Goal: Task Accomplishment & Management: Complete application form

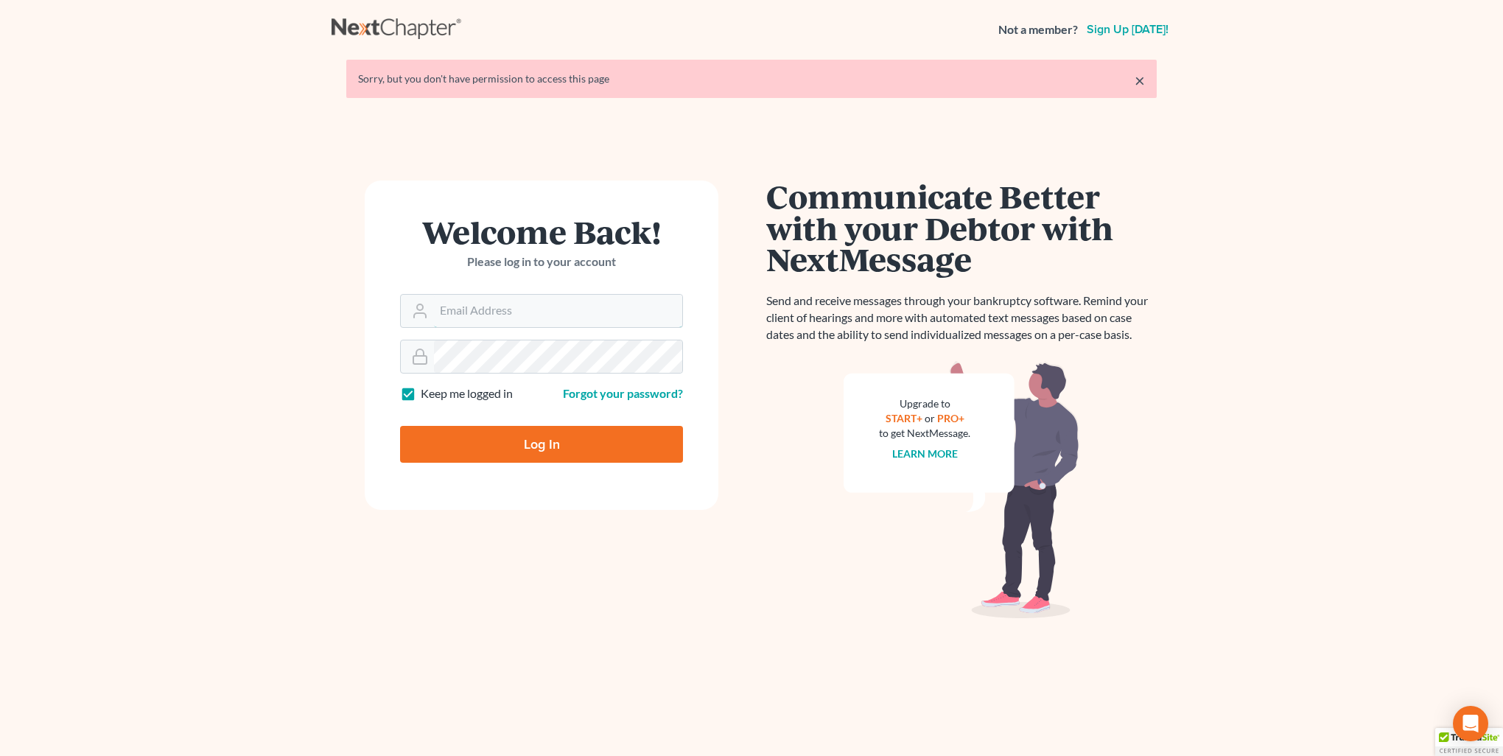
type input "[PERSON_NAME][EMAIL_ADDRESS][DOMAIN_NAME]"
click at [534, 447] on input "Log In" at bounding box center [541, 444] width 283 height 37
type input "Thinking..."
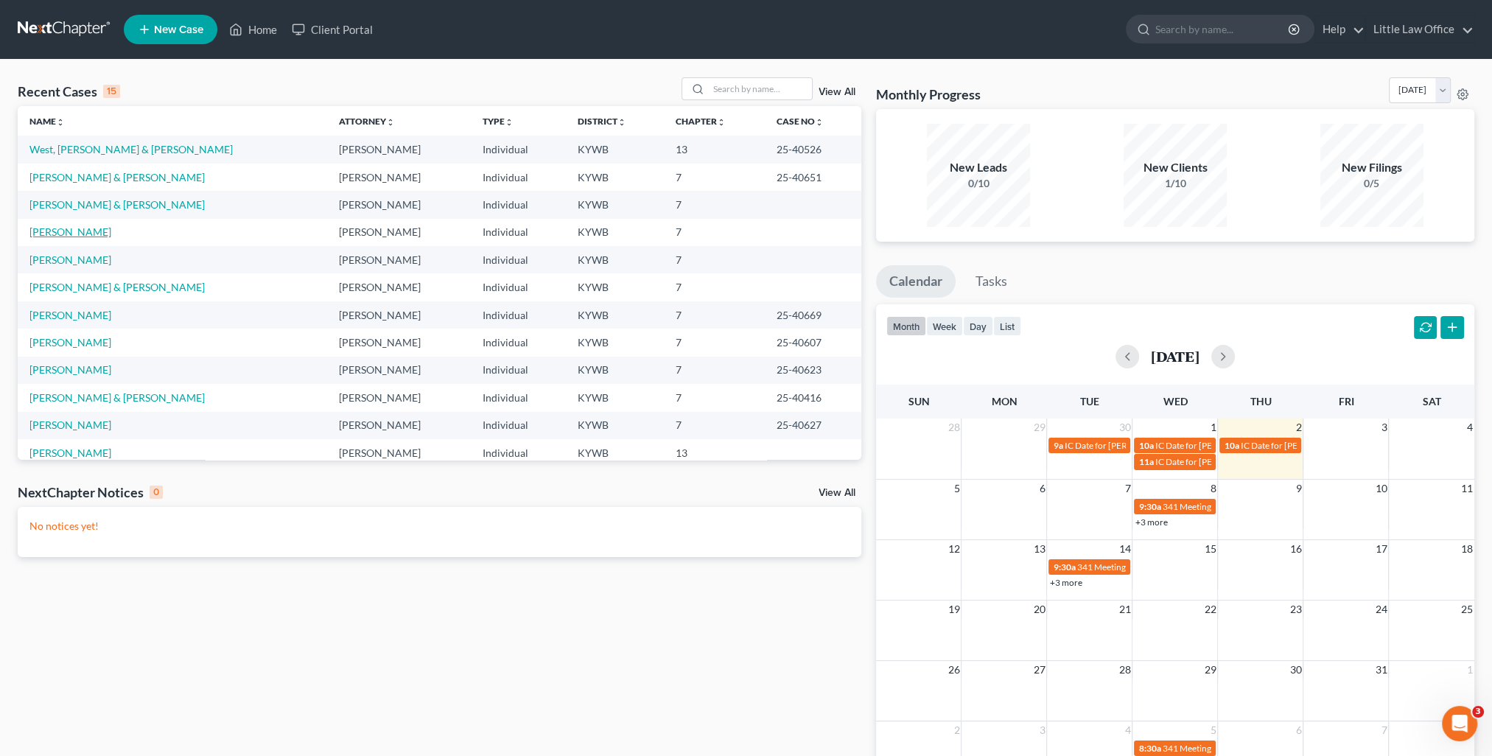
click at [60, 228] on link "Duzenack, Teresa" at bounding box center [70, 231] width 82 height 13
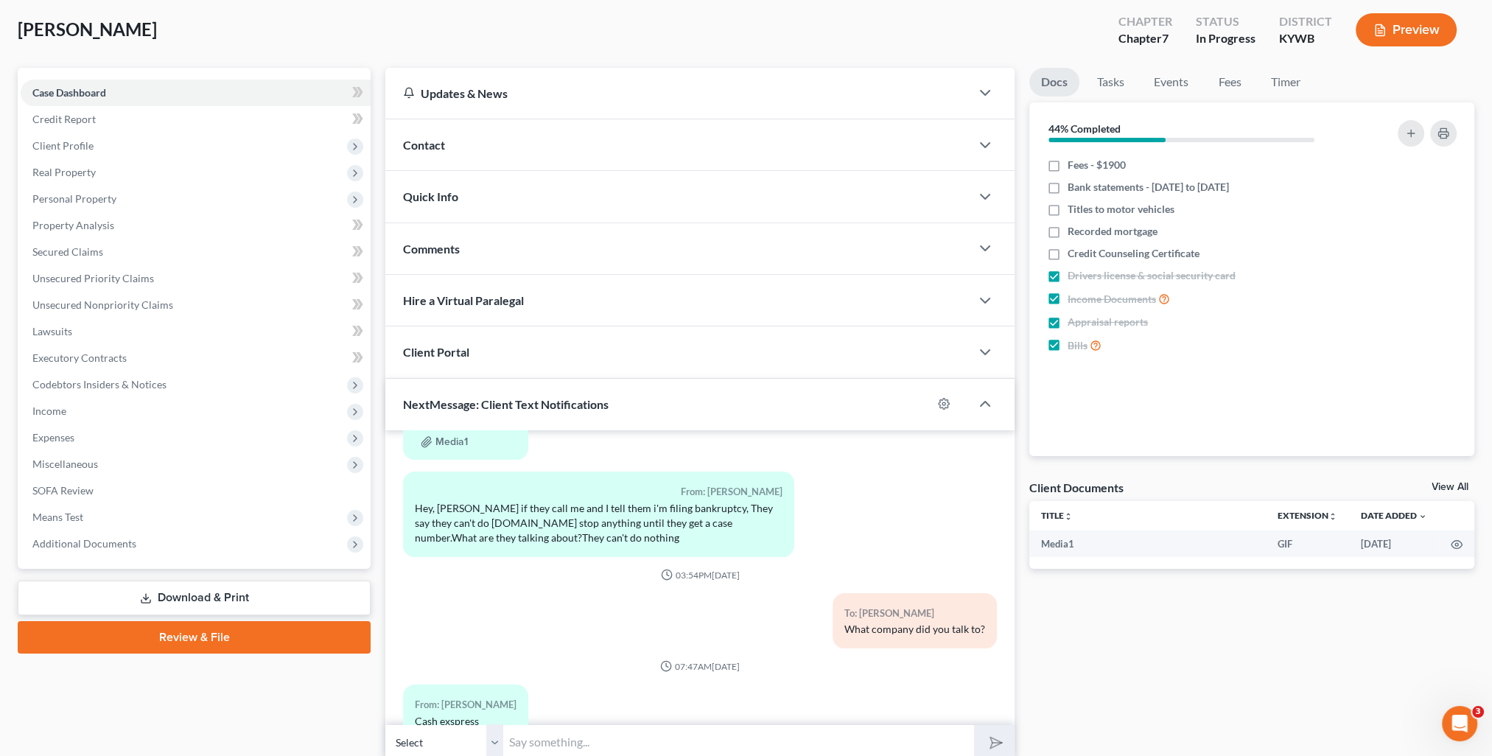
scroll to position [132, 0]
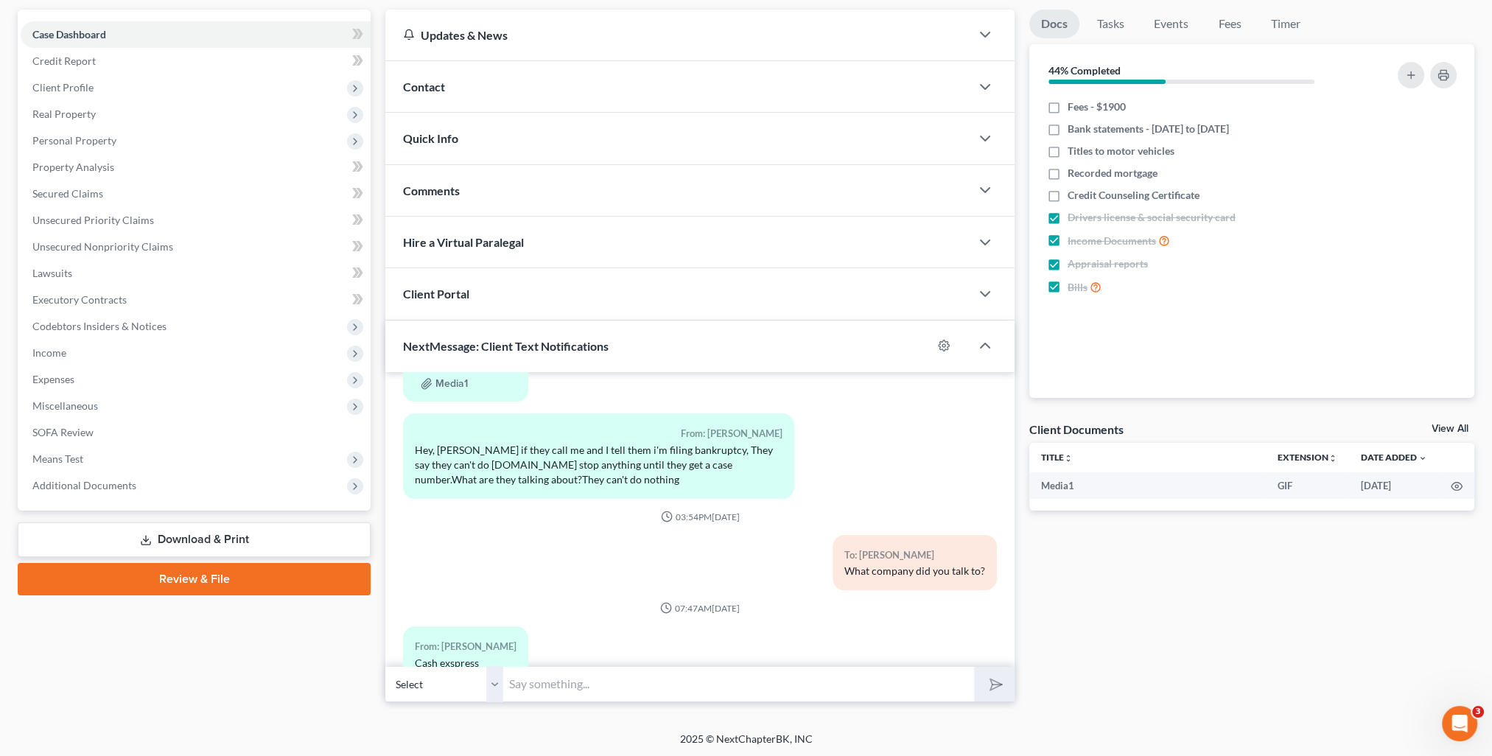
click at [539, 671] on input "text" at bounding box center [738, 684] width 471 height 36
click at [766, 684] on input "I'm not surprised they gave you that answer." at bounding box center [738, 684] width 471 height 36
type input "I'm not surprised they gave you that answer. They don't have access to your deb…"
click at [974, 667] on button "submit" at bounding box center [994, 684] width 41 height 35
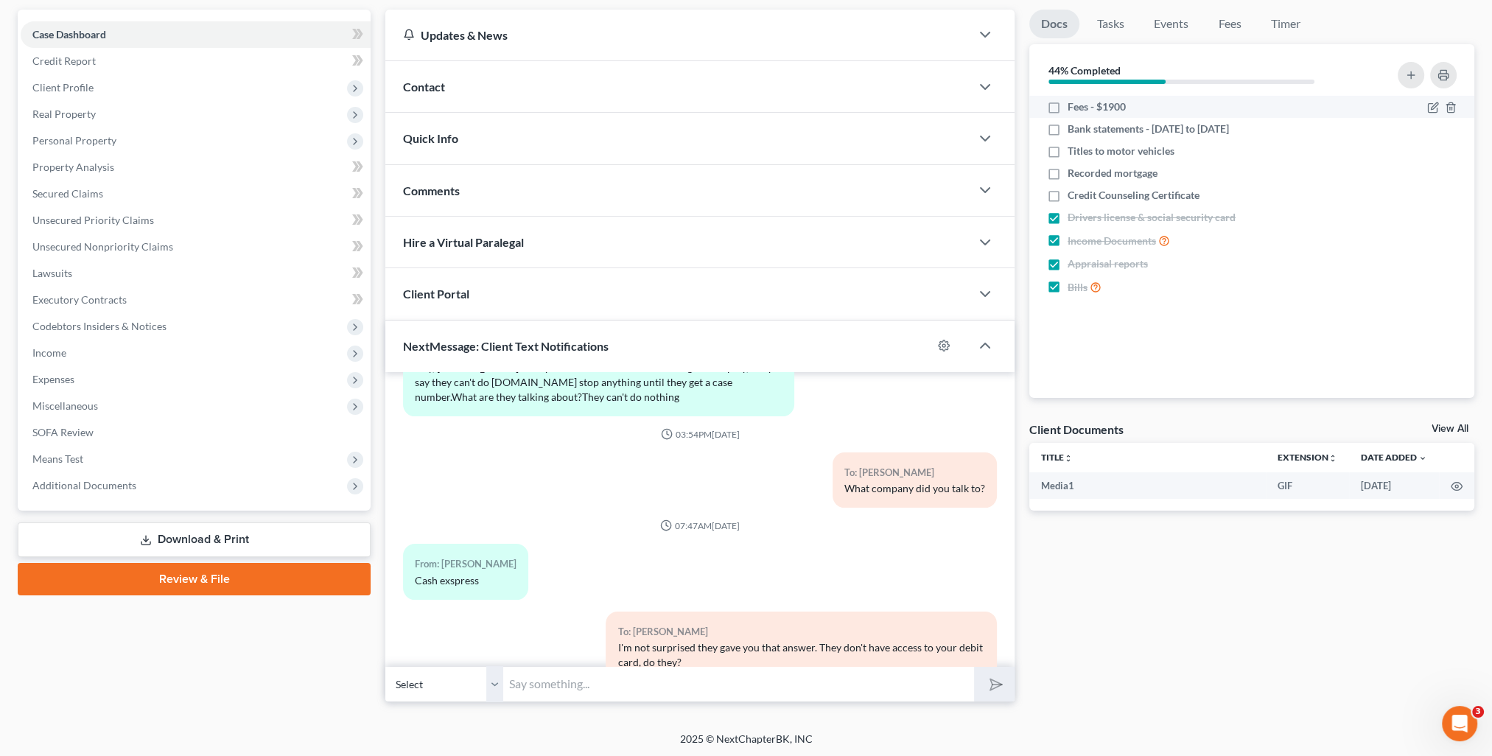
scroll to position [2506, 0]
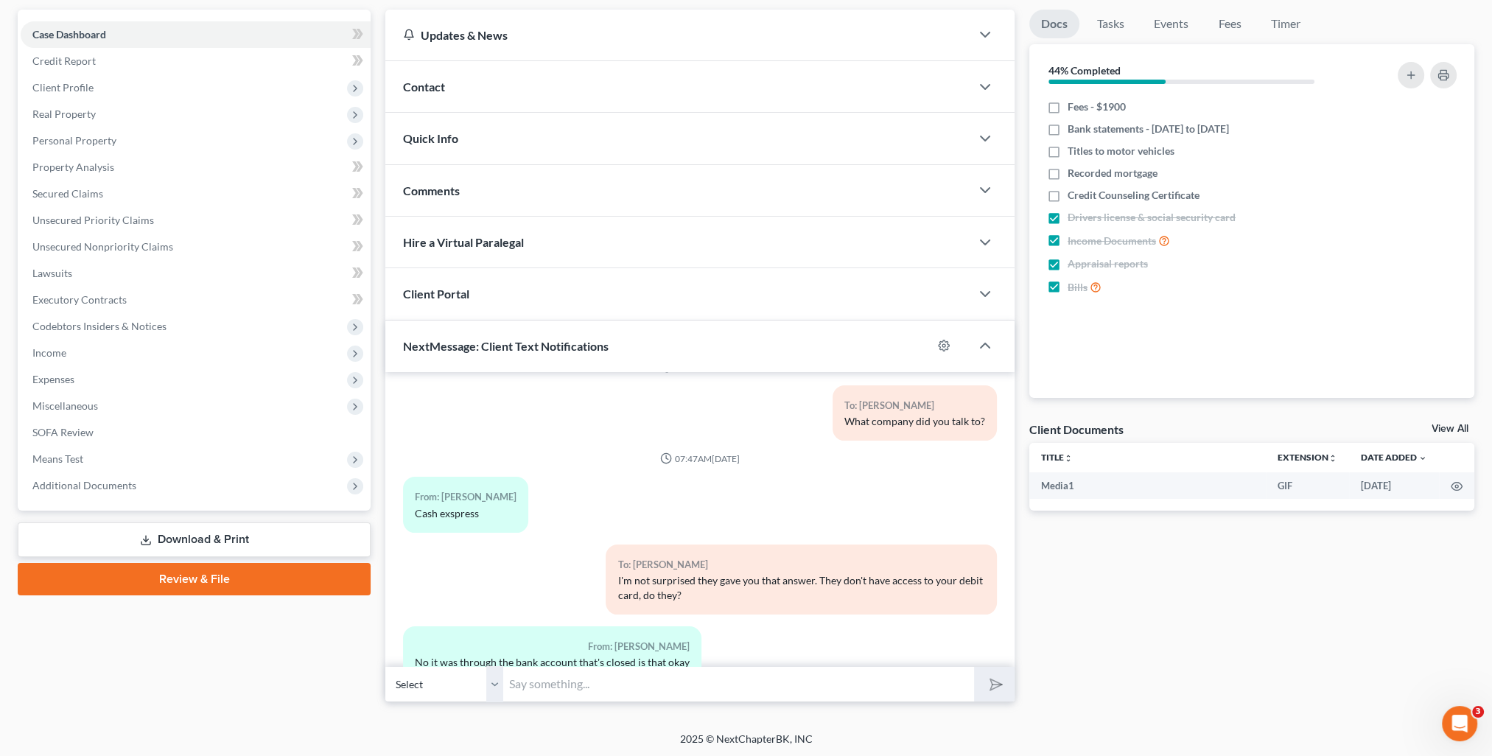
click at [605, 707] on div "Petition Navigation Case Dashboard Payments Invoices Payments Payments Credit R…" at bounding box center [746, 362] width 1457 height 704
click at [595, 685] on input "text" at bounding box center [738, 684] width 471 height 36
type input "Absolutely! I wanted to make sure they didn't have access to any of your accoun…"
click at [974, 667] on button "submit" at bounding box center [994, 684] width 41 height 35
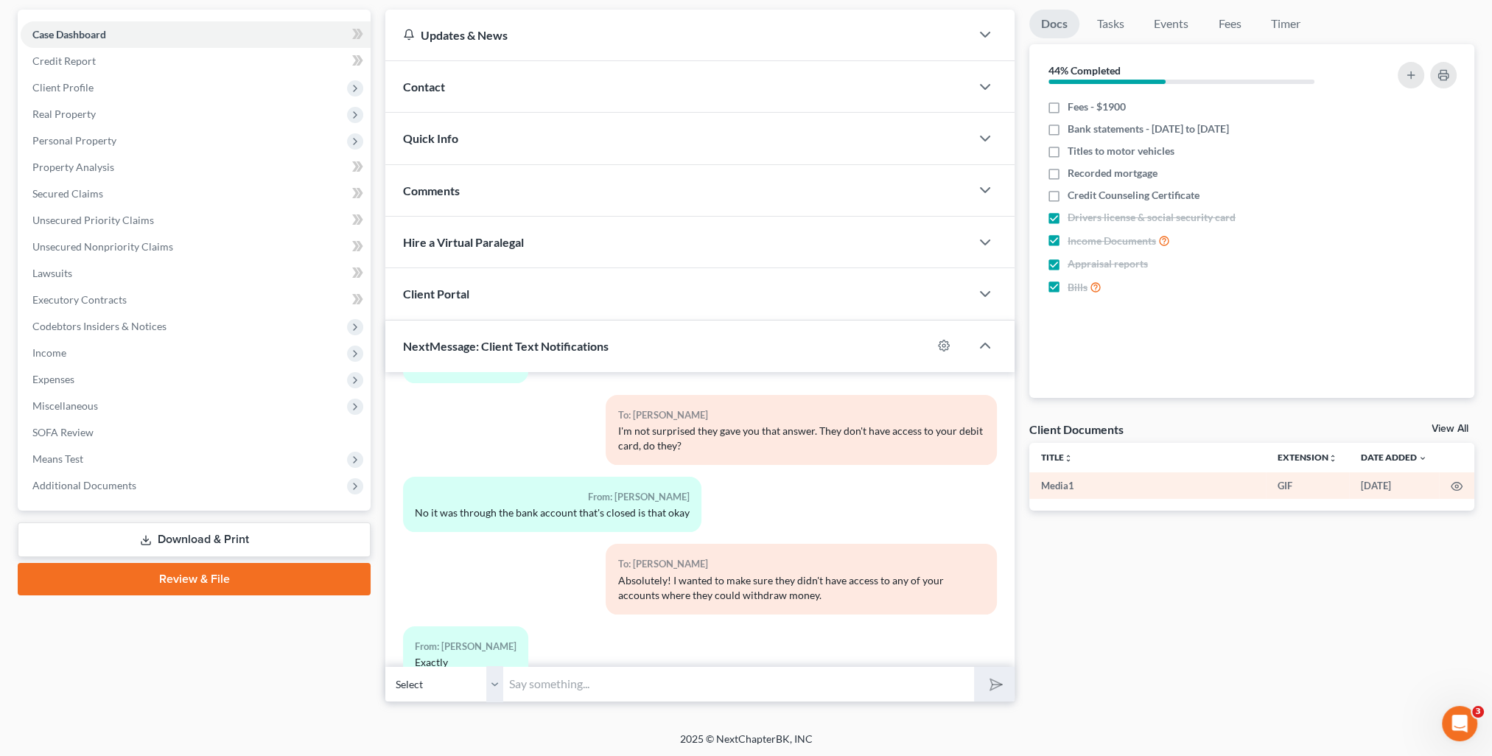
scroll to position [0, 0]
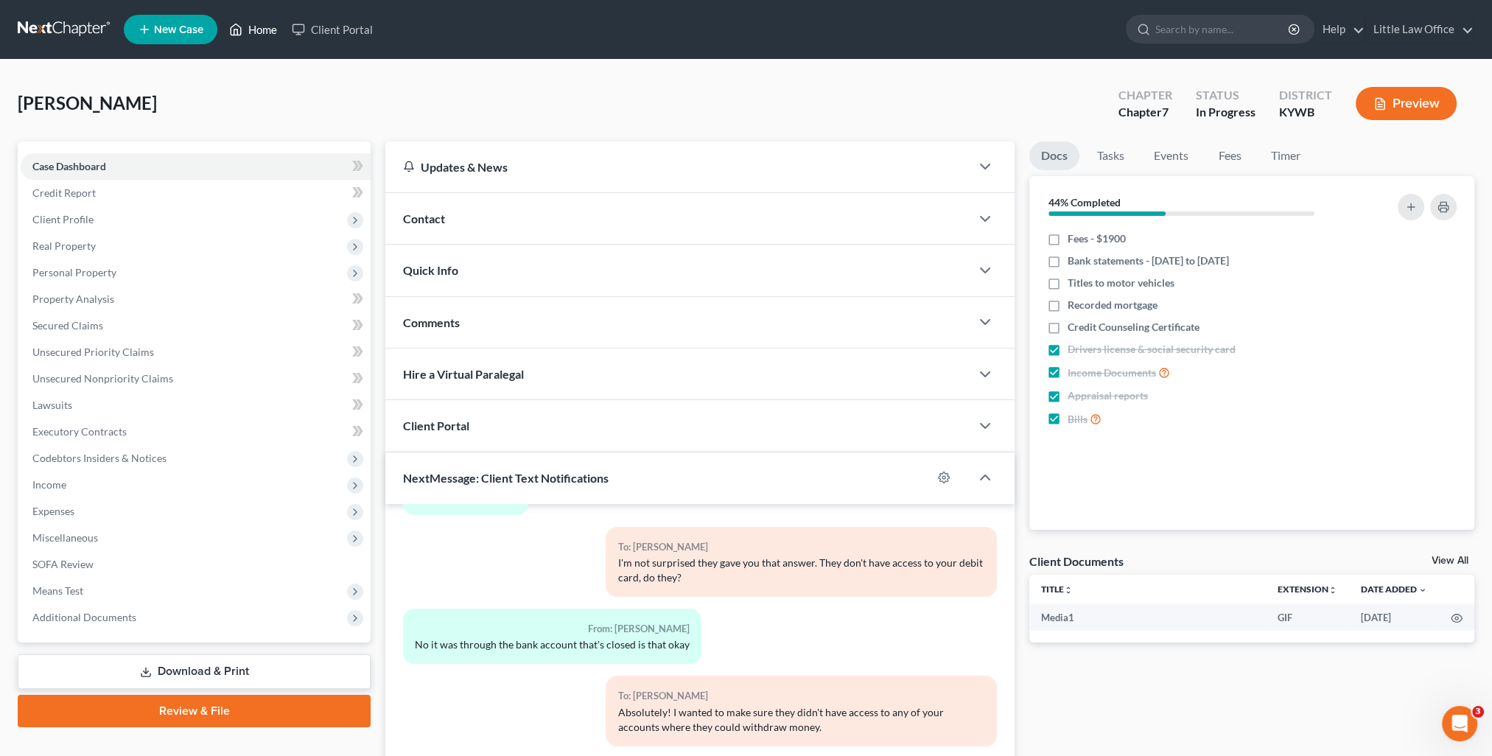
click at [262, 33] on link "Home" at bounding box center [253, 29] width 63 height 27
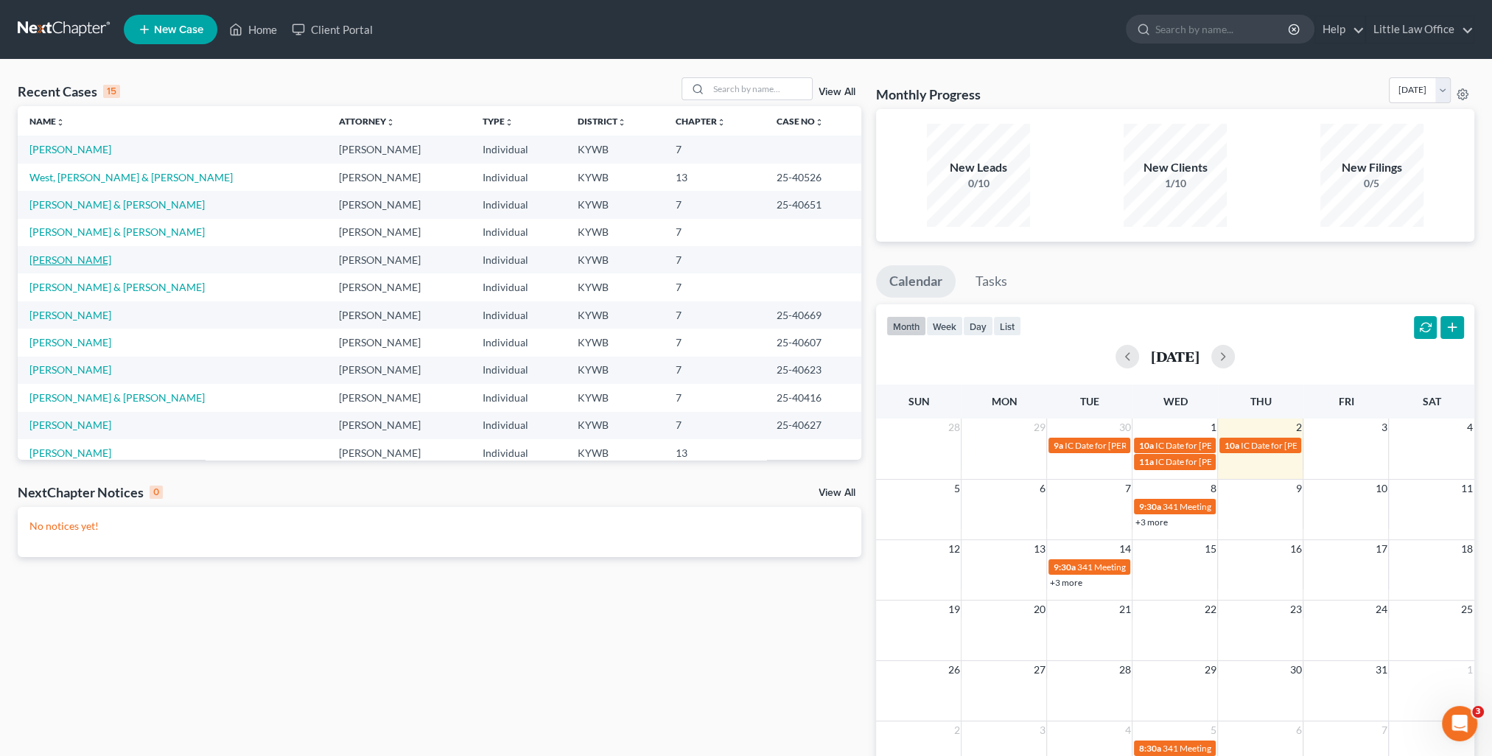
click at [43, 258] on link "Evans, Roger" at bounding box center [70, 259] width 82 height 13
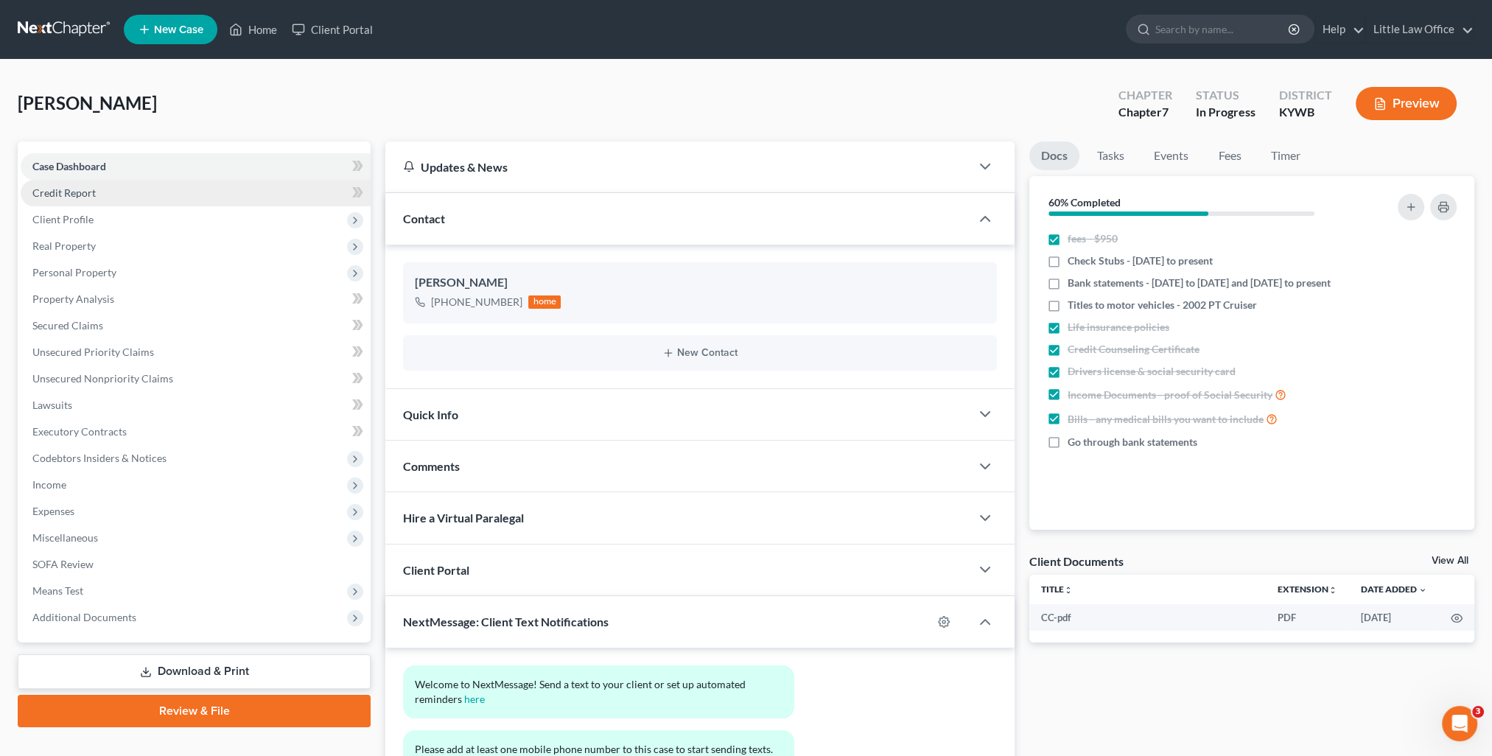
click at [95, 200] on link "Credit Report" at bounding box center [196, 193] width 350 height 27
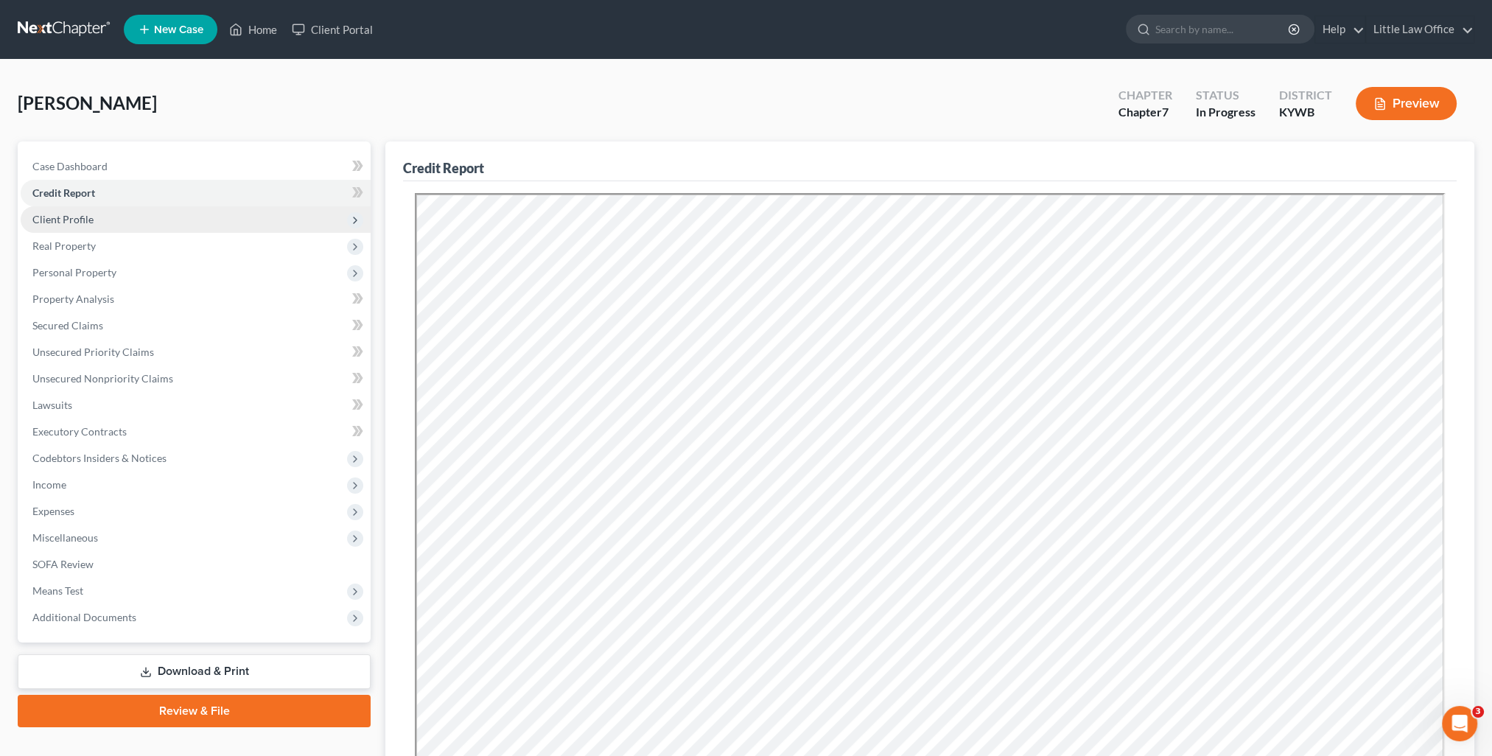
click at [100, 225] on span "Client Profile" at bounding box center [196, 219] width 350 height 27
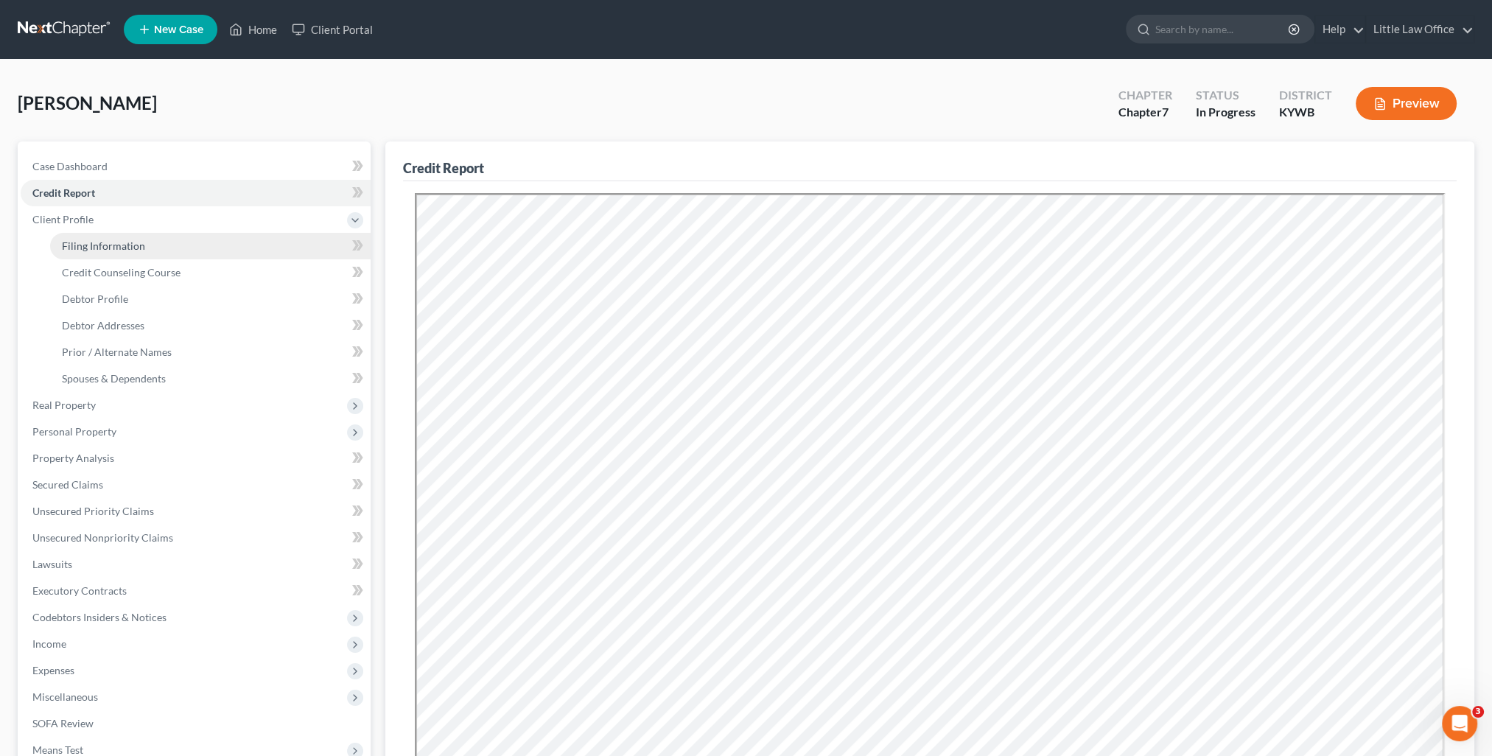
click at [114, 242] on span "Filing Information" at bounding box center [103, 245] width 83 height 13
select select "1"
select select "0"
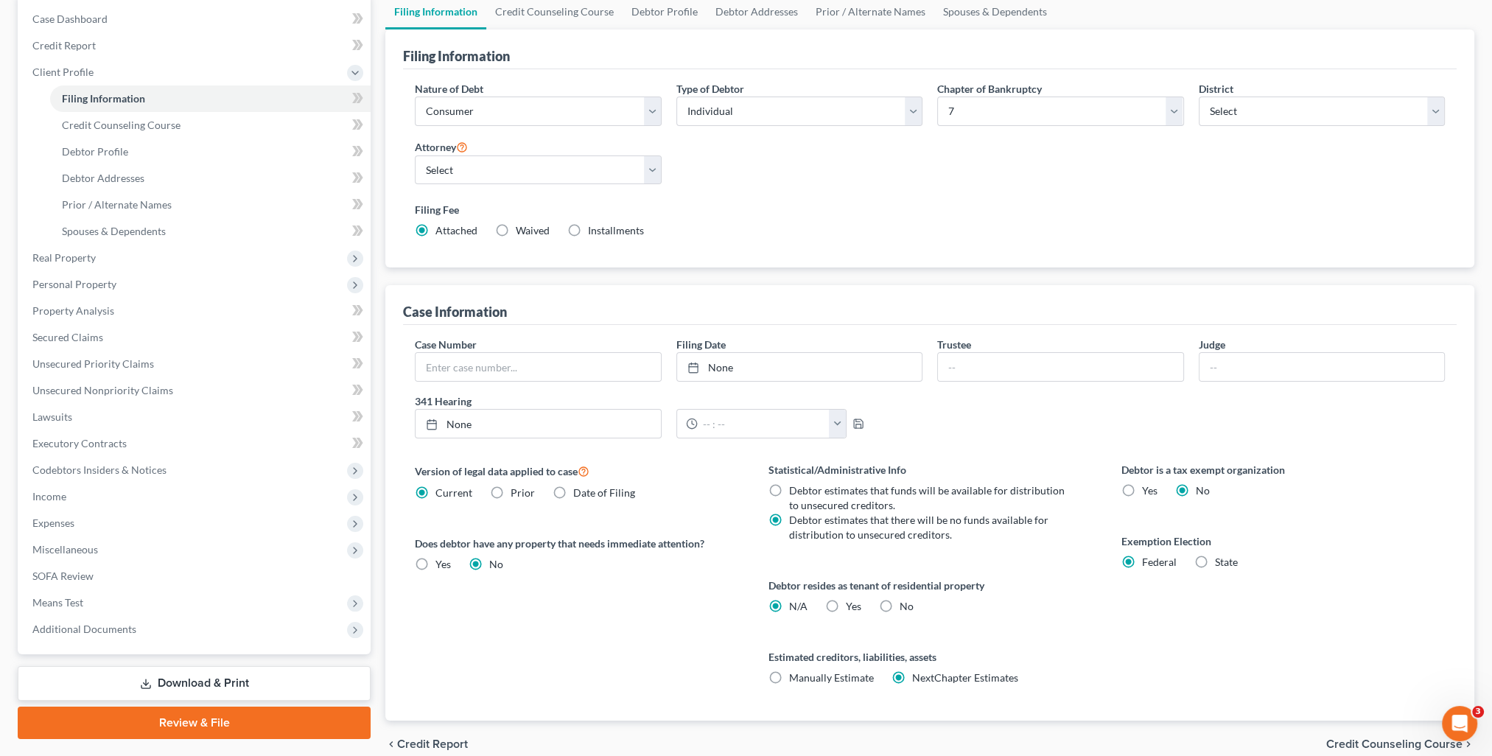
scroll to position [212, 0]
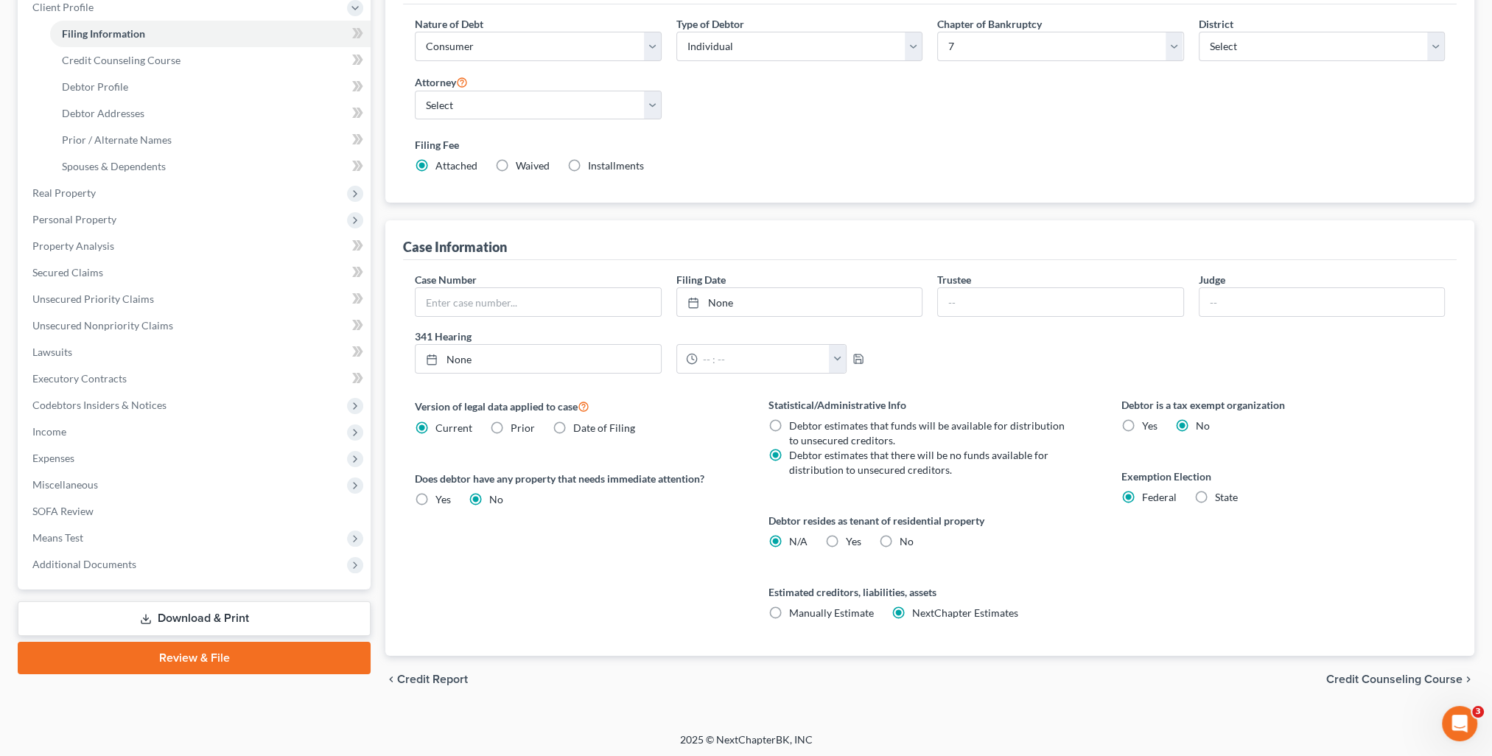
click at [1376, 674] on span "Credit Counseling Course" at bounding box center [1394, 680] width 136 height 12
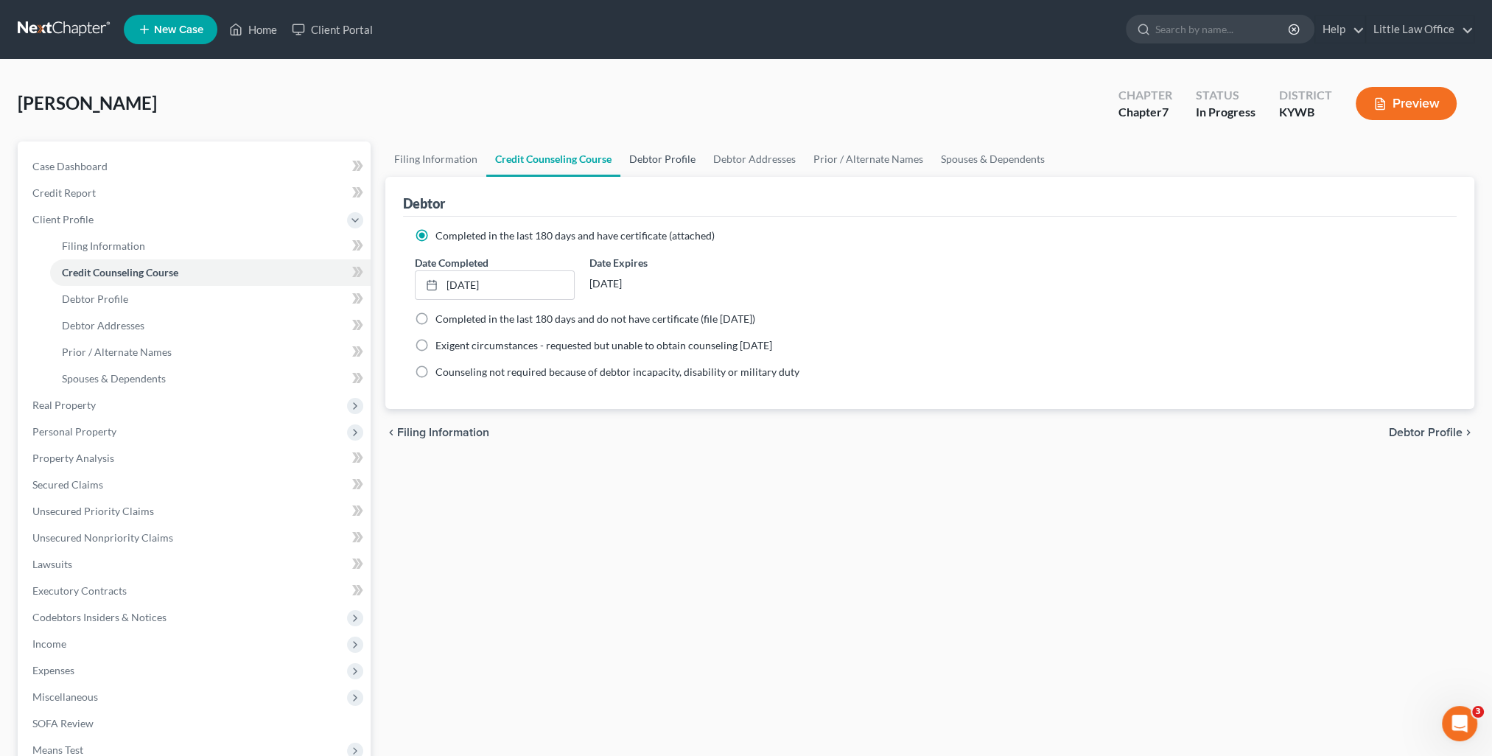
click at [668, 164] on link "Debtor Profile" at bounding box center [662, 158] width 84 height 35
select select "4"
select select "0"
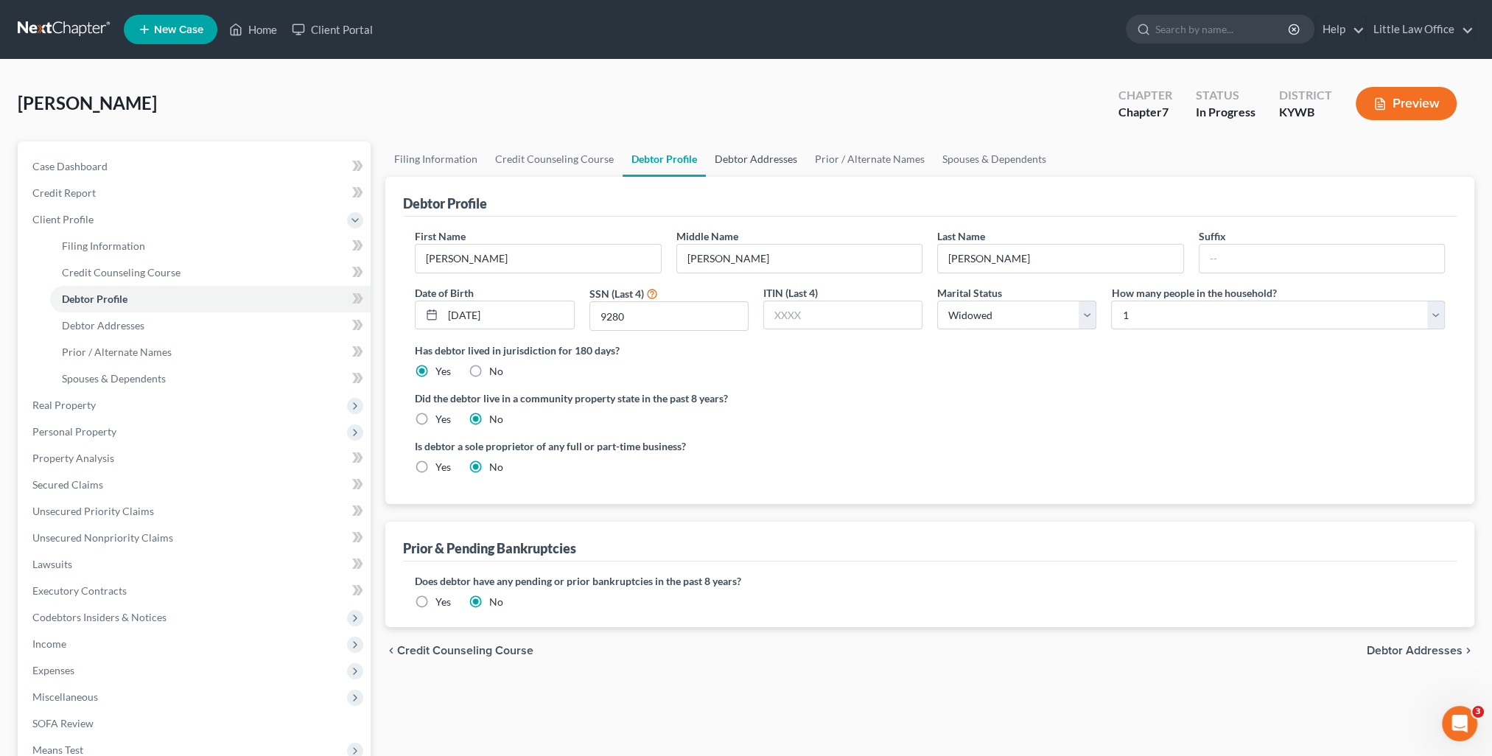
click at [760, 153] on link "Debtor Addresses" at bounding box center [756, 158] width 100 height 35
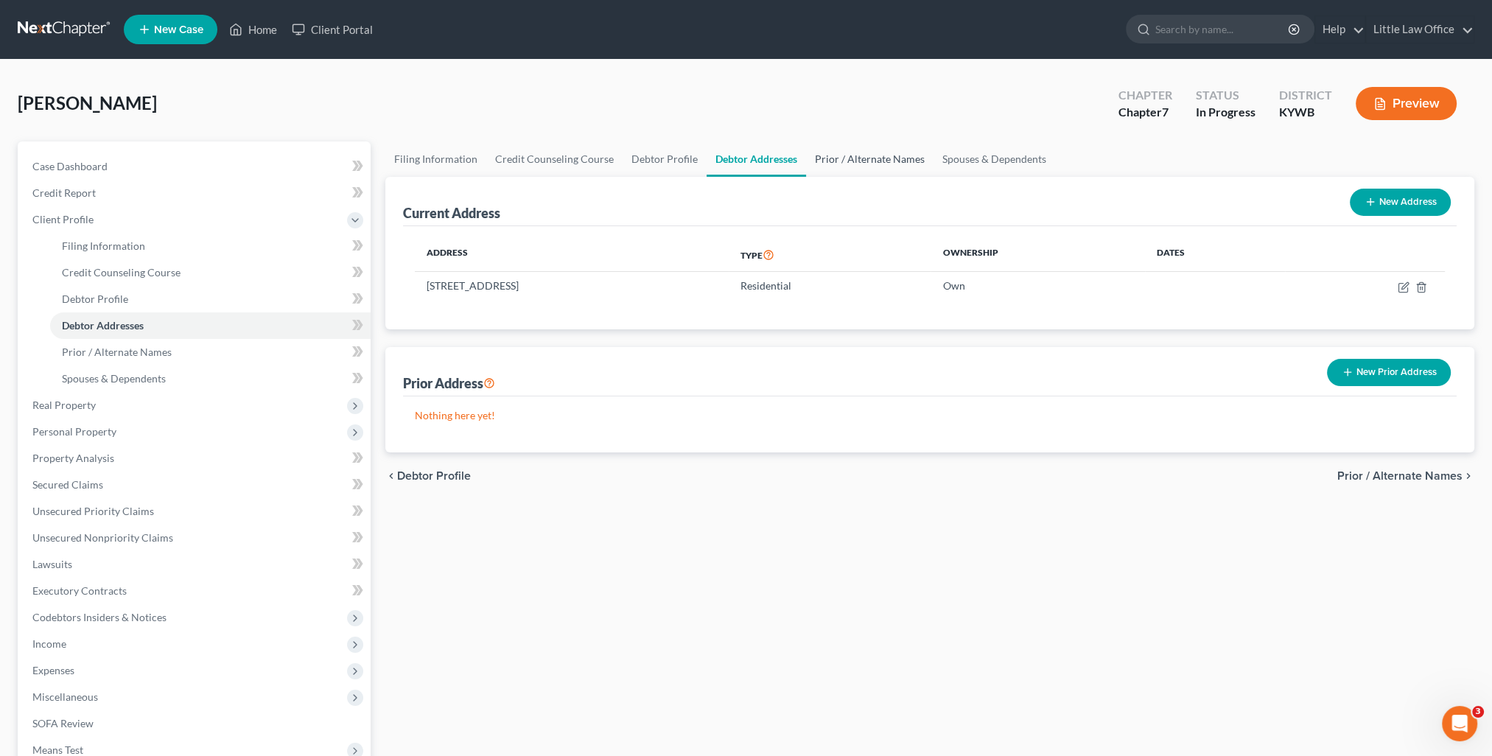
click at [845, 158] on link "Prior / Alternate Names" at bounding box center [869, 158] width 127 height 35
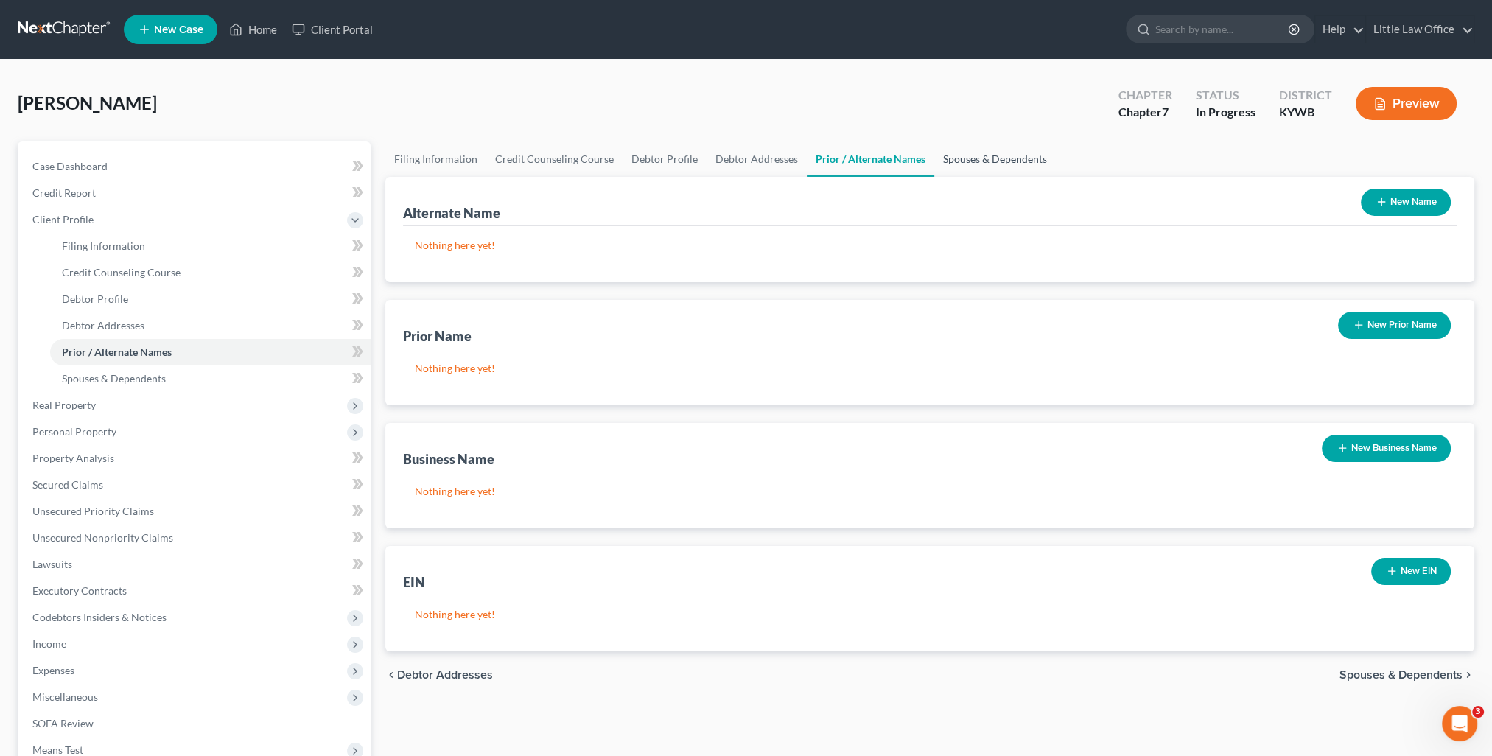
click at [969, 152] on link "Spouses & Dependents" at bounding box center [995, 158] width 122 height 35
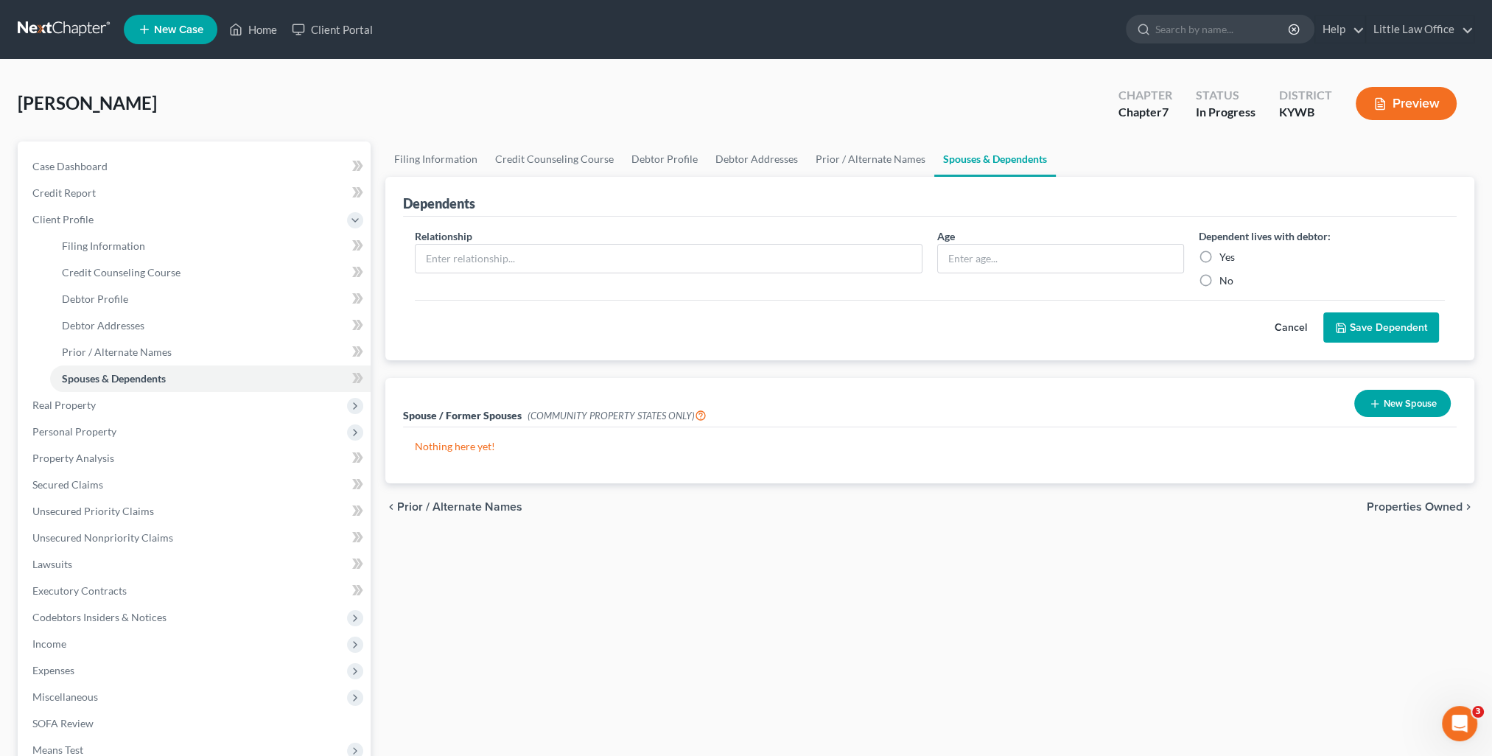
click at [1402, 514] on div "chevron_left Prior / Alternate Names Properties Owned chevron_right" at bounding box center [929, 506] width 1089 height 47
click at [1398, 505] on span "Properties Owned" at bounding box center [1415, 507] width 96 height 12
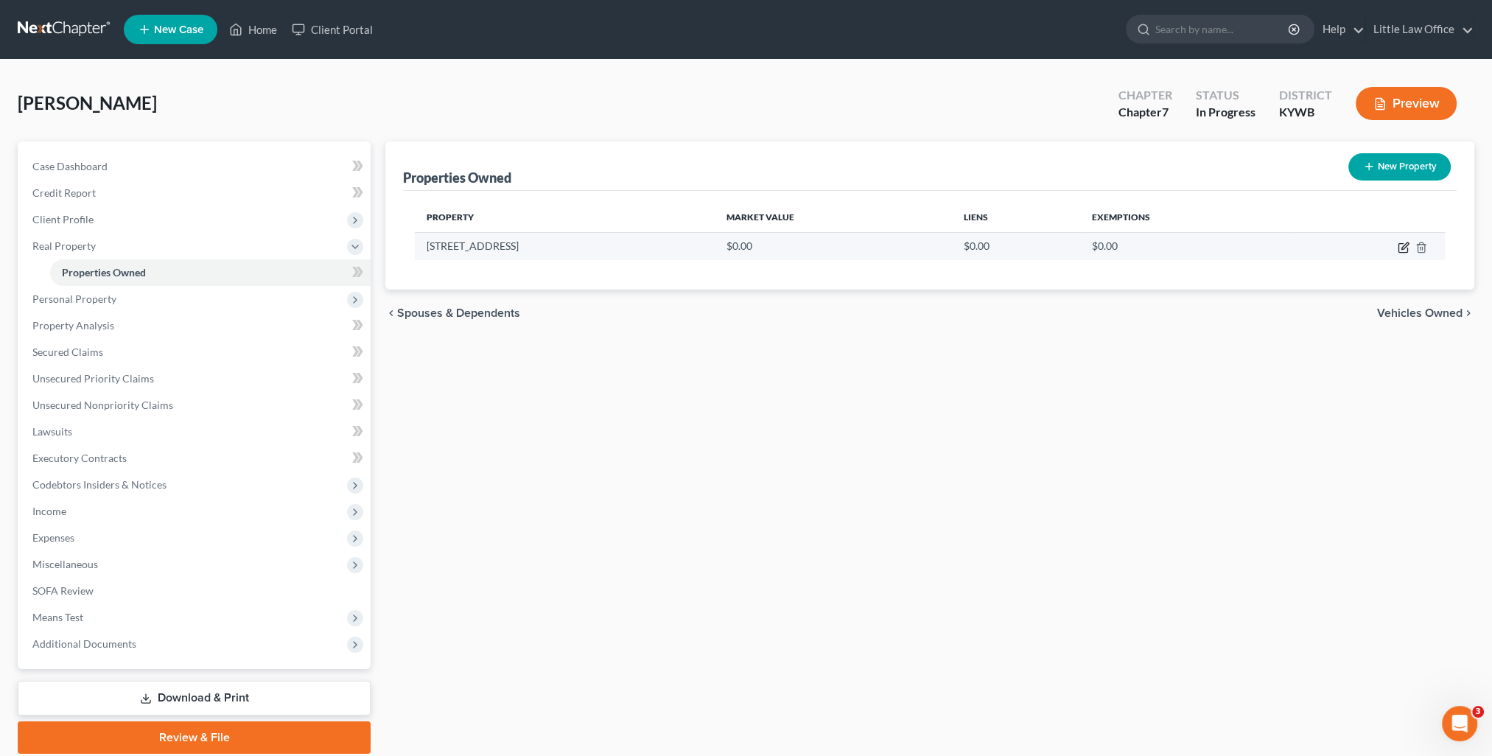
click at [1403, 250] on icon "button" at bounding box center [1404, 248] width 12 height 12
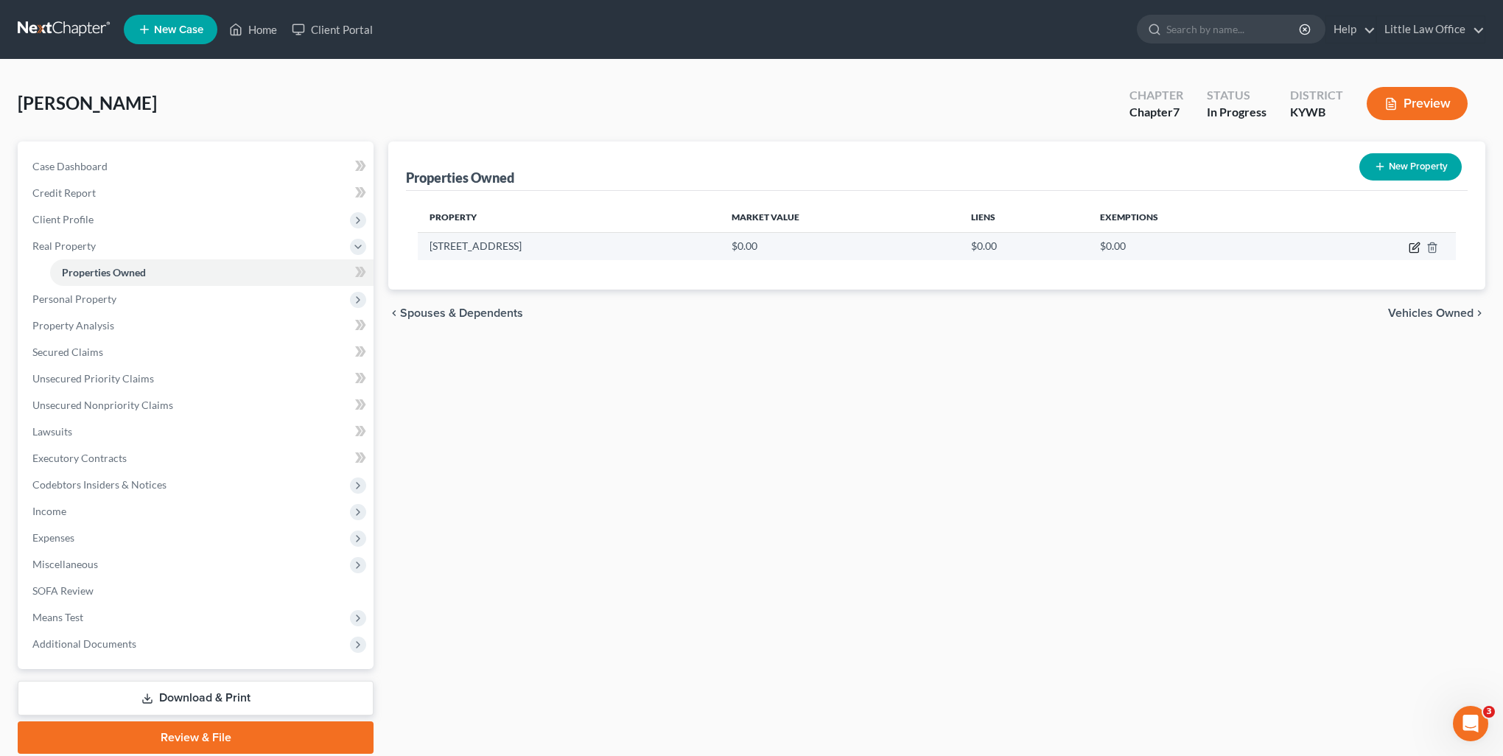
select select "18"
select select "0"
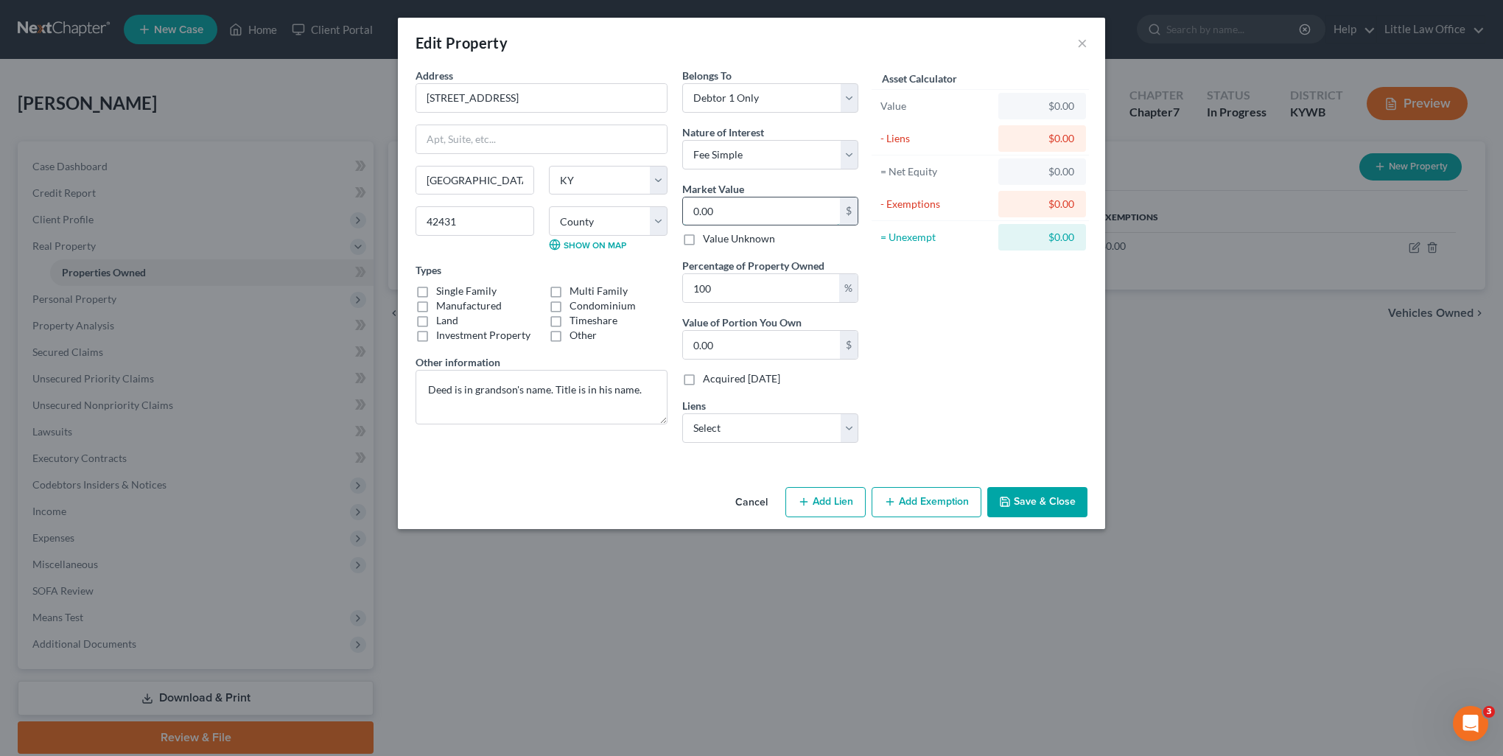
click at [763, 211] on input "0.00" at bounding box center [761, 211] width 157 height 28
type input "9"
type input "9.00"
type input "97"
type input "97.00"
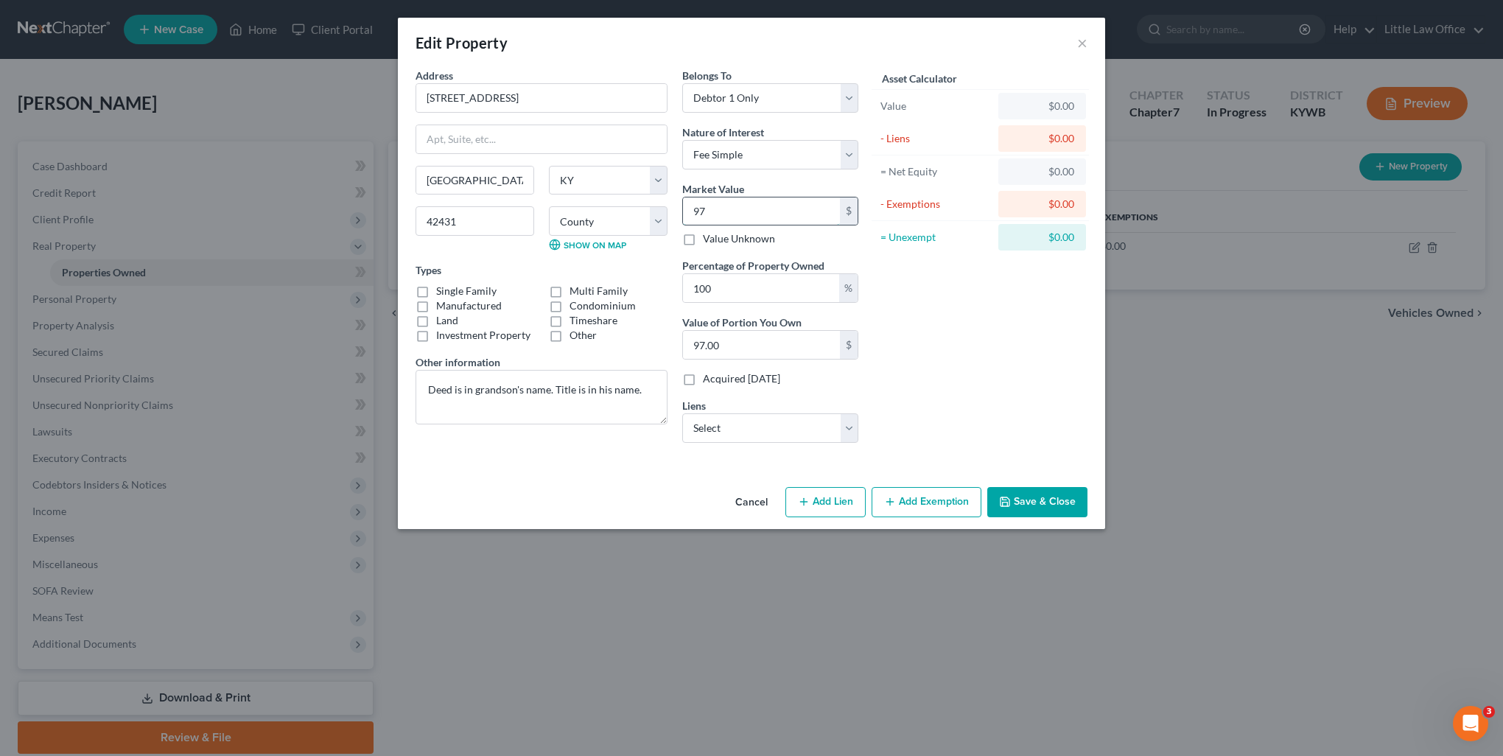
type input "970"
type input "970.00"
type input "9700"
type input "9,700.00"
type input "9,7000"
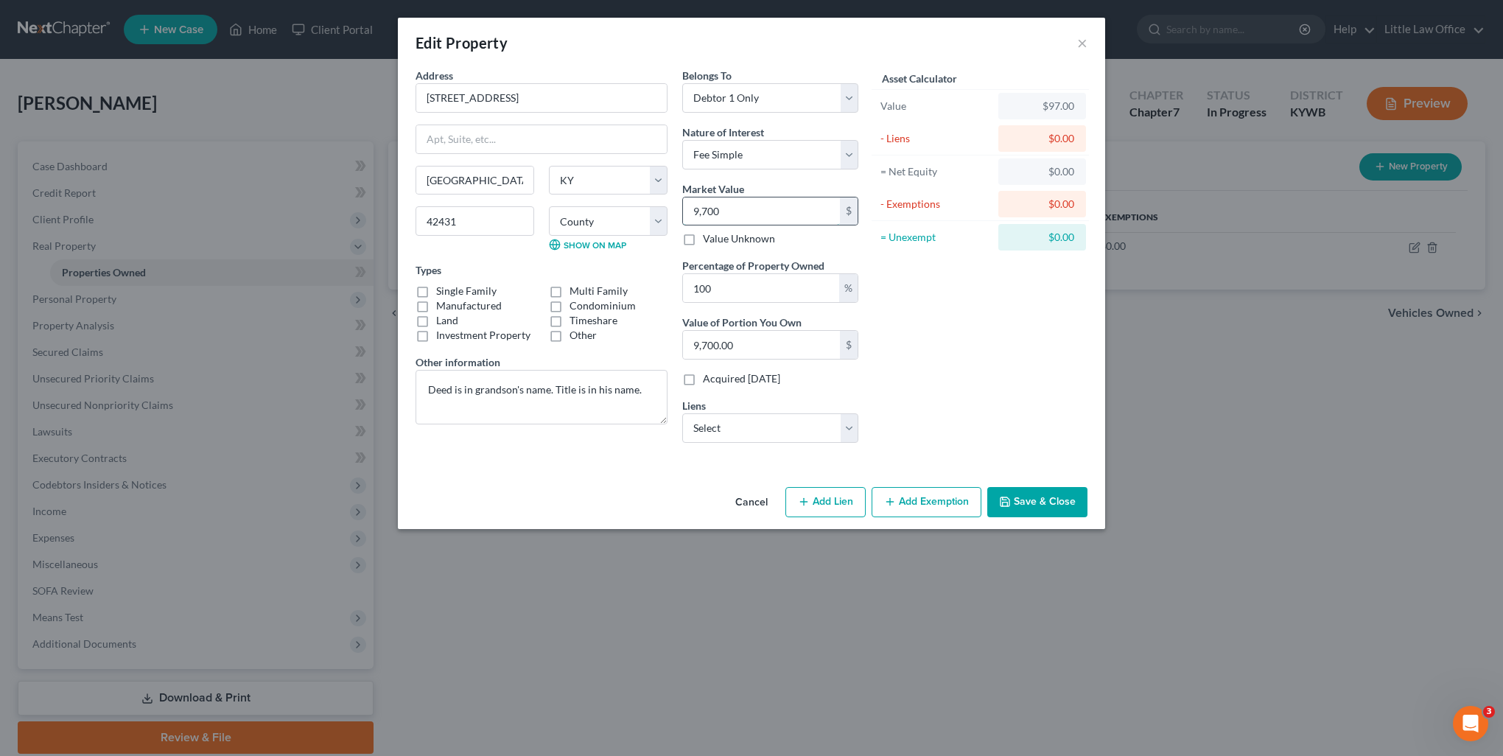
type input "97,000.00"
type input "97,000"
click at [519, 466] on div "Address * 145 Barnsley Loop Madisonville State AL AK AR AZ CA CO CT DE DC FL GA…" at bounding box center [751, 274] width 707 height 413
click at [436, 305] on label "Manufactured" at bounding box center [469, 305] width 66 height 15
click at [442, 305] on input "Manufactured" at bounding box center [447, 303] width 10 height 10
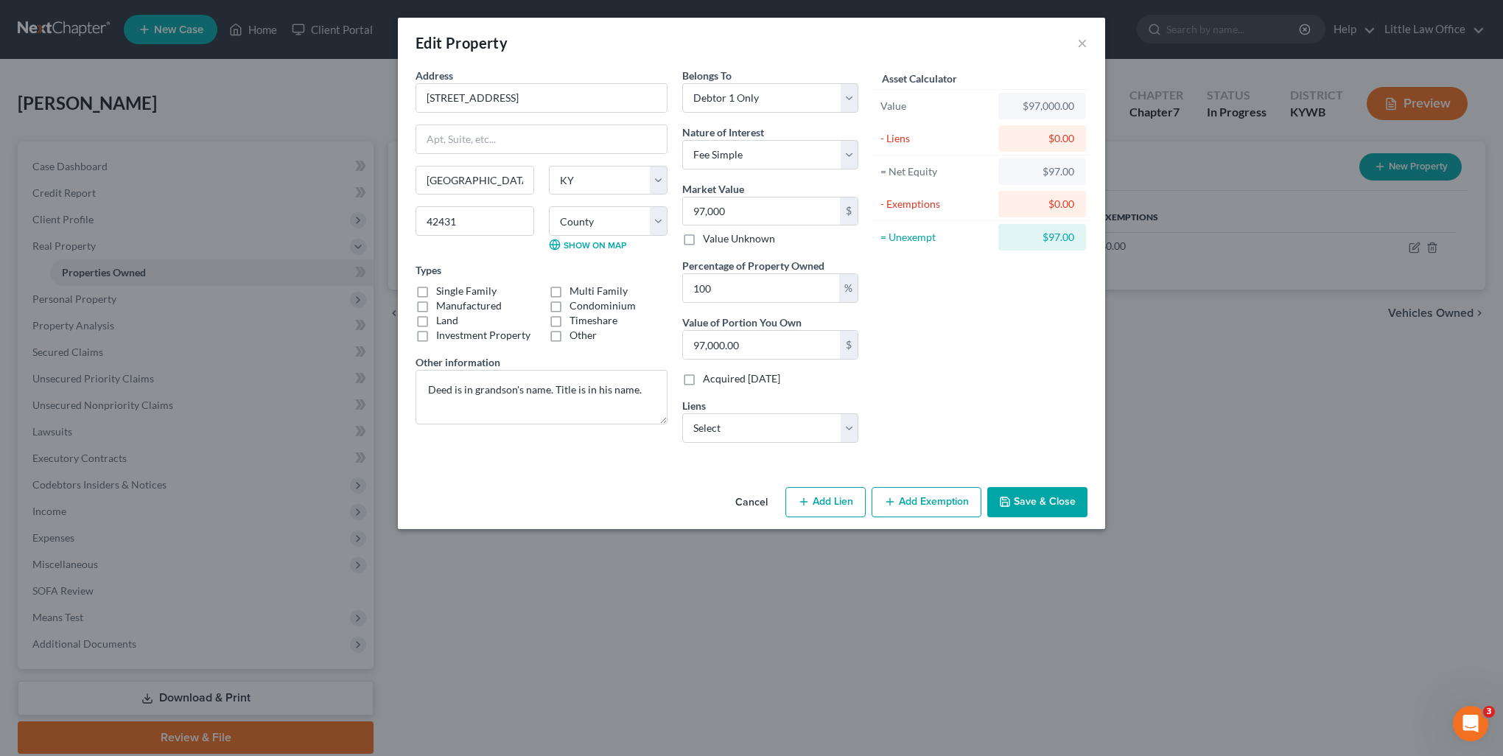
checkbox input "true"
click at [1026, 508] on button "Save & Close" at bounding box center [1037, 502] width 100 height 31
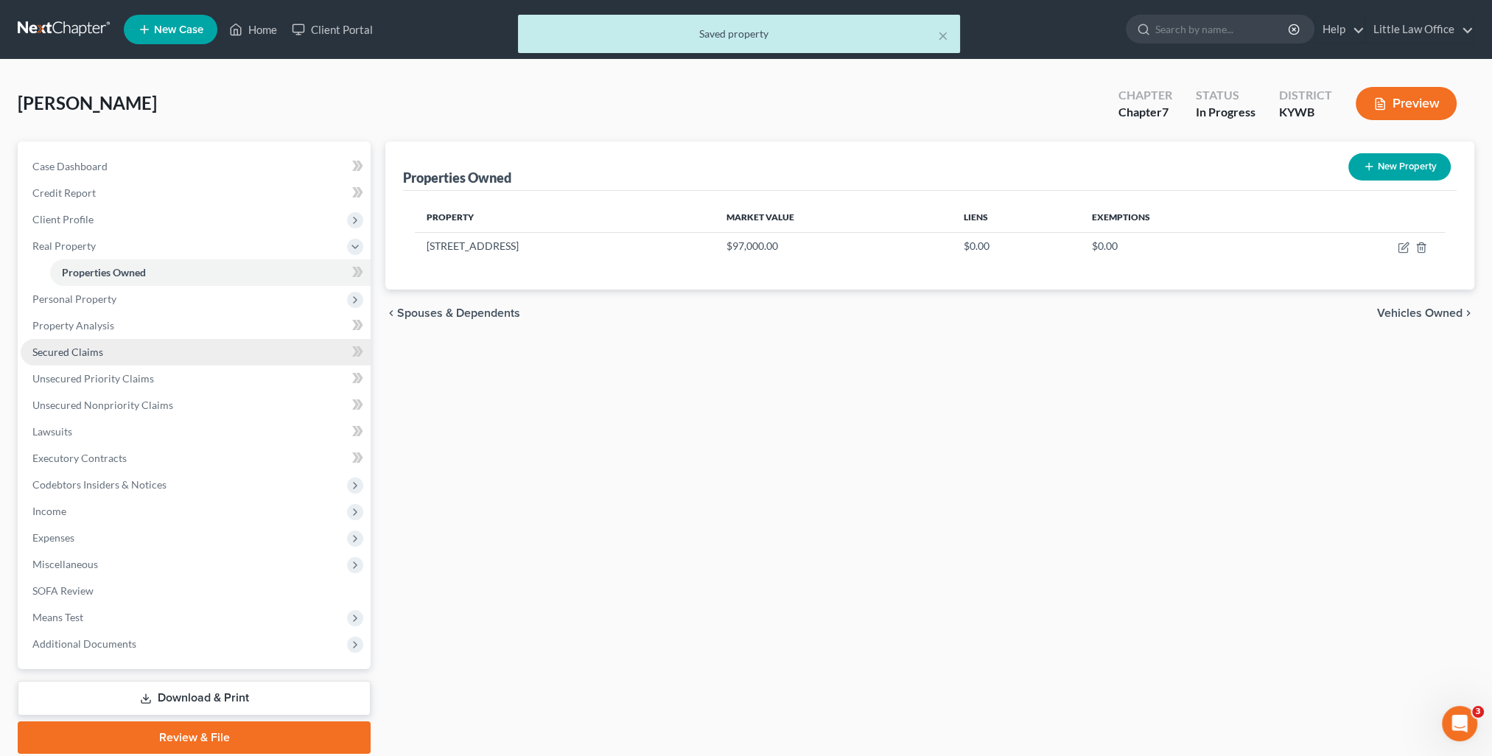
click at [108, 352] on link "Secured Claims" at bounding box center [196, 352] width 350 height 27
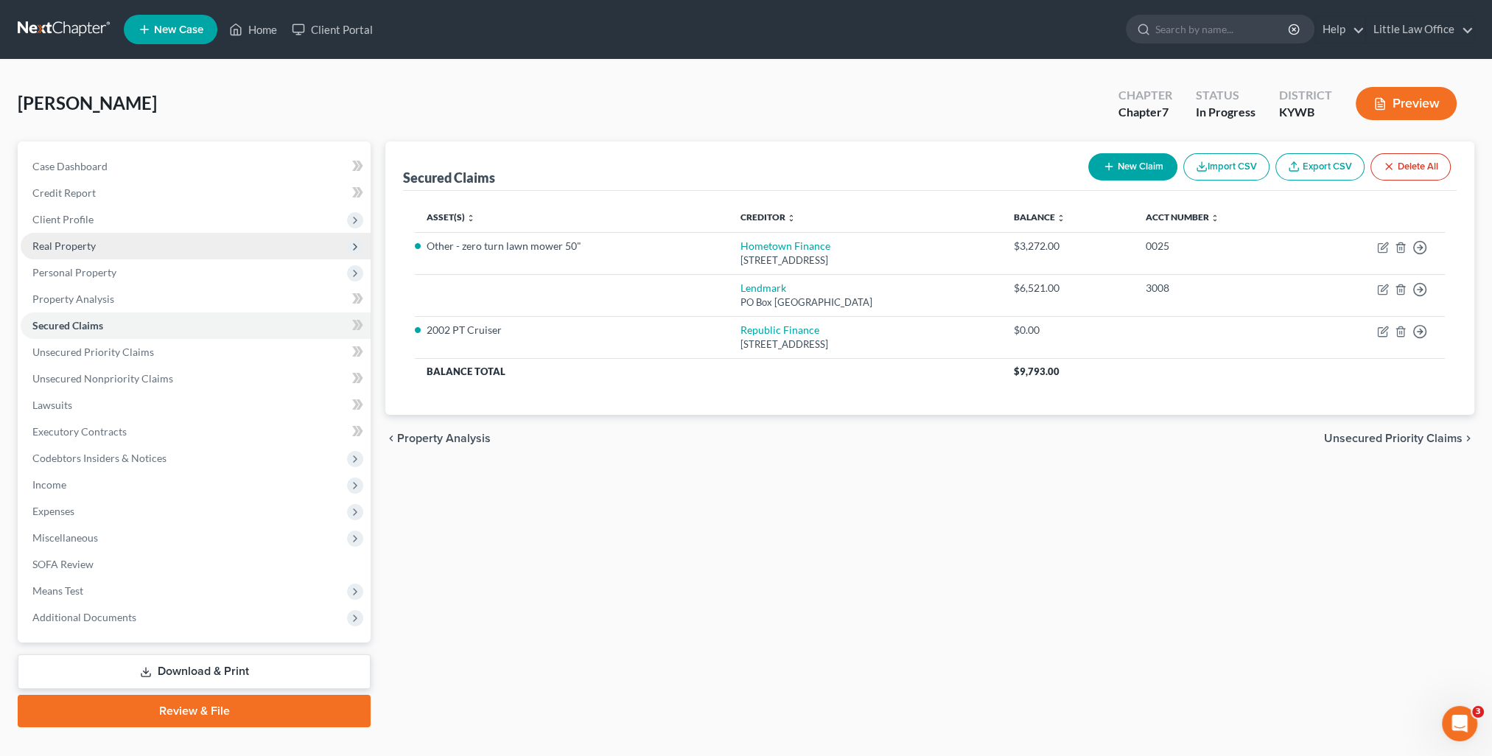
click at [50, 251] on span "Real Property" at bounding box center [63, 245] width 63 height 13
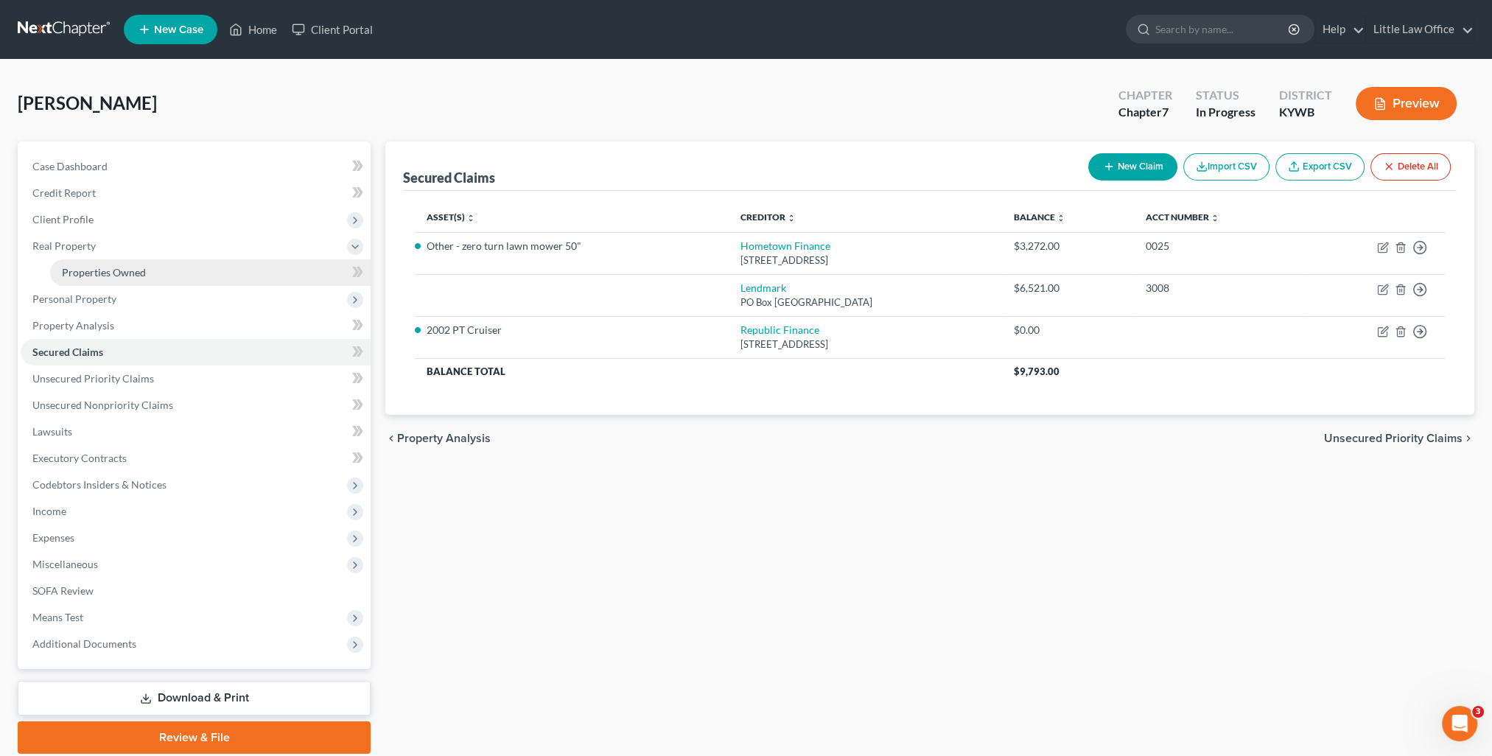
click at [91, 276] on span "Properties Owned" at bounding box center [104, 272] width 84 height 13
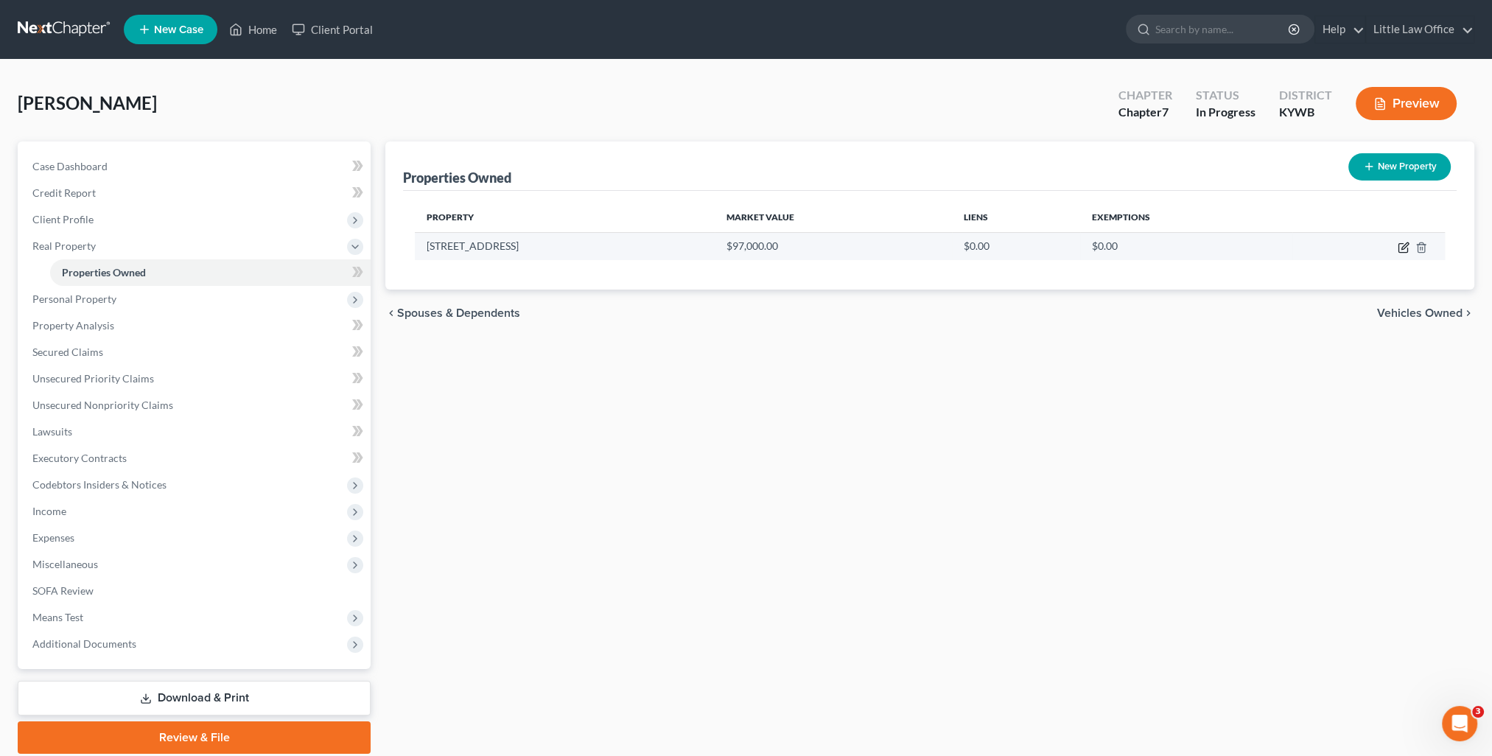
click at [1403, 245] on icon "button" at bounding box center [1405, 245] width 7 height 7
select select "18"
select select "53"
select select "0"
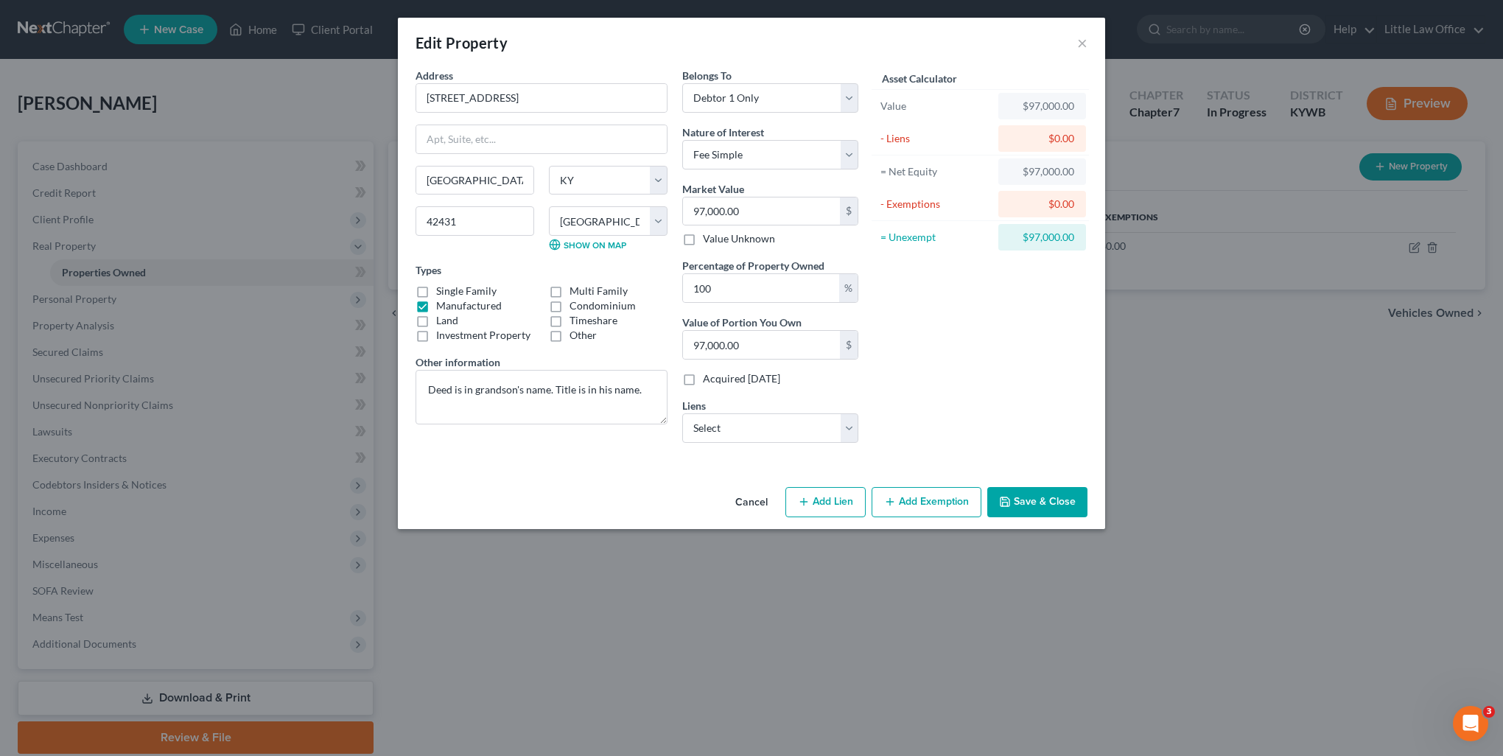
click at [1061, 503] on button "Save & Close" at bounding box center [1037, 502] width 100 height 31
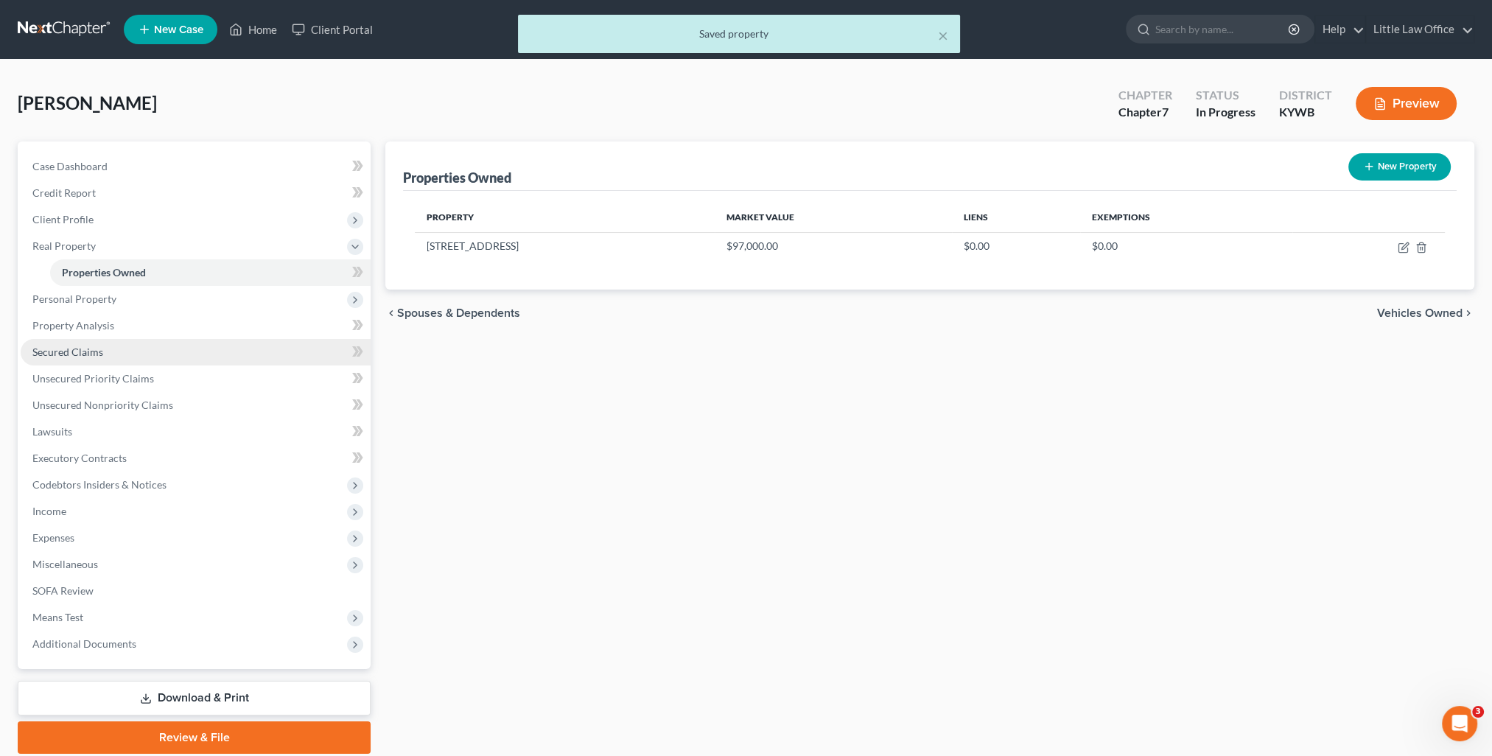
click at [87, 362] on link "Secured Claims" at bounding box center [196, 352] width 350 height 27
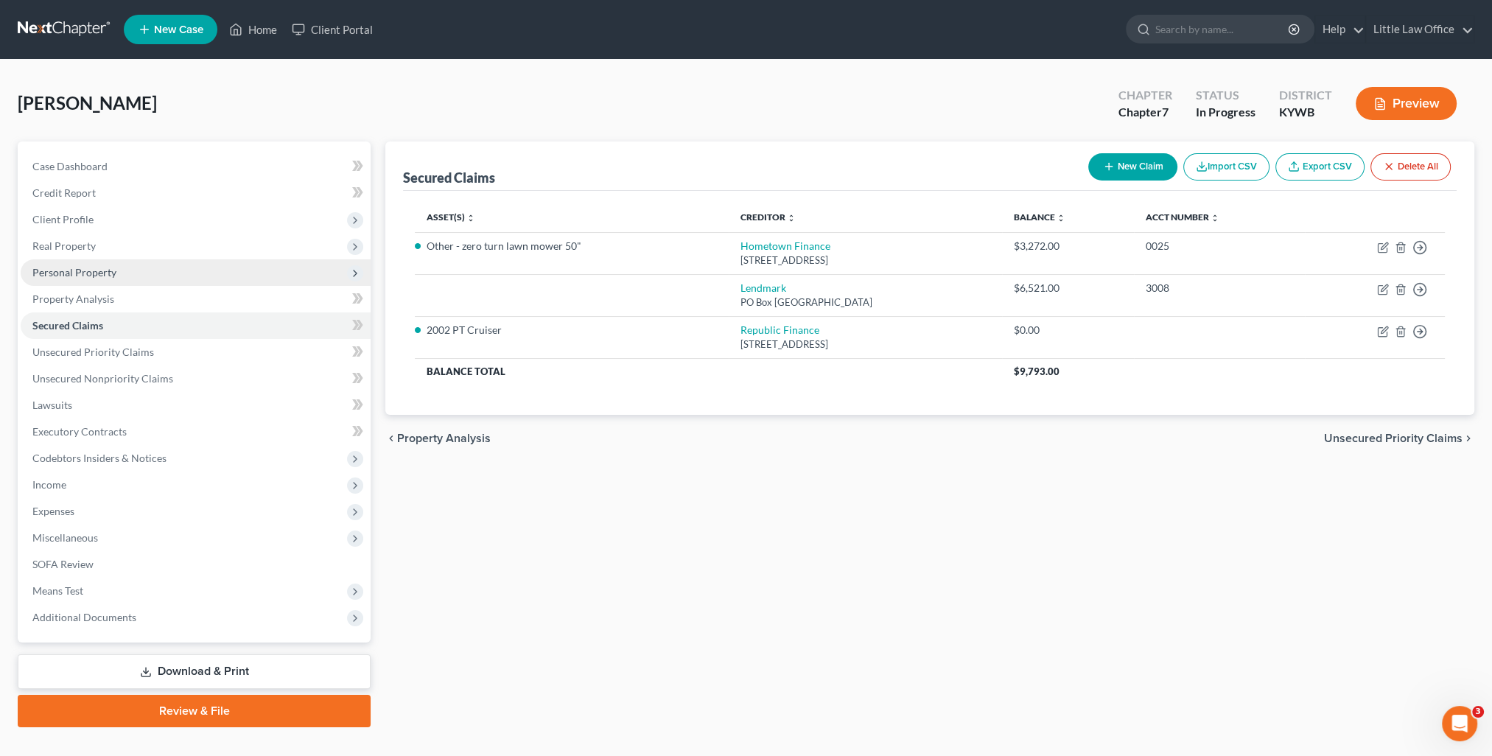
click at [88, 274] on span "Personal Property" at bounding box center [74, 272] width 84 height 13
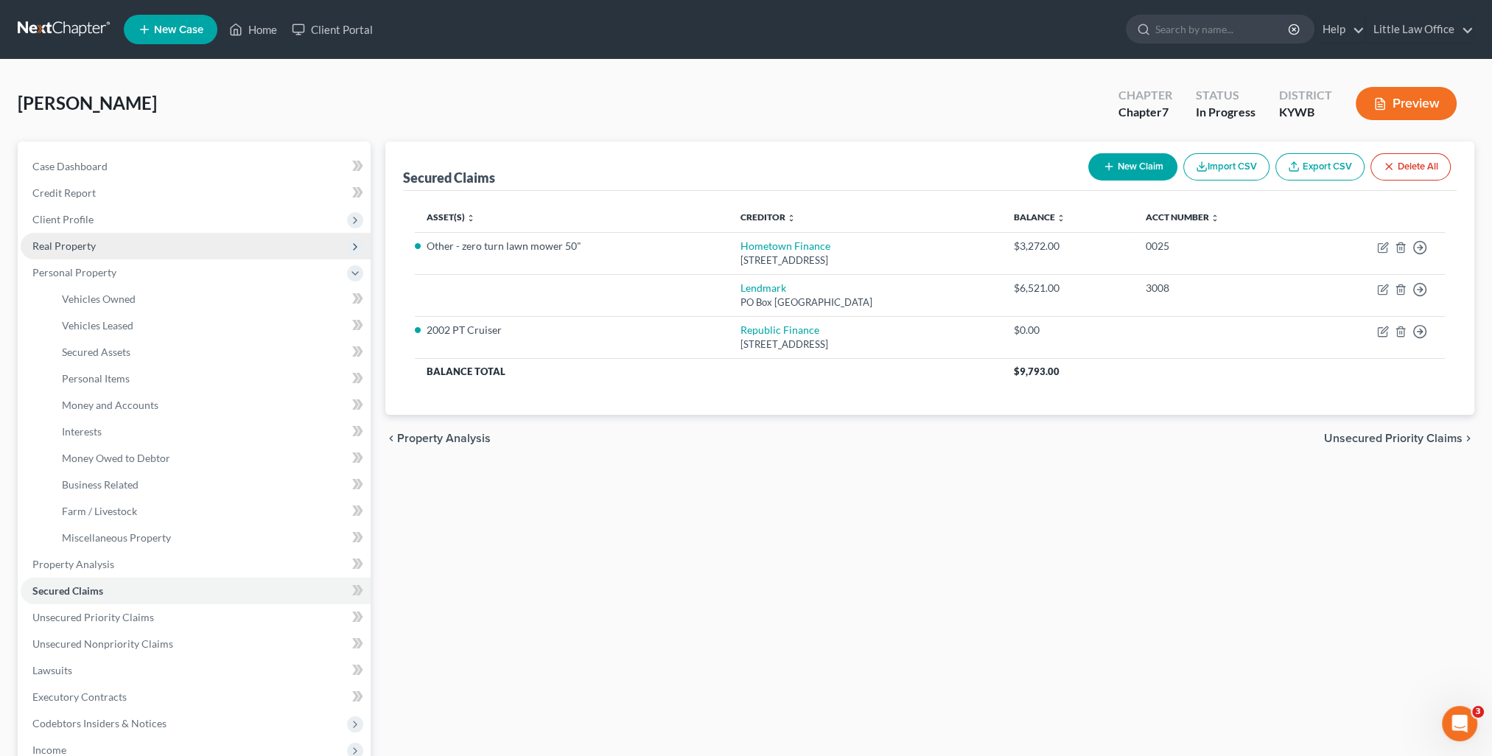
click at [85, 240] on span "Real Property" at bounding box center [63, 245] width 63 height 13
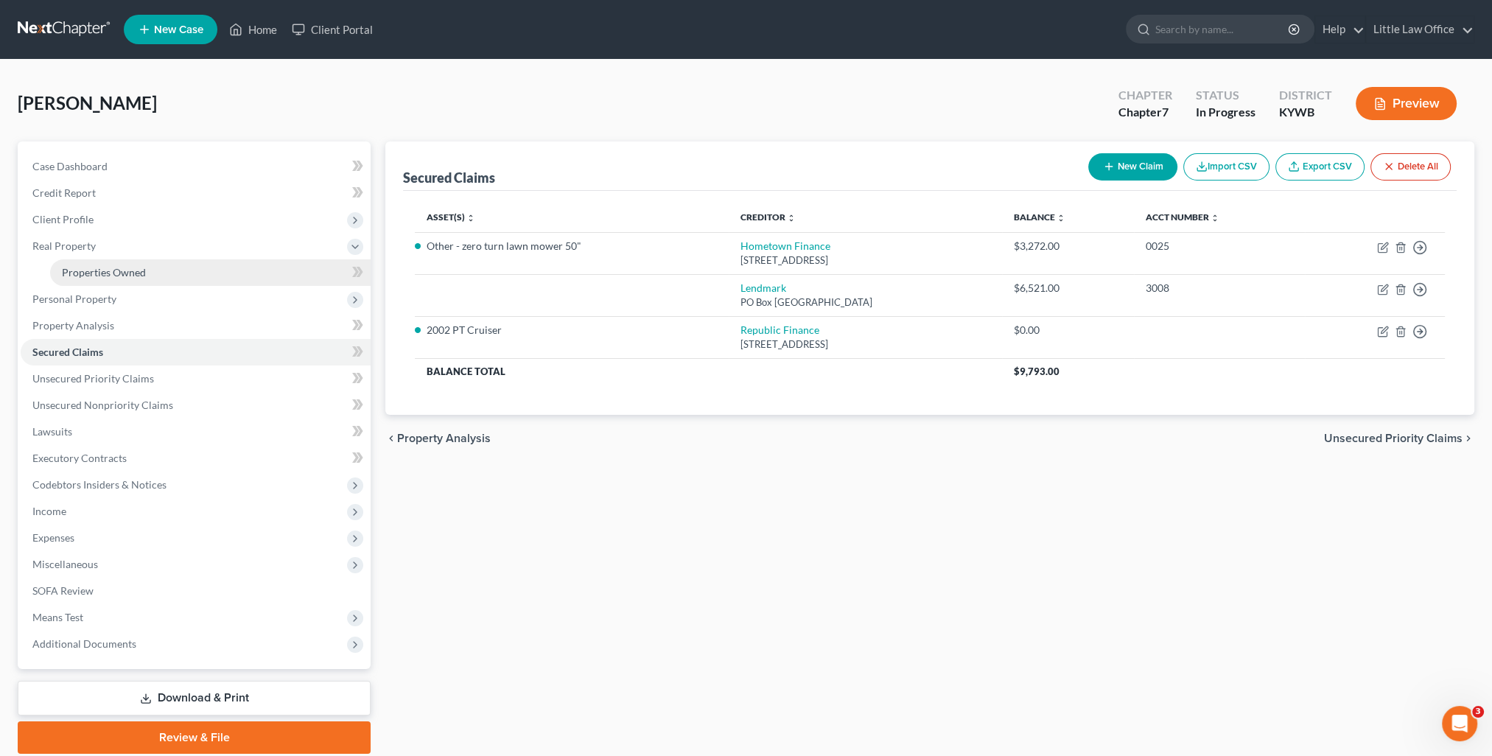
click at [113, 259] on link "Properties Owned" at bounding box center [210, 272] width 321 height 27
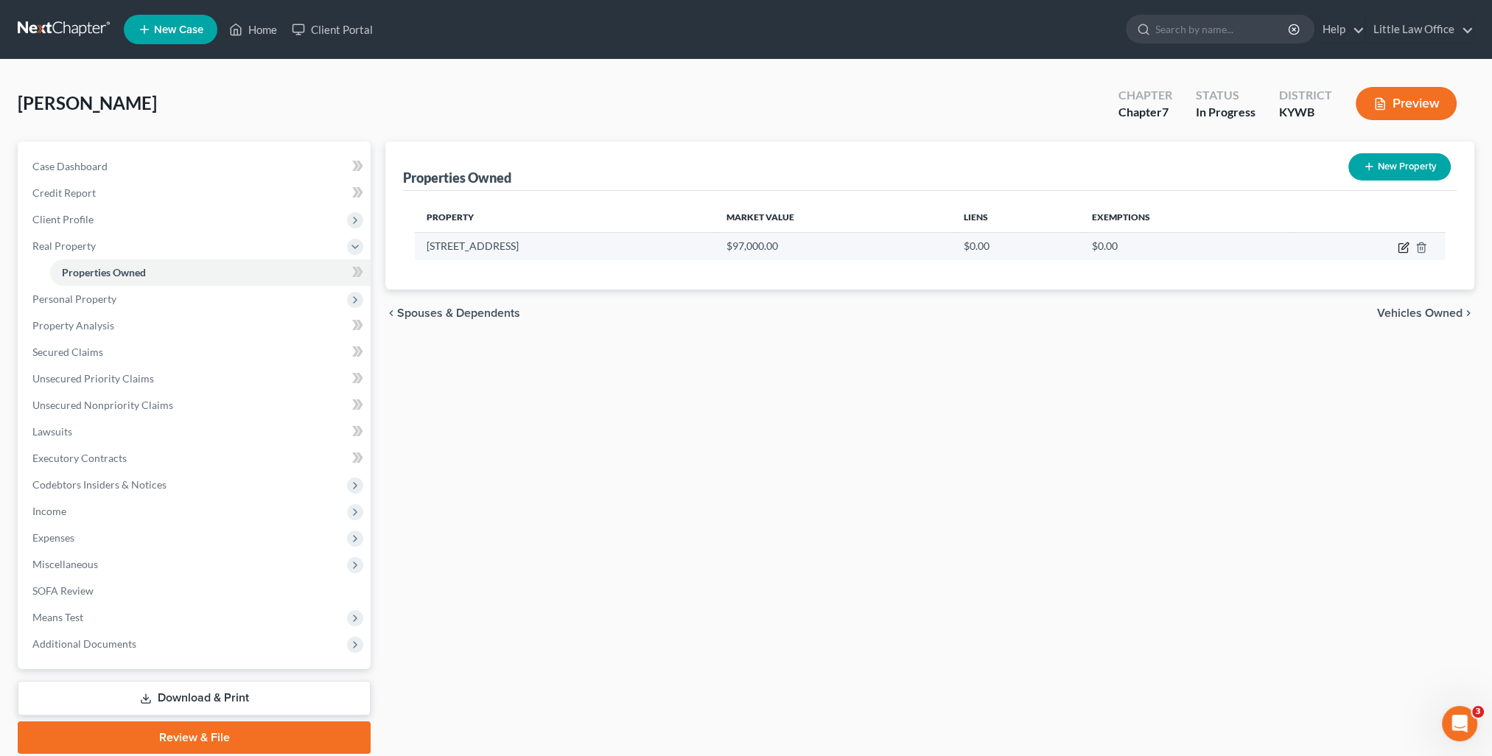
click at [1400, 248] on icon "button" at bounding box center [1404, 248] width 12 height 12
select select "18"
select select "53"
select select "0"
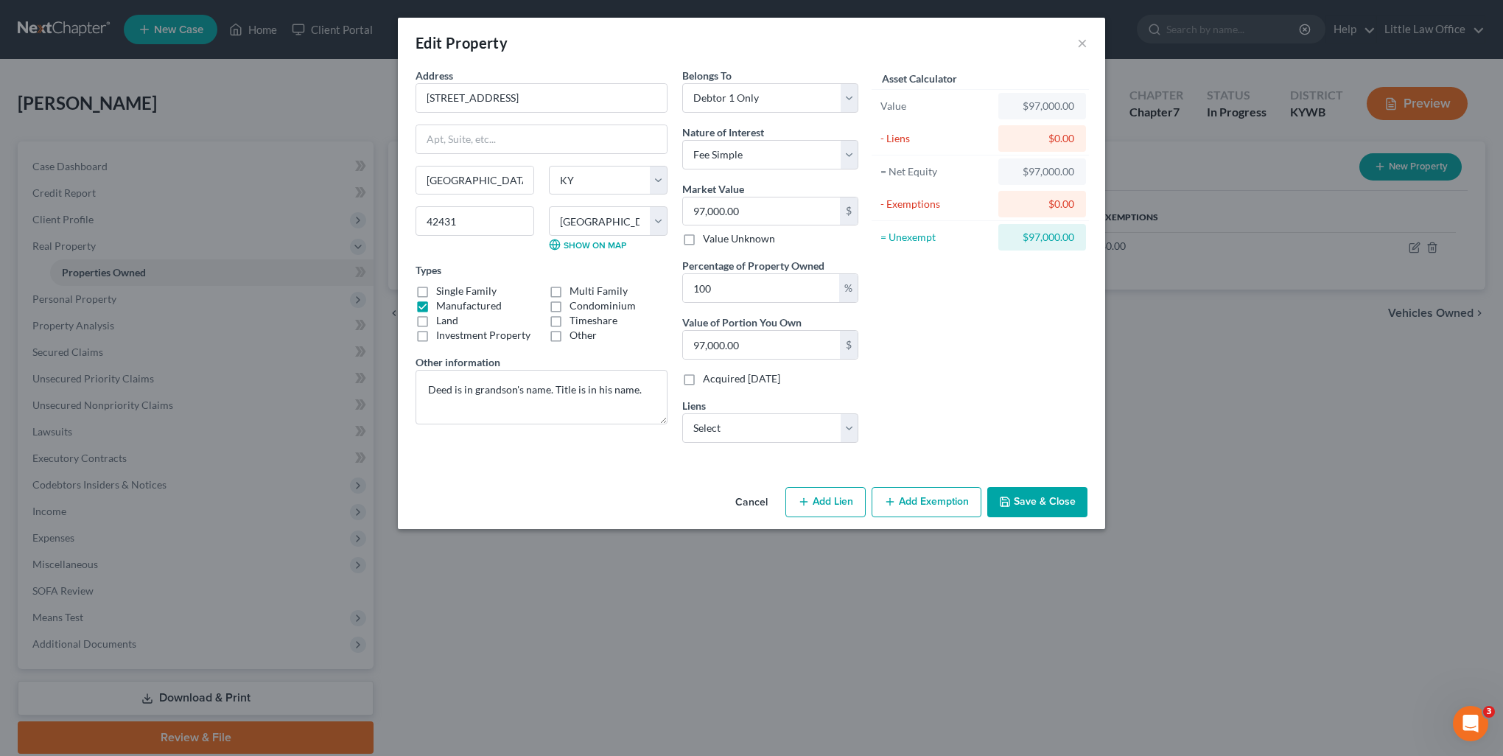
click at [925, 508] on button "Add Exemption" at bounding box center [927, 502] width 110 height 31
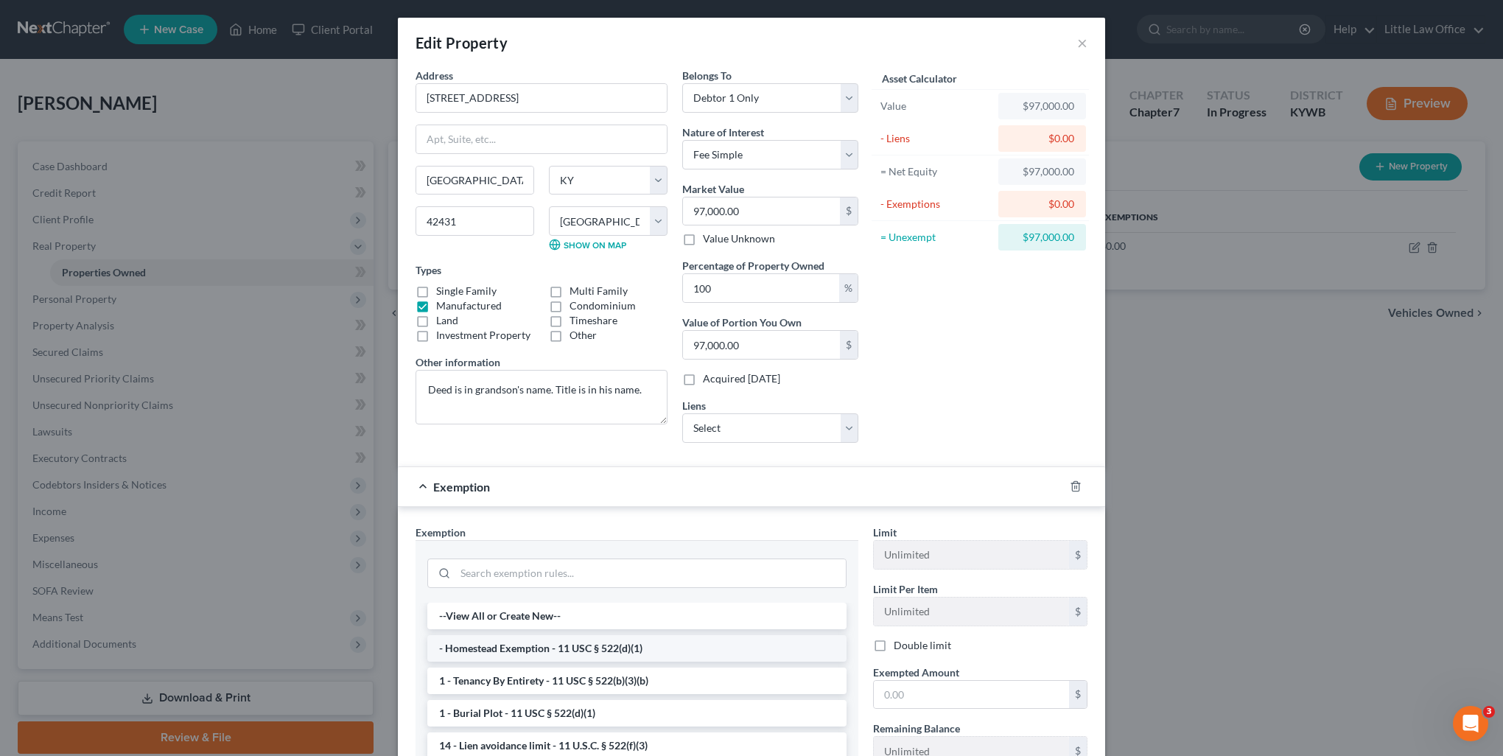
click at [547, 644] on li "- Homestead Exemption - 11 USC § 522(d)(1)" at bounding box center [636, 648] width 419 height 27
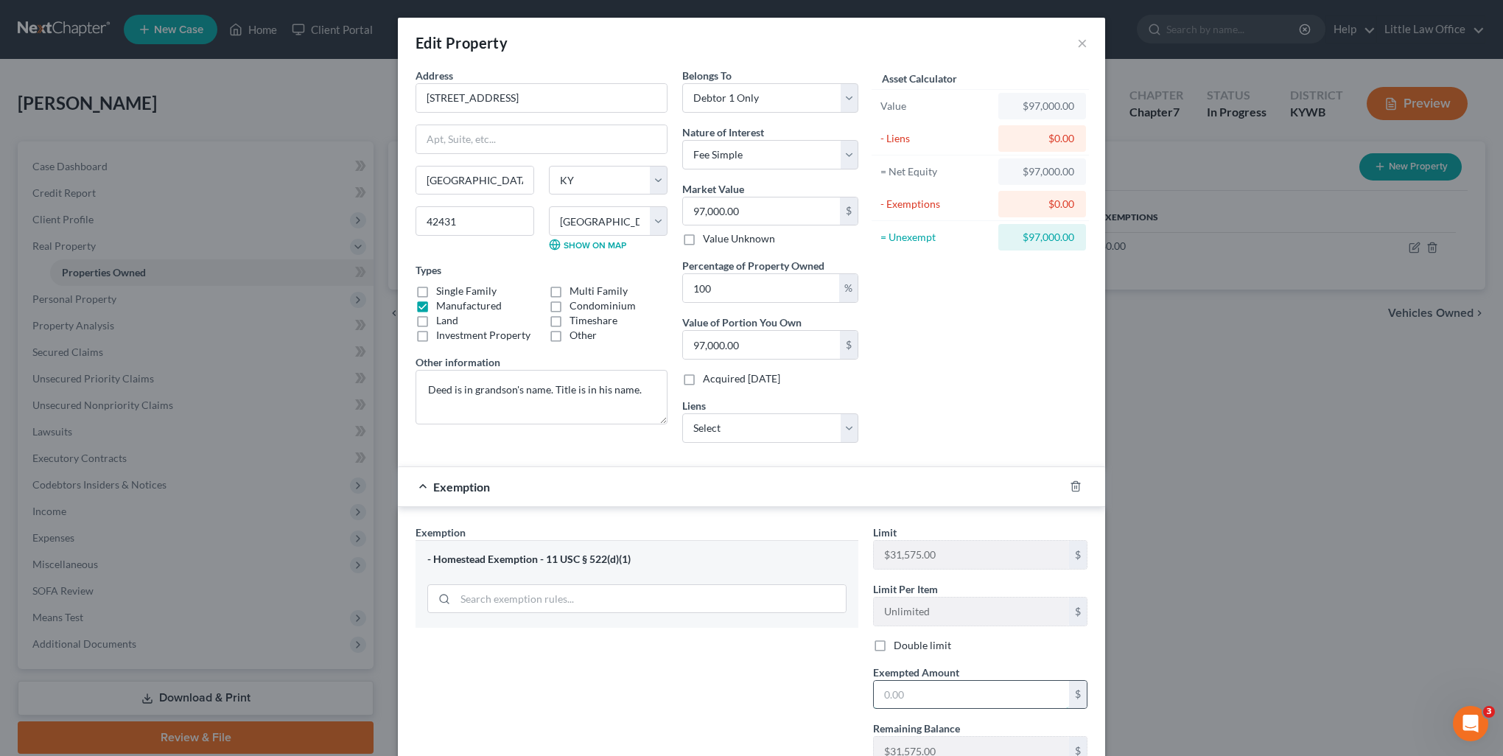
click at [926, 695] on input "text" at bounding box center [971, 695] width 195 height 28
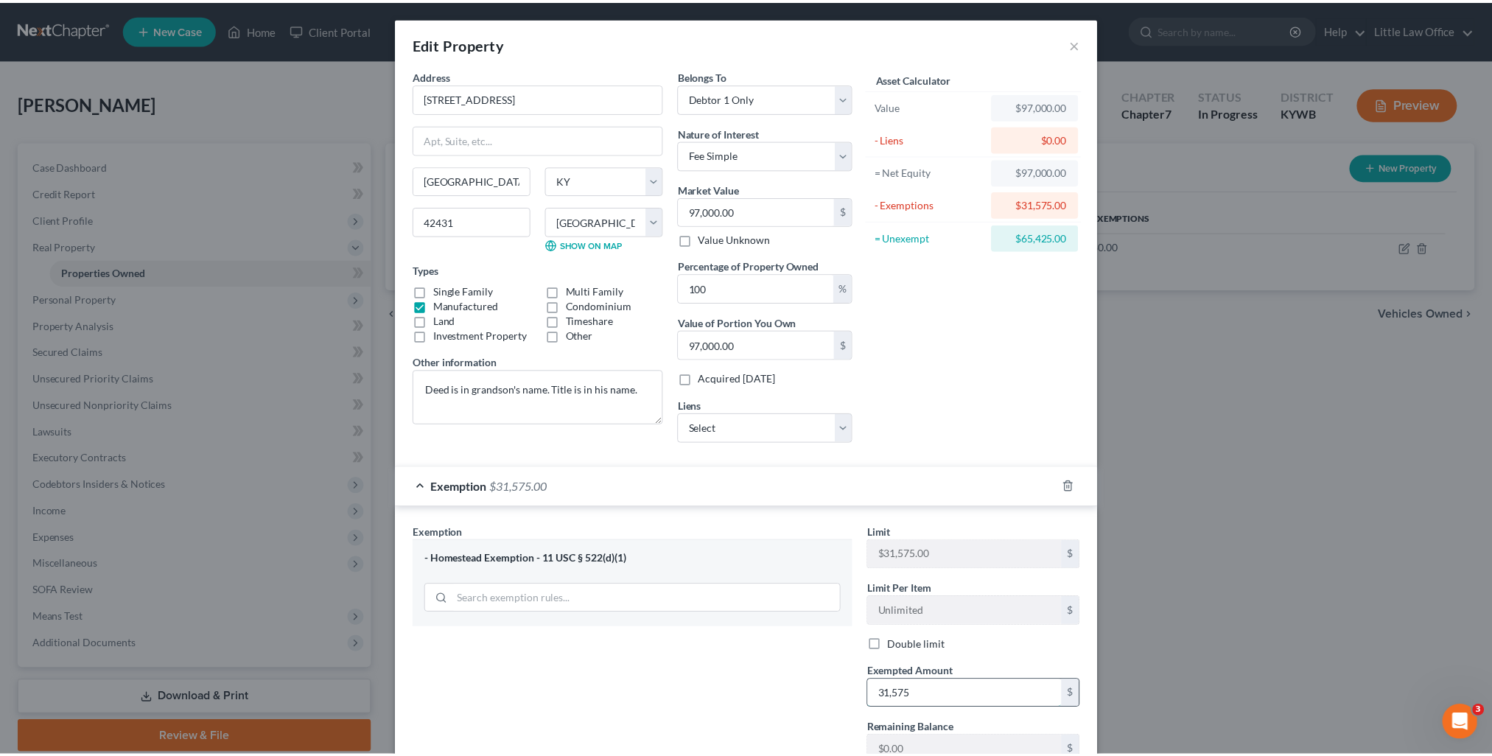
scroll to position [111, 0]
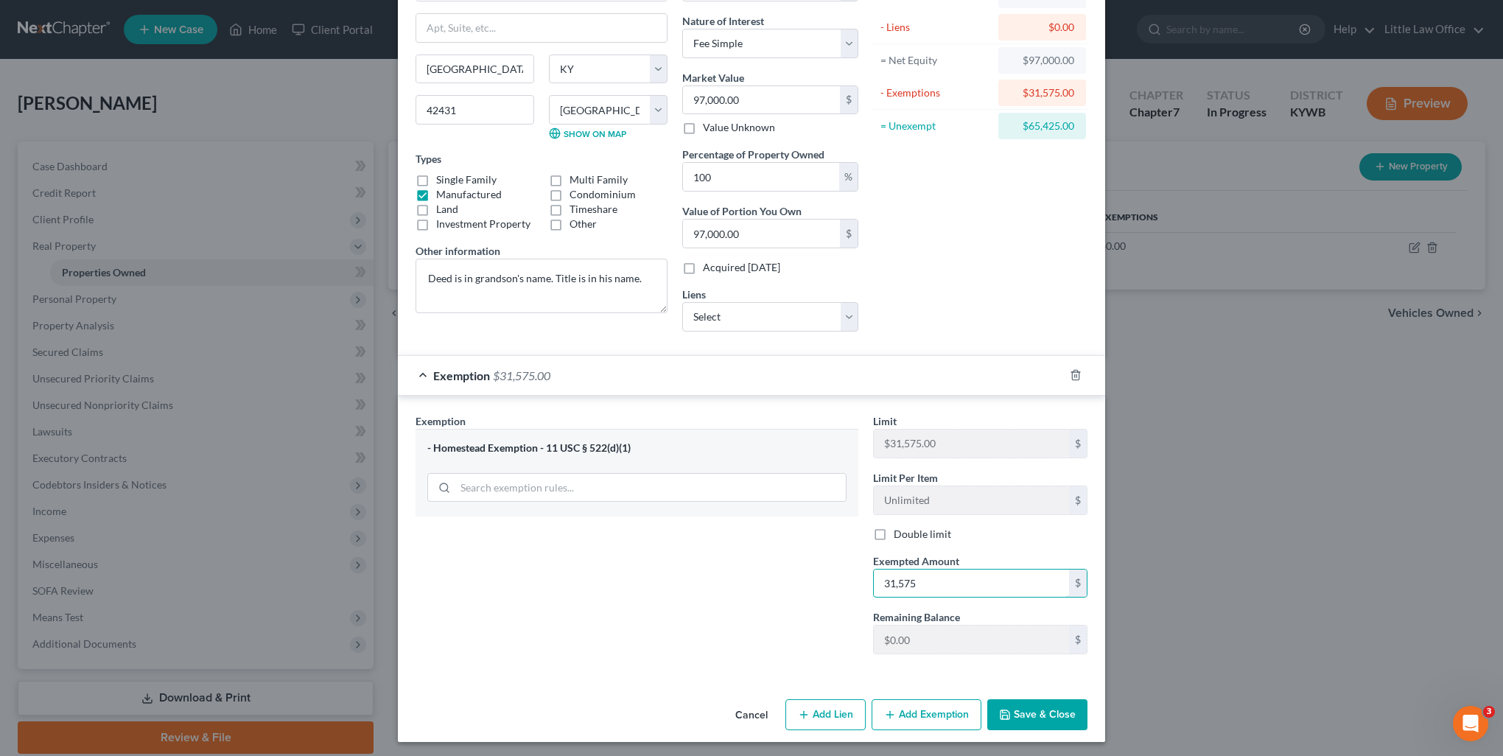
type input "31,575"
click at [1046, 721] on button "Save & Close" at bounding box center [1037, 714] width 100 height 31
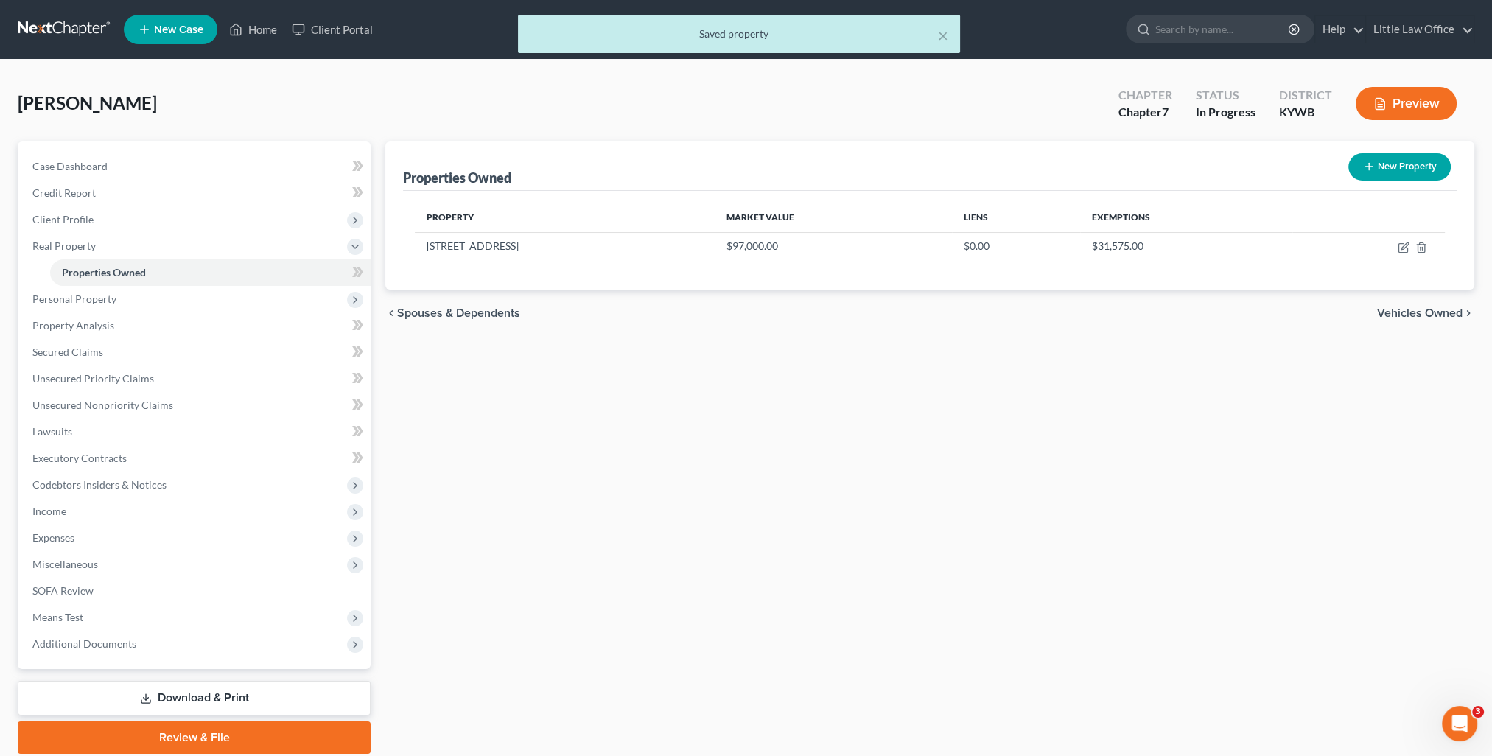
click at [1416, 315] on span "Vehicles Owned" at bounding box center [1419, 313] width 85 height 12
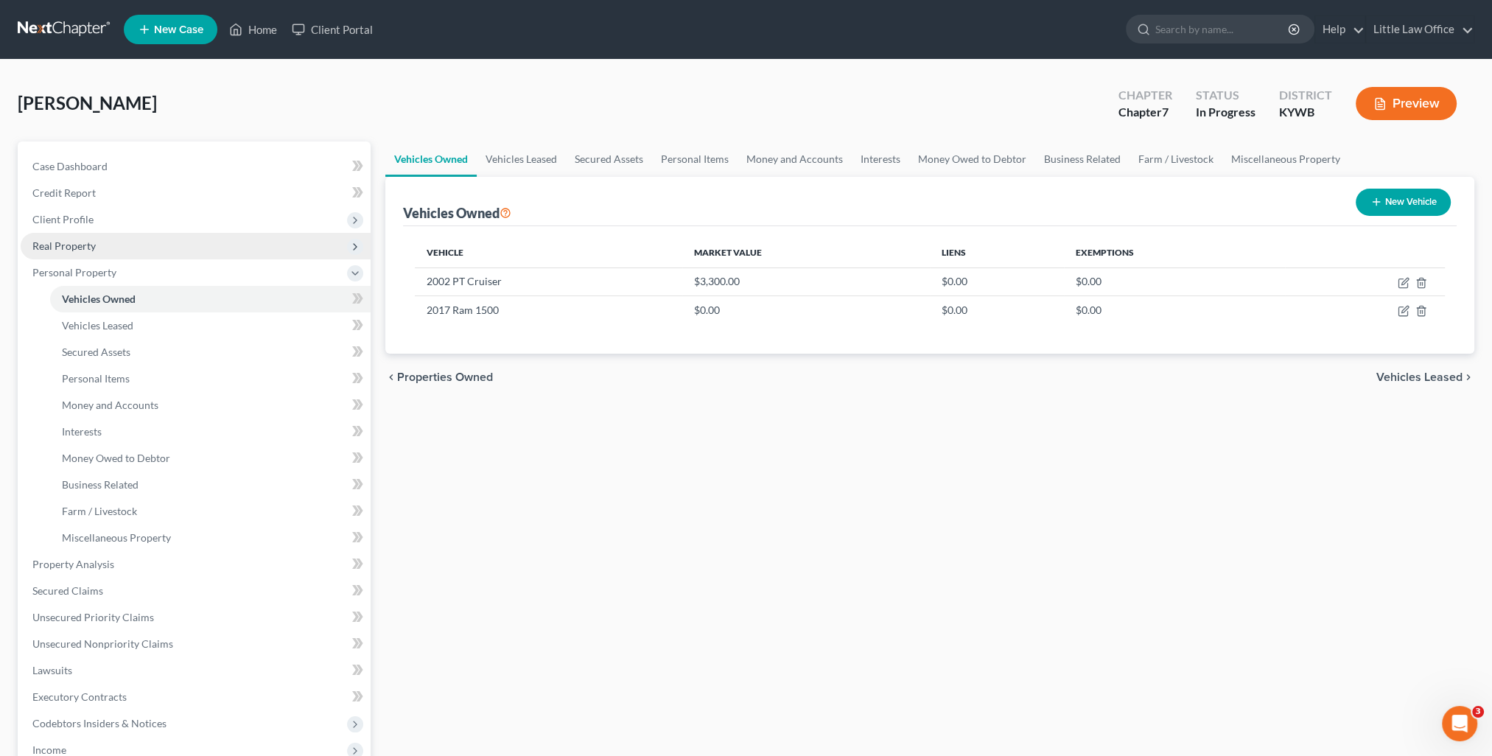
click at [55, 250] on span "Real Property" at bounding box center [63, 245] width 63 height 13
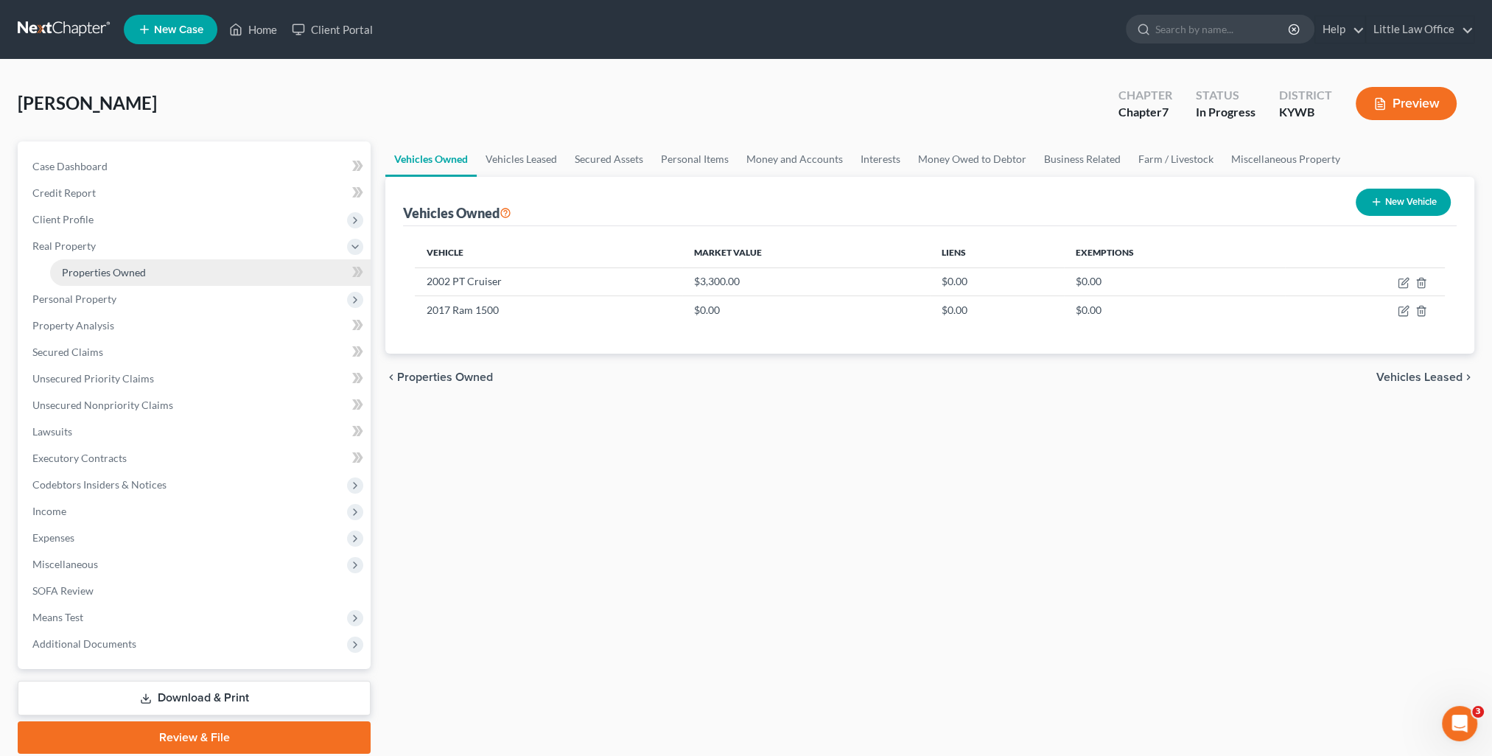
click at [85, 267] on span "Properties Owned" at bounding box center [104, 272] width 84 height 13
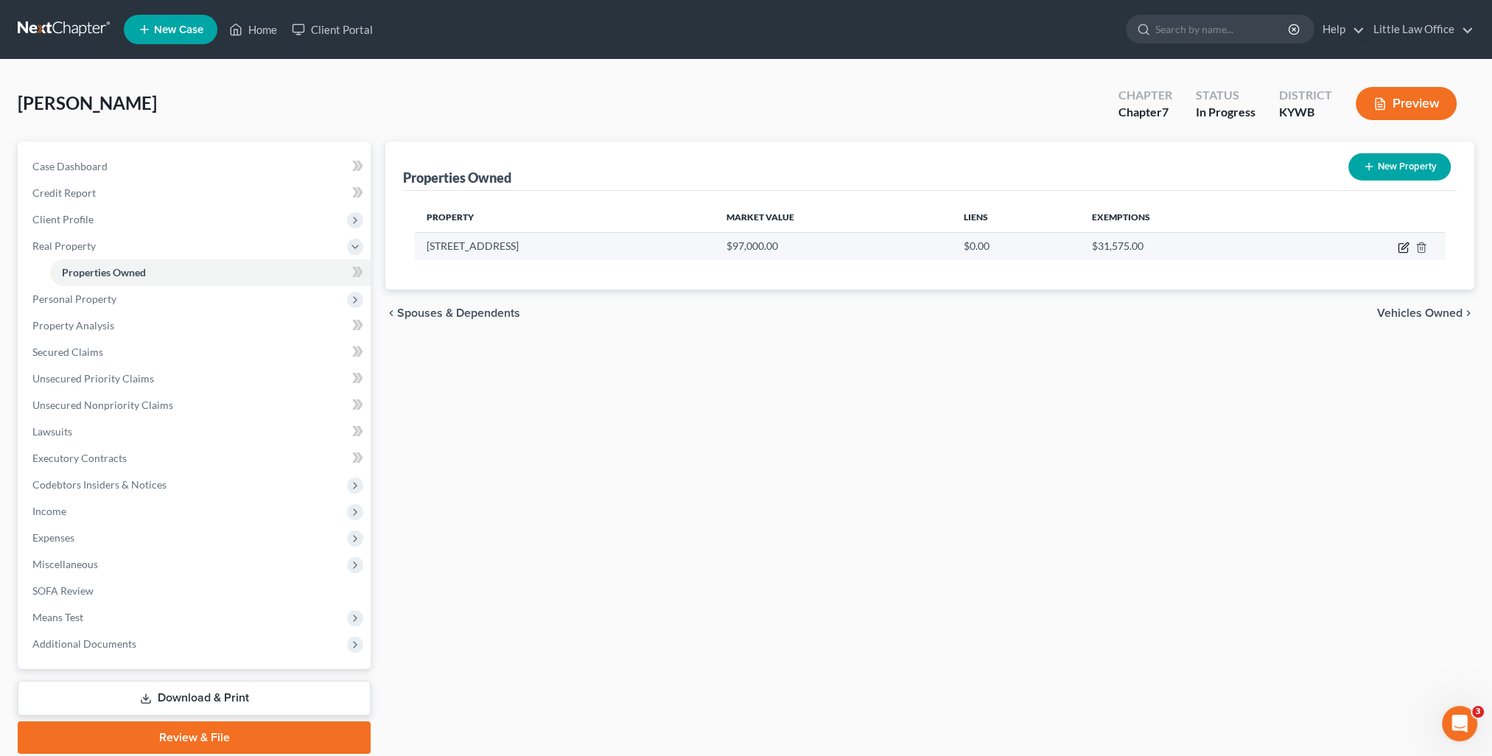
click at [1400, 248] on icon "button" at bounding box center [1404, 248] width 12 height 12
select select "18"
select select "53"
select select "0"
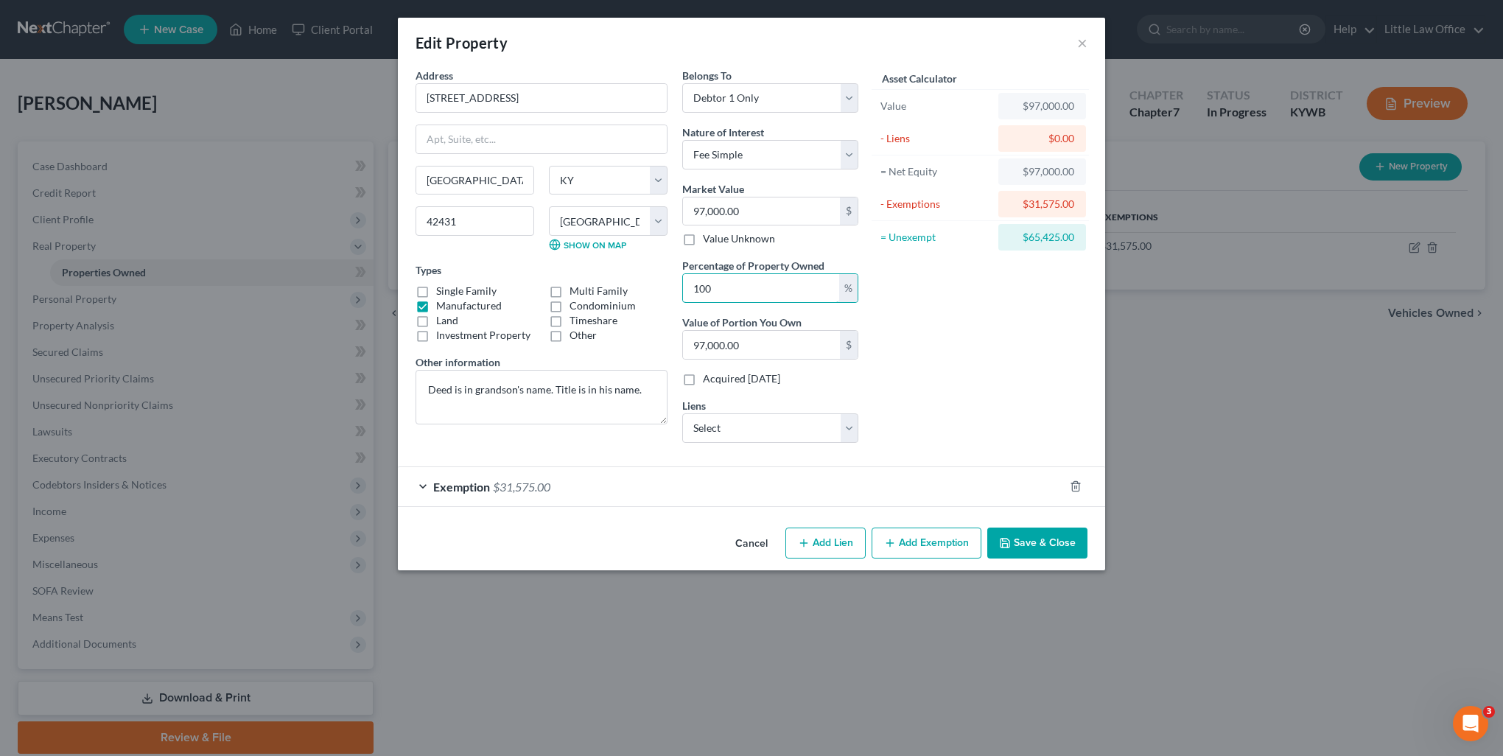
drag, startPoint x: 761, startPoint y: 285, endPoint x: 616, endPoint y: 287, distance: 145.2
click at [616, 287] on div "Address * 145 Barnsley Loop Madisonville State AL AK AR AZ CA CO CT DE DC FL GA…" at bounding box center [637, 261] width 458 height 387
type input "5"
type input "4,850.00"
type input "50"
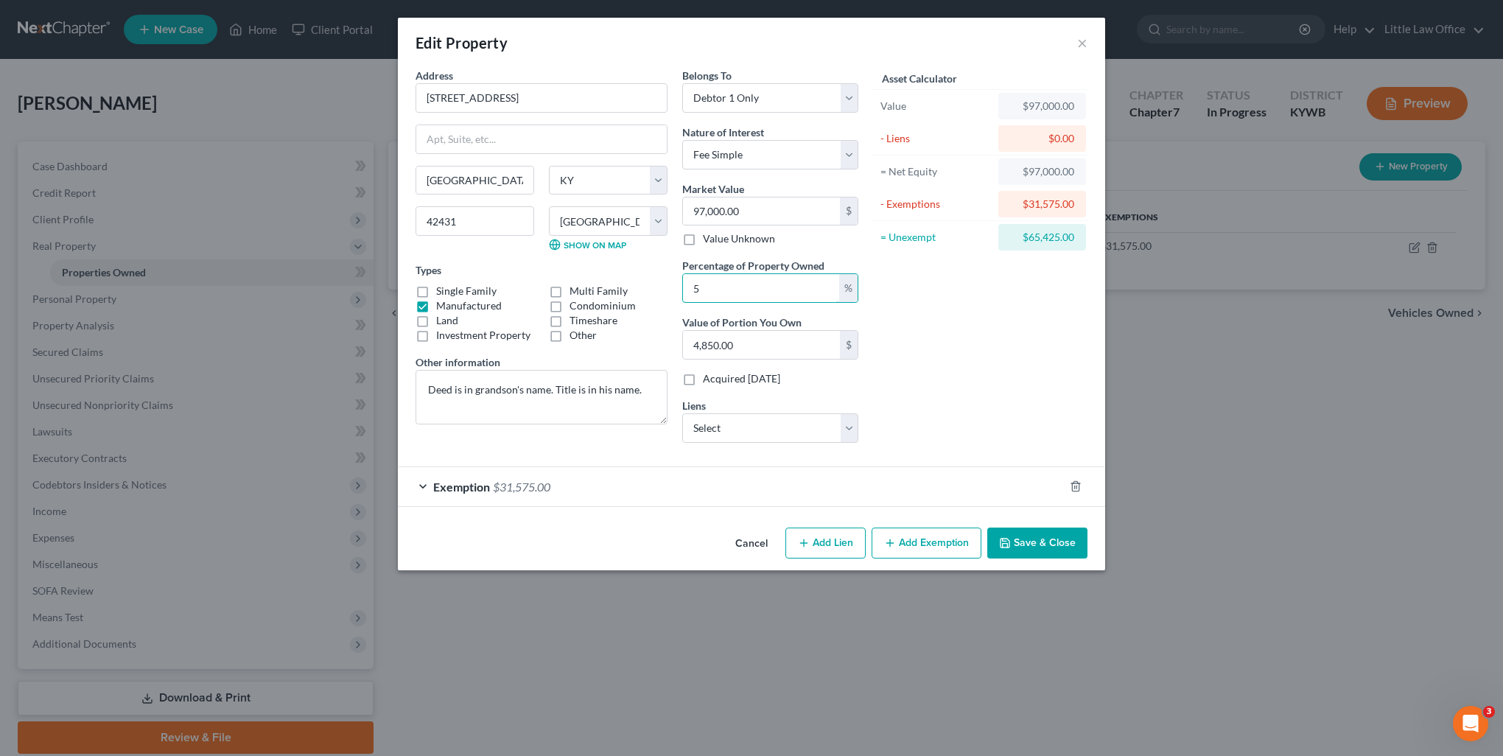
type input "48,500.00"
type input "50"
click at [955, 395] on div "Asset Calculator Value $97,000.00 - Liens $0.00 = Net Equity $97,000.00 - Exemp…" at bounding box center [980, 261] width 229 height 387
click at [1044, 535] on button "Save & Close" at bounding box center [1037, 543] width 100 height 31
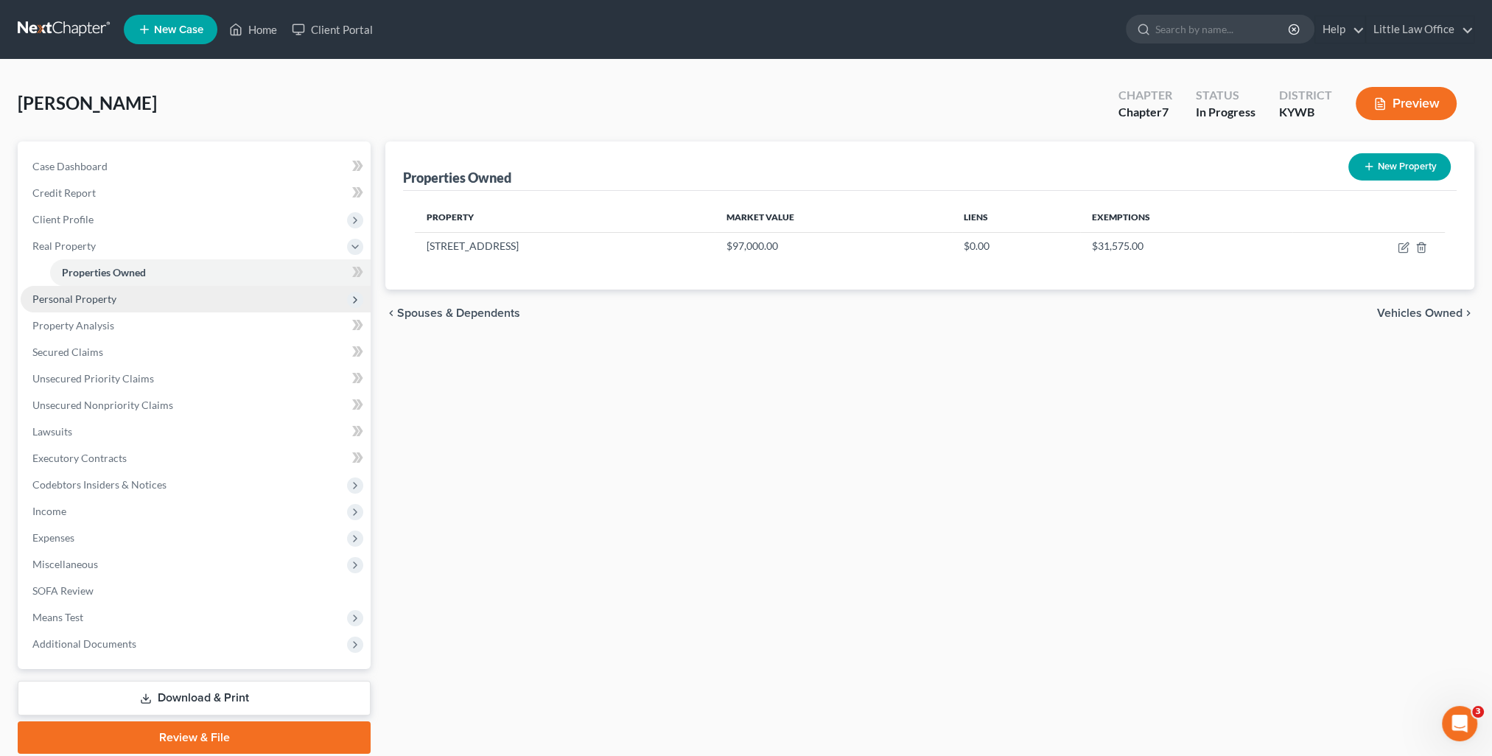
click at [57, 306] on span "Personal Property" at bounding box center [196, 299] width 350 height 27
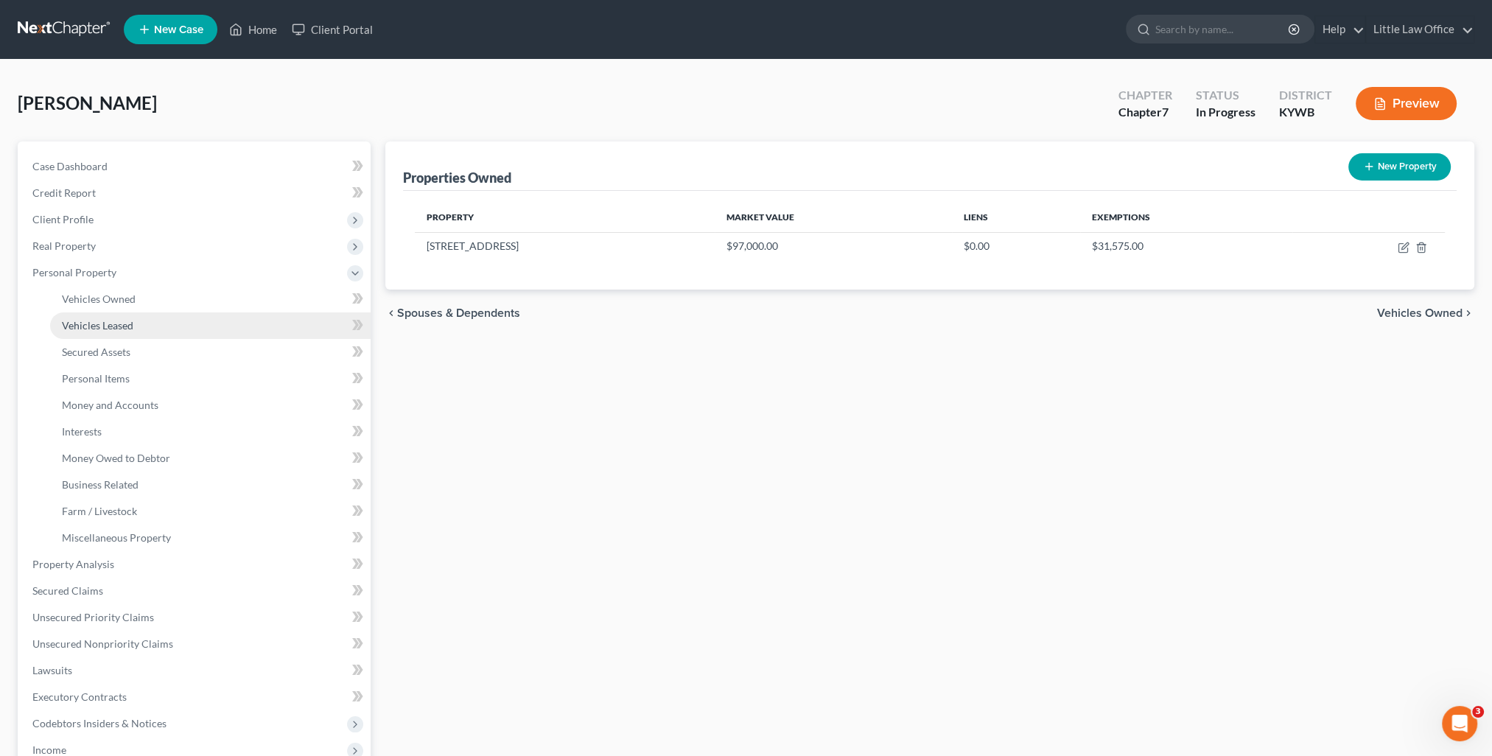
click at [94, 321] on span "Vehicles Leased" at bounding box center [97, 325] width 71 height 13
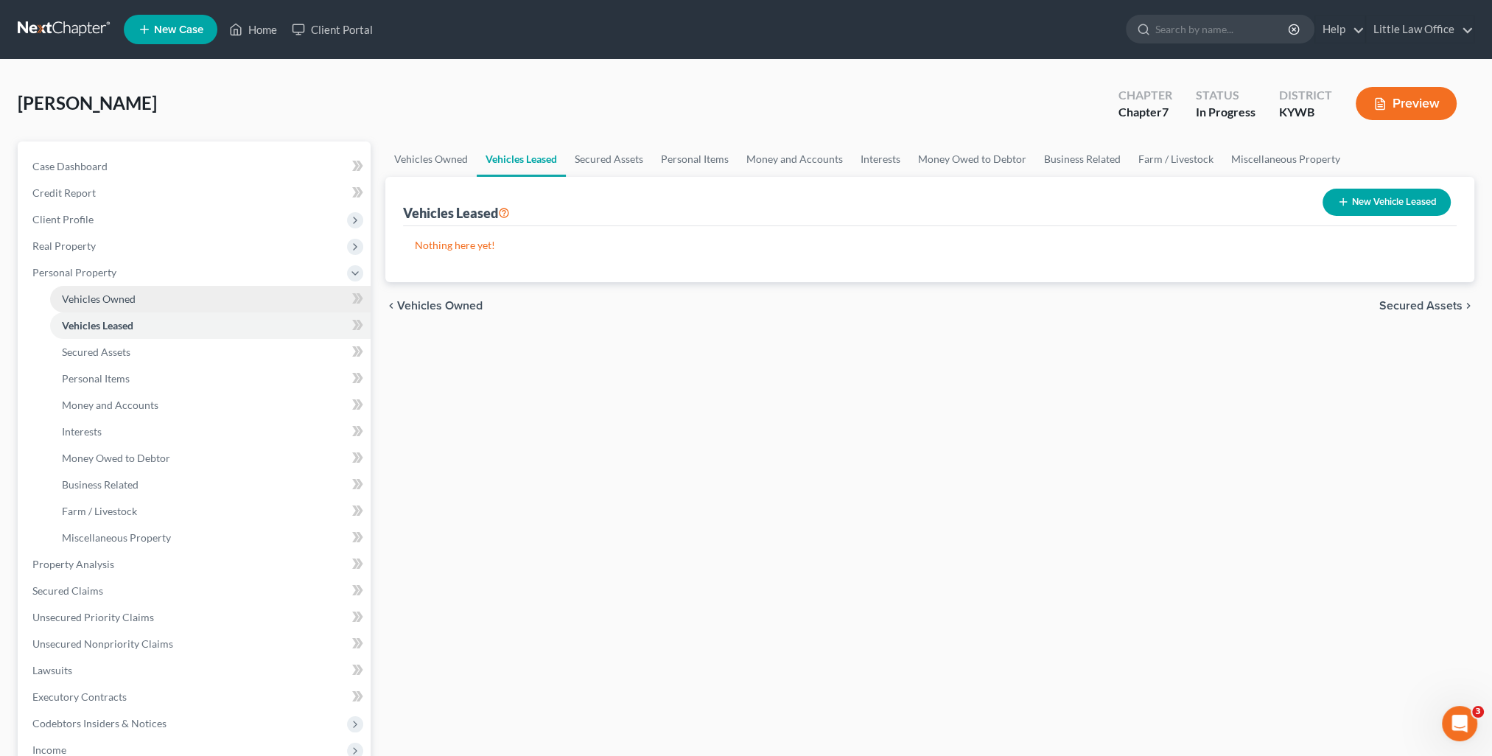
click at [85, 301] on span "Vehicles Owned" at bounding box center [99, 299] width 74 height 13
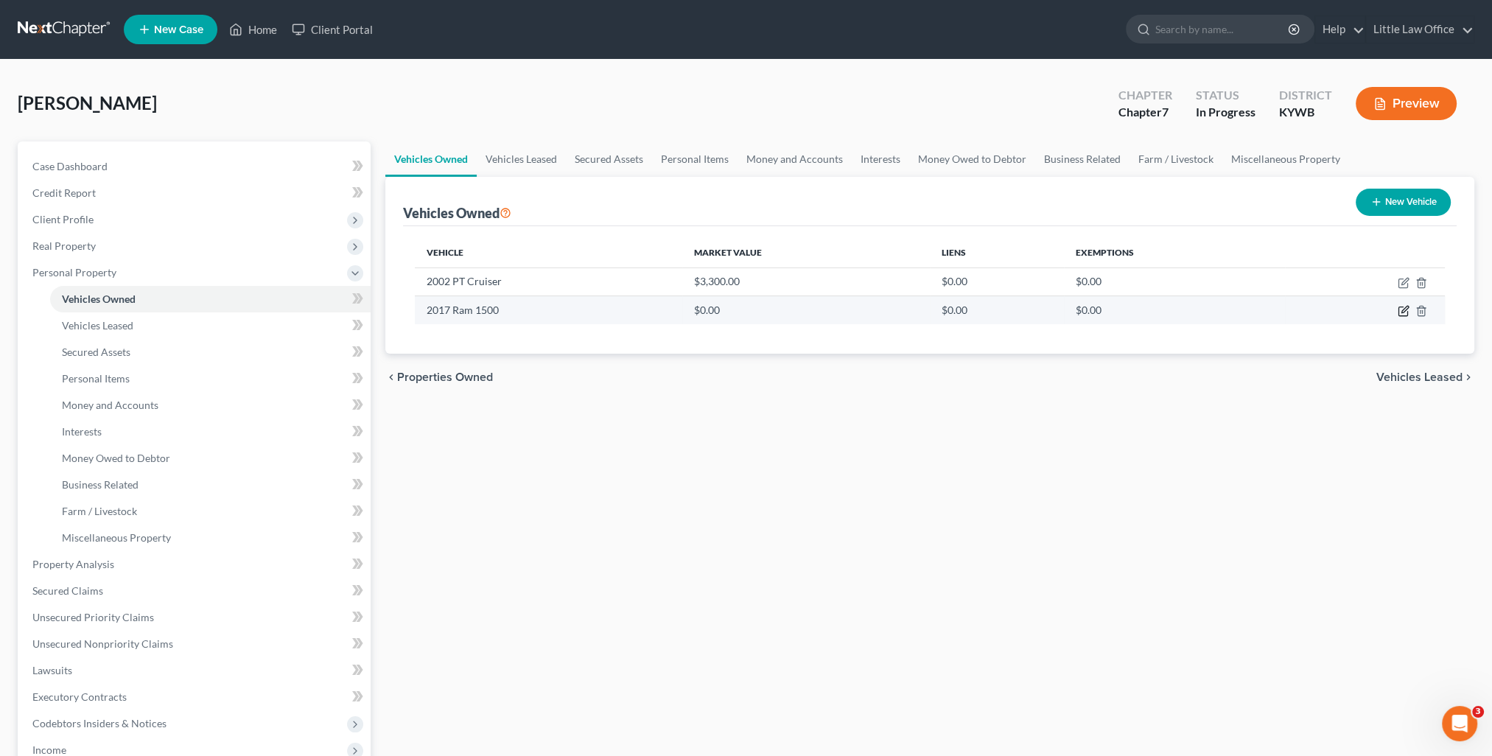
click at [1401, 308] on icon "button" at bounding box center [1404, 311] width 12 height 12
select select "0"
select select "9"
select select "1"
select select "0"
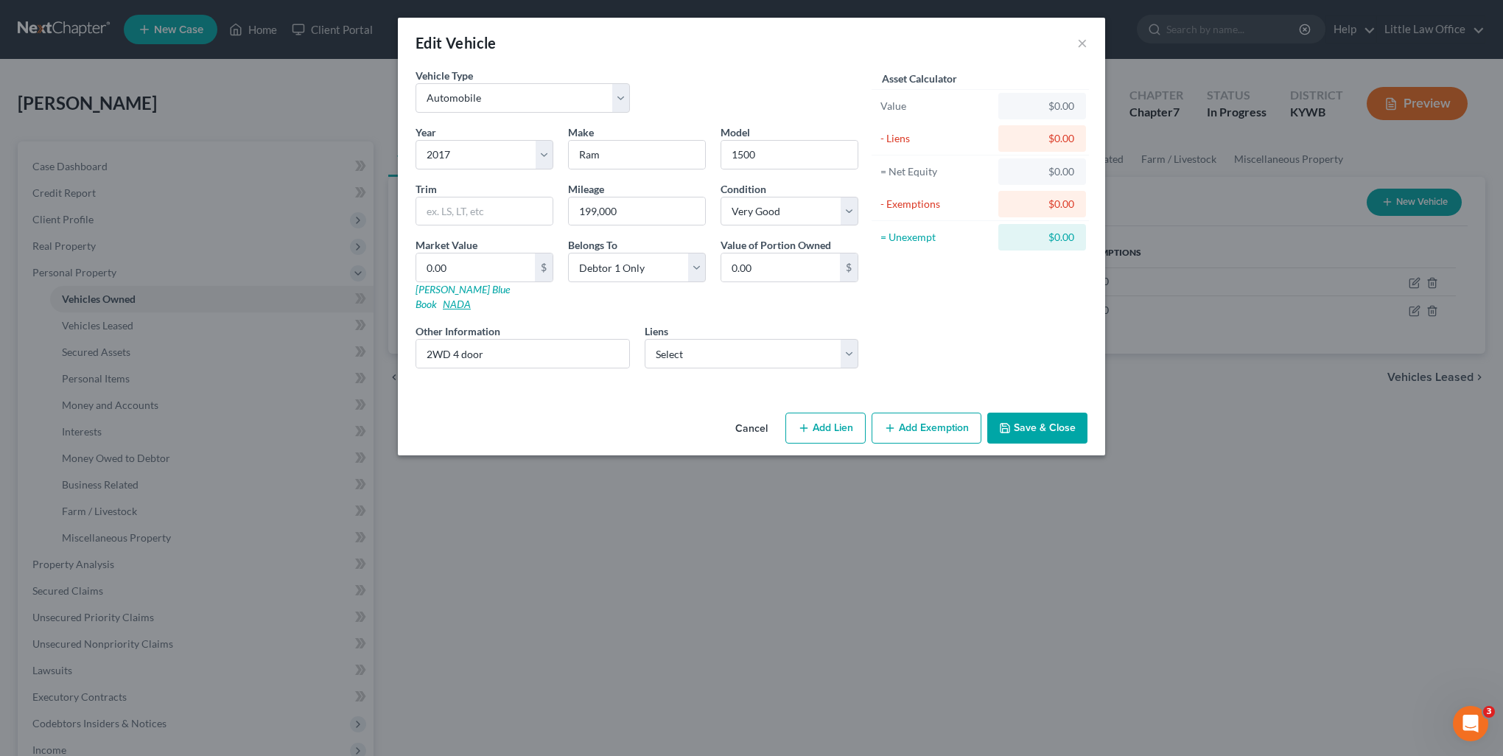
click at [471, 298] on link "NADA" at bounding box center [457, 304] width 28 height 13
drag, startPoint x: 516, startPoint y: 328, endPoint x: 419, endPoint y: 343, distance: 98.5
click at [419, 343] on input "2WD 4 door" at bounding box center [522, 354] width 213 height 28
paste input "1500 Pickup-V8 Quad Cab SLT 2WD"
click at [471, 298] on link "NADA" at bounding box center [457, 304] width 28 height 13
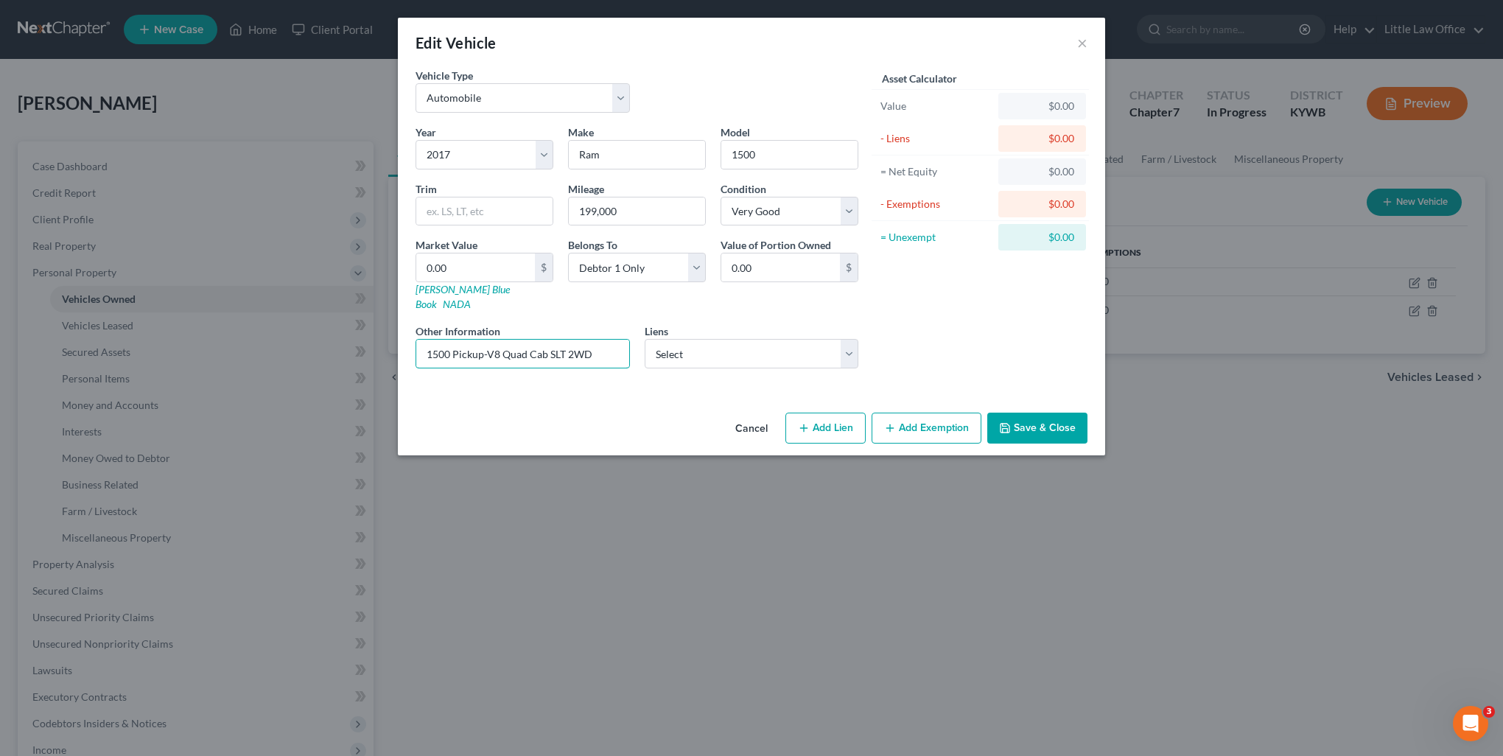
drag, startPoint x: 454, startPoint y: 340, endPoint x: 324, endPoint y: 338, distance: 129.7
click at [324, 338] on div "Edit Vehicle × Vehicle Type Select Automobile Truck Trailer Watercraft Aircraft…" at bounding box center [751, 378] width 1503 height 756
type input "Pickup-V8 Quad Cab SLT 2WD"
click at [472, 253] on div "0.00 $" at bounding box center [485, 267] width 138 height 29
click at [471, 260] on input "0.00" at bounding box center [475, 267] width 119 height 28
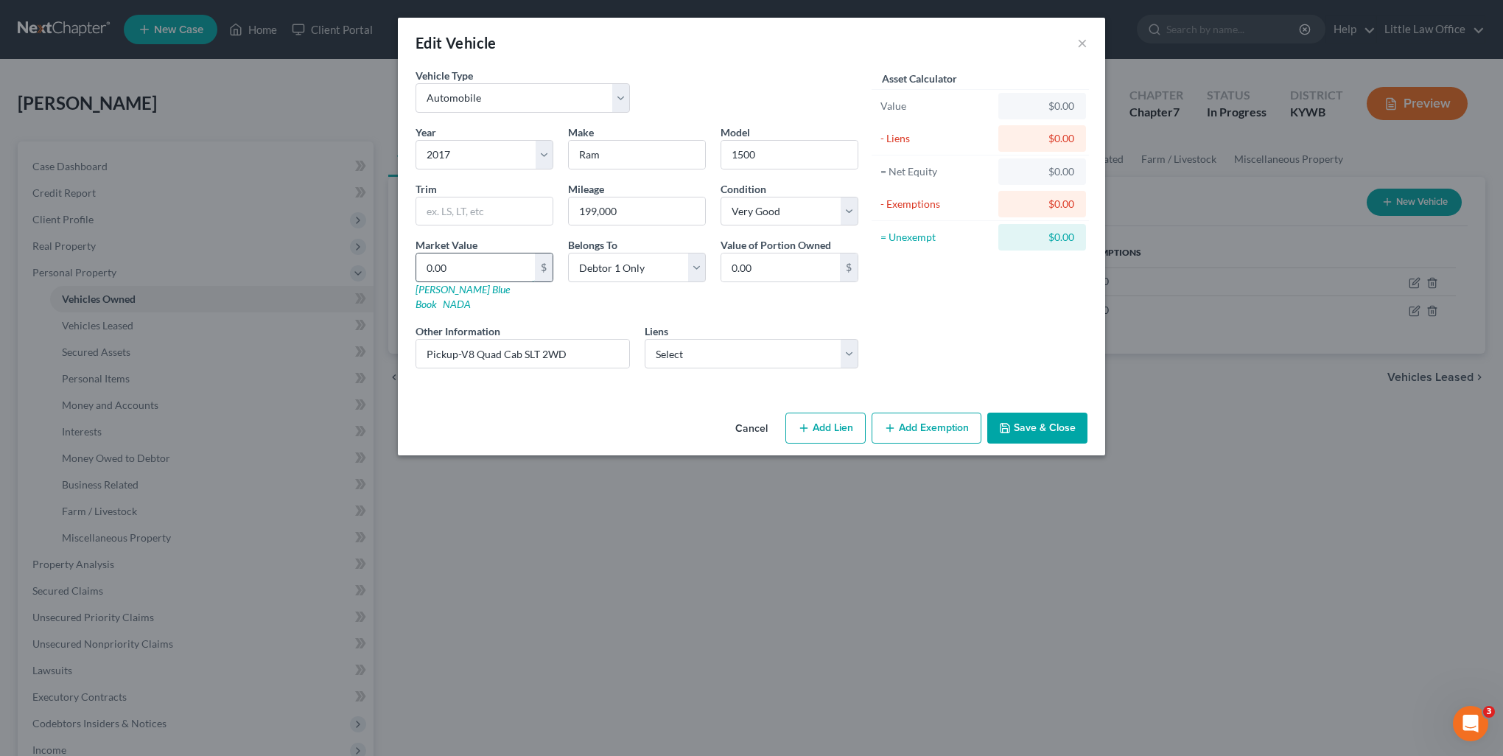
type input "7"
type input "7.00"
type input "78"
type input "78.00"
type input "780"
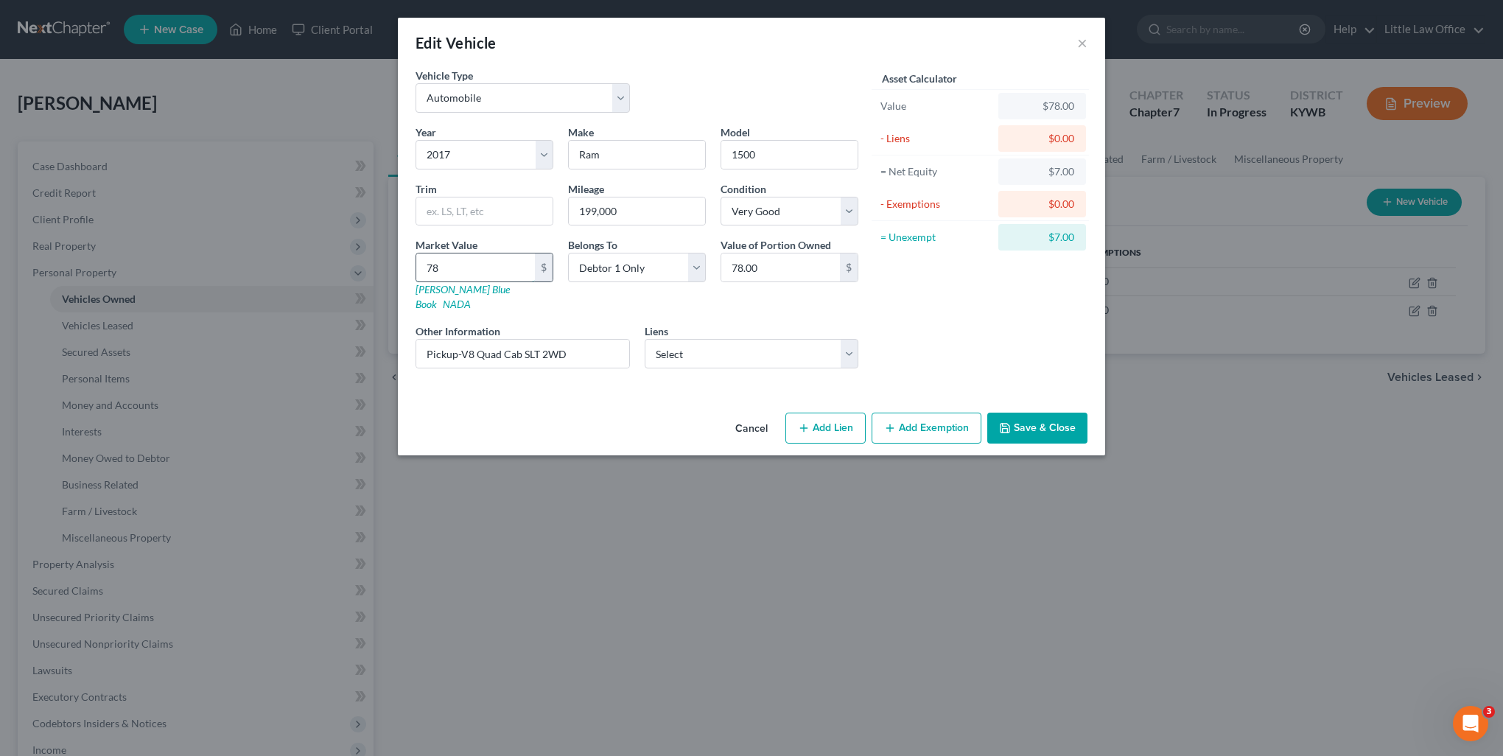
type input "780.00"
type input "7800"
type input "7,800.00"
type input "7,800"
click at [533, 380] on div "Vehicle Type Select Automobile Truck Trailer Watercraft Aircraft Motor Home Atv…" at bounding box center [751, 237] width 707 height 339
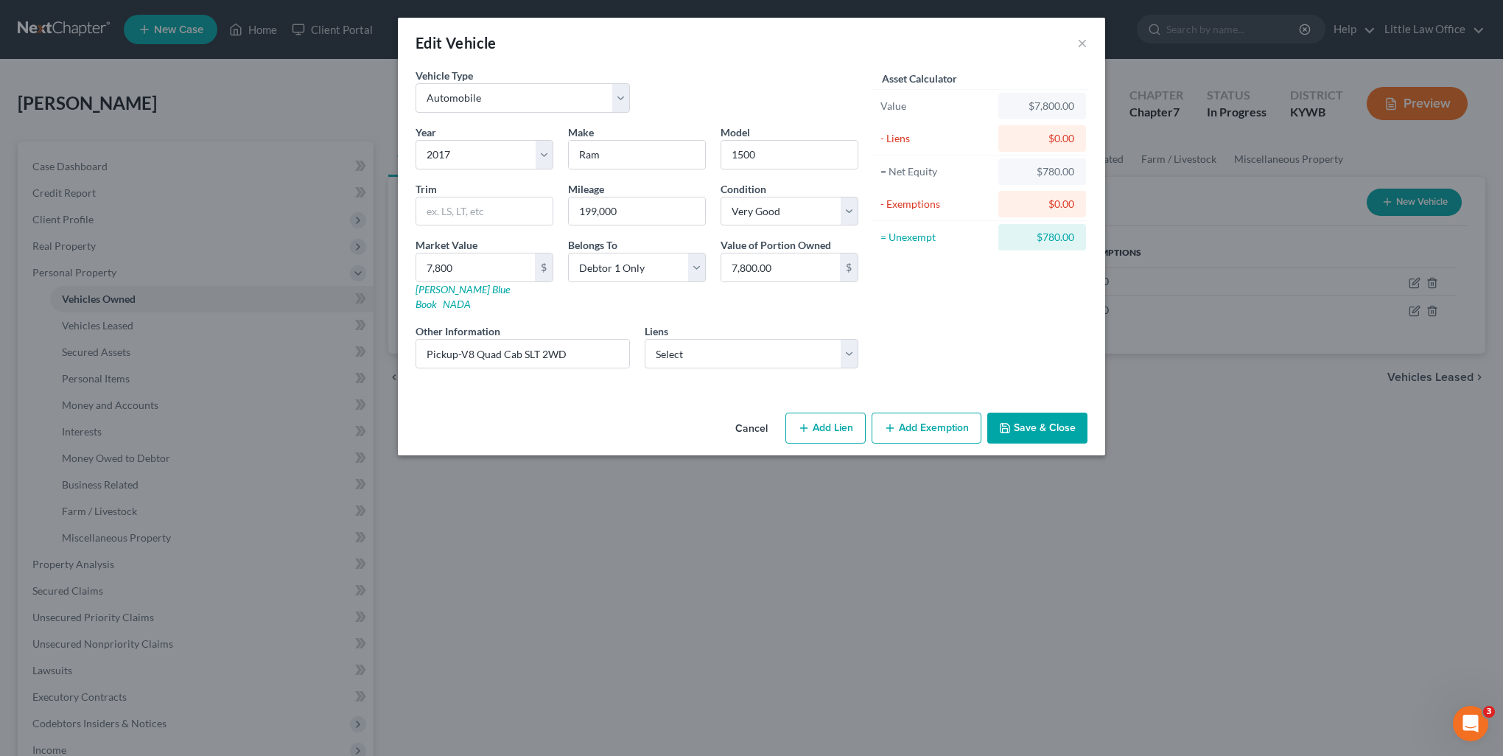
click at [925, 424] on button "Add Exemption" at bounding box center [927, 428] width 110 height 31
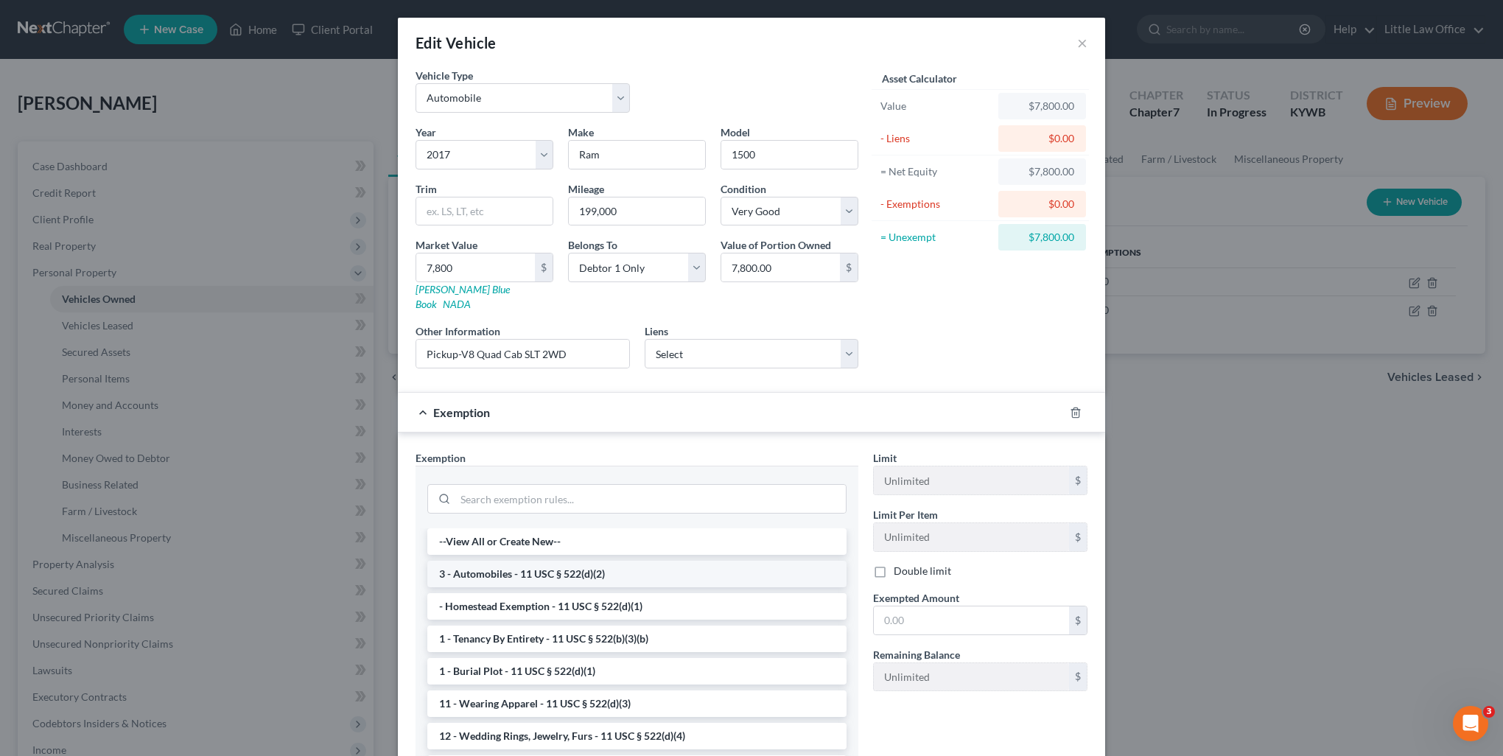
click at [514, 562] on li "3 - Automobiles - 11 USC § 522(d)(2)" at bounding box center [636, 574] width 419 height 27
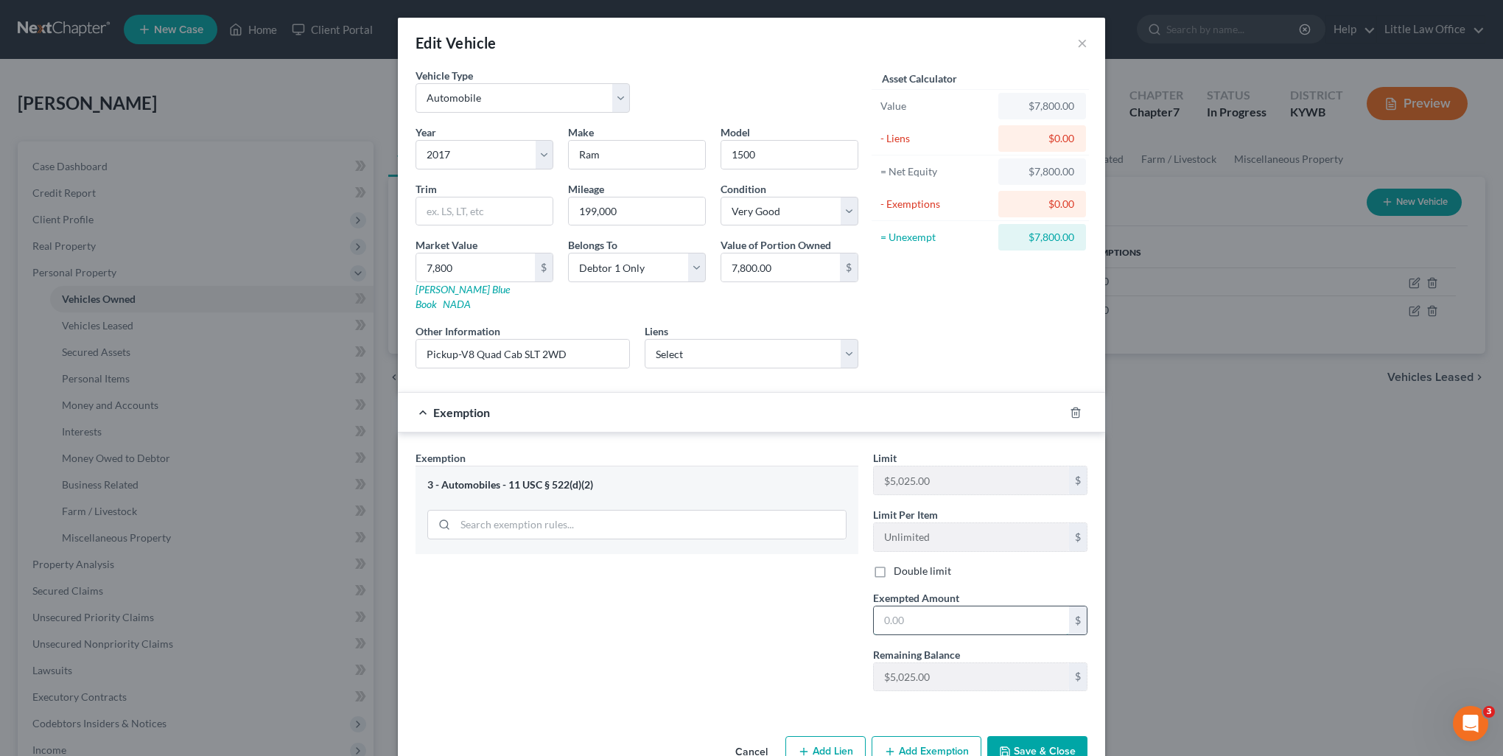
click at [1020, 606] on input "text" at bounding box center [971, 620] width 195 height 28
type input "5,025"
click at [772, 679] on div "Exemption Set must be selected for CA. Exemption * 3 - Automobiles - 11 USC § 5…" at bounding box center [637, 576] width 458 height 253
click at [1024, 747] on button "Save & Close" at bounding box center [1037, 751] width 100 height 31
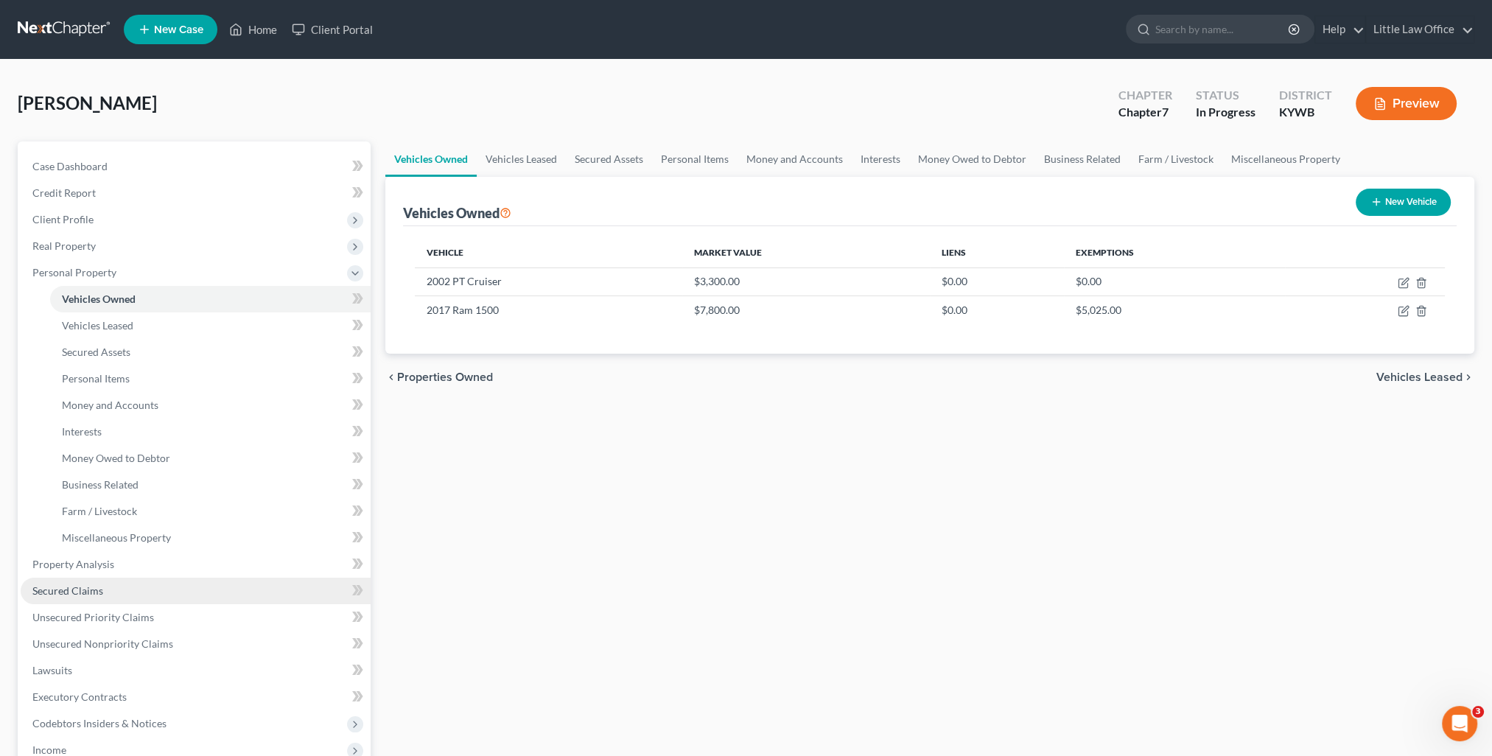
click at [94, 594] on span "Secured Claims" at bounding box center [67, 590] width 71 height 13
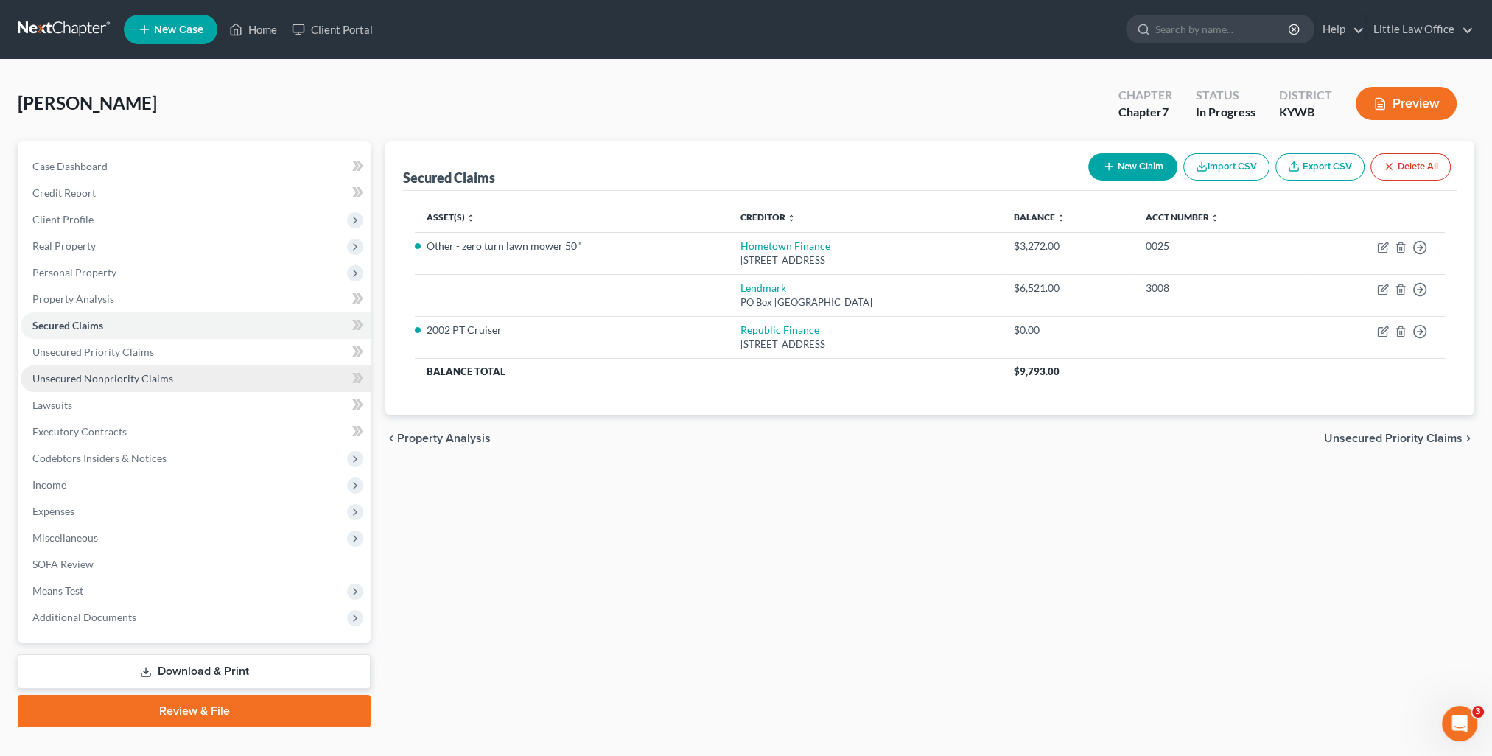
click at [121, 380] on span "Unsecured Nonpriority Claims" at bounding box center [102, 378] width 141 height 13
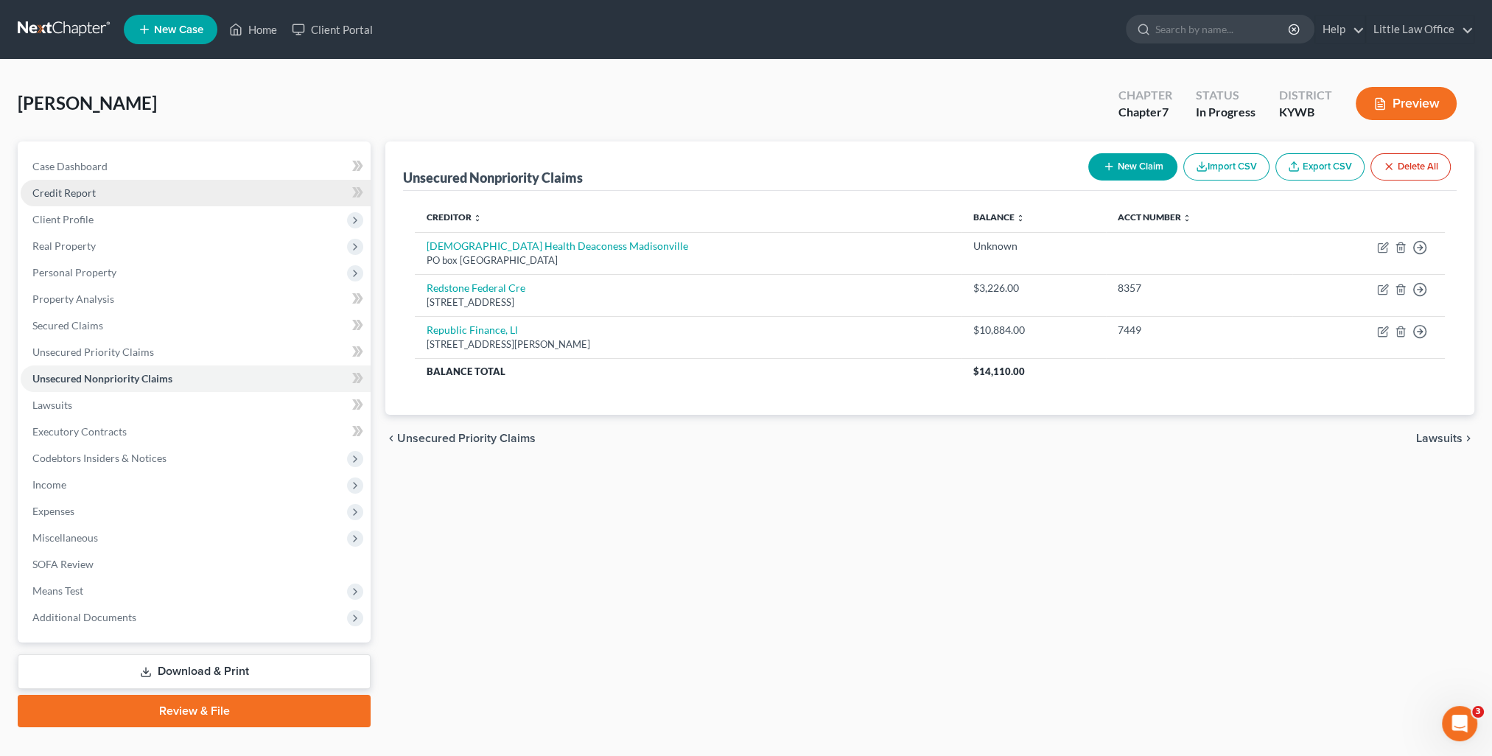
click at [75, 194] on span "Credit Report" at bounding box center [63, 192] width 63 height 13
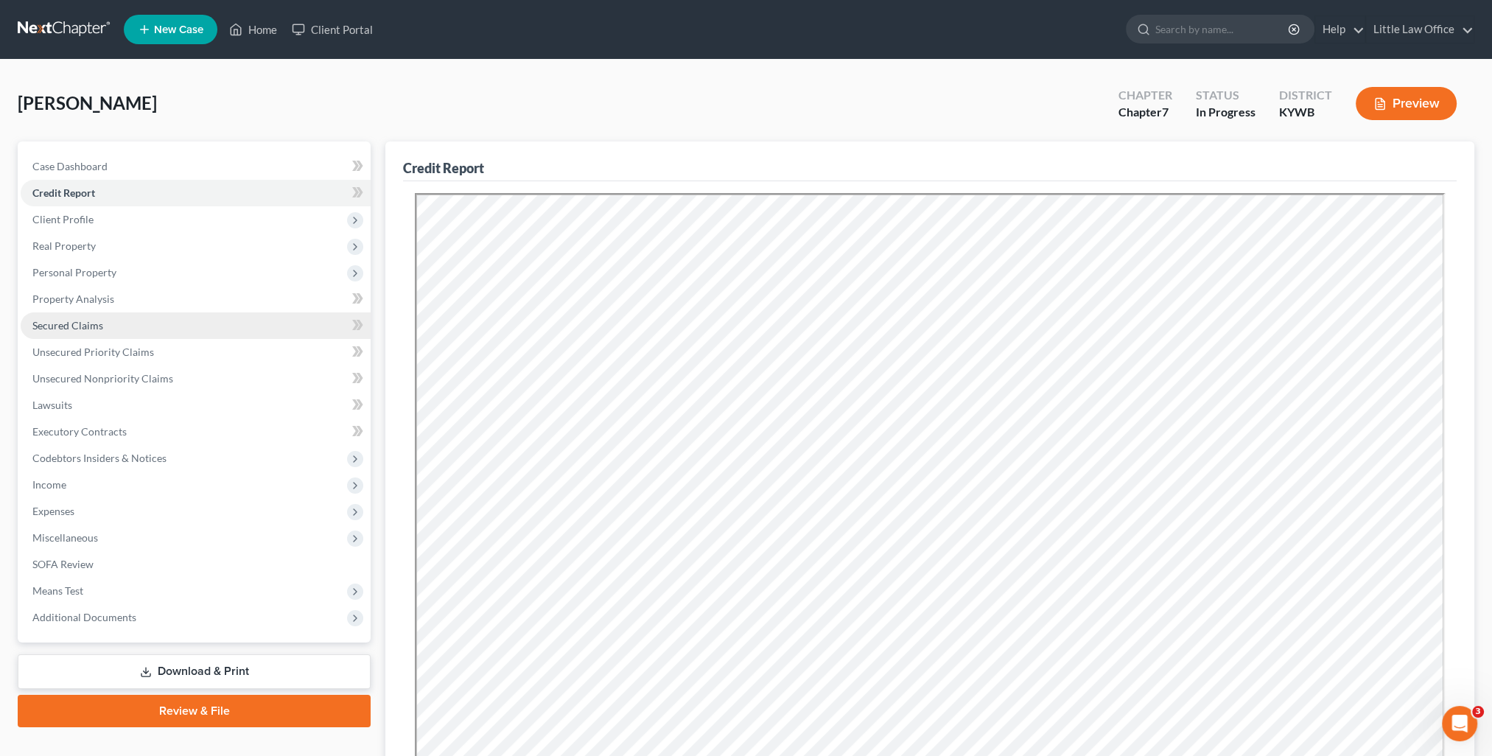
click at [85, 320] on span "Secured Claims" at bounding box center [67, 325] width 71 height 13
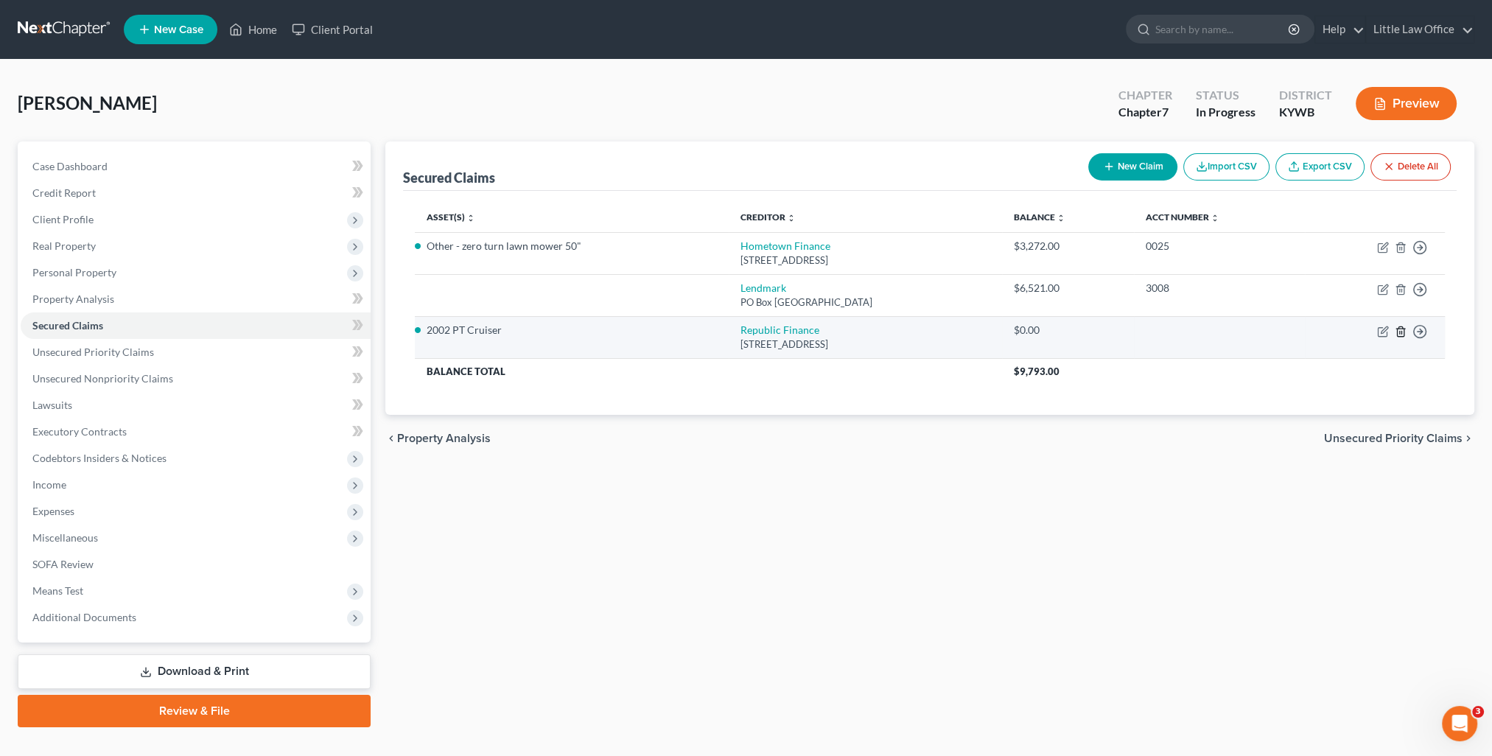
click at [1400, 332] on icon "button" at bounding box center [1401, 332] width 12 height 12
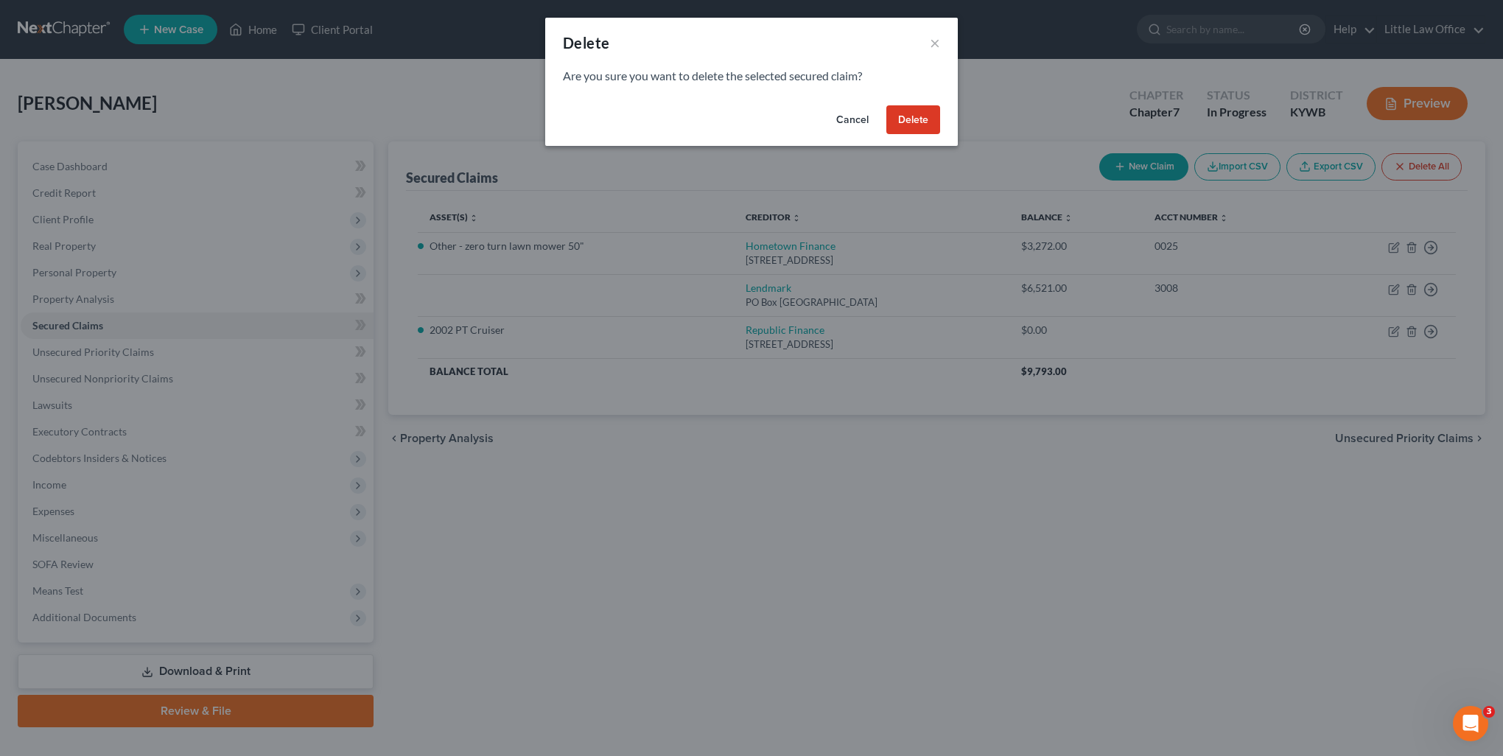
click at [920, 124] on button "Delete" at bounding box center [914, 119] width 54 height 29
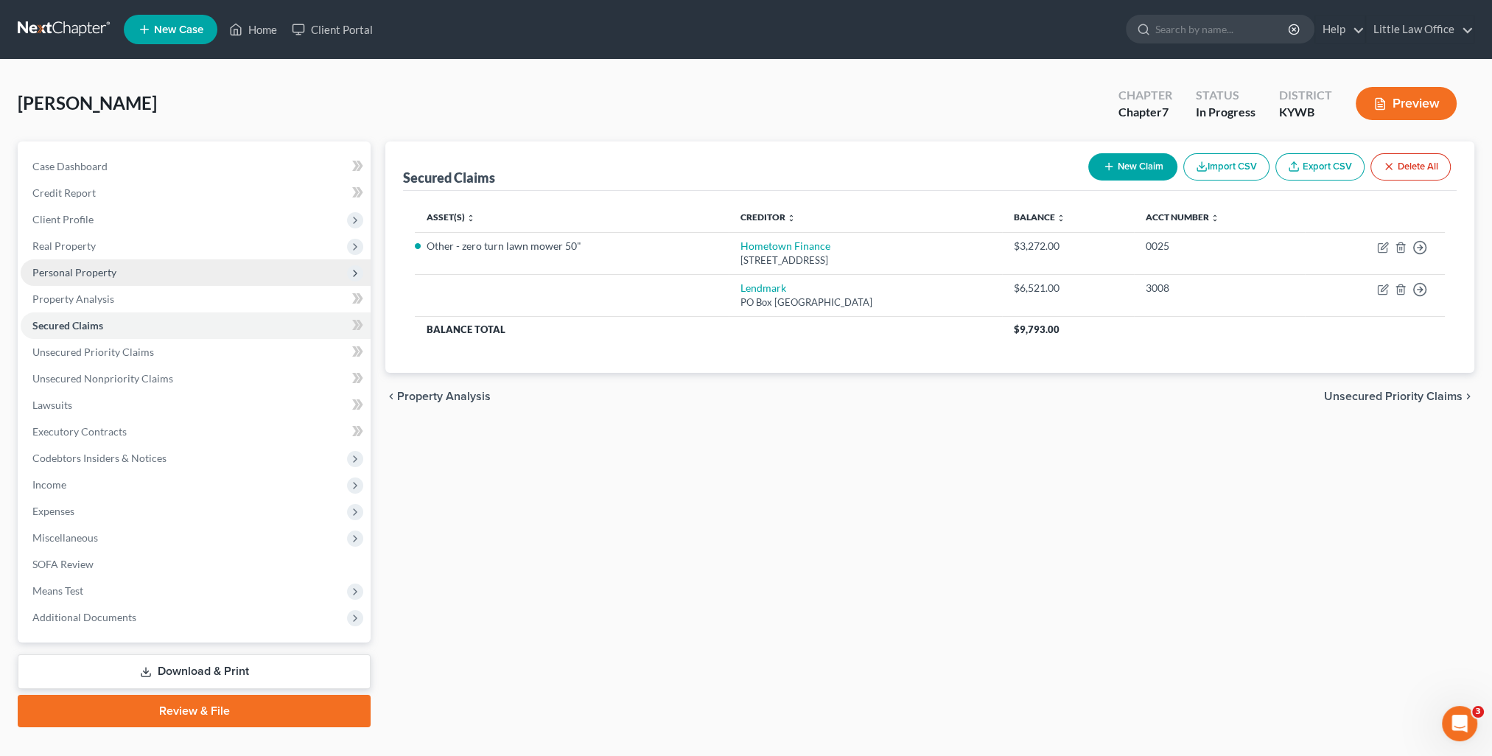
click at [61, 275] on span "Personal Property" at bounding box center [74, 272] width 84 height 13
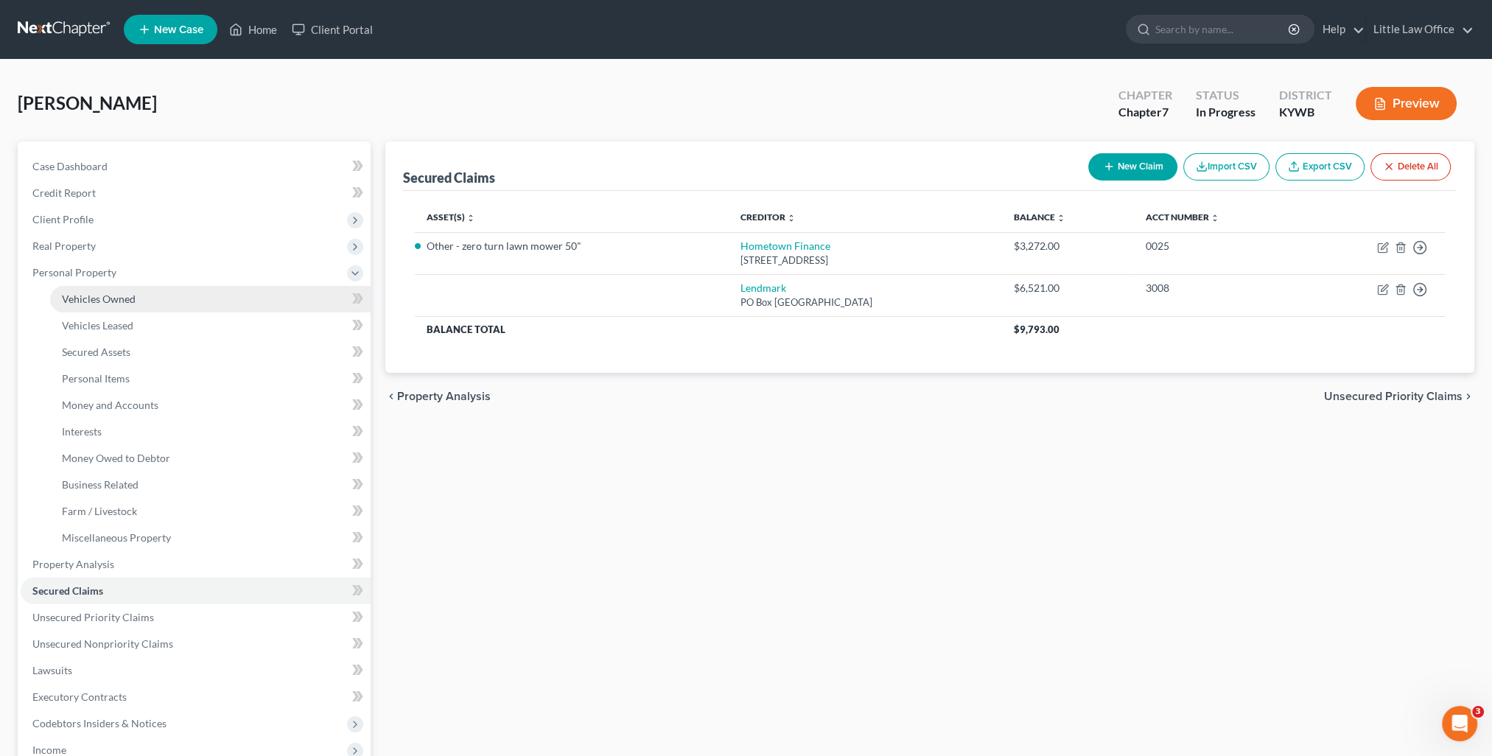
click at [106, 290] on link "Vehicles Owned" at bounding box center [210, 299] width 321 height 27
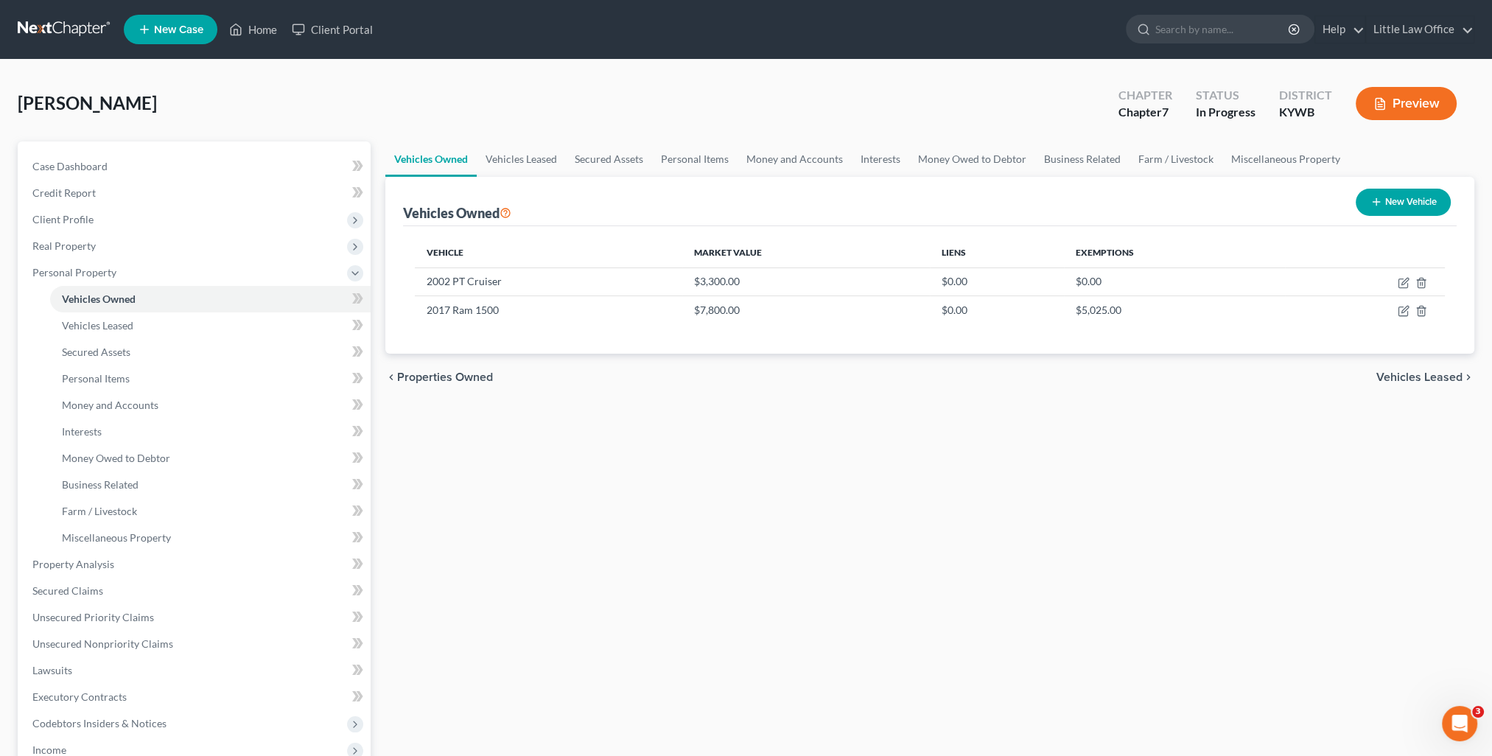
click at [1417, 371] on span "Vehicles Leased" at bounding box center [1420, 377] width 86 height 12
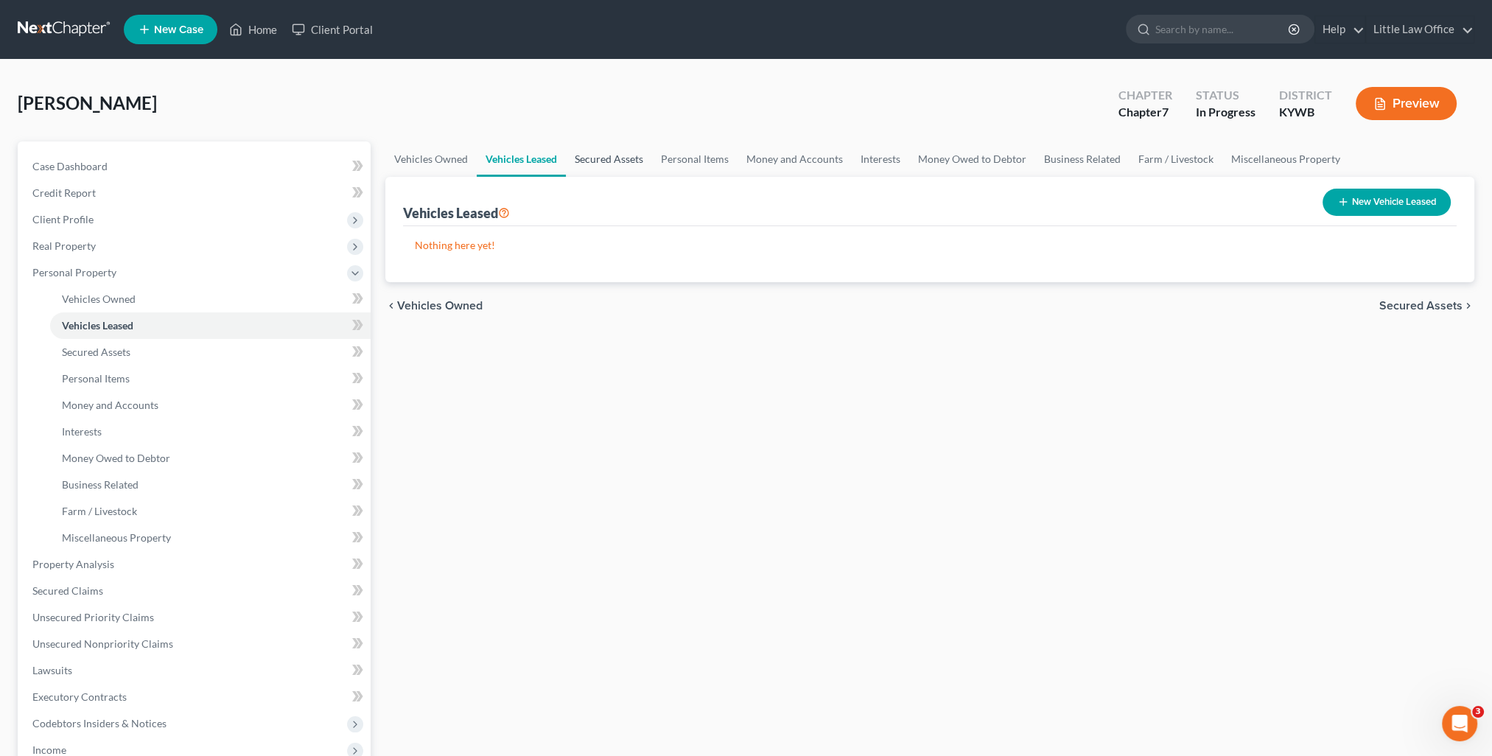
click at [604, 161] on link "Secured Assets" at bounding box center [609, 158] width 86 height 35
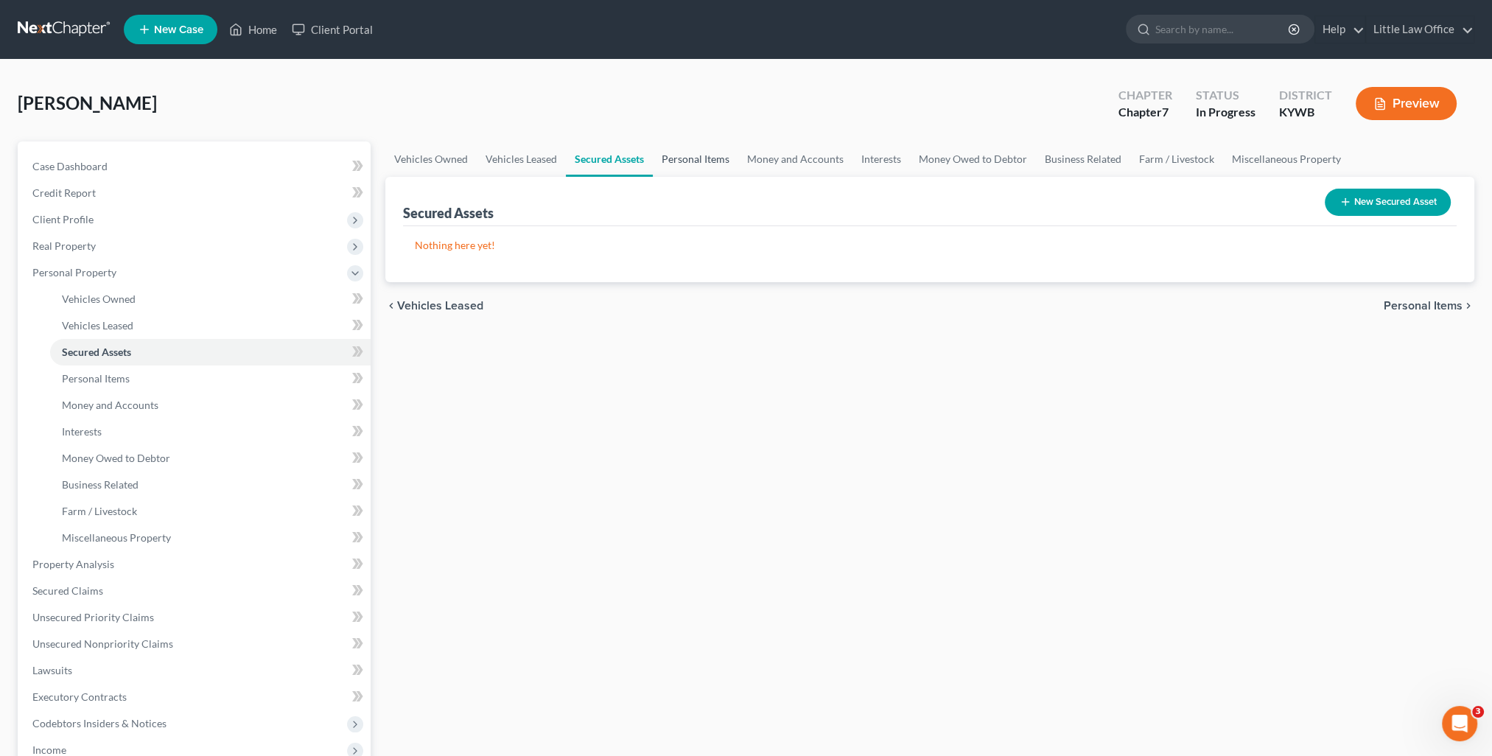
click at [669, 158] on link "Personal Items" at bounding box center [695, 158] width 85 height 35
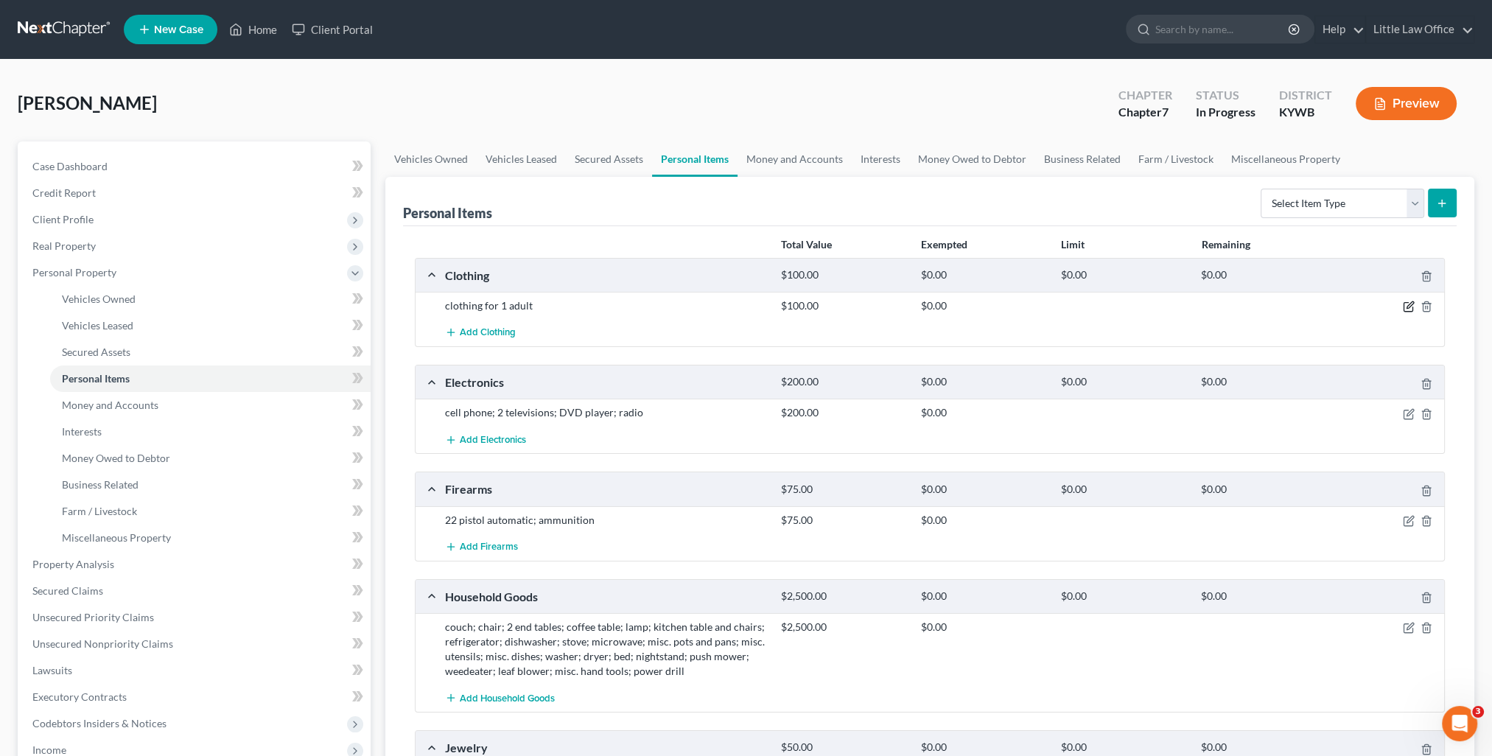
click at [1410, 304] on icon "button" at bounding box center [1409, 307] width 12 height 12
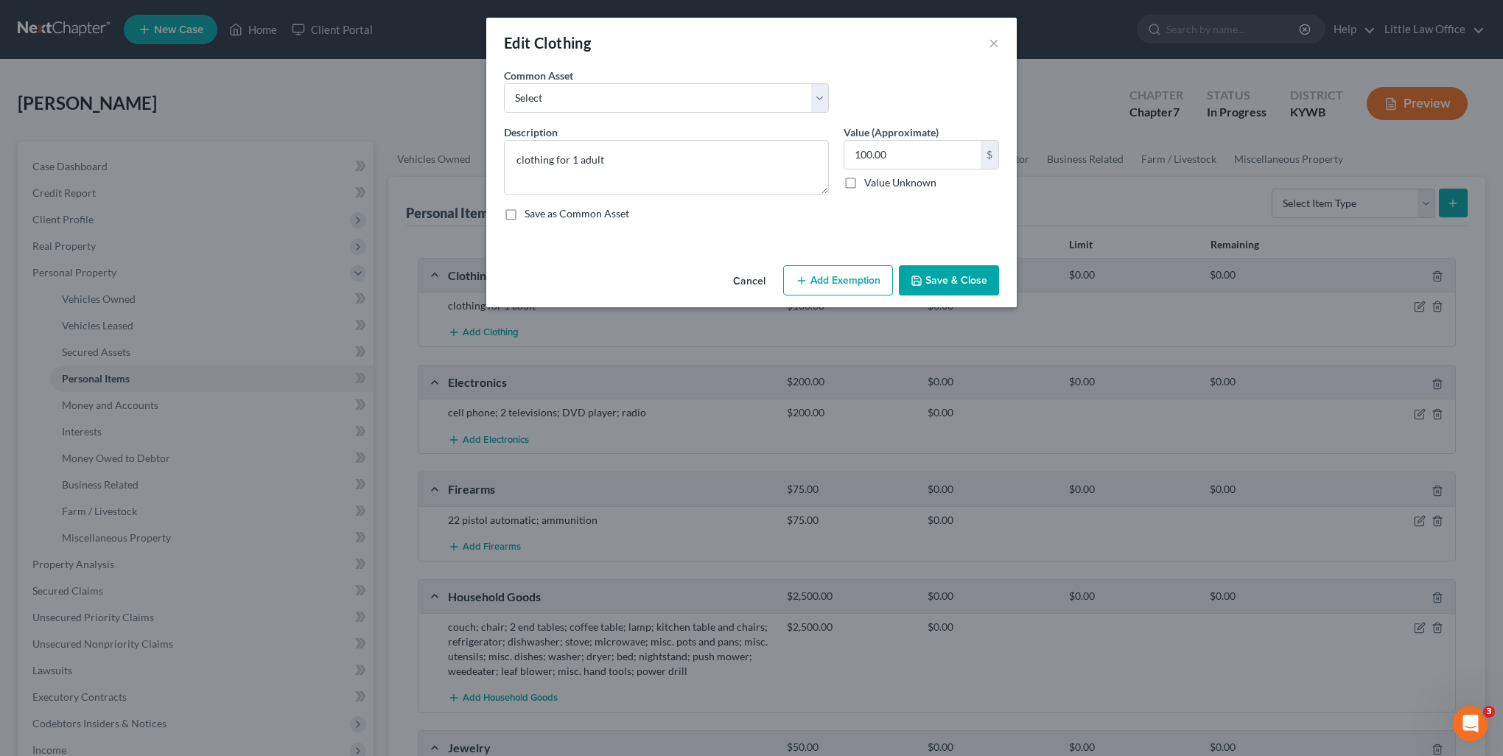
click at [830, 290] on button "Add Exemption" at bounding box center [838, 280] width 110 height 31
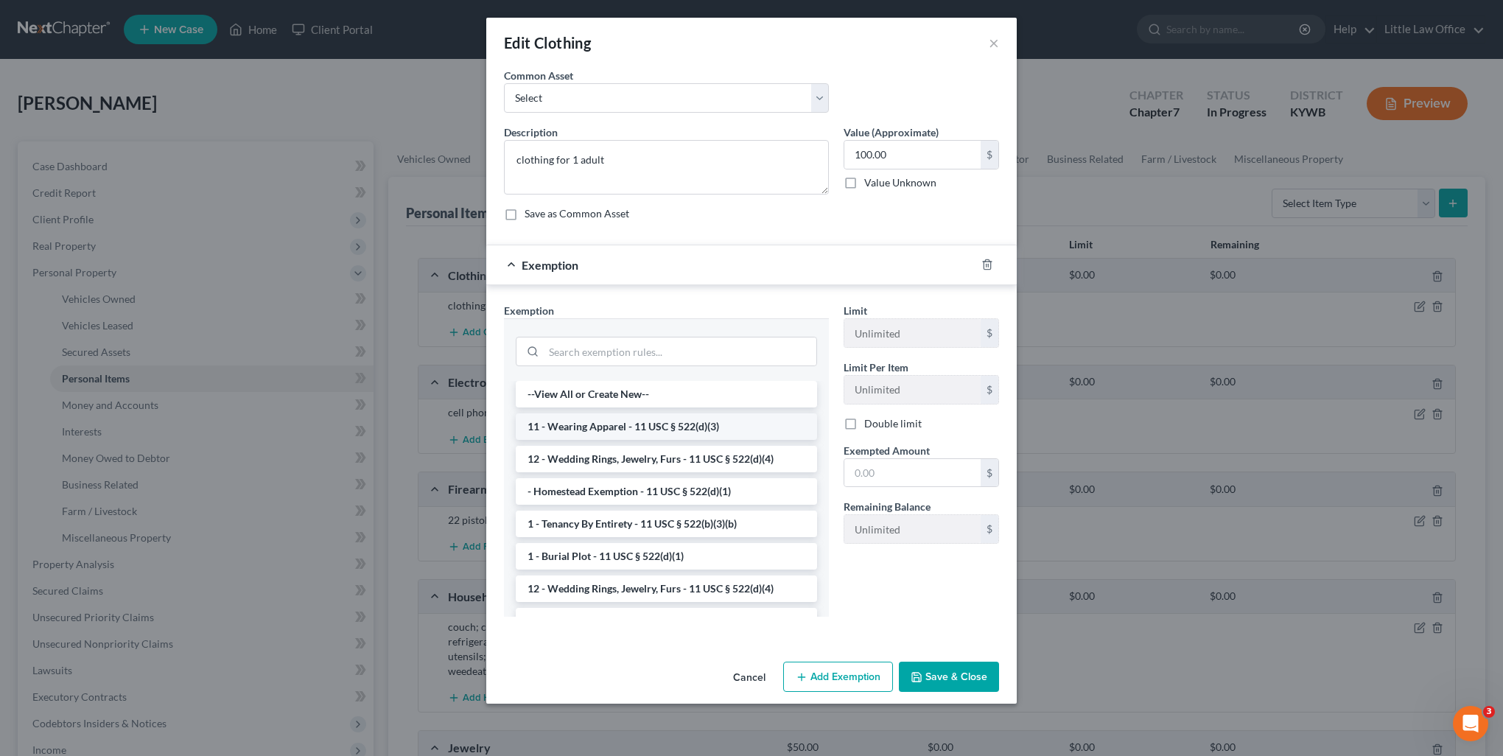
click at [659, 422] on li "11 - Wearing Apparel - 11 USC § 522(d)(3)" at bounding box center [666, 426] width 301 height 27
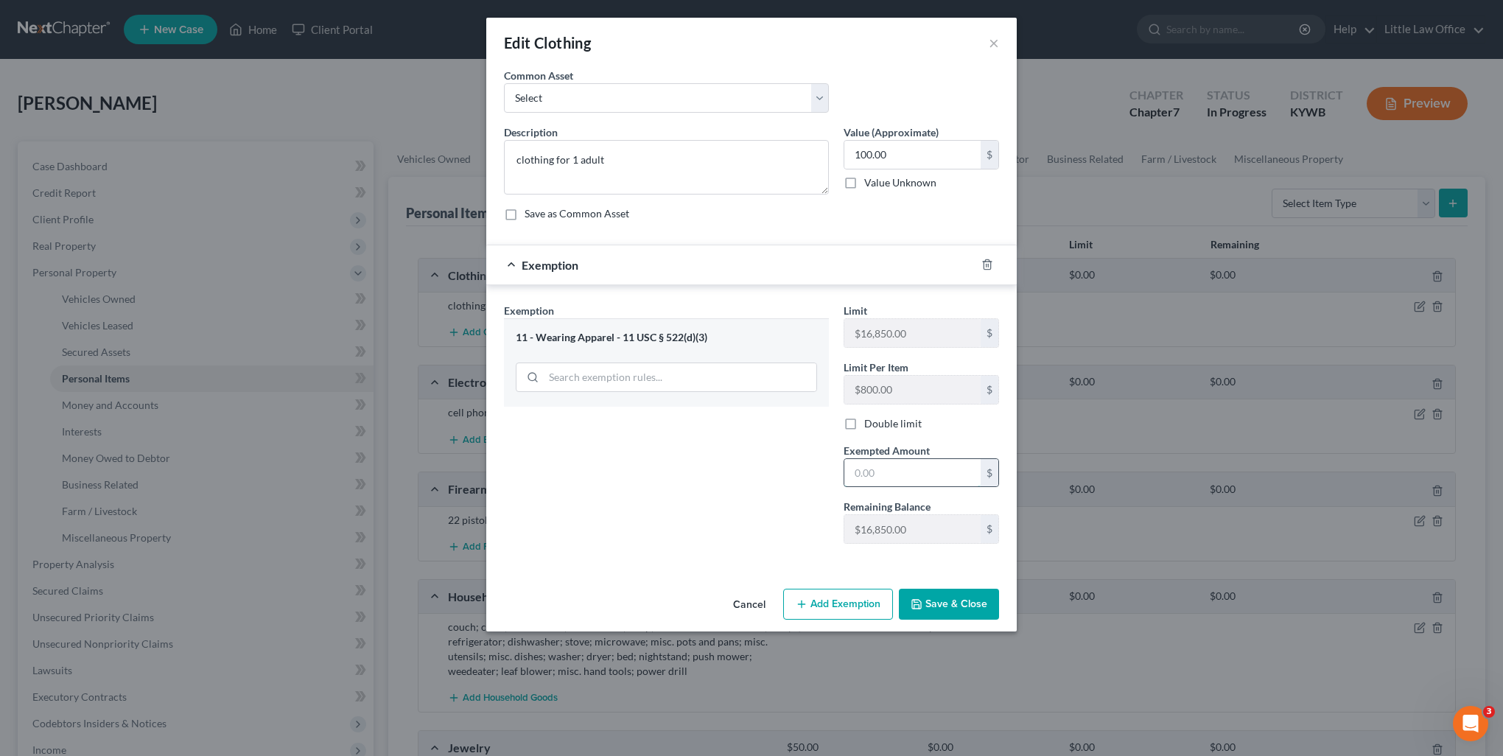
click at [891, 469] on input "text" at bounding box center [913, 473] width 136 height 28
type input "100"
click at [935, 617] on button "Save & Close" at bounding box center [949, 604] width 100 height 31
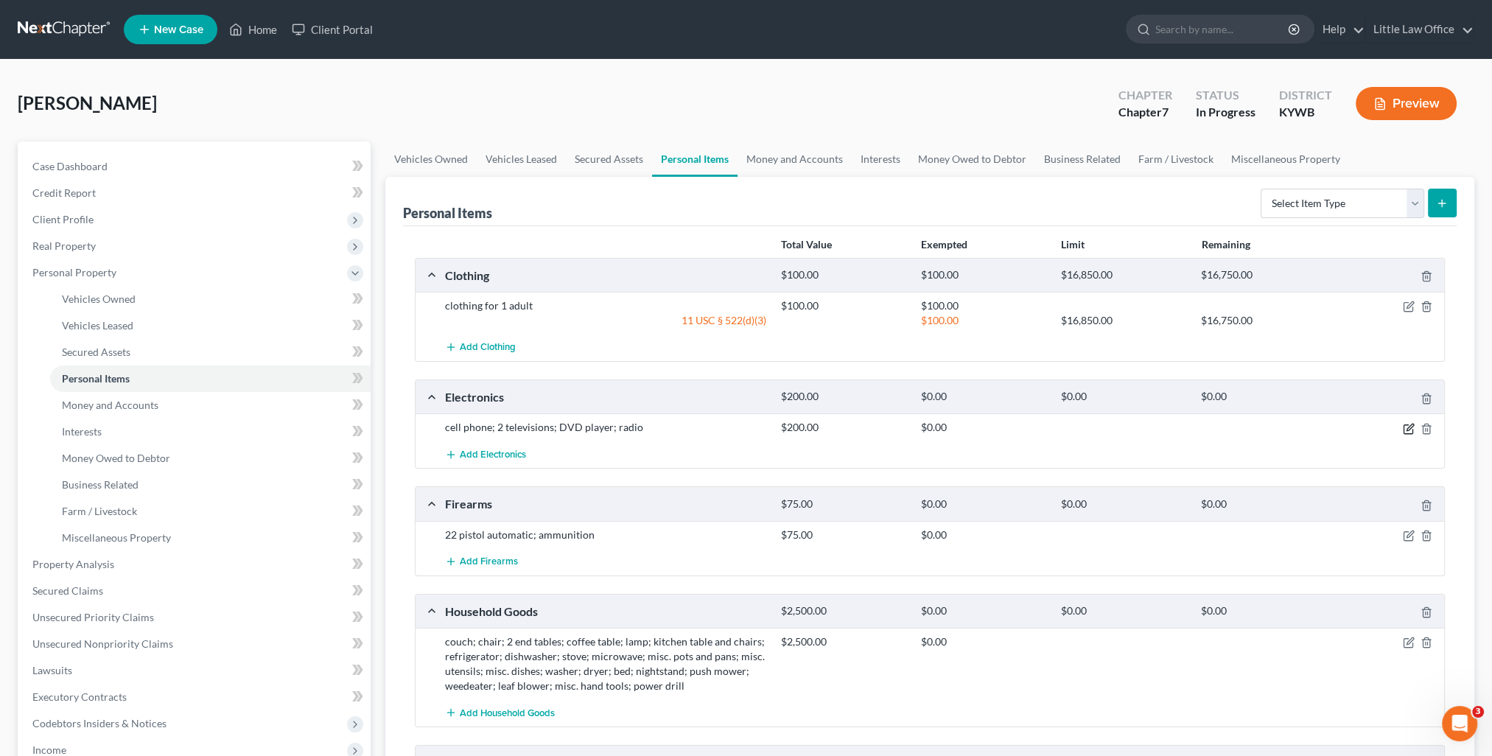
click at [1412, 427] on icon "button" at bounding box center [1408, 428] width 9 height 9
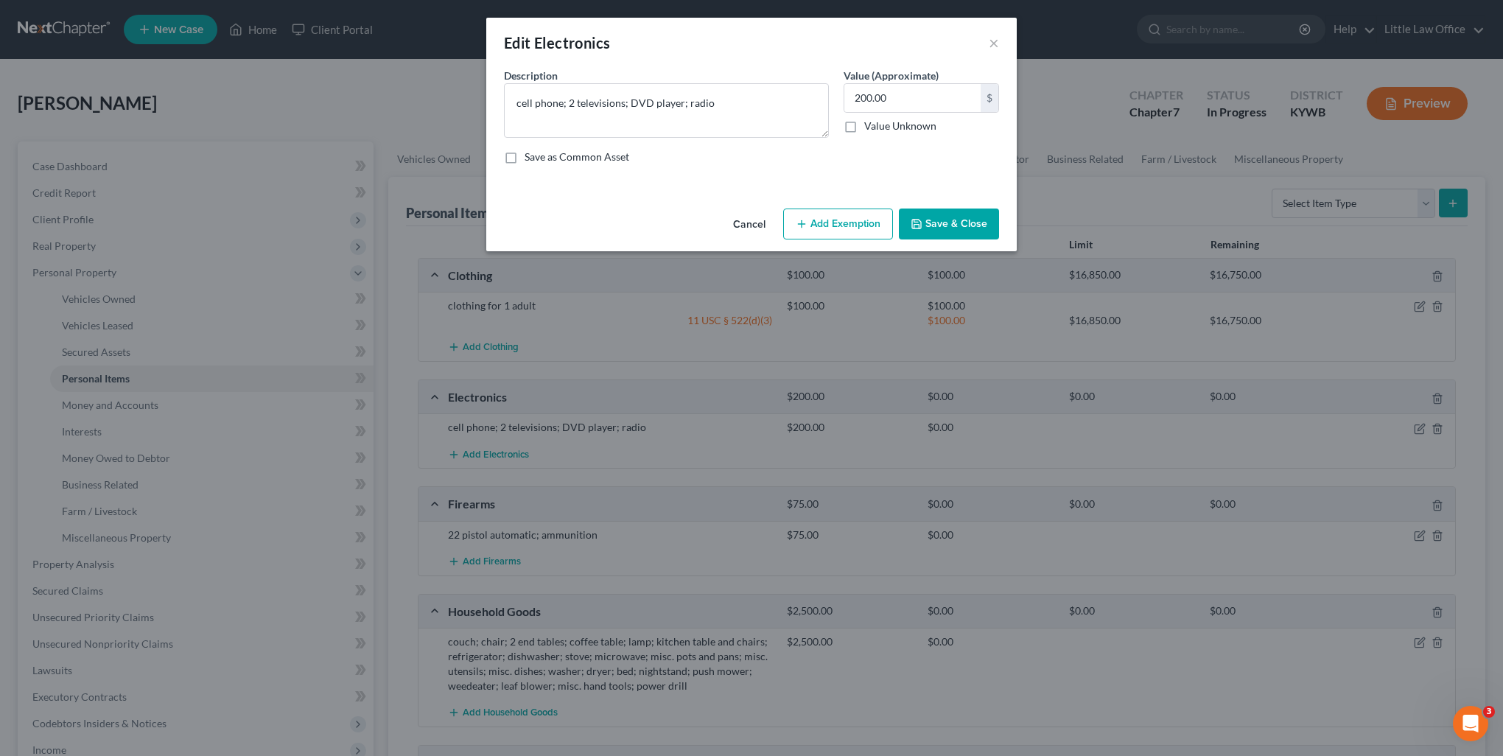
click at [847, 209] on button "Add Exemption" at bounding box center [838, 224] width 110 height 31
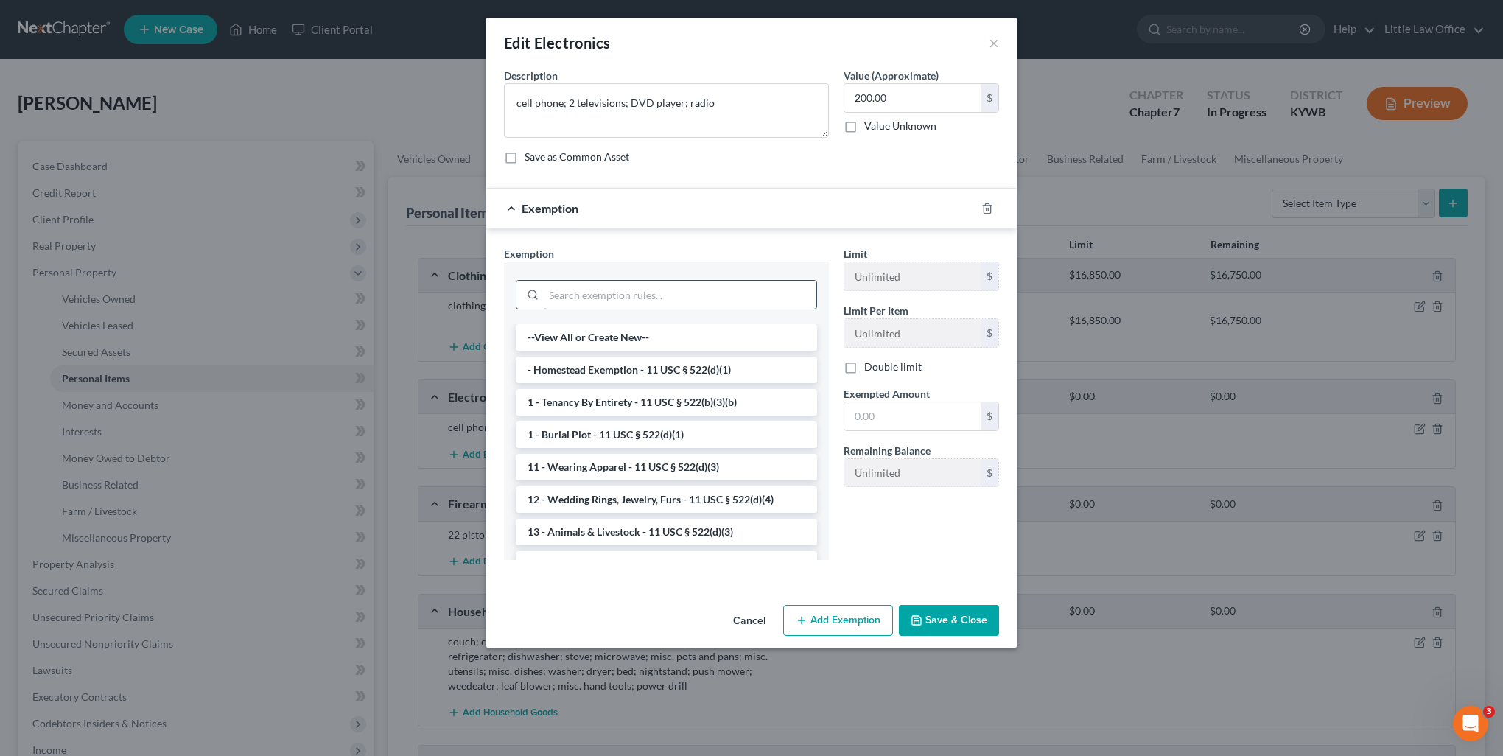
click at [643, 299] on input "search" at bounding box center [680, 295] width 273 height 28
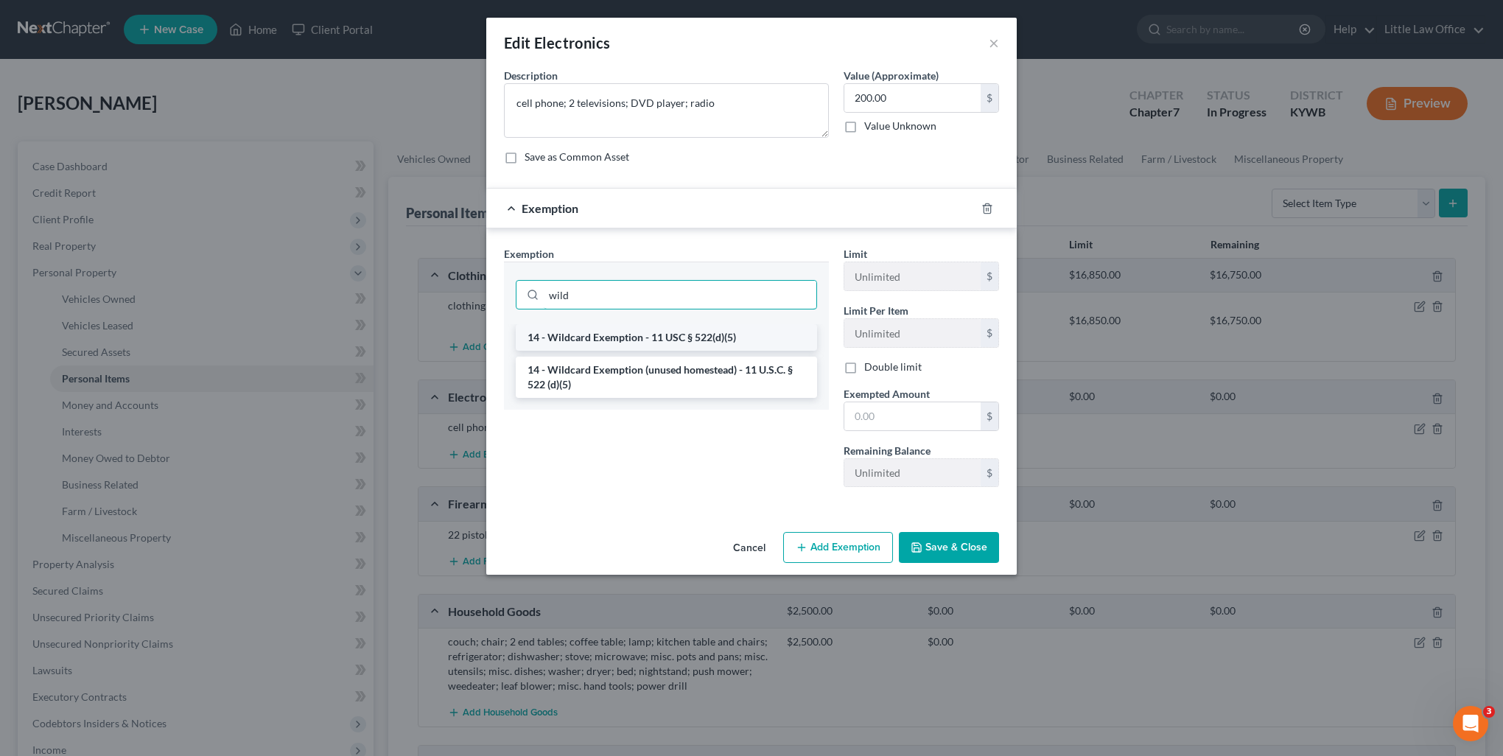
type input "wild"
click at [656, 344] on li "14 - Wildcard Exemption - 11 USC § 522(d)(5)" at bounding box center [666, 337] width 301 height 27
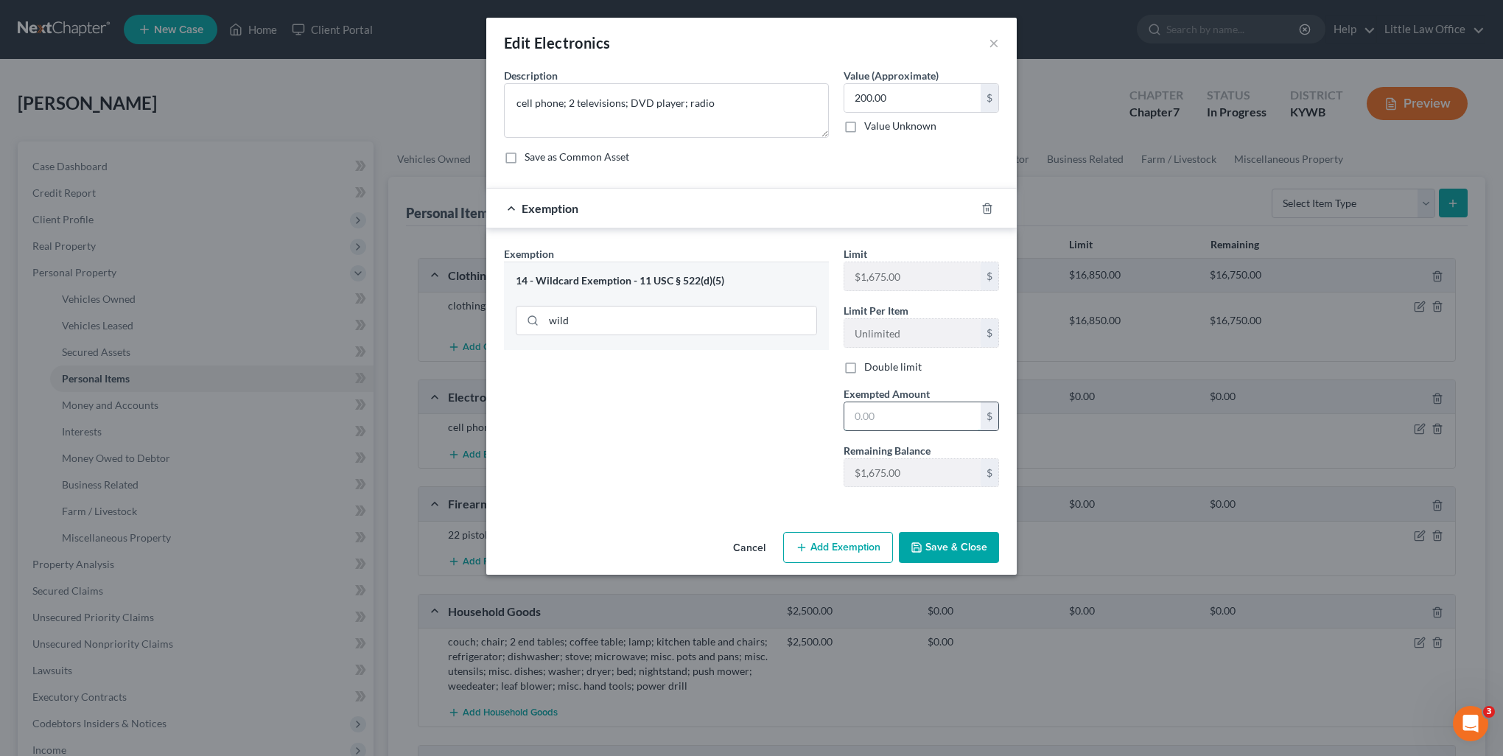
click at [927, 414] on input "text" at bounding box center [913, 416] width 136 height 28
type input "200"
drag, startPoint x: 775, startPoint y: 433, endPoint x: 803, endPoint y: 453, distance: 34.4
click at [775, 433] on div "Exemption Set must be selected for CA. Exemption * 14 - Wildcard Exemption - 11…" at bounding box center [667, 372] width 340 height 253
click at [951, 536] on button "Save & Close" at bounding box center [949, 547] width 100 height 31
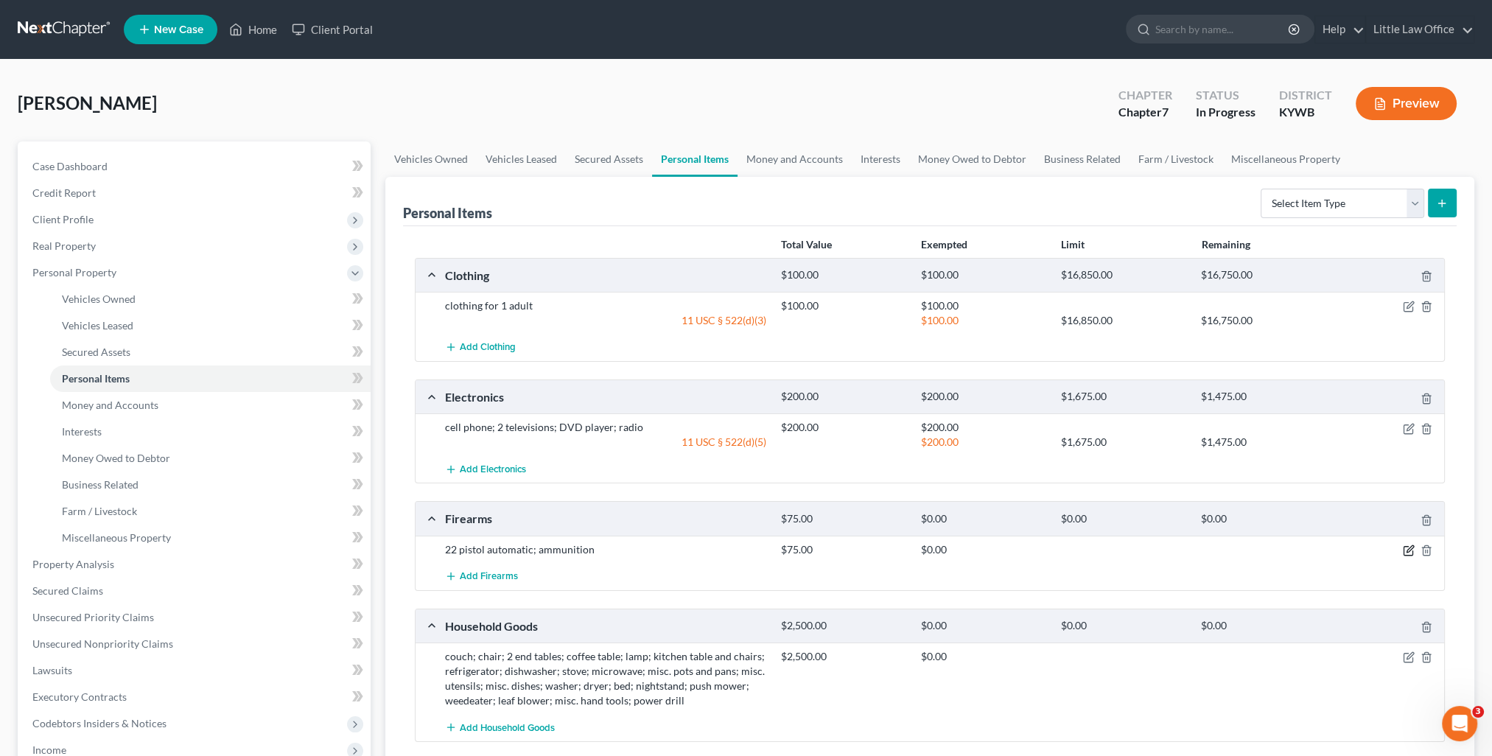
click at [1407, 550] on icon "button" at bounding box center [1409, 551] width 12 height 12
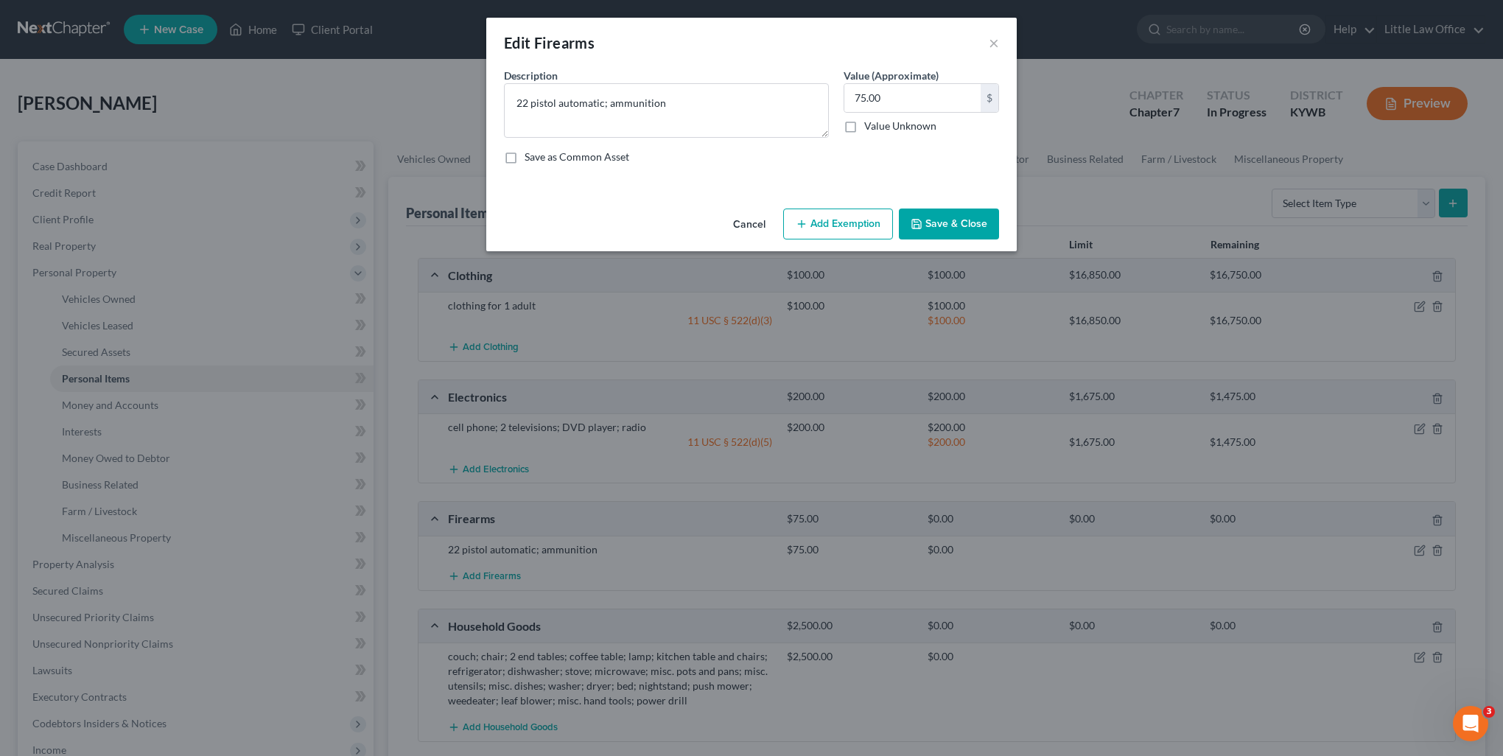
click at [808, 218] on icon "button" at bounding box center [802, 224] width 12 height 12
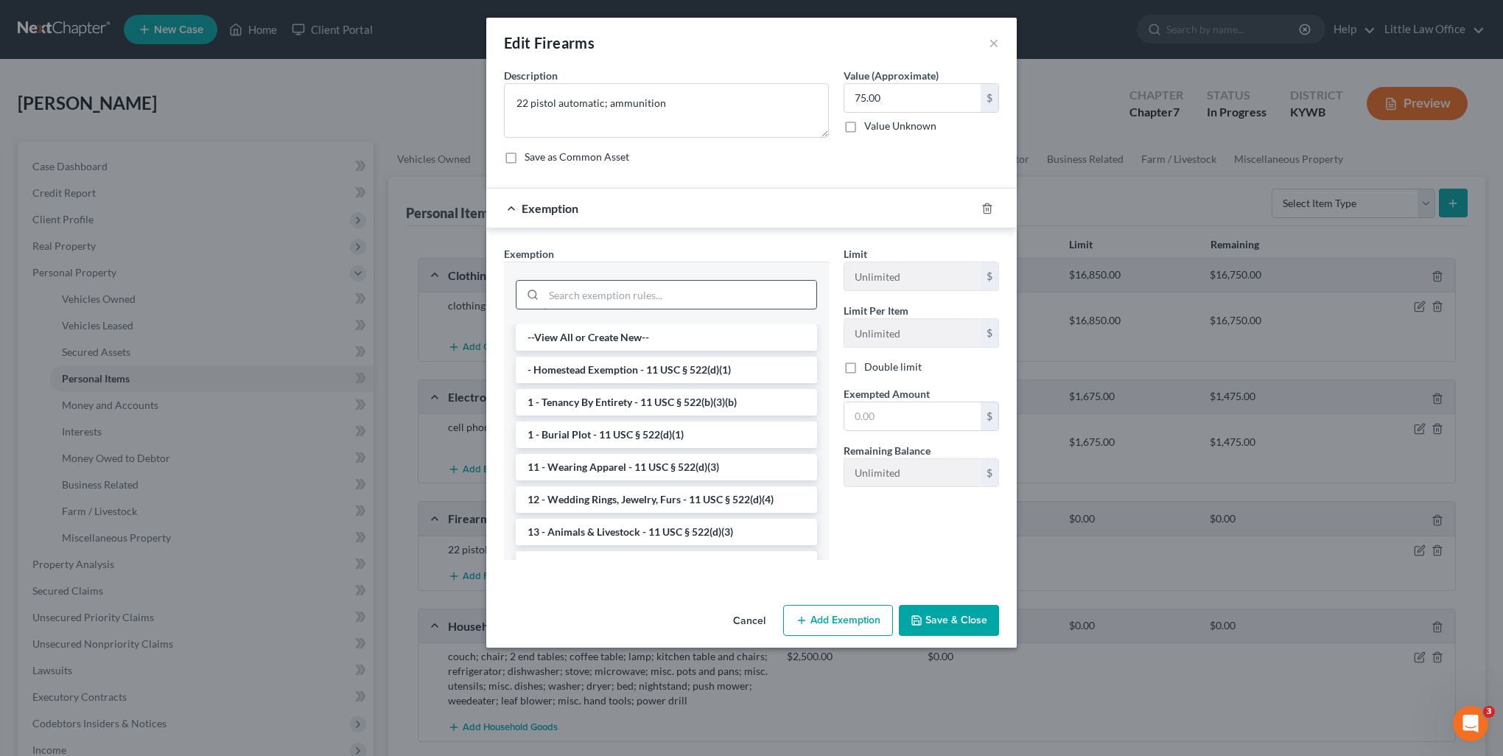
click at [615, 293] on input "search" at bounding box center [680, 295] width 273 height 28
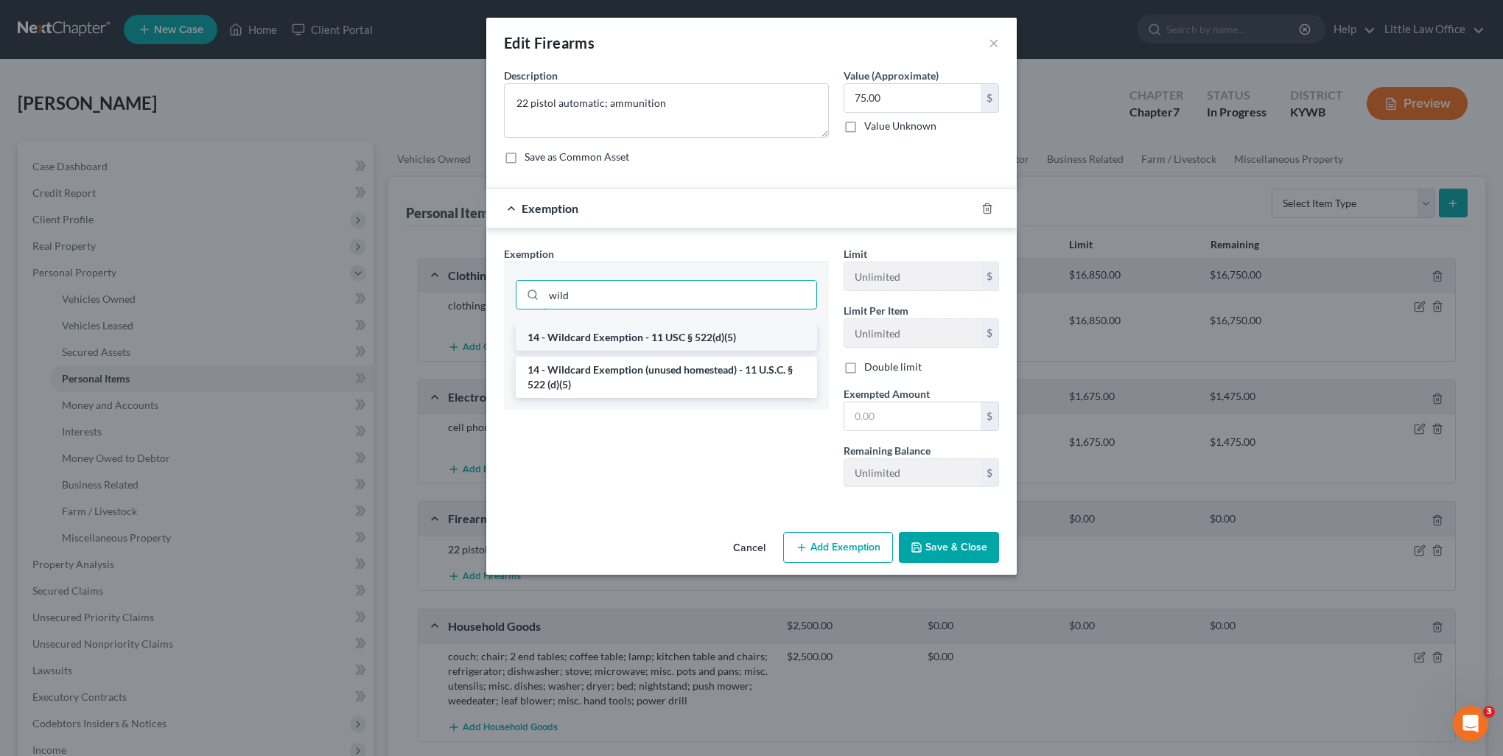
type input "wild"
click at [616, 336] on li "14 - Wildcard Exemption - 11 USC § 522(d)(5)" at bounding box center [666, 337] width 301 height 27
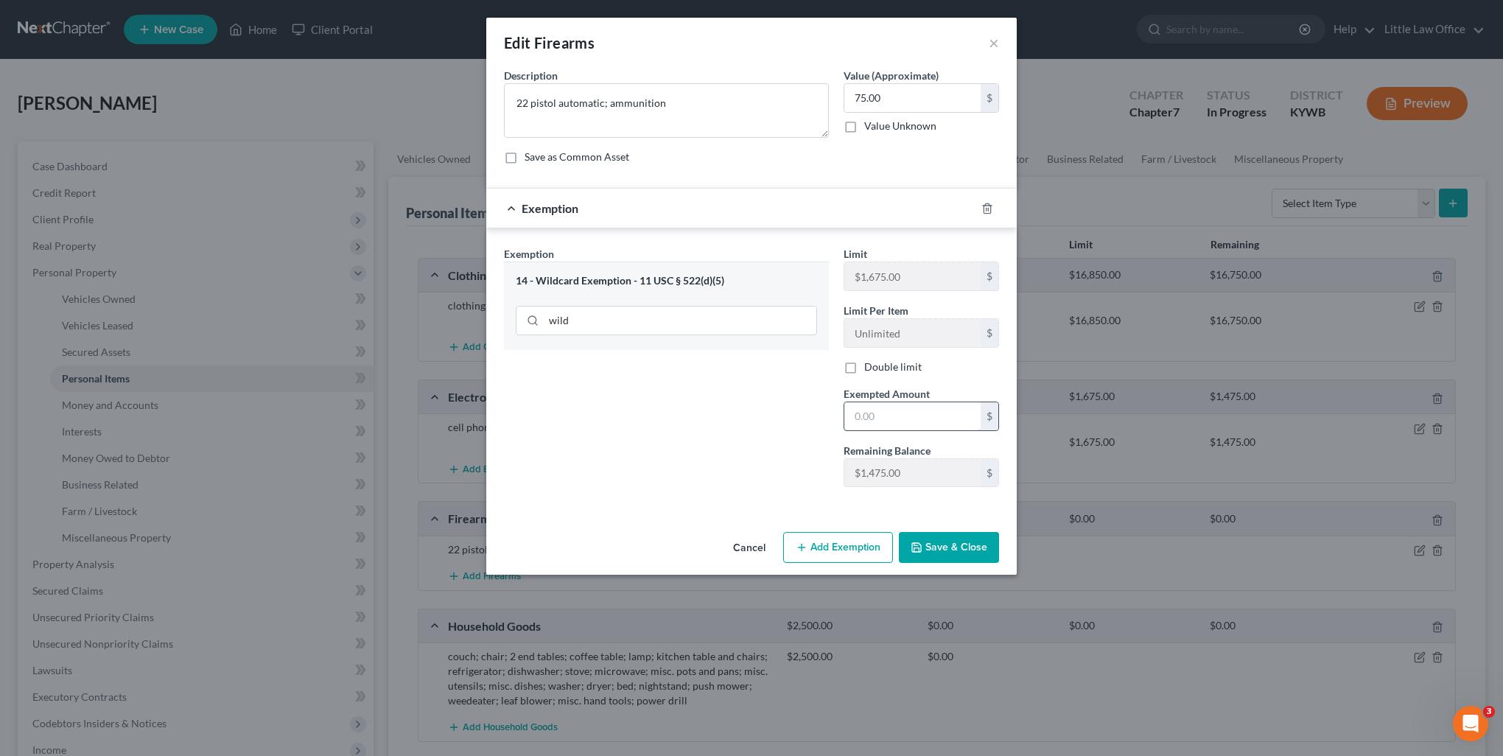
click at [895, 419] on input "text" at bounding box center [913, 416] width 136 height 28
type input "75"
click at [962, 547] on button "Save & Close" at bounding box center [949, 547] width 100 height 31
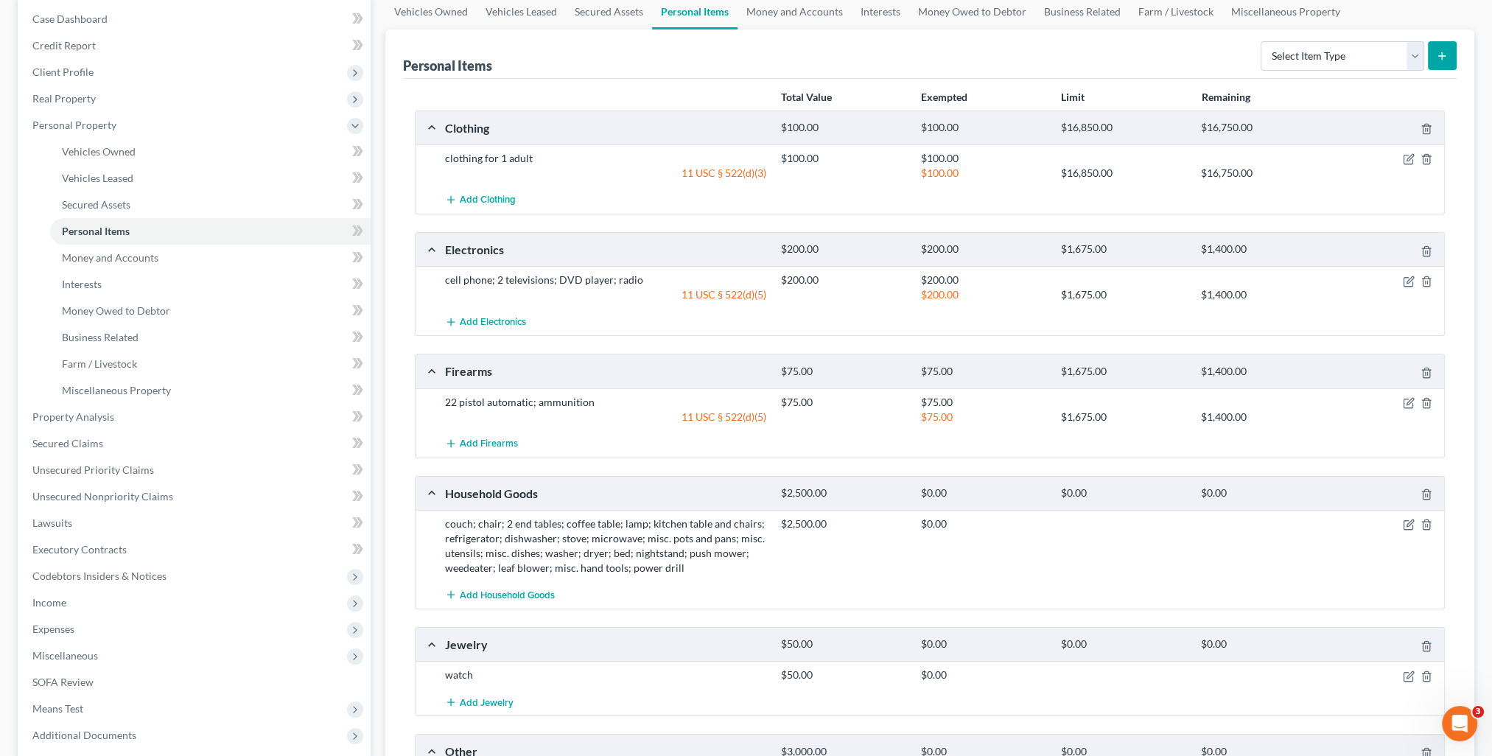
scroll to position [221, 0]
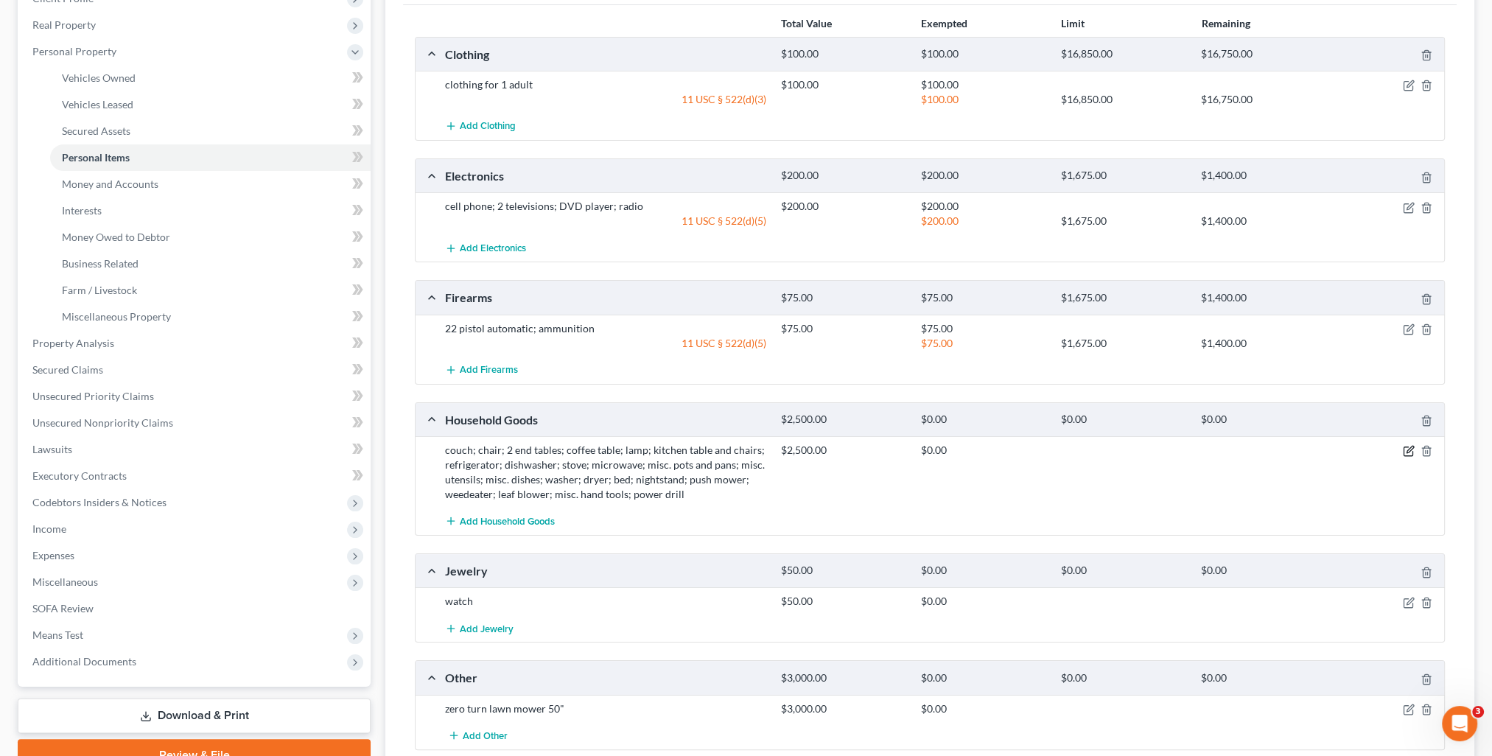
click at [1408, 450] on icon "button" at bounding box center [1410, 450] width 7 height 7
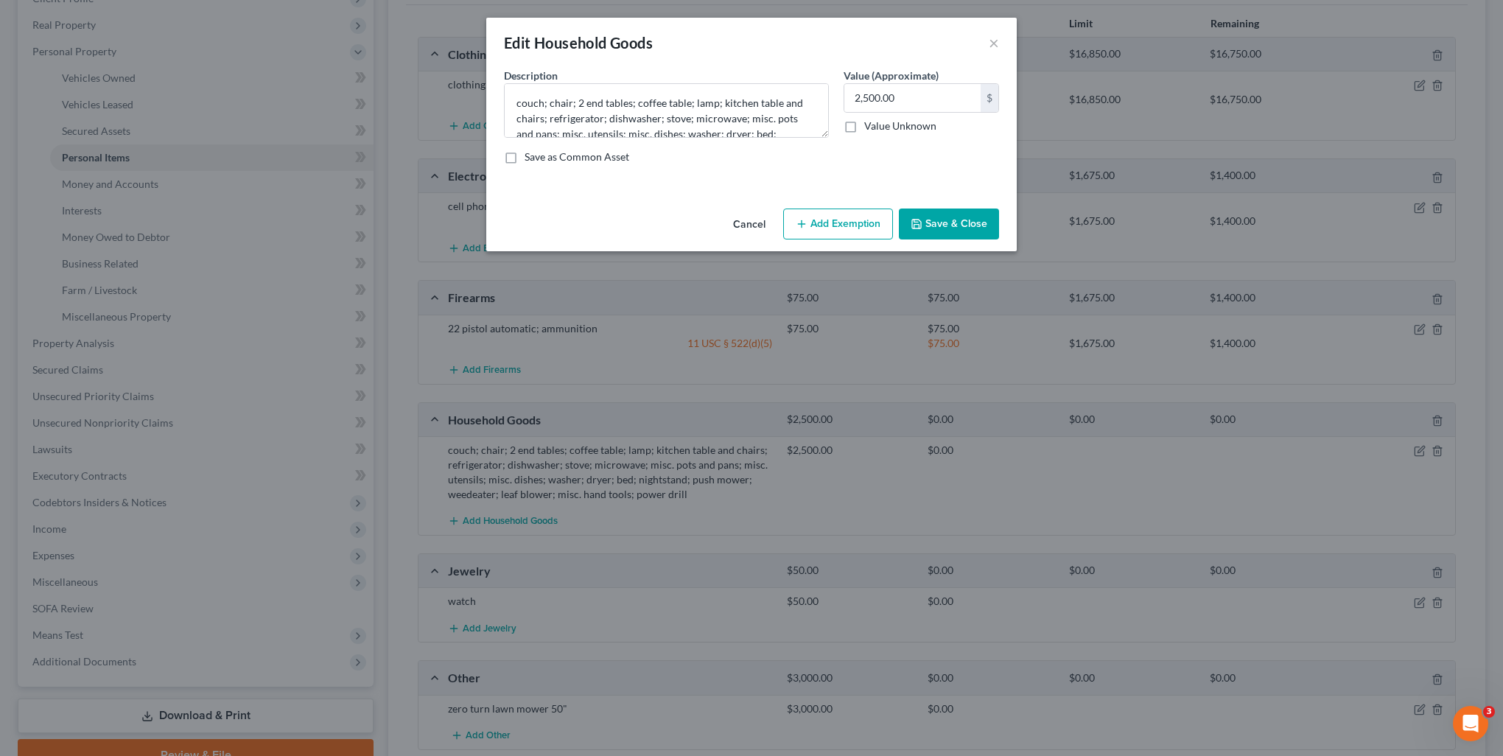
click at [845, 225] on button "Add Exemption" at bounding box center [838, 224] width 110 height 31
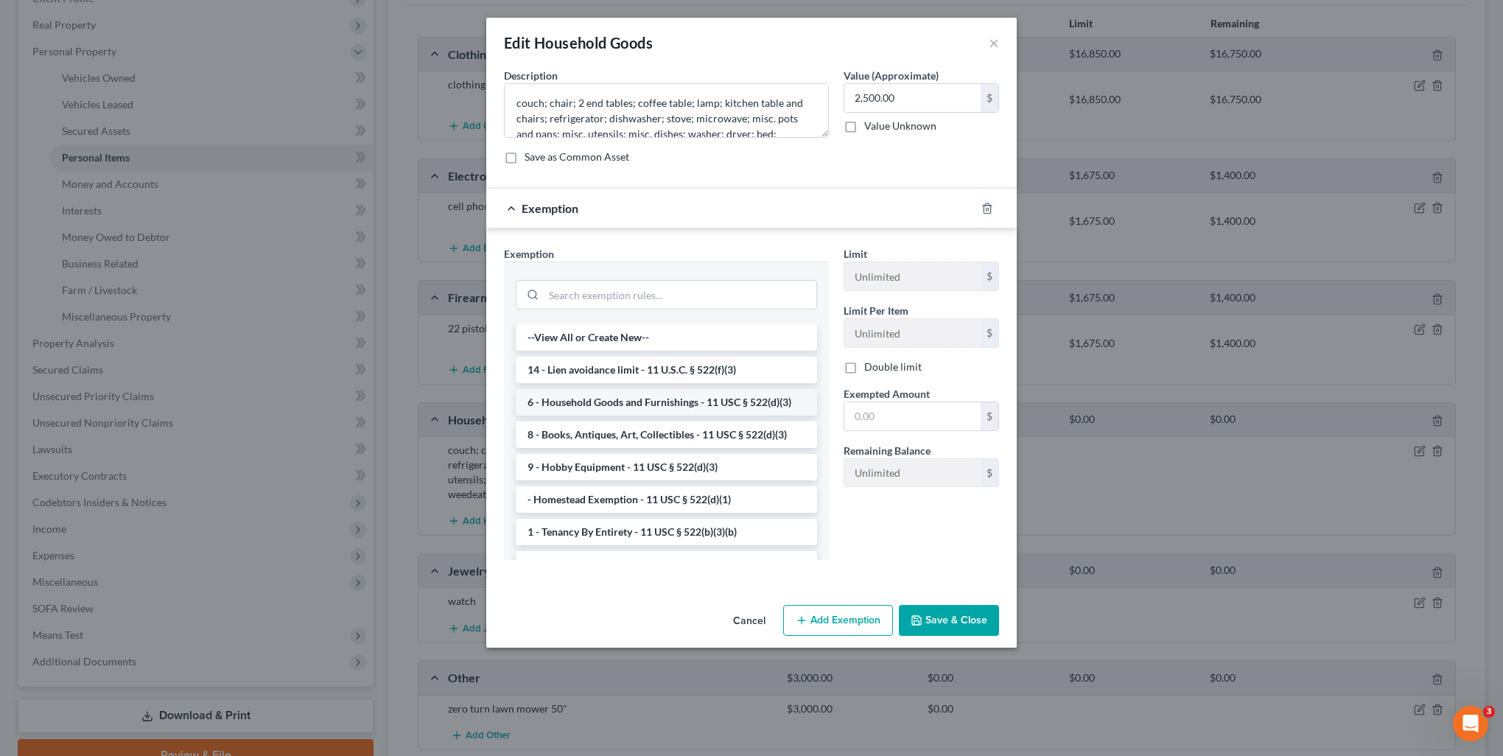
click at [648, 405] on li "6 - Household Goods and Furnishings - 11 USC § 522(d)(3)" at bounding box center [666, 402] width 301 height 27
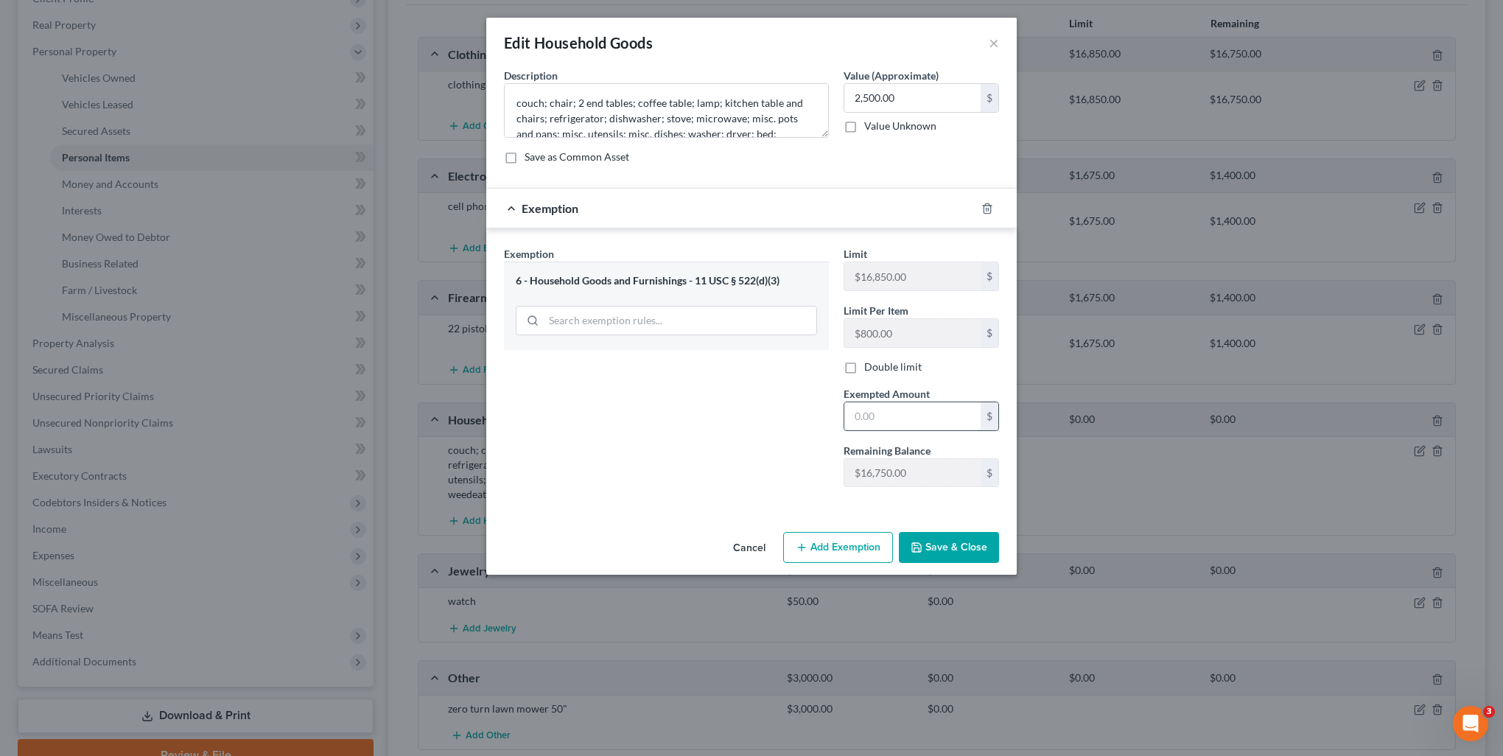
click at [929, 412] on input "text" at bounding box center [913, 416] width 136 height 28
type input "2,500"
click at [960, 547] on button "Save & Close" at bounding box center [949, 547] width 100 height 31
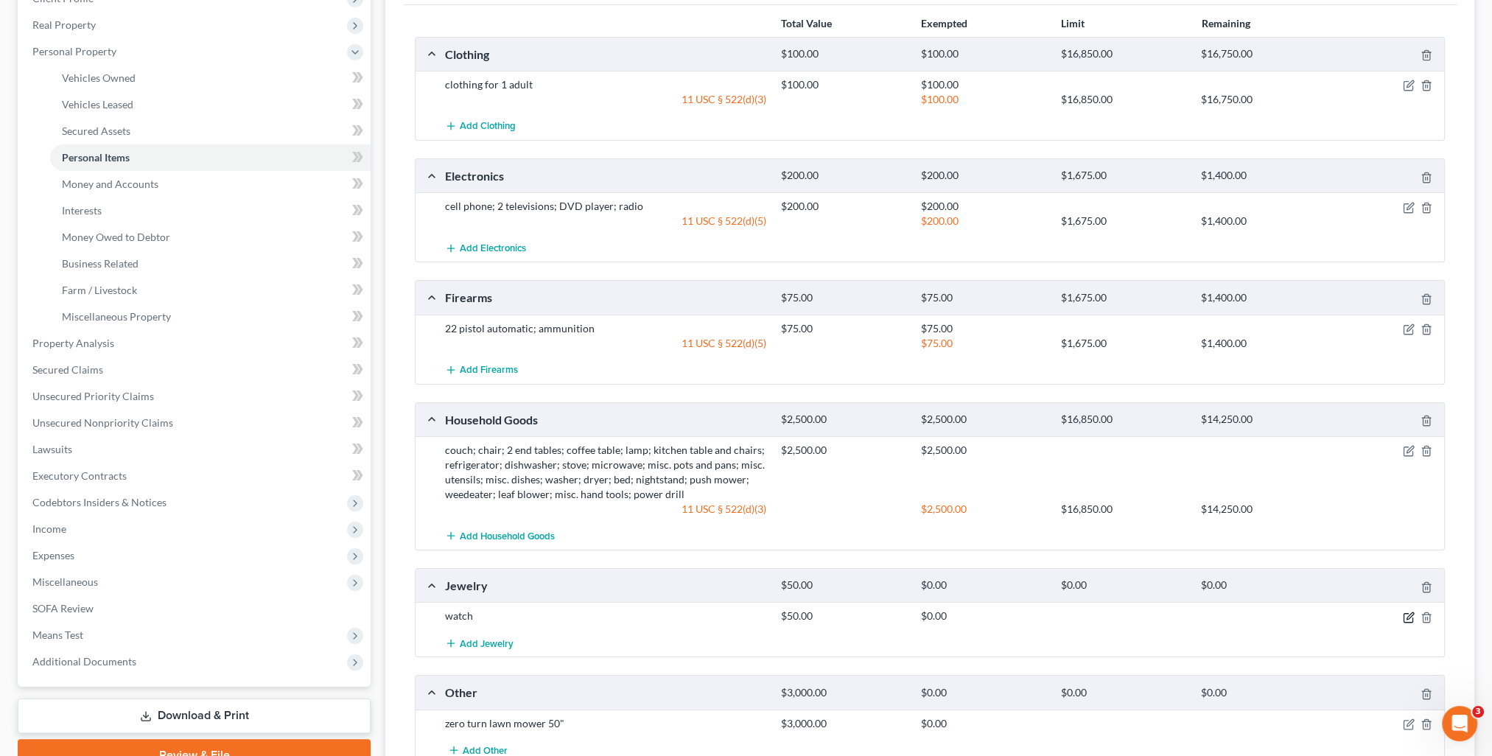
click at [1406, 618] on icon "button" at bounding box center [1409, 618] width 12 height 12
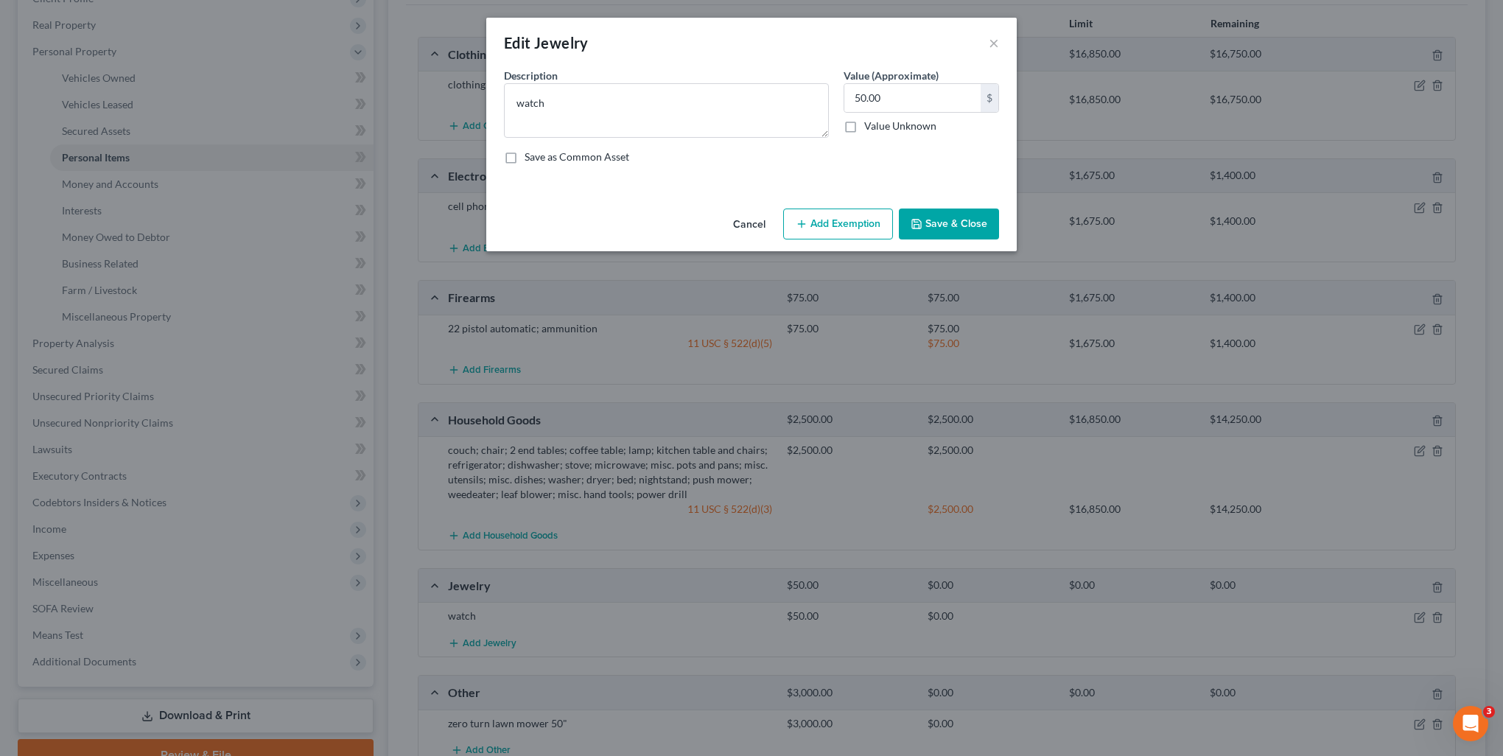
click at [838, 233] on button "Add Exemption" at bounding box center [838, 224] width 110 height 31
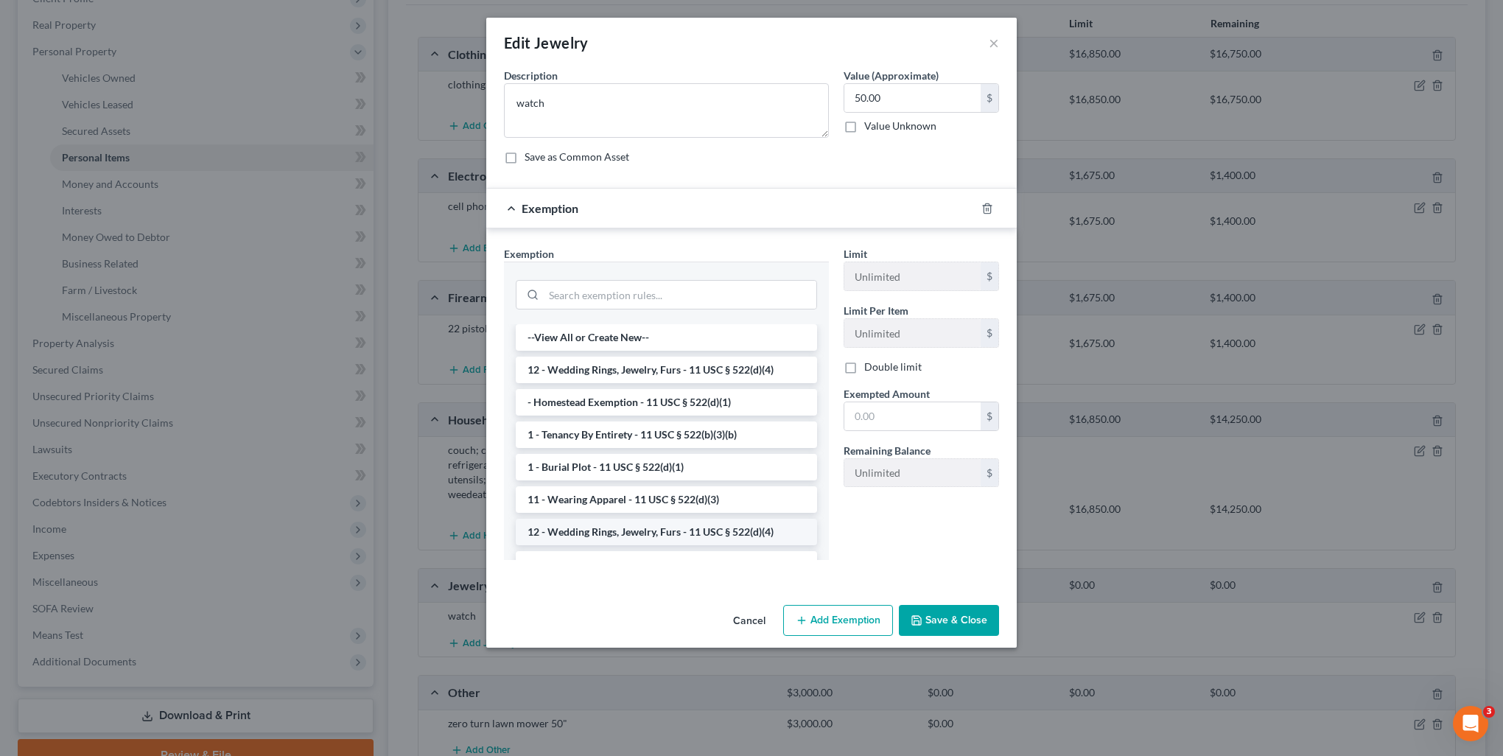
click at [706, 537] on li "12 - Wedding Rings, Jewelry, Furs - 11 USC § 522(d)(4)" at bounding box center [666, 532] width 301 height 27
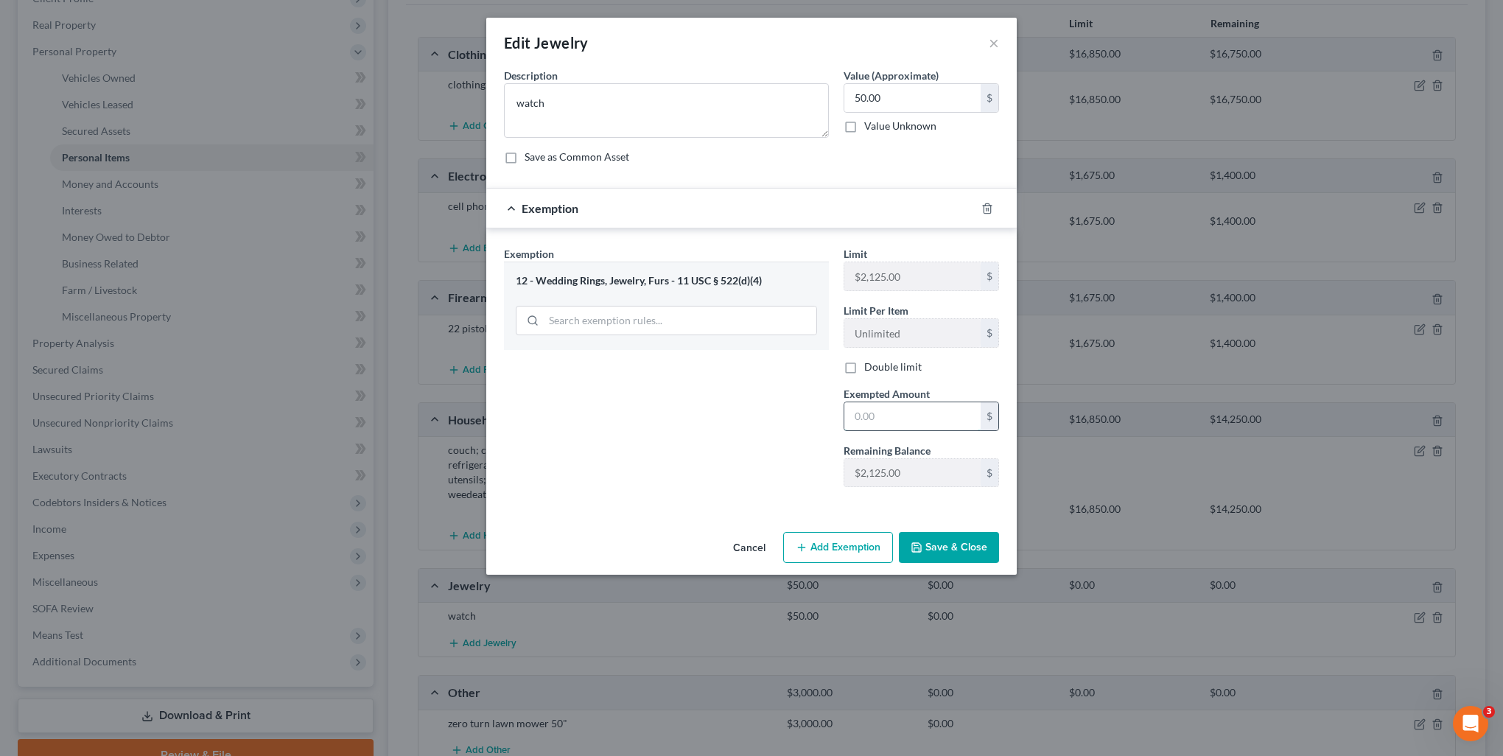
click at [913, 402] on input "text" at bounding box center [913, 416] width 136 height 28
type input "50"
click at [677, 470] on div "Exemption Set must be selected for CA. Exemption * 12 - Wedding Rings, Jewelry,…" at bounding box center [667, 372] width 340 height 253
click at [974, 550] on button "Save & Close" at bounding box center [949, 547] width 100 height 31
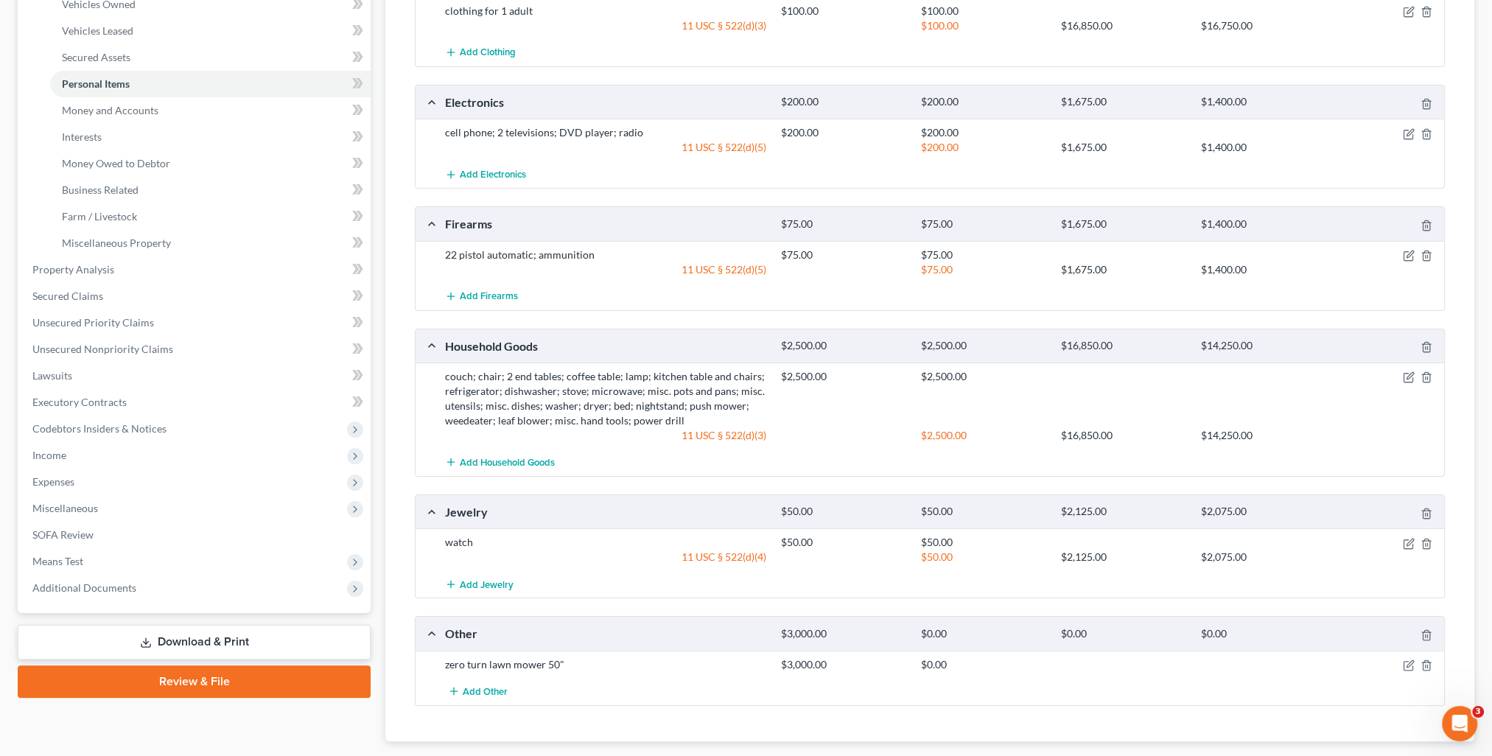
scroll to position [368, 0]
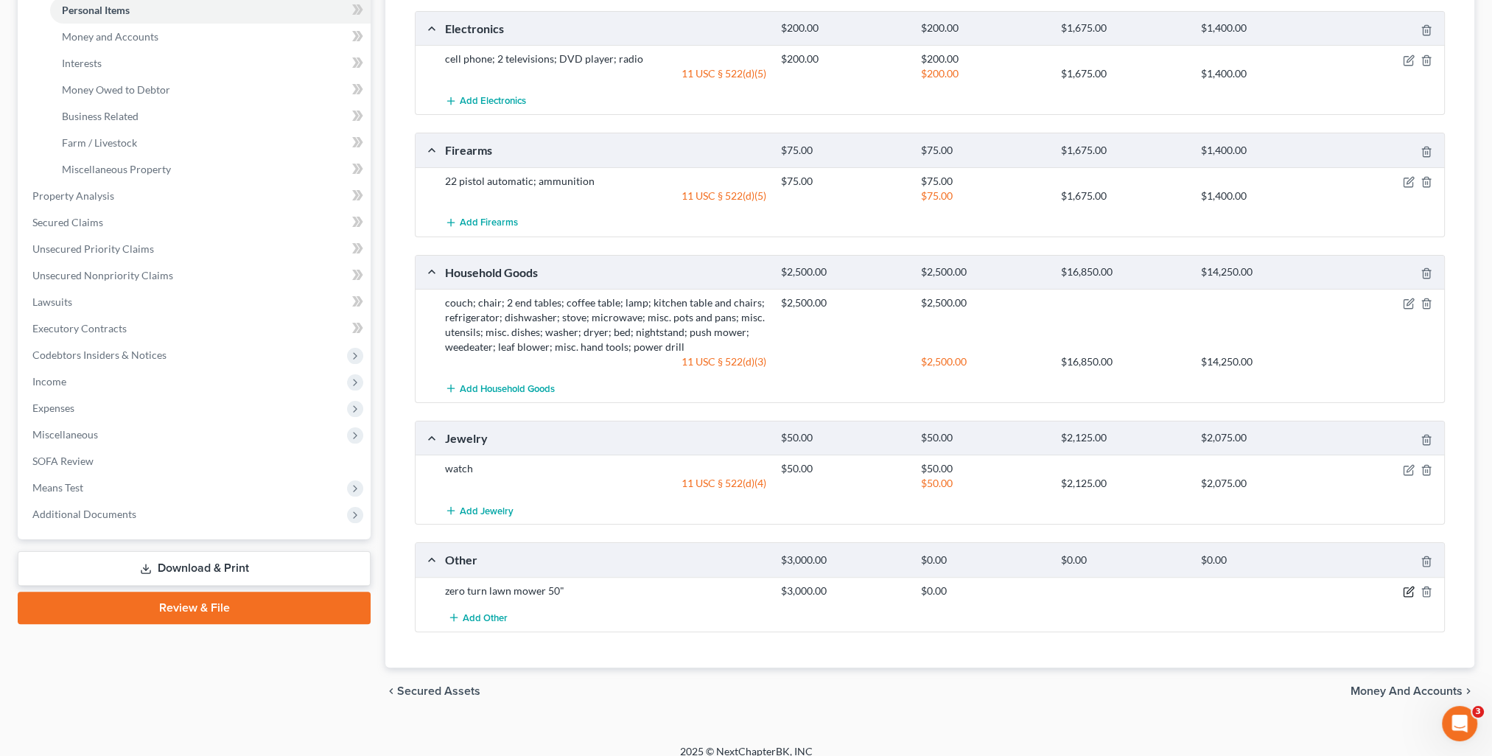
click at [1404, 588] on icon "button" at bounding box center [1408, 592] width 9 height 9
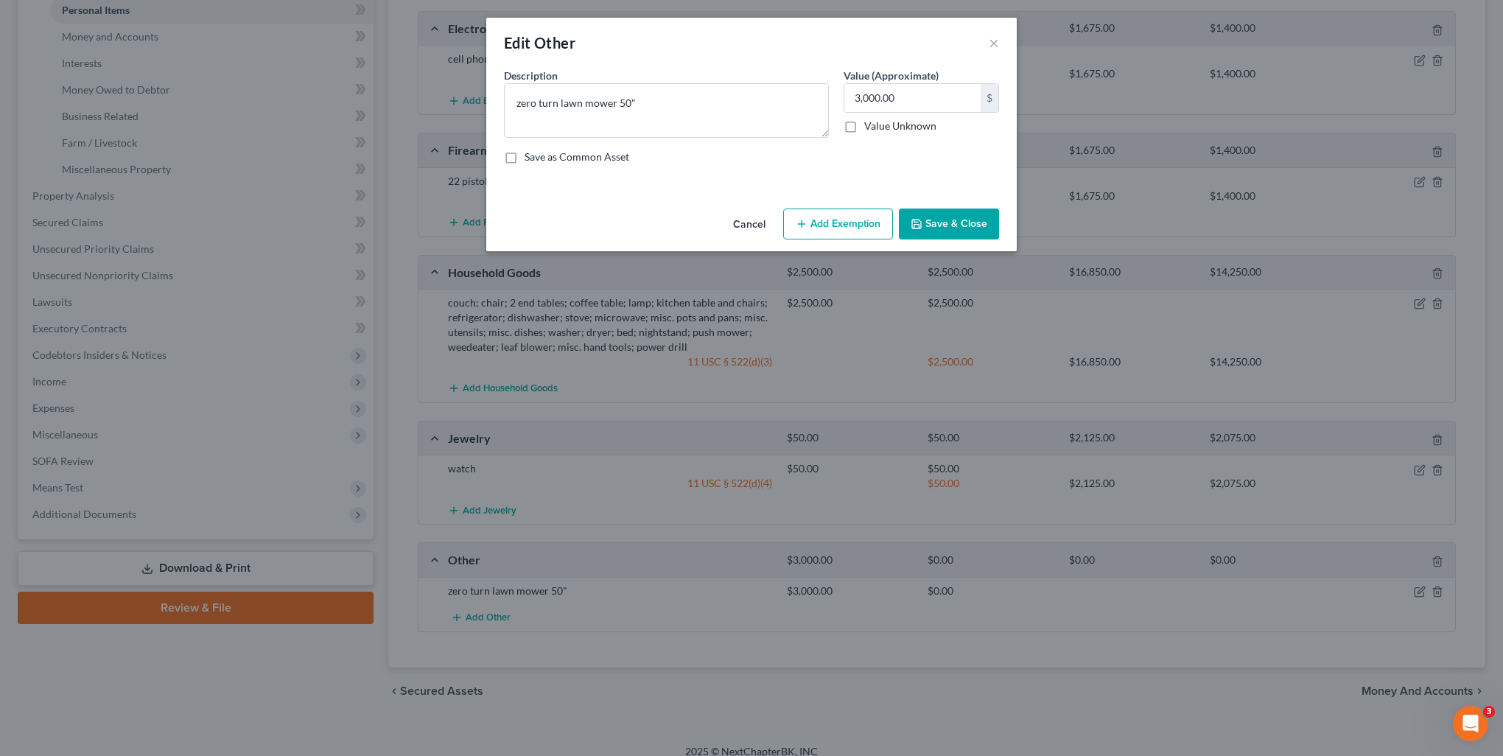
click at [845, 228] on button "Add Exemption" at bounding box center [838, 224] width 110 height 31
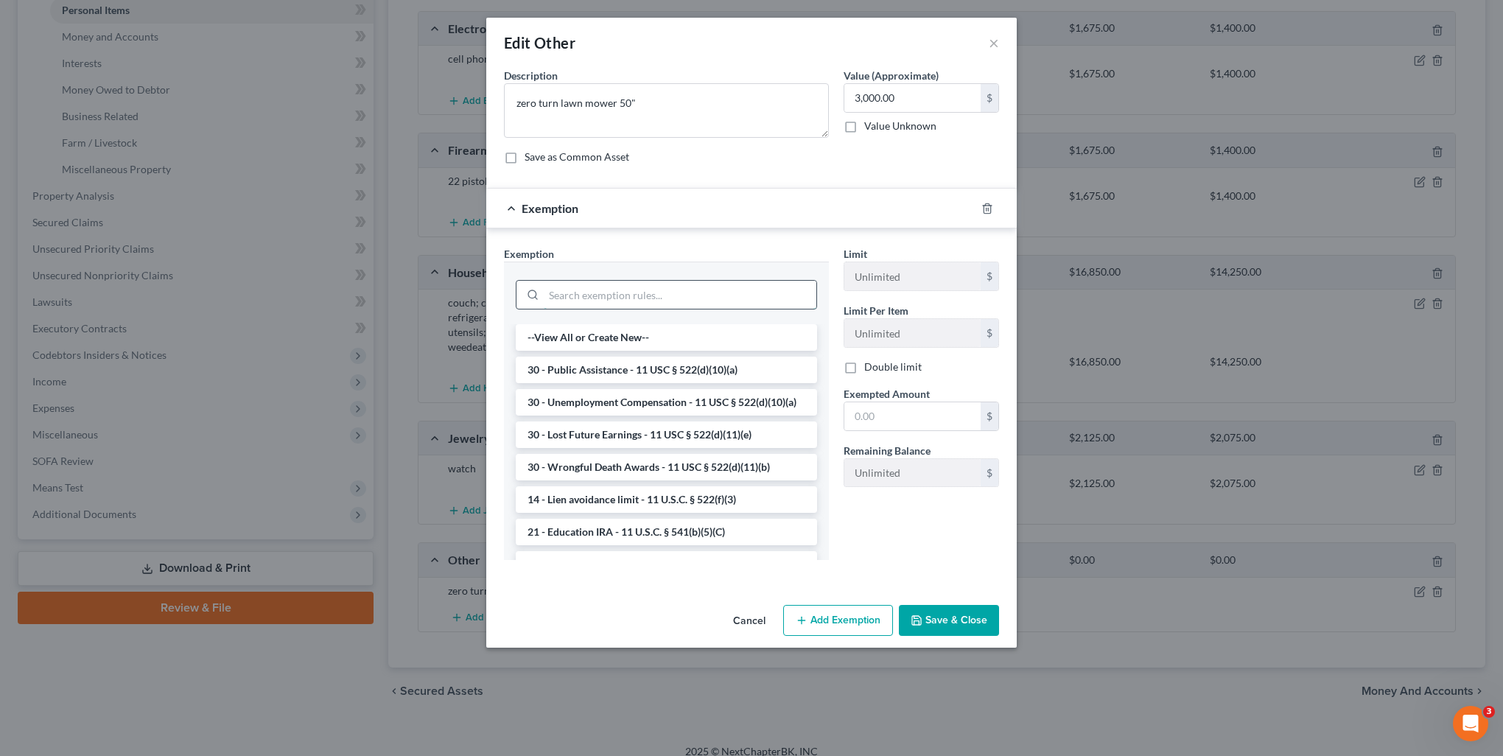
click at [622, 290] on input "search" at bounding box center [680, 295] width 273 height 28
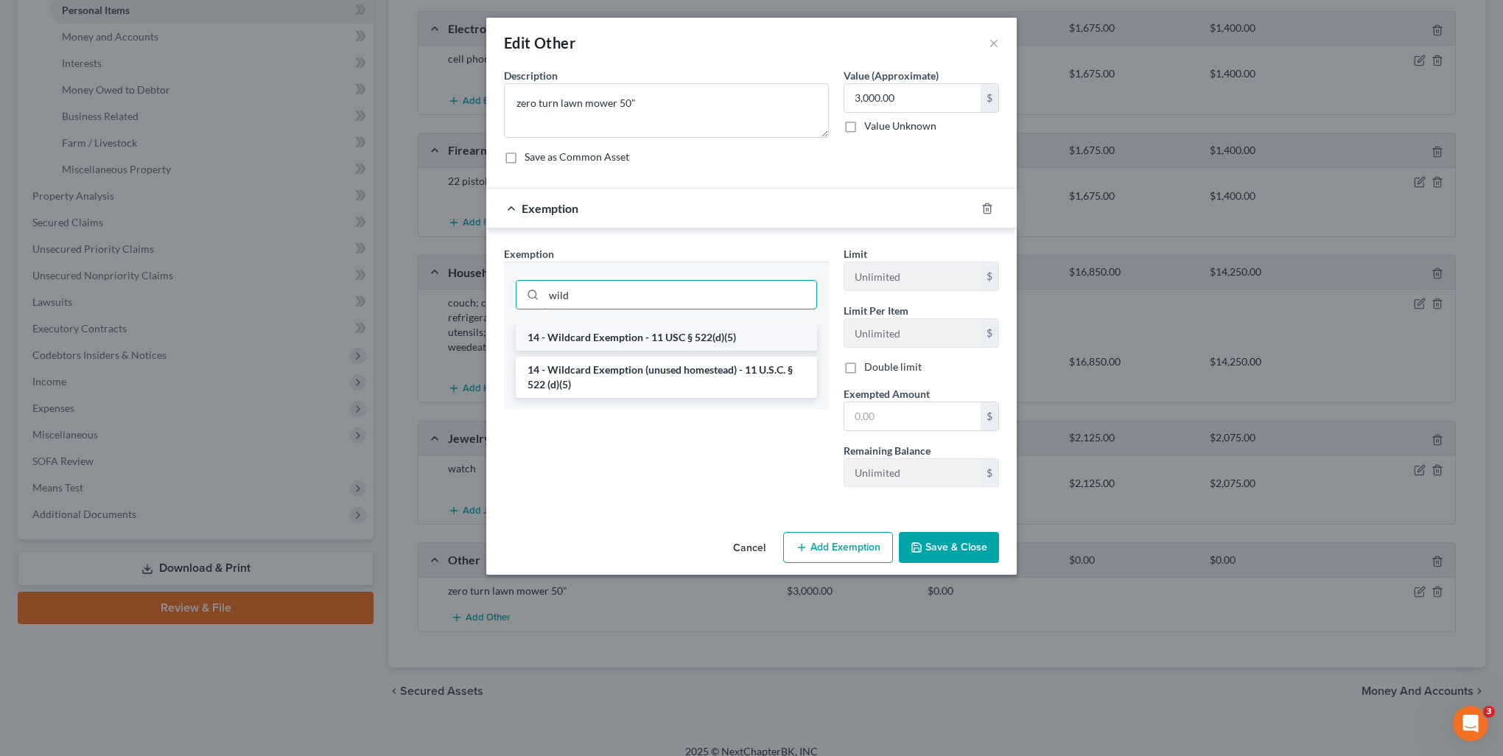
type input "wild"
click at [646, 338] on li "14 - Wildcard Exemption - 11 USC § 522(d)(5)" at bounding box center [666, 337] width 301 height 27
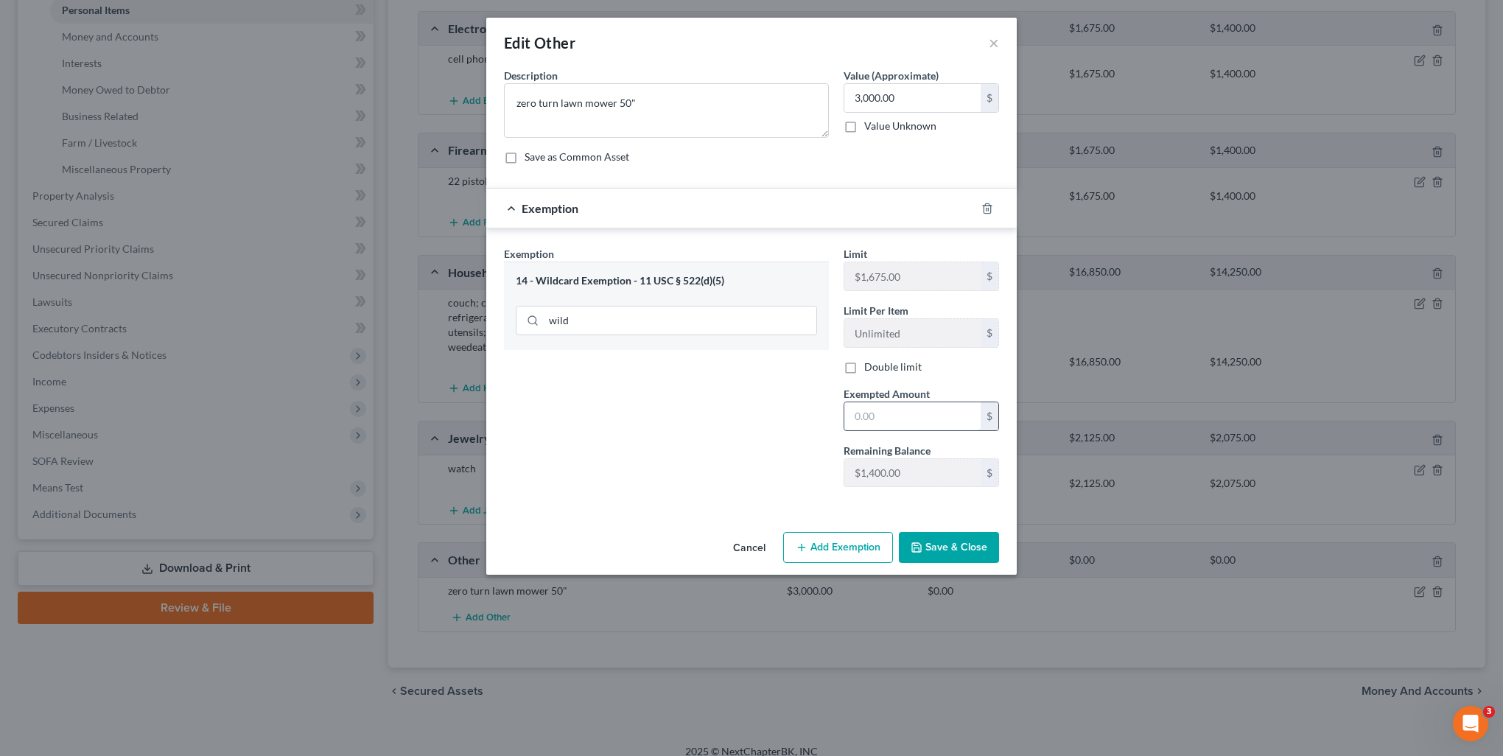
click at [889, 422] on input "text" at bounding box center [913, 416] width 136 height 28
type input "1,400"
click at [927, 549] on button "Save & Close" at bounding box center [949, 547] width 100 height 31
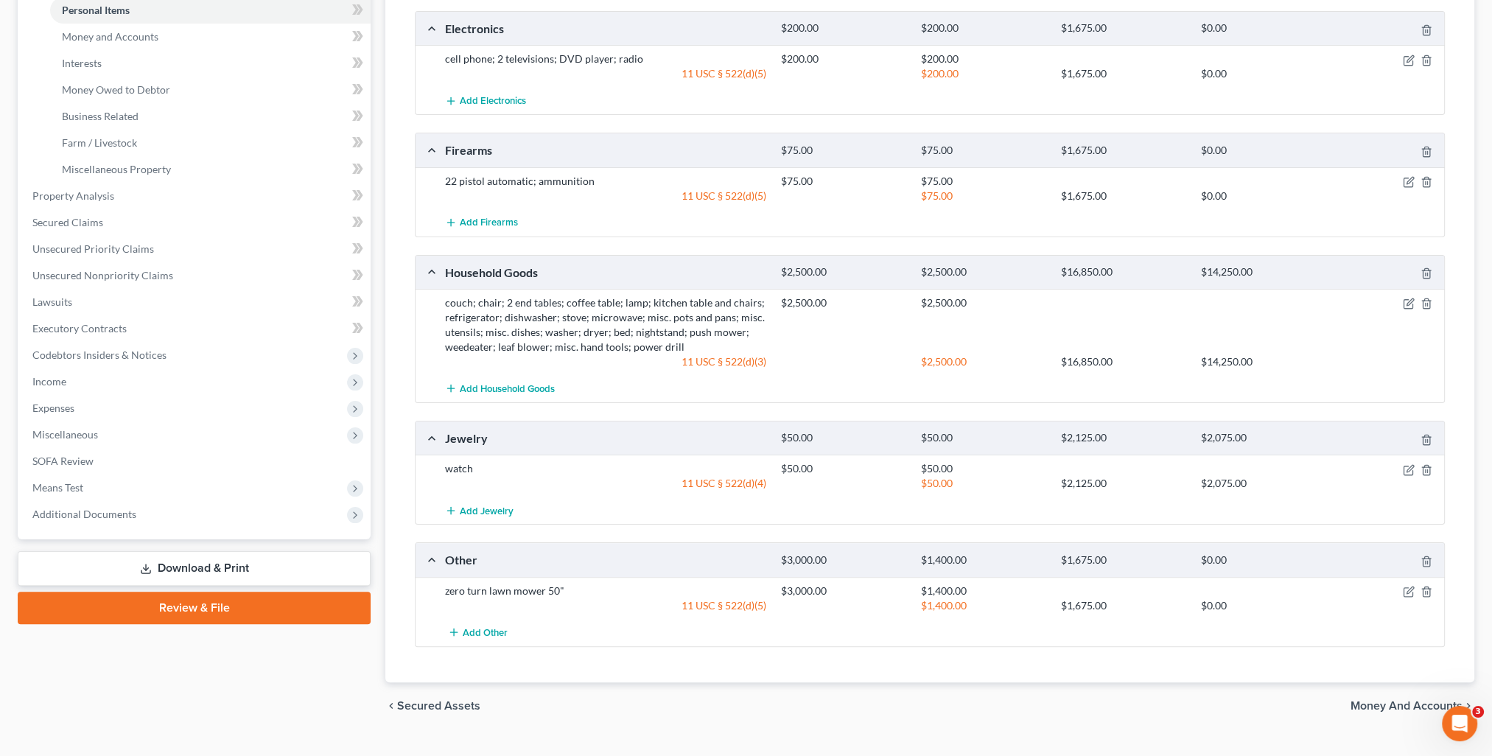
click at [1388, 712] on div "chevron_left Secured Assets Money and Accounts chevron_right" at bounding box center [929, 705] width 1089 height 47
click at [1383, 706] on span "Money and Accounts" at bounding box center [1407, 706] width 112 height 12
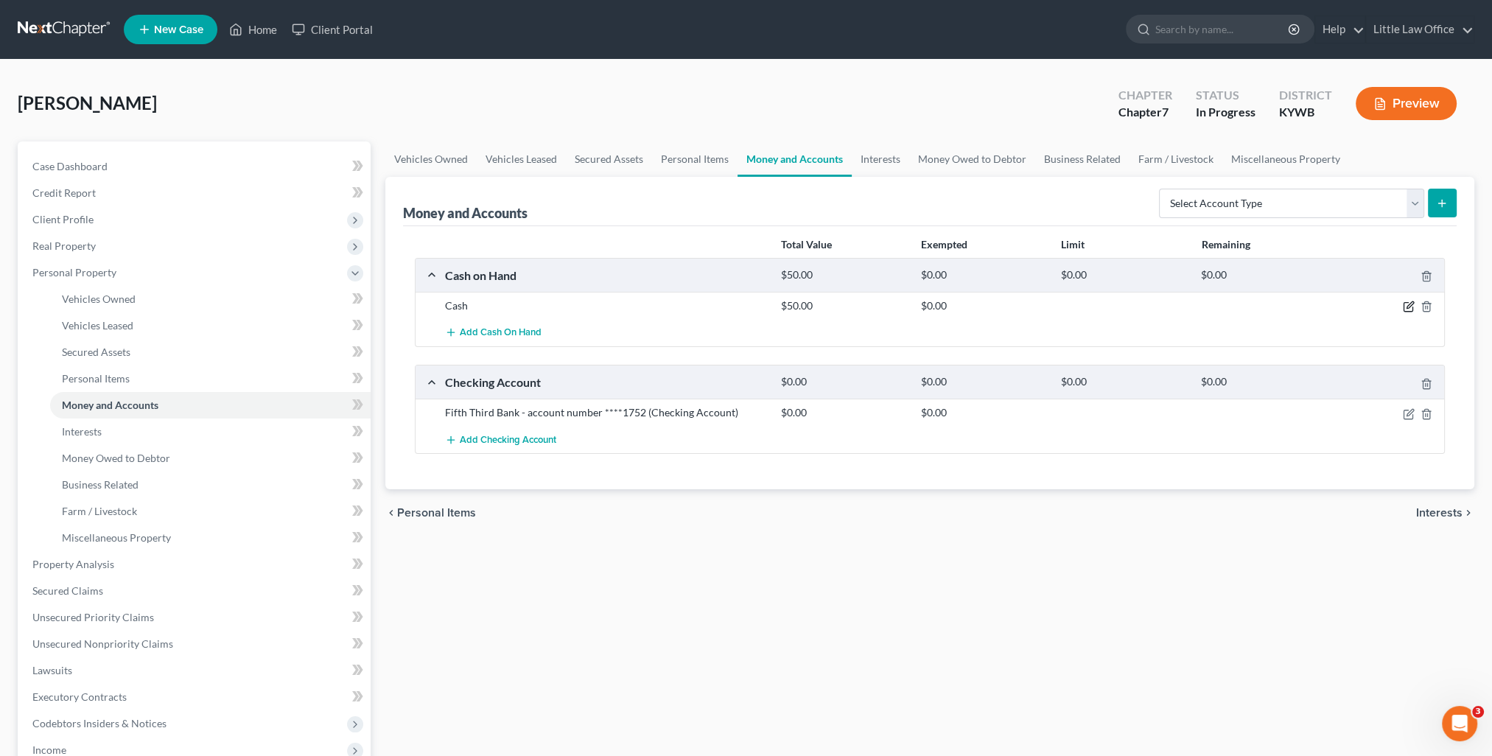
click at [1412, 302] on icon "button" at bounding box center [1409, 307] width 12 height 12
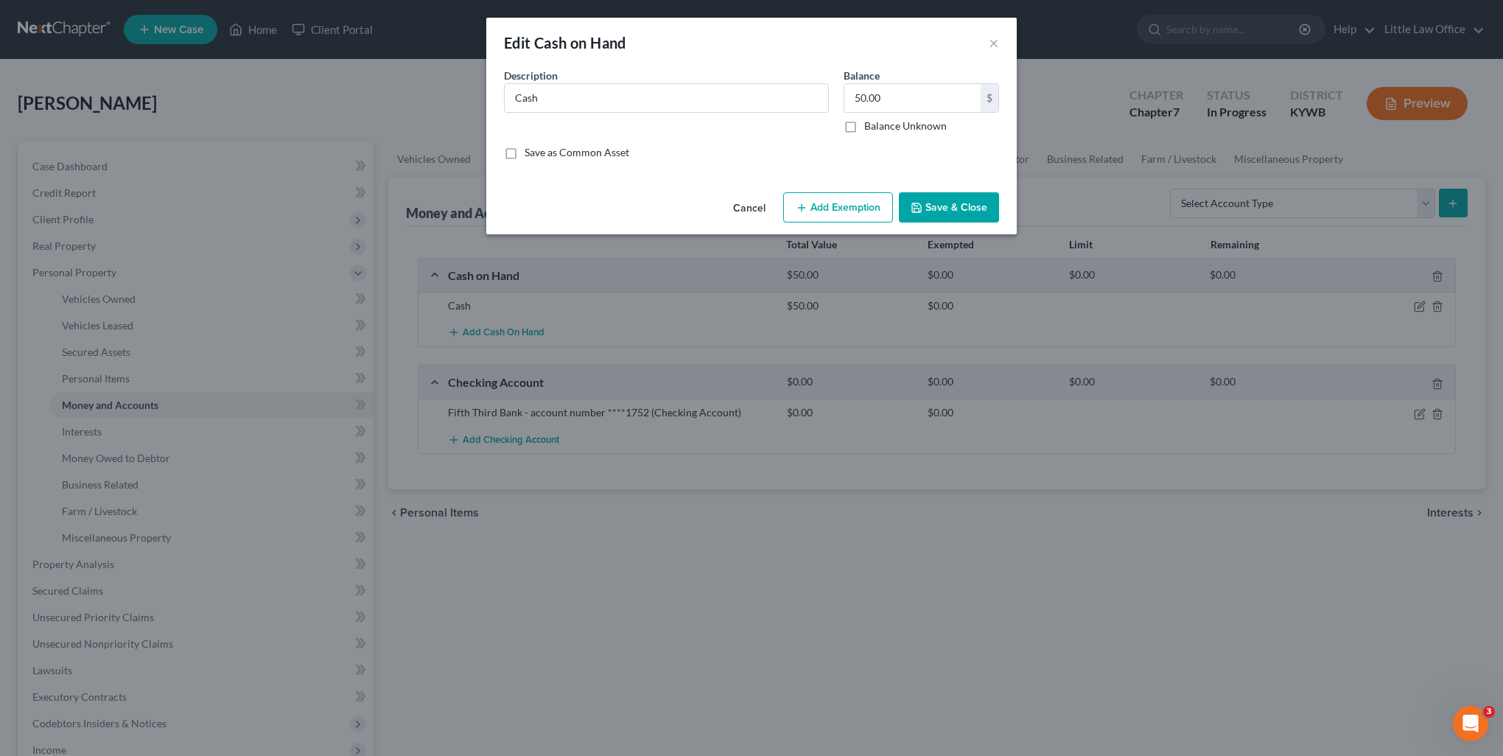
click at [862, 220] on button "Add Exemption" at bounding box center [838, 207] width 110 height 31
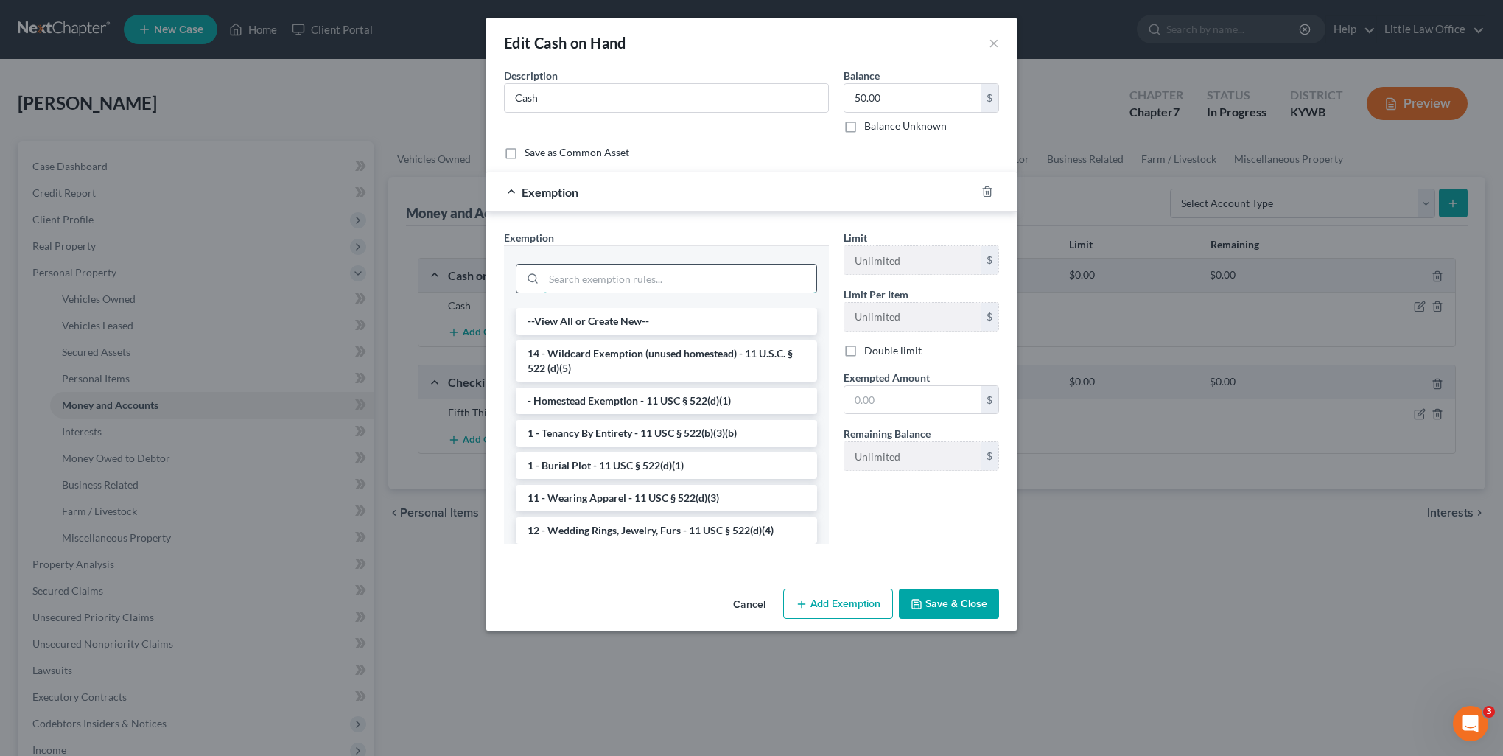
click at [581, 277] on input "search" at bounding box center [680, 279] width 273 height 28
click at [742, 612] on button "Cancel" at bounding box center [749, 604] width 56 height 29
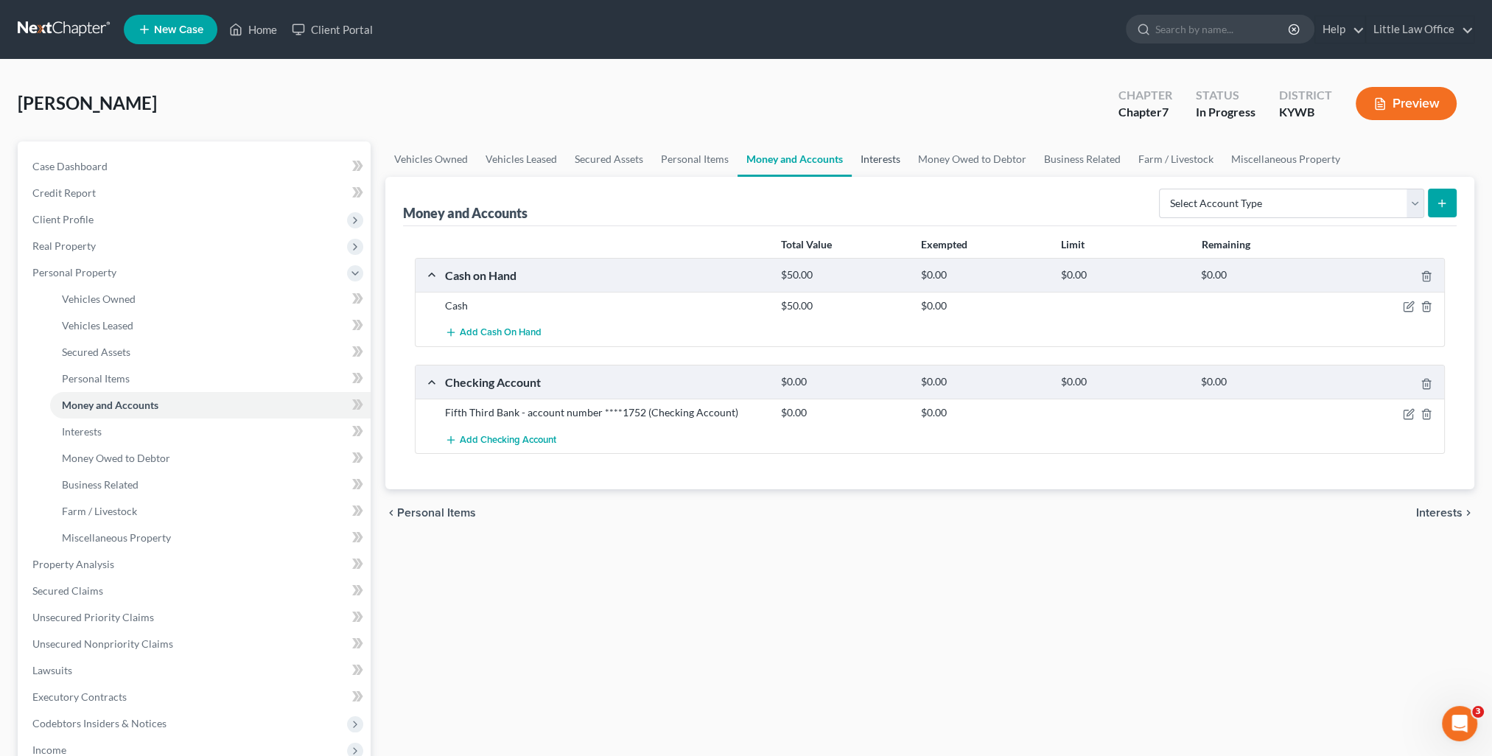
click at [863, 161] on link "Interests" at bounding box center [880, 158] width 57 height 35
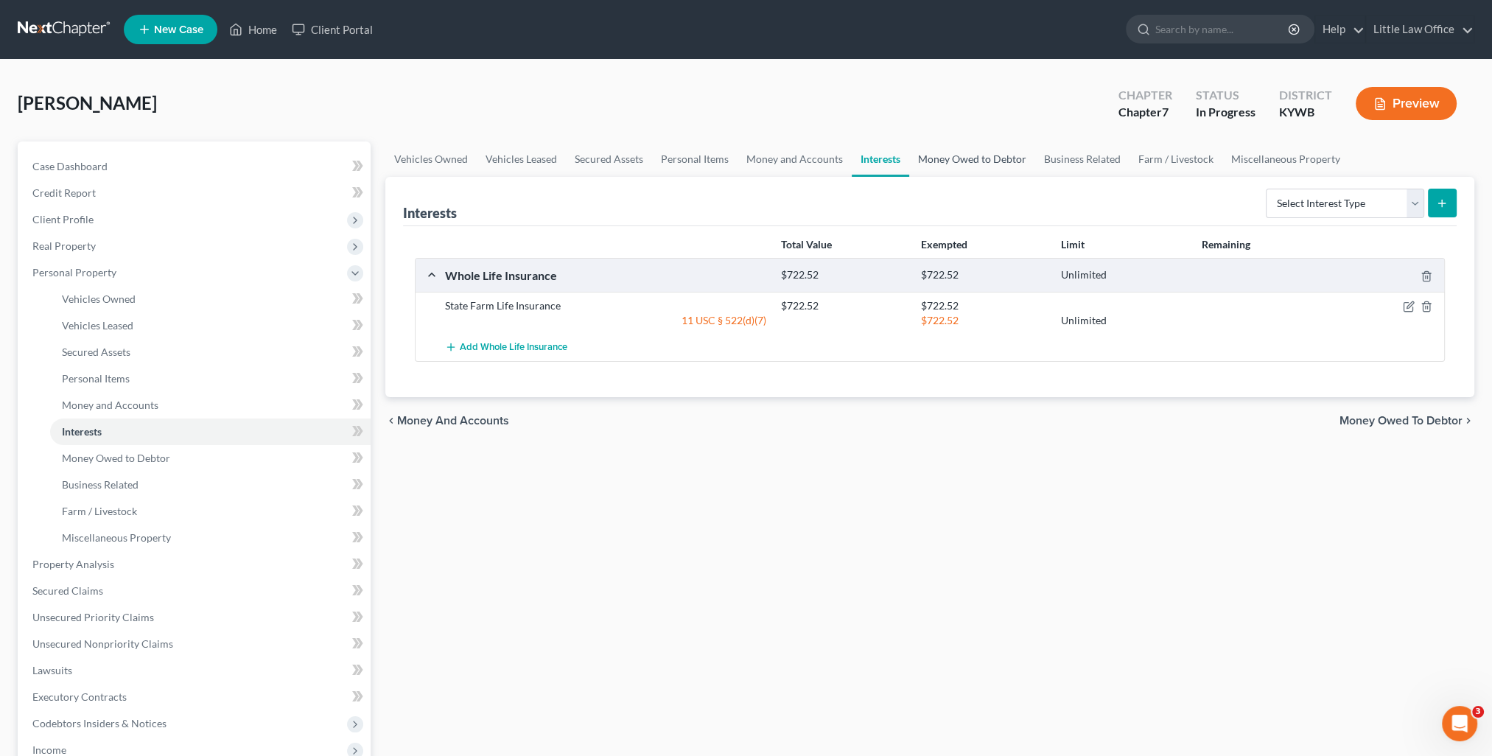
click at [943, 164] on link "Money Owed to Debtor" at bounding box center [972, 158] width 126 height 35
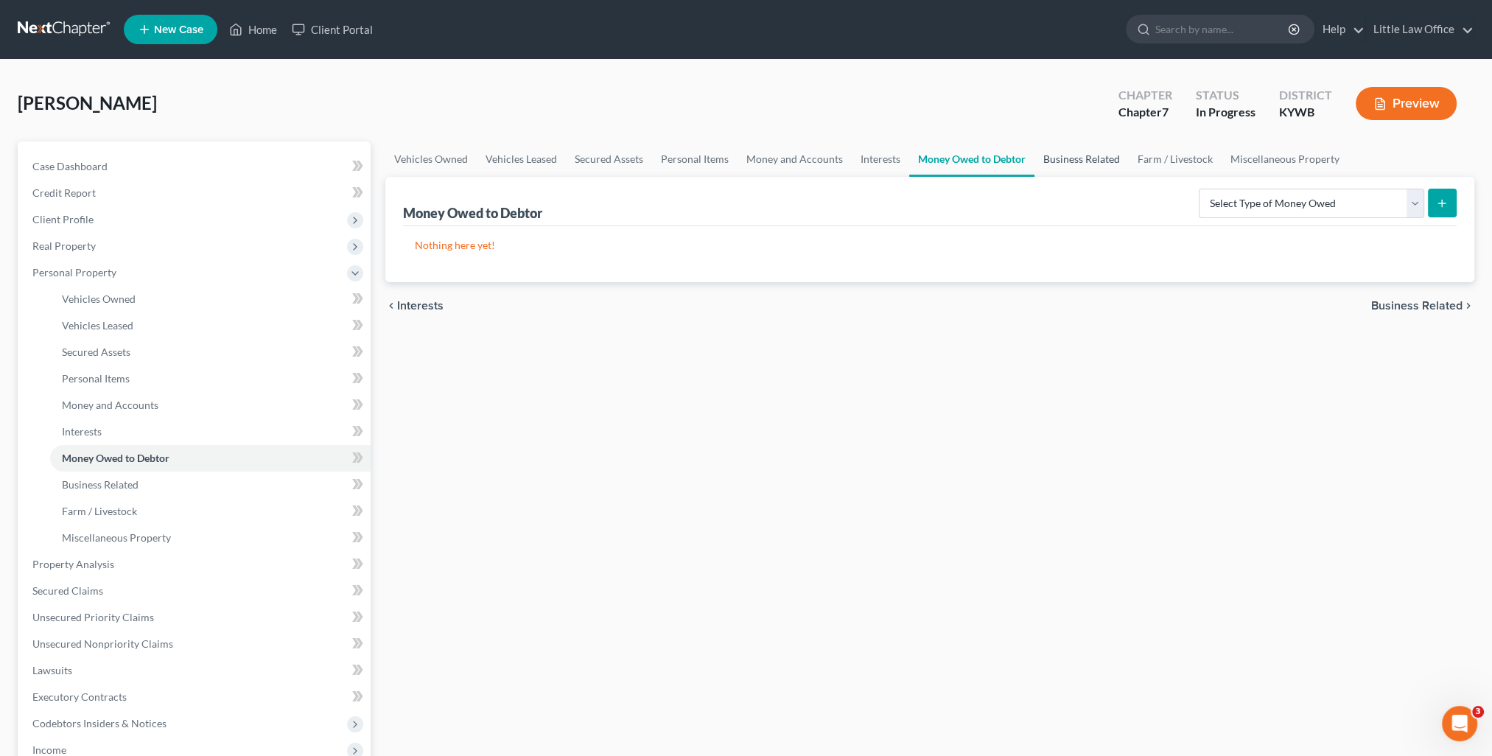
click at [1058, 163] on link "Business Related" at bounding box center [1082, 158] width 94 height 35
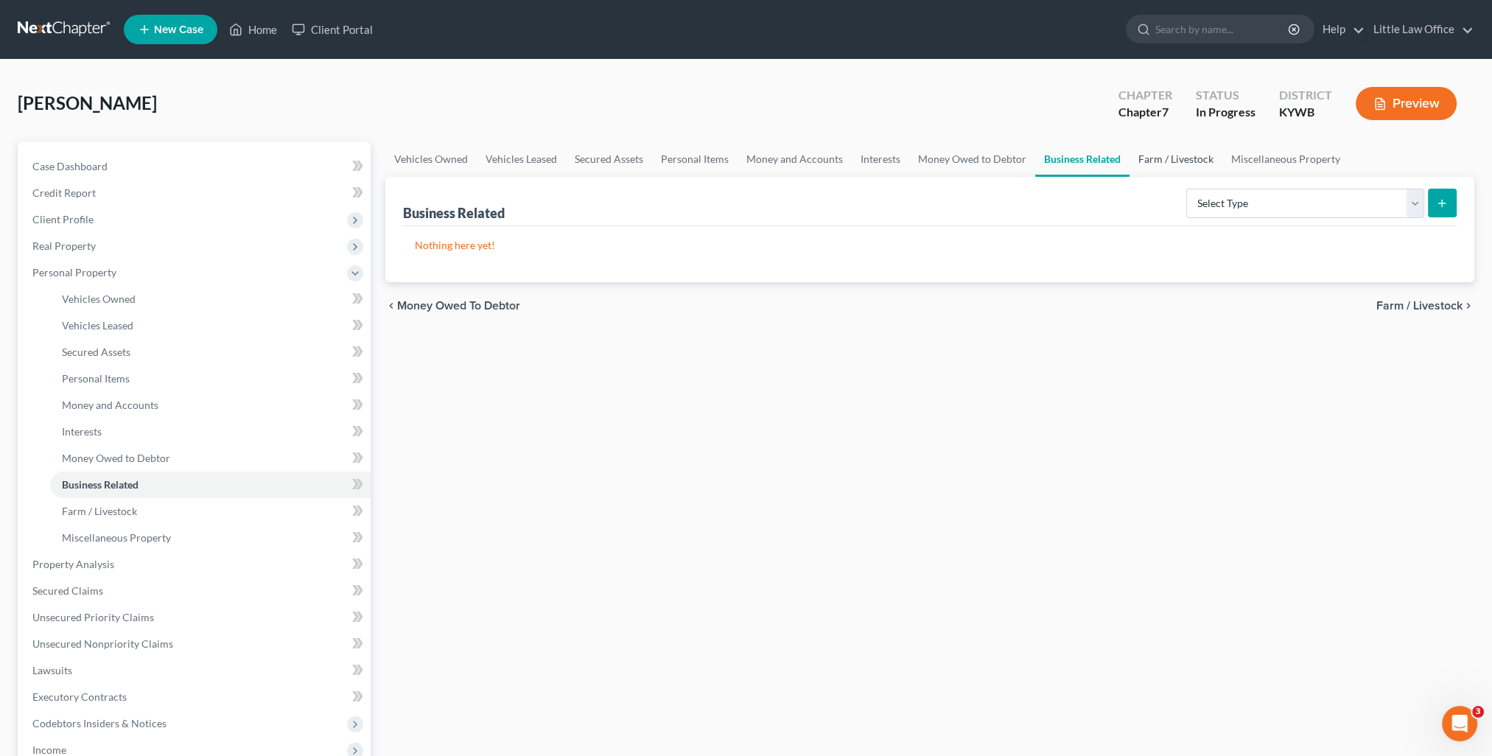
click at [1183, 160] on link "Farm / Livestock" at bounding box center [1176, 158] width 93 height 35
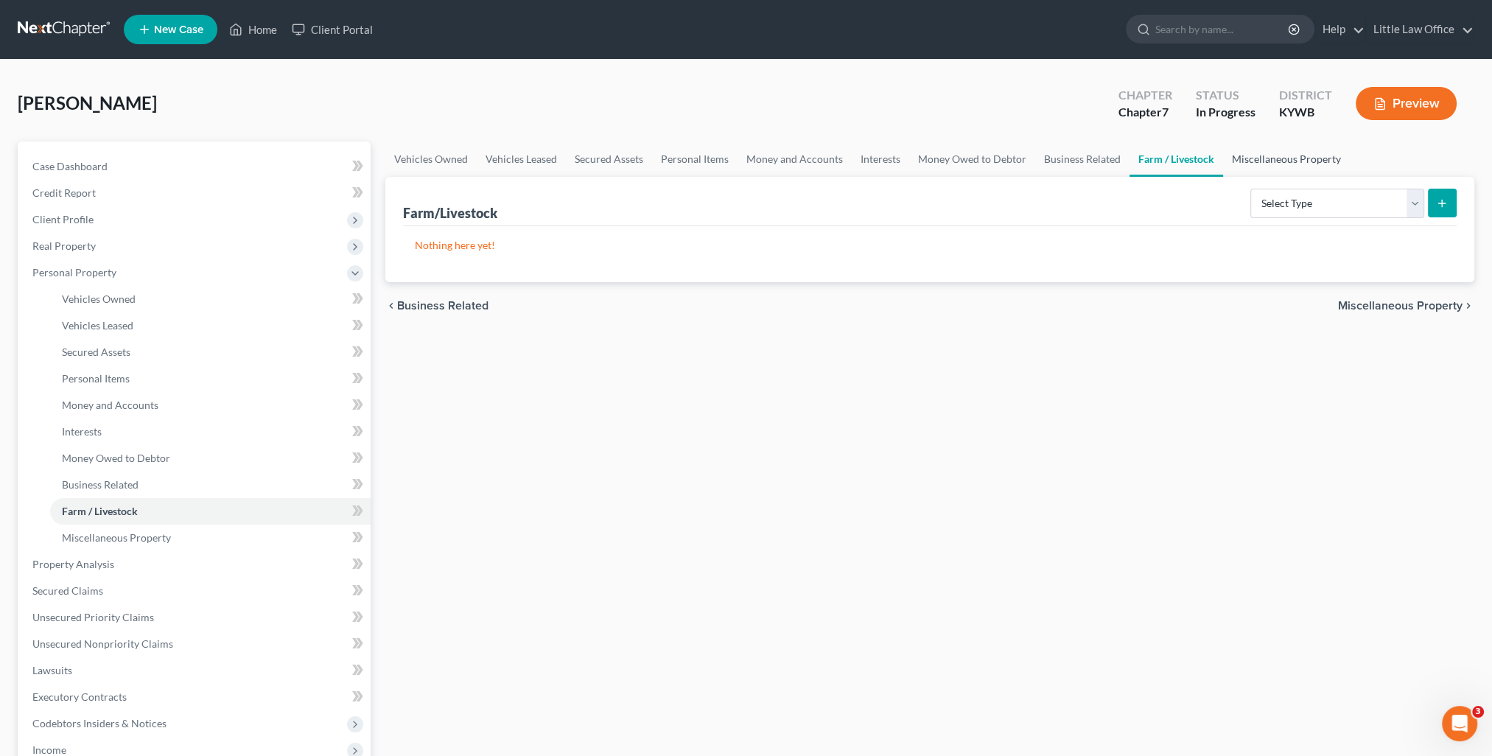
click at [1259, 164] on link "Miscellaneous Property" at bounding box center [1286, 158] width 127 height 35
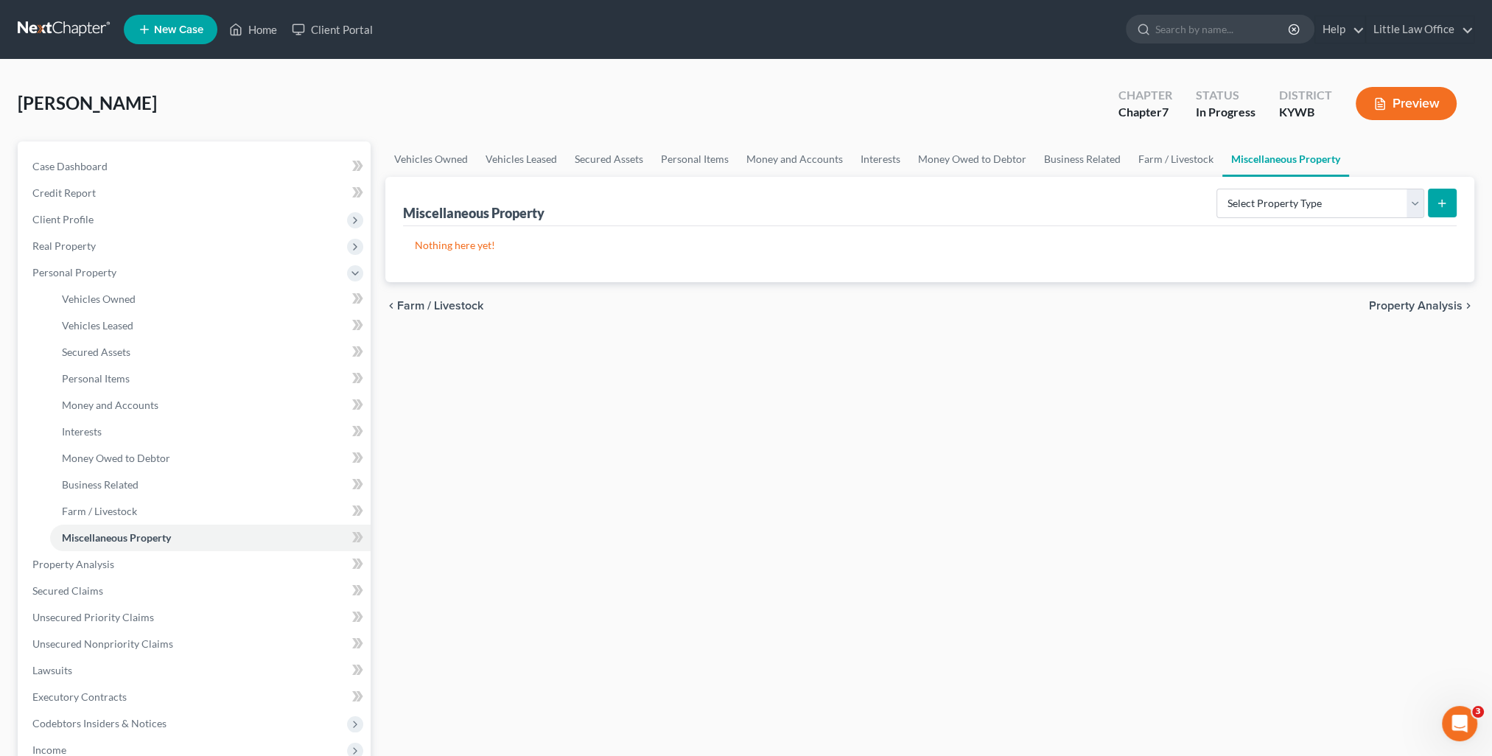
click at [1410, 301] on span "Property Analysis" at bounding box center [1416, 306] width 94 height 12
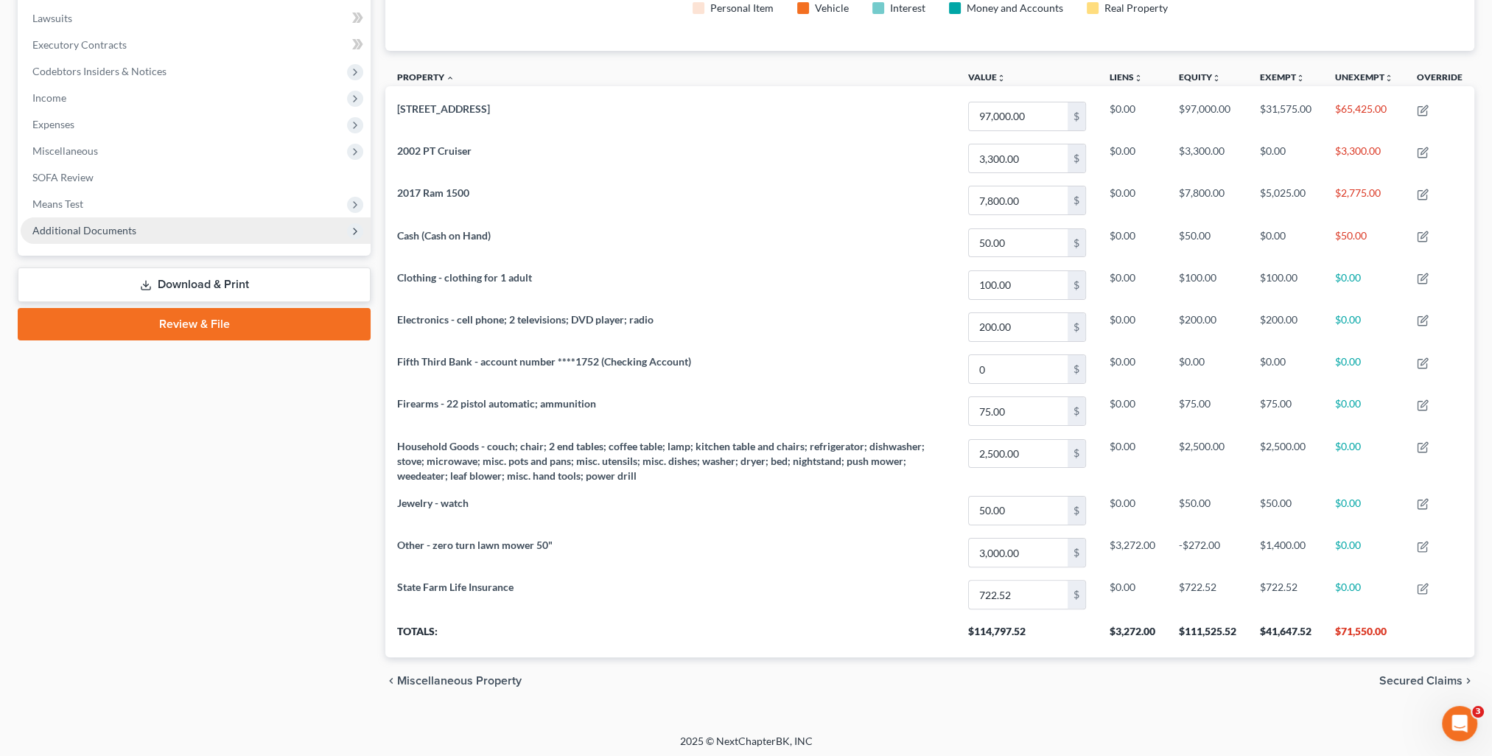
scroll to position [166, 0]
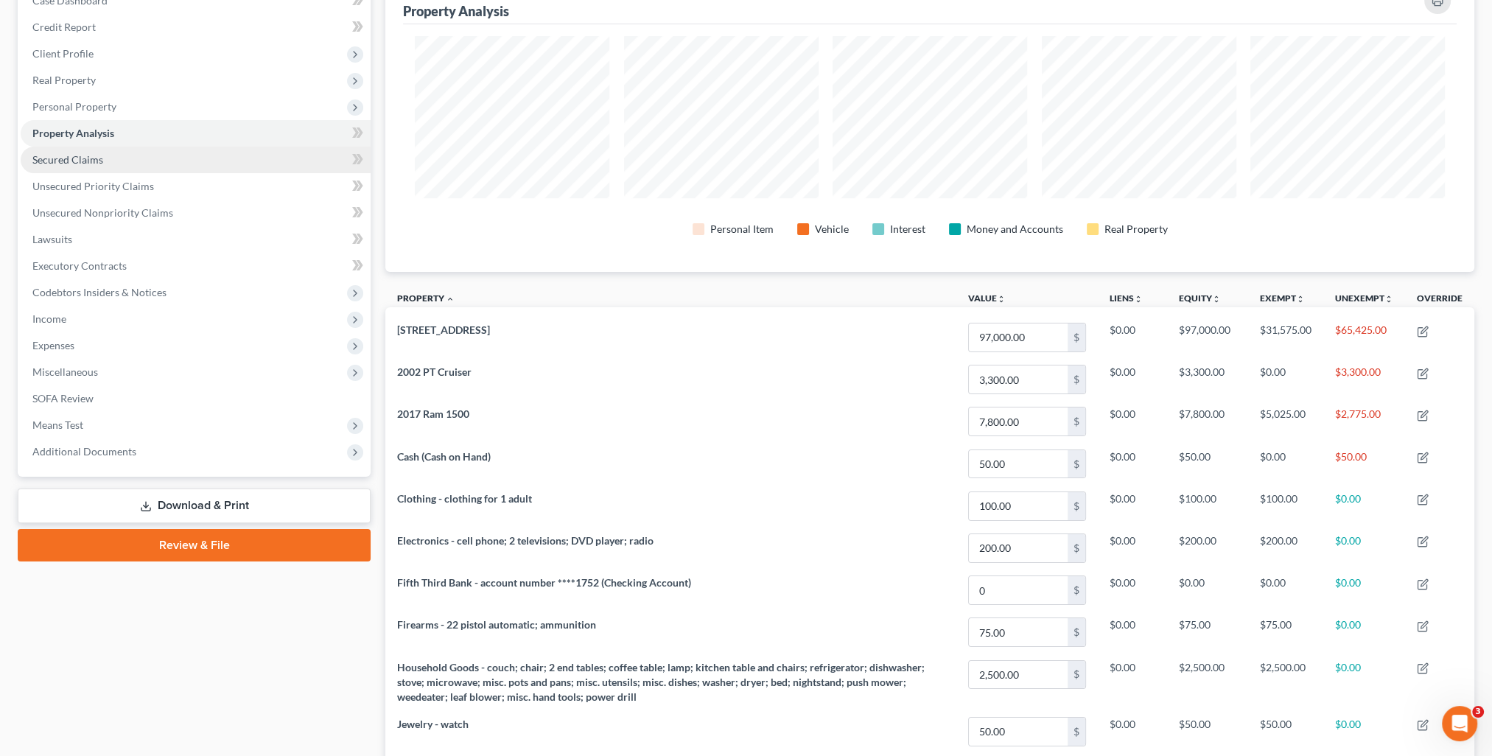
click at [74, 161] on span "Secured Claims" at bounding box center [67, 159] width 71 height 13
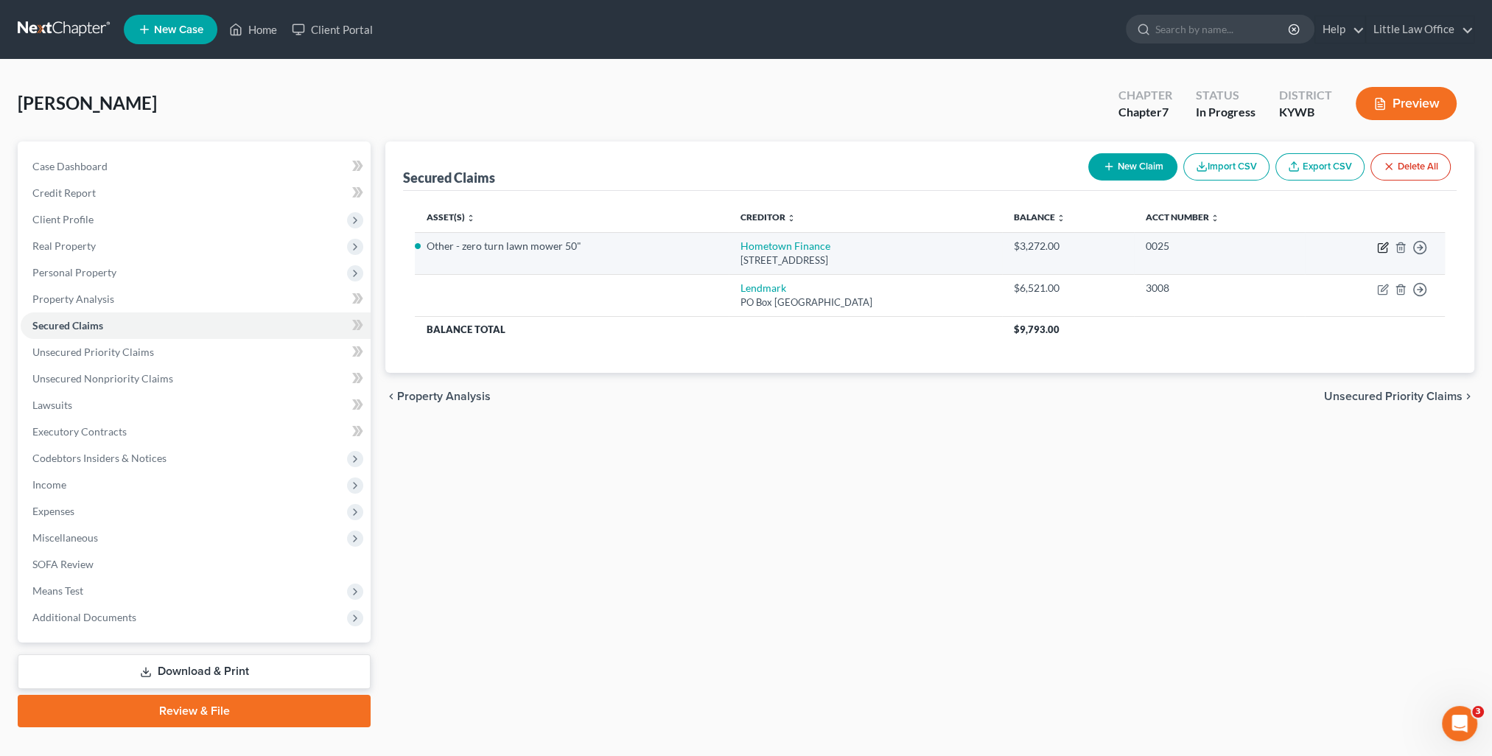
click at [1385, 246] on icon "button" at bounding box center [1383, 248] width 12 height 12
select select "18"
select select "2"
select select "0"
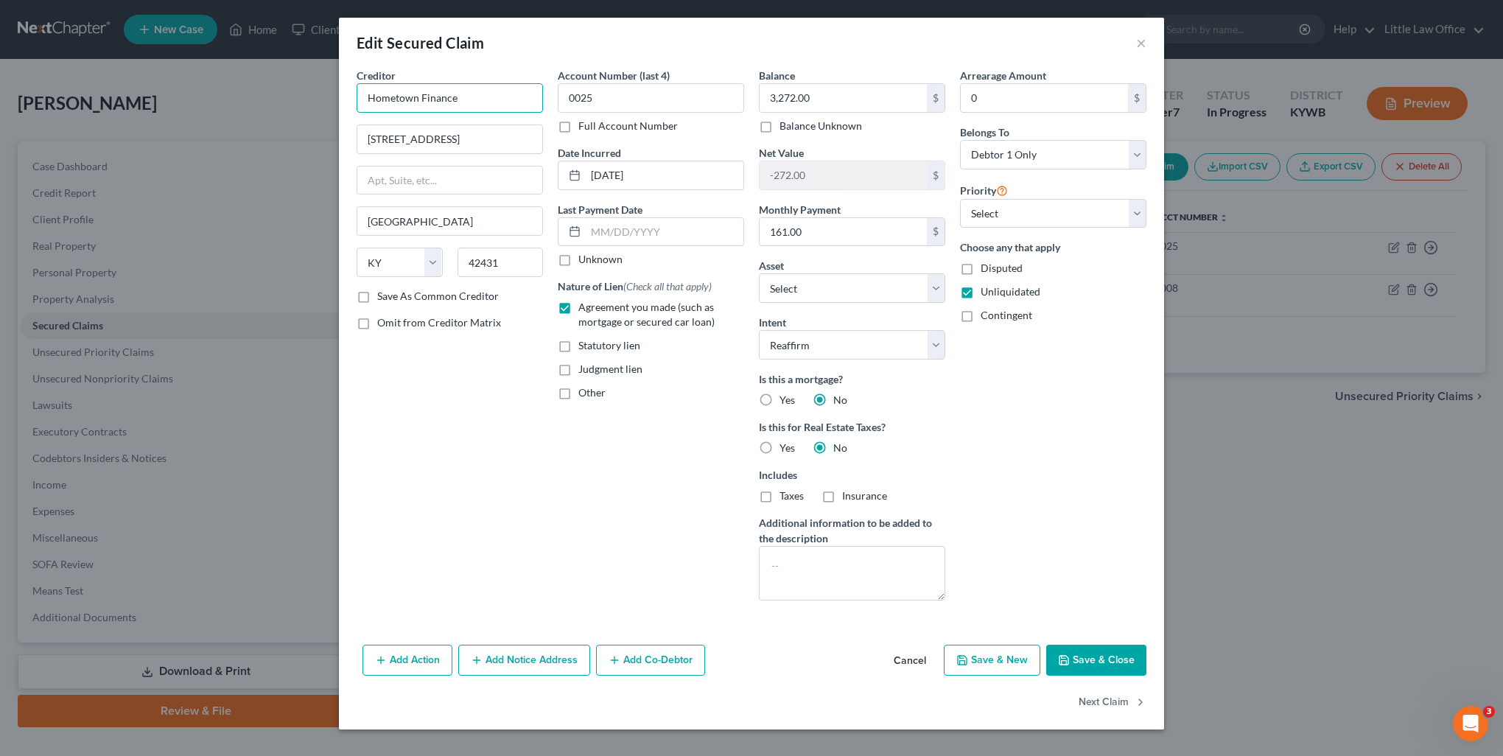
click at [454, 108] on input "Hometown Finance" at bounding box center [450, 97] width 186 height 29
click at [460, 129] on div "Hometown Finance" at bounding box center [444, 123] width 153 height 15
click at [1105, 704] on button "Next Claim" at bounding box center [1113, 703] width 68 height 31
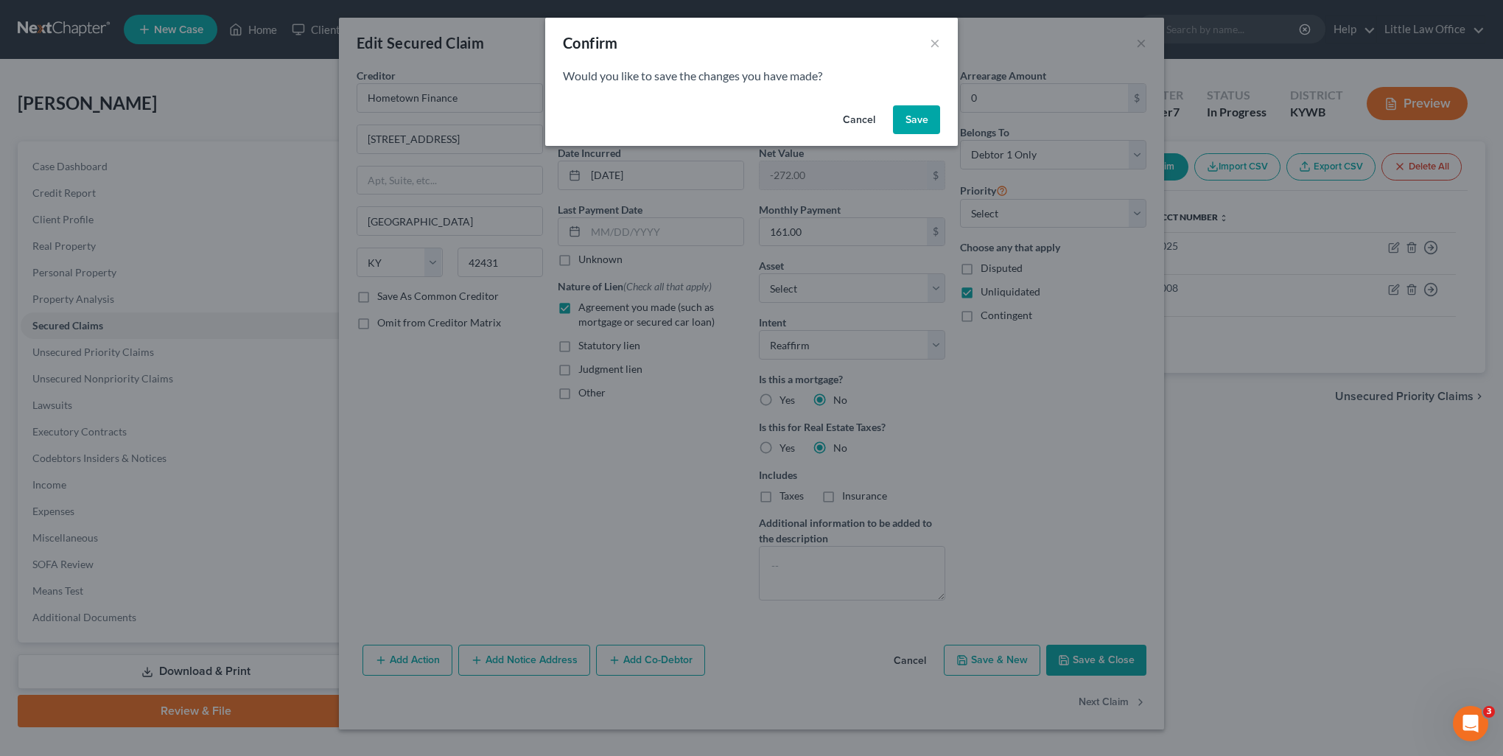
click at [923, 122] on button "Save" at bounding box center [916, 119] width 47 height 29
select select "10"
select select "0"
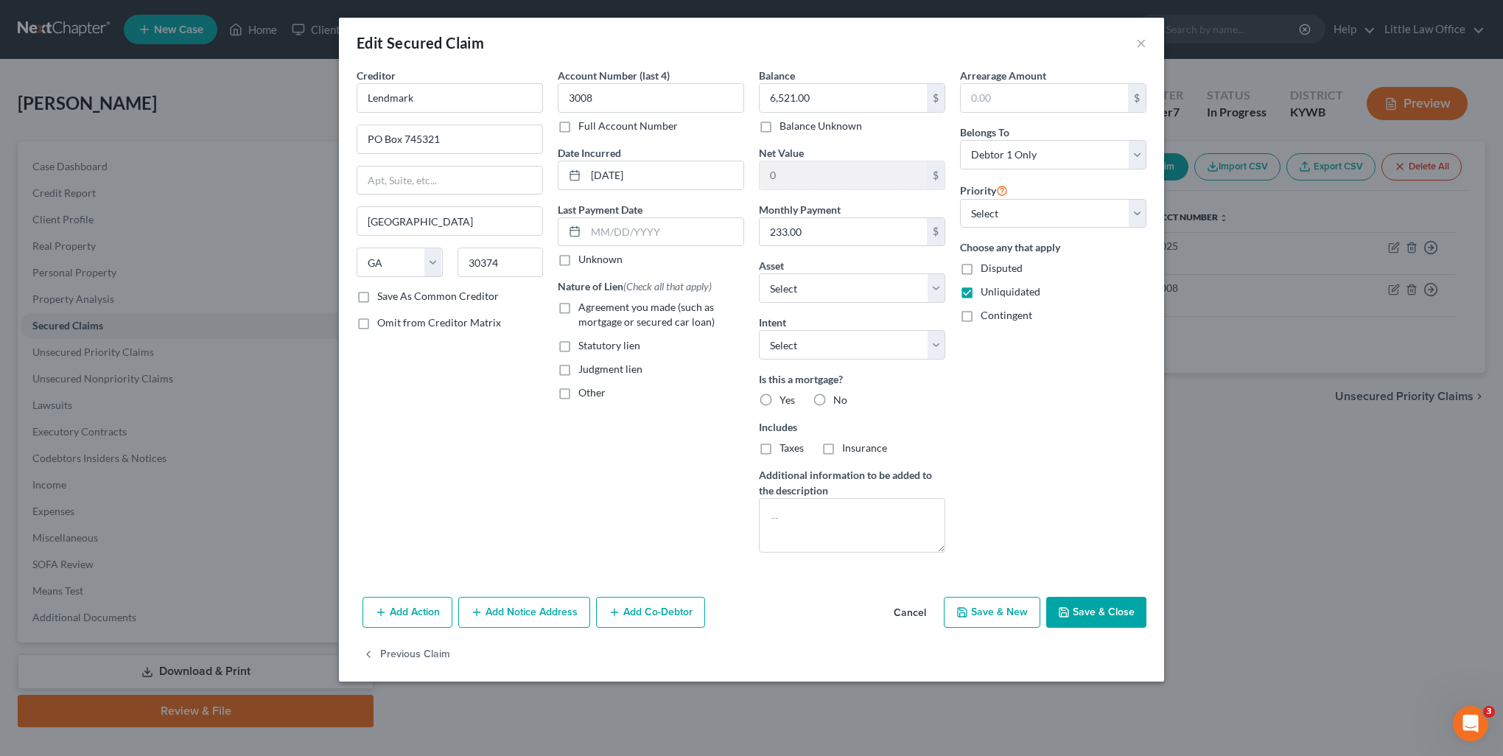
select select "3"
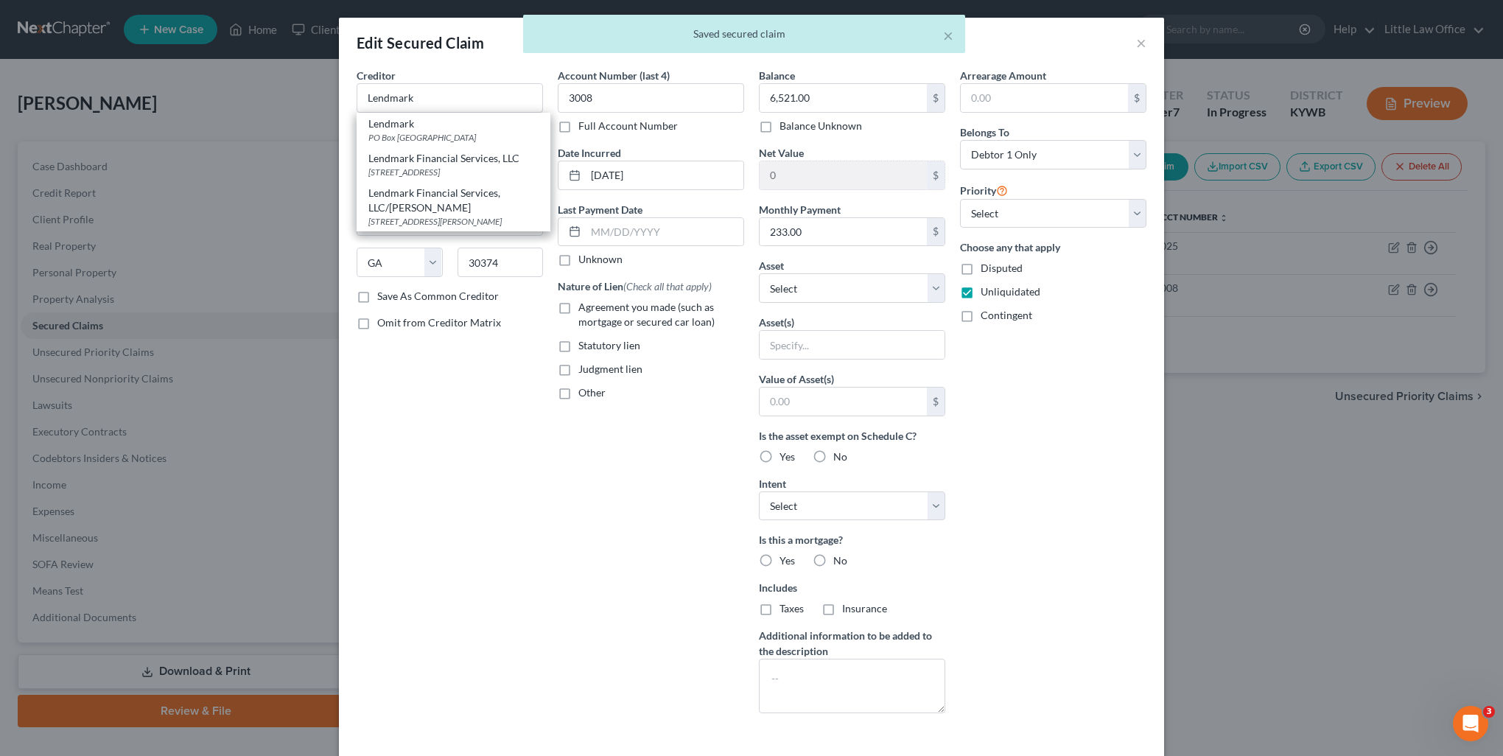
click at [445, 488] on div "Creditor * Lendmark Lendmark PO Box 745321, Atlanta, GA 30374 Lendmark Financia…" at bounding box center [449, 396] width 201 height 657
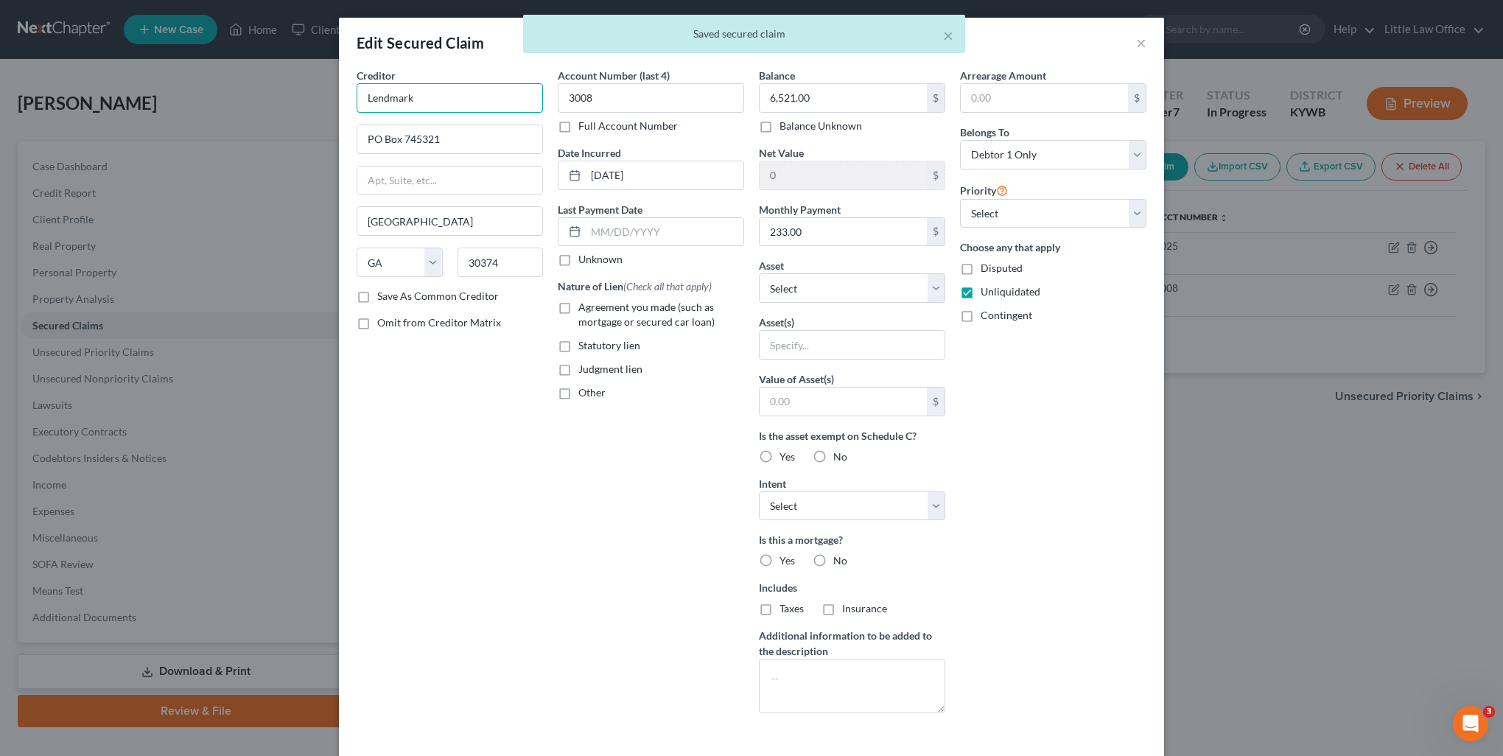
click at [424, 87] on input "Lendmark" at bounding box center [450, 97] width 186 height 29
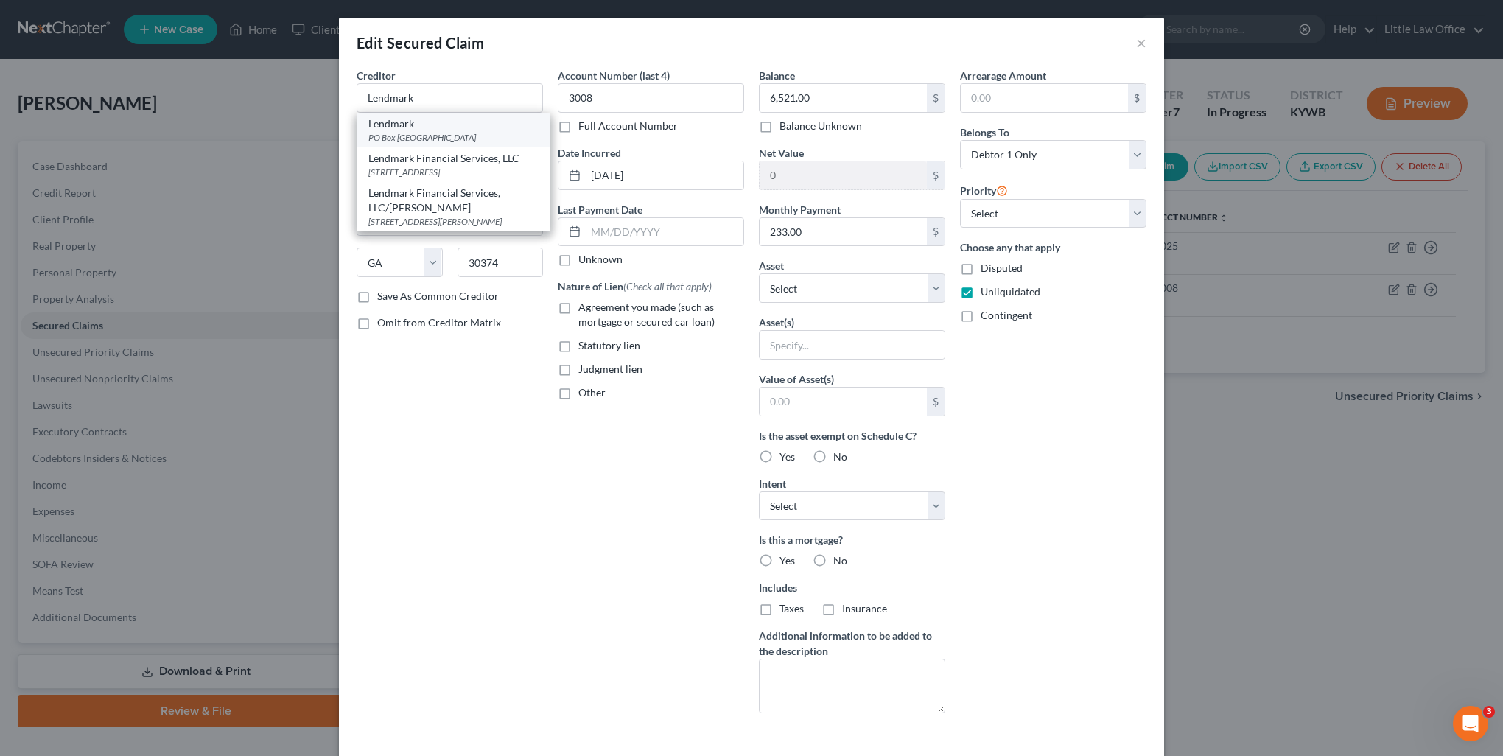
click at [422, 131] on div "PO Box 745321, Atlanta, GA 30374" at bounding box center [453, 137] width 170 height 13
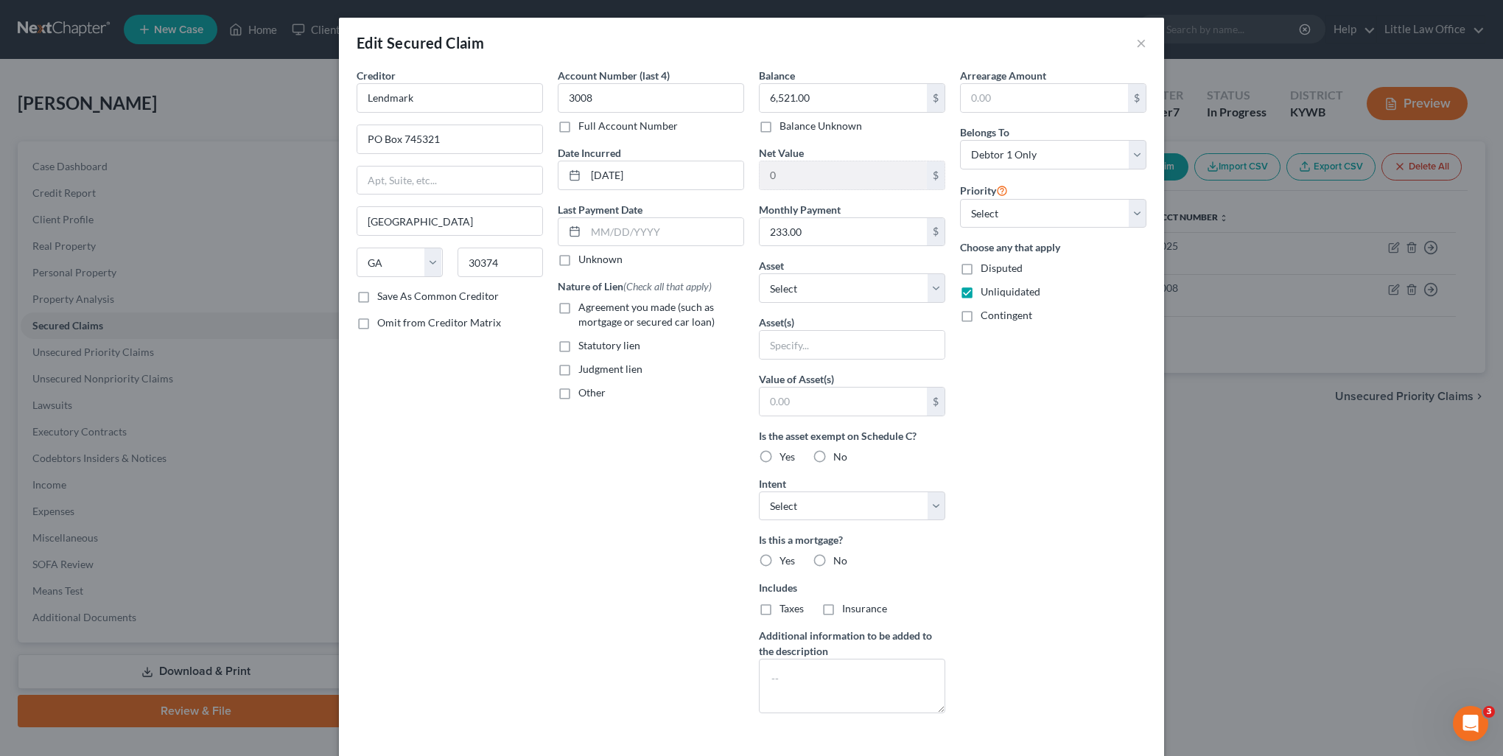
click at [578, 307] on label "Agreement you made (such as mortgage or secured car loan)" at bounding box center [661, 314] width 166 height 29
click at [584, 307] on input "Agreement you made (such as mortgage or secured car loan)" at bounding box center [589, 305] width 10 height 10
checkbox input "true"
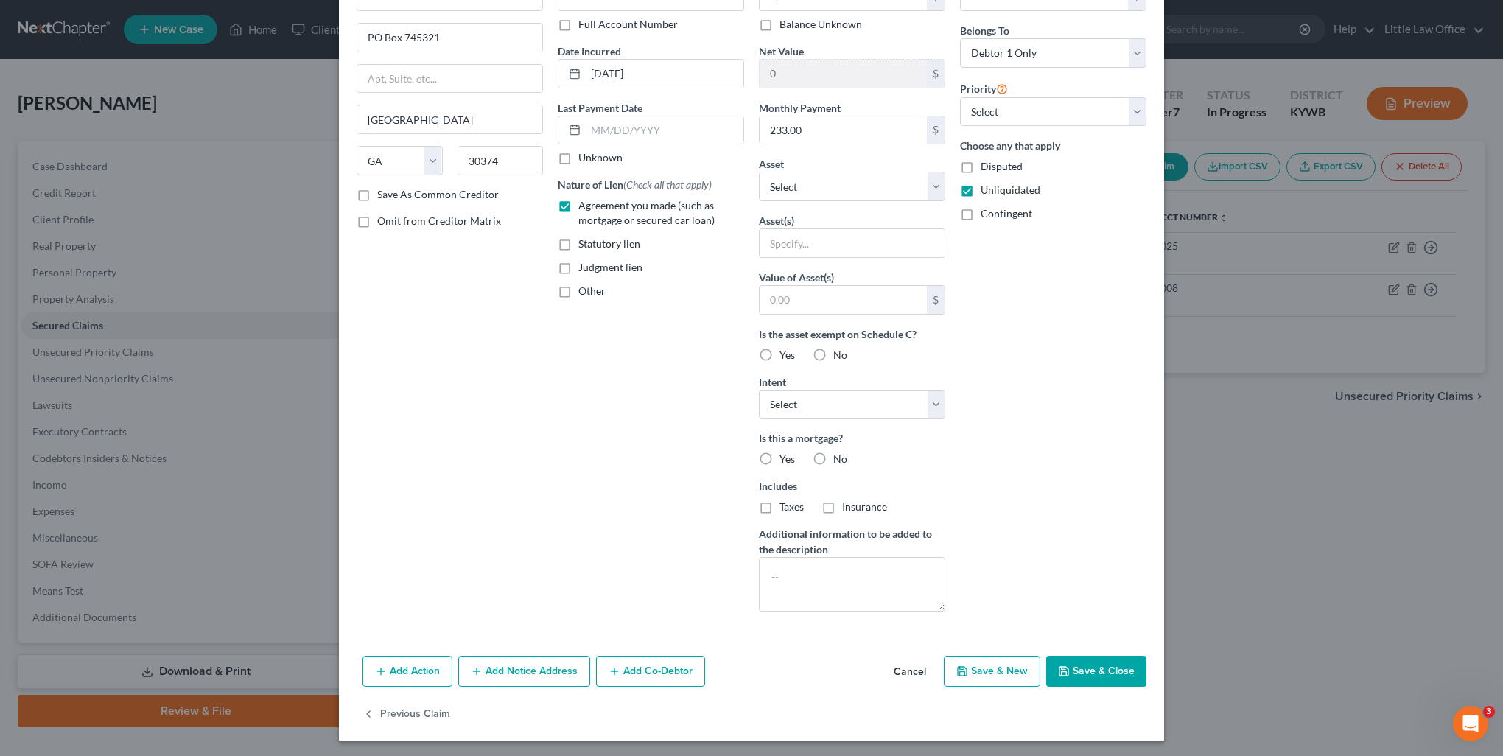
click at [1096, 674] on button "Save & Close" at bounding box center [1096, 671] width 100 height 31
type input "0"
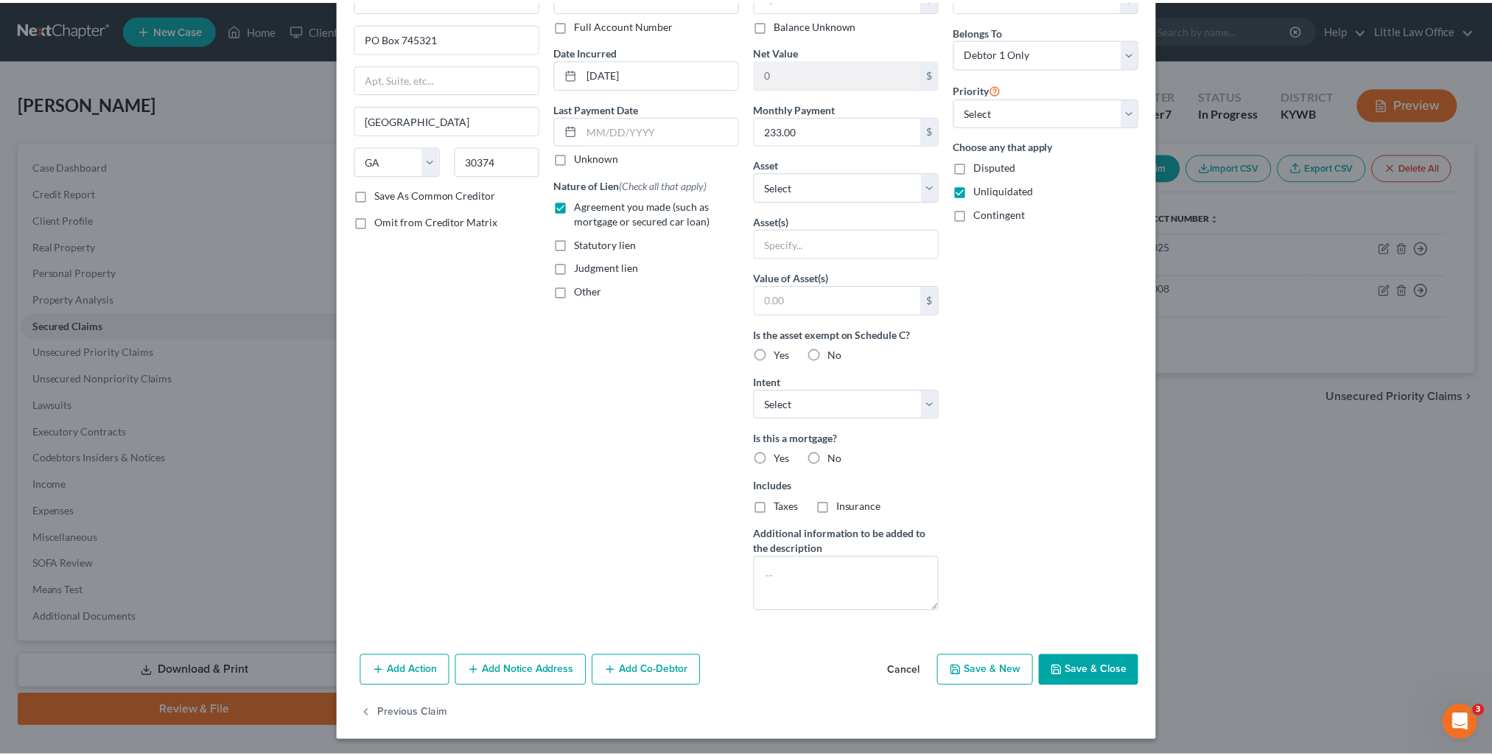
scroll to position [0, 0]
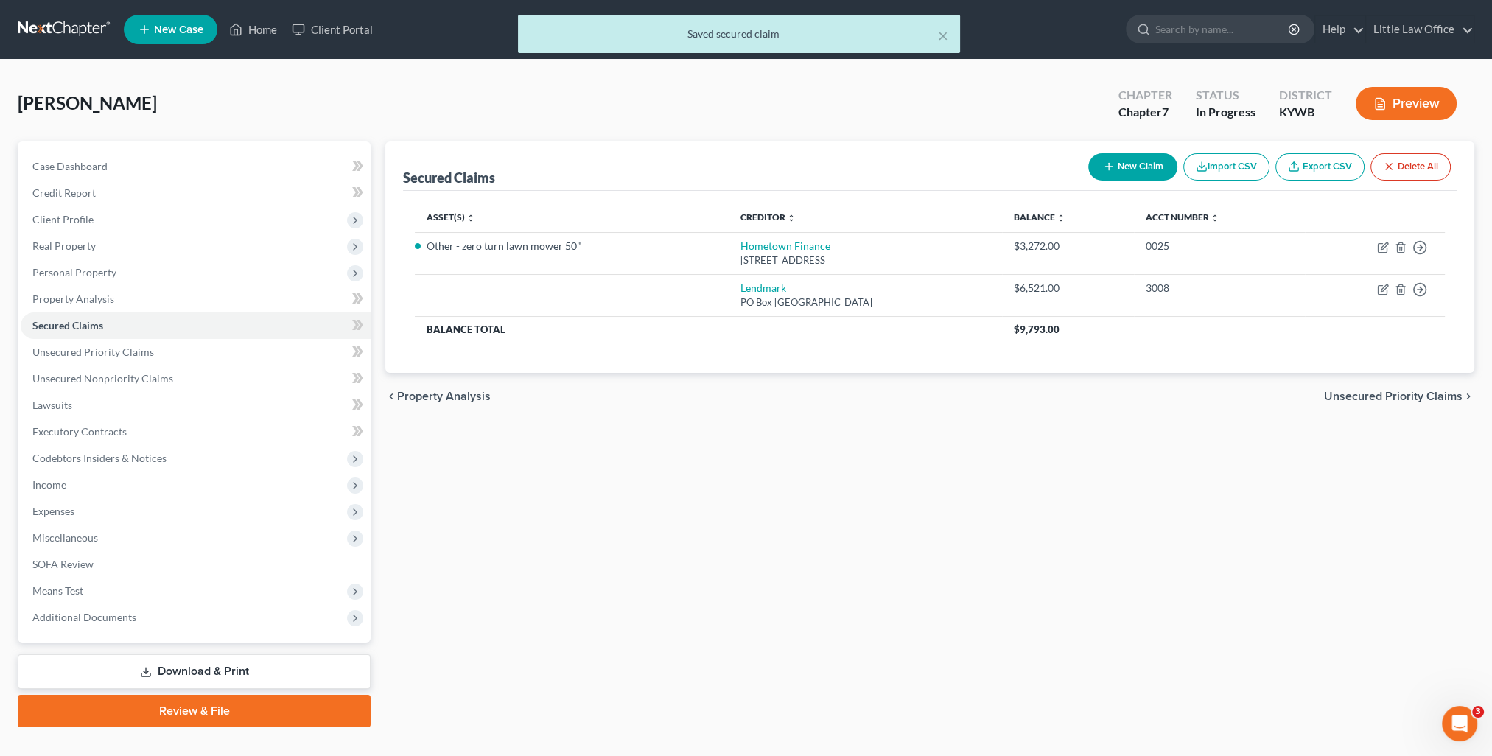
click at [1433, 399] on span "Unsecured Priority Claims" at bounding box center [1393, 397] width 139 height 12
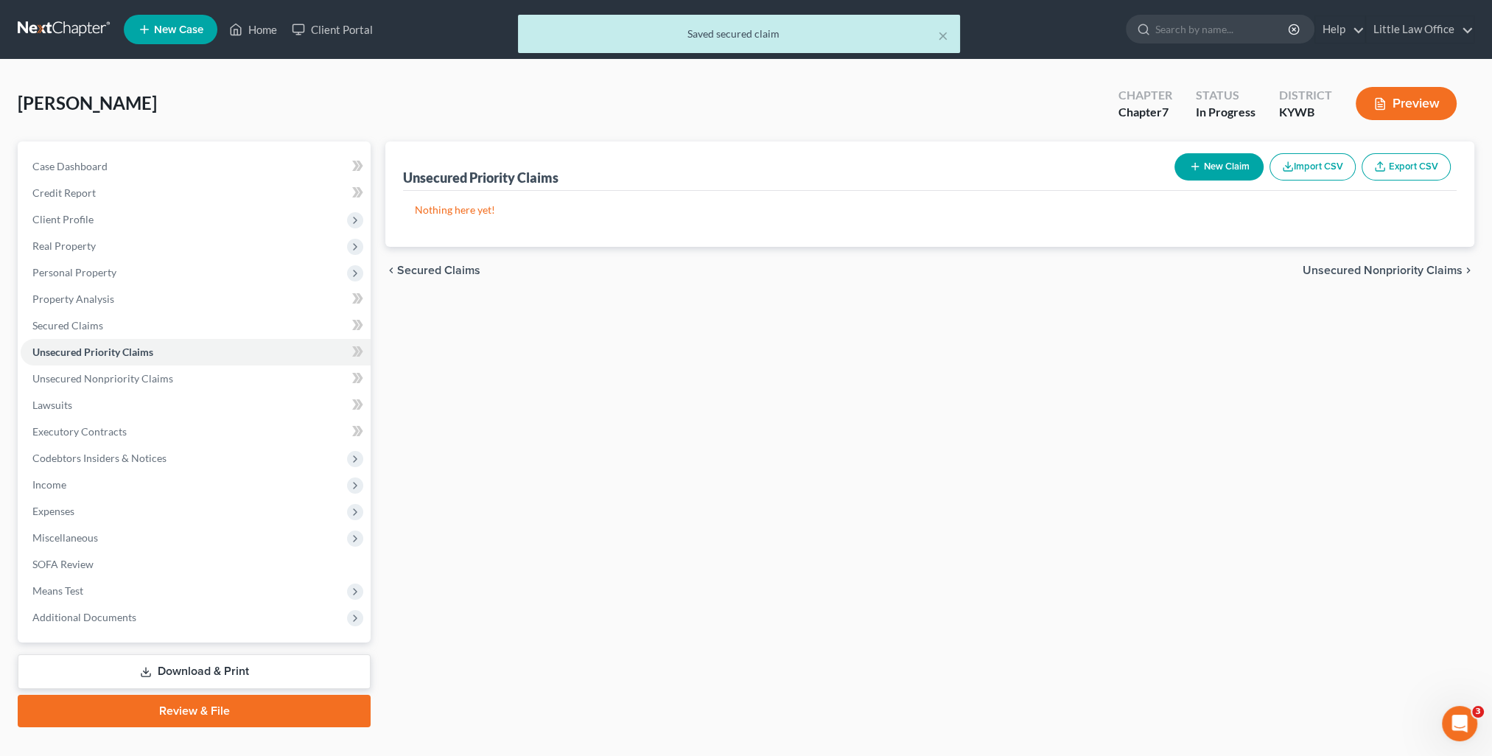
click at [1337, 284] on div "chevron_left Secured Claims Unsecured Nonpriority Claims chevron_right" at bounding box center [929, 270] width 1089 height 47
click at [1337, 274] on span "Unsecured Nonpriority Claims" at bounding box center [1383, 271] width 160 height 12
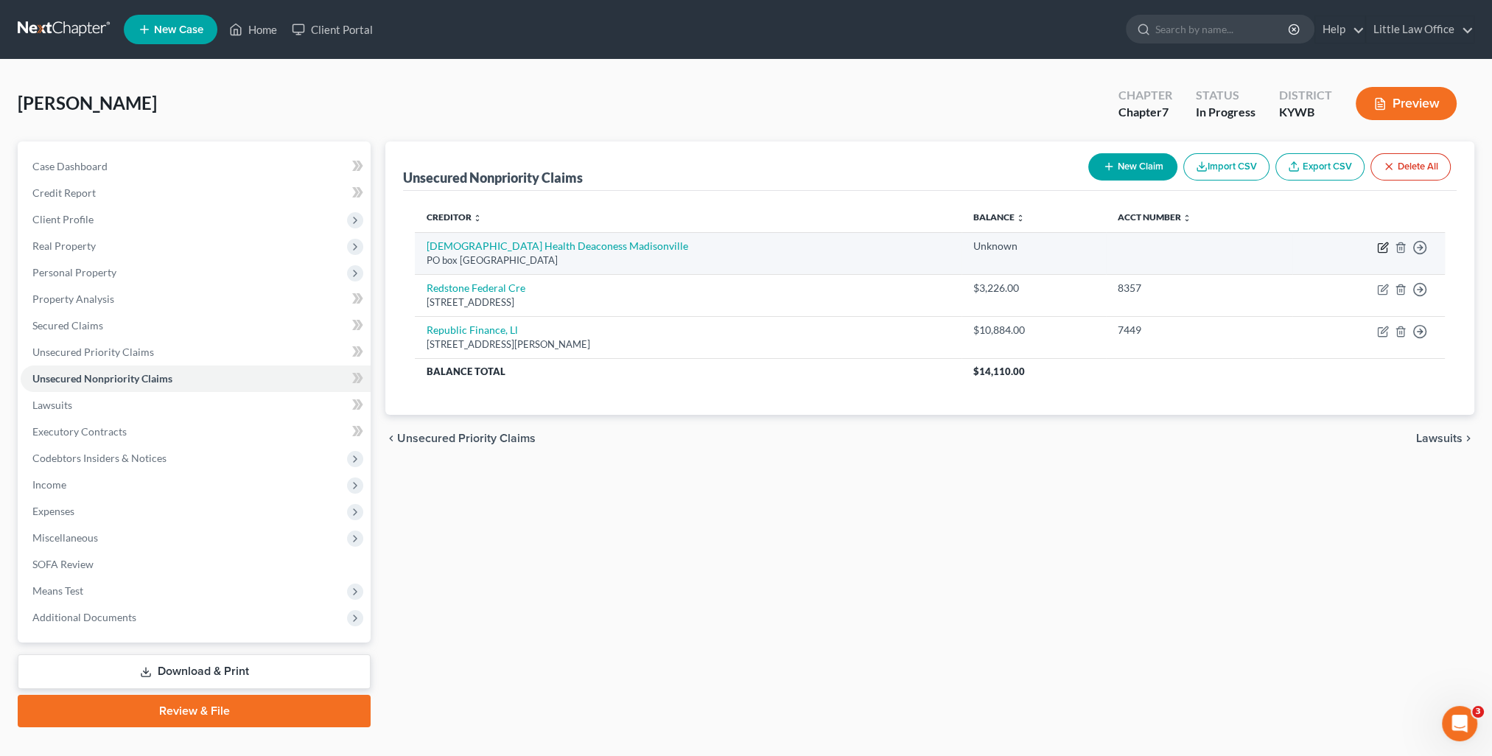
click at [1383, 242] on icon "button" at bounding box center [1383, 248] width 12 height 12
select select "36"
select select "9"
select select "0"
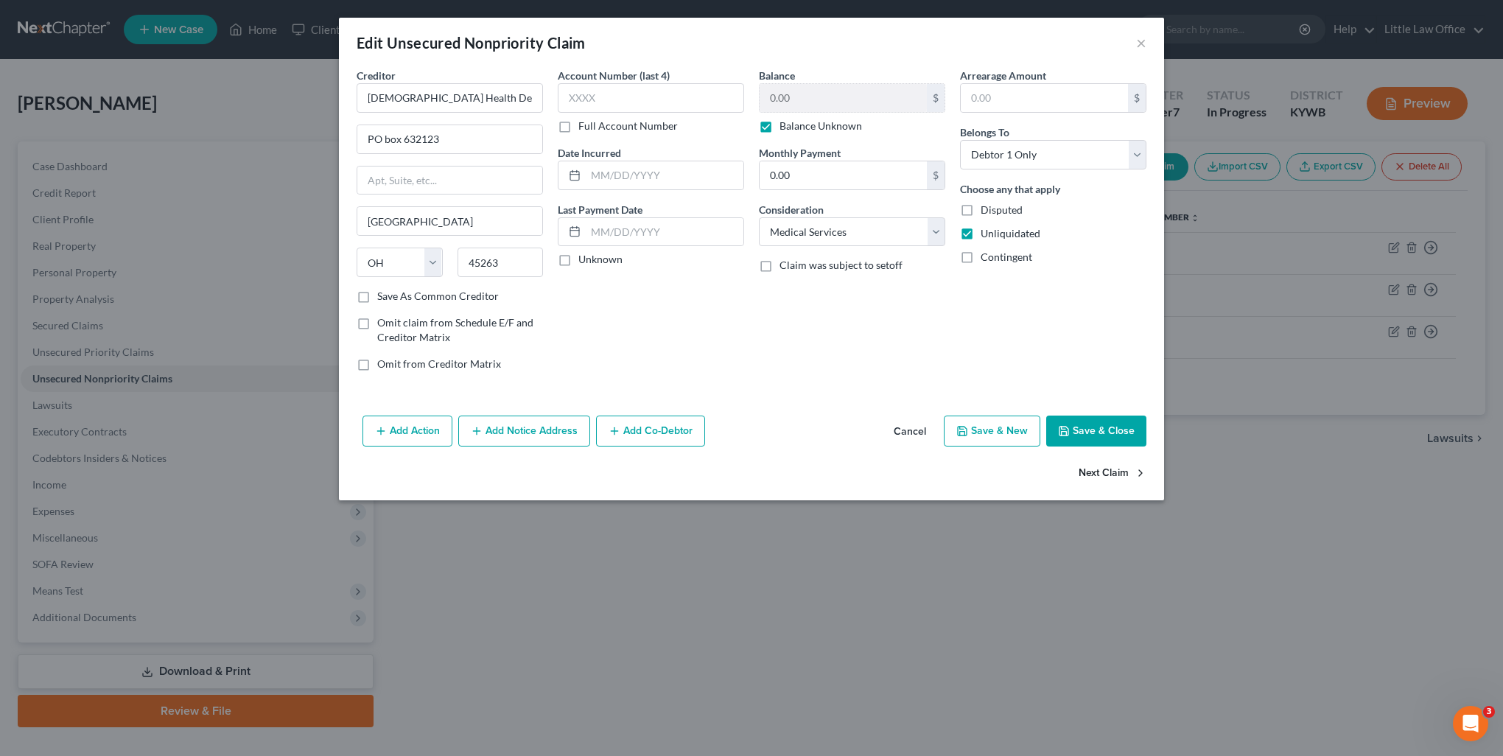
click at [1125, 473] on button "Next Claim" at bounding box center [1113, 473] width 68 height 31
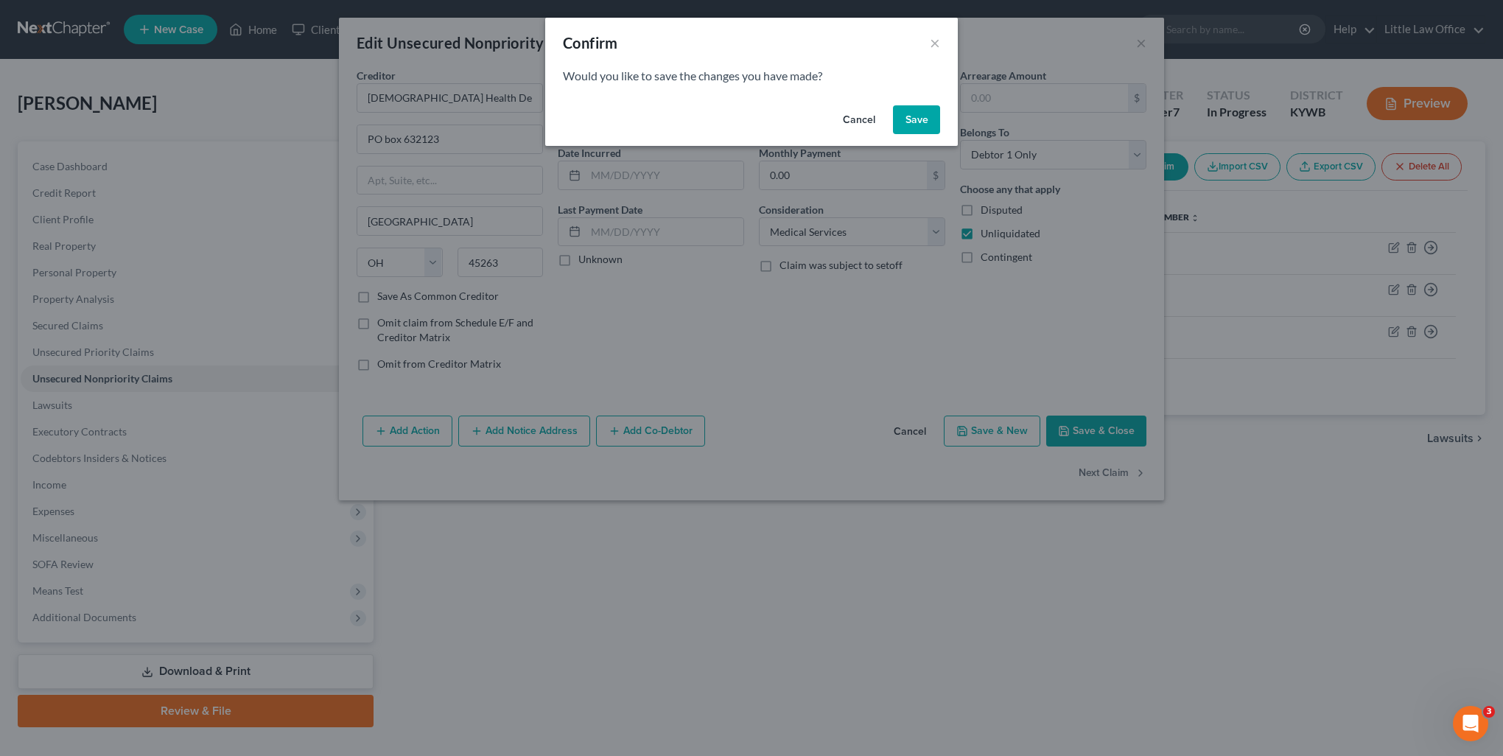
click at [925, 129] on button "Save" at bounding box center [916, 119] width 47 height 29
type input "0"
select select "0"
select select "1"
select select "0"
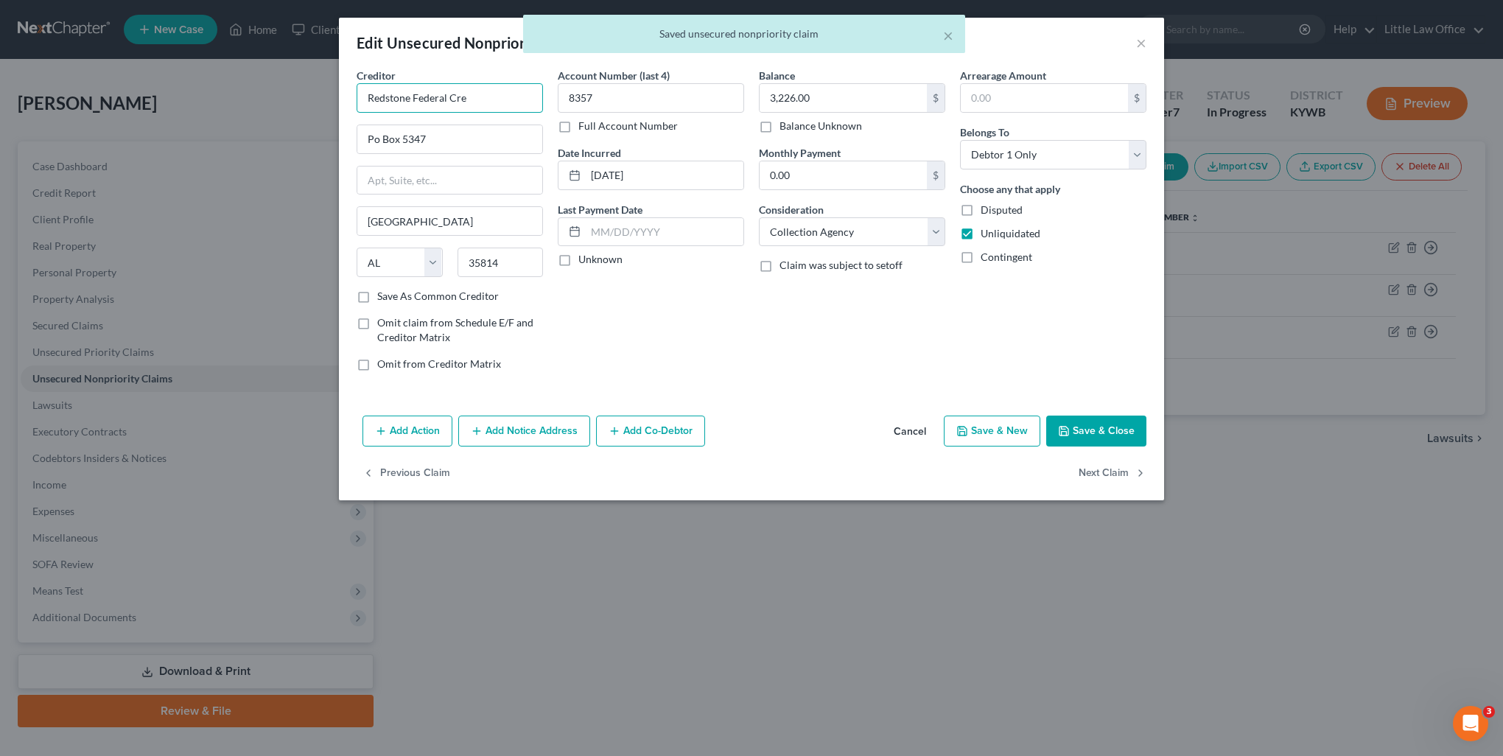
click at [484, 85] on input "Redstone Federal Cre" at bounding box center [450, 97] width 186 height 29
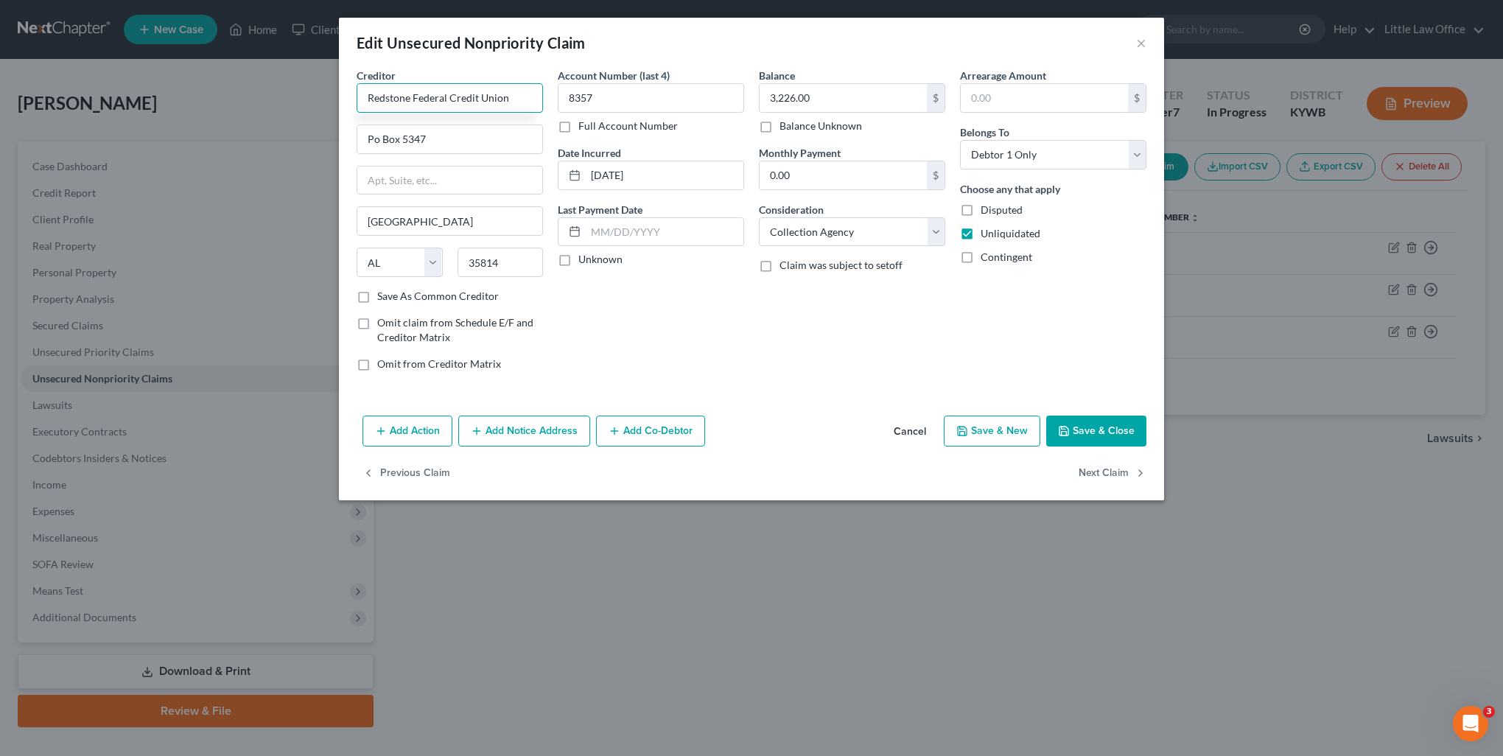
type input "Redstone Federal Credit Union"
type input "PO Box 5347"
click at [377, 297] on label "Save As Common Creditor" at bounding box center [438, 296] width 122 height 15
click at [383, 297] on input "Save As Common Creditor" at bounding box center [388, 294] width 10 height 10
checkbox input "true"
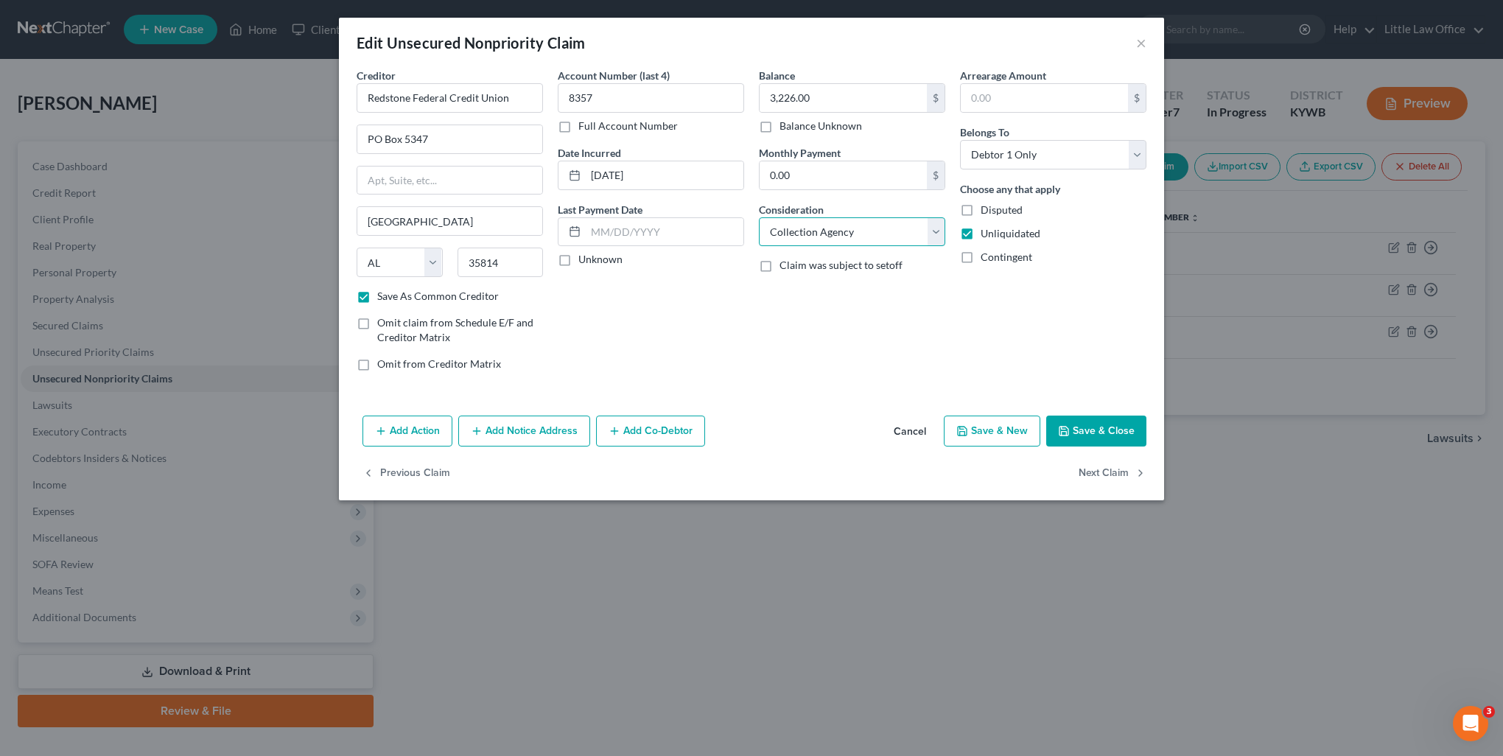
click at [898, 237] on select "Select Cable / Satellite Services Collection Agency Credit Card Debt Debt Couns…" at bounding box center [852, 231] width 186 height 29
select select "10"
click at [759, 217] on select "Select Cable / Satellite Services Collection Agency Credit Card Debt Debt Couns…" at bounding box center [852, 231] width 186 height 29
click at [1081, 476] on button "Next Claim" at bounding box center [1113, 473] width 68 height 31
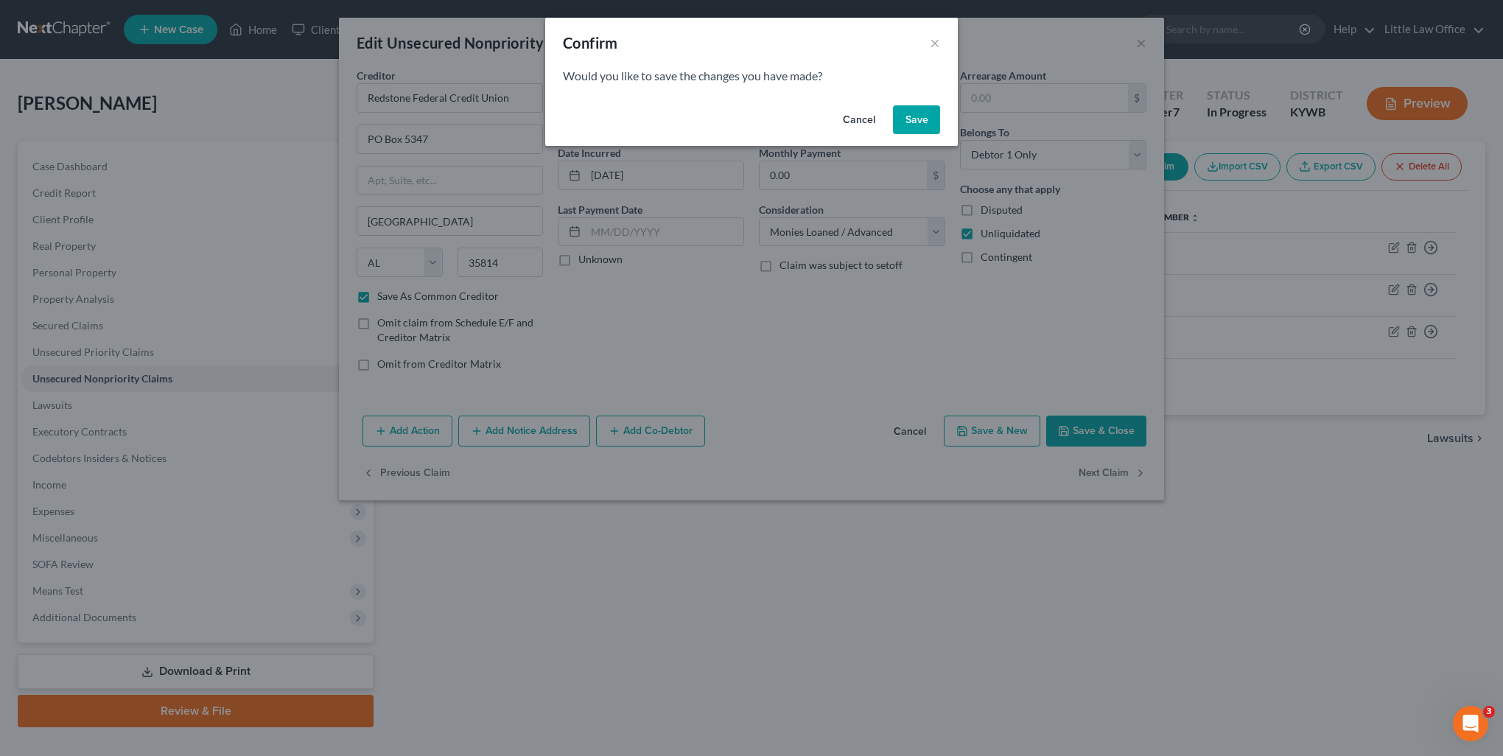
click at [932, 127] on button "Save" at bounding box center [916, 119] width 47 height 29
checkbox input "false"
select select "18"
select select "0"
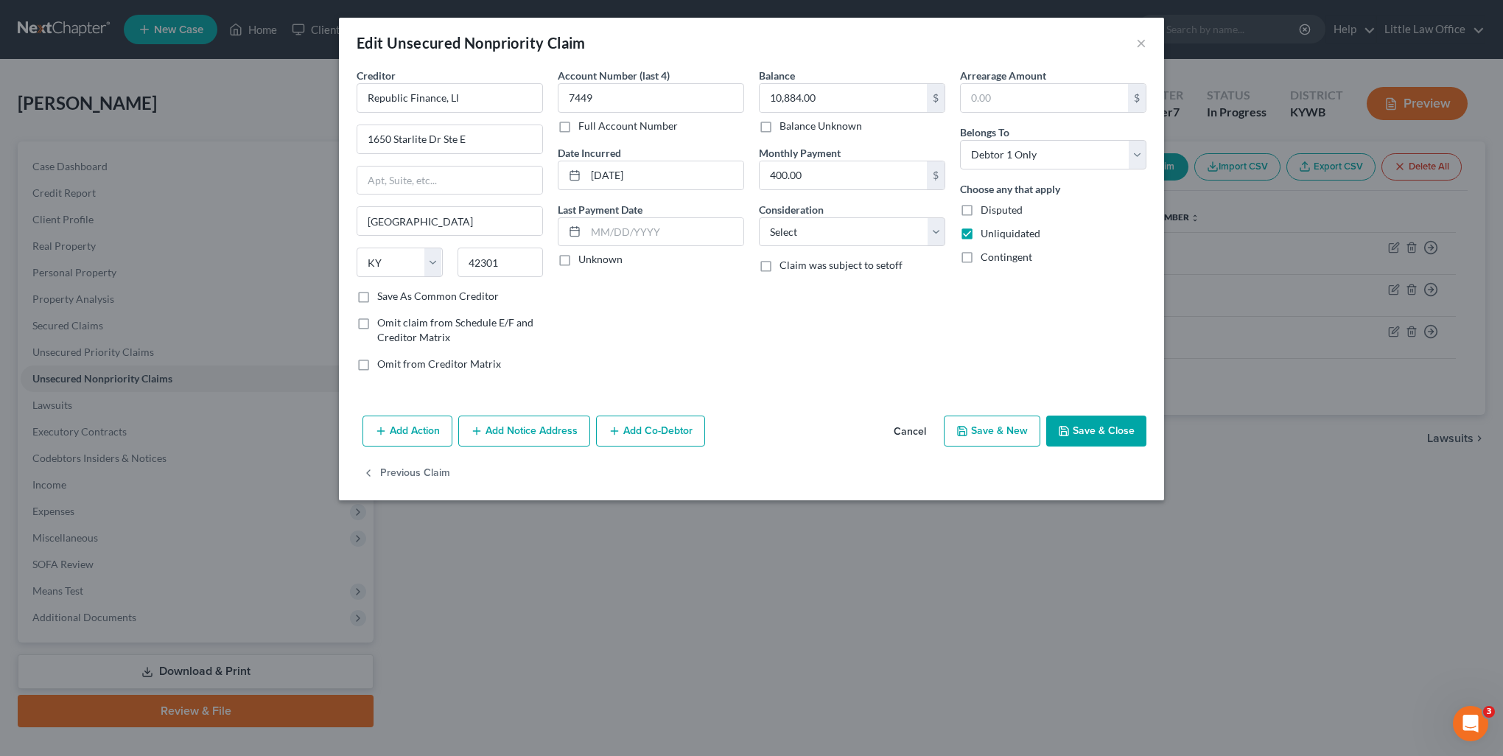
type input "0"
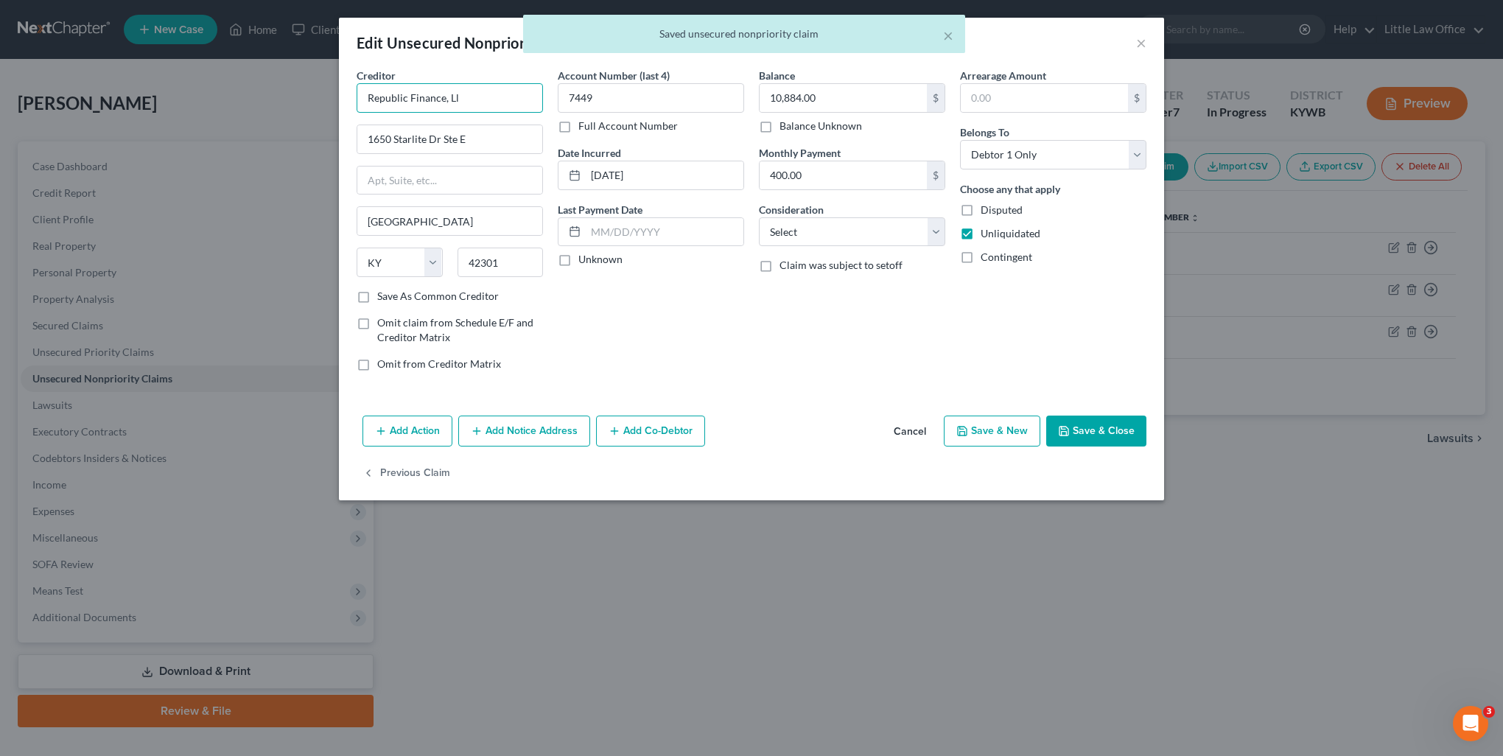
click at [489, 105] on input "Republic Finance, Ll" at bounding box center [450, 97] width 186 height 29
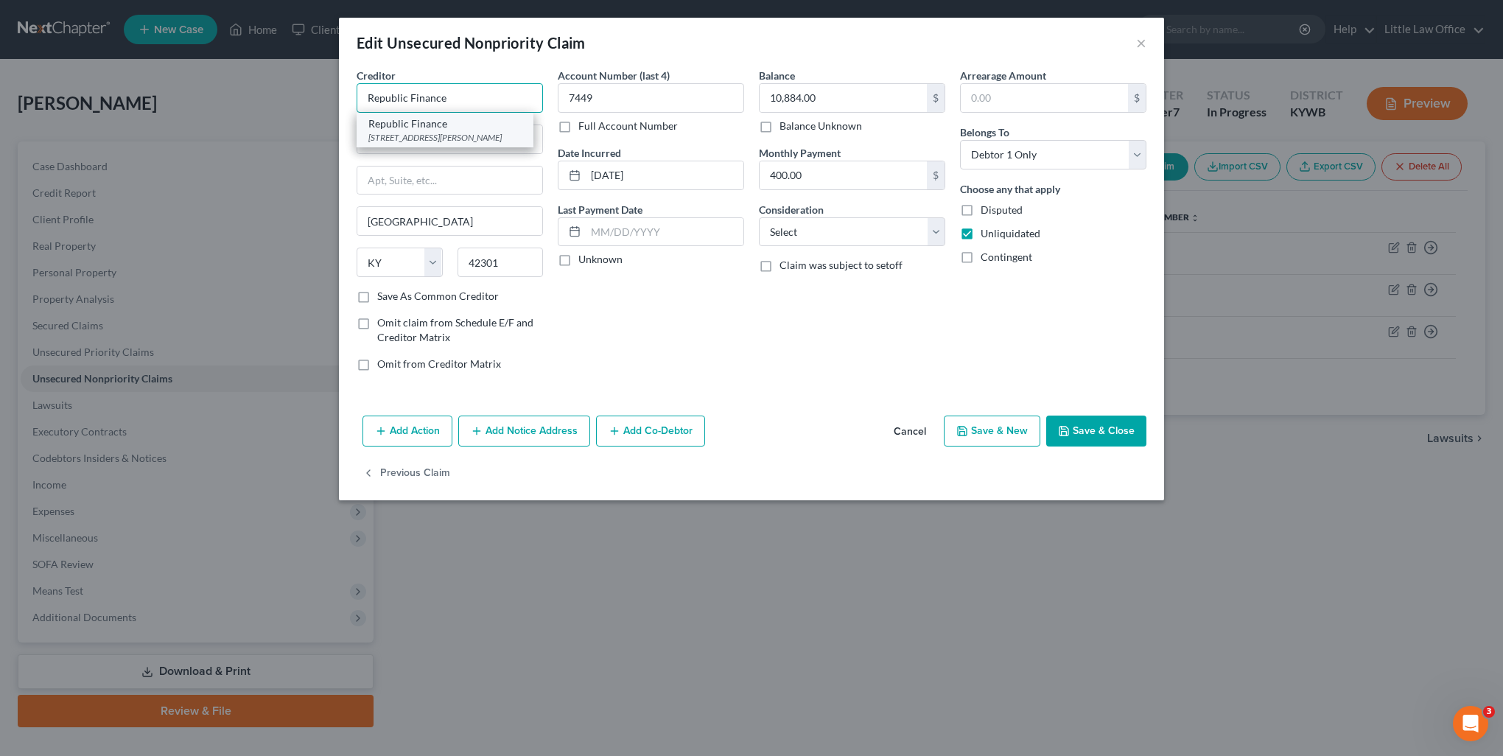
type input "Republic Finance"
click at [489, 139] on div "1650 Starlite Dr Ste E, Owensboro, KY 42301" at bounding box center [444, 137] width 153 height 13
click at [819, 242] on select "Select Cable / Satellite Services Collection Agency Credit Card Debt Debt Couns…" at bounding box center [852, 231] width 186 height 29
select select "10"
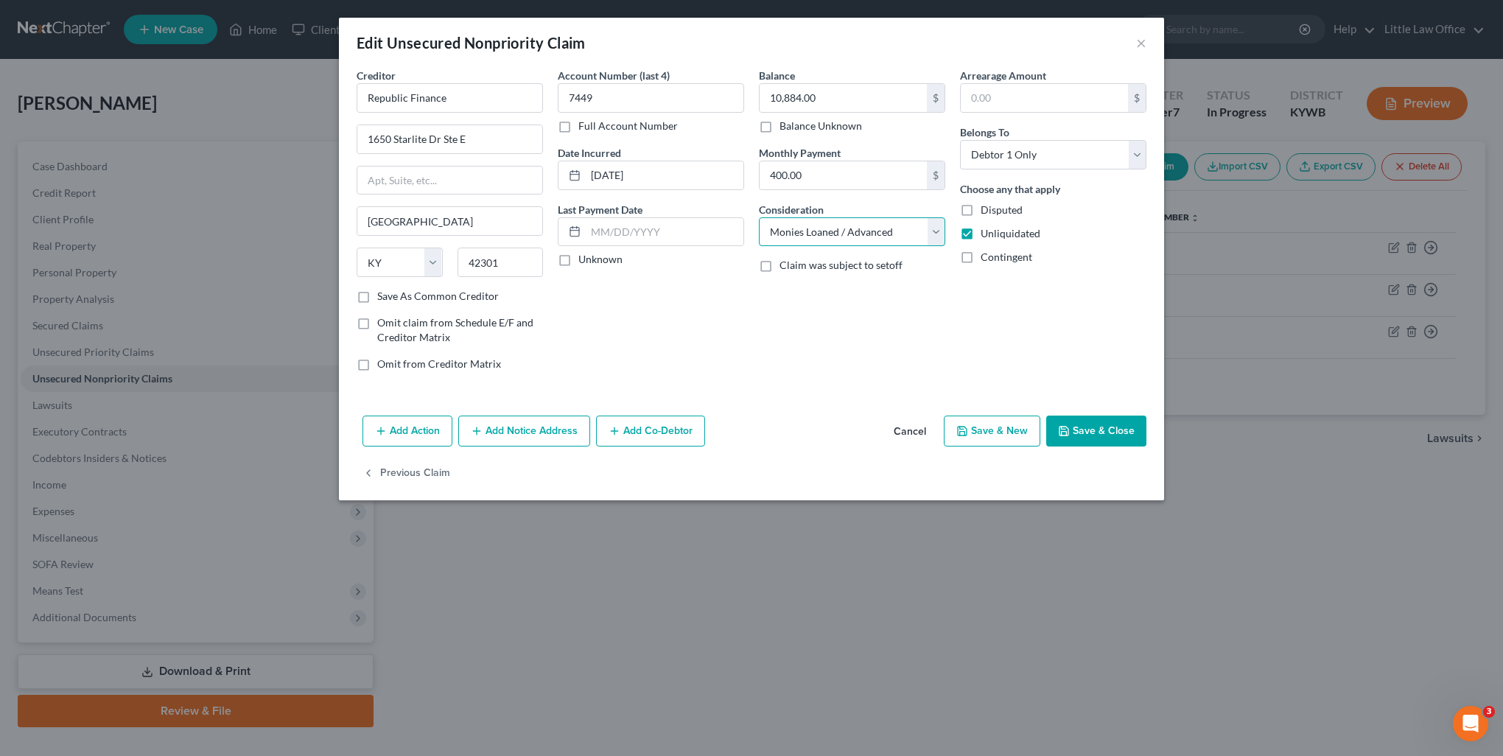
click at [759, 217] on select "Select Cable / Satellite Services Collection Agency Credit Card Debt Debt Couns…" at bounding box center [852, 231] width 186 height 29
click at [1091, 437] on button "Save & Close" at bounding box center [1096, 431] width 100 height 31
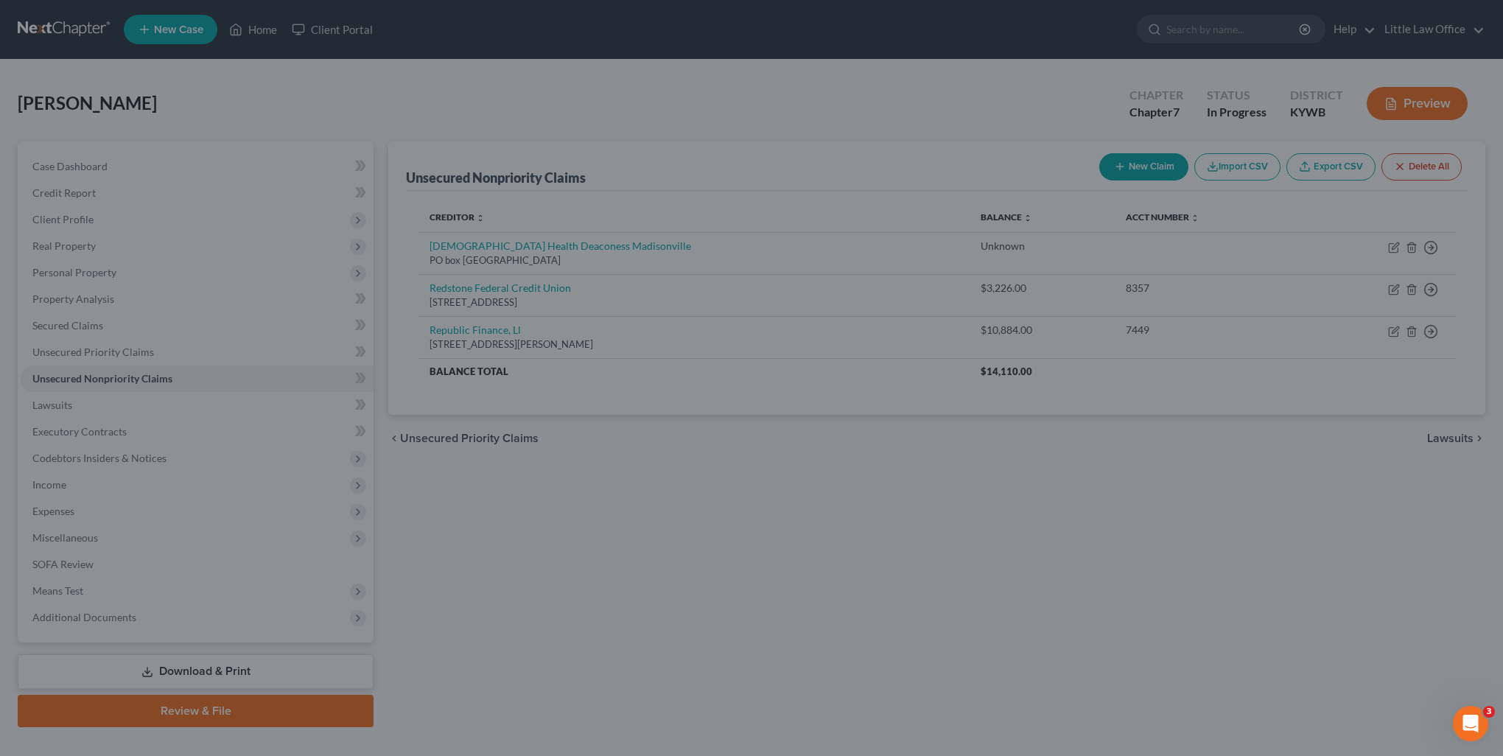
type input "0"
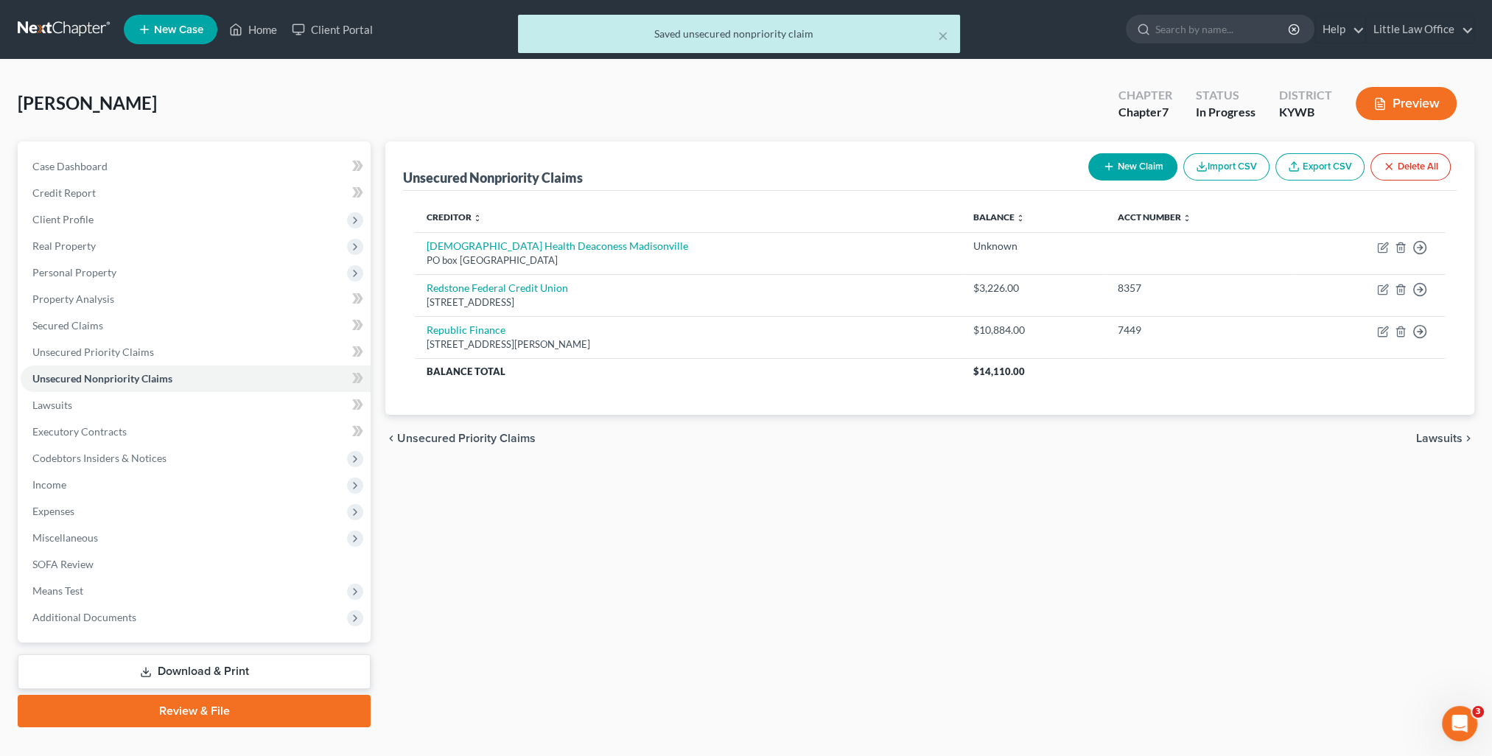
click at [1436, 444] on span "Lawsuits" at bounding box center [1439, 439] width 46 height 12
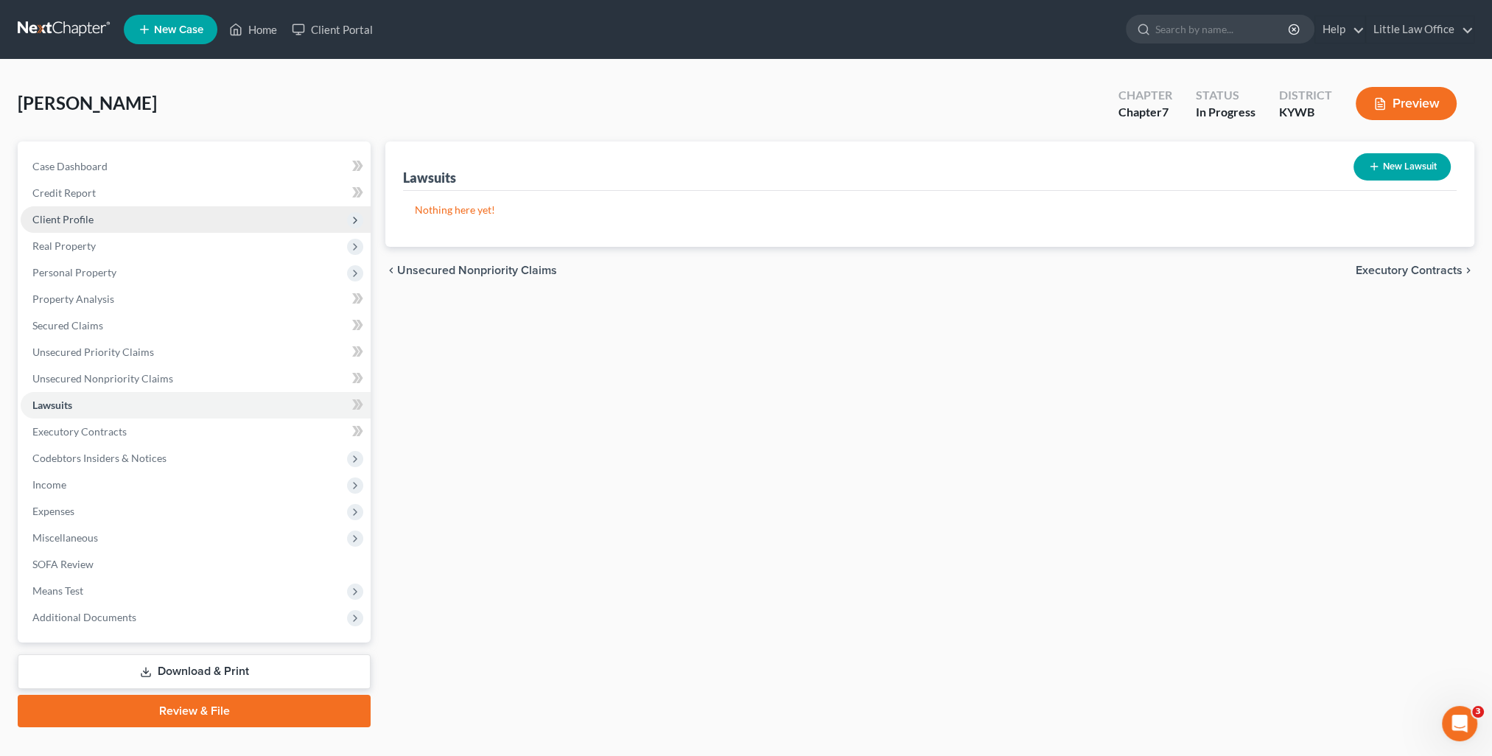
click at [87, 215] on span "Client Profile" at bounding box center [62, 219] width 61 height 13
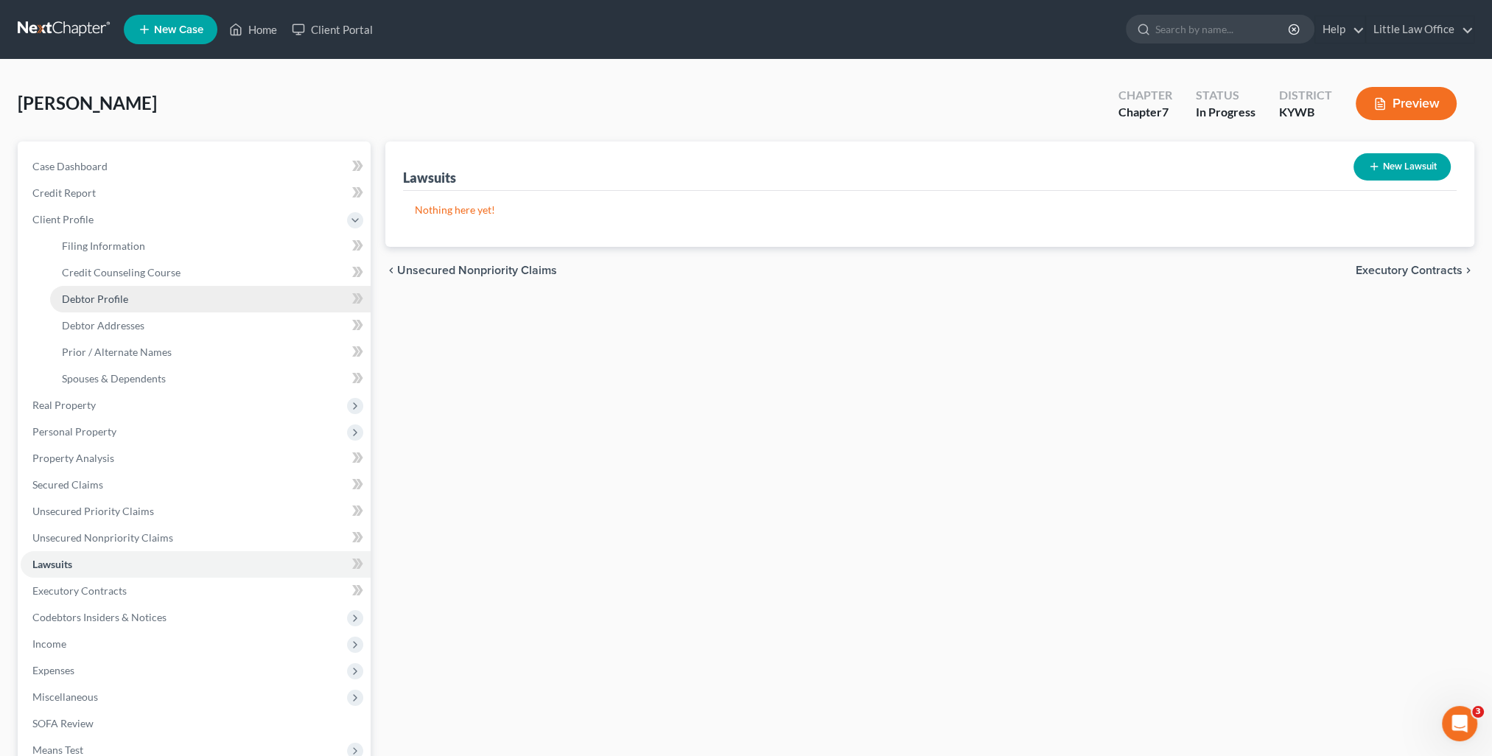
click at [106, 293] on span "Debtor Profile" at bounding box center [95, 299] width 66 height 13
select select "4"
select select "0"
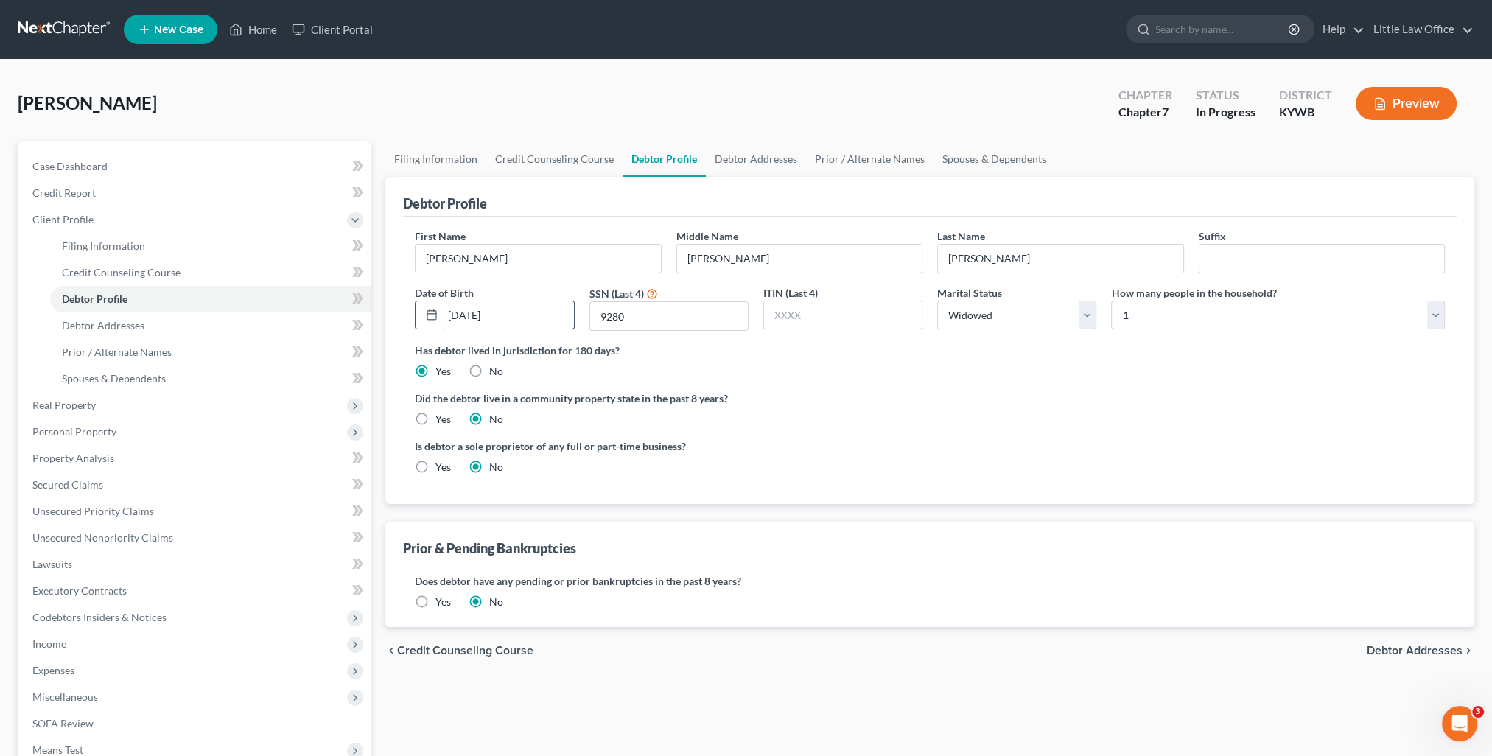
drag, startPoint x: 480, startPoint y: 321, endPoint x: 438, endPoint y: 320, distance: 42.0
click at [438, 320] on div "12/20/1957" at bounding box center [494, 315] width 159 height 29
click at [200, 581] on link "Executory Contracts" at bounding box center [196, 591] width 350 height 27
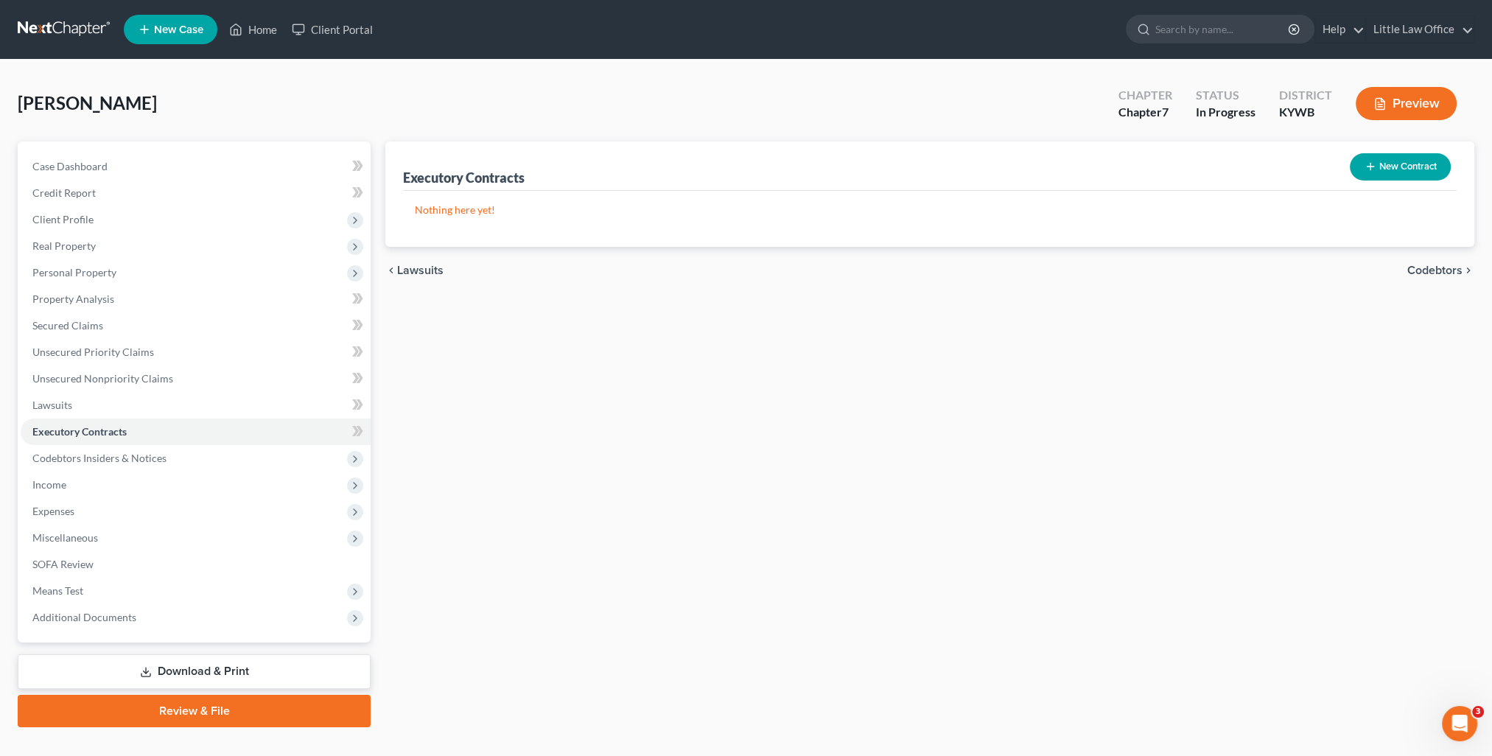
click at [1427, 265] on span "Codebtors" at bounding box center [1435, 271] width 55 height 12
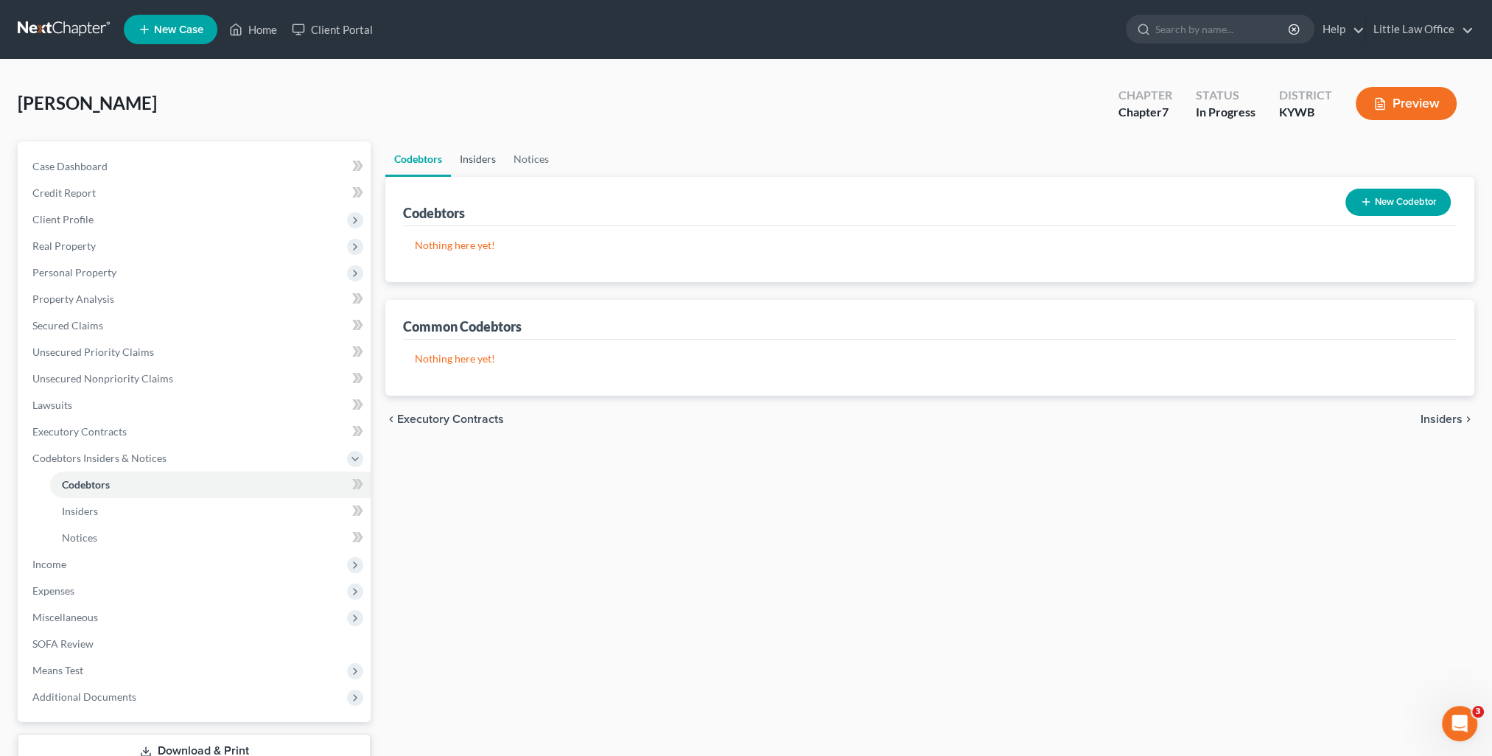
click at [469, 157] on link "Insiders" at bounding box center [478, 158] width 54 height 35
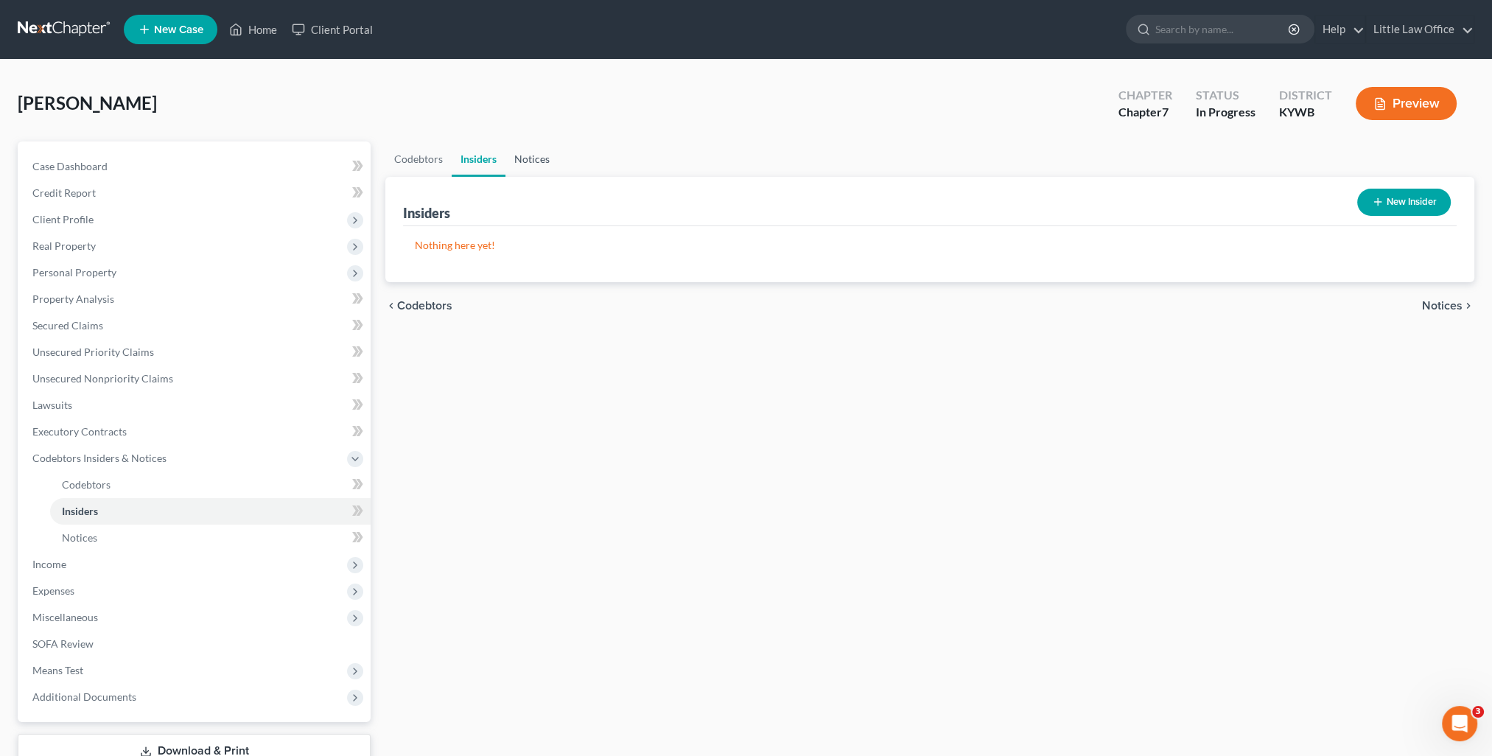
click at [515, 158] on link "Notices" at bounding box center [532, 158] width 53 height 35
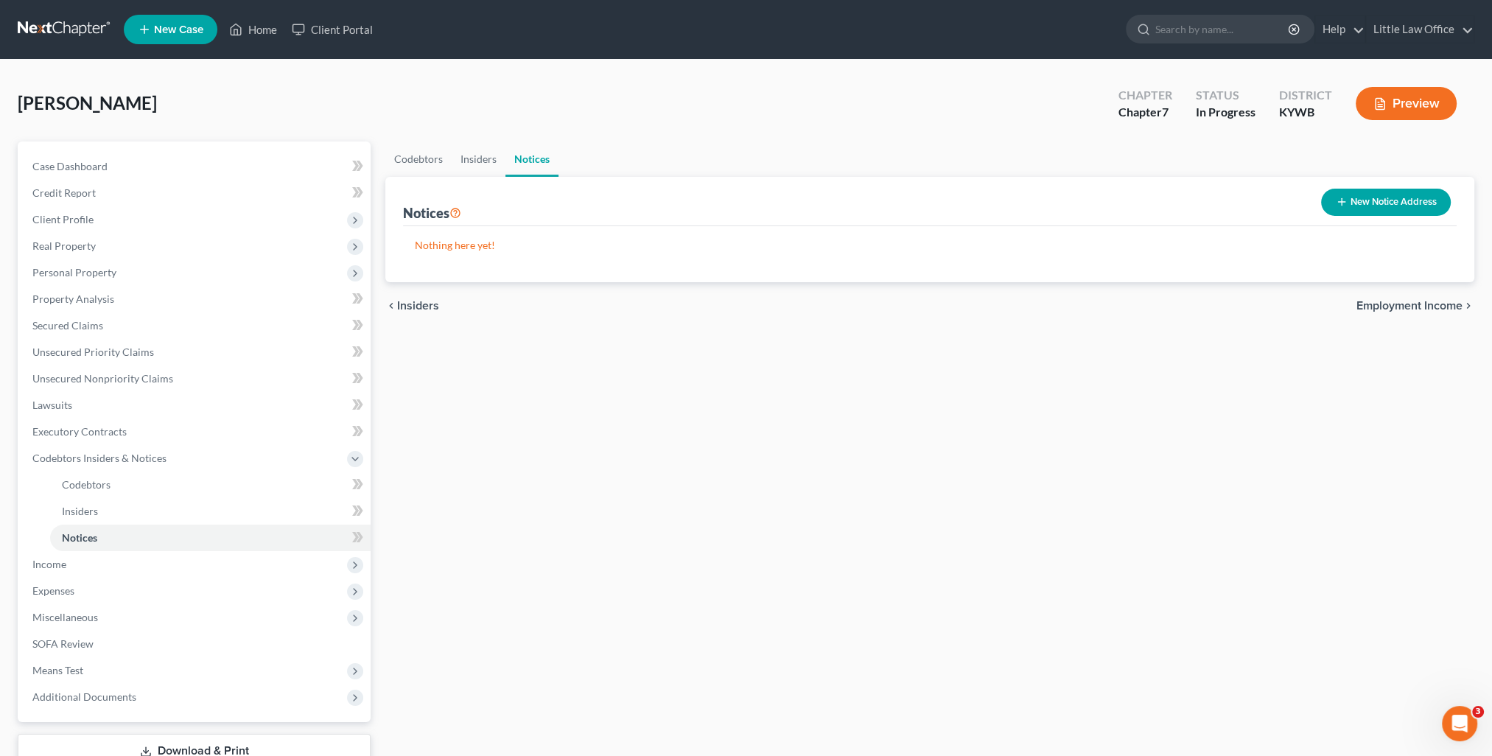
click at [1448, 303] on span "Employment Income" at bounding box center [1410, 306] width 106 height 12
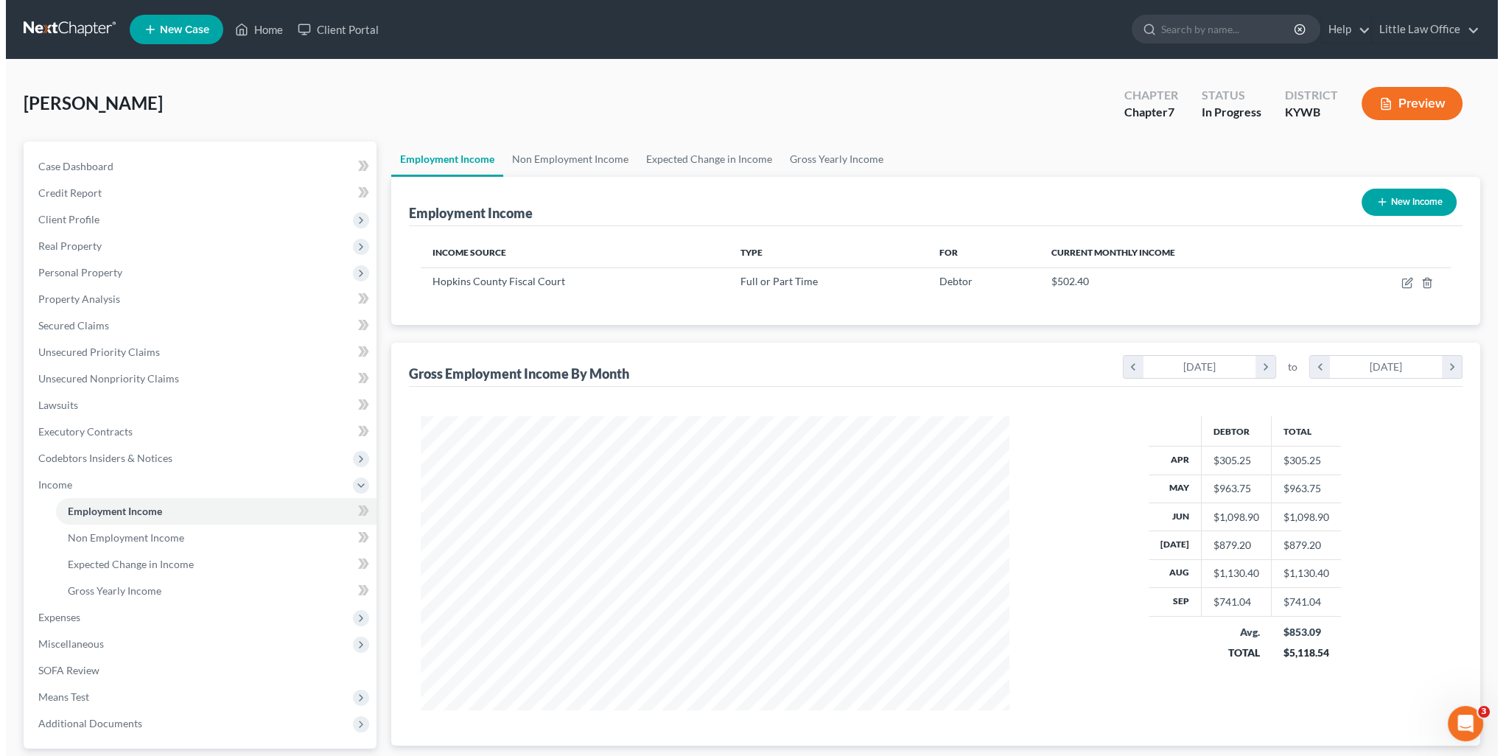
scroll to position [294, 618]
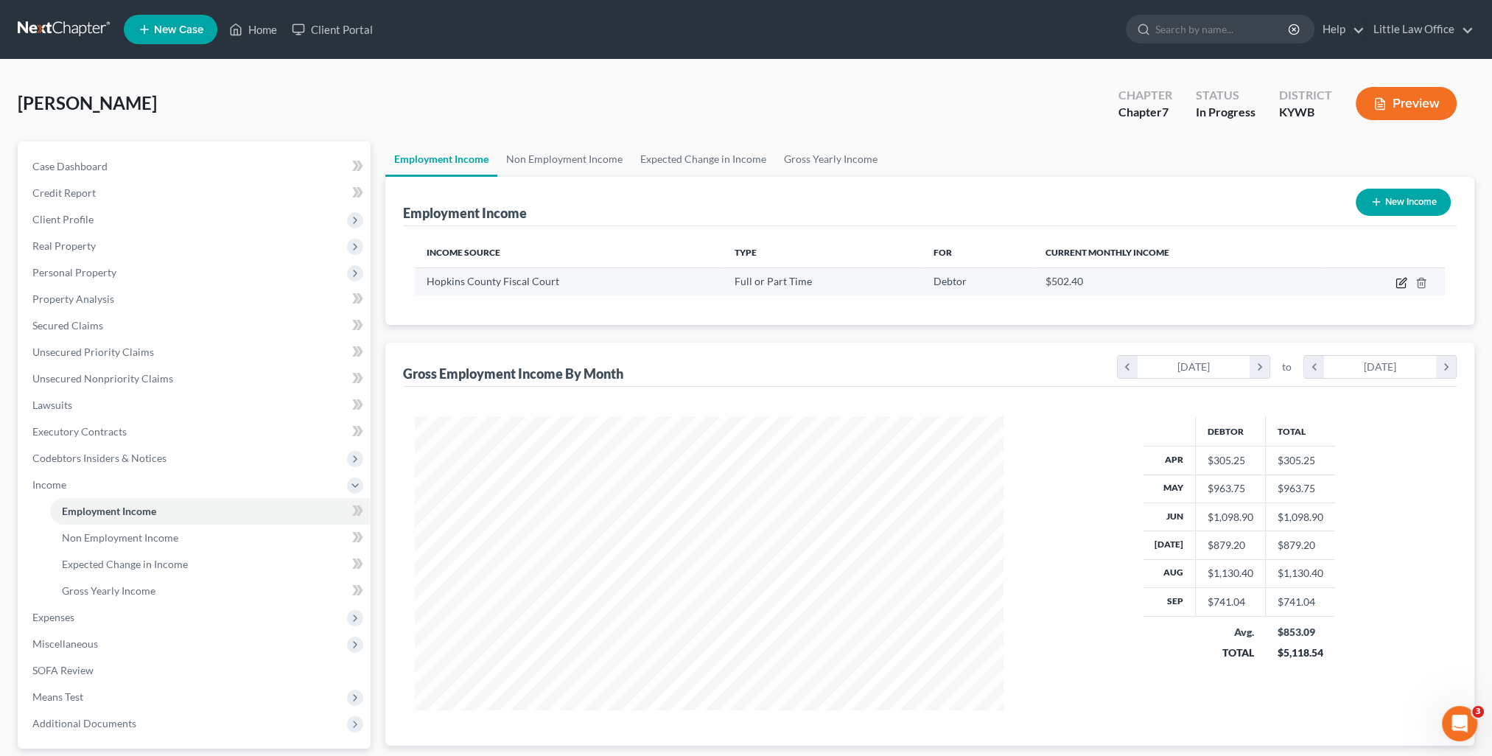
click at [1400, 283] on icon "button" at bounding box center [1402, 281] width 7 height 7
select select "0"
select select "18"
select select "1"
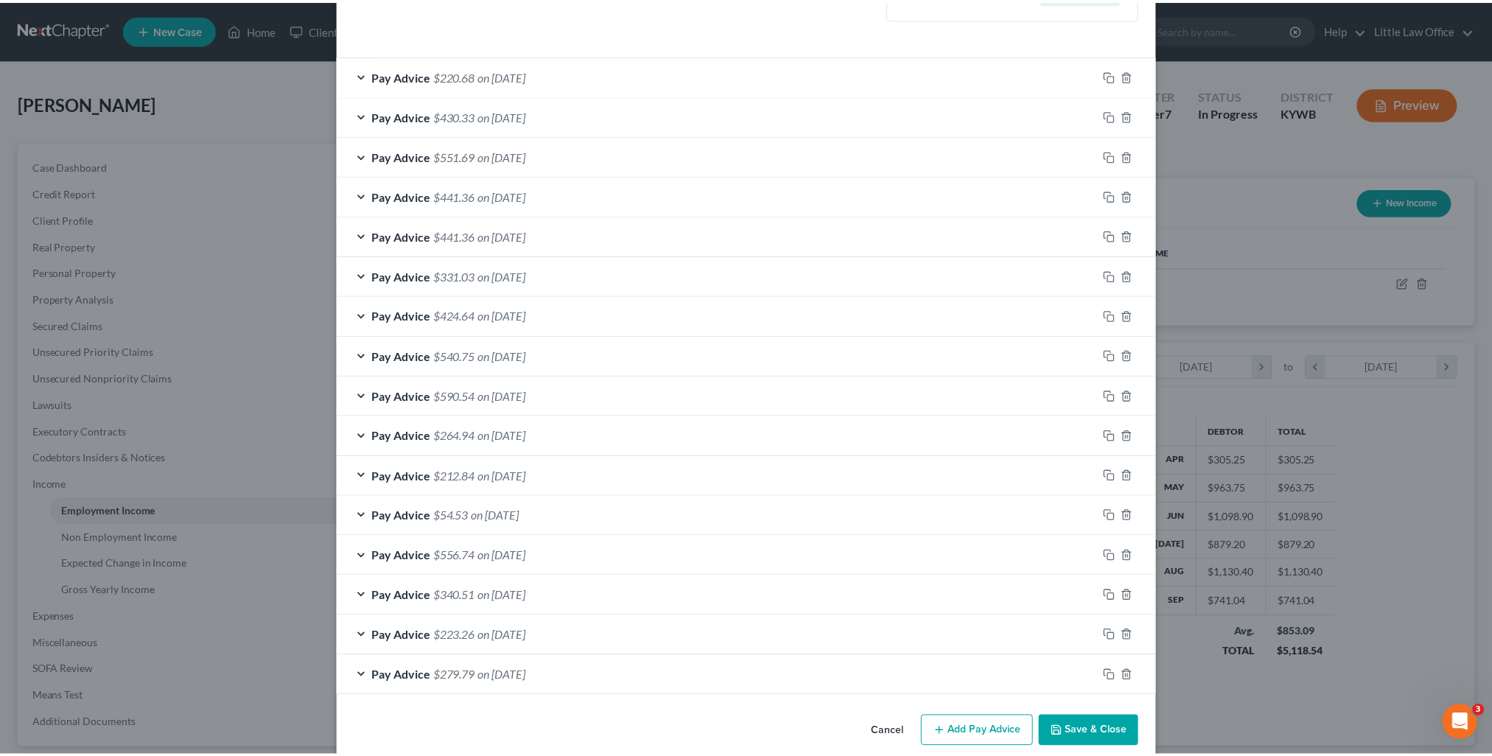
scroll to position [460, 0]
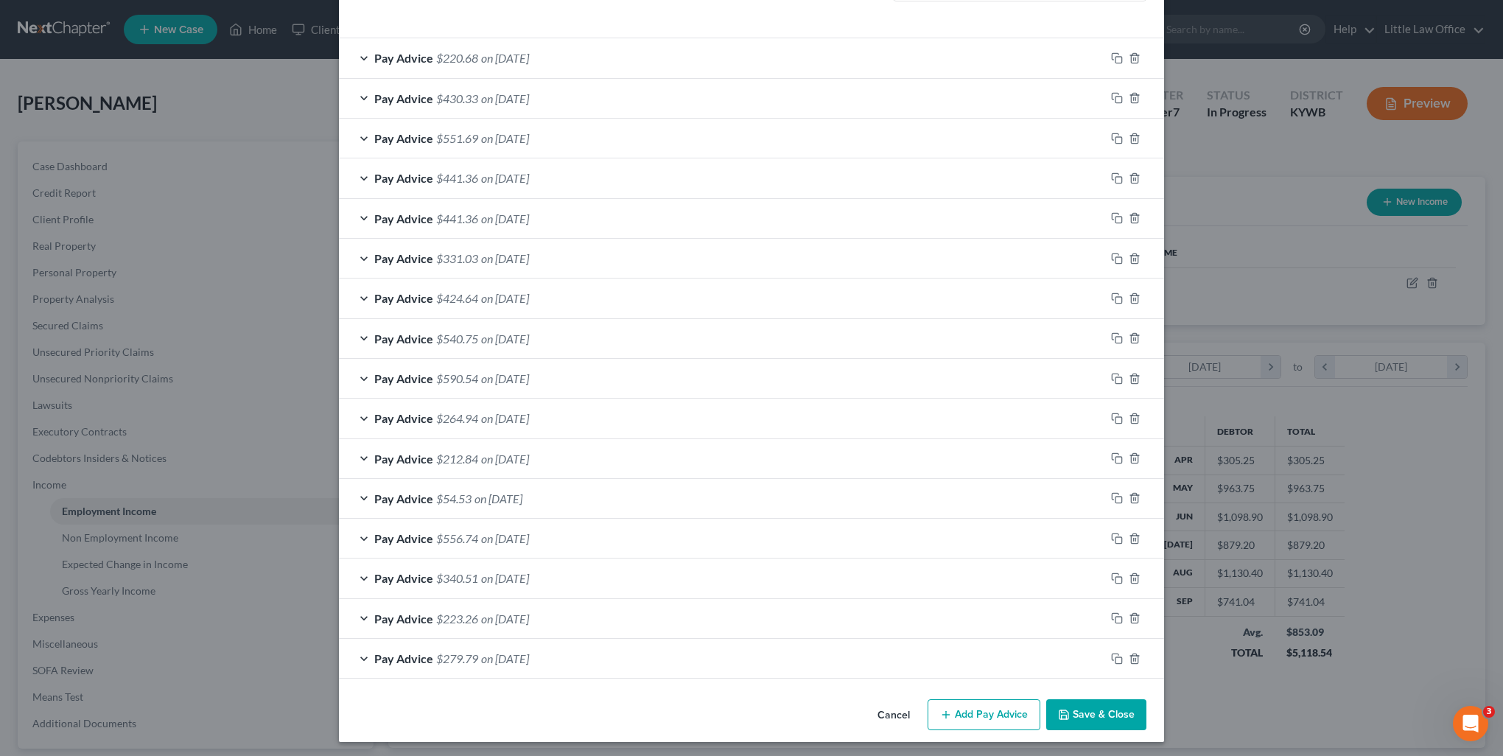
click at [1097, 717] on button "Save & Close" at bounding box center [1096, 714] width 100 height 31
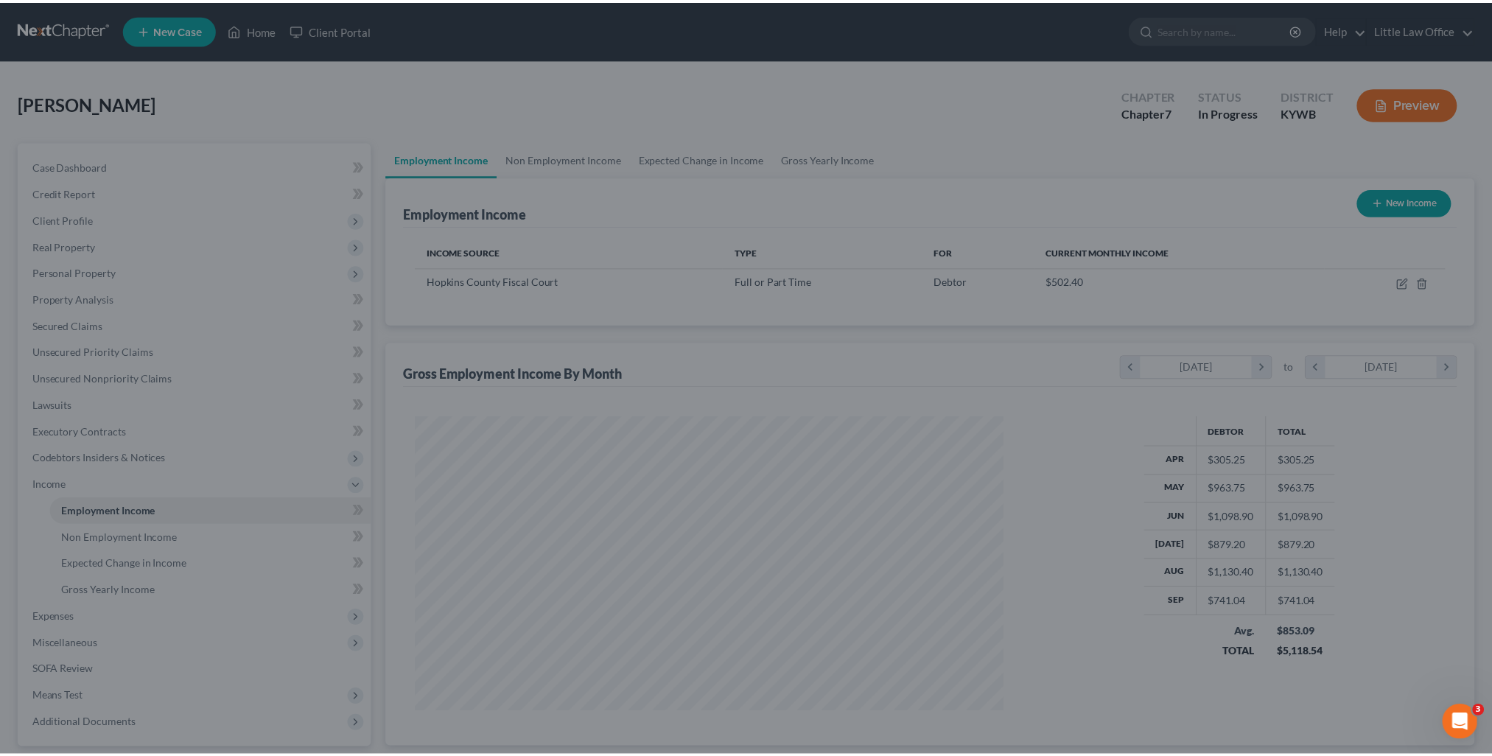
scroll to position [736617, 736294]
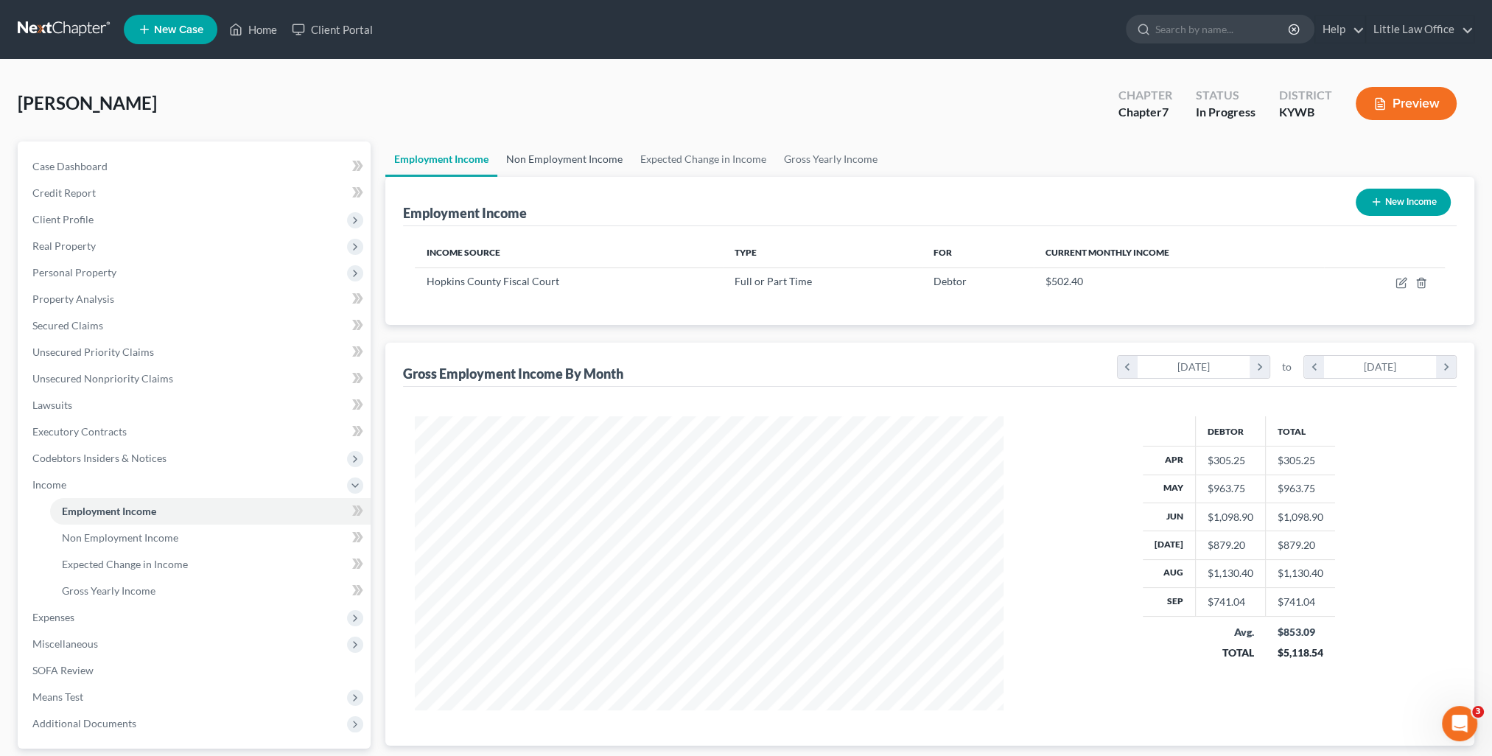
click at [537, 163] on link "Non Employment Income" at bounding box center [564, 158] width 134 height 35
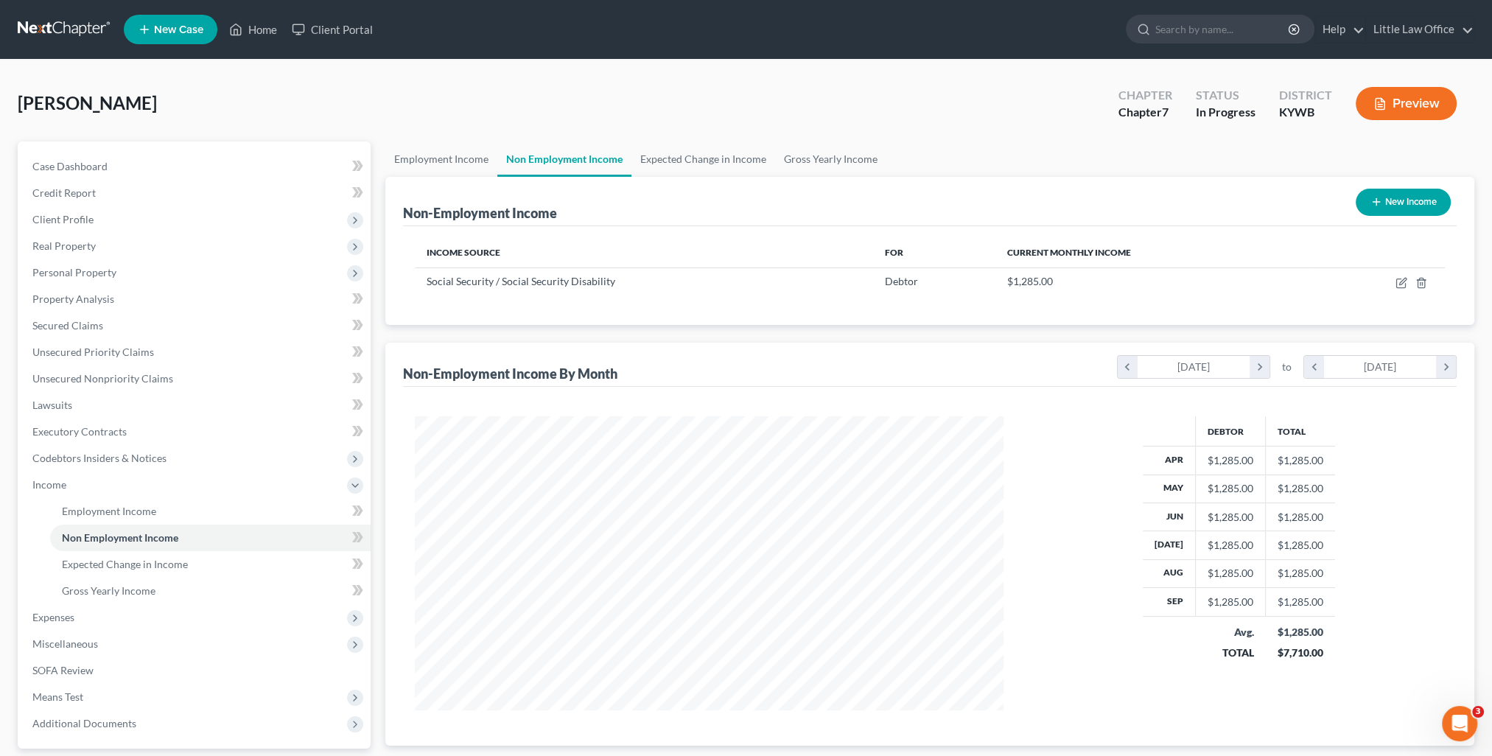
scroll to position [294, 618]
click at [710, 161] on link "Expected Change in Income" at bounding box center [704, 158] width 144 height 35
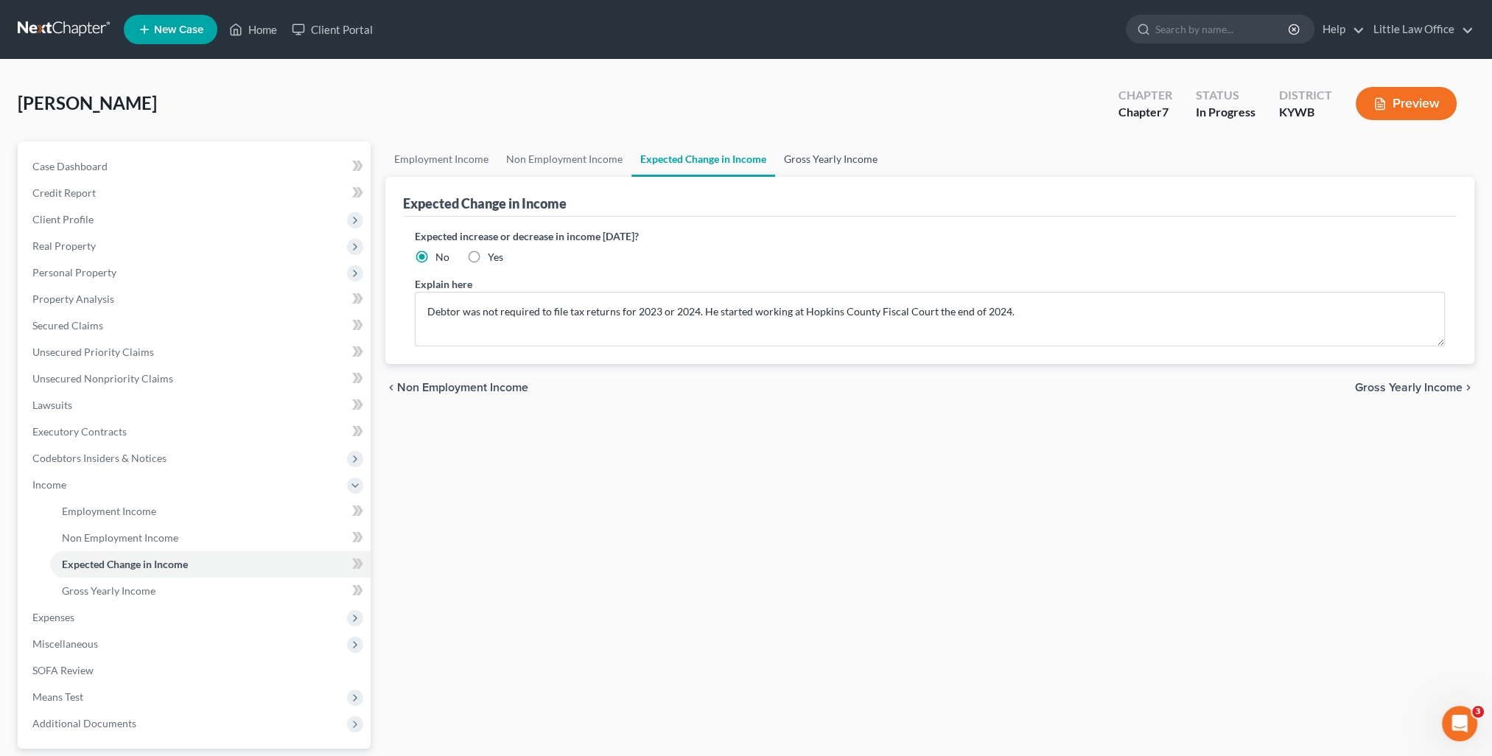
click at [820, 165] on link "Gross Yearly Income" at bounding box center [830, 158] width 111 height 35
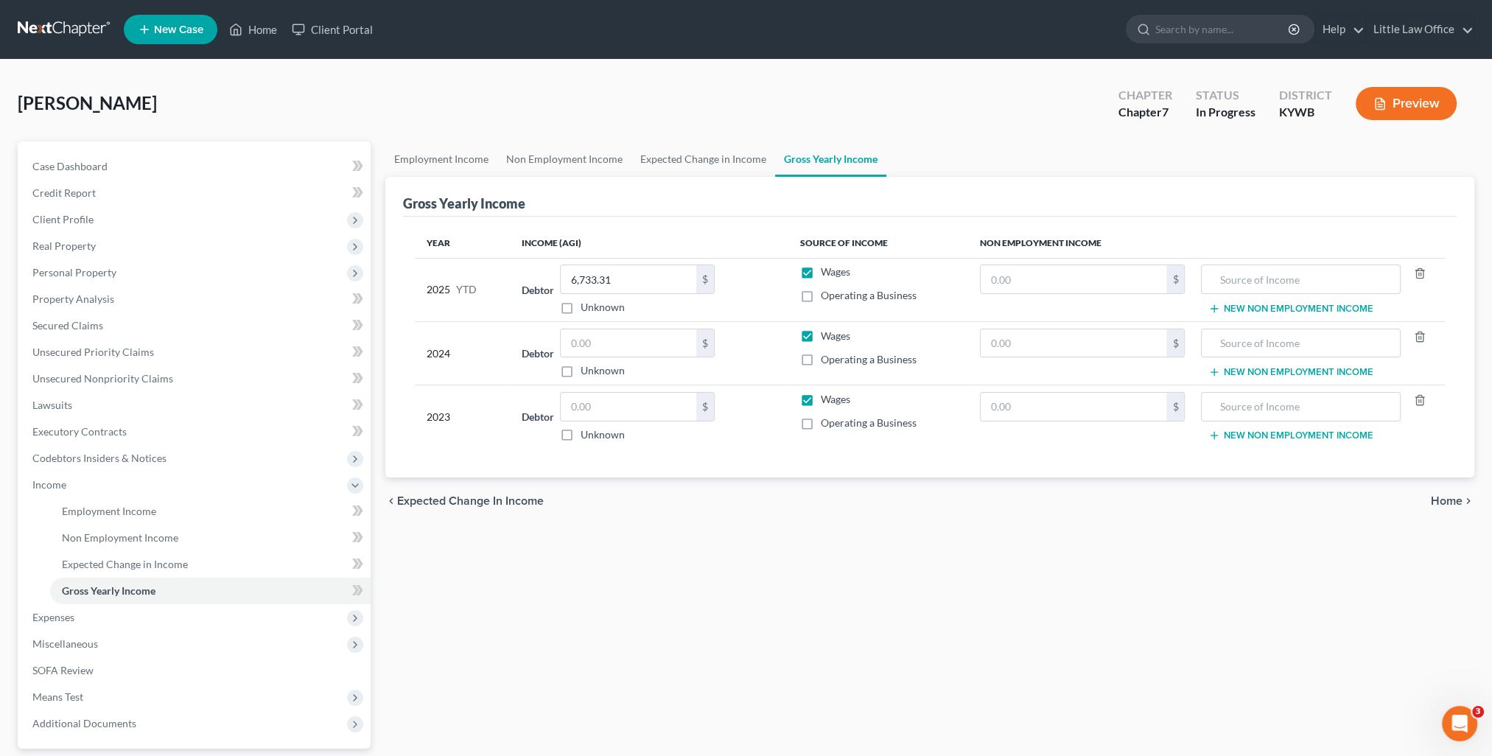
click at [820, 399] on label "Wages" at bounding box center [834, 399] width 29 height 15
click at [826, 399] on input "Wages" at bounding box center [831, 397] width 10 height 10
checkbox input "false"
click at [1265, 276] on input "text" at bounding box center [1300, 279] width 183 height 28
type input "Social Security"
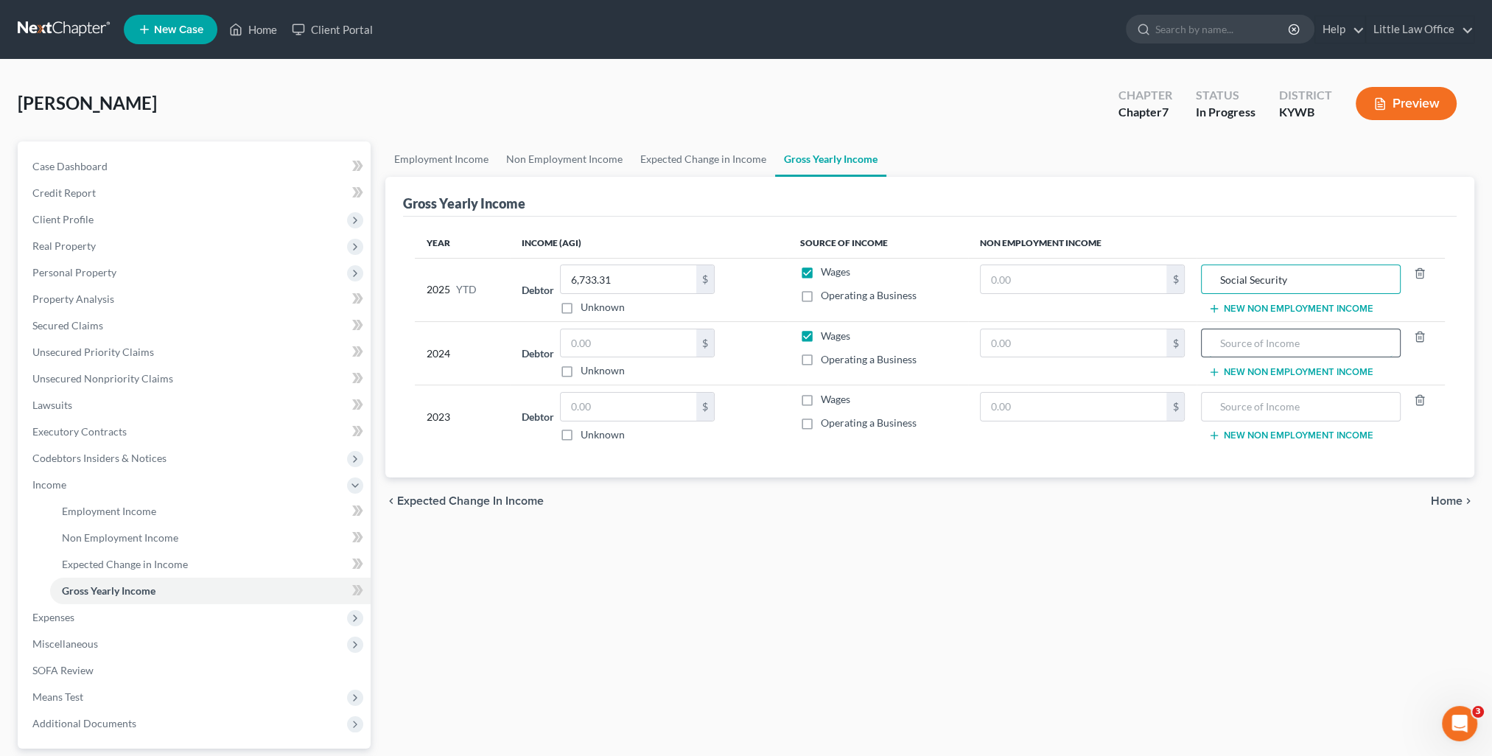
click at [1390, 347] on input "text" at bounding box center [1300, 343] width 183 height 28
paste input "Social Security"
type input "Social Security"
click at [1327, 415] on input "text" at bounding box center [1300, 407] width 183 height 28
paste input "Social Security"
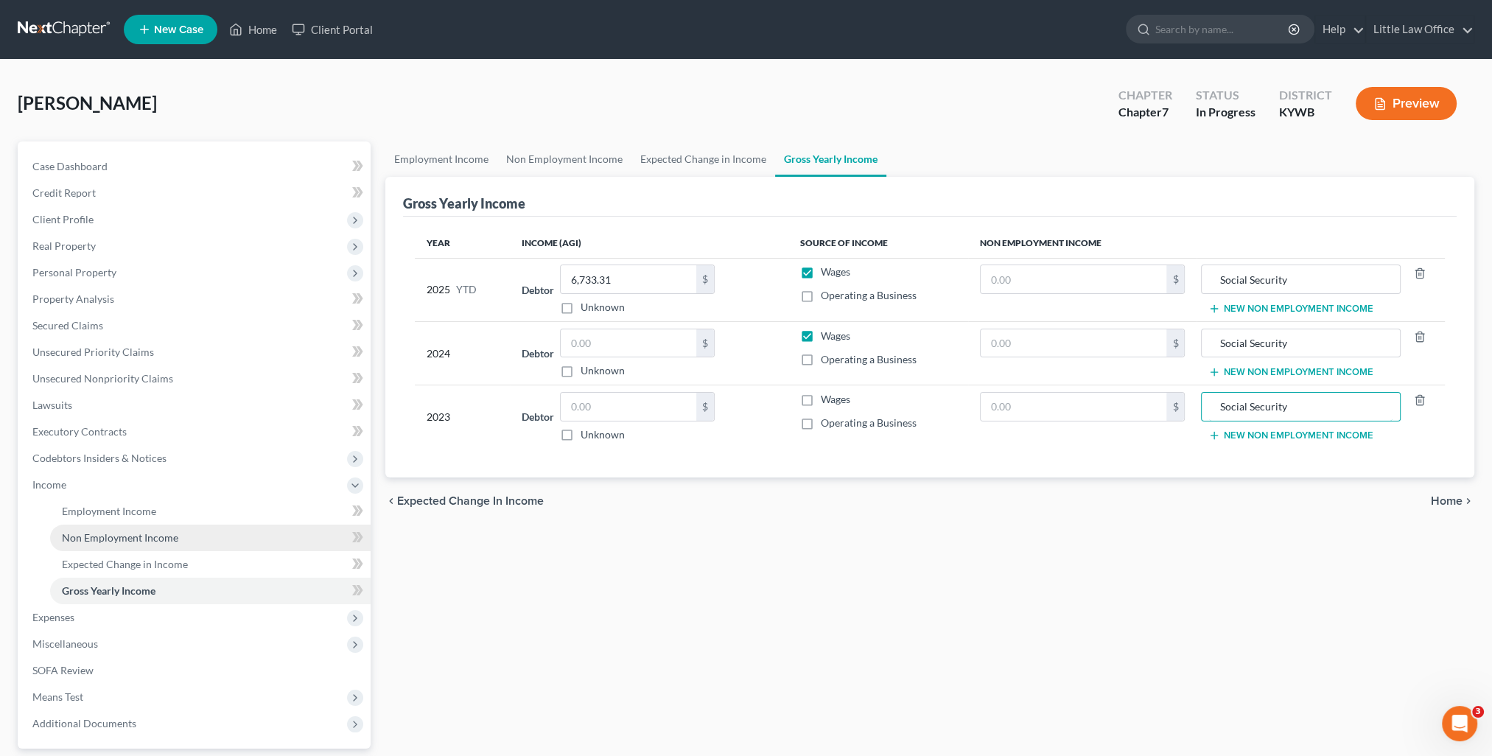
type input "Social Security"
click at [139, 534] on span "Non Employment Income" at bounding box center [120, 537] width 116 height 13
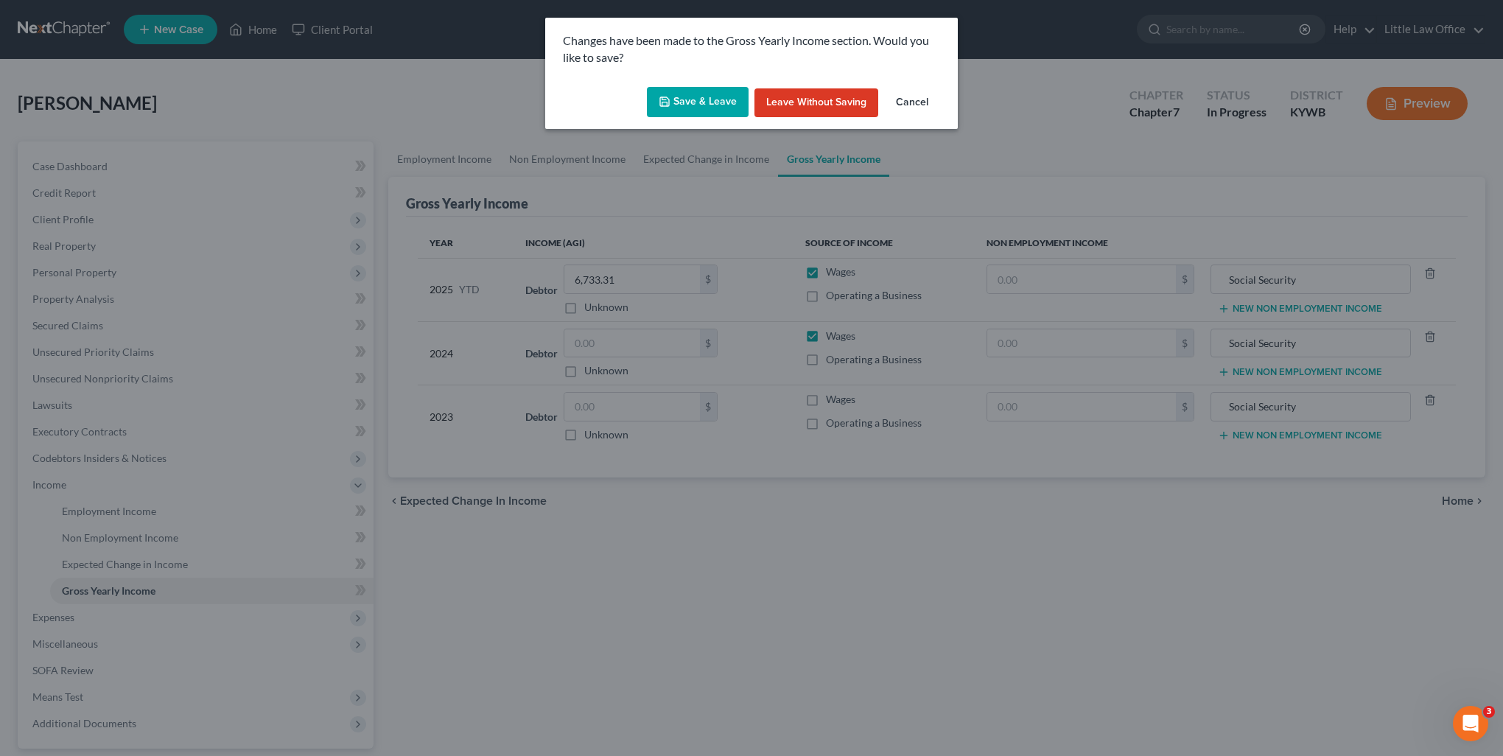
click at [696, 98] on button "Save & Leave" at bounding box center [698, 102] width 102 height 31
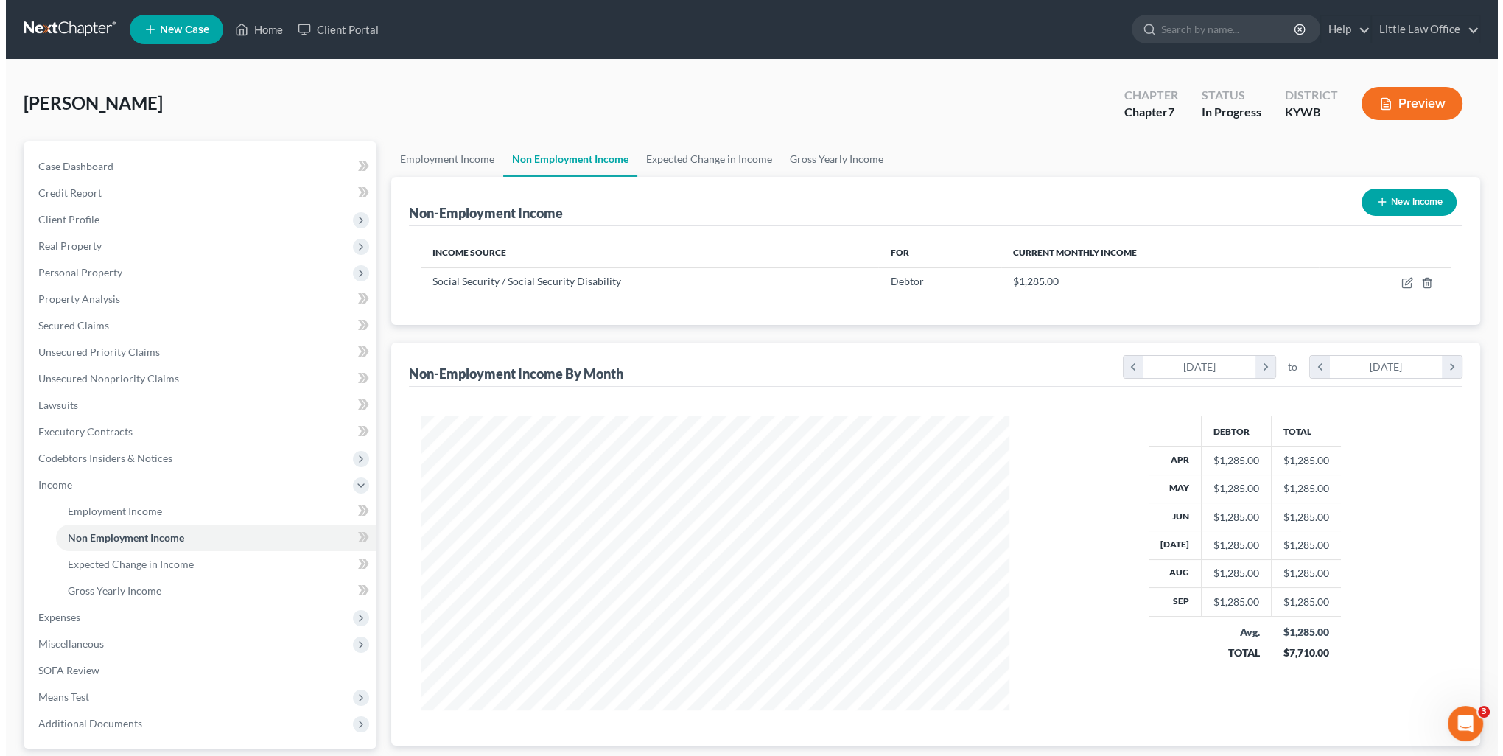
scroll to position [294, 618]
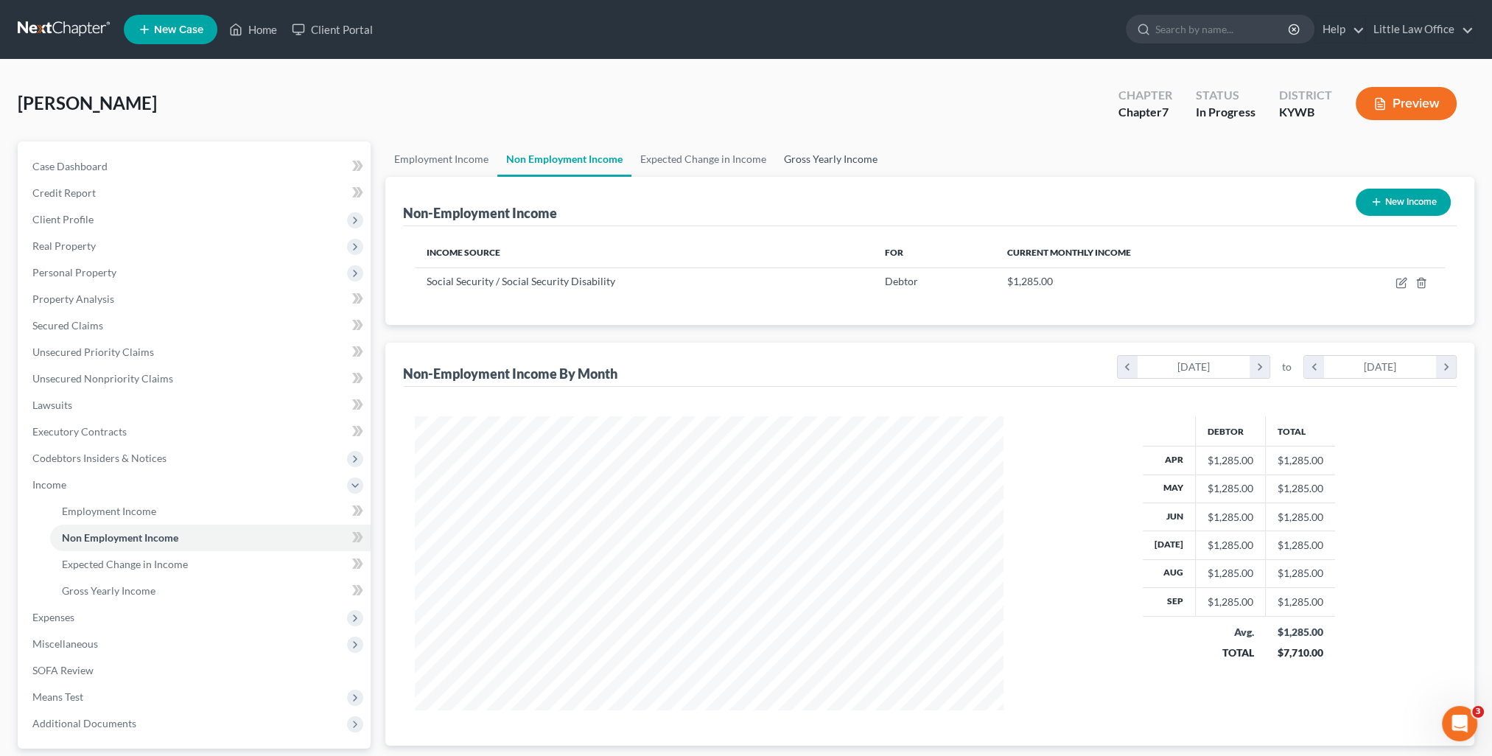
drag, startPoint x: 827, startPoint y: 165, endPoint x: 870, endPoint y: 200, distance: 55.0
click at [827, 165] on link "Gross Yearly Income" at bounding box center [830, 158] width 111 height 35
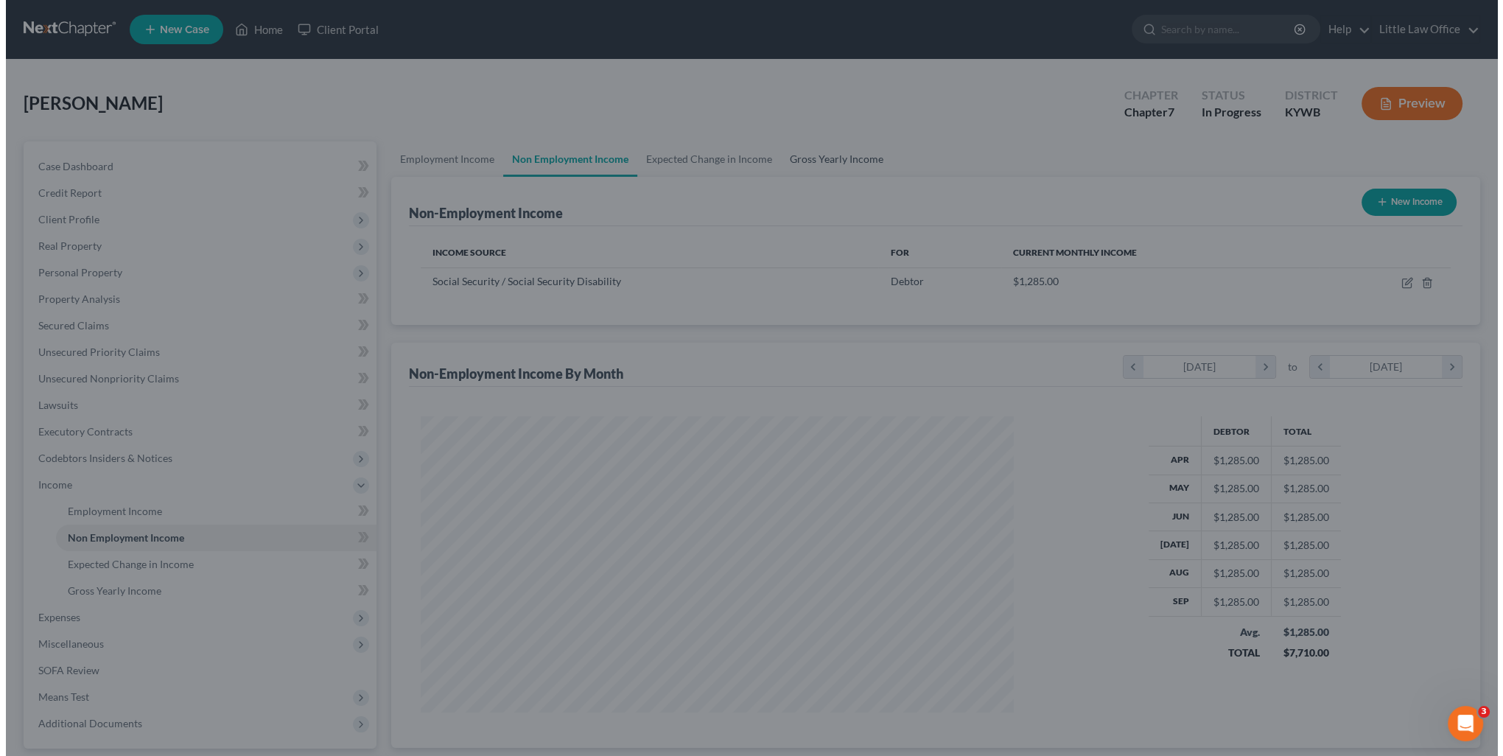
scroll to position [296, 622]
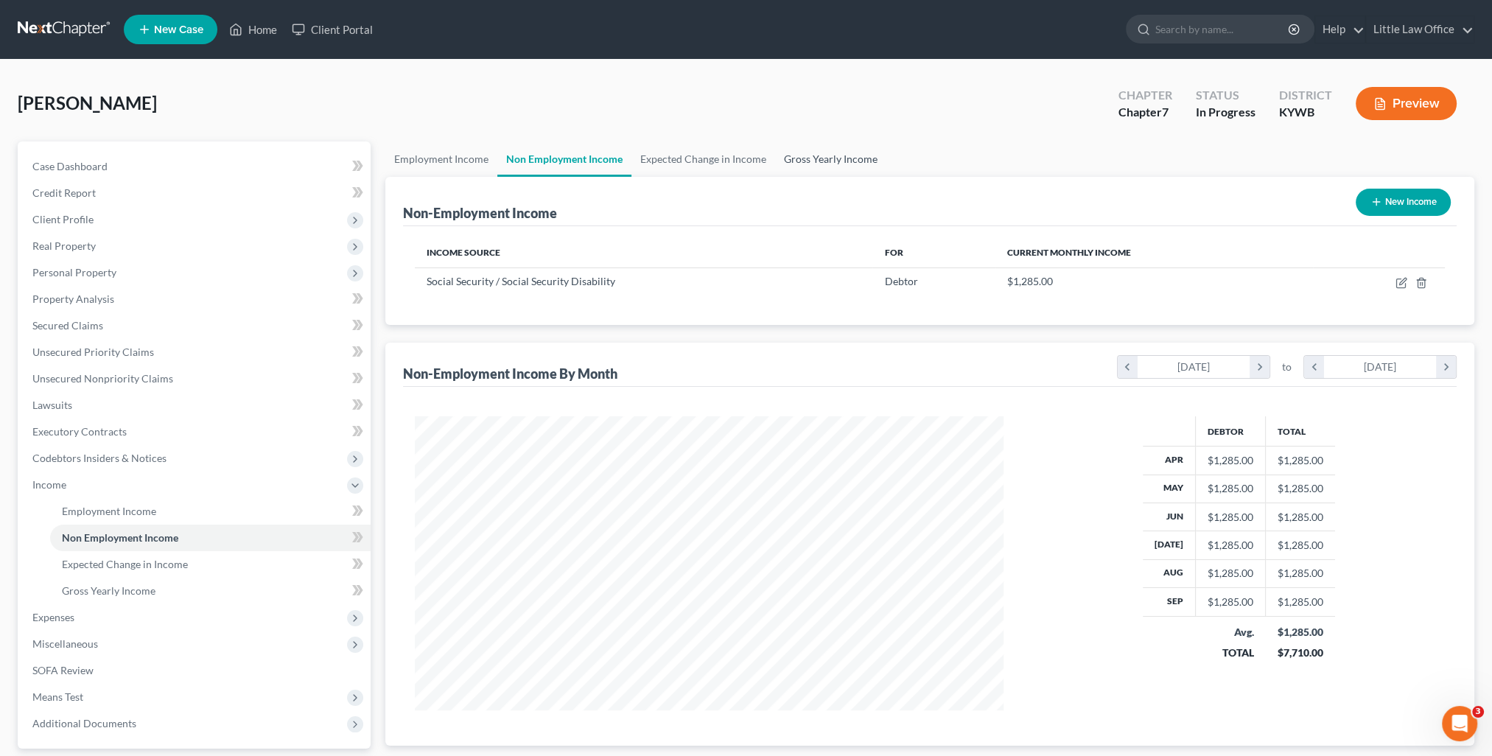
click at [837, 170] on link "Gross Yearly Income" at bounding box center [830, 158] width 111 height 35
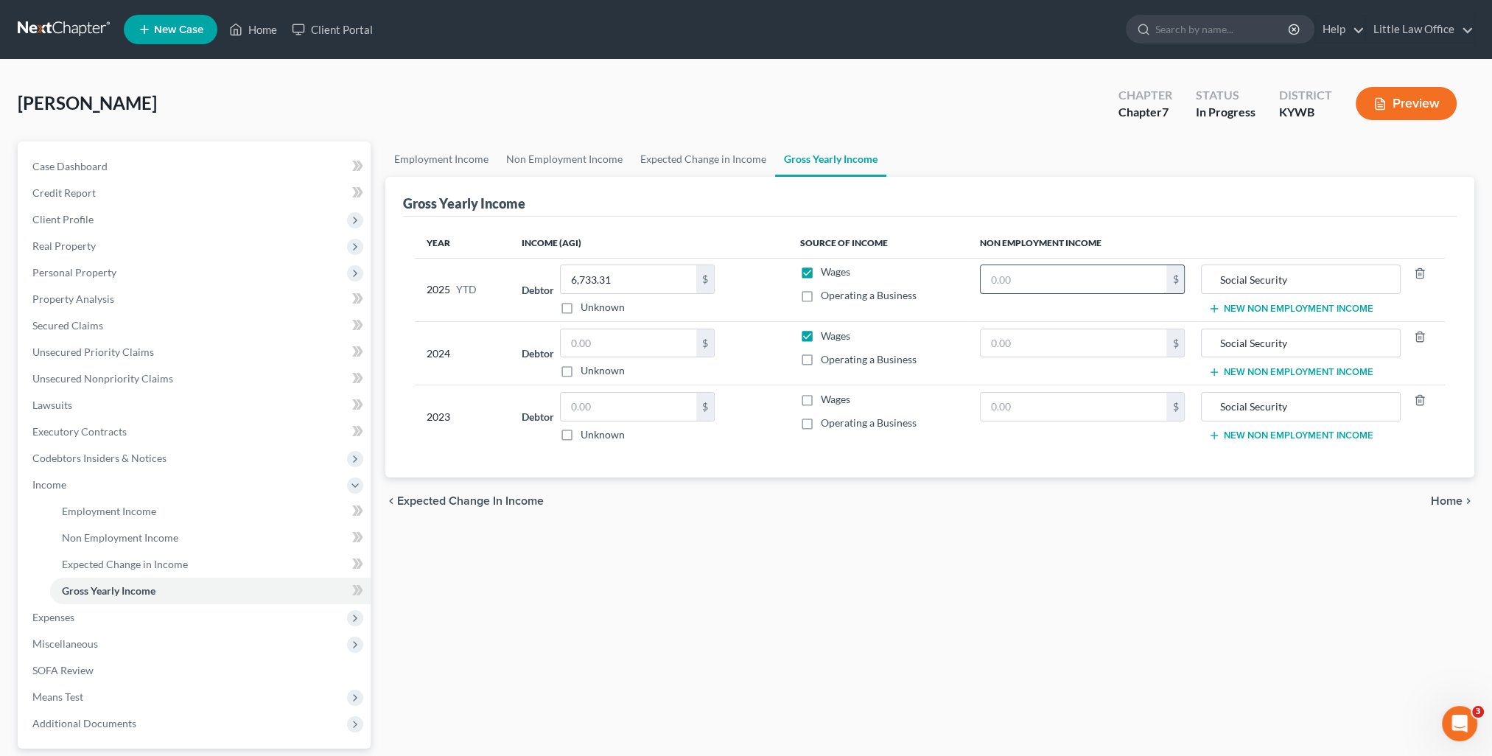
click at [1028, 267] on input "text" at bounding box center [1074, 279] width 186 height 28
type input "12,850"
click at [1083, 343] on input "text" at bounding box center [1074, 343] width 186 height 28
type input "15,420"
click at [1064, 411] on input "text" at bounding box center [1074, 407] width 186 height 28
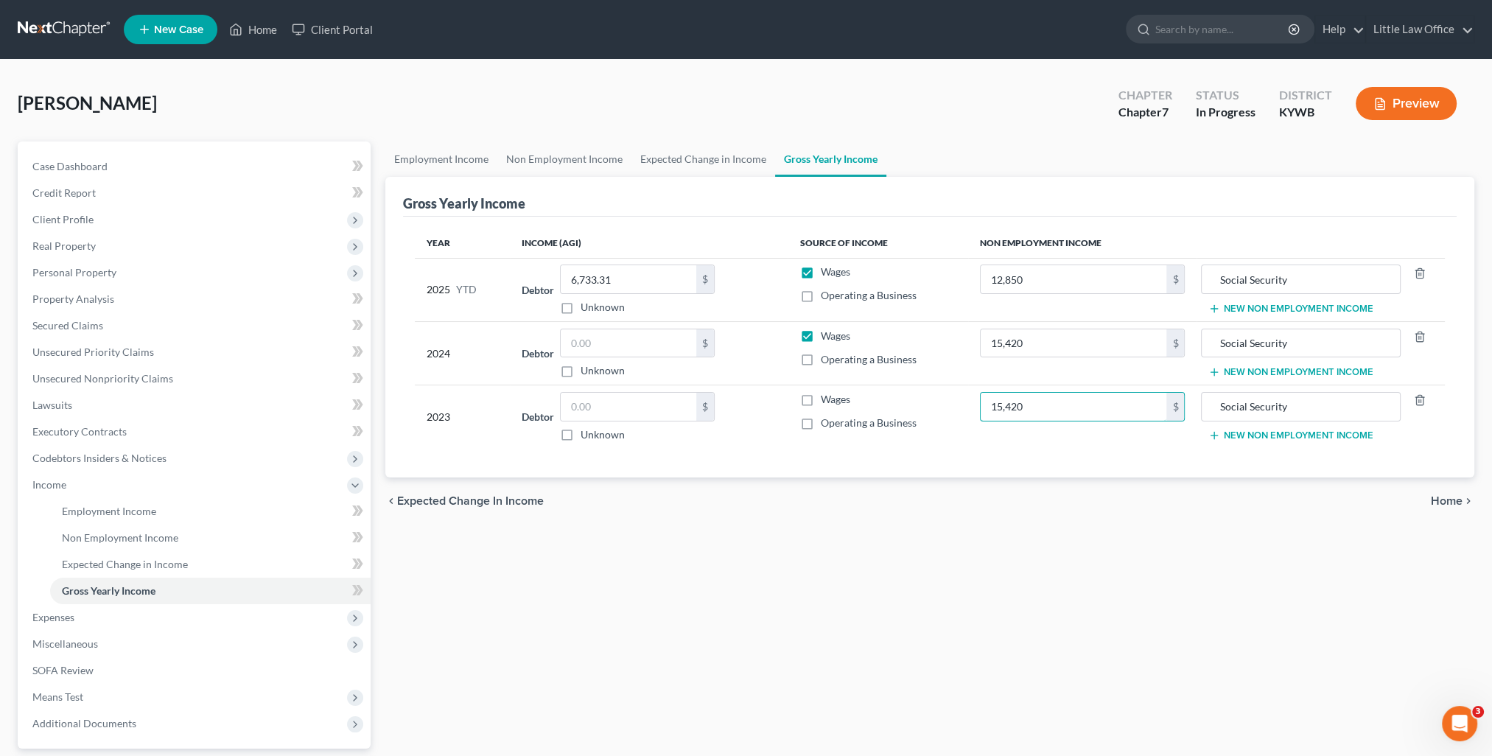
type input "15,420"
click at [1438, 503] on span "Home" at bounding box center [1447, 501] width 32 height 12
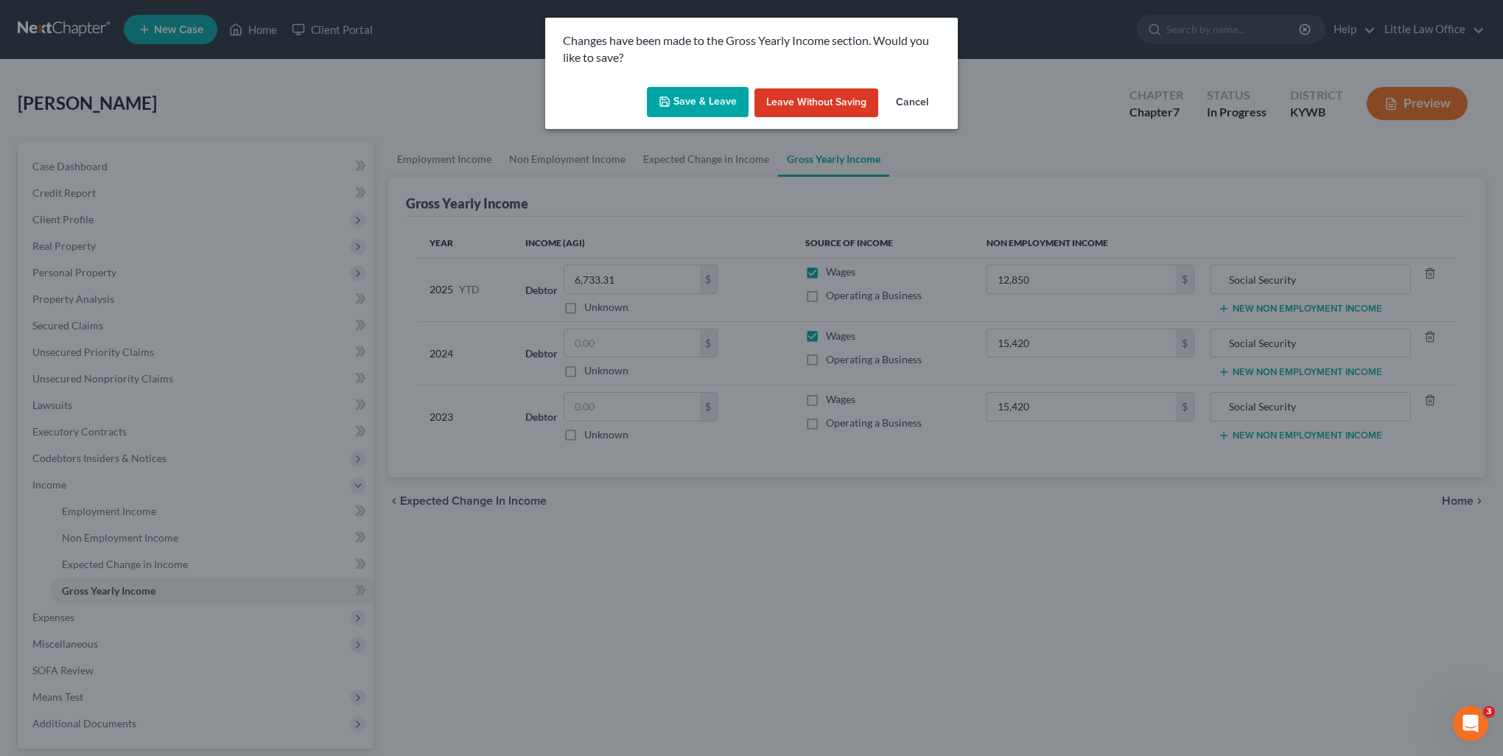
click at [721, 106] on button "Save & Leave" at bounding box center [698, 102] width 102 height 31
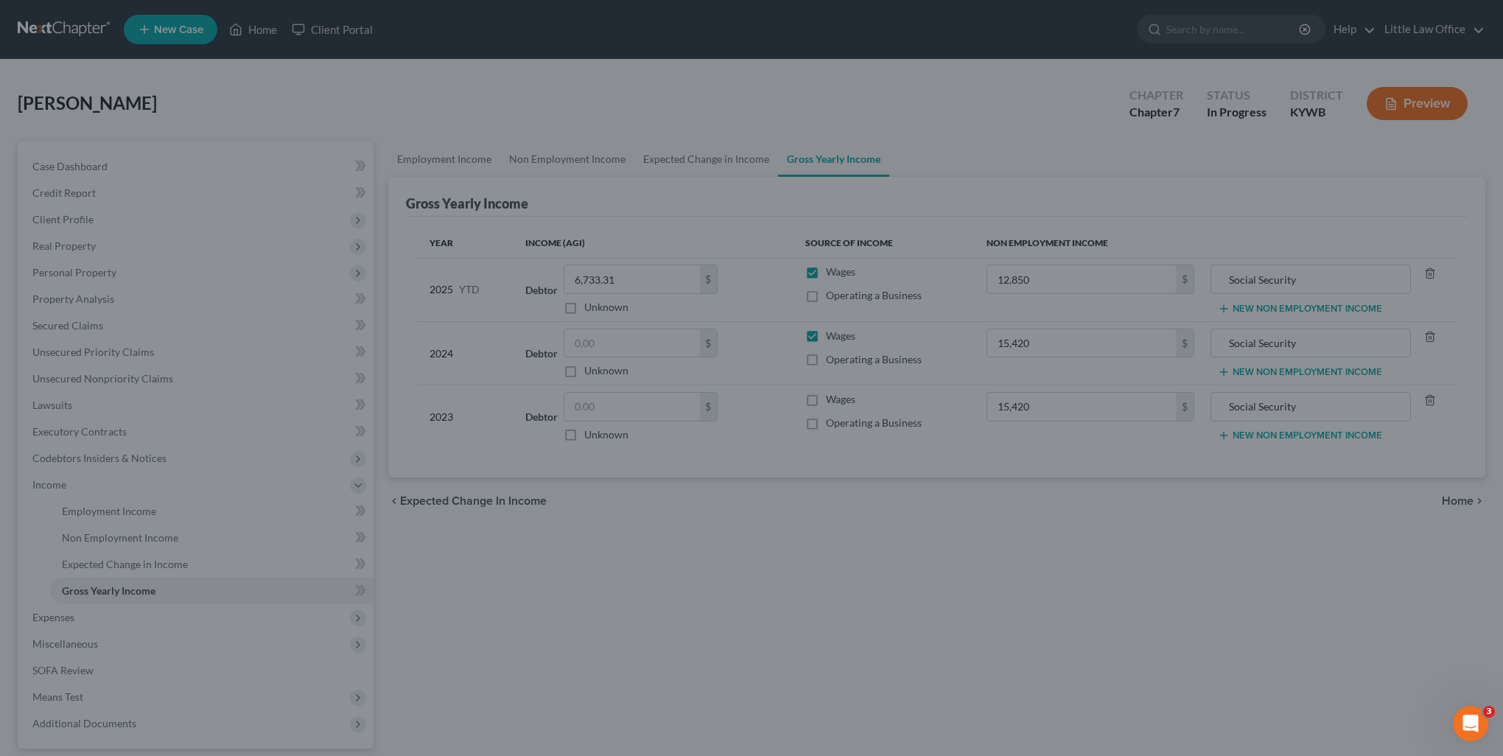
type input "12,850.00"
type input "15,420.00"
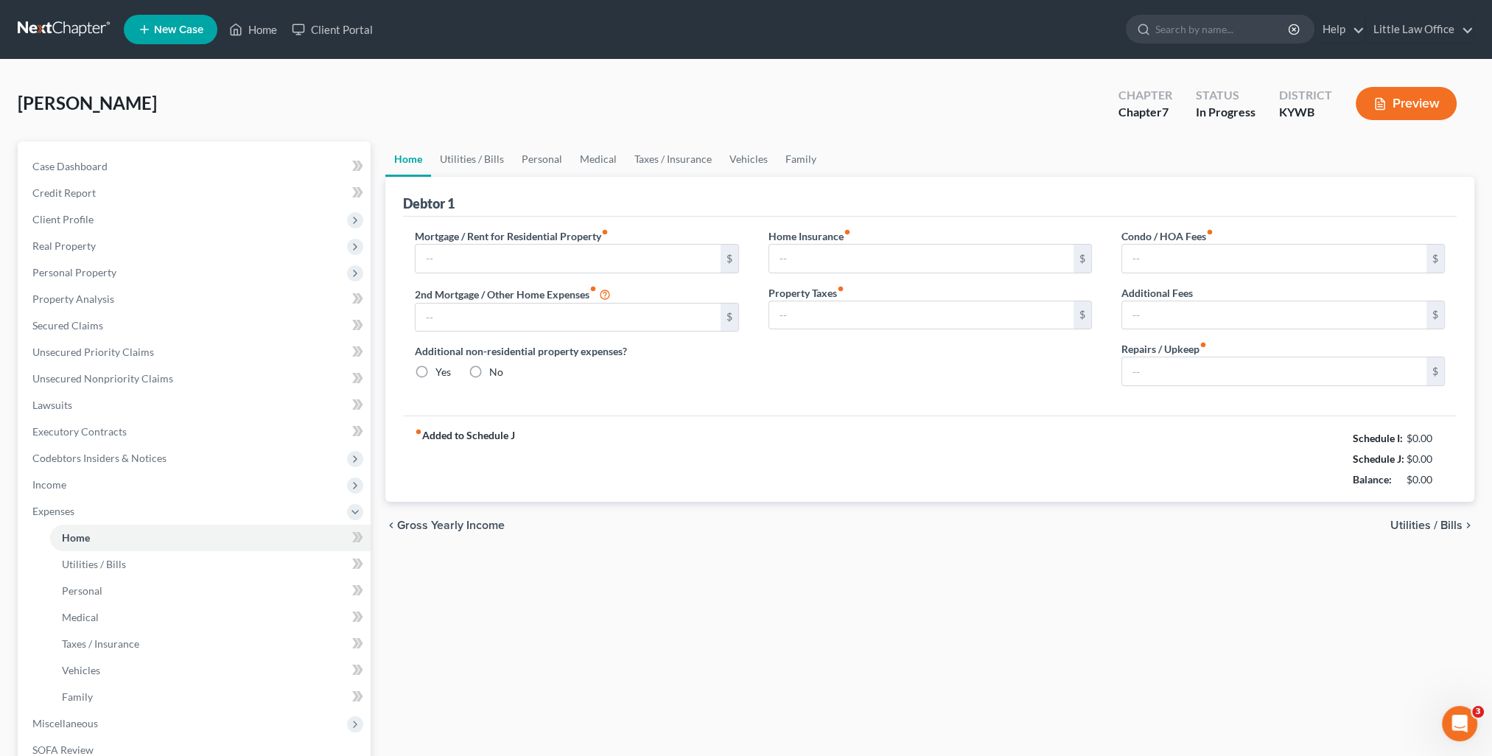
type input "0.00"
radio input "true"
type input "150.00"
type input "58.33"
type input "0.00"
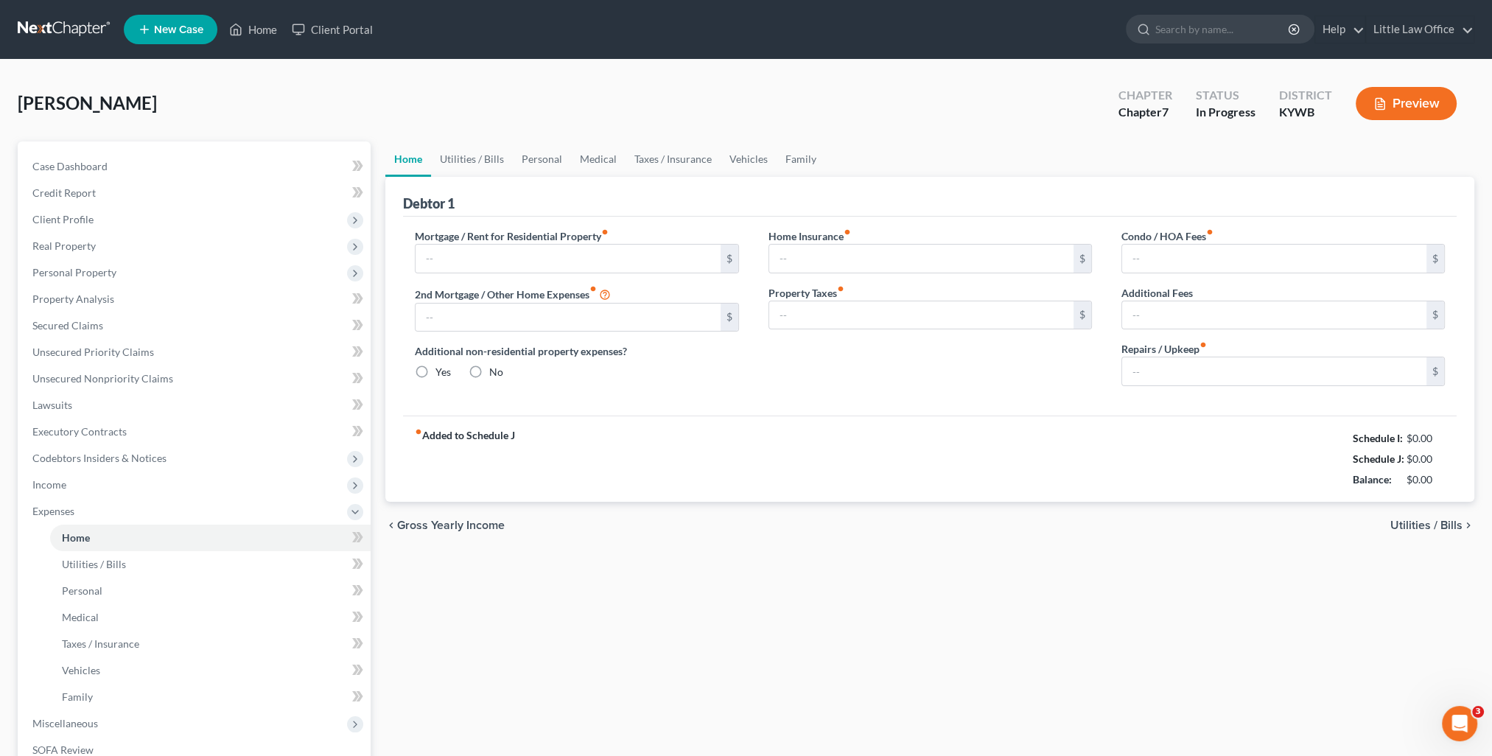
type input "0.00"
click at [486, 153] on link "Utilities / Bills" at bounding box center [472, 158] width 82 height 35
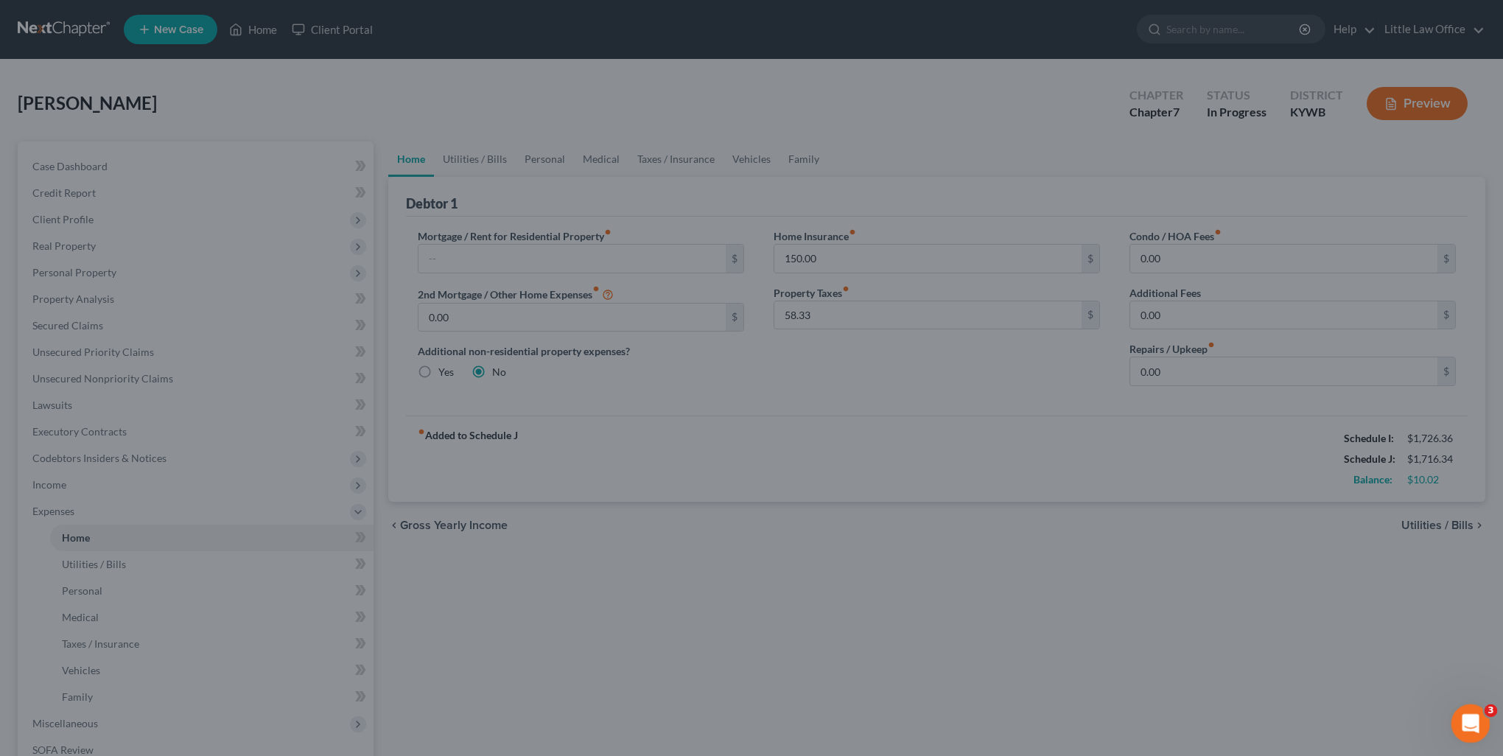
click at [1454, 723] on div "Open Intercom Messenger" at bounding box center [1468, 721] width 49 height 49
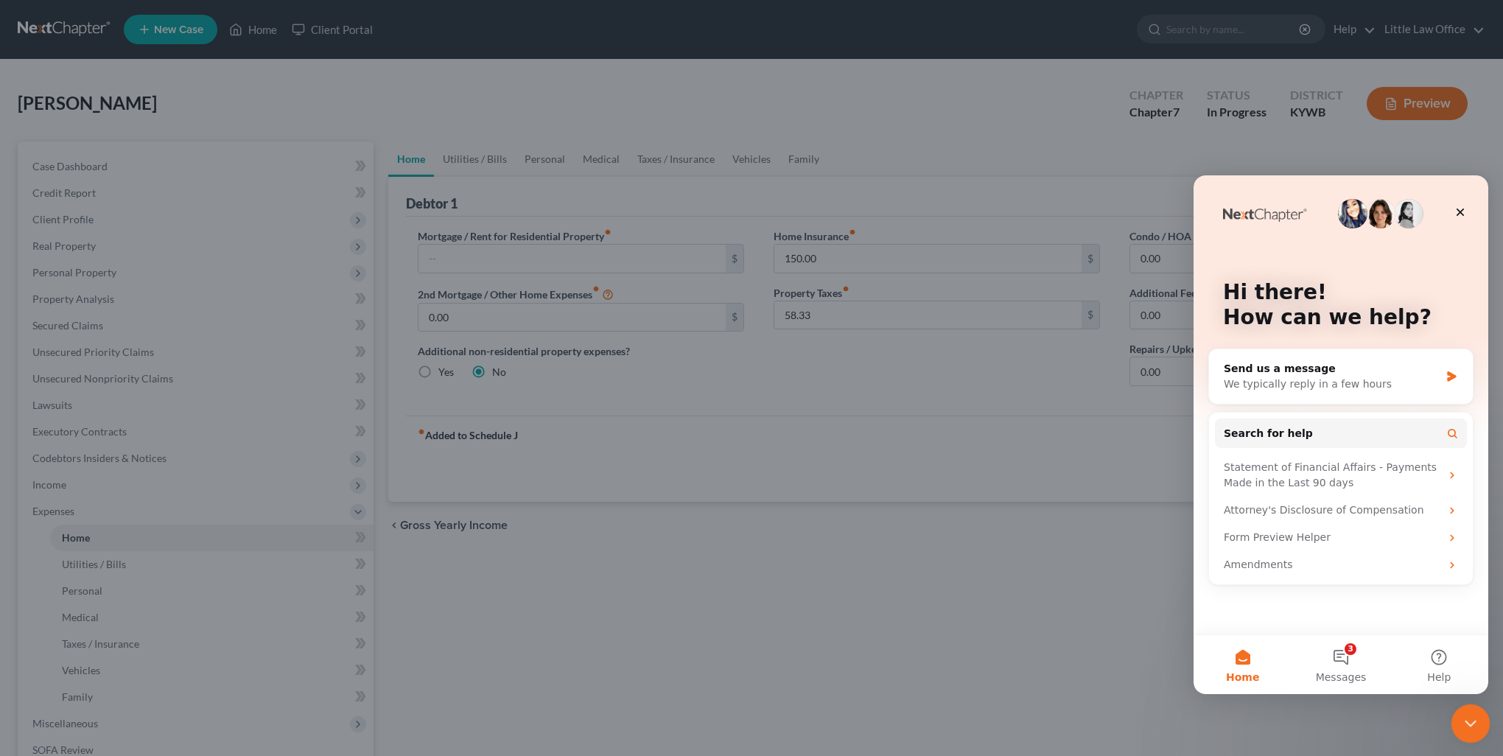
click at [1469, 720] on icon "Close Intercom Messenger" at bounding box center [1469, 722] width 18 height 18
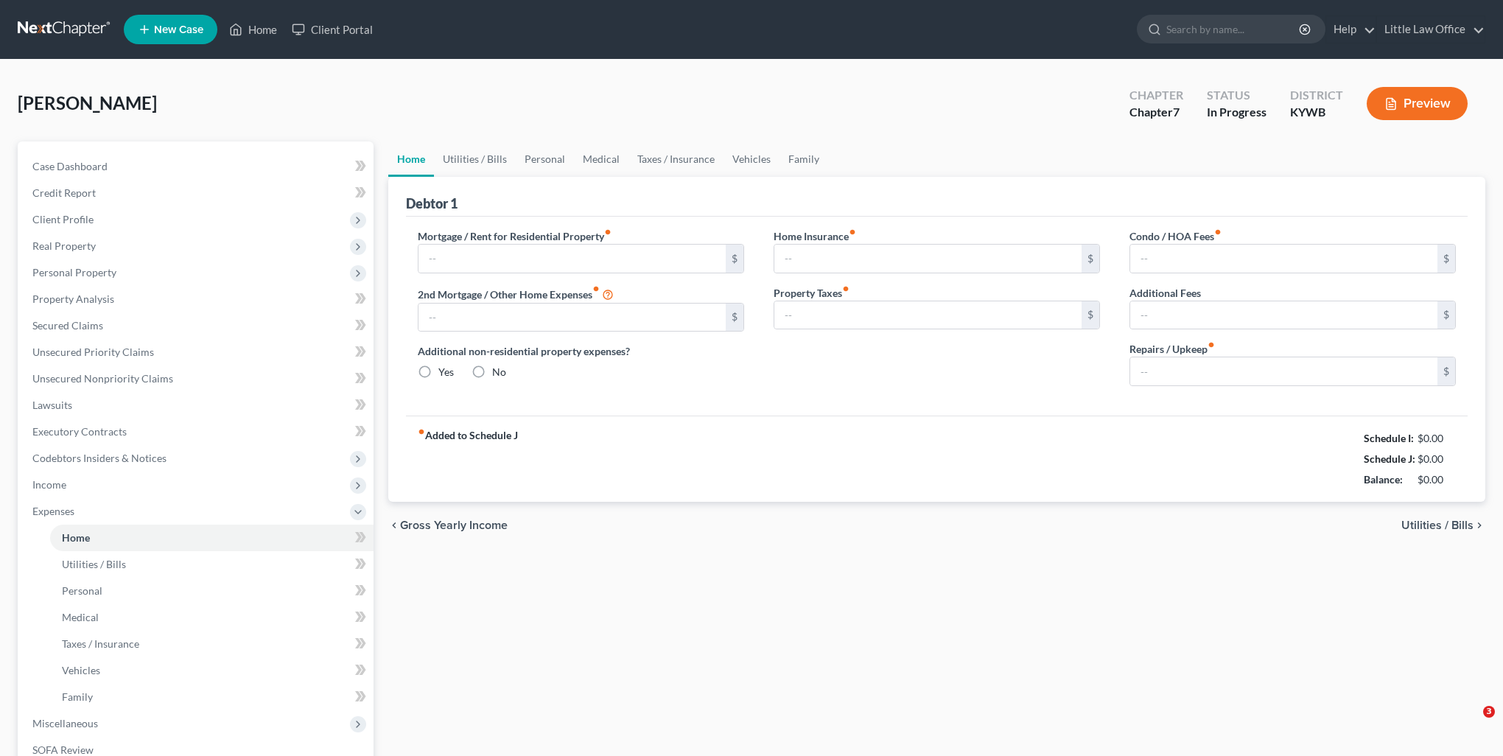
type input "0.00"
radio input "true"
type input "150.00"
type input "58.33"
type input "0.00"
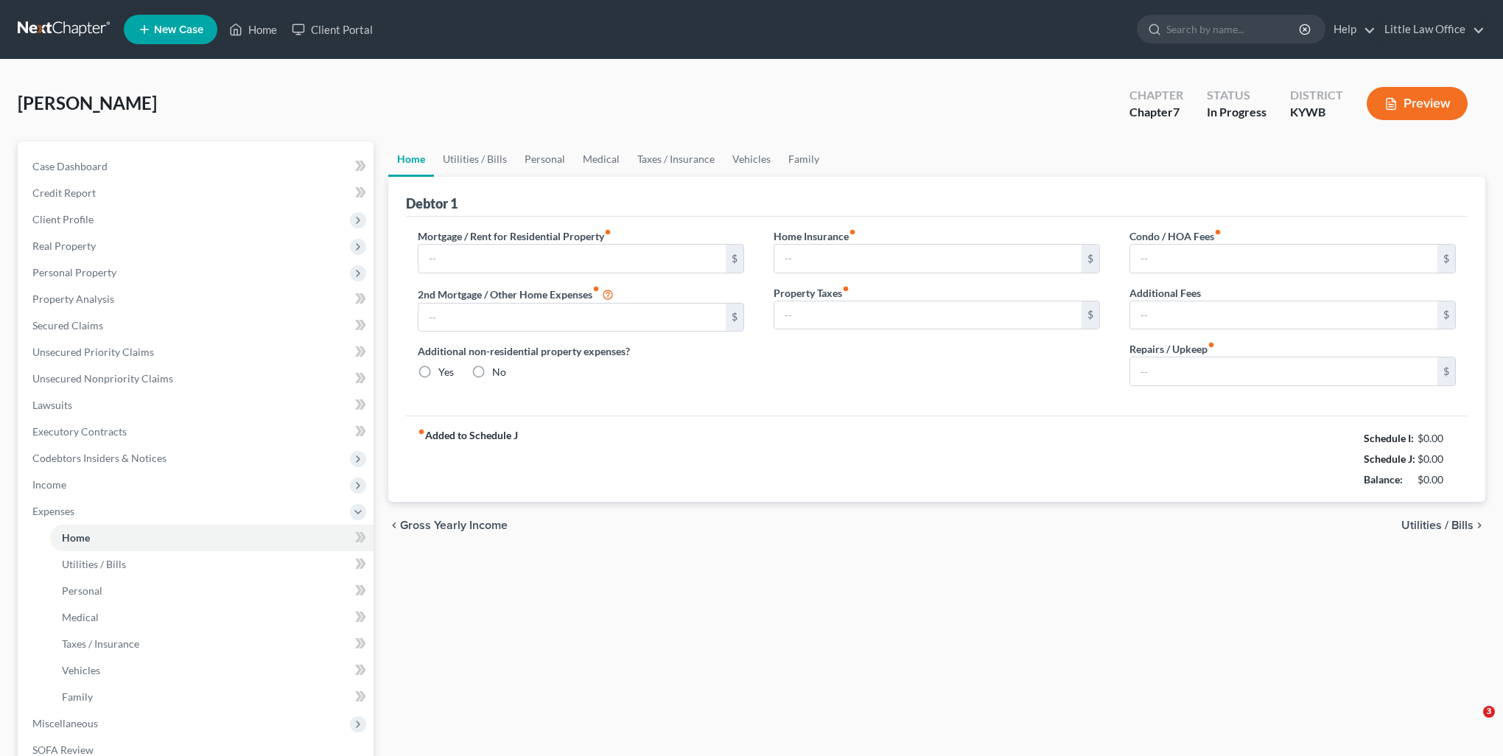
type input "0.00"
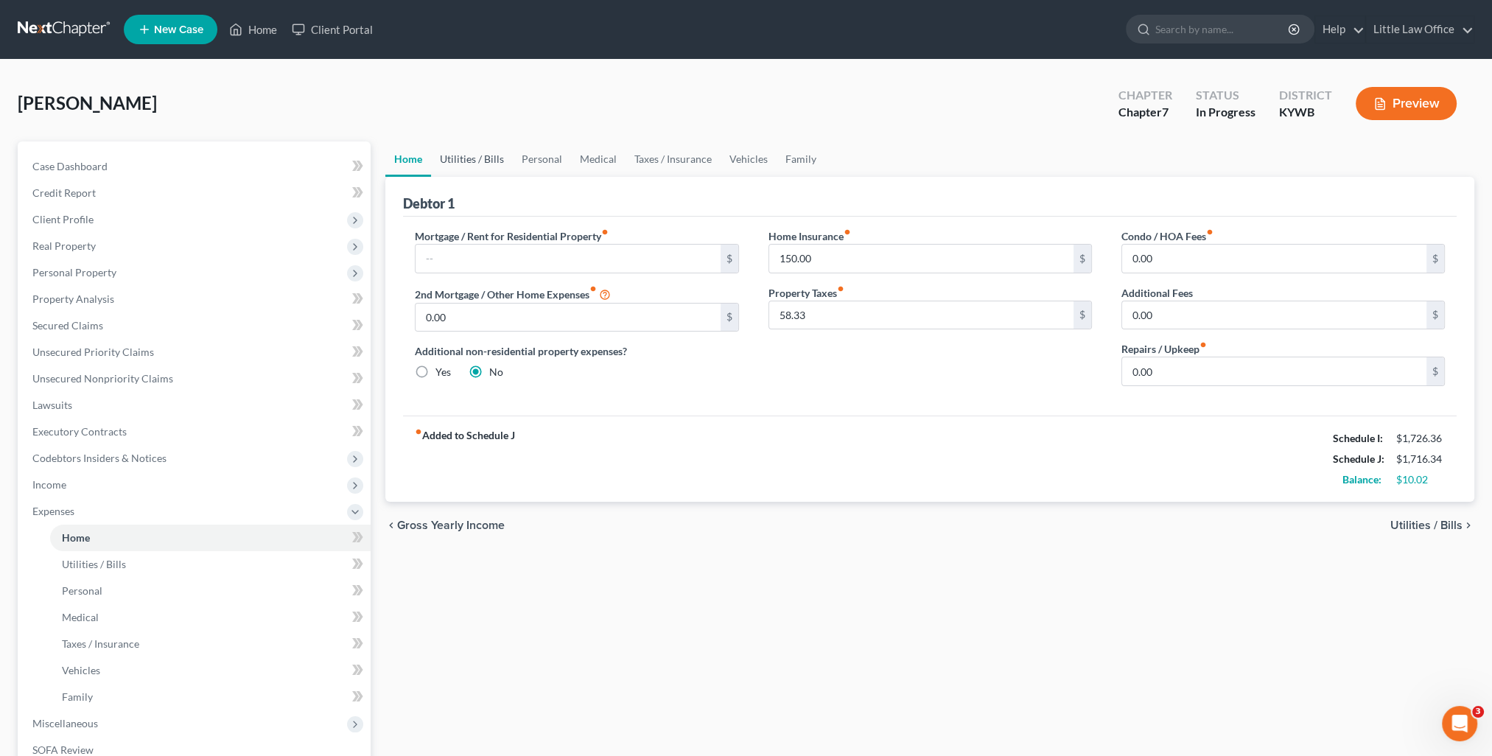
click at [472, 159] on link "Utilities / Bills" at bounding box center [472, 158] width 82 height 35
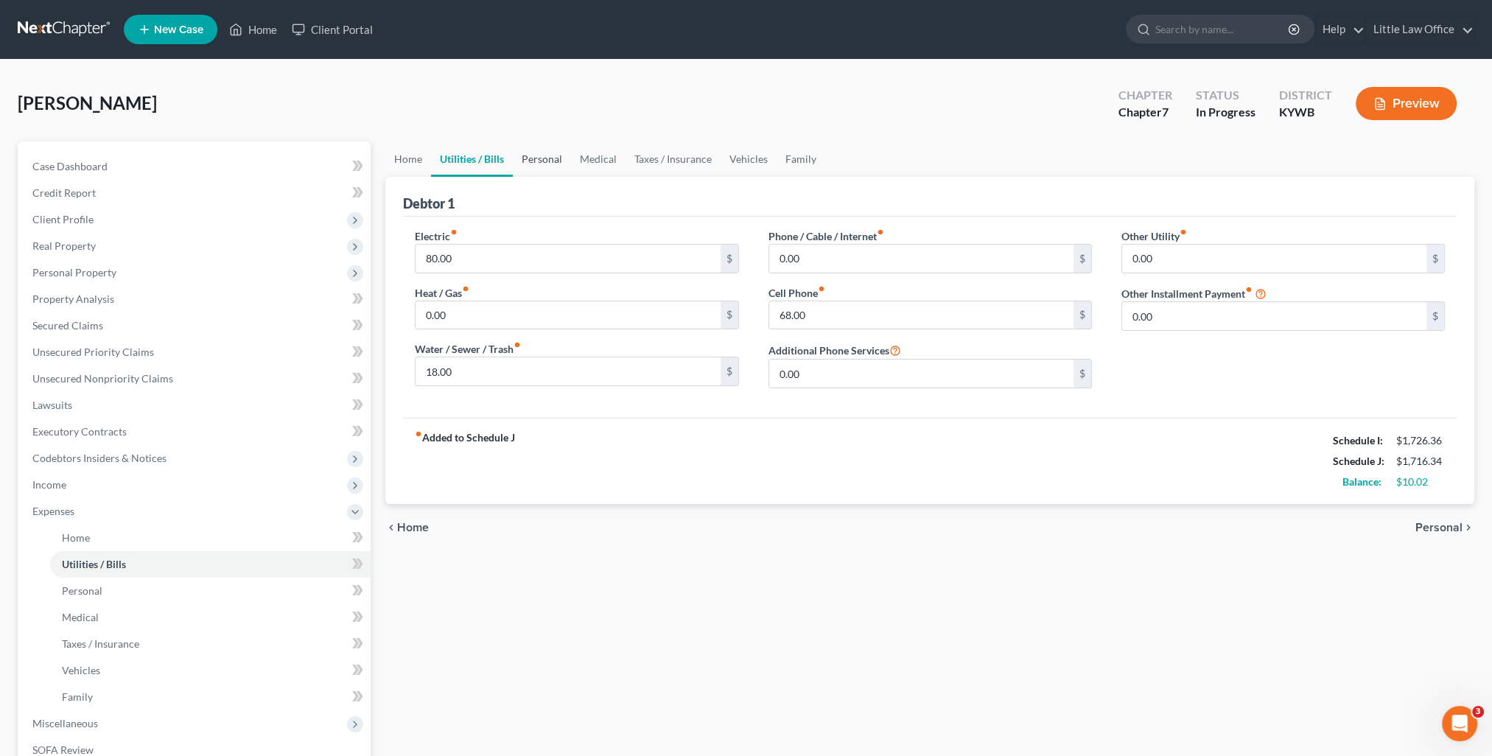
click at [554, 150] on link "Personal" at bounding box center [542, 158] width 58 height 35
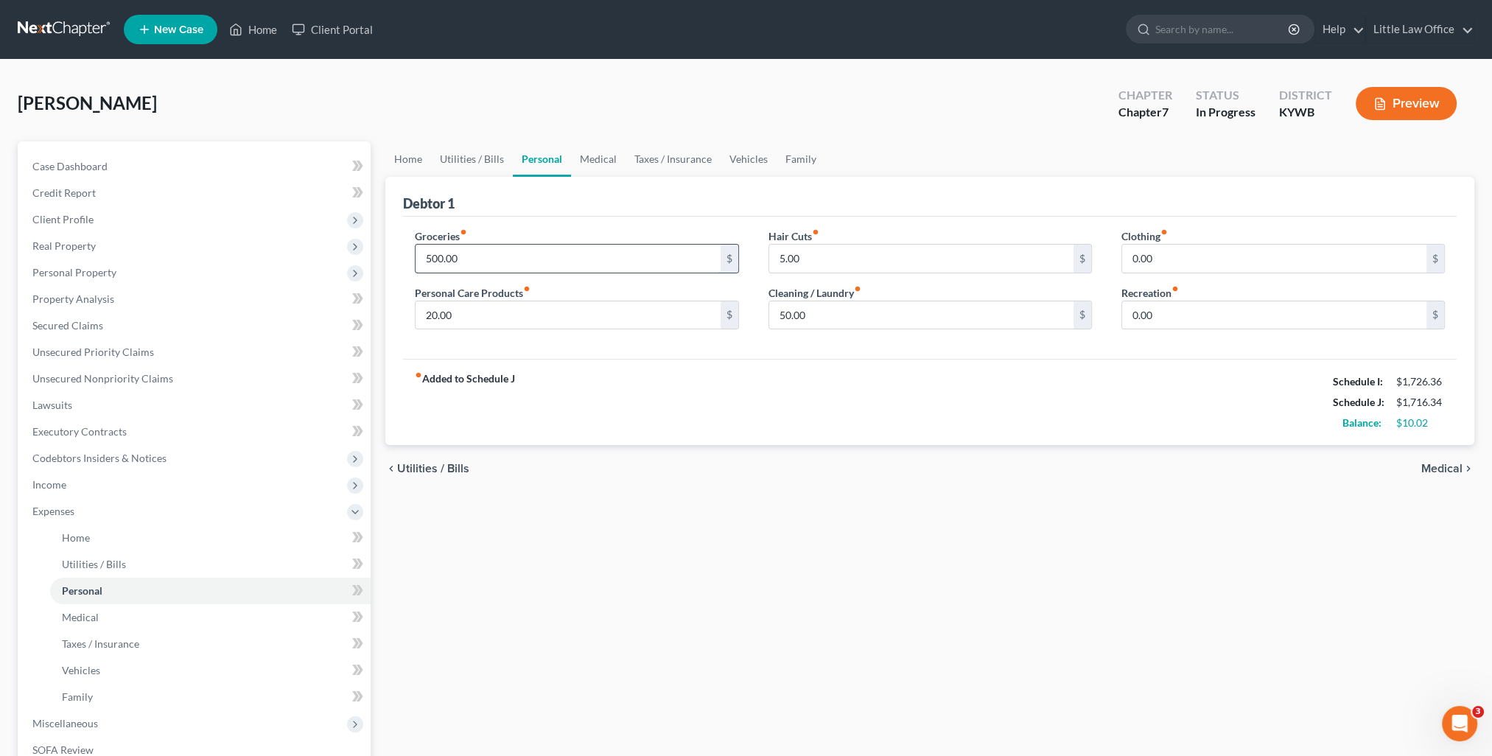
click at [540, 245] on input "500.00" at bounding box center [568, 259] width 304 height 28
type input "300.00"
click at [1174, 311] on input "0.00" at bounding box center [1274, 315] width 304 height 28
type input "100"
click at [1177, 245] on input "0.00" at bounding box center [1274, 259] width 304 height 28
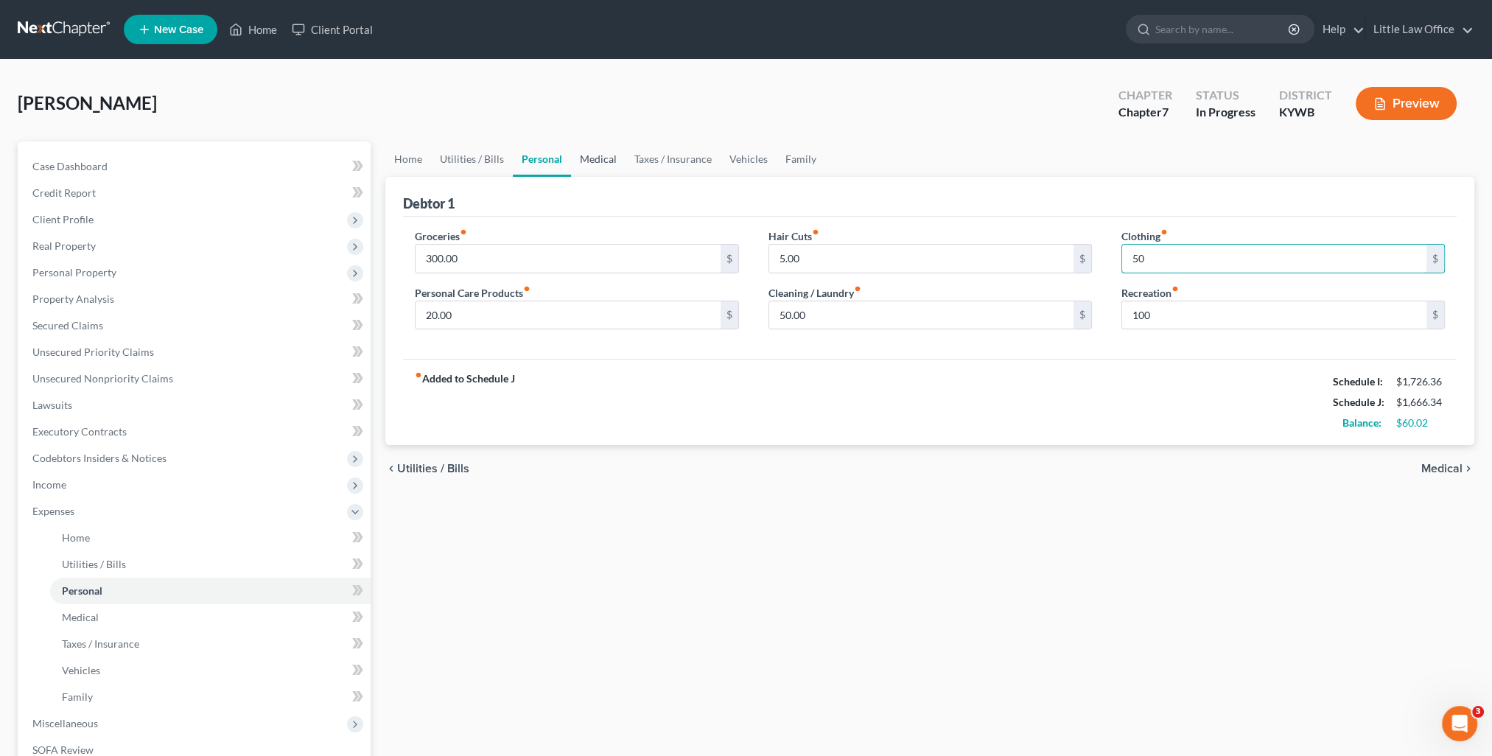
type input "50"
click at [592, 165] on link "Medical" at bounding box center [598, 158] width 55 height 35
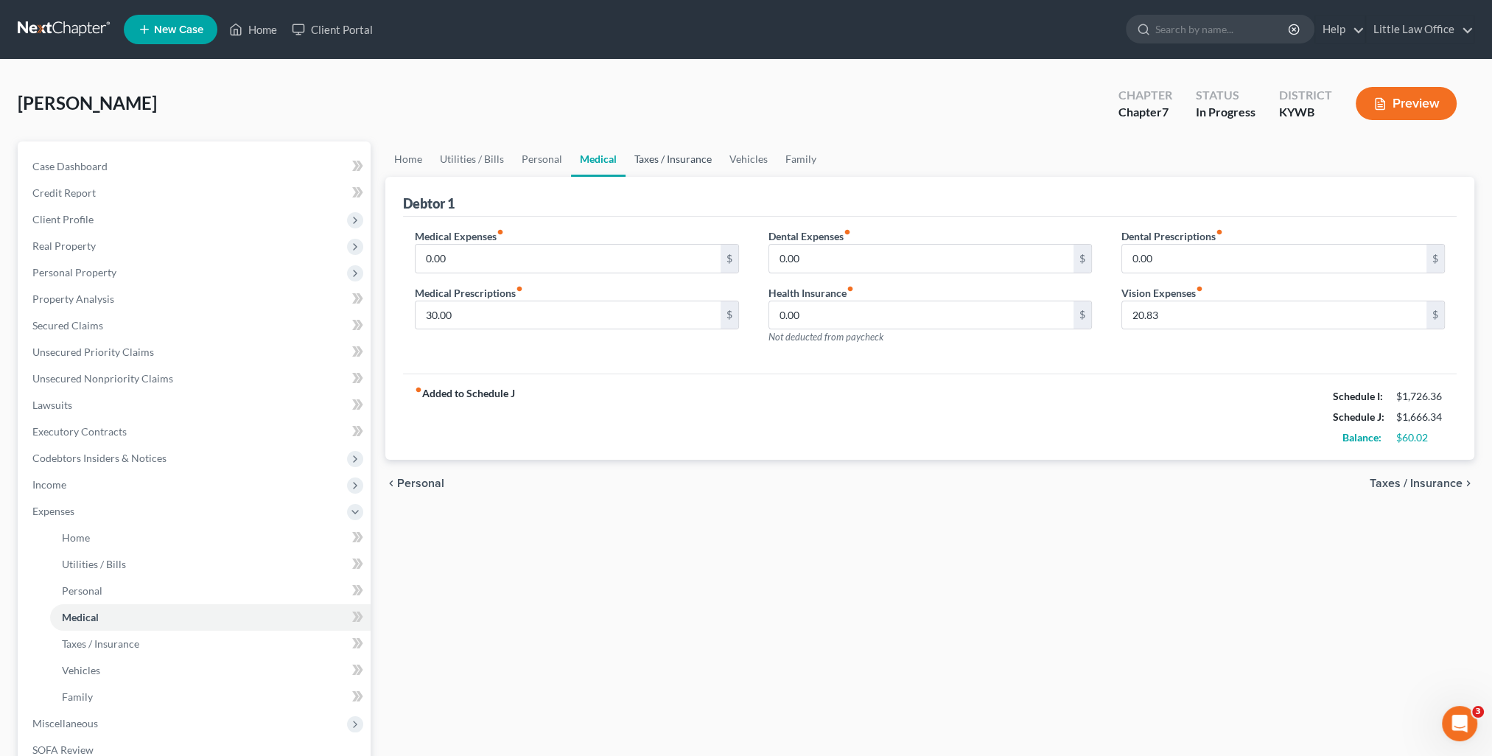
click at [668, 153] on link "Taxes / Insurance" at bounding box center [673, 158] width 95 height 35
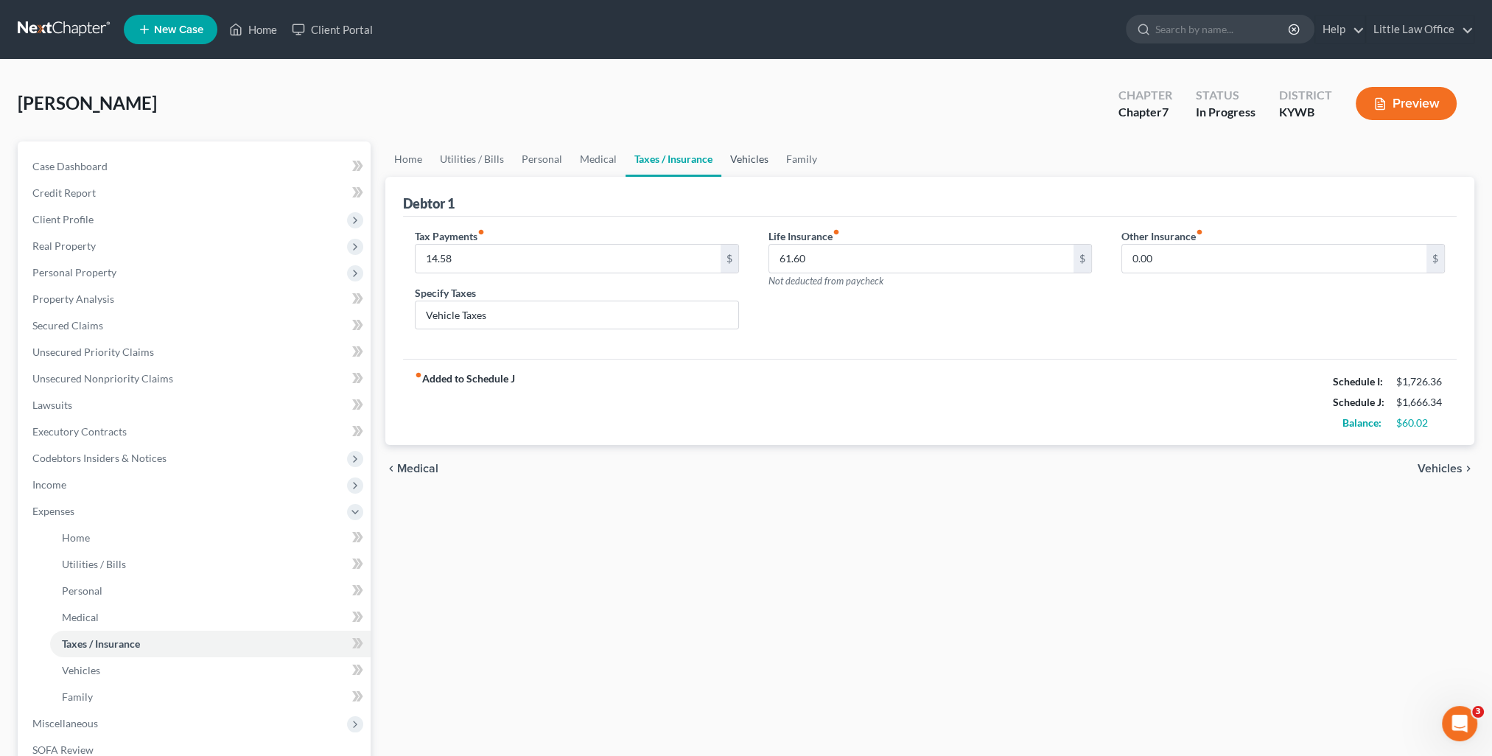
click at [742, 164] on link "Vehicles" at bounding box center [749, 158] width 56 height 35
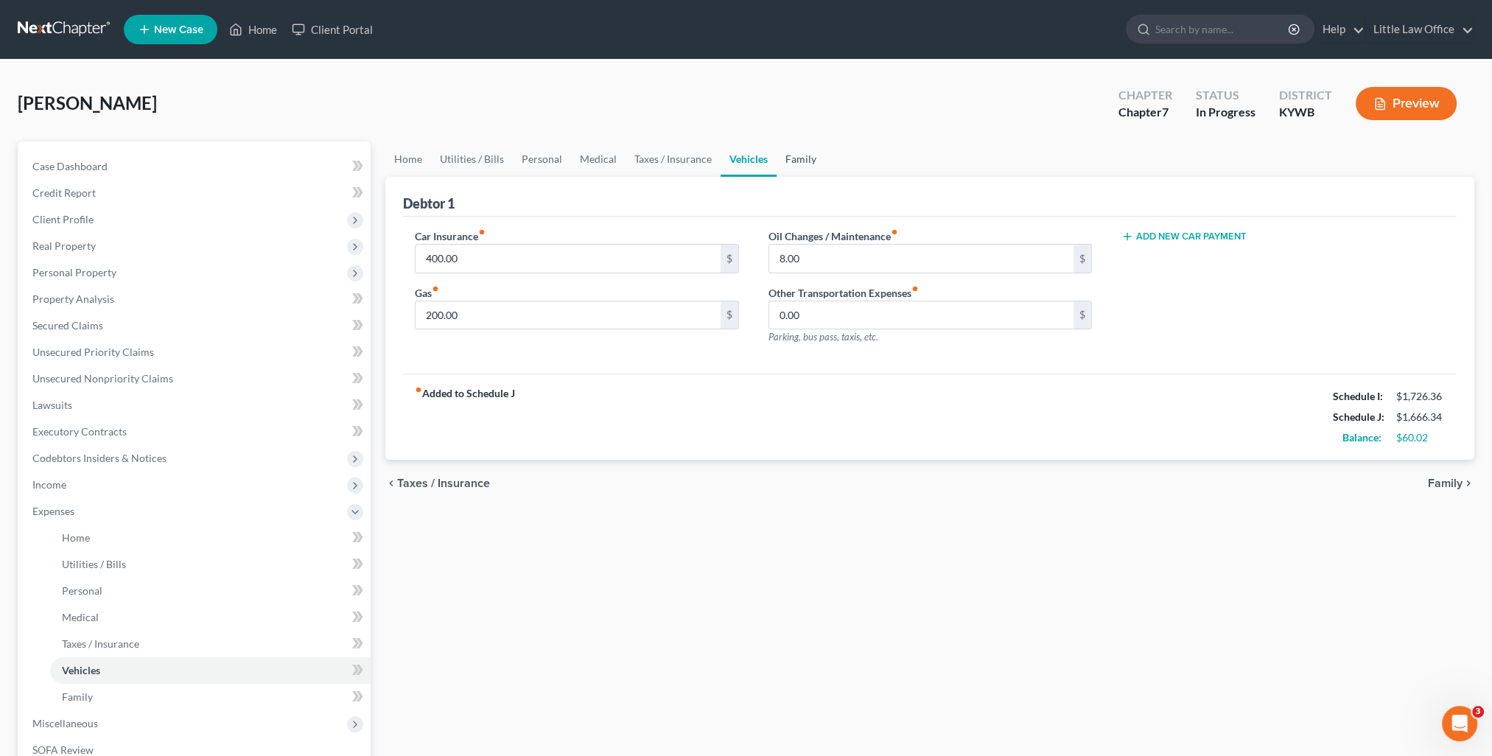
click at [791, 166] on link "Family" at bounding box center [801, 158] width 49 height 35
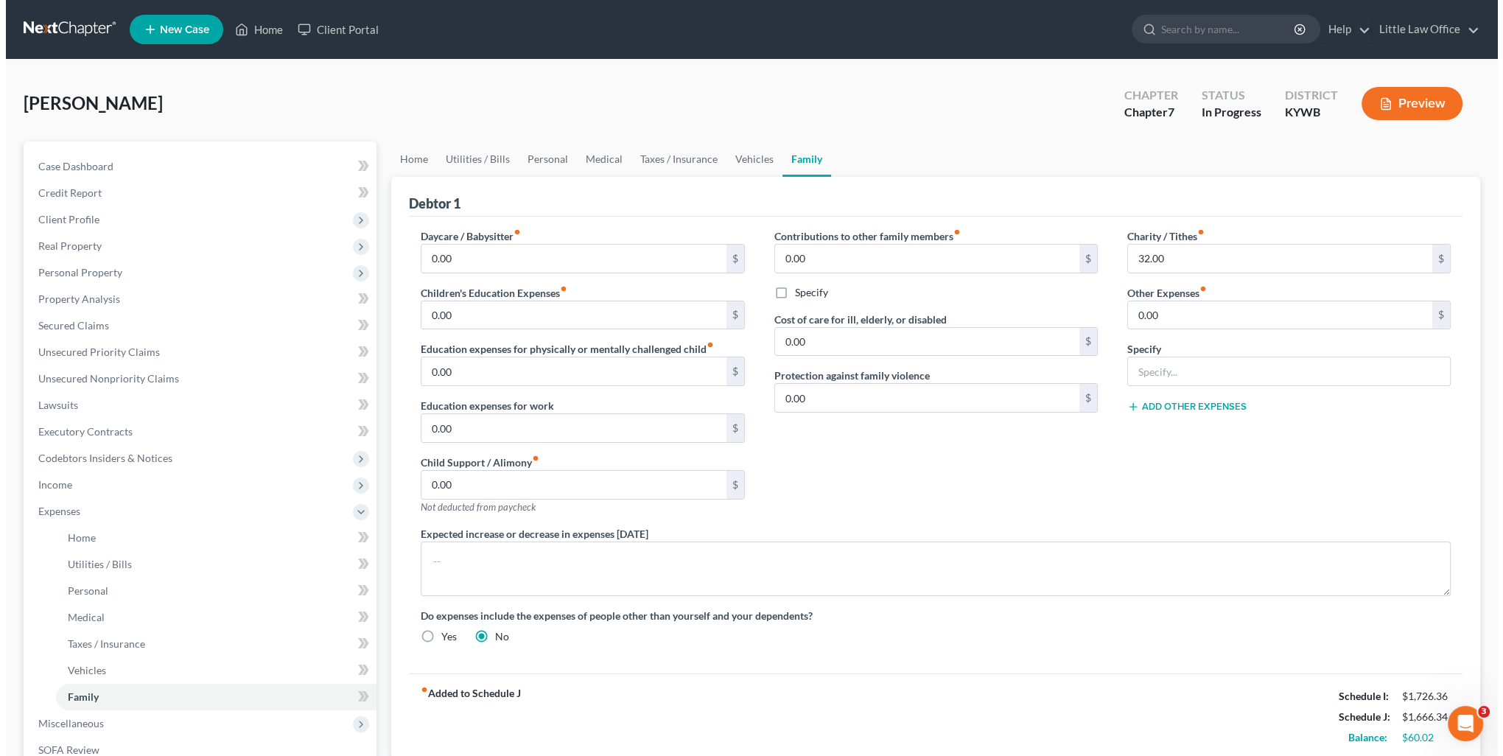
scroll to position [147, 0]
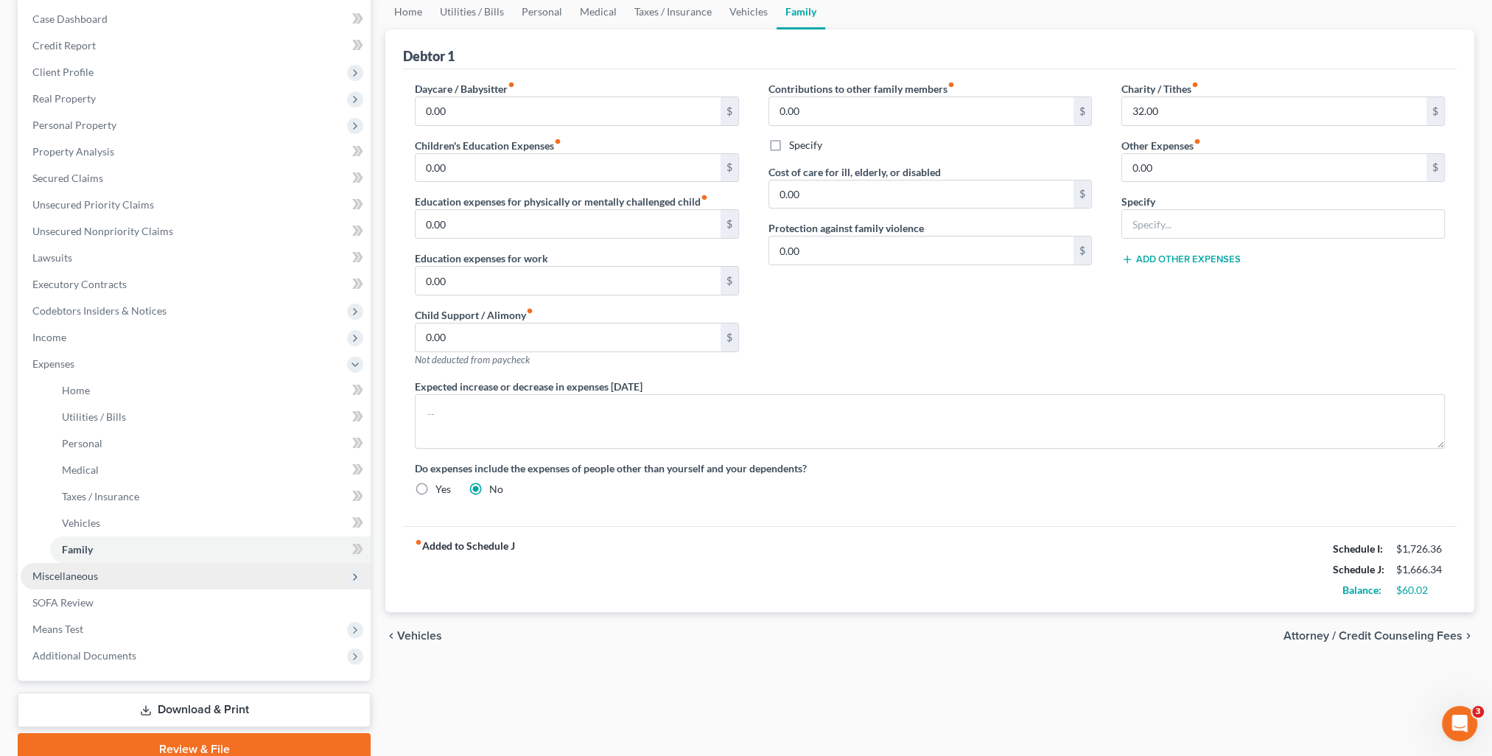
click at [64, 580] on span "Miscellaneous" at bounding box center [65, 576] width 66 height 13
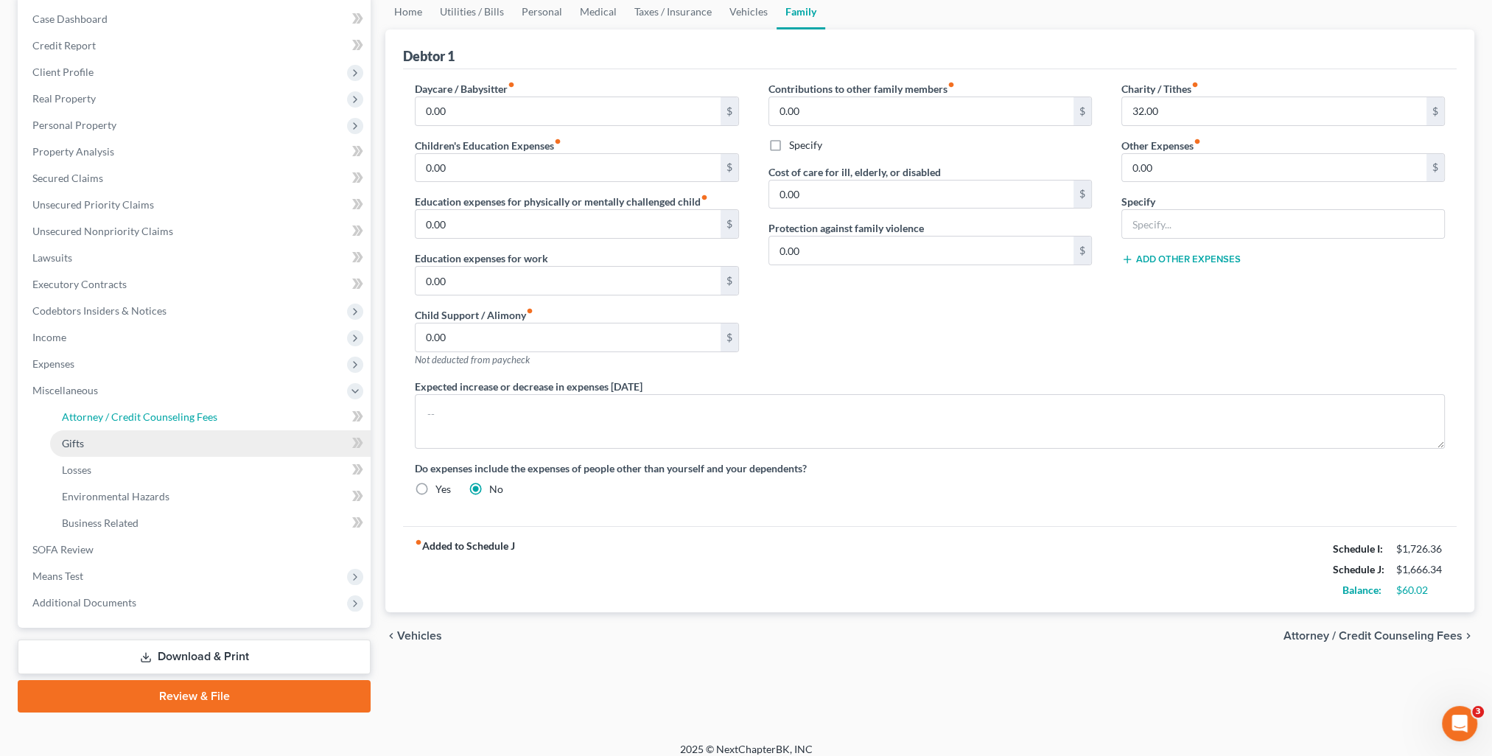
click at [130, 429] on link "Attorney / Credit Counseling Fees" at bounding box center [210, 417] width 321 height 27
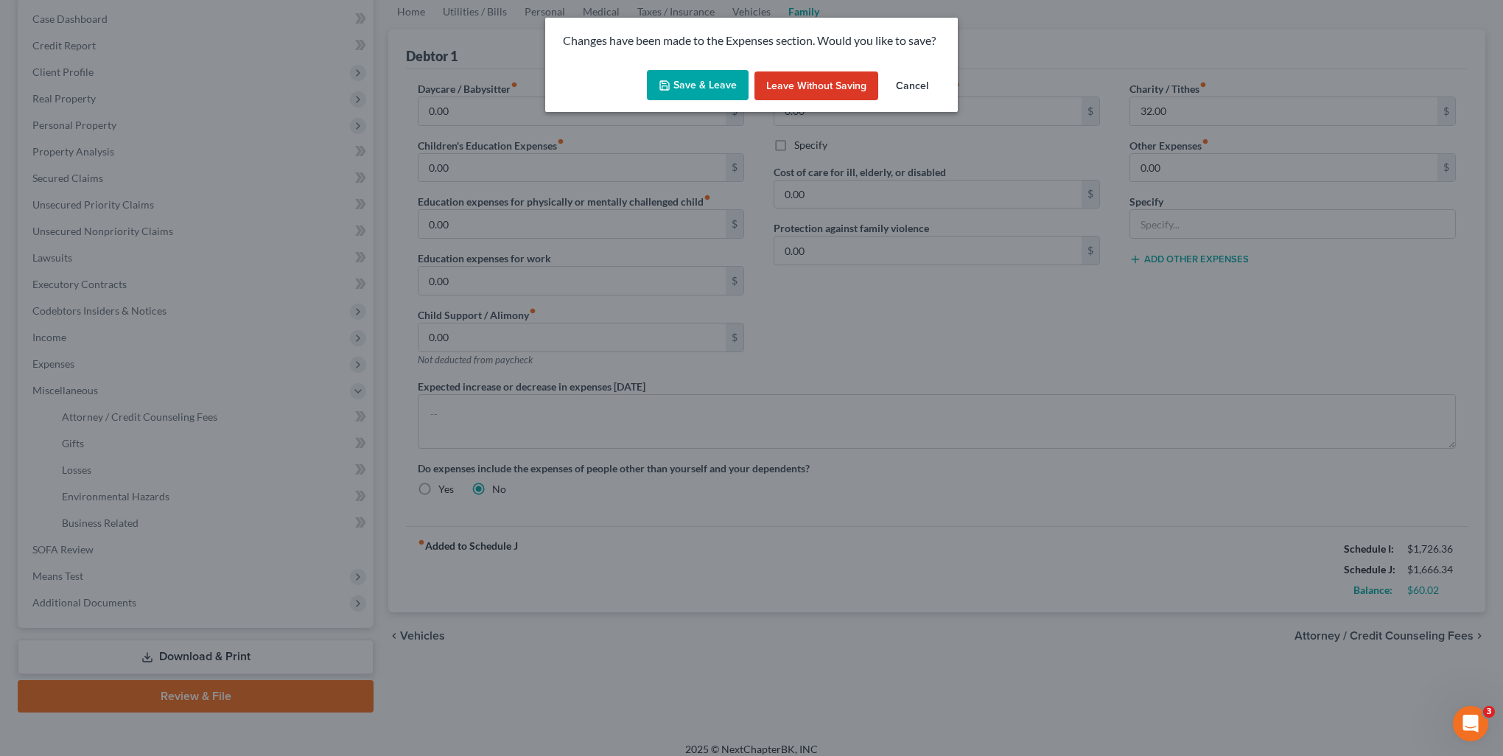
click at [662, 81] on icon "button" at bounding box center [665, 86] width 12 height 12
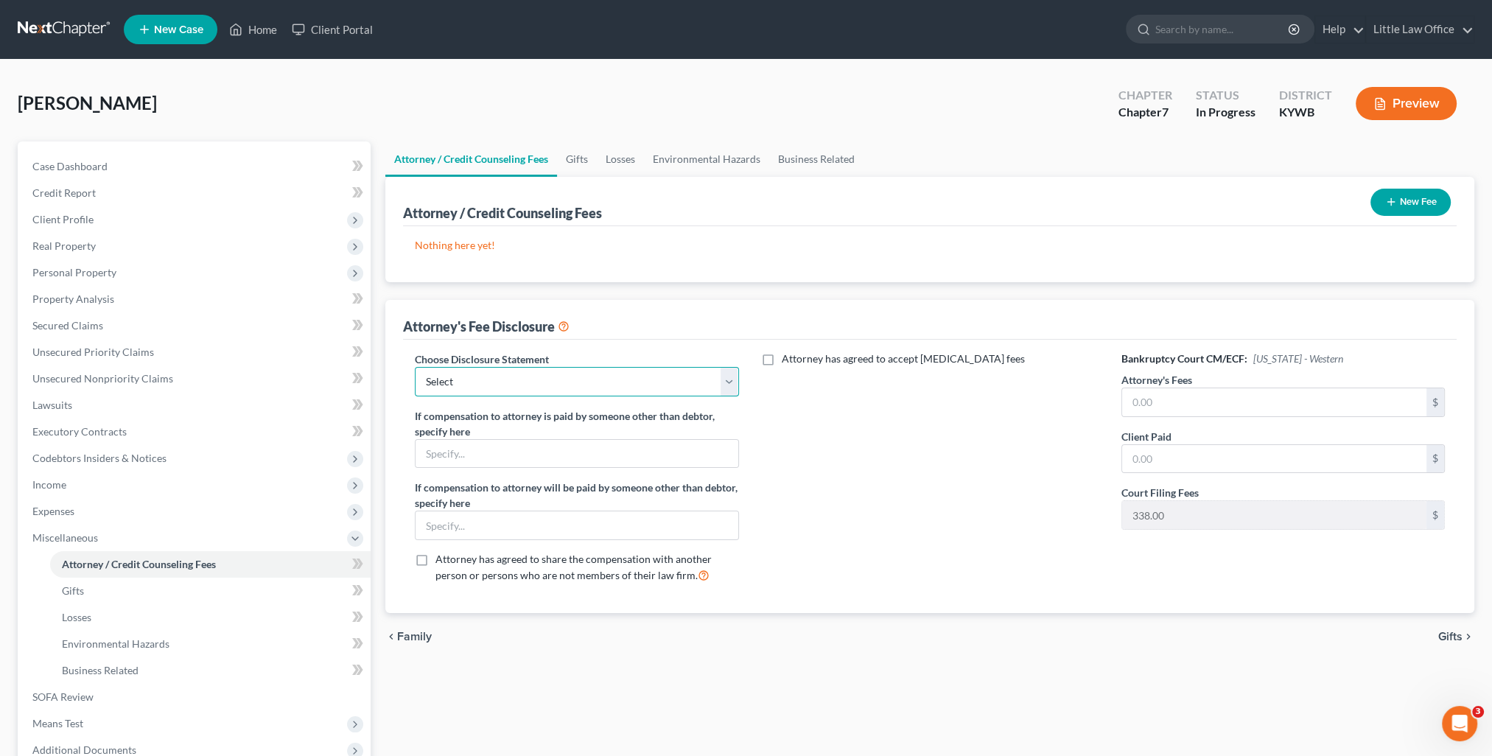
click at [607, 380] on select "Select Attorney Fees" at bounding box center [577, 381] width 324 height 29
select select "0"
click at [415, 367] on select "Select Attorney Fees" at bounding box center [577, 381] width 324 height 29
click at [587, 158] on link "Gifts" at bounding box center [577, 158] width 40 height 35
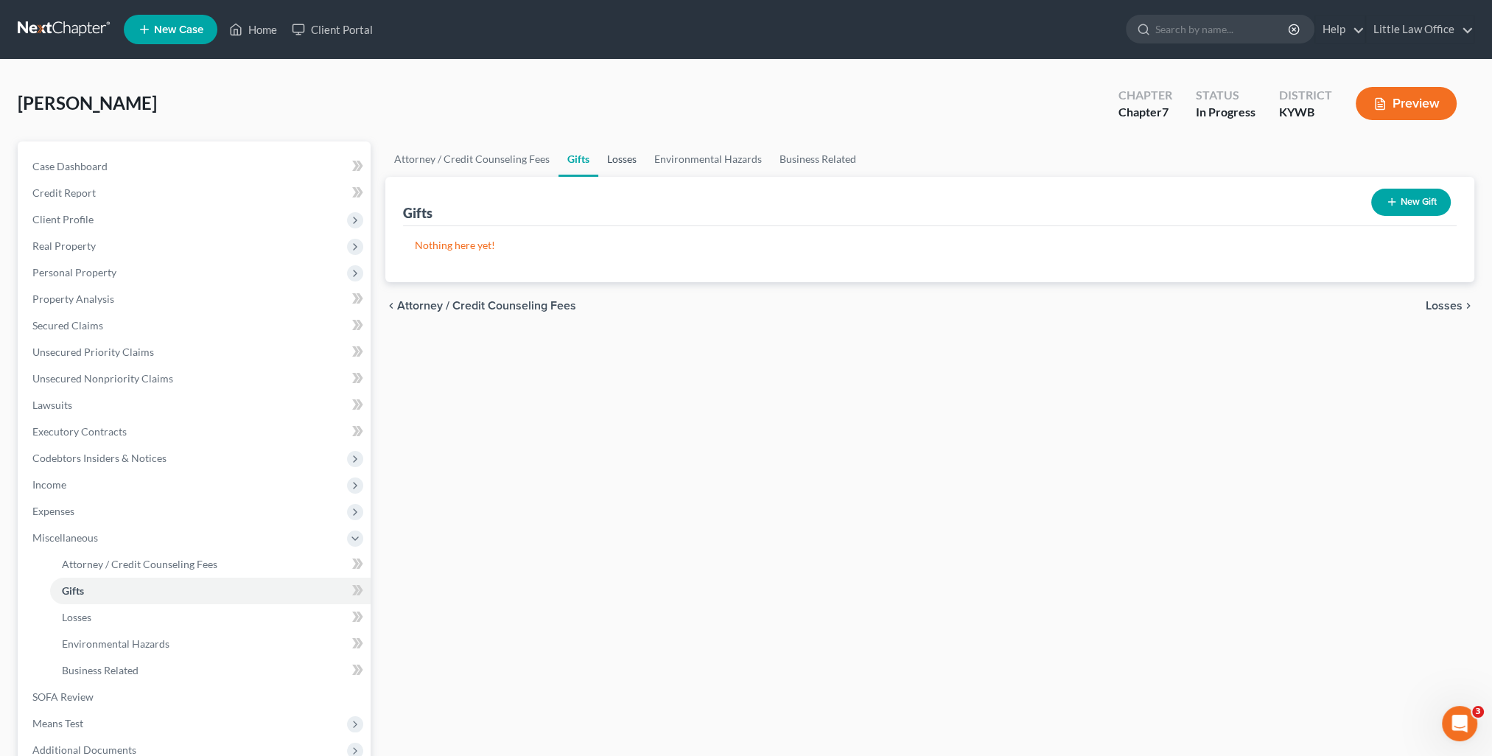
click at [620, 155] on link "Losses" at bounding box center [621, 158] width 47 height 35
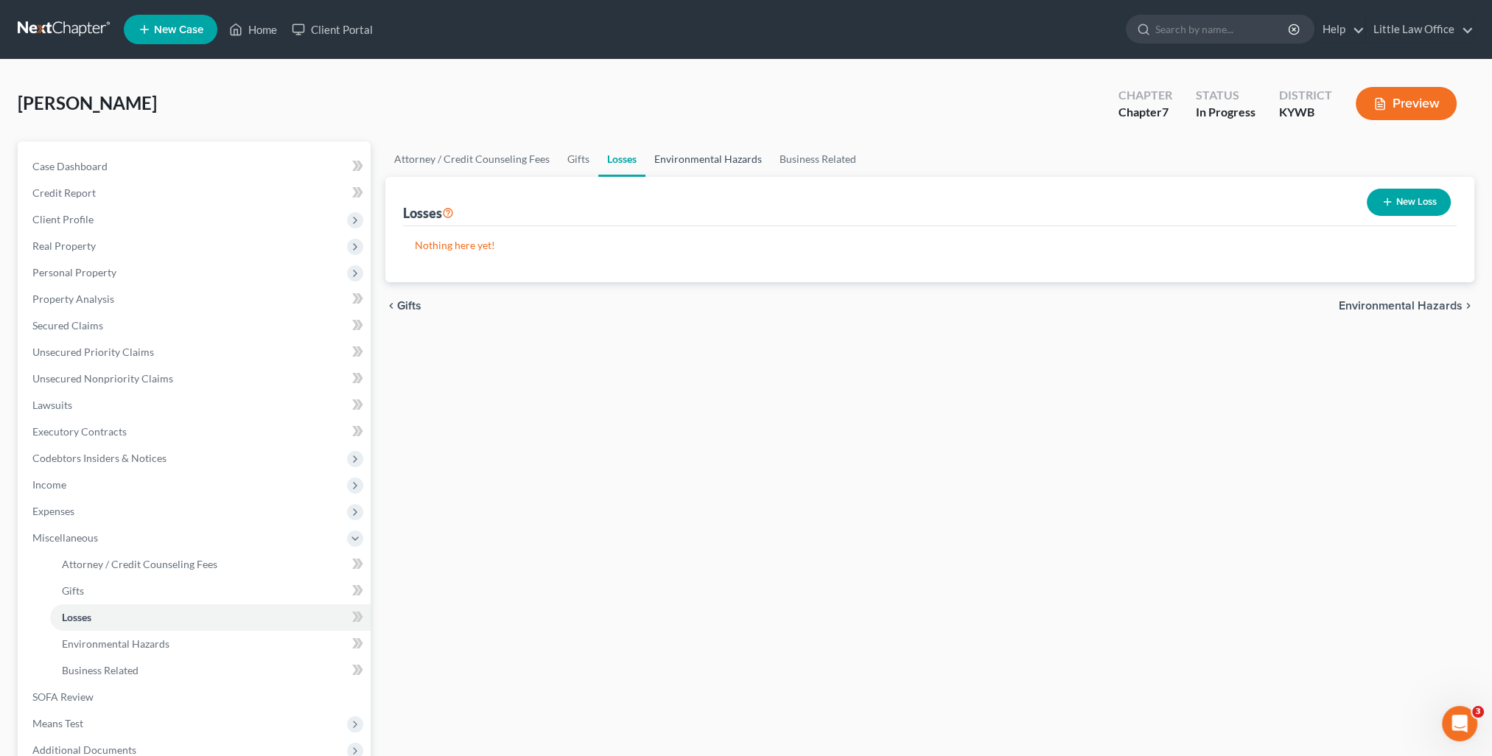
click at [702, 161] on link "Environmental Hazards" at bounding box center [708, 158] width 125 height 35
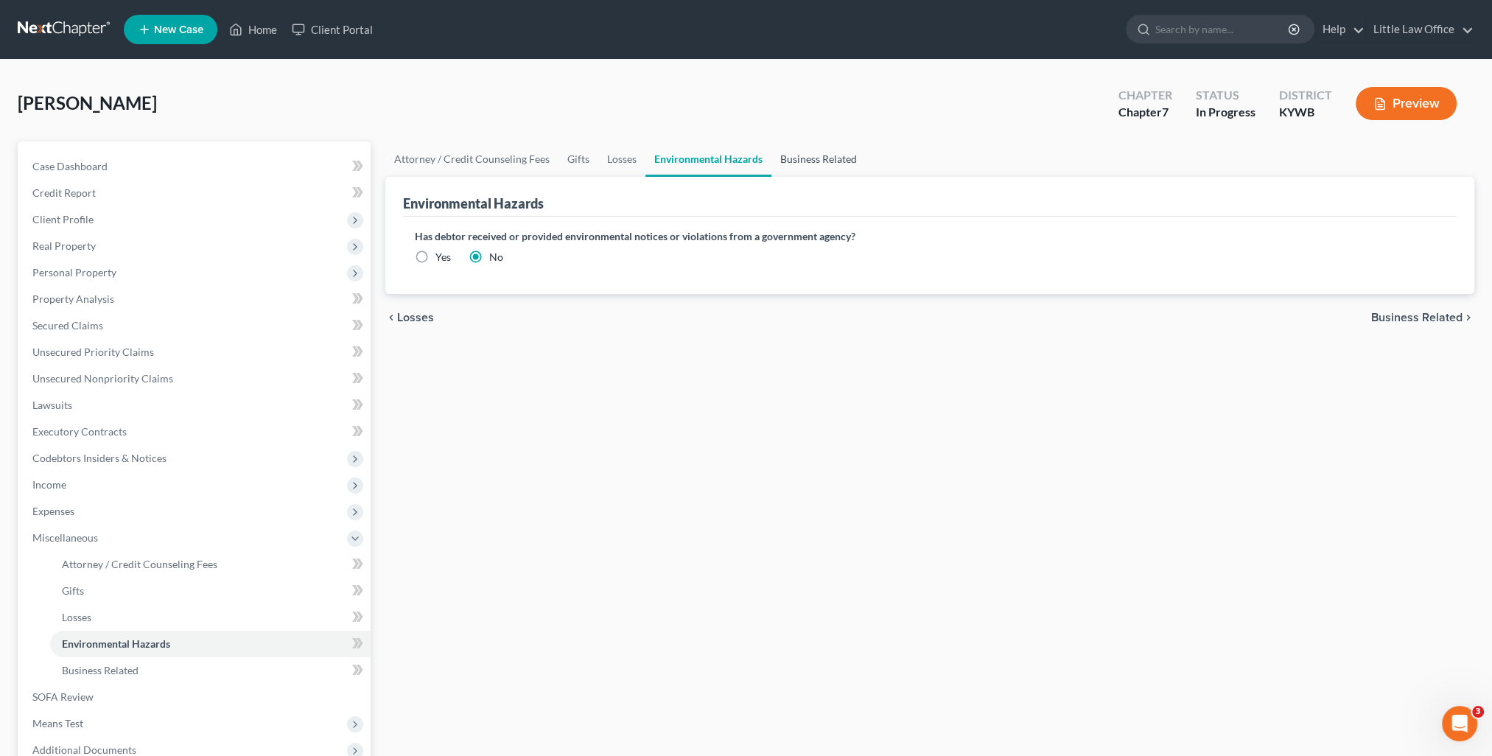
click at [791, 163] on link "Business Related" at bounding box center [819, 158] width 94 height 35
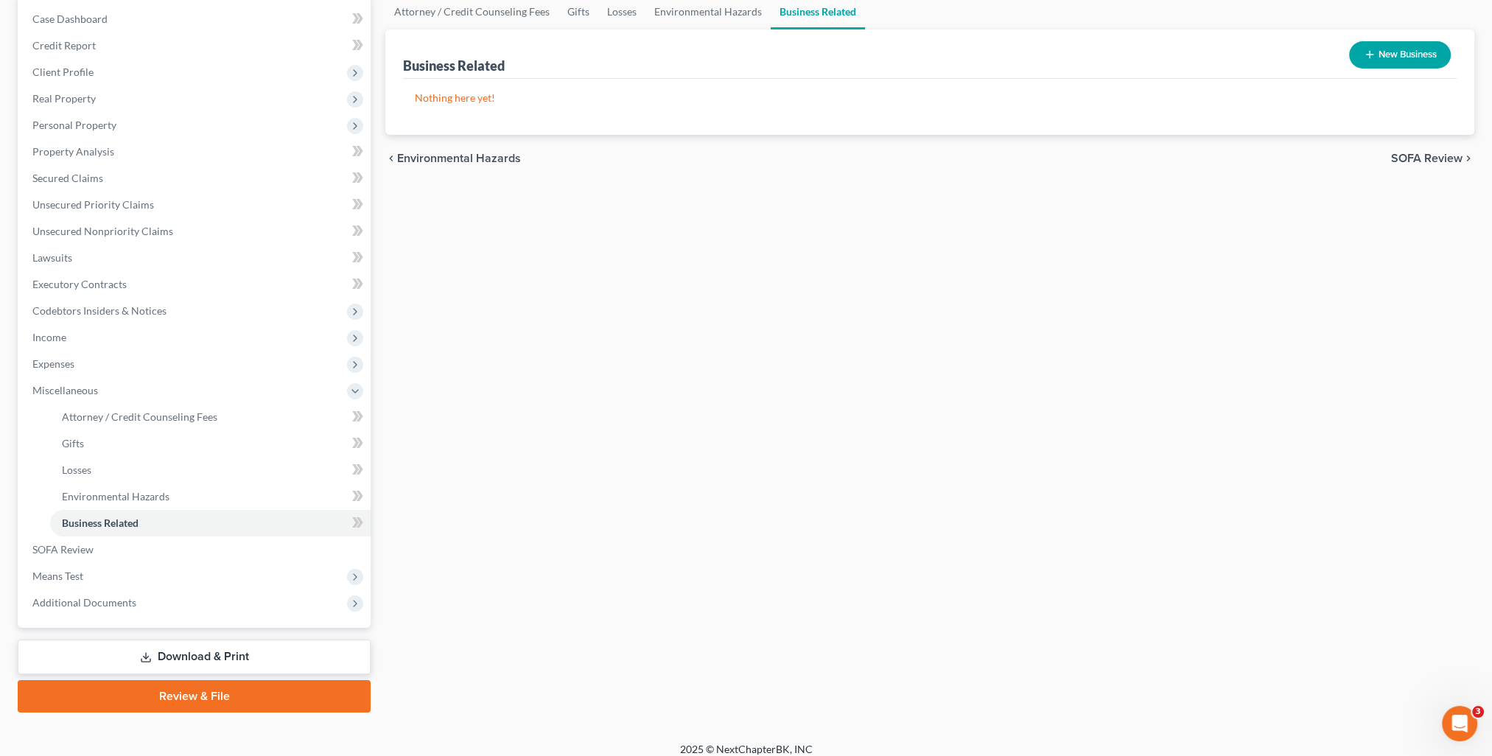
scroll to position [158, 0]
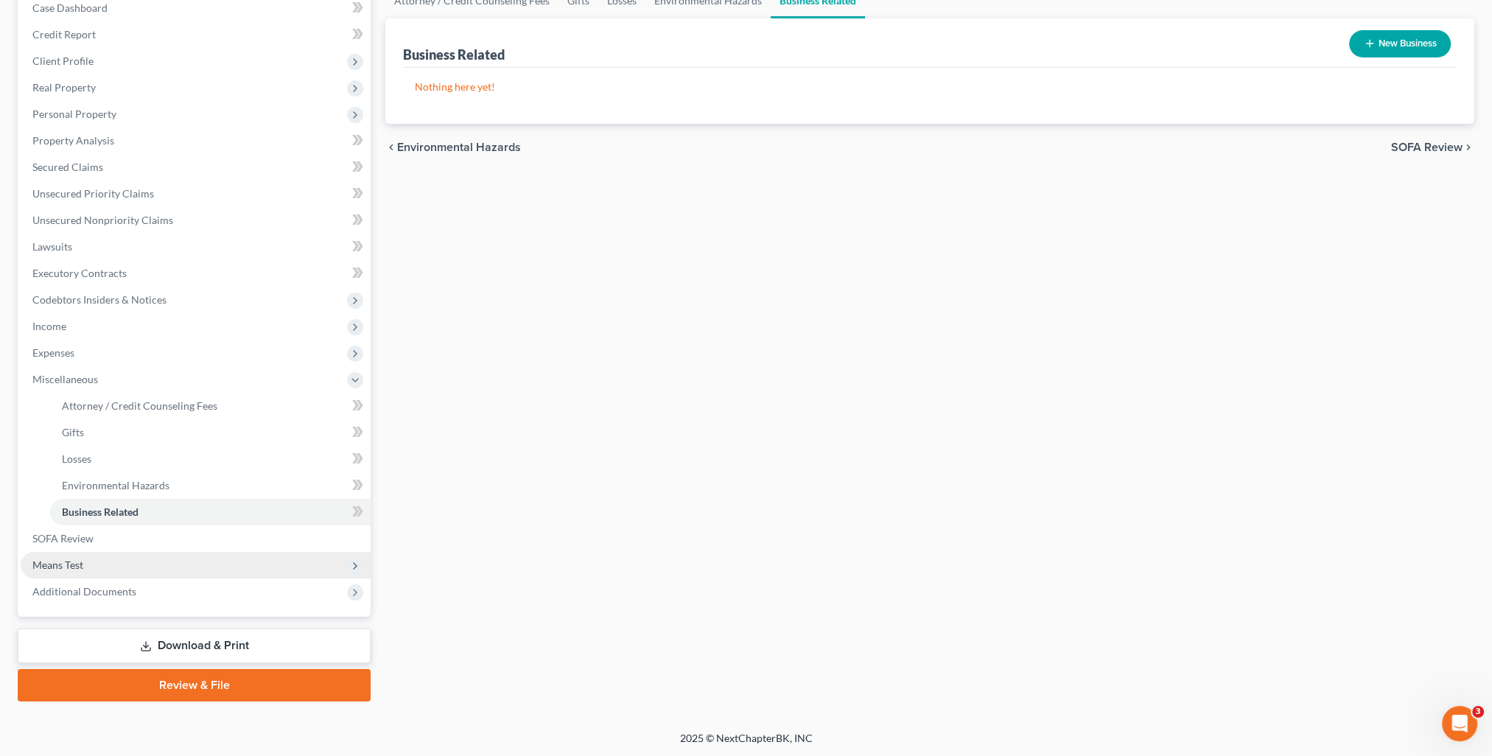
click at [115, 567] on span "Means Test" at bounding box center [196, 565] width 350 height 27
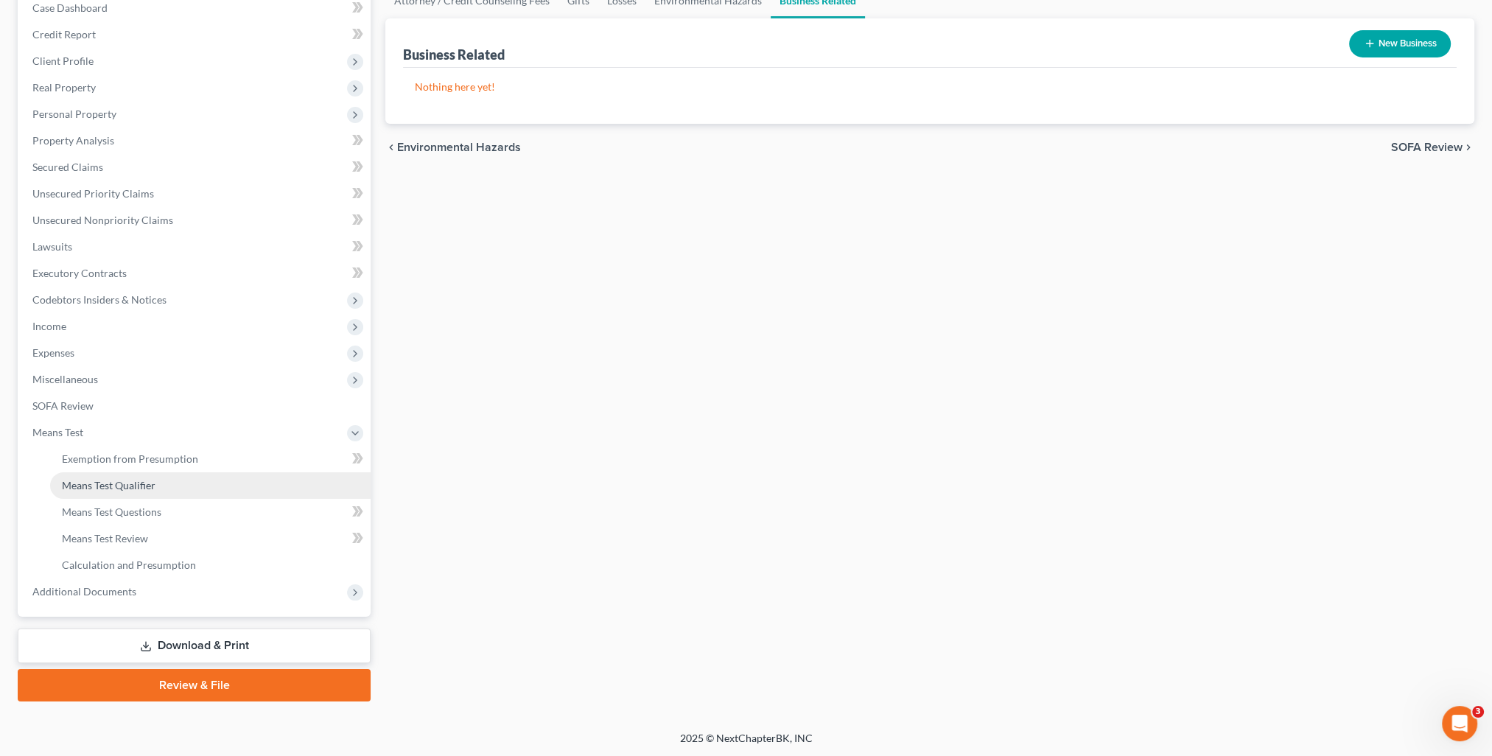
click at [133, 489] on span "Means Test Qualifier" at bounding box center [109, 485] width 94 height 13
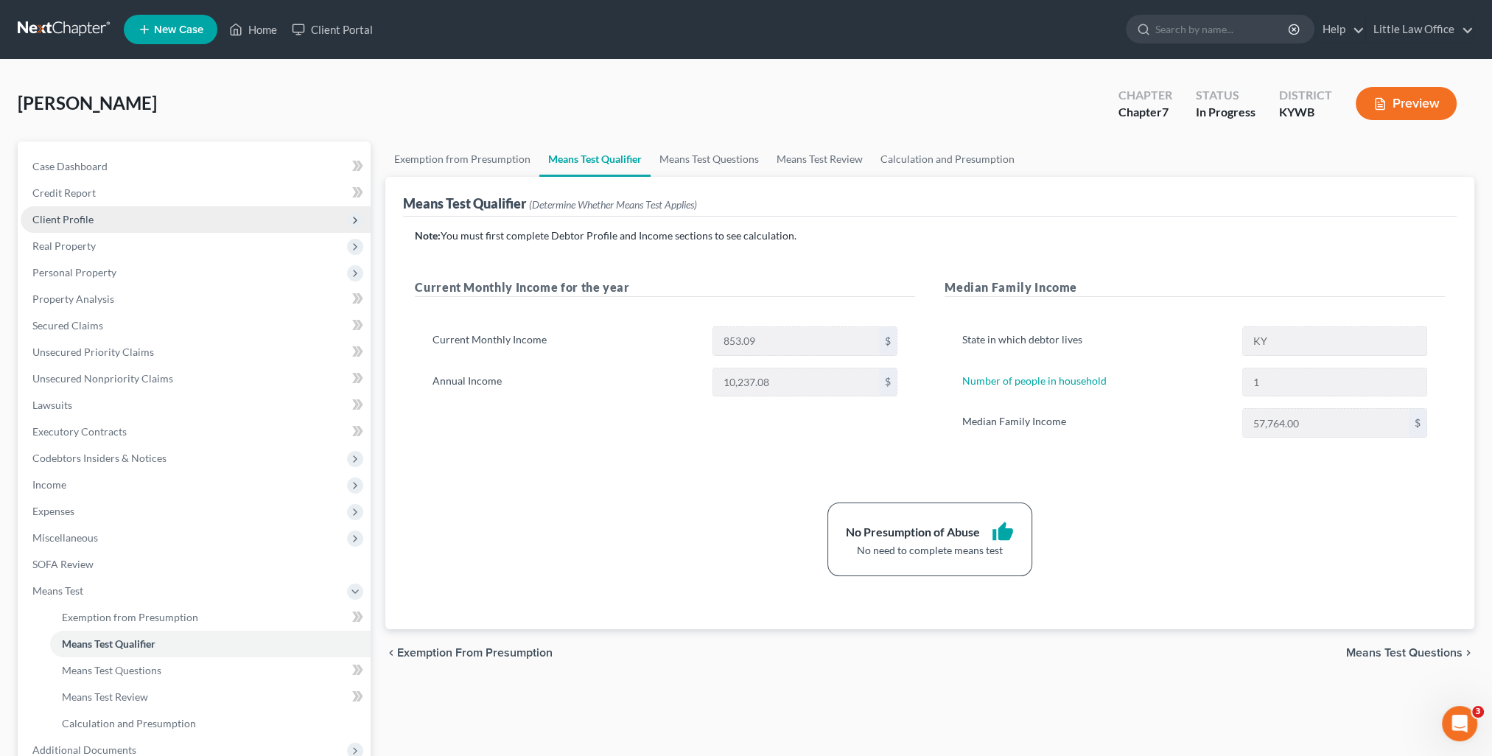
click at [71, 219] on span "Client Profile" at bounding box center [62, 219] width 61 height 13
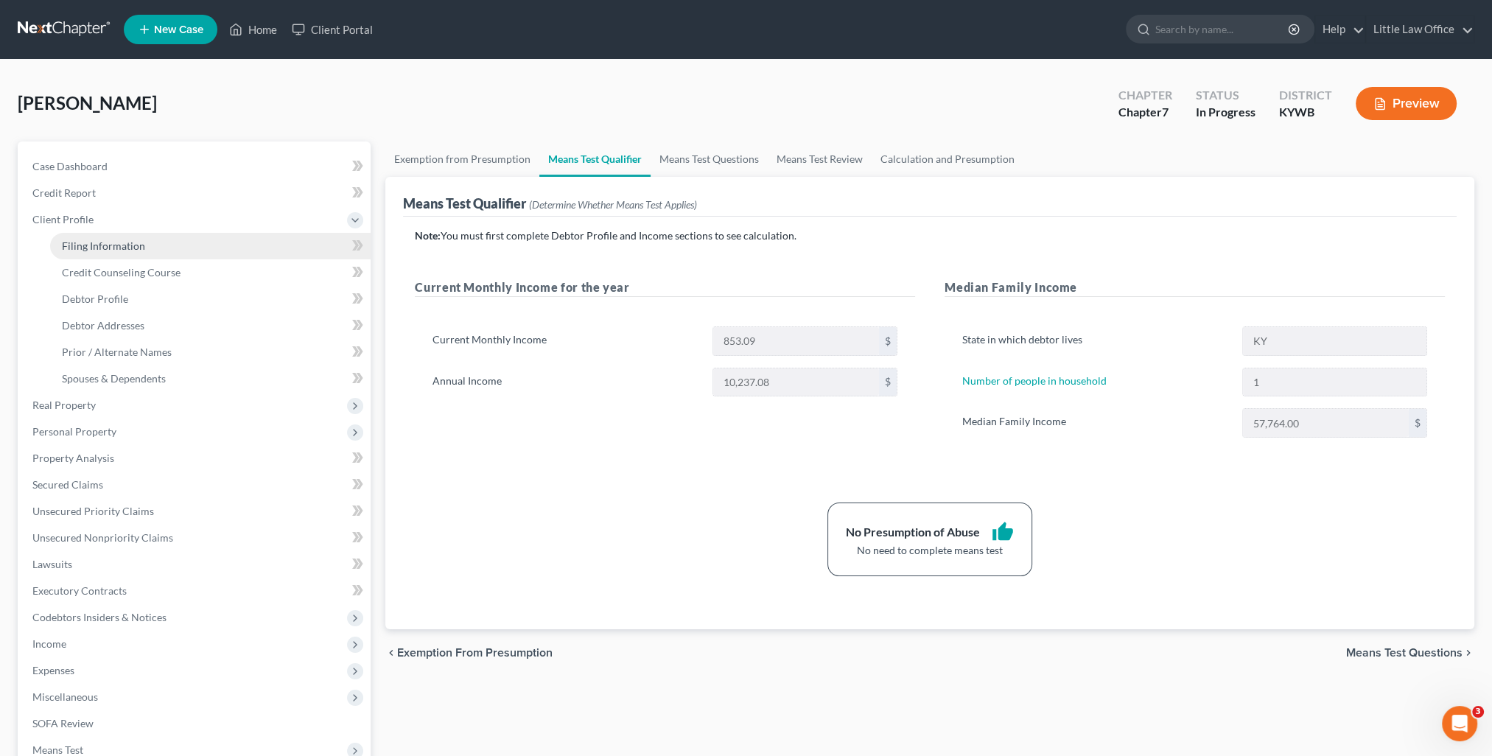
click at [92, 257] on link "Filing Information" at bounding box center [210, 246] width 321 height 27
select select "1"
select select "0"
select select "33"
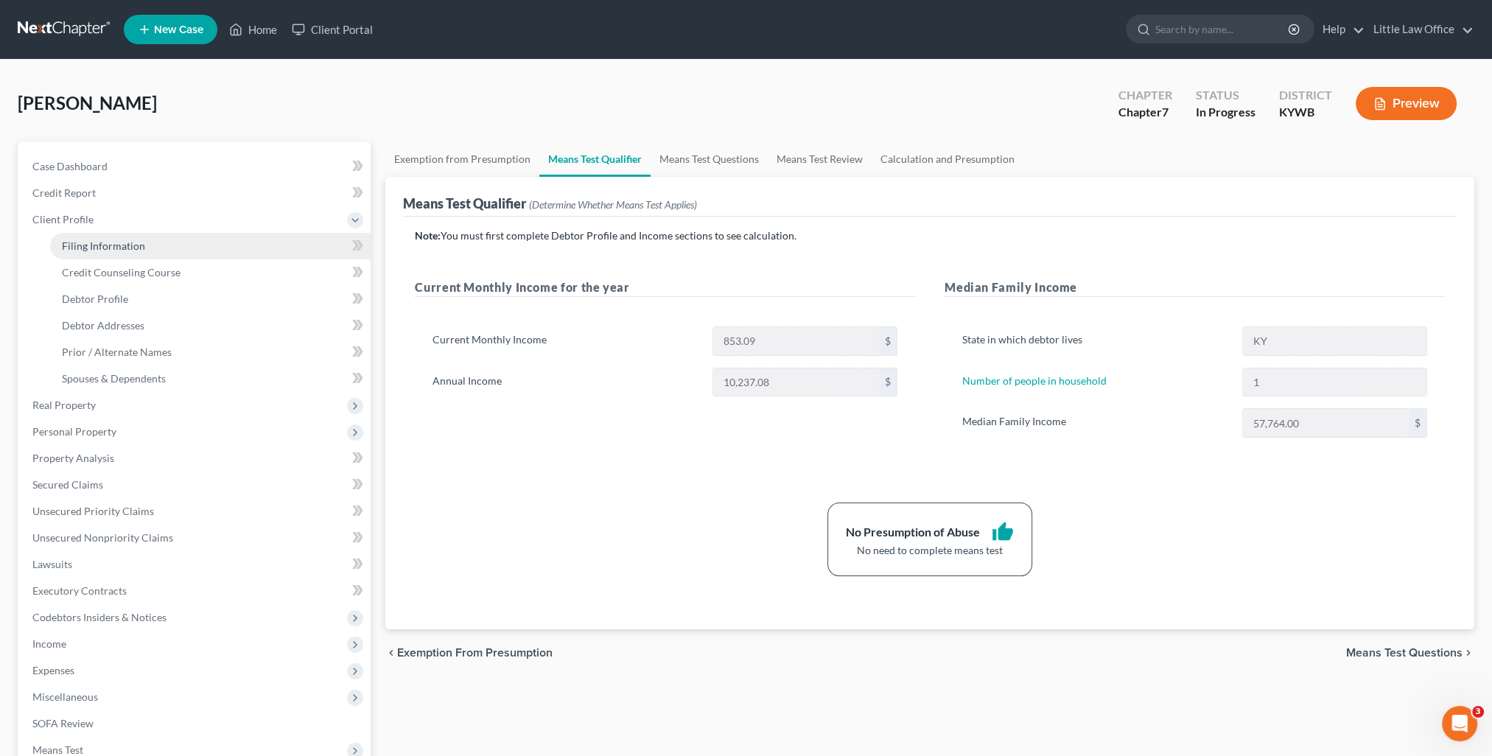
select select "0"
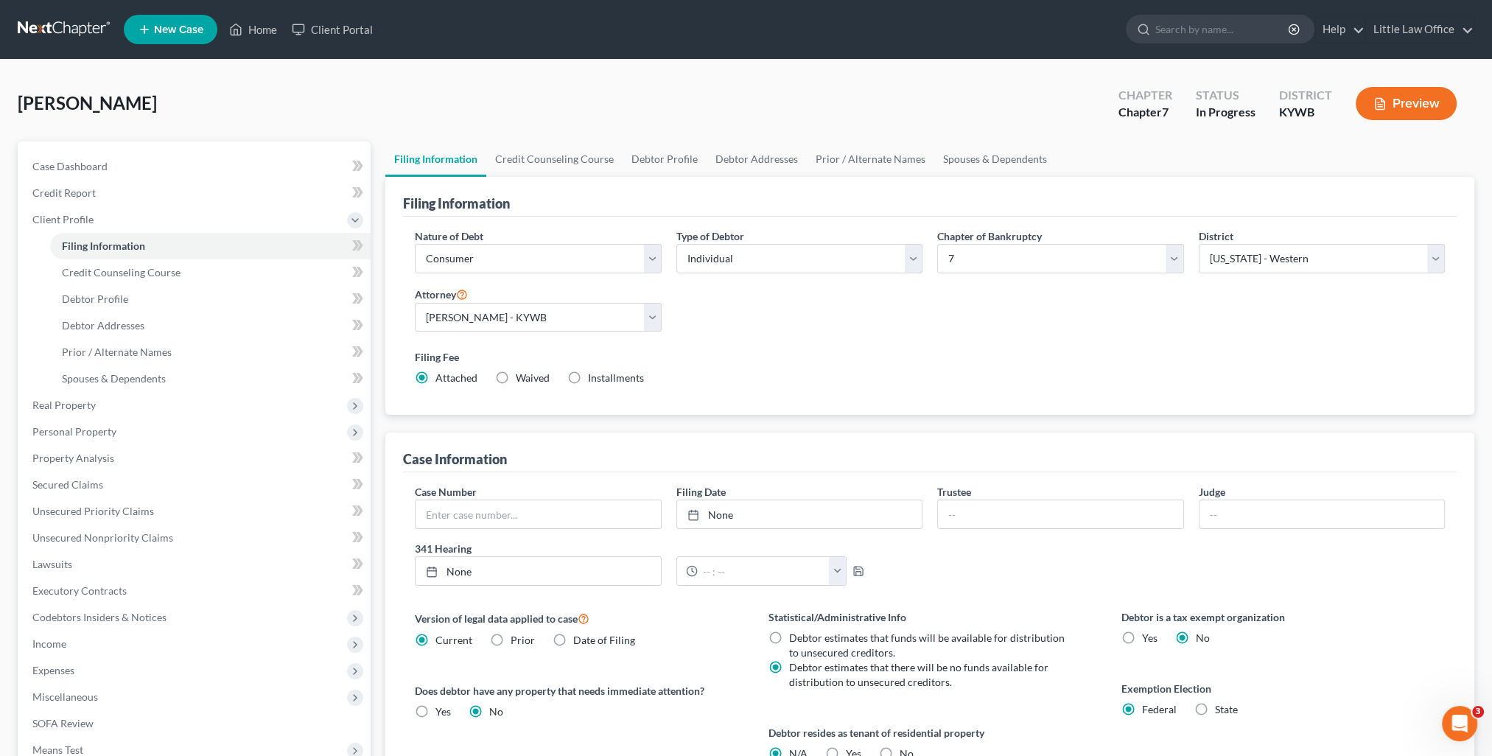
click at [1004, 276] on div "Chapter of Bankruptcy Select 7 11 12 13" at bounding box center [1060, 256] width 261 height 57
click at [997, 267] on select "Select 7 11 12 13" at bounding box center [1060, 258] width 246 height 29
click at [937, 244] on select "Select 7 11 12 13" at bounding box center [1060, 258] width 246 height 29
select select "3"
click at [996, 331] on div "Nature of Debt Select Business Consumer Other Nature of Business Select Clearin…" at bounding box center [930, 312] width 1045 height 169
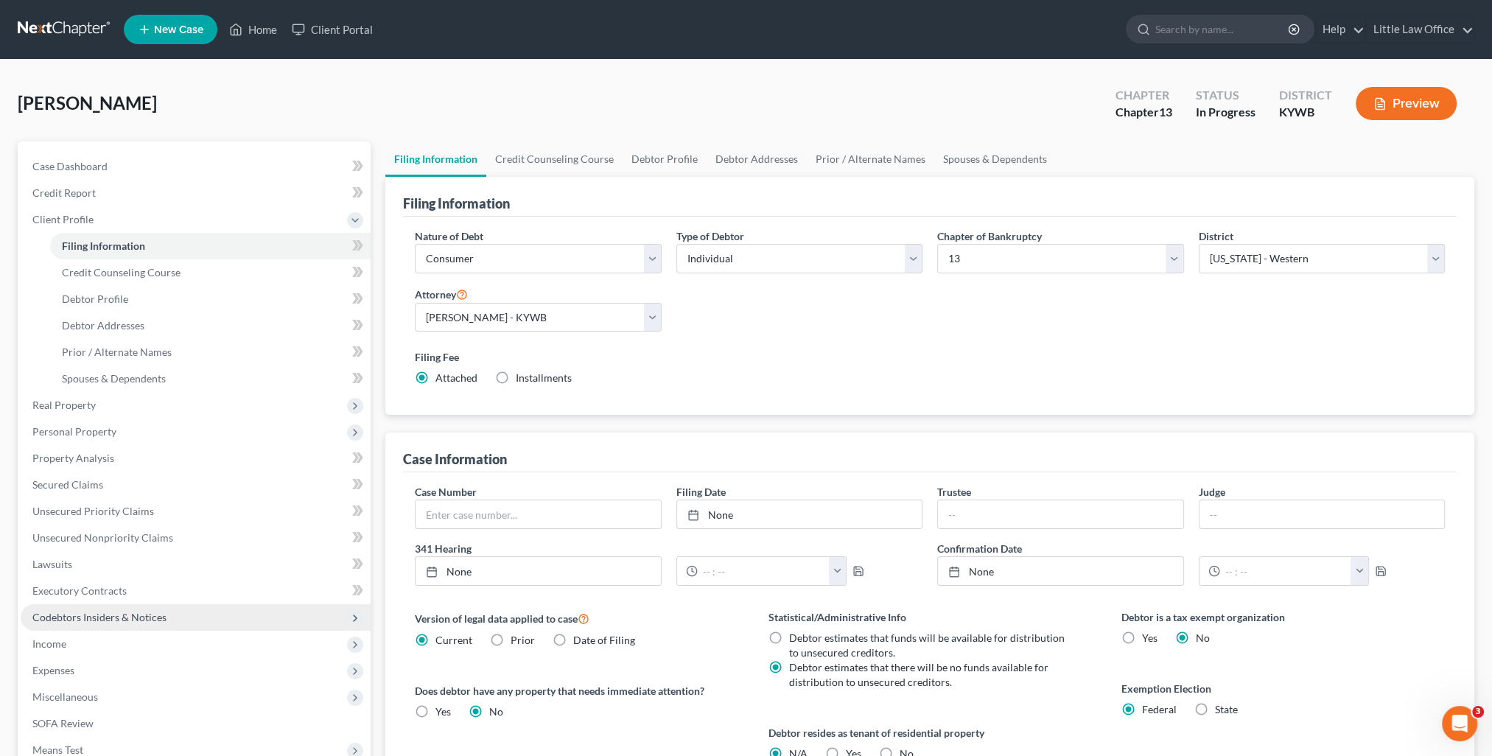
scroll to position [147, 0]
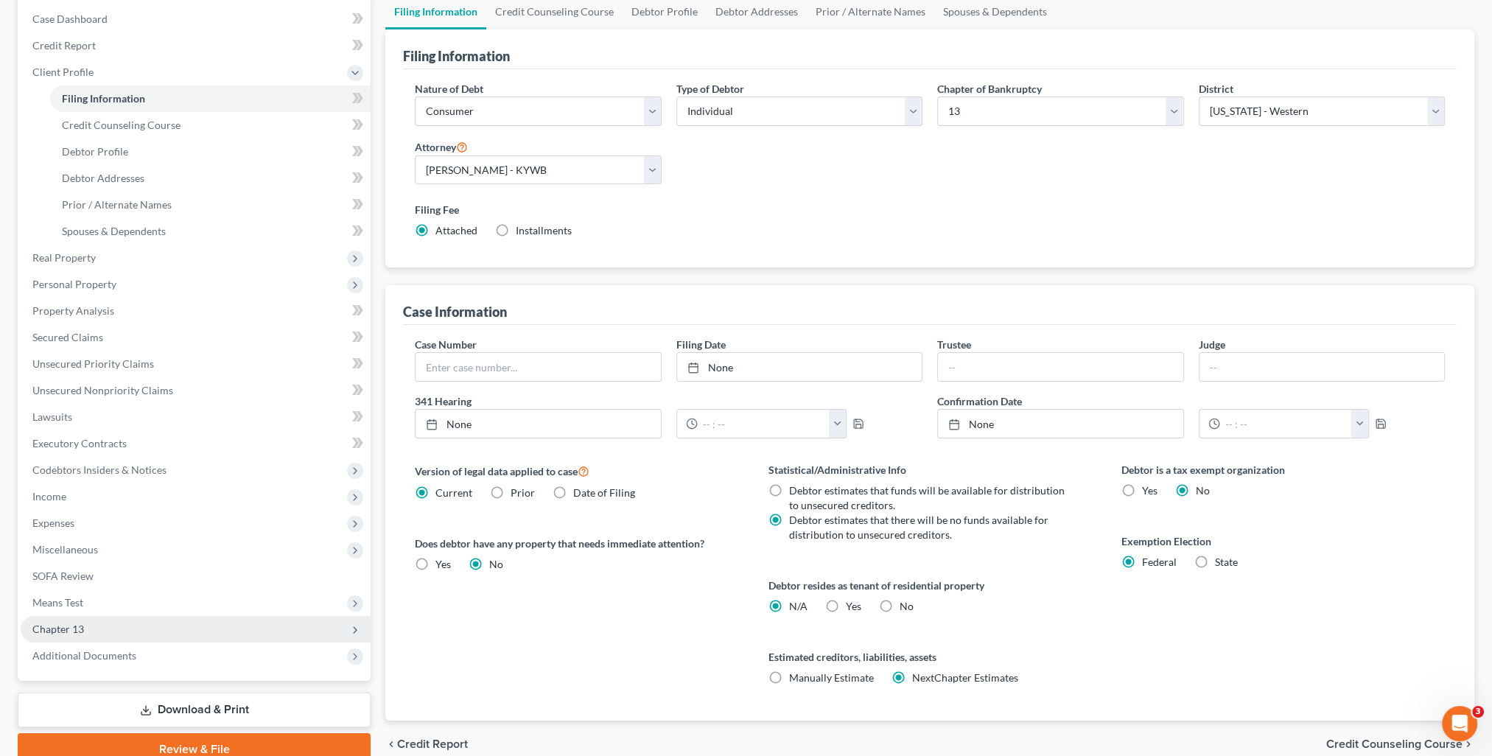
click at [89, 632] on span "Chapter 13" at bounding box center [196, 629] width 350 height 27
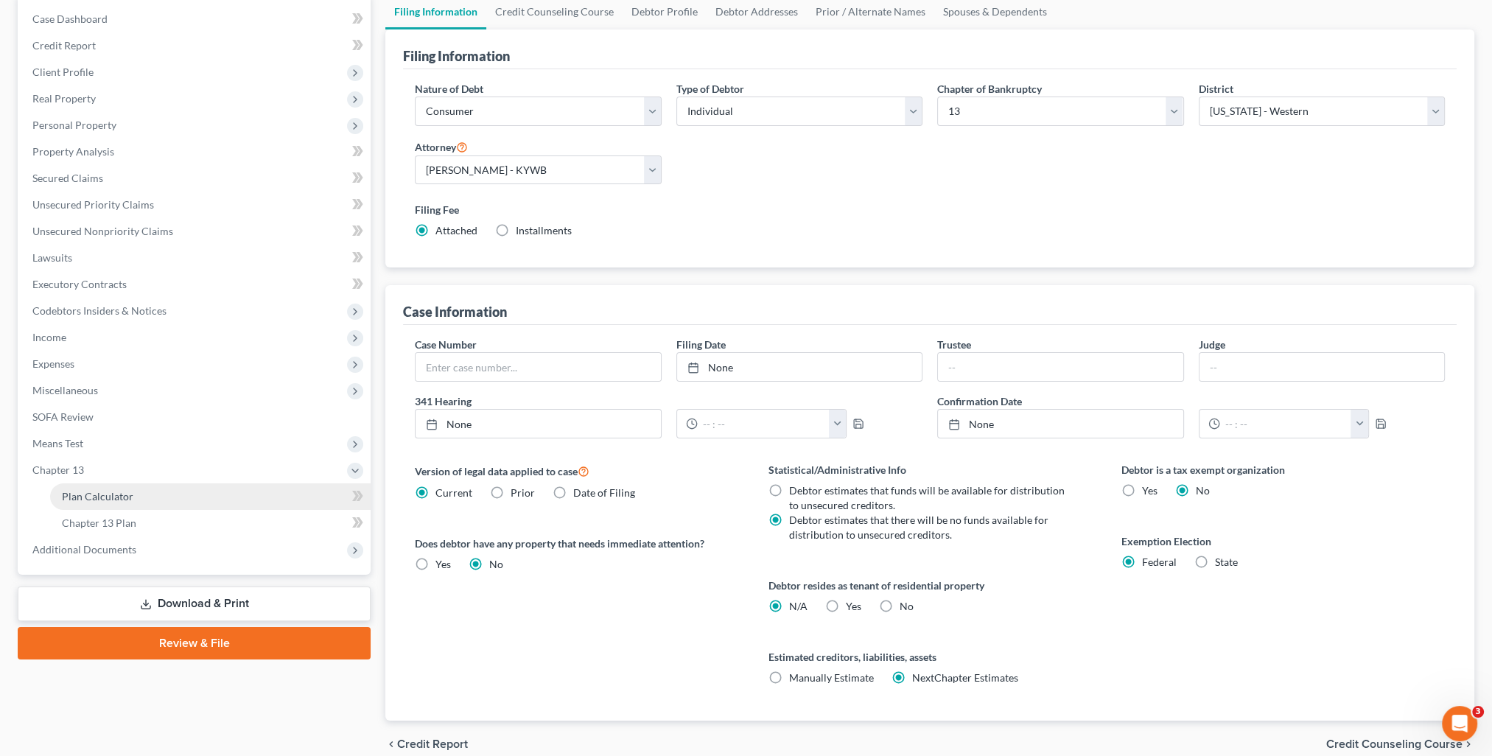
click at [97, 500] on span "Plan Calculator" at bounding box center [97, 496] width 71 height 13
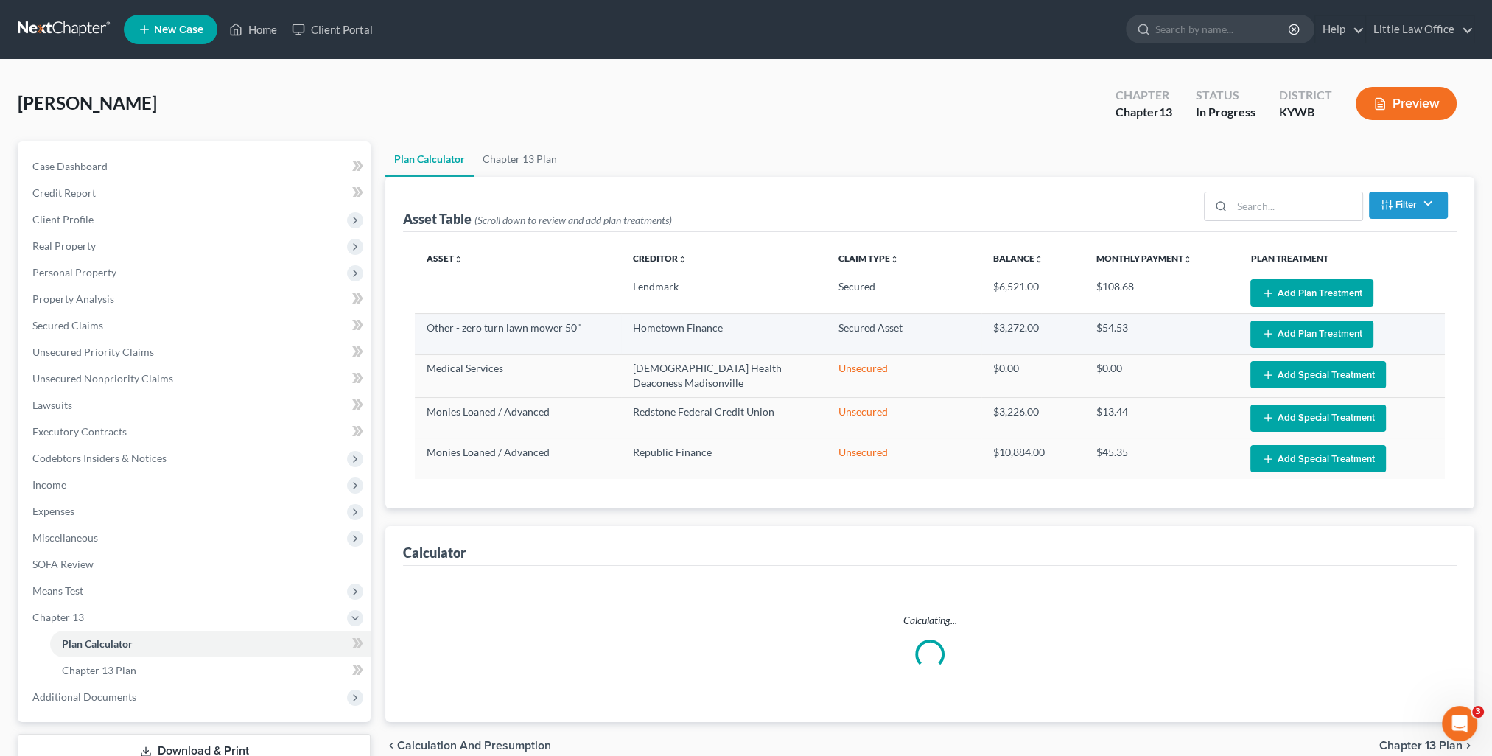
select select "59"
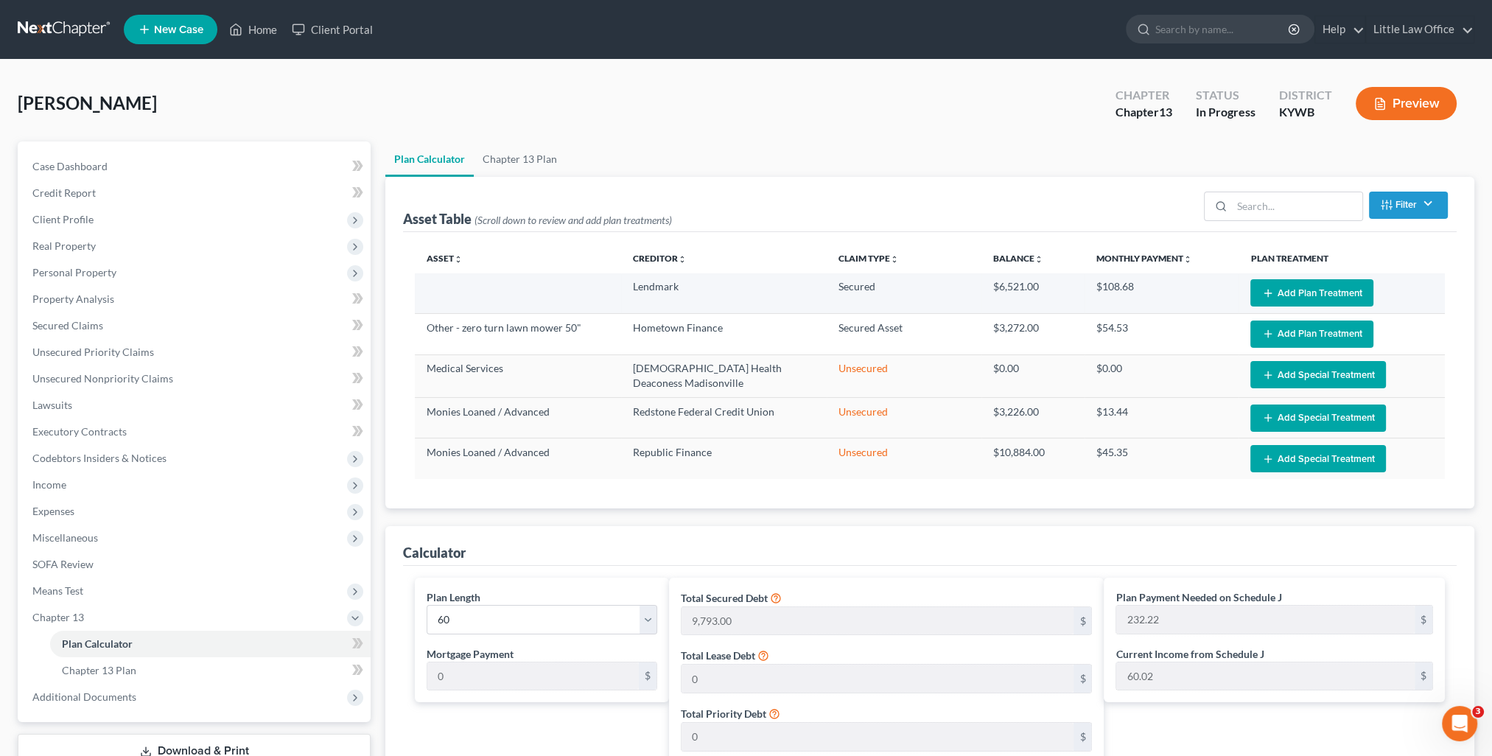
click at [1284, 302] on button "Add Plan Treatment" at bounding box center [1312, 292] width 123 height 27
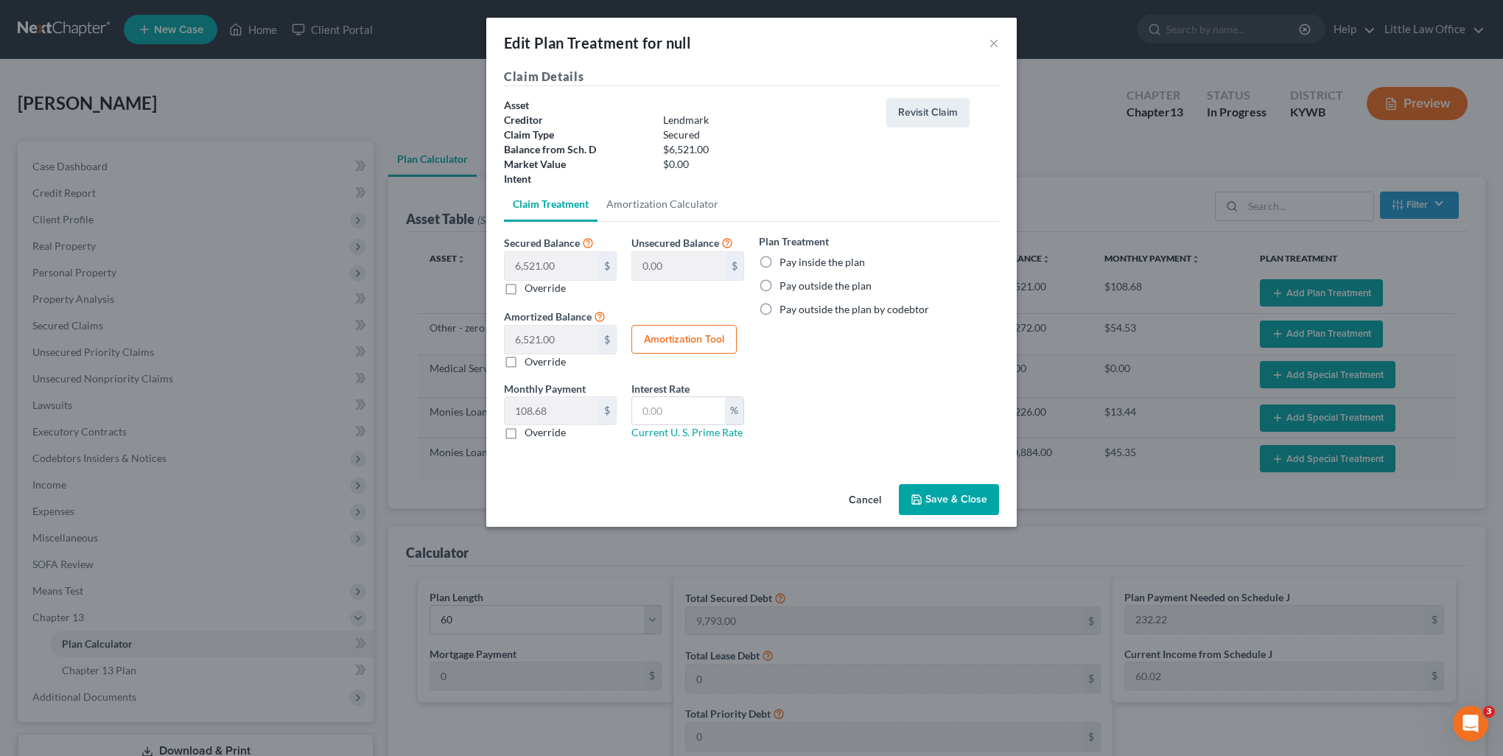
click at [796, 261] on label "Pay inside the plan" at bounding box center [822, 262] width 85 height 15
click at [795, 261] on input "Pay inside the plan" at bounding box center [791, 260] width 10 height 10
radio input "true"
click at [865, 510] on button "Cancel" at bounding box center [865, 500] width 56 height 29
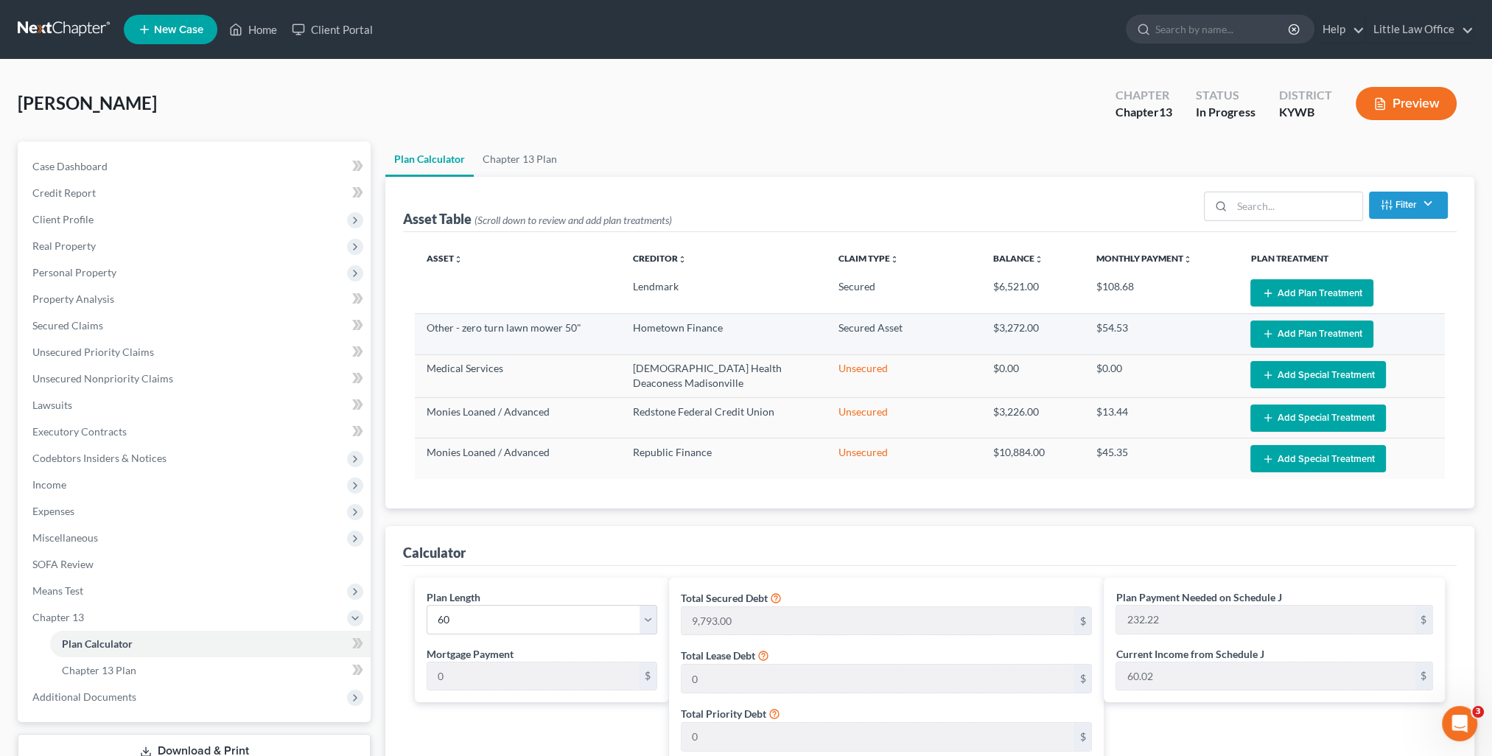
click at [1288, 324] on button "Add Plan Treatment" at bounding box center [1312, 334] width 123 height 27
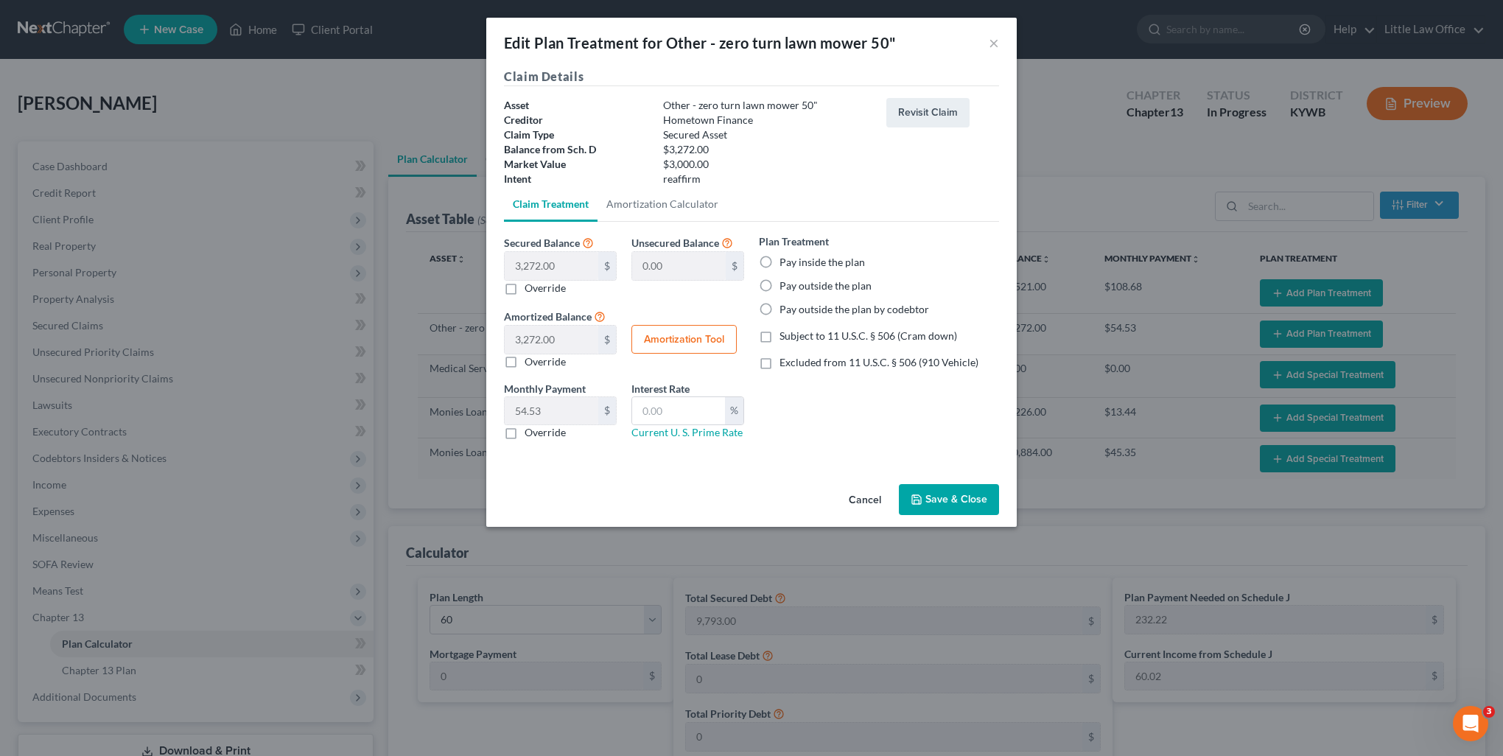
click at [798, 266] on label "Pay inside the plan" at bounding box center [822, 262] width 85 height 15
click at [795, 265] on input "Pay inside the plan" at bounding box center [791, 260] width 10 height 10
radio input "true"
click at [822, 357] on span "Excluded from 11 U.S.C. § 506 (910 Vehicle)" at bounding box center [879, 362] width 199 height 13
click at [795, 357] on input "Excluded from 11 U.S.C. § 506 (910 Vehicle)" at bounding box center [791, 360] width 10 height 10
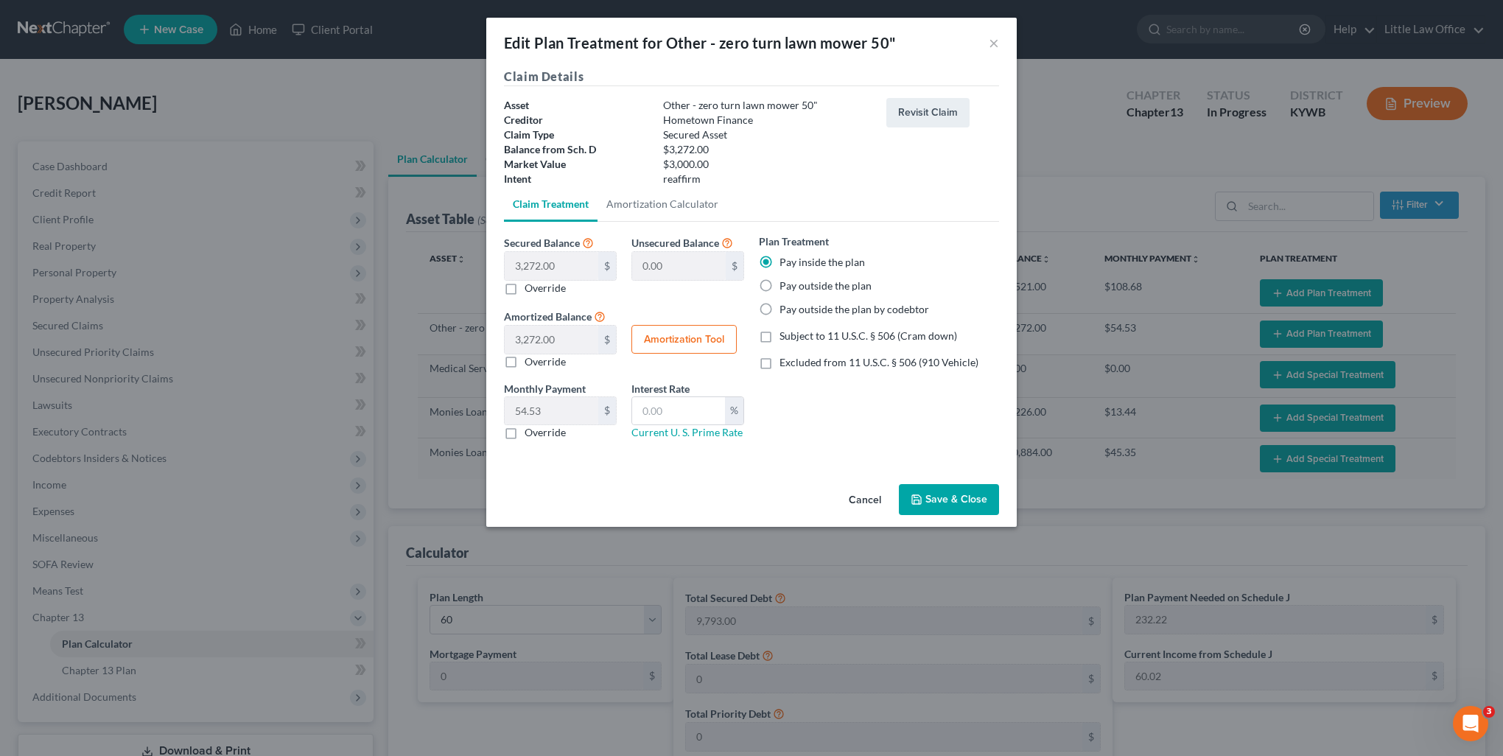
checkbox input "true"
click at [699, 420] on input "text" at bounding box center [678, 411] width 93 height 28
type input "0.00"
click at [919, 500] on icon "button" at bounding box center [917, 500] width 12 height 12
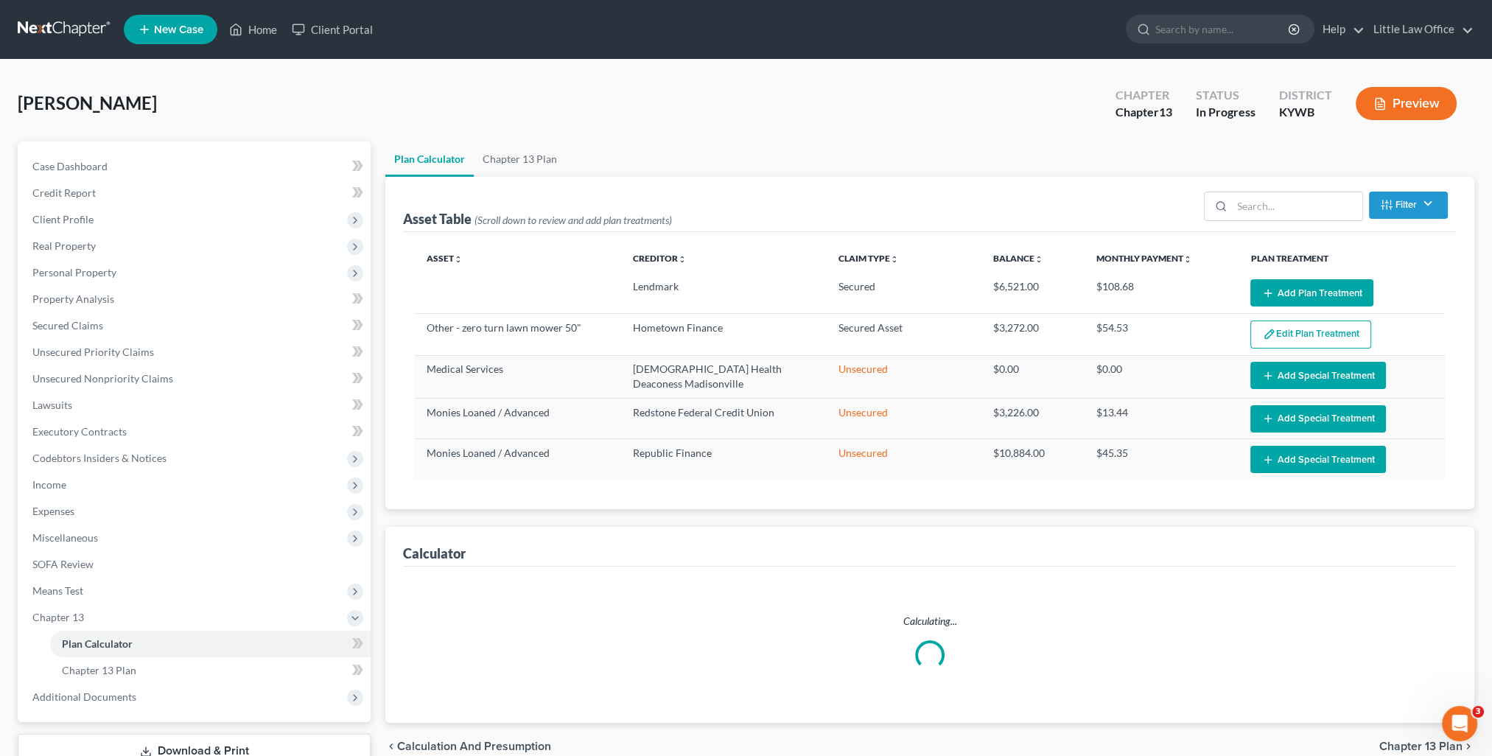
select select "59"
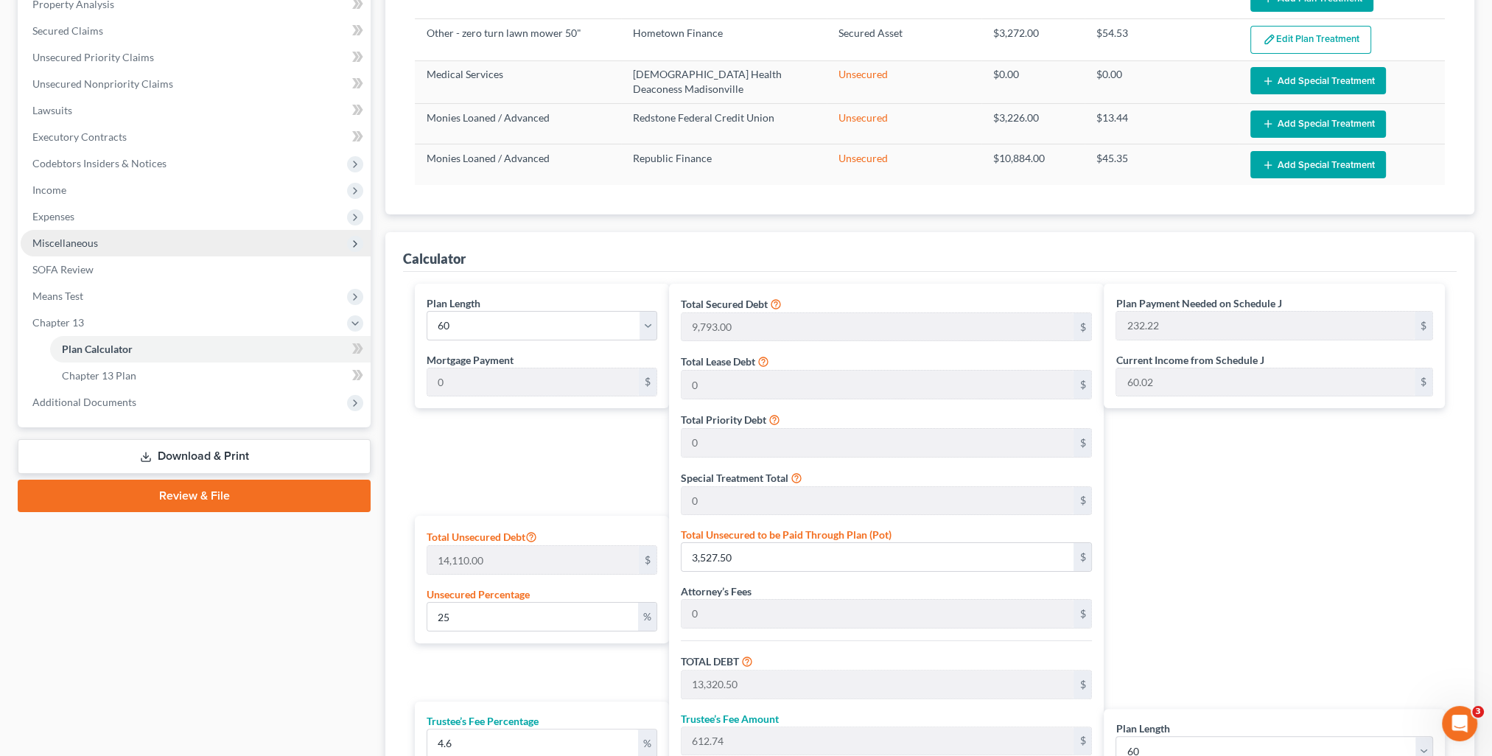
scroll to position [221, 0]
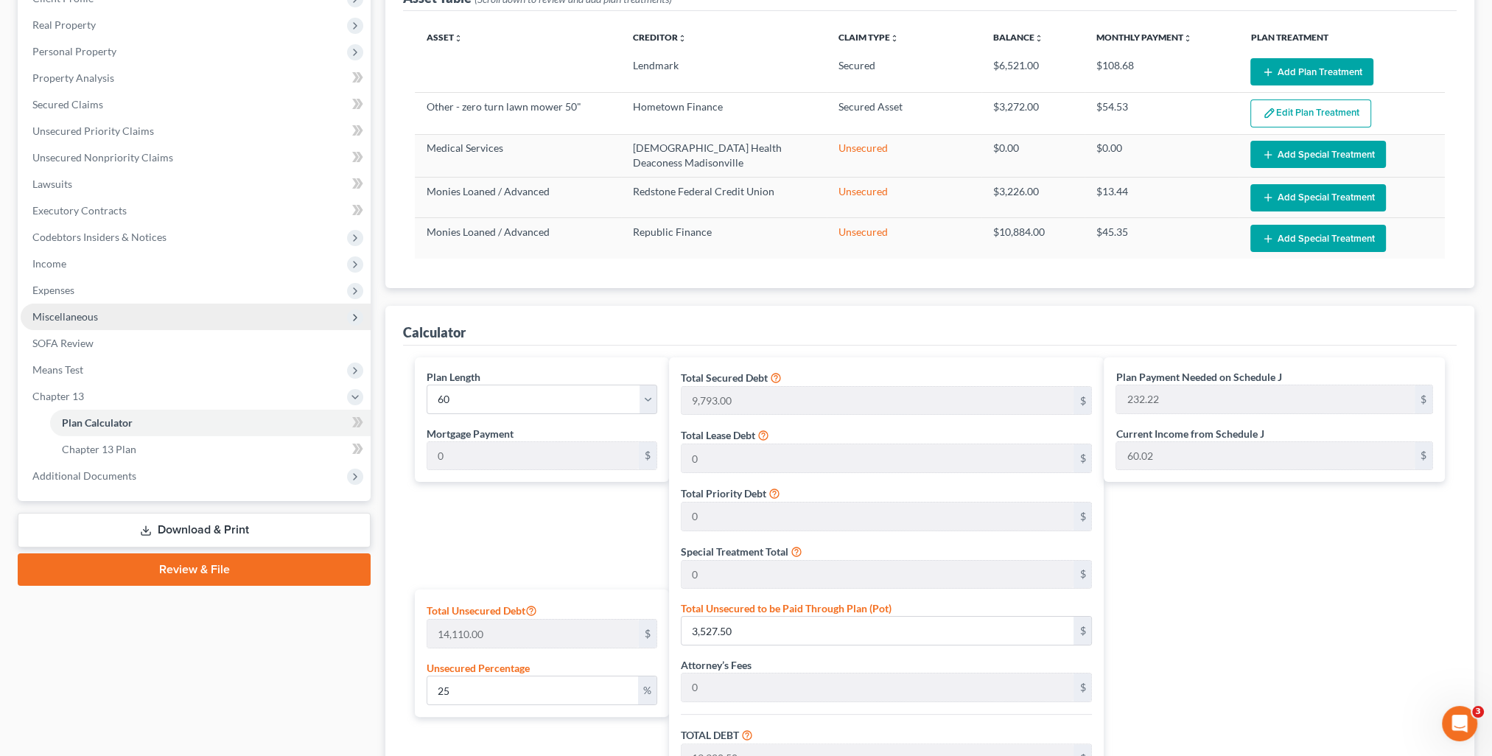
click at [59, 318] on span "Miscellaneous" at bounding box center [65, 316] width 66 height 13
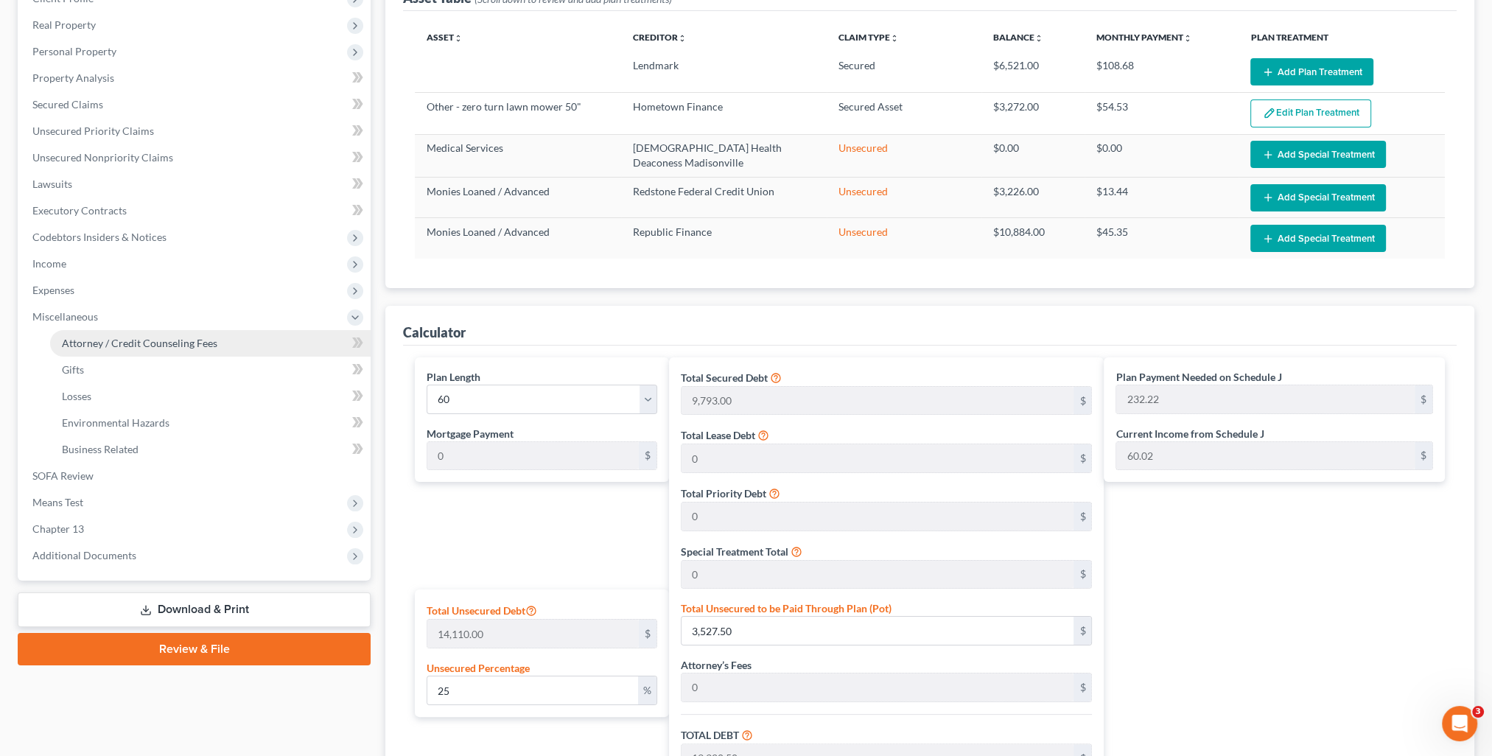
click at [76, 334] on link "Attorney / Credit Counseling Fees" at bounding box center [210, 343] width 321 height 27
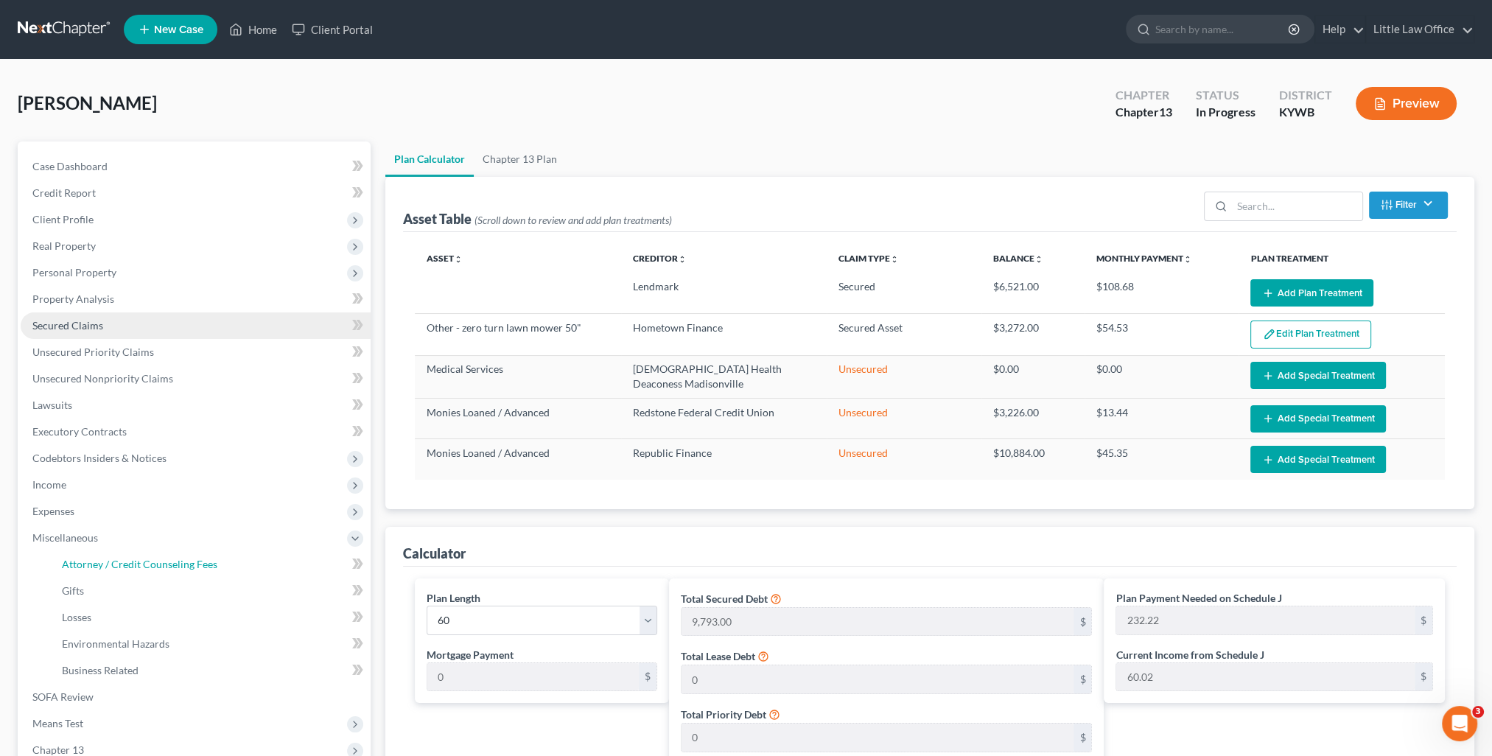
select select "0"
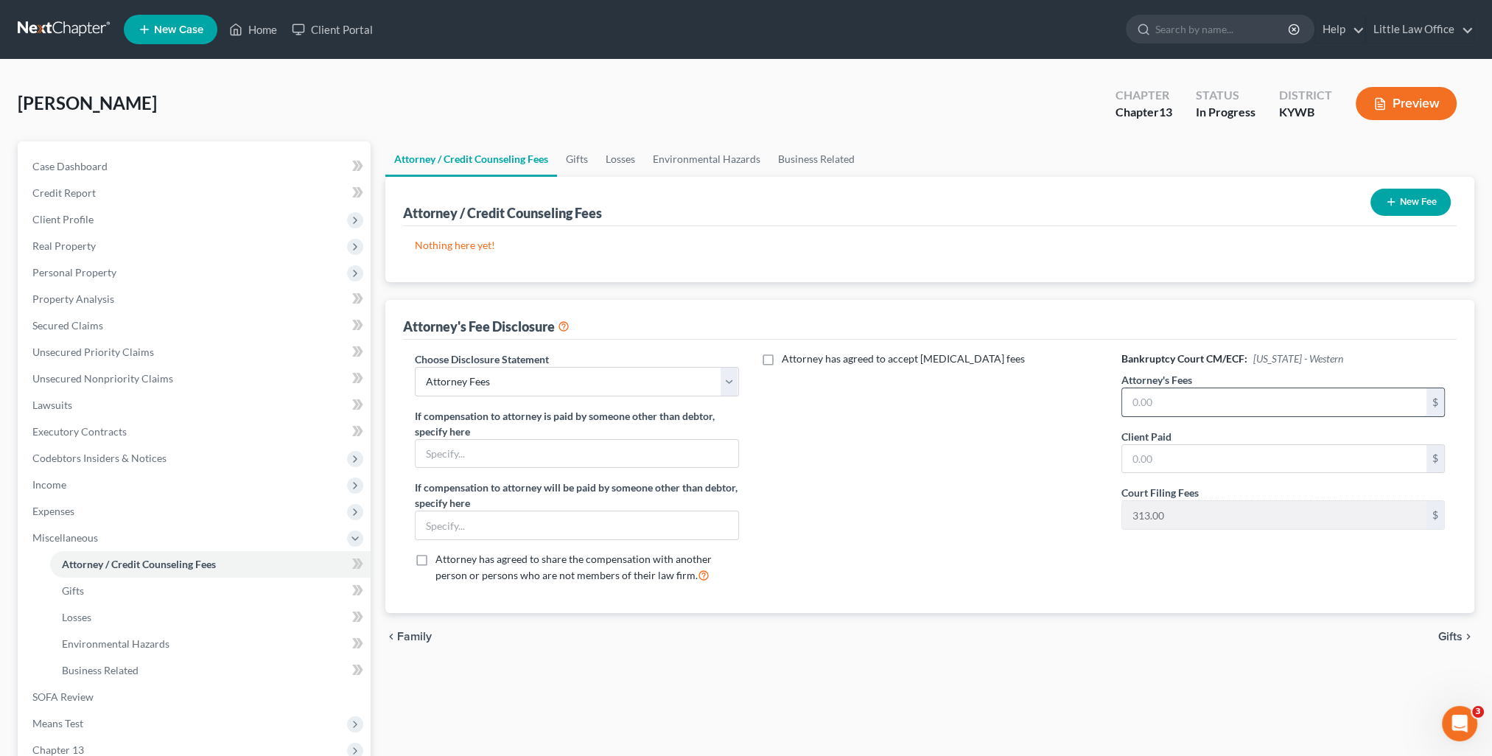
click at [1247, 408] on input "text" at bounding box center [1274, 402] width 304 height 28
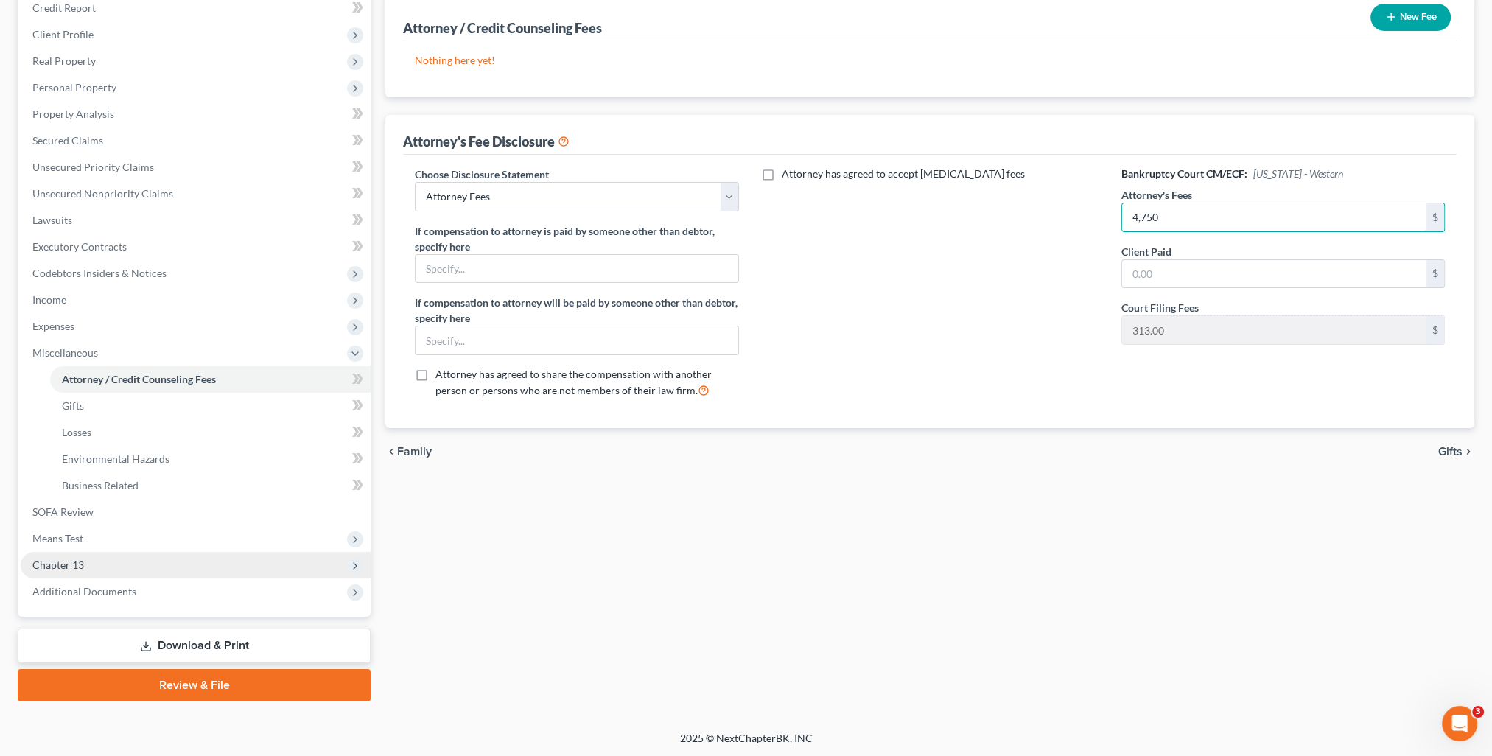
type input "4,750"
click at [105, 567] on span "Chapter 13" at bounding box center [196, 565] width 350 height 27
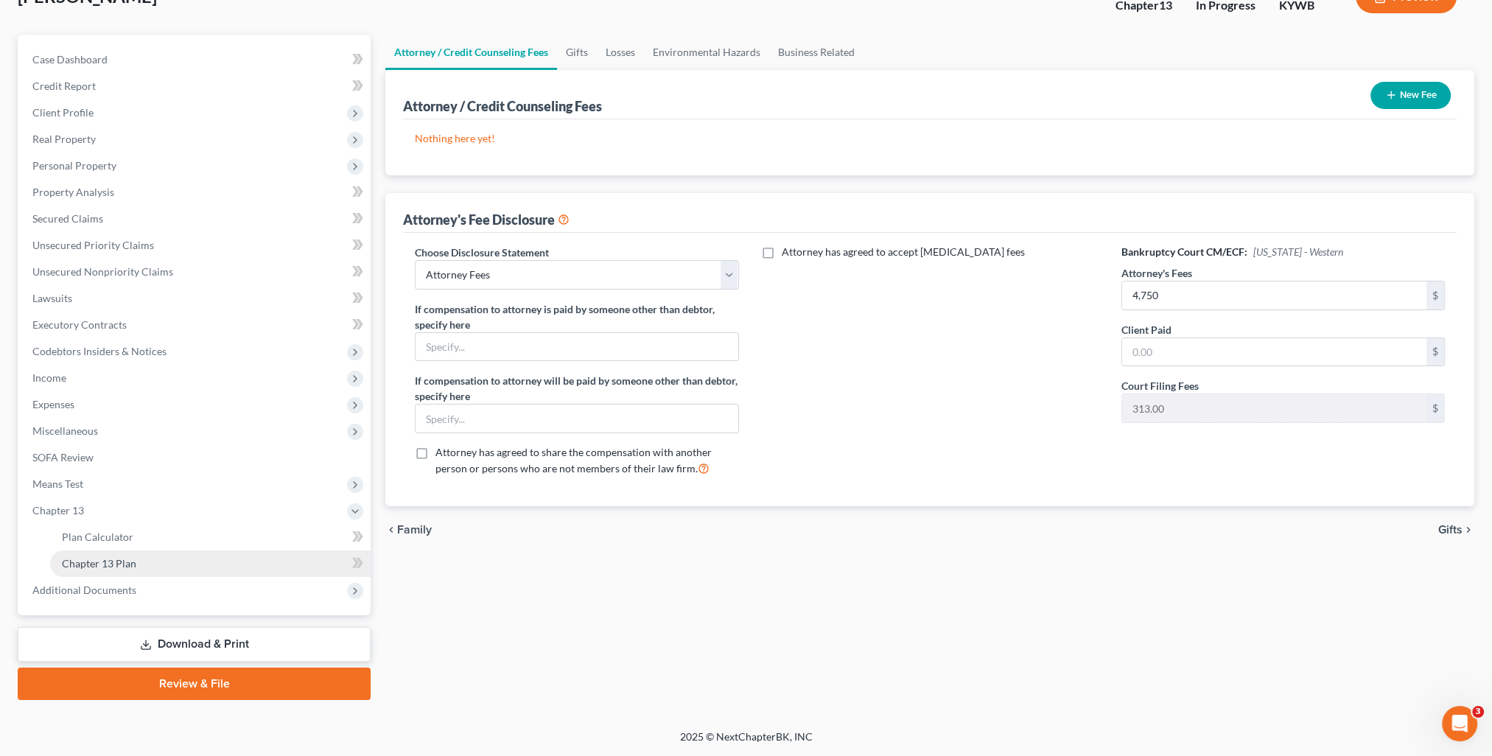
scroll to position [105, 0]
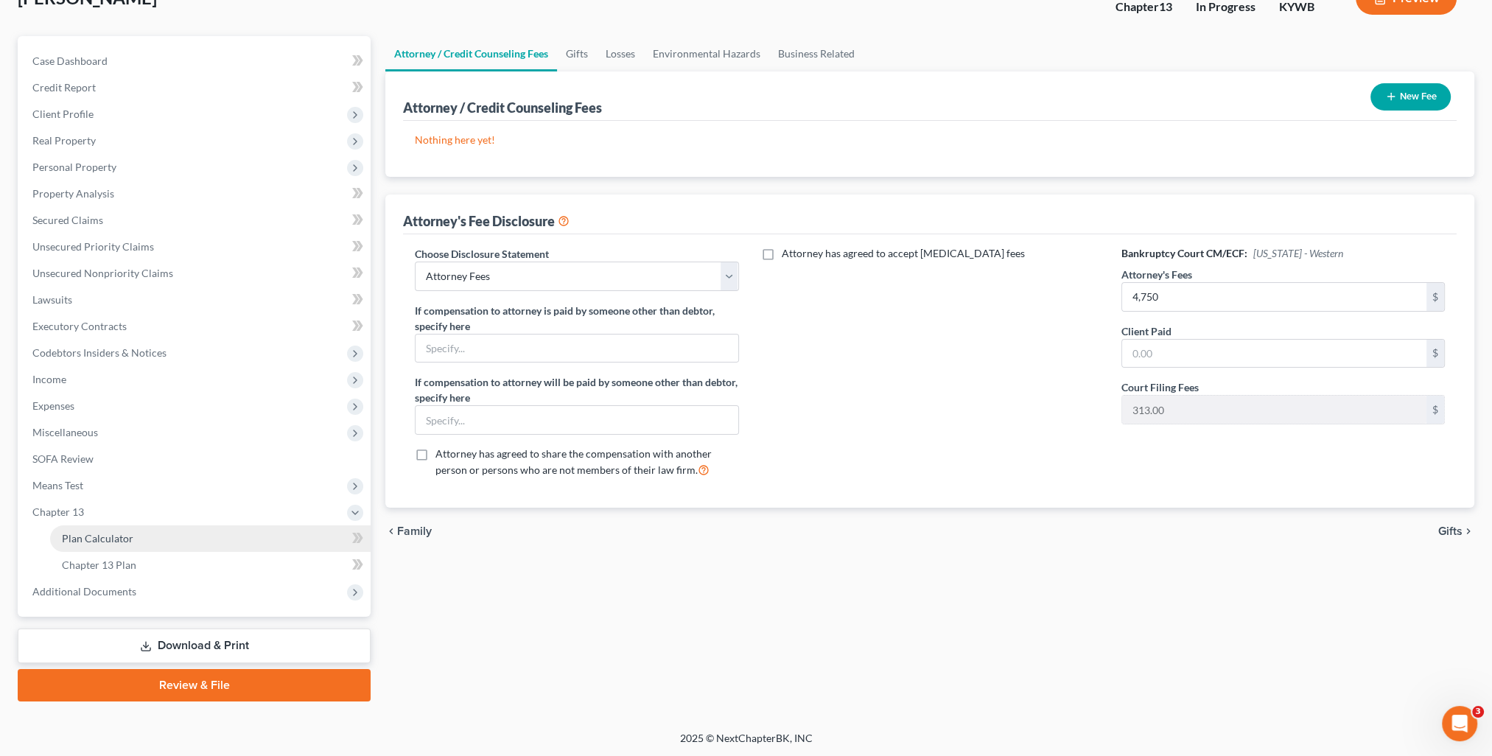
click at [111, 541] on span "Plan Calculator" at bounding box center [97, 538] width 71 height 13
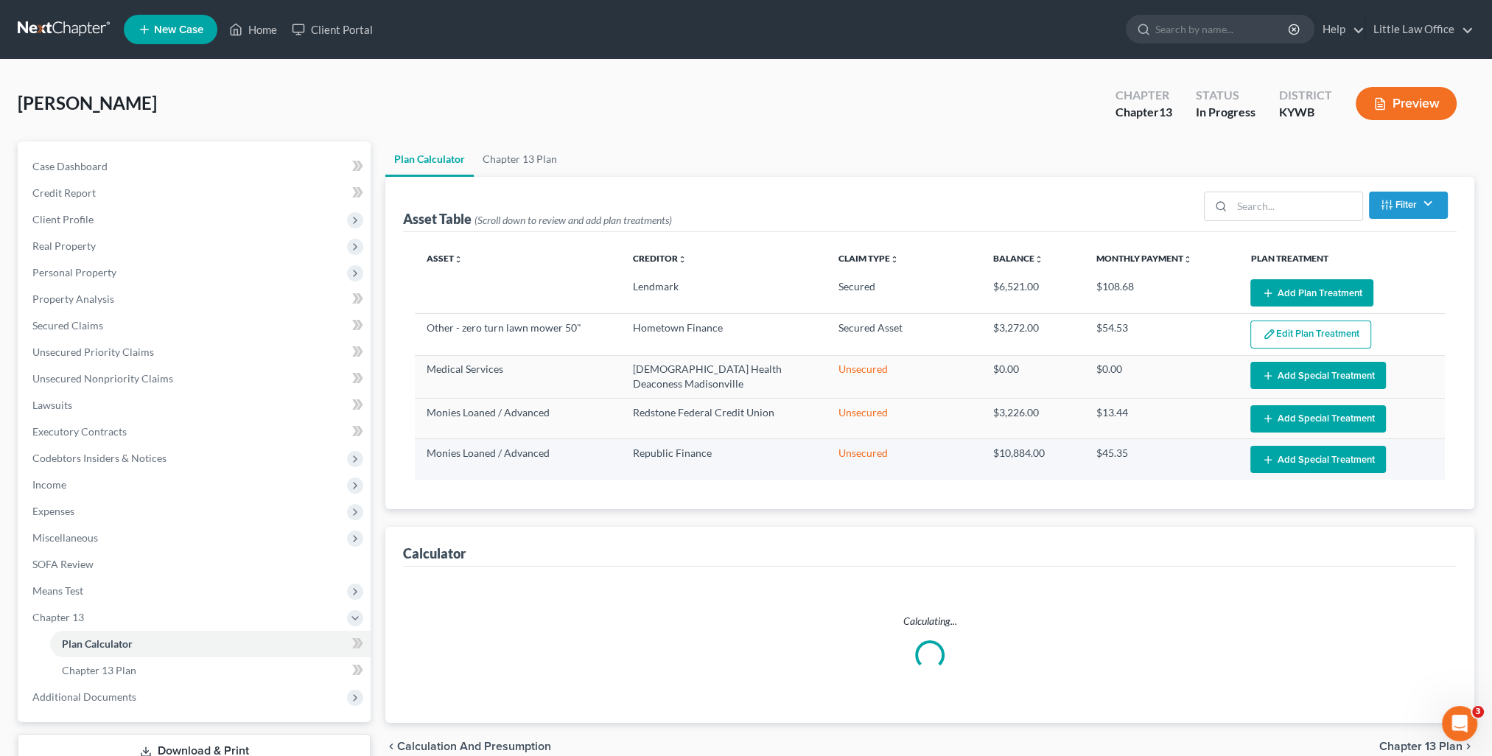
select select "59"
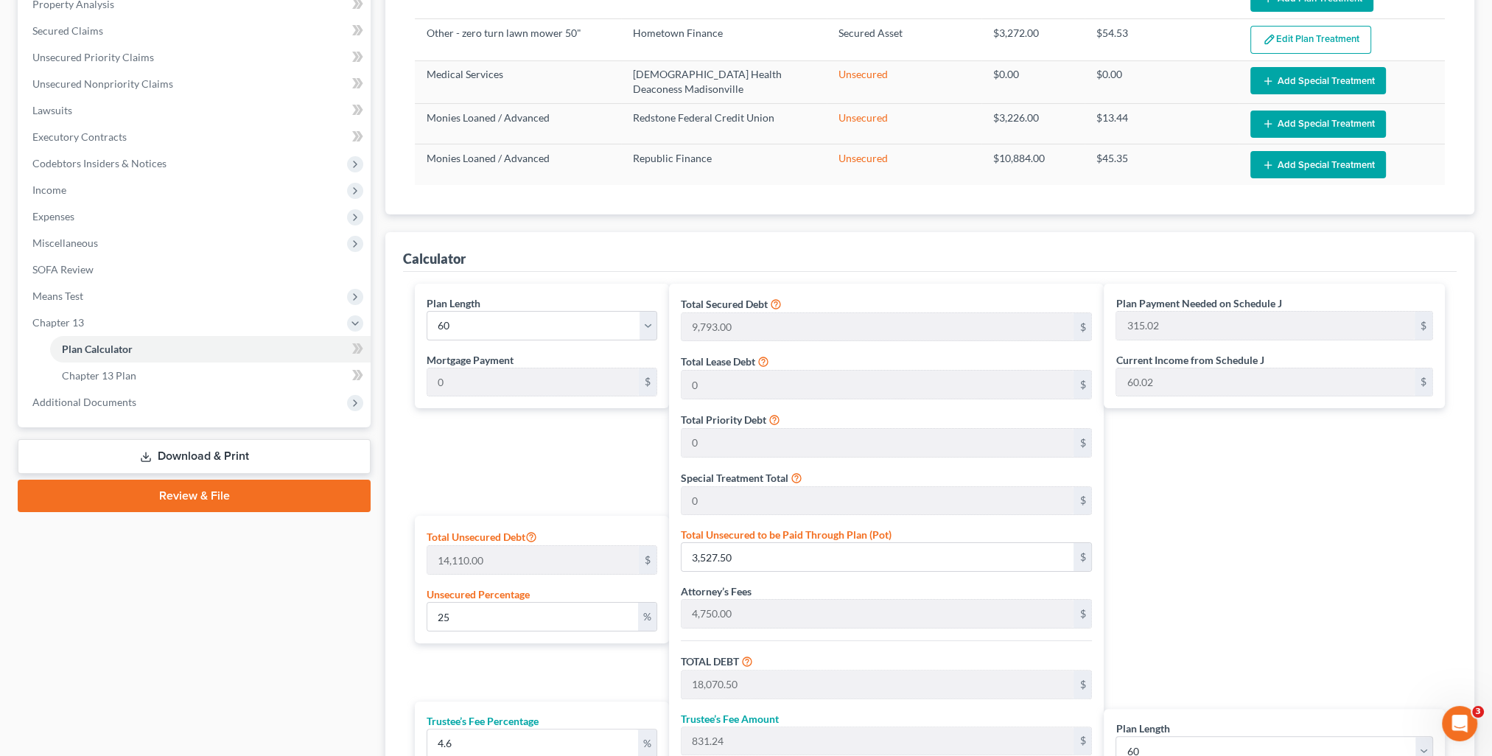
scroll to position [442, 0]
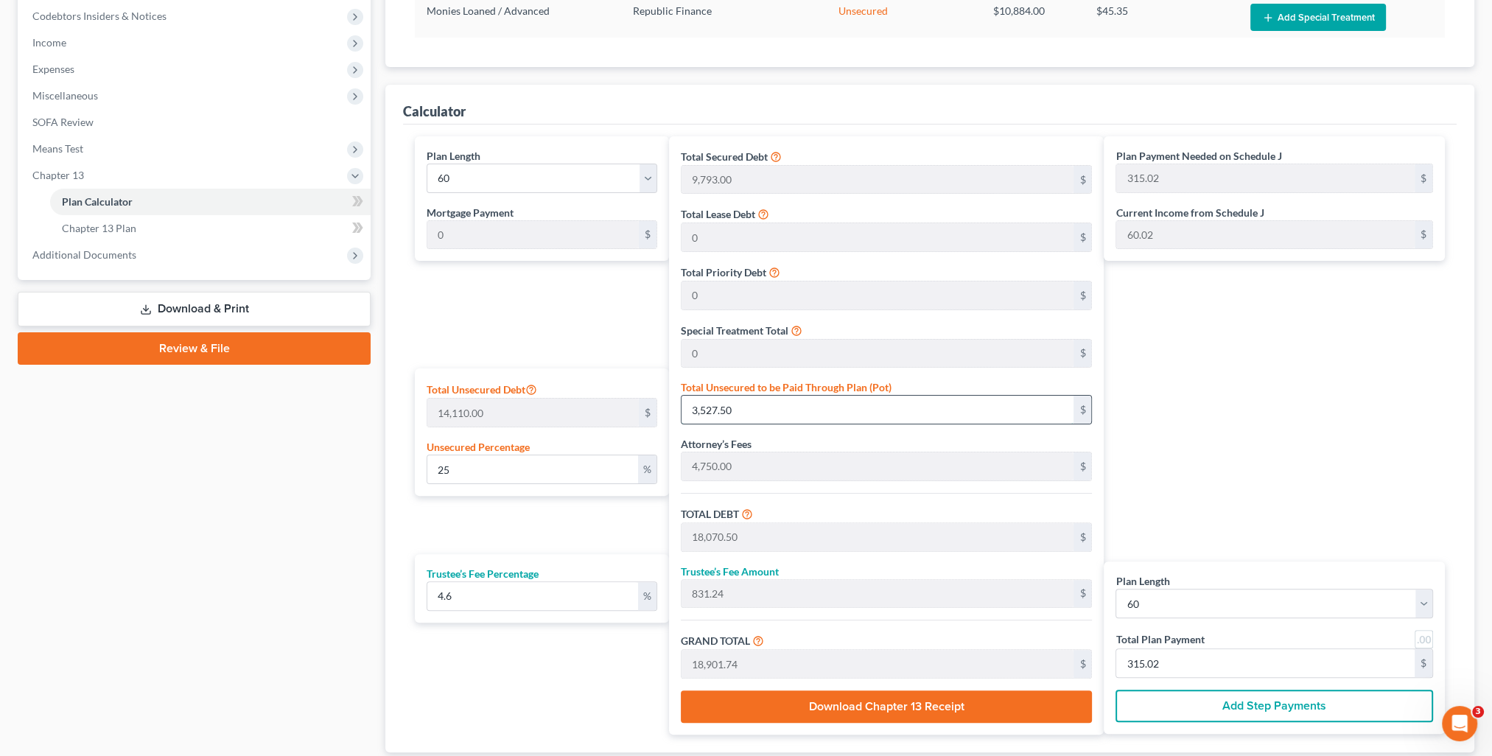
click at [760, 411] on input "3,527.50" at bounding box center [878, 410] width 393 height 28
type input "0.014174344436569808"
type input "2"
type input "14,545.00"
type input "669.06"
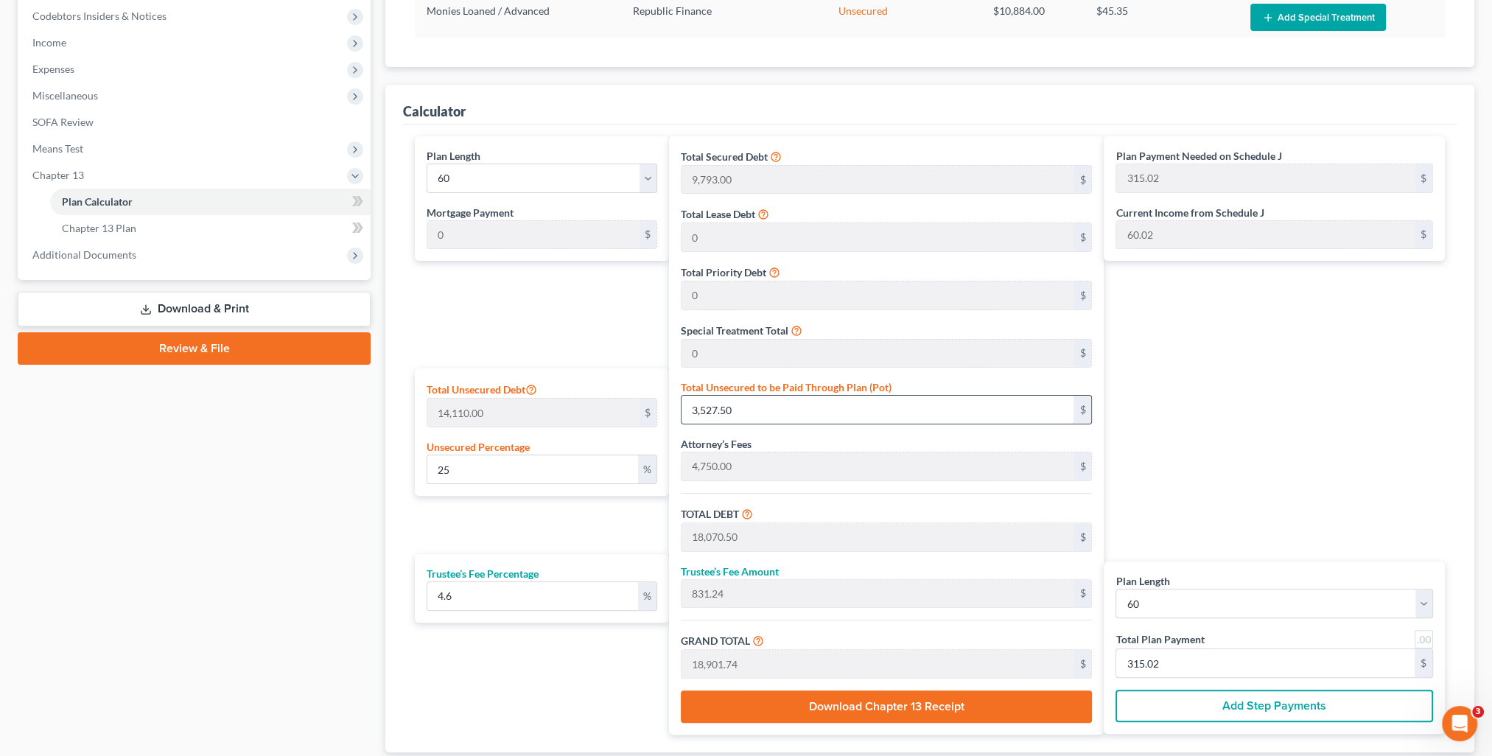
type input "15,214.07"
type input "253.56"
type input "0.16300496102055279"
type input "23"
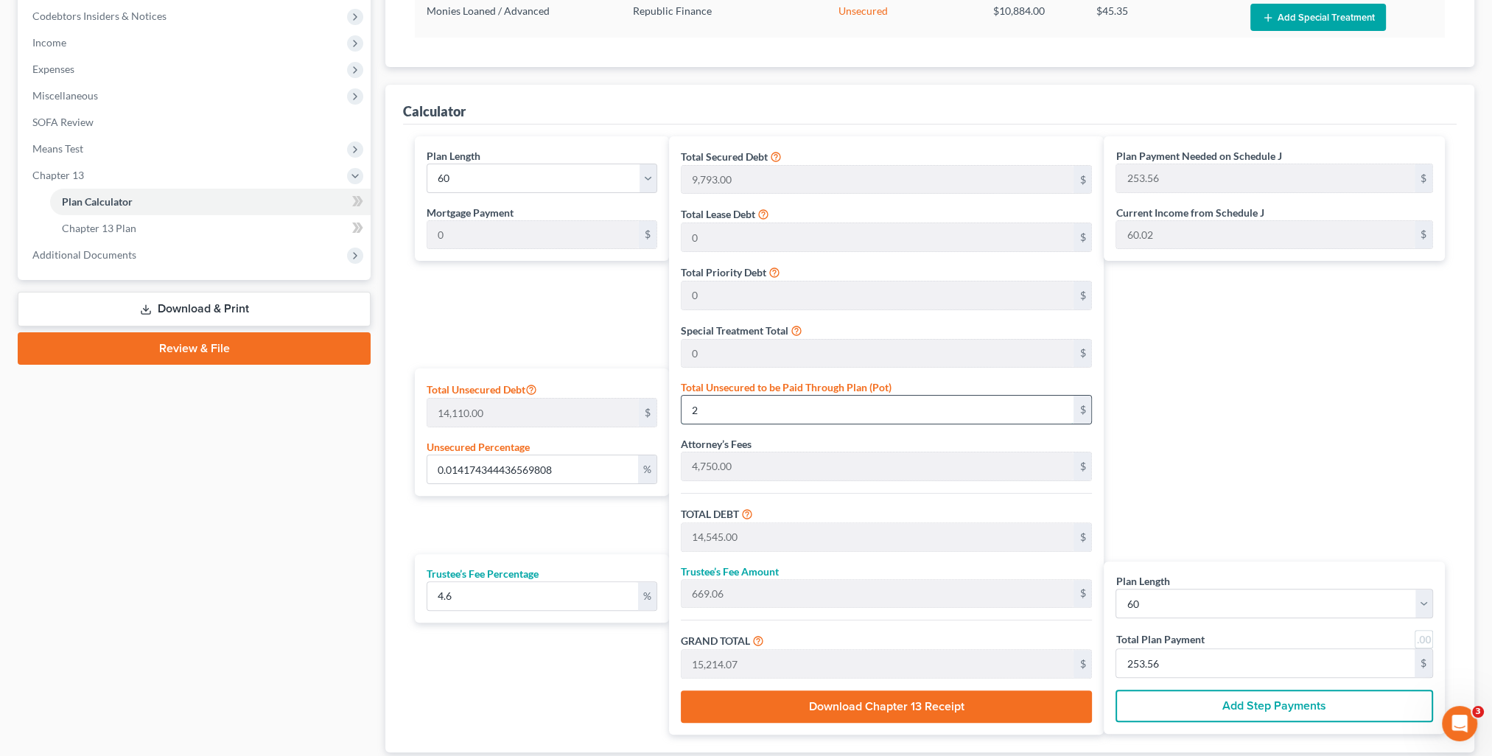
type input "14,566.00"
type input "670.03"
type input "15,236.03"
type input "253.93"
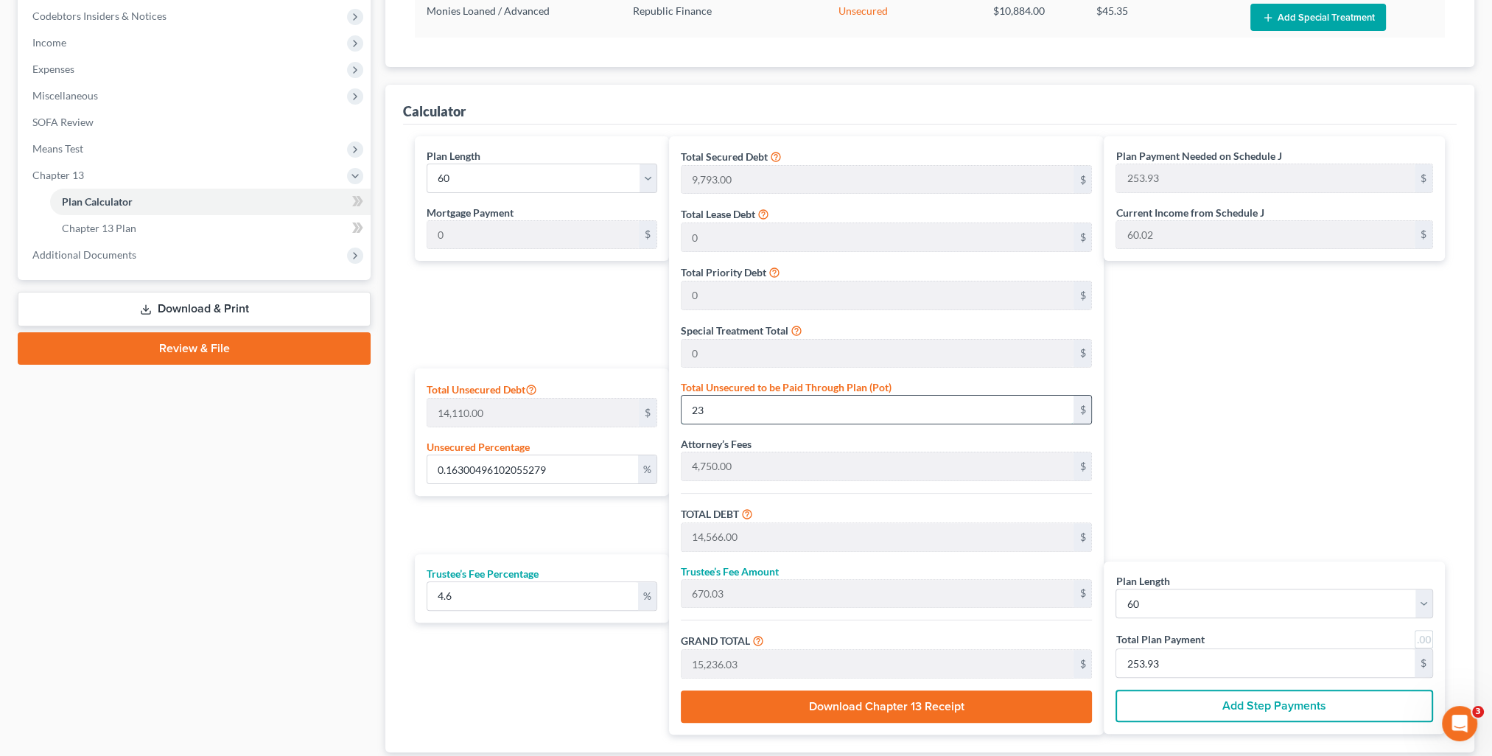
type input "1.630049610205528"
type input "230"
type input "14,773.00"
type input "679.55"
type input "15,452.55"
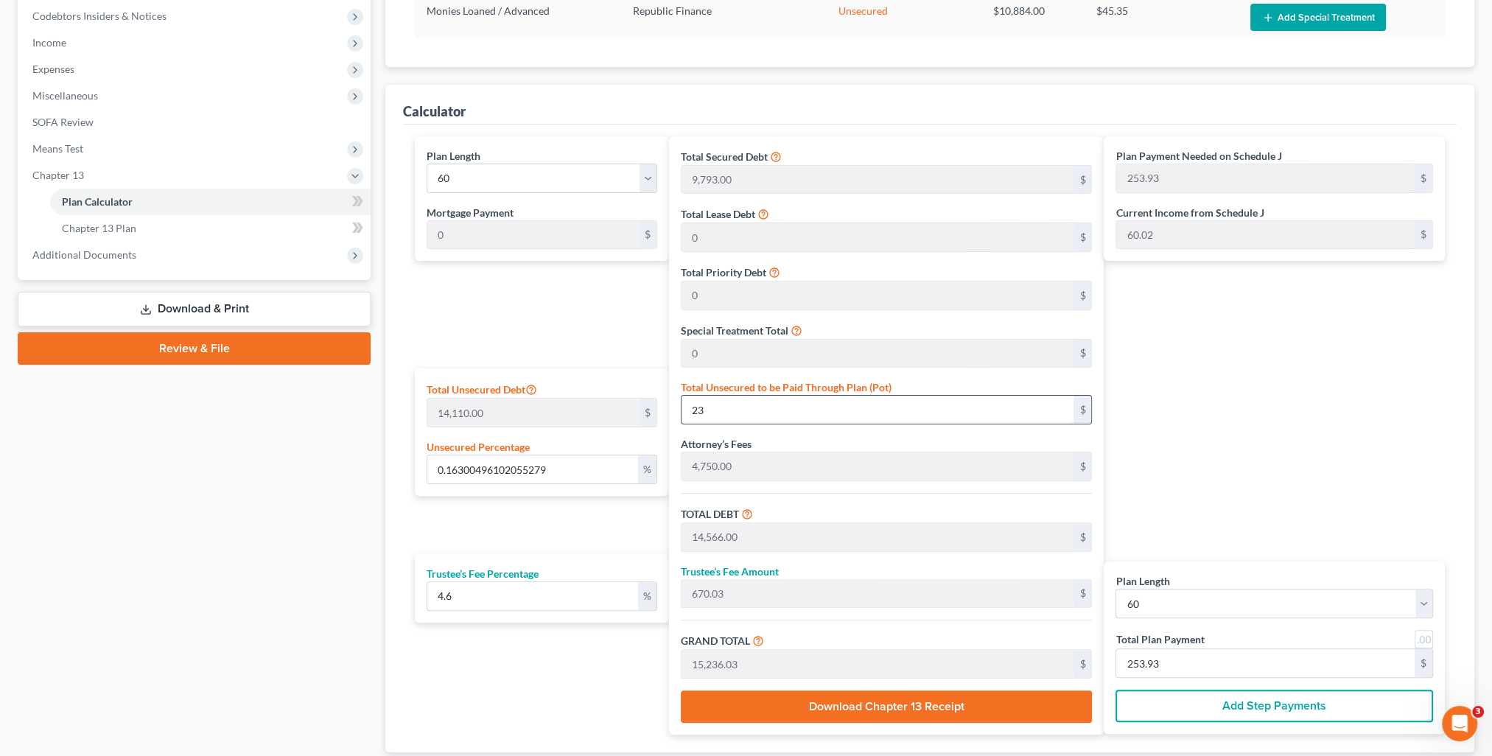
type input "257.54"
type input "16.335931963146706"
type input "2305"
type input "16,848.00"
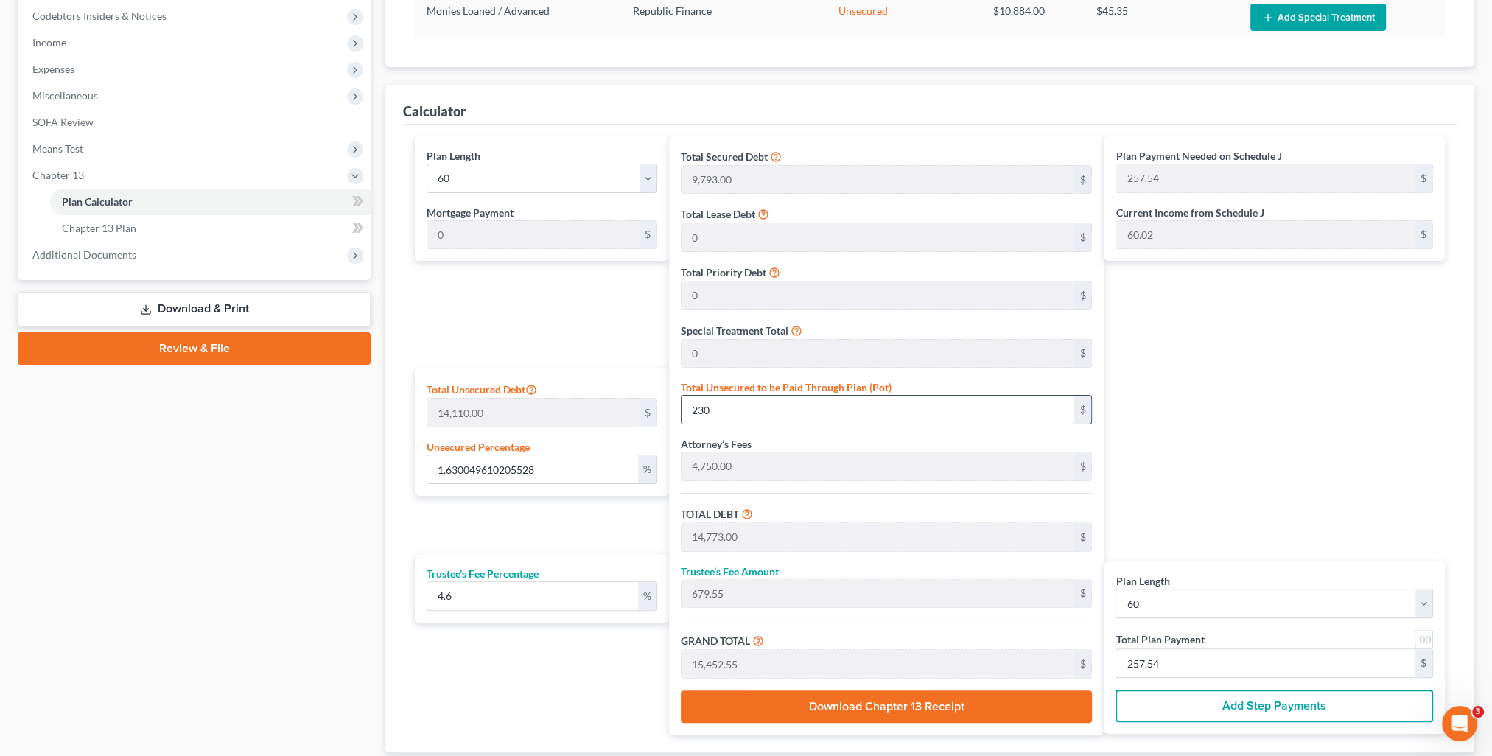
type input "775.00"
type input "17,623.00"
type input "293.71"
type input "2,305"
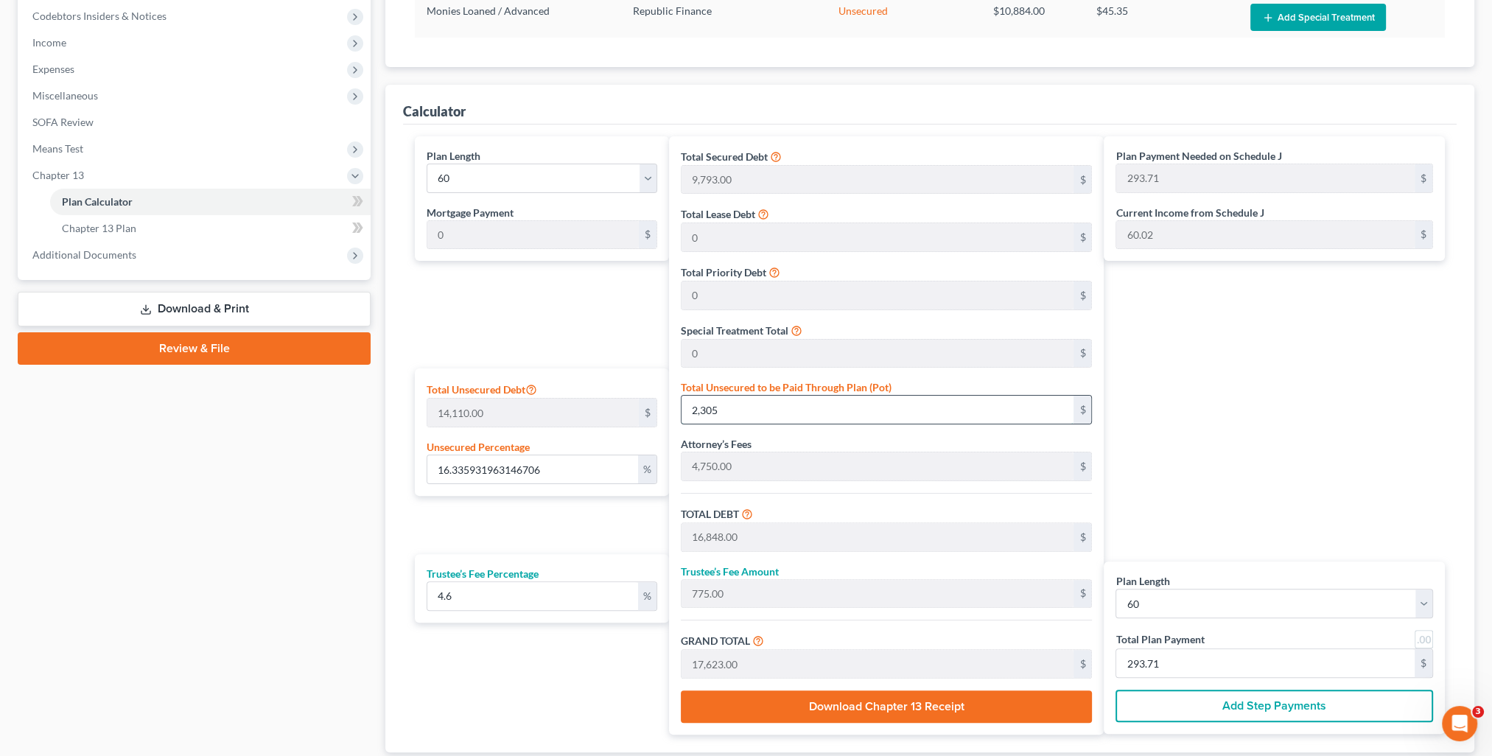
type input "163.35931963146703"
type input "2,3050"
type input "37,593.00"
type input "1,729.27"
type input "39,322.27"
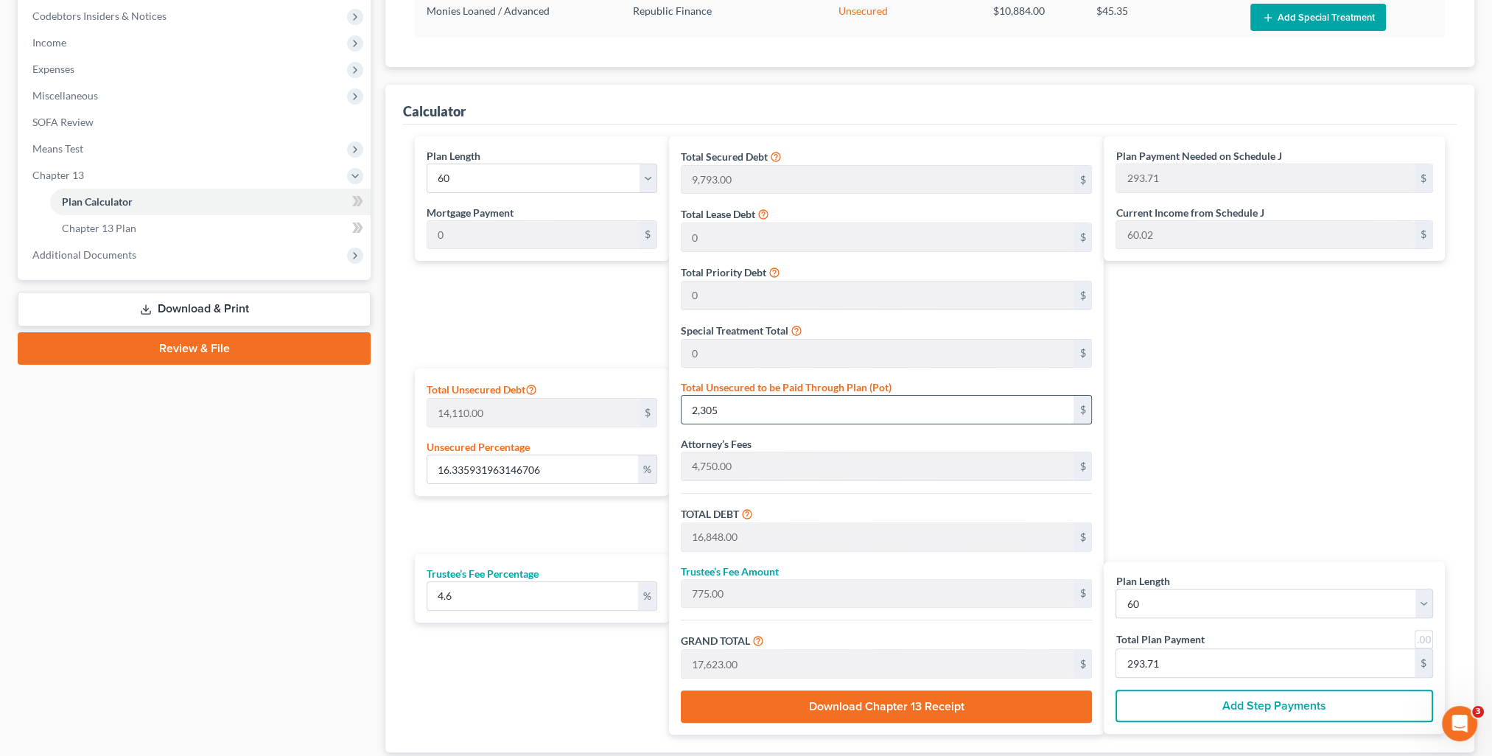
type input "655.37"
type input "23,050"
click at [581, 470] on input "163.35931963146703" at bounding box center [532, 469] width 210 height 28
drag, startPoint x: 581, startPoint y: 470, endPoint x: 294, endPoint y: 473, distance: 287.4
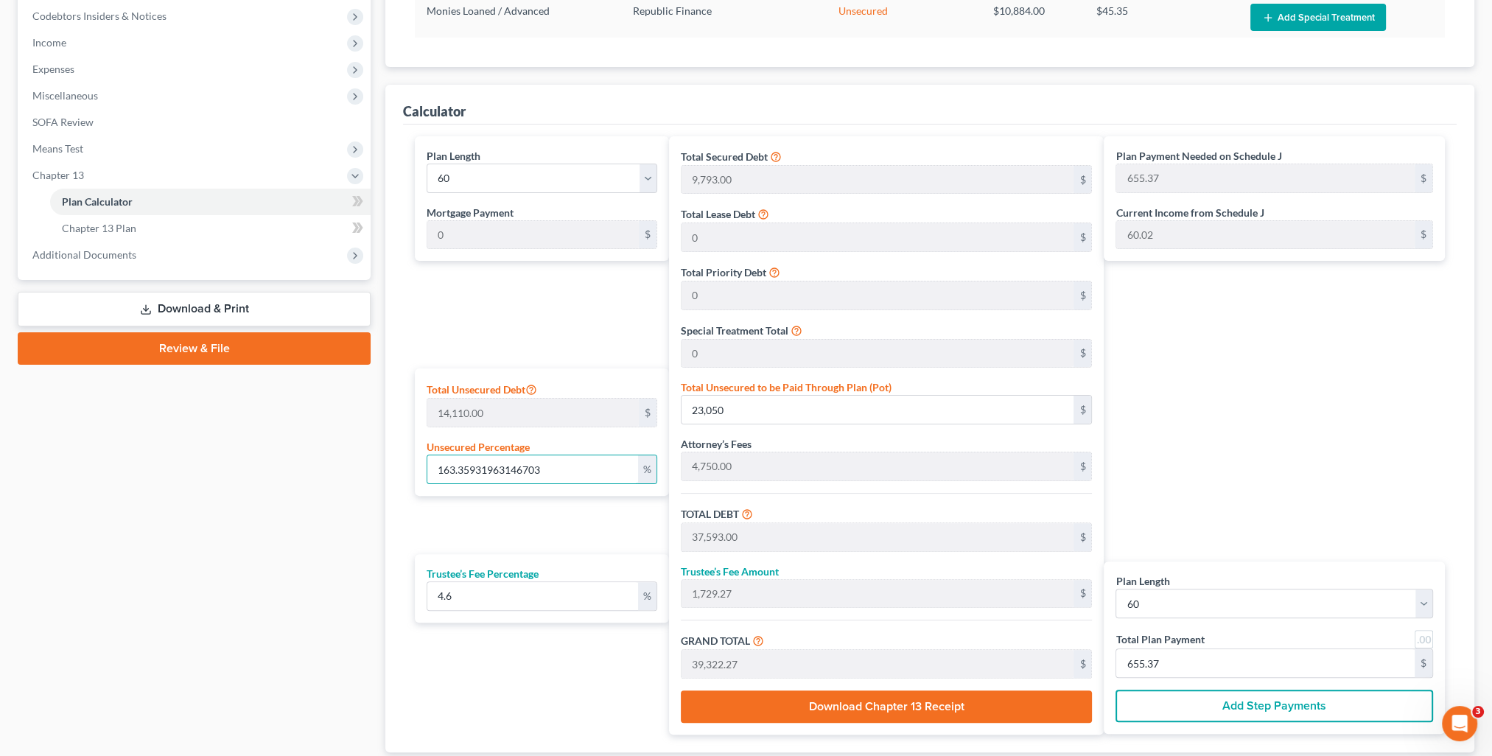
click at [294, 473] on div "Petition Navigation Case Dashboard Payments Invoices Payments Payments Credit R…" at bounding box center [746, 249] width 1472 height 1100
type input "1"
type input "141.10"
type input "14,684.10"
type input "675.46"
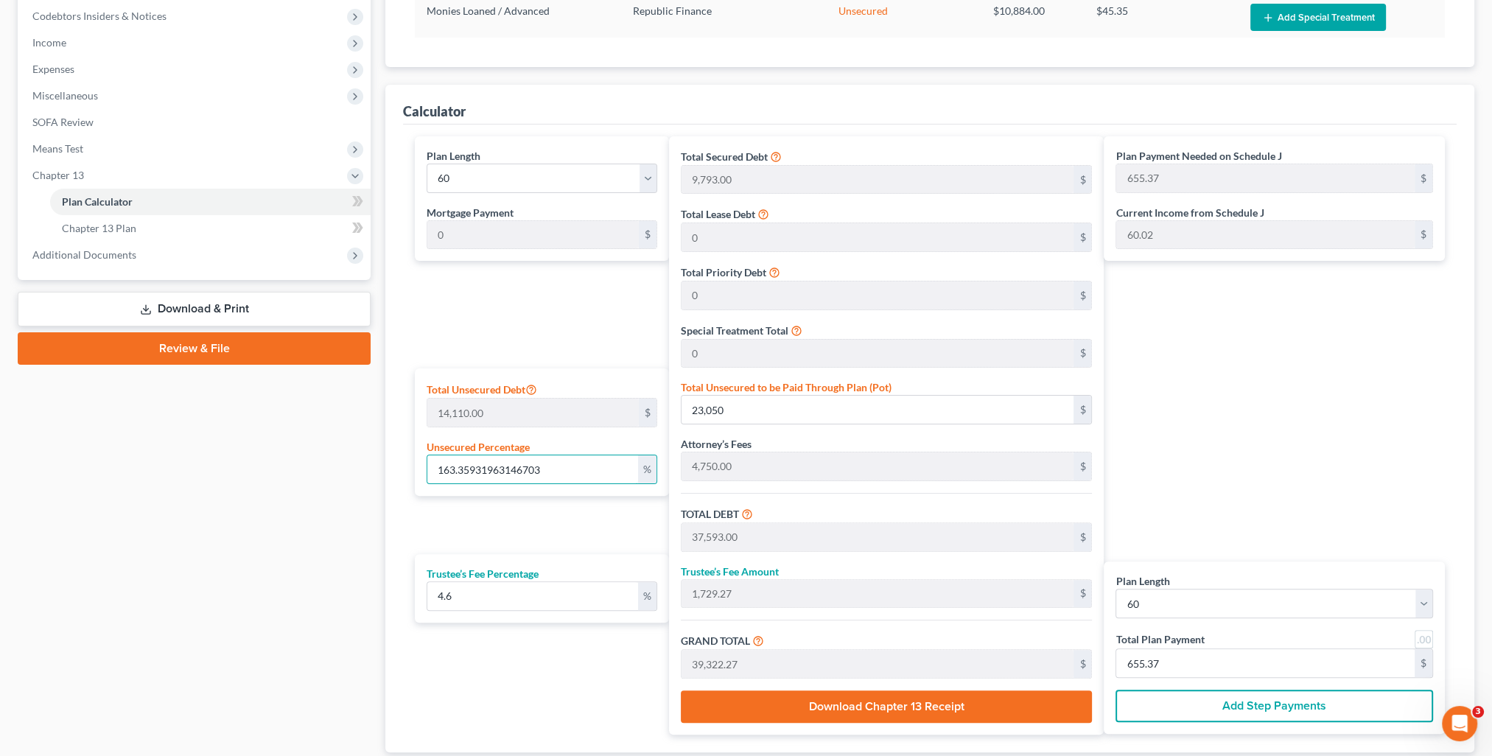
type input "15,359.56"
type input "255.99"
type input "10"
type input "1,411.00"
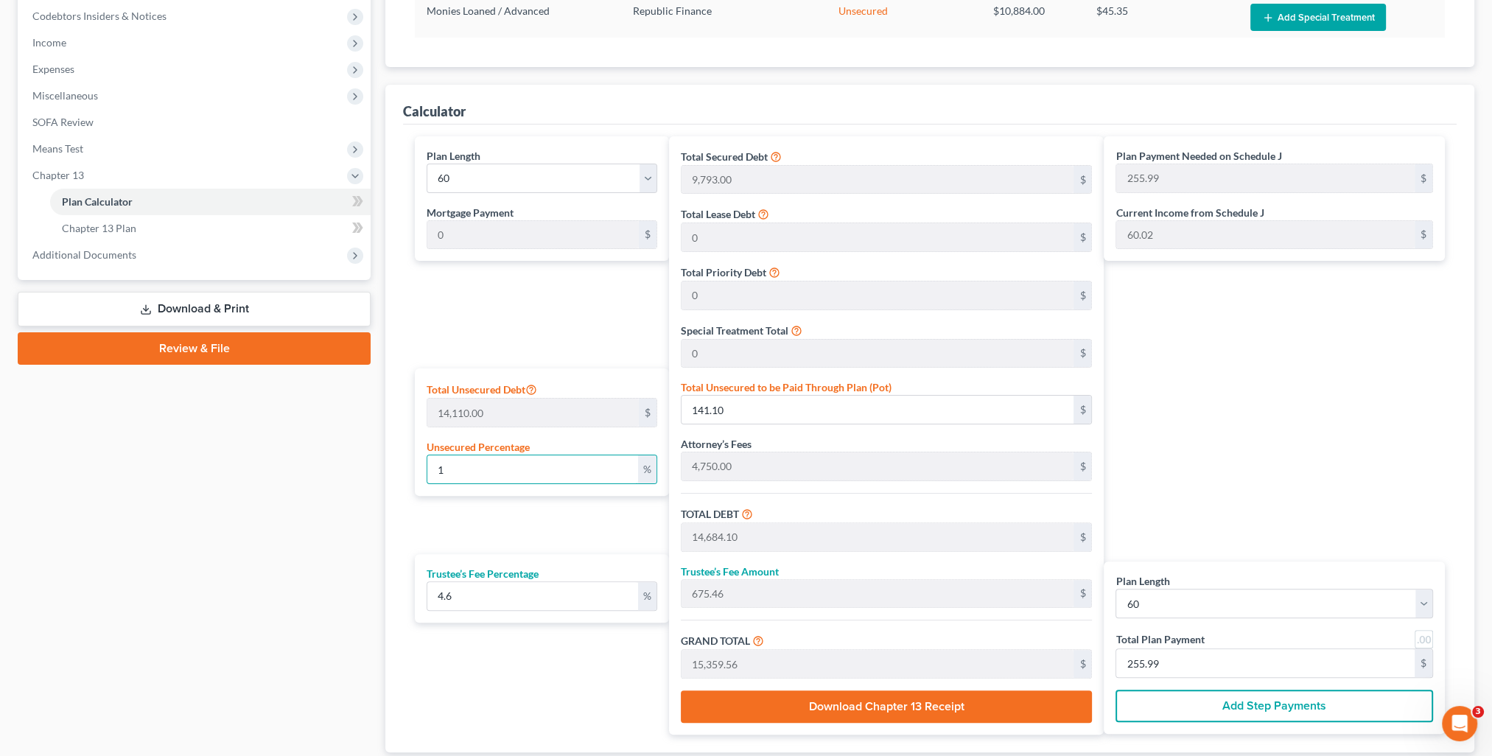
type input "15,954.00"
type input "733.88"
type input "16,687.88"
type input "278.13"
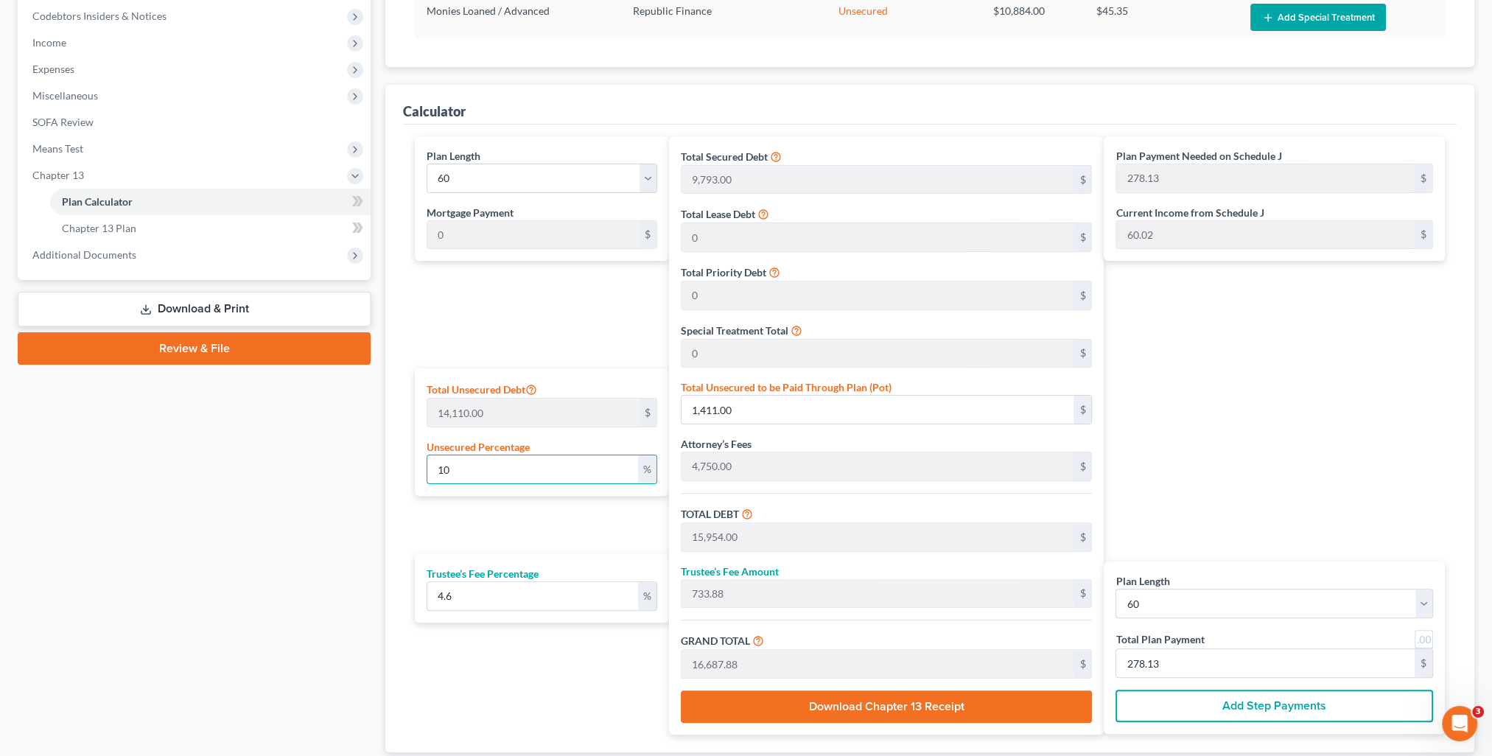
type input "100"
type input "14,110.00"
type input "28,653.00"
type input "1,318.03"
type input "29,971.03"
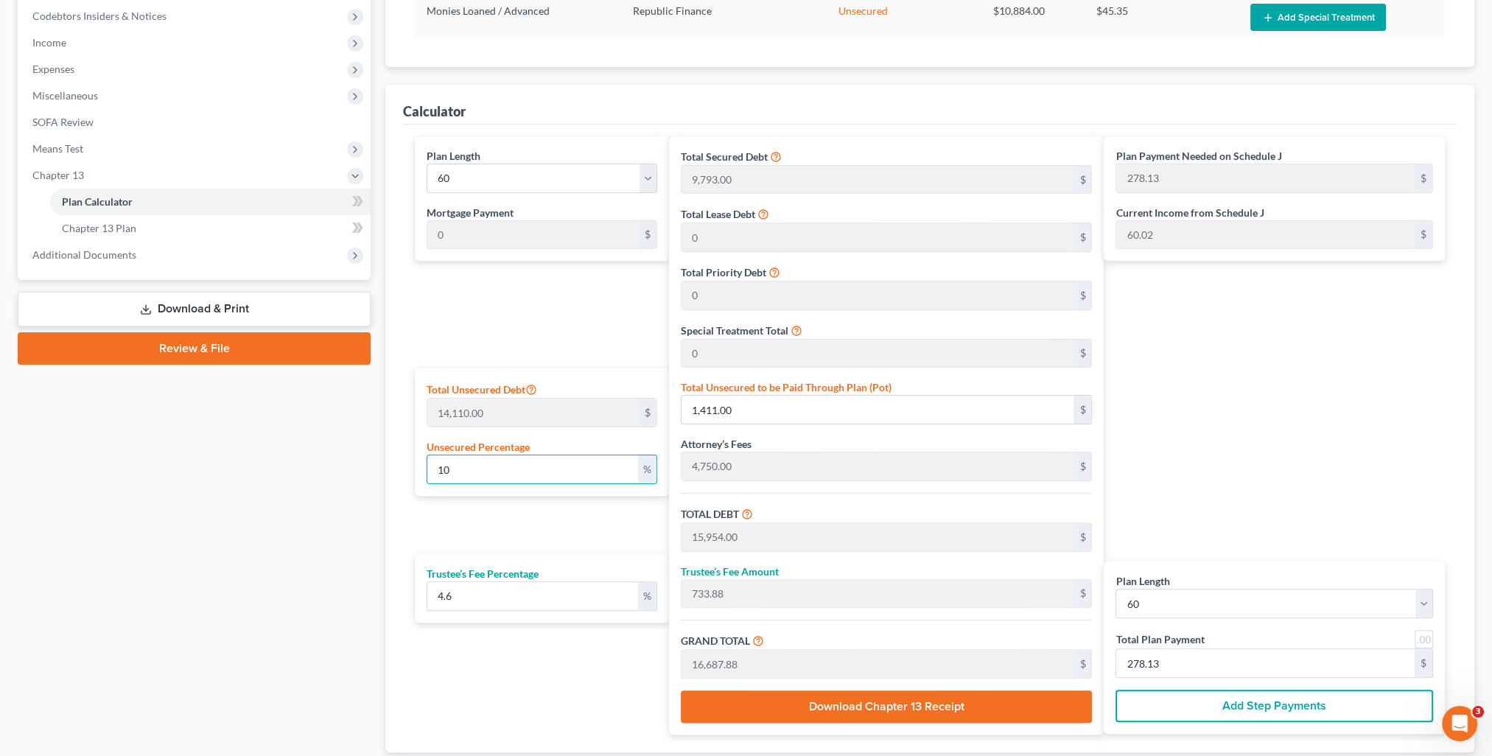
type input "499.51"
type input "100"
drag, startPoint x: 475, startPoint y: 591, endPoint x: 385, endPoint y: 598, distance: 90.1
click at [385, 598] on div "Plan Calculator Chapter 13 Plan Asset Table (Scroll down to review and add plan…" at bounding box center [930, 249] width 1104 height 1100
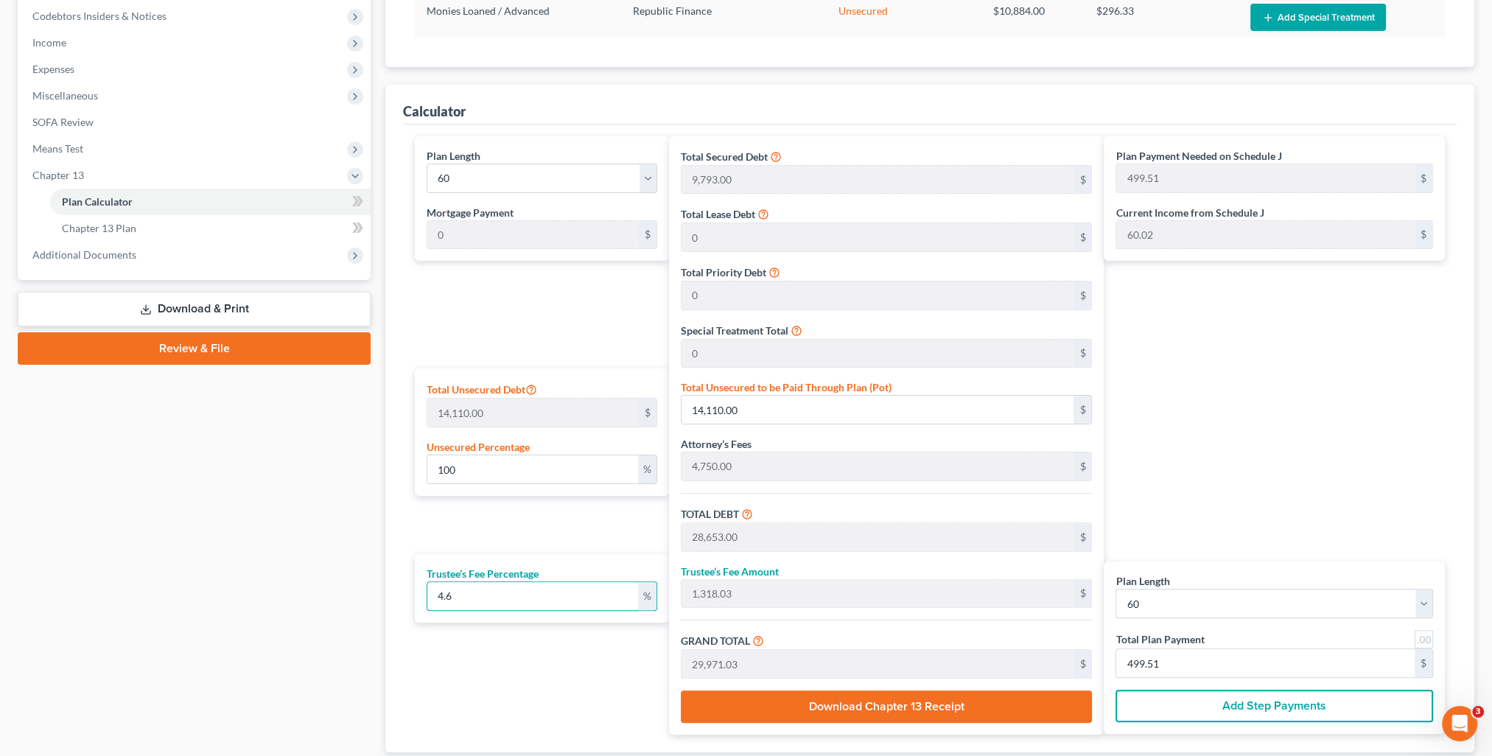
type input "5"
type input "1,432.65"
type input "30,085.65"
type input "501.42"
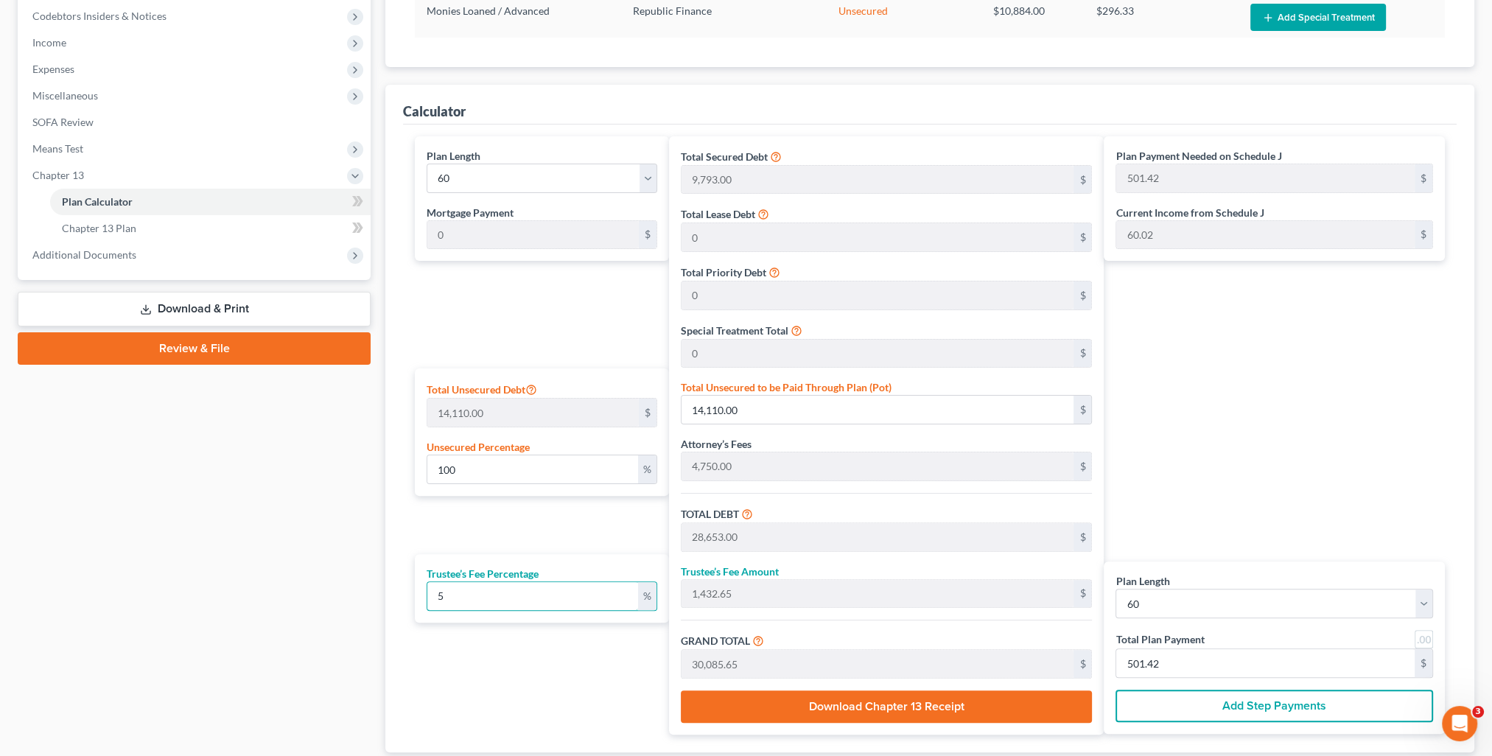
type input "5"
click at [460, 508] on div "Plan Length 1 2 3 4 5 6 7 8 9 10 11 12 13 14 15 16 17 18 19 20 21 22 23 24 25 2…" at bounding box center [538, 435] width 261 height 598
click at [1198, 668] on input "501.42" at bounding box center [1265, 663] width 298 height 28
type input "0"
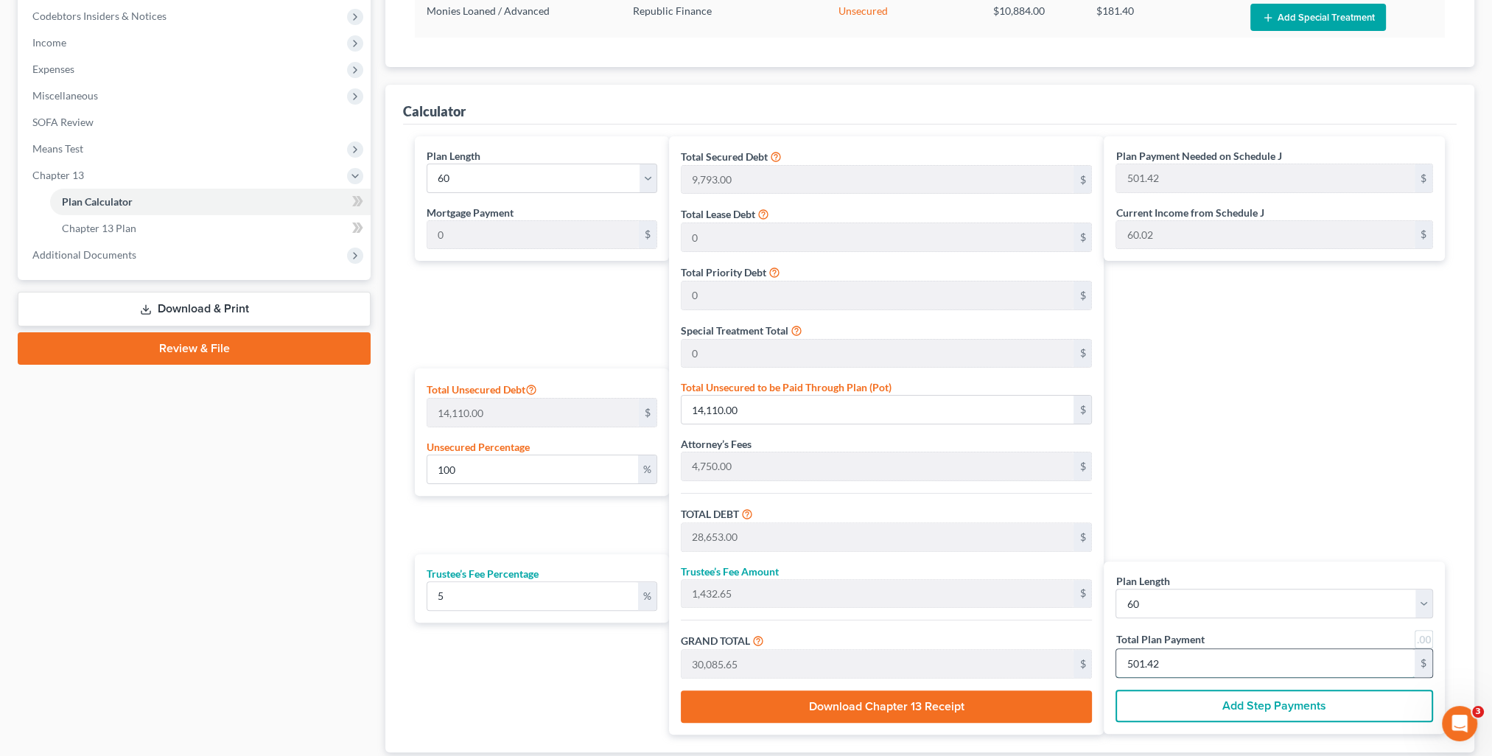
type input "5.88"
type input "0.29"
type input "6.17"
type input "5"
type input "58.82"
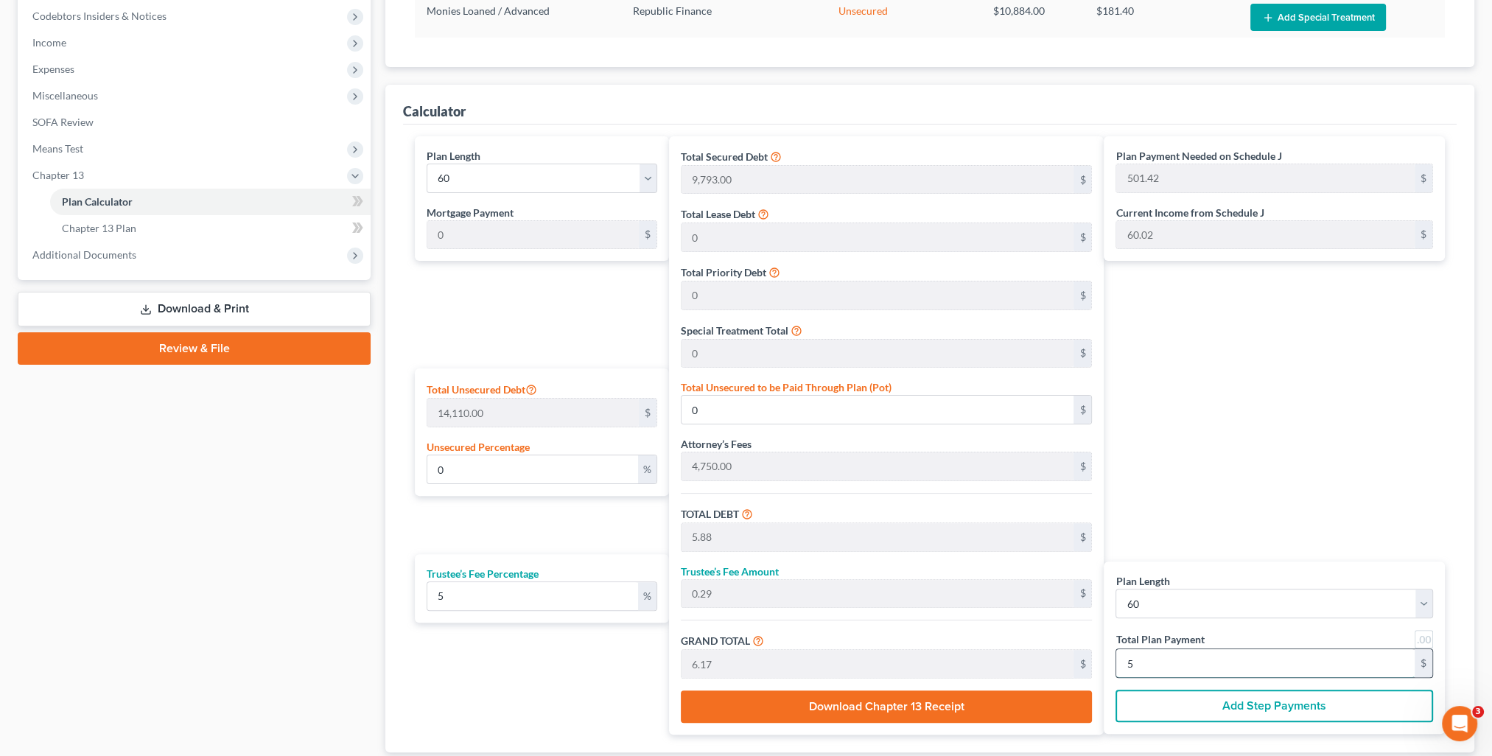
type input "2.94"
type input "61.76"
type input "50"
type input "109.34"
type input "15,427.58"
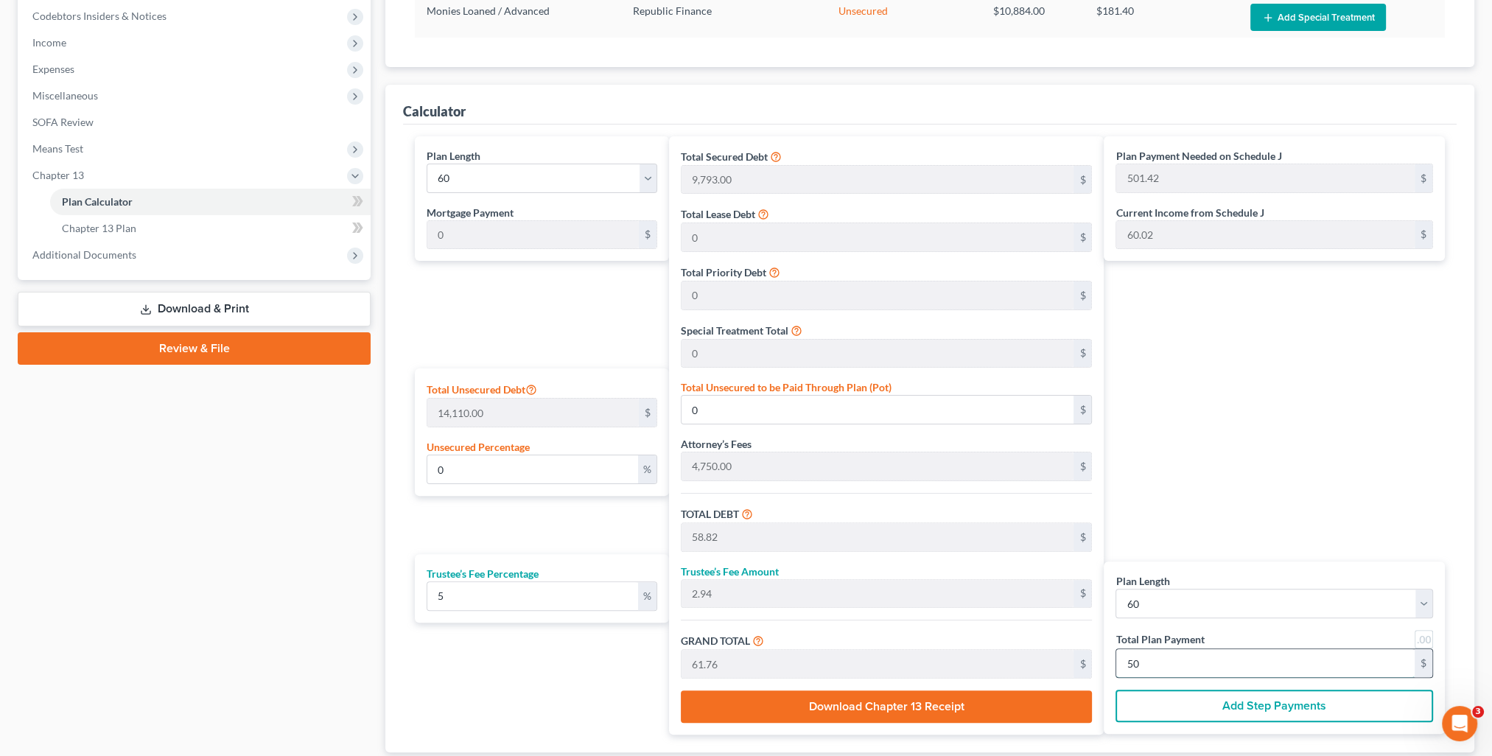
type input "588.23"
type input "29.41"
type input "617.64"
type input "500.00"
click at [1203, 524] on div "Plan Payment Needed on Schedule J 501.42 $ Current Income from Schedule J 60.02…" at bounding box center [1278, 435] width 349 height 598
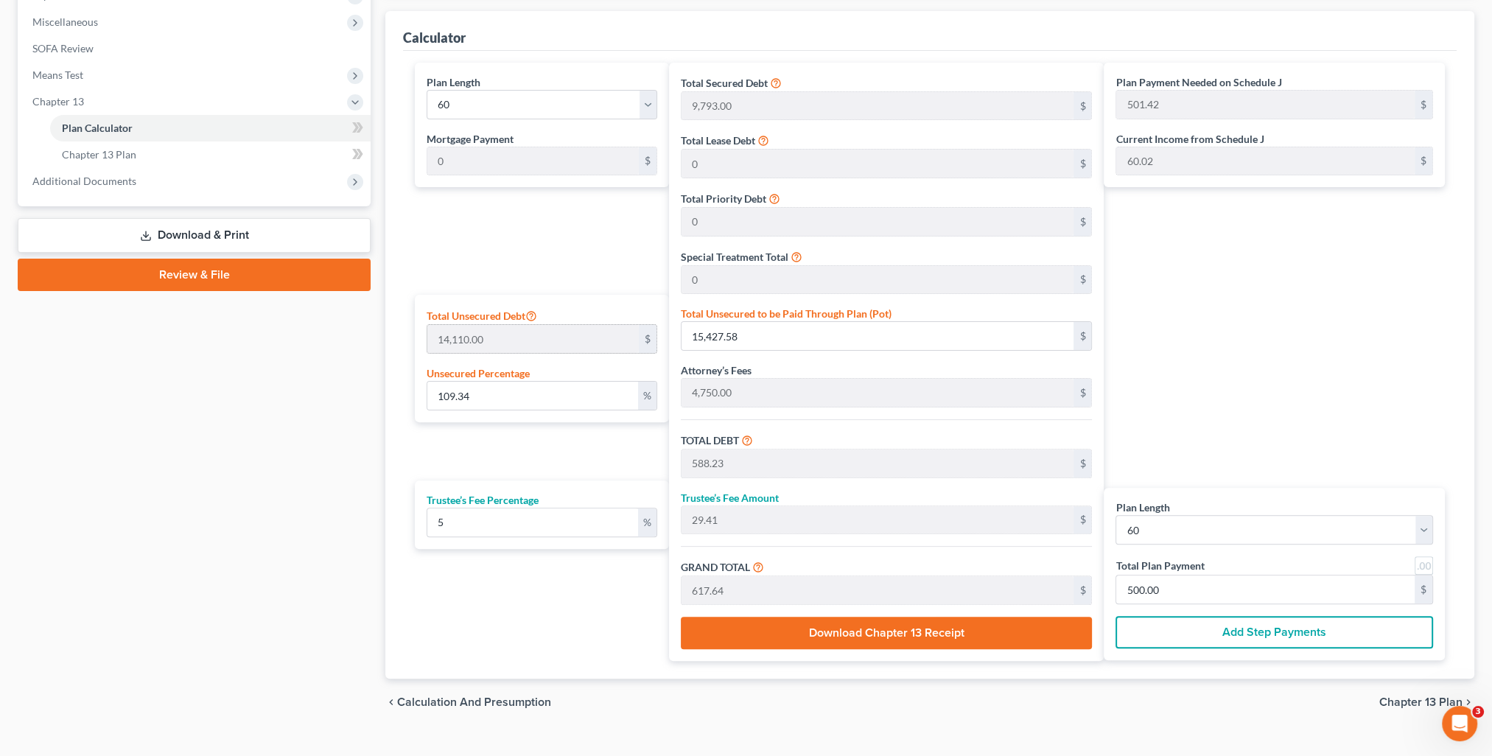
scroll to position [147, 0]
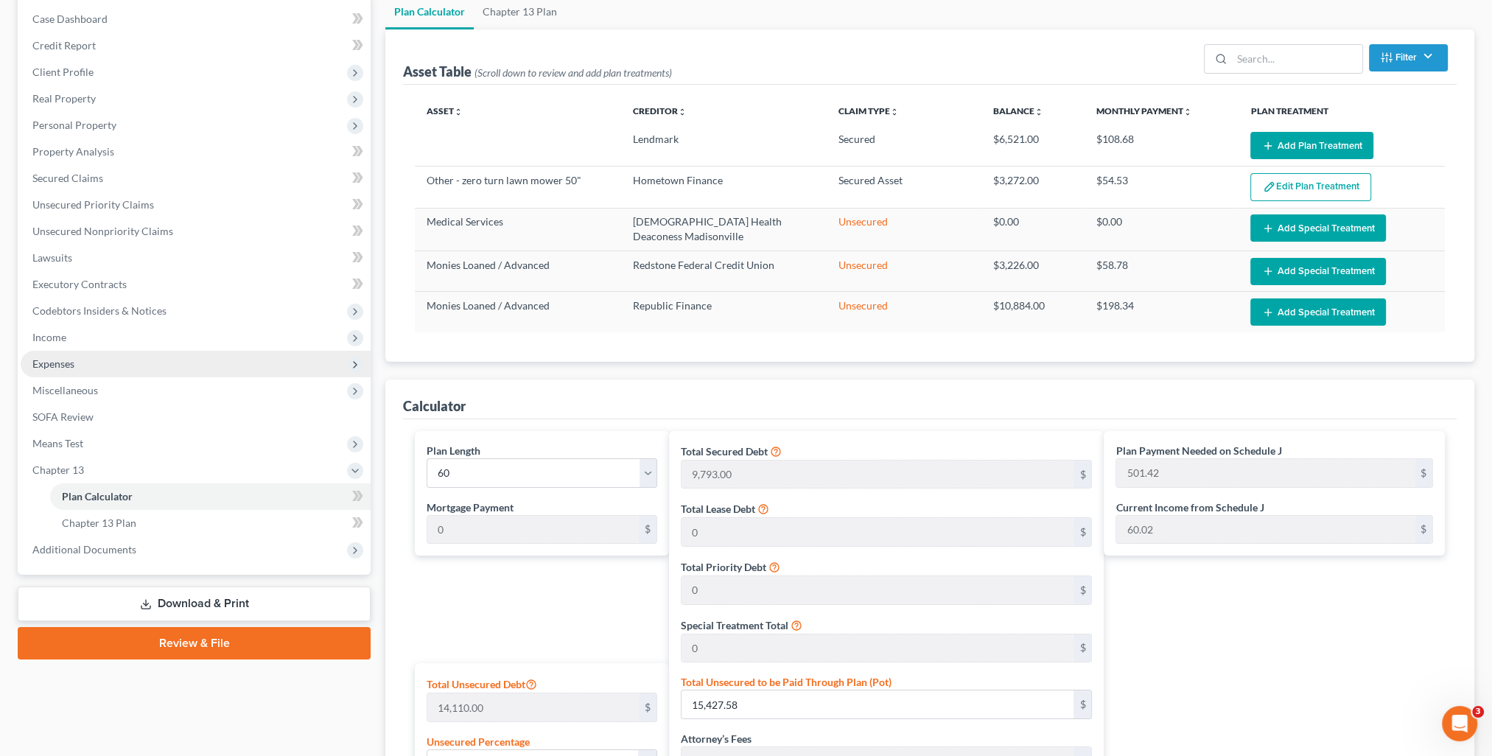
click at [74, 358] on span "Expenses" at bounding box center [53, 363] width 42 height 13
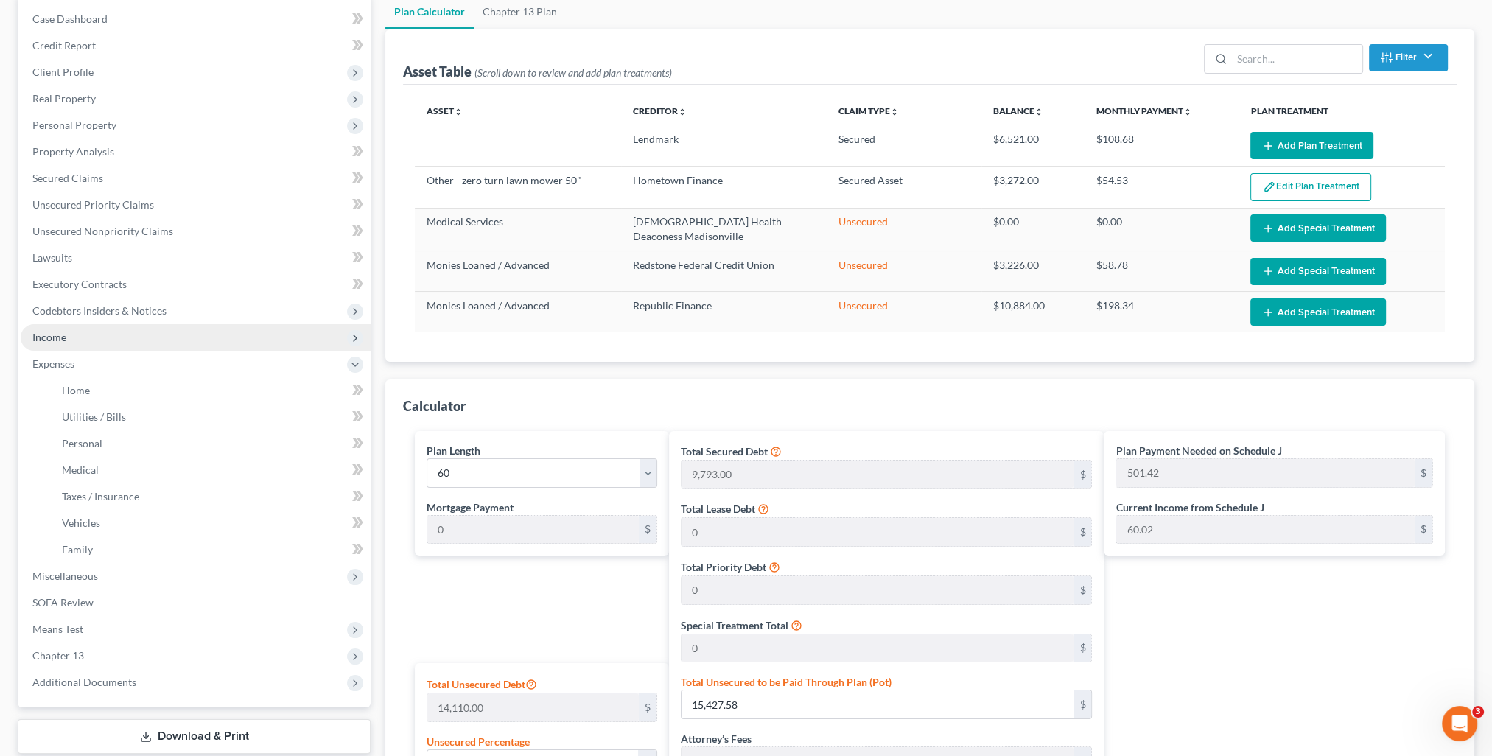
click at [65, 341] on span "Income" at bounding box center [49, 337] width 34 height 13
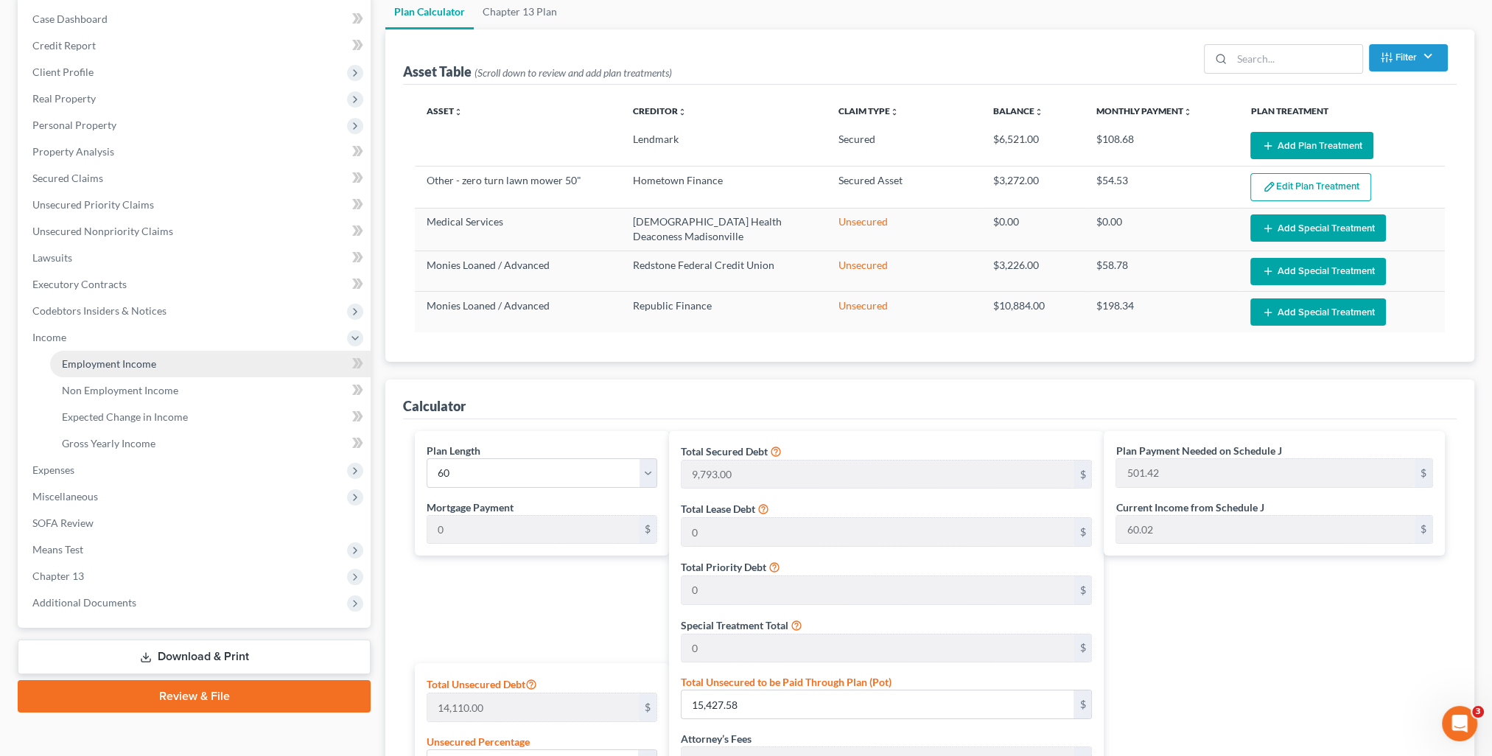
click at [91, 364] on span "Employment Income" at bounding box center [109, 363] width 94 height 13
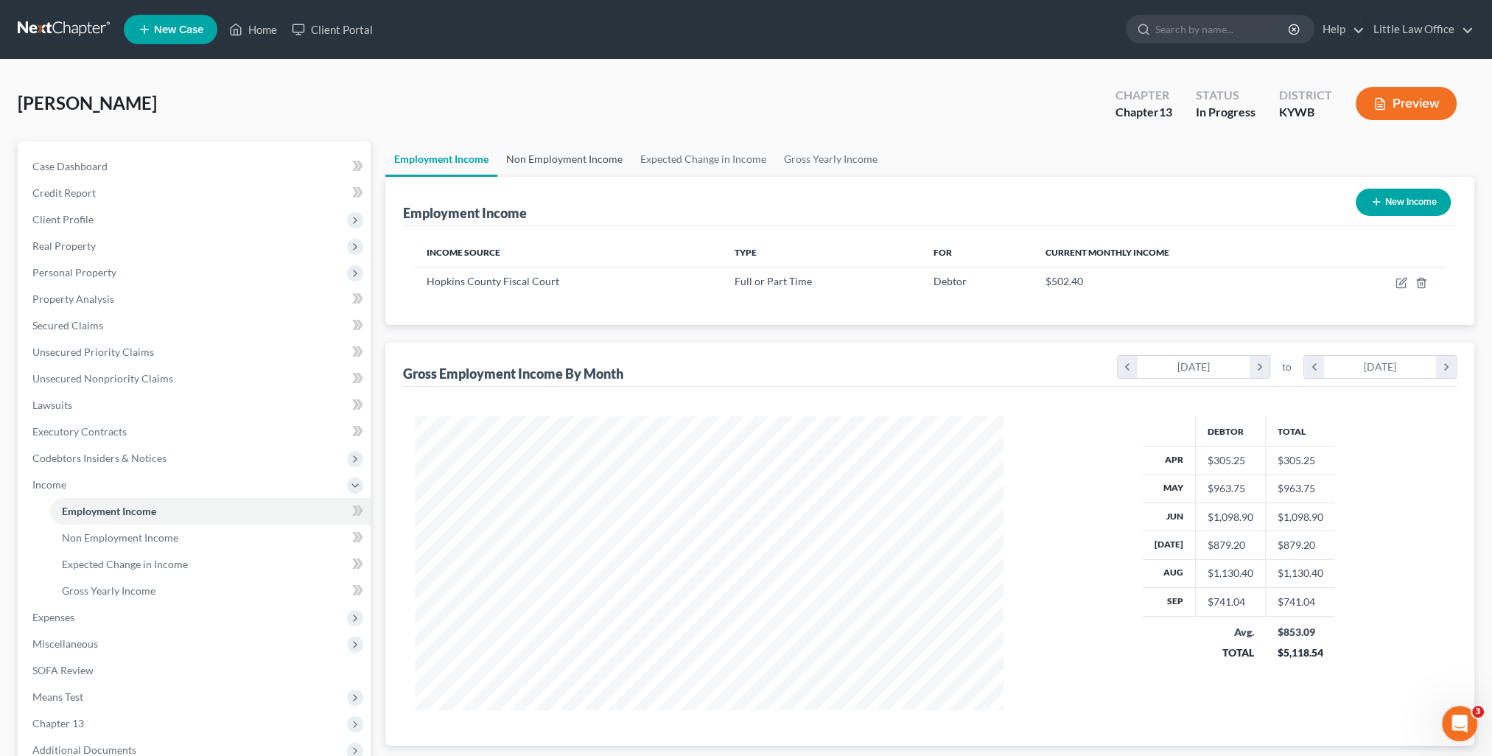
scroll to position [294, 618]
click at [530, 159] on link "Non Employment Income" at bounding box center [564, 158] width 134 height 35
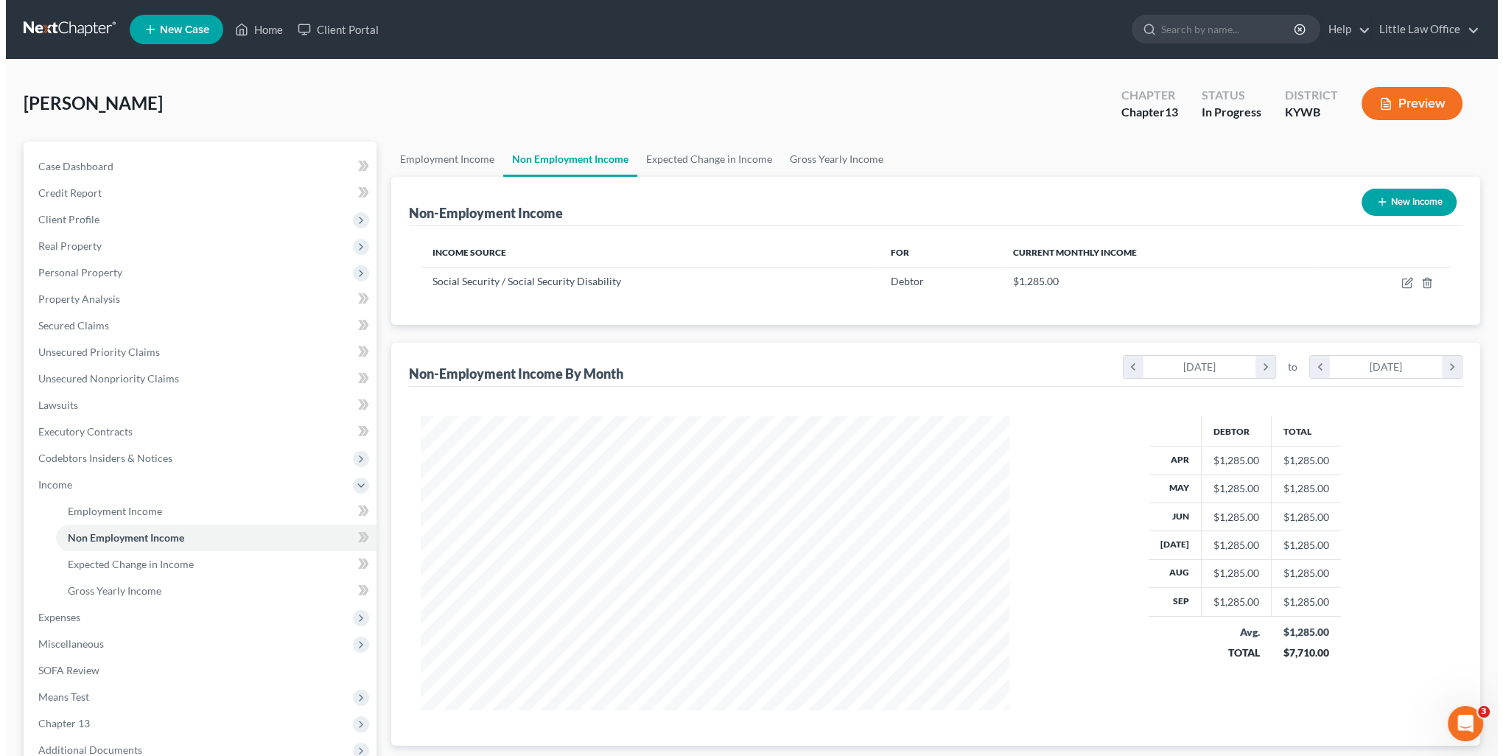
scroll to position [294, 618]
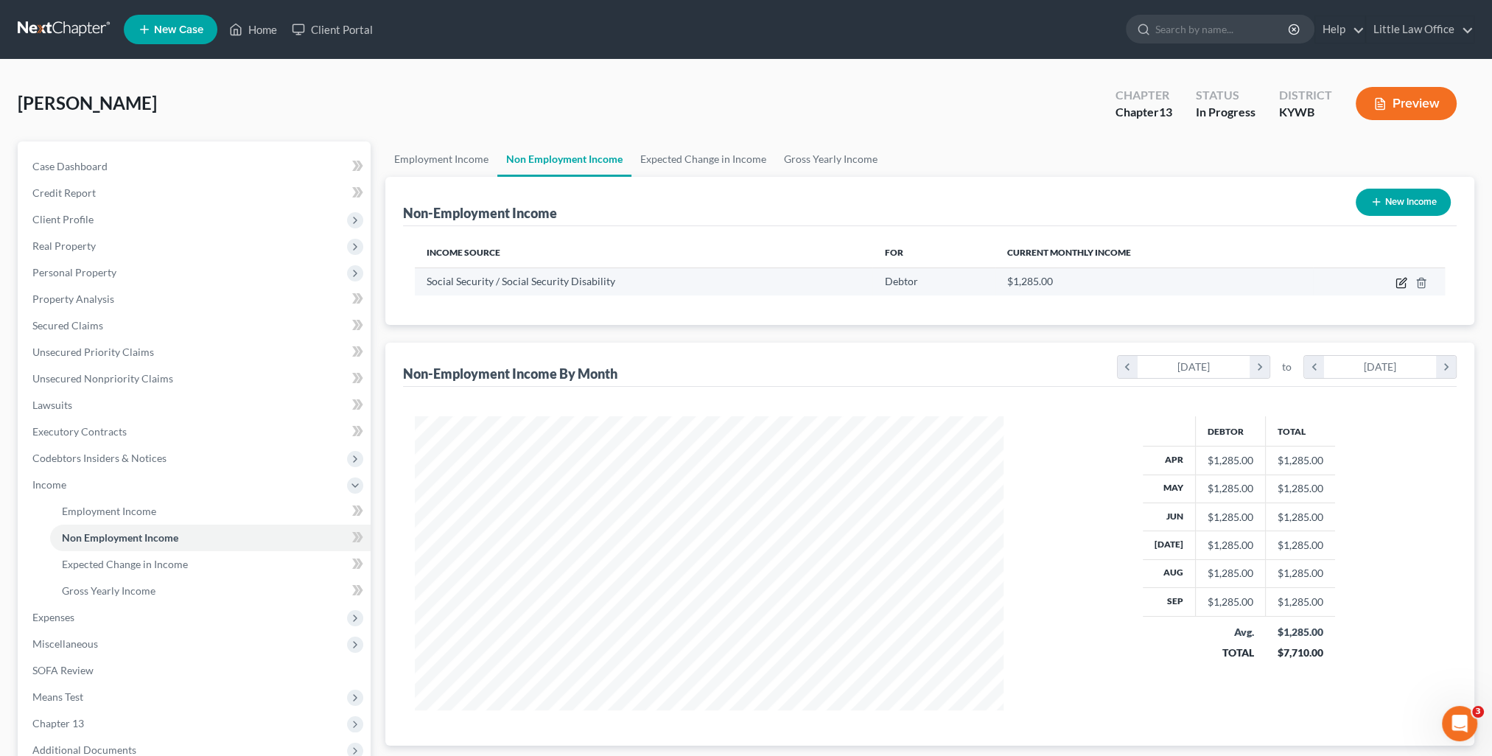
click at [1401, 282] on icon "button" at bounding box center [1402, 283] width 12 height 12
select select "4"
select select "0"
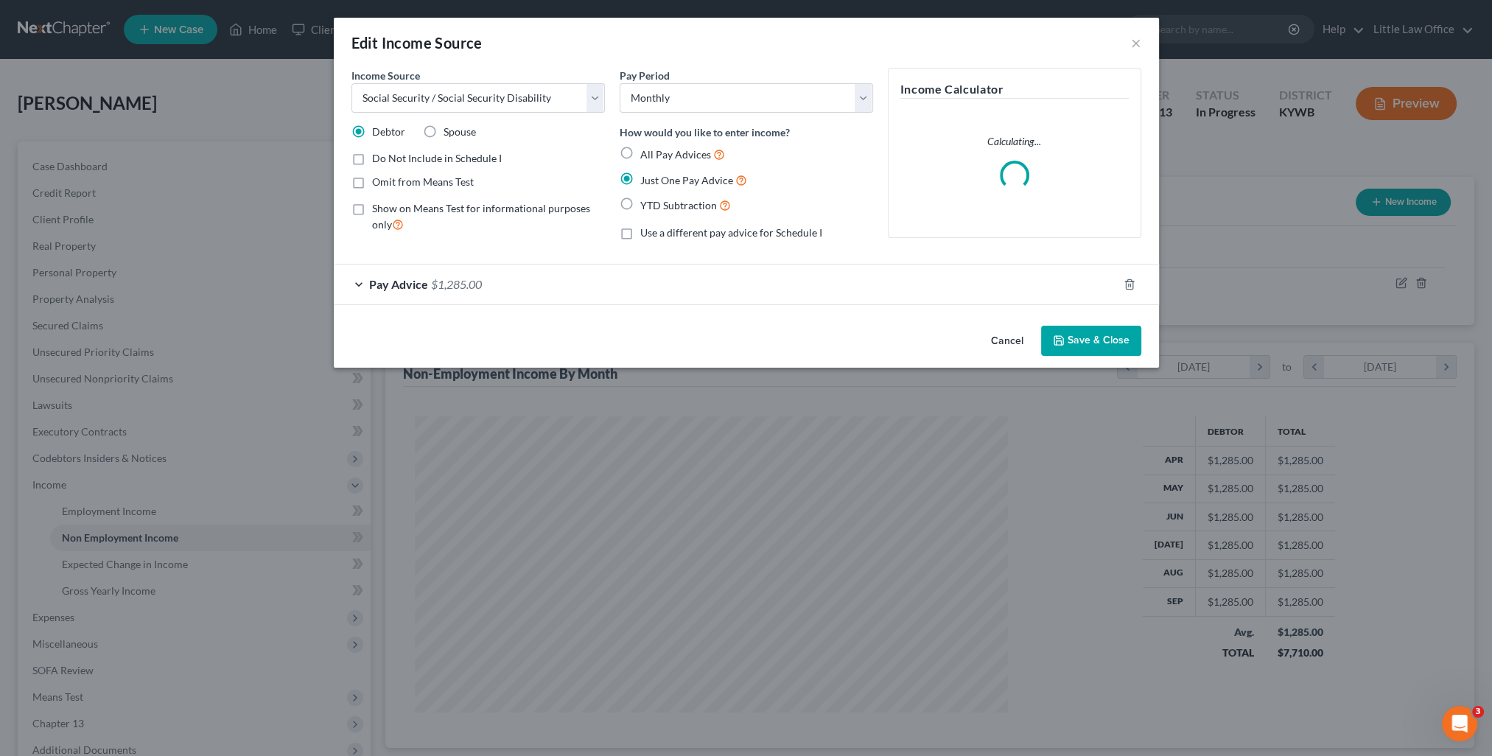
scroll to position [296, 622]
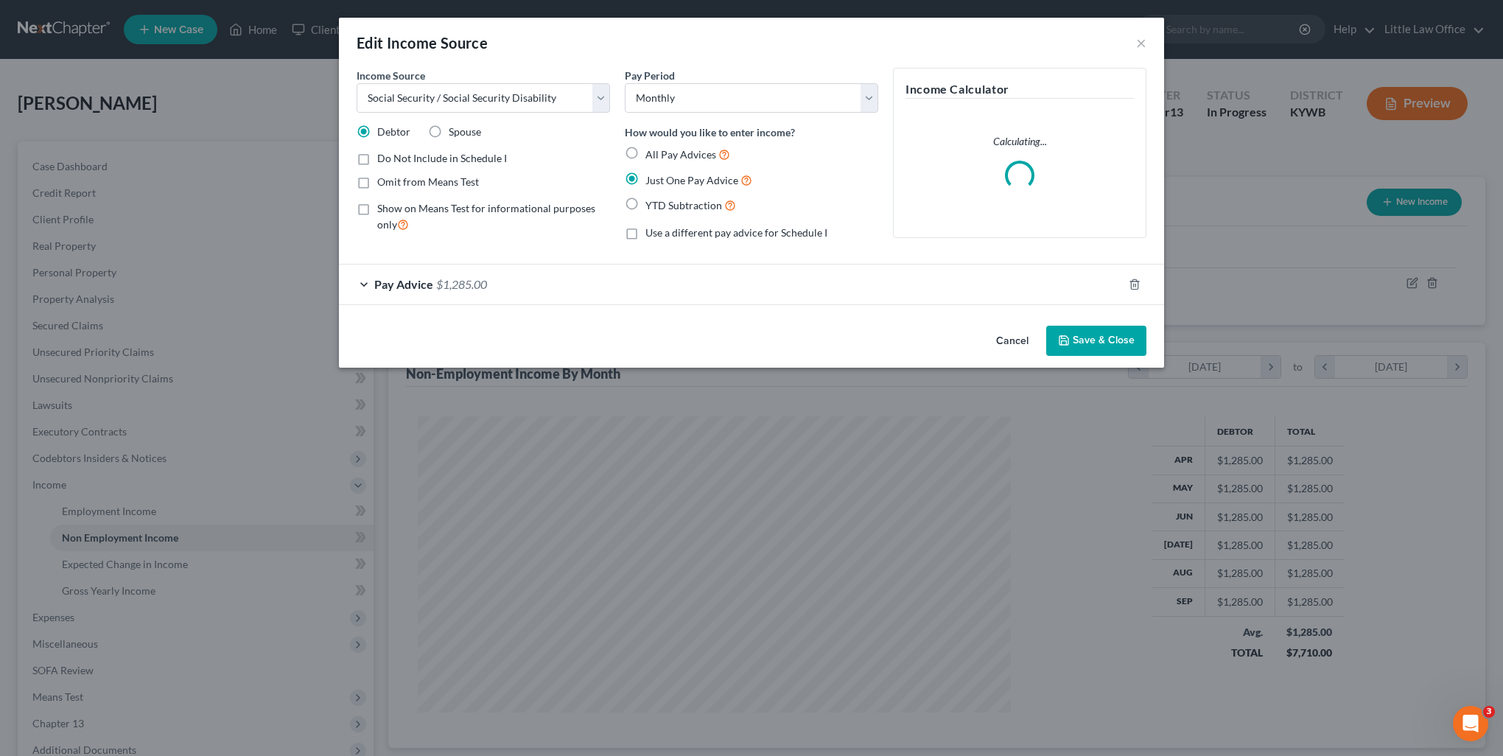
click at [1125, 340] on button "Save & Close" at bounding box center [1096, 341] width 100 height 31
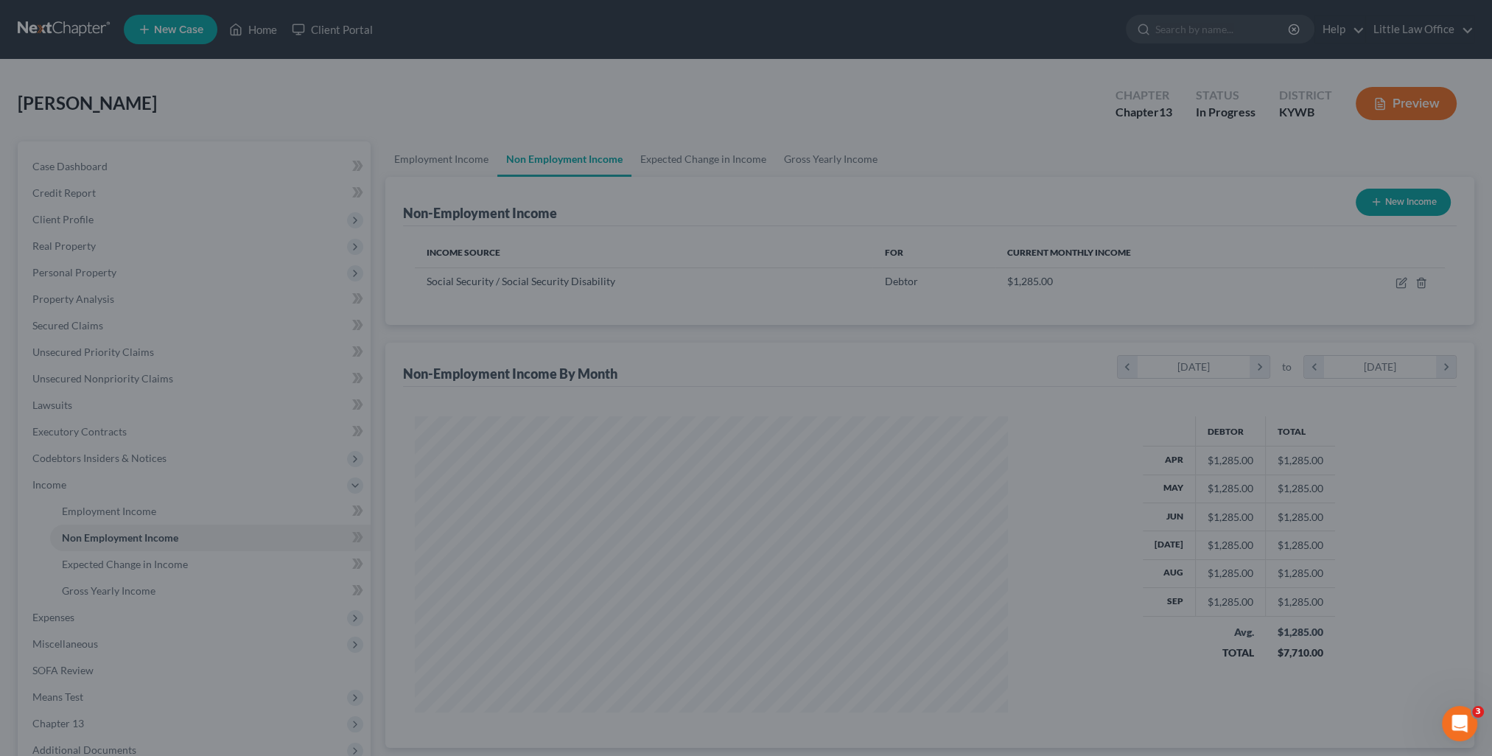
scroll to position [736617, 736294]
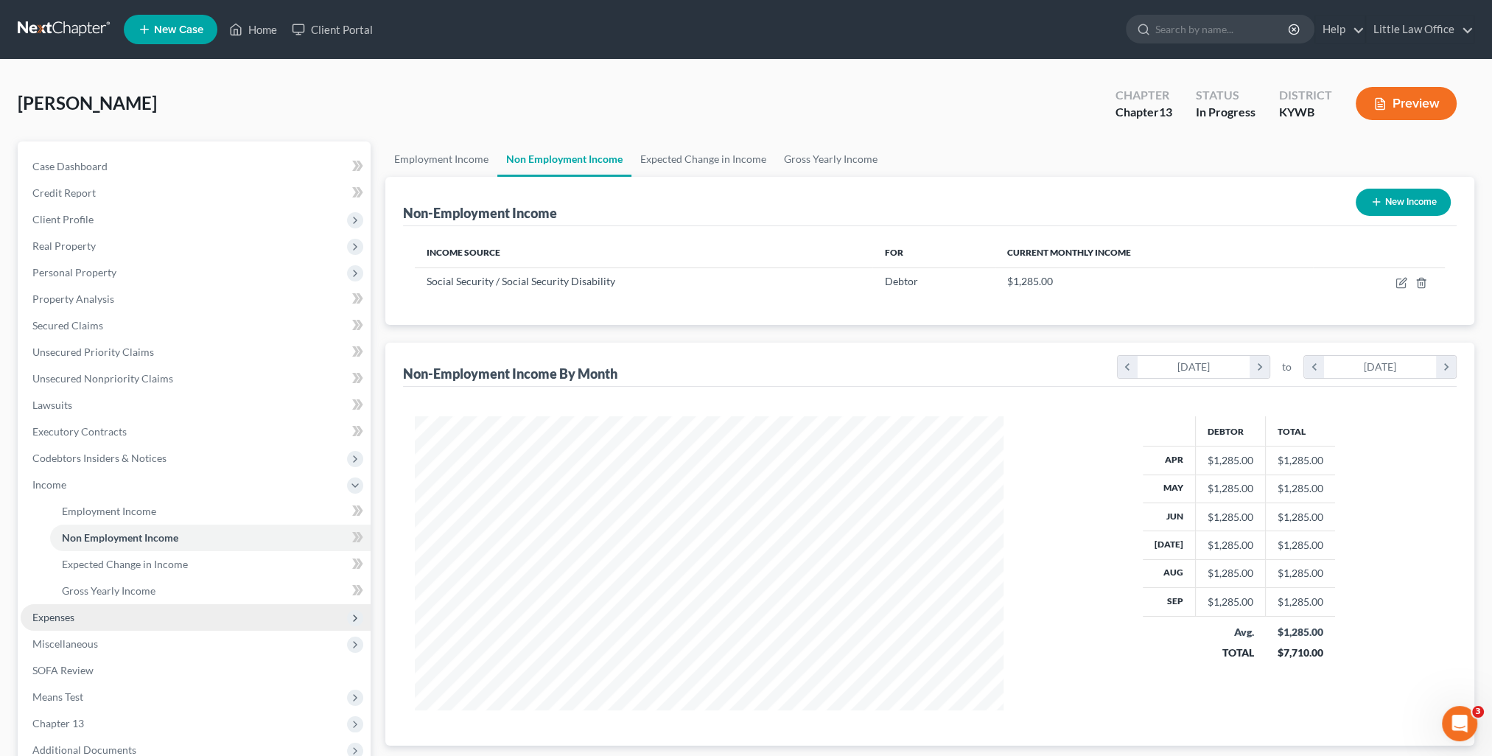
click at [106, 608] on span "Expenses" at bounding box center [196, 617] width 350 height 27
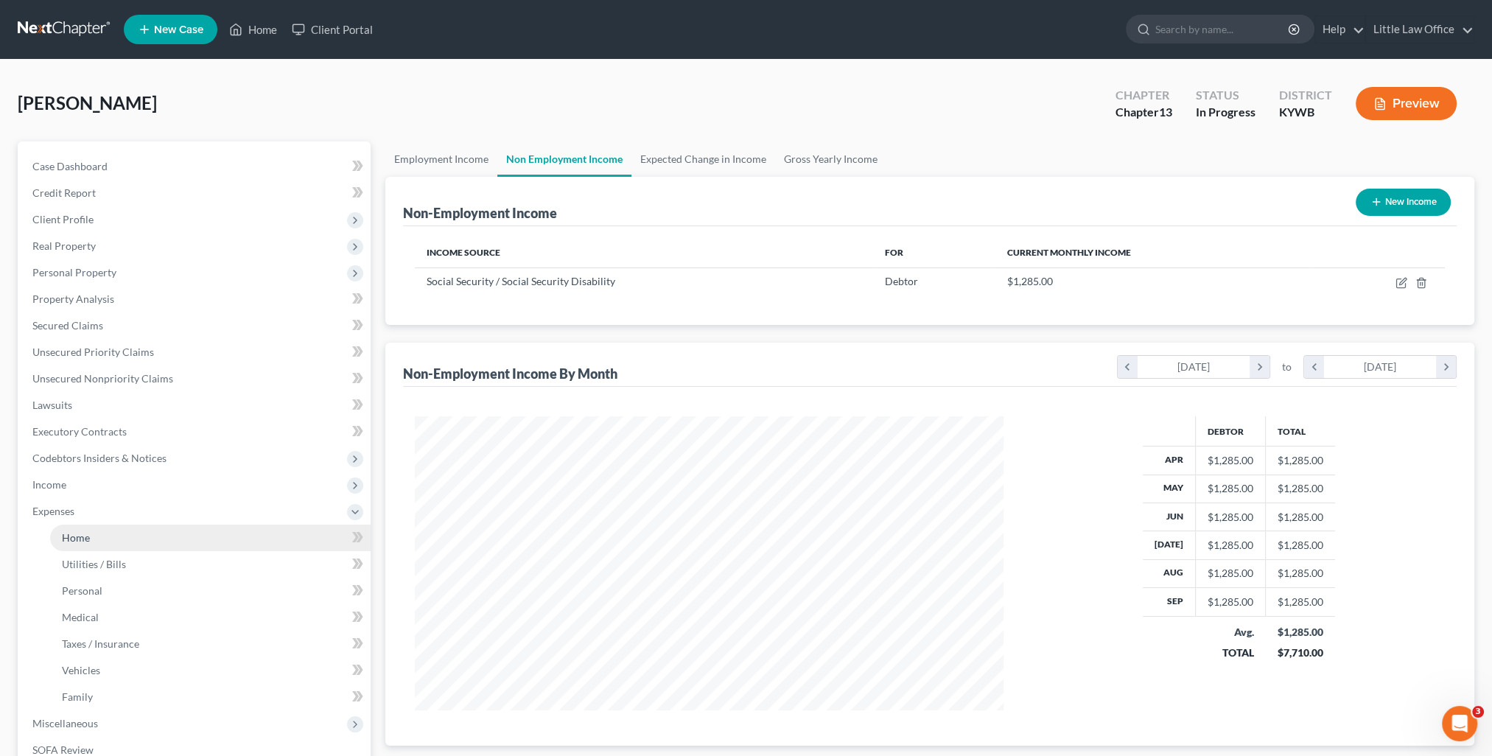
click at [90, 528] on link "Home" at bounding box center [210, 538] width 321 height 27
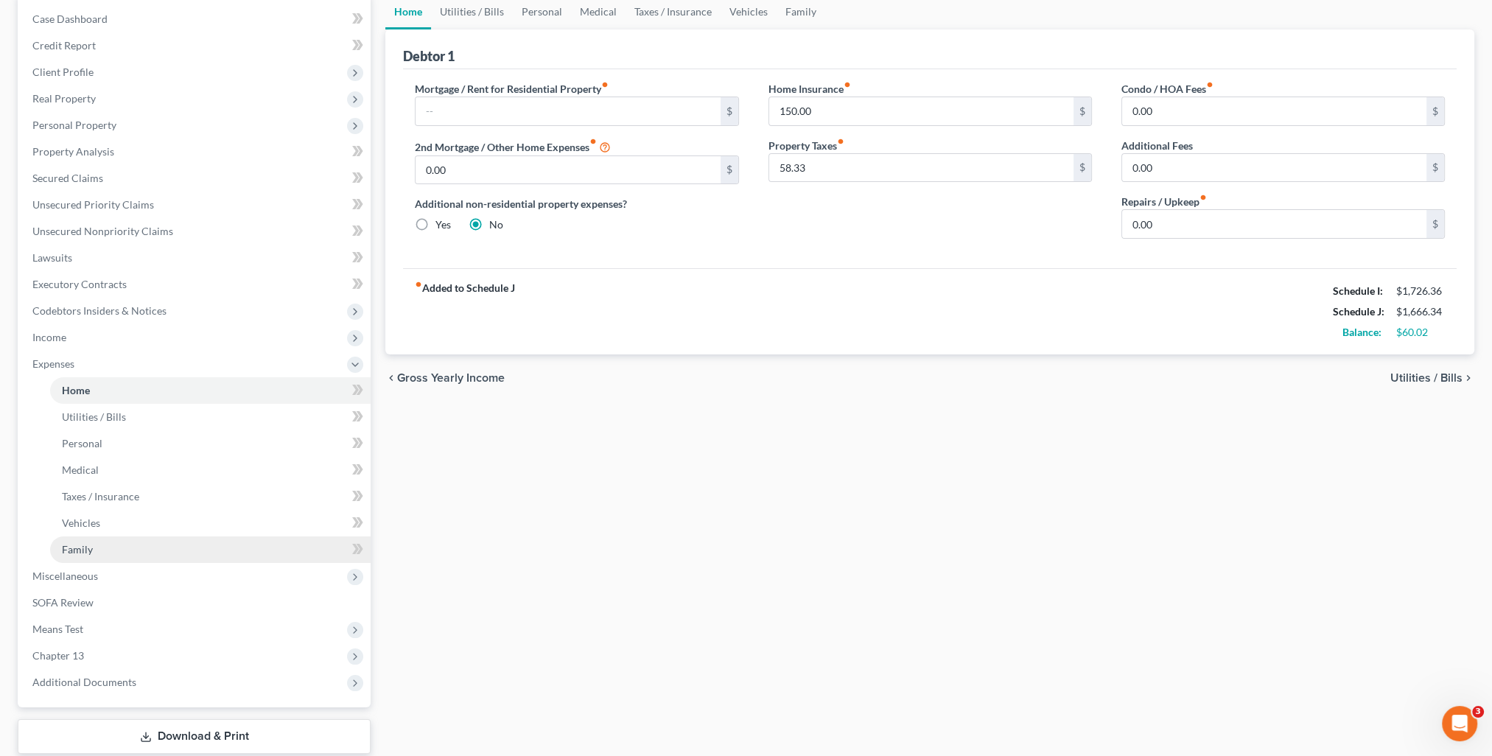
scroll to position [238, 0]
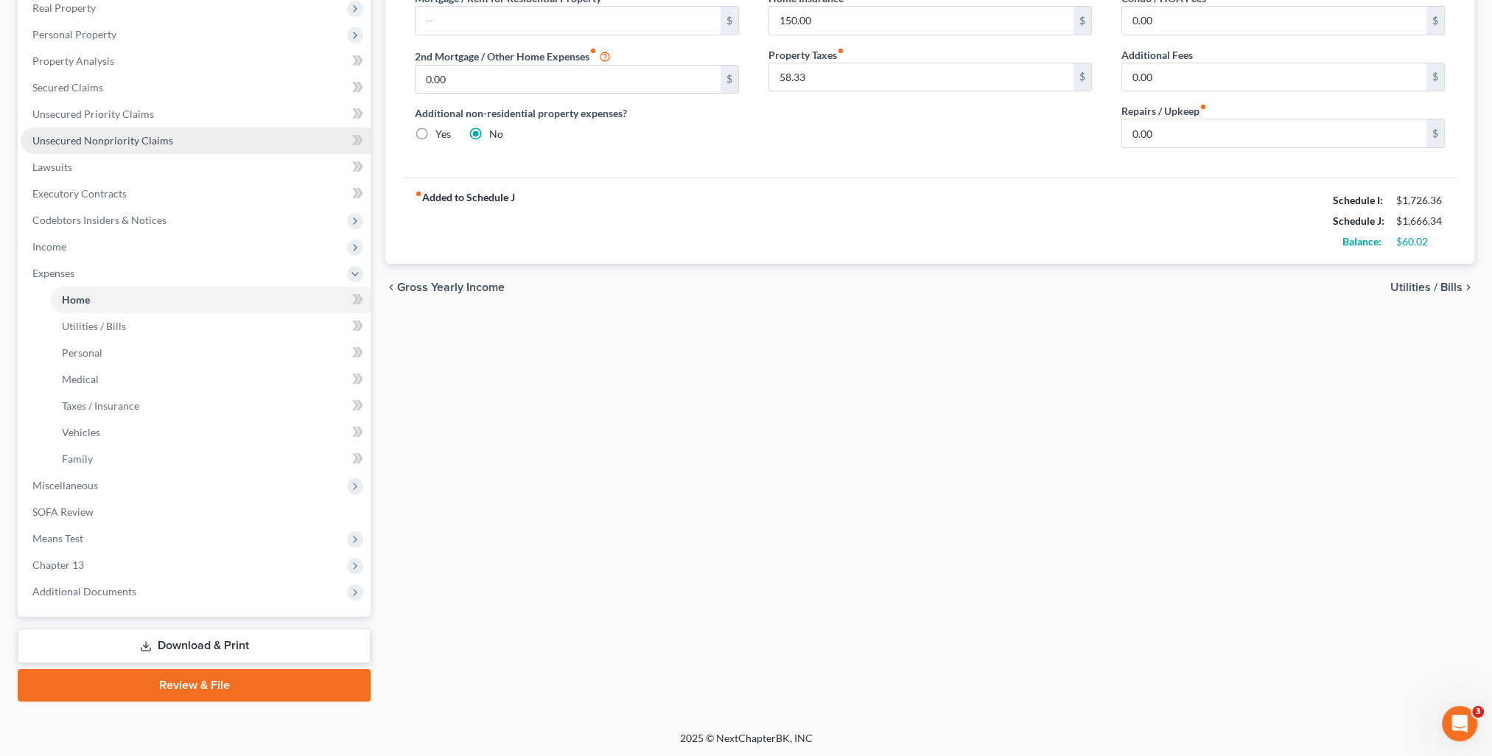
click at [105, 130] on link "Unsecured Nonpriority Claims" at bounding box center [196, 140] width 350 height 27
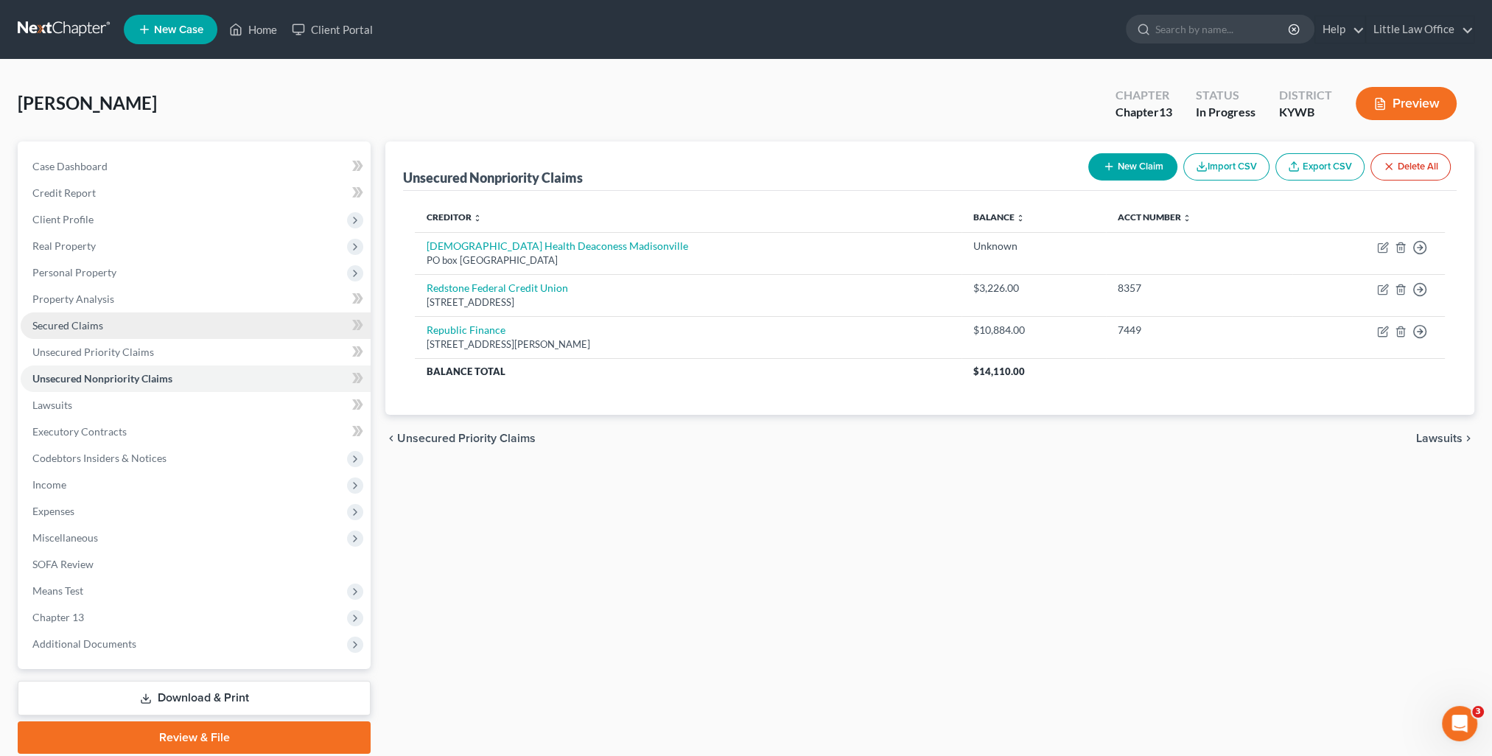
click at [94, 328] on span "Secured Claims" at bounding box center [67, 325] width 71 height 13
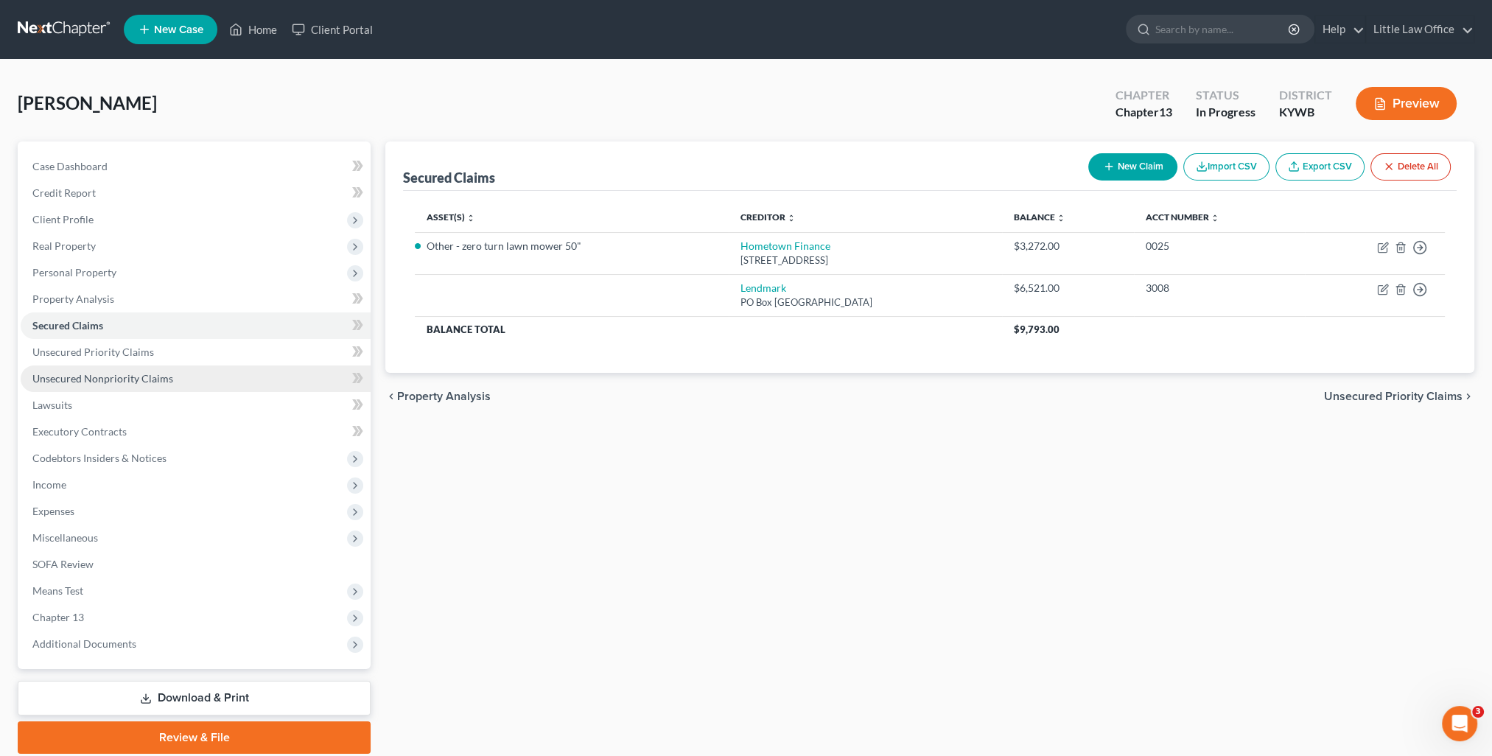
click at [103, 376] on span "Unsecured Nonpriority Claims" at bounding box center [102, 378] width 141 height 13
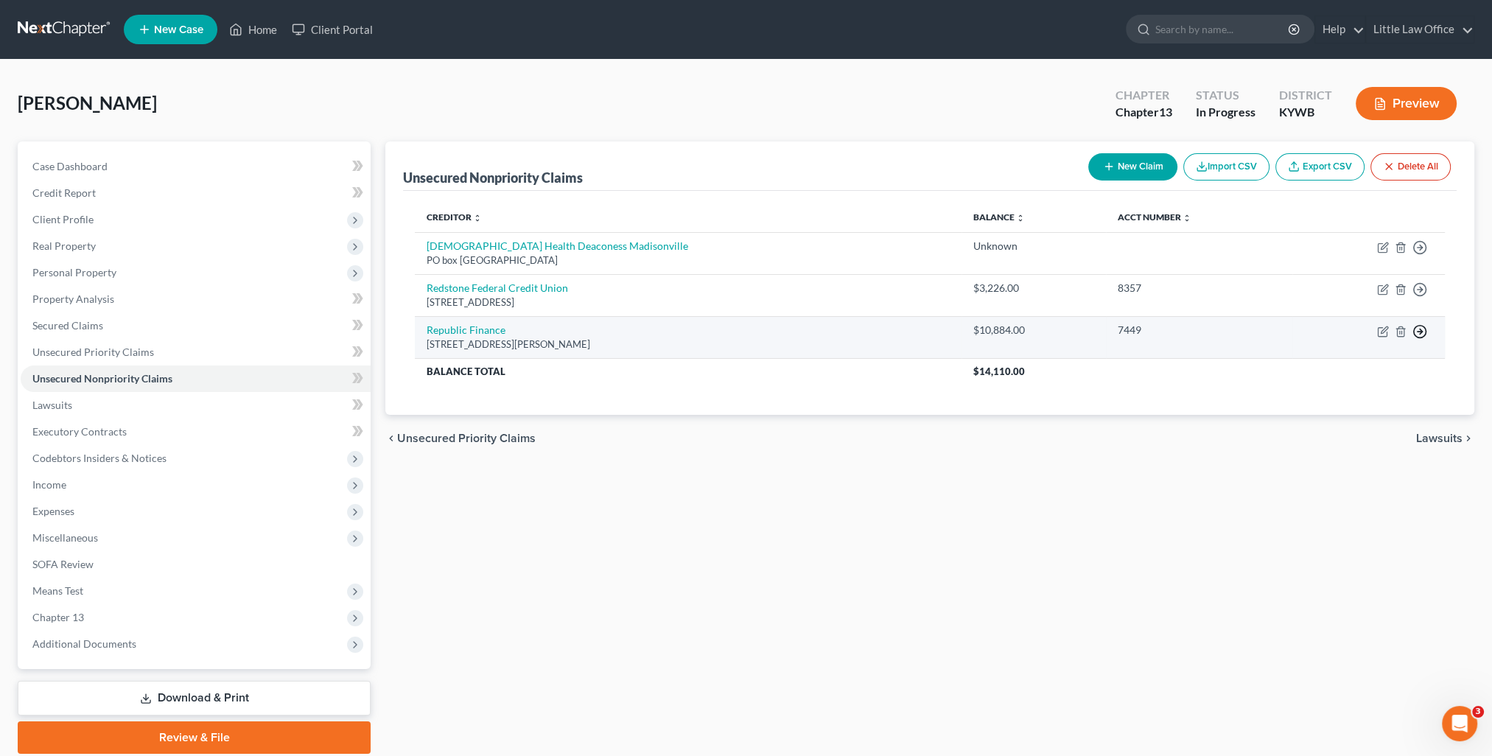
click at [1418, 335] on circle "button" at bounding box center [1420, 332] width 13 height 13
click at [1367, 343] on link "Move to D" at bounding box center [1352, 342] width 123 height 25
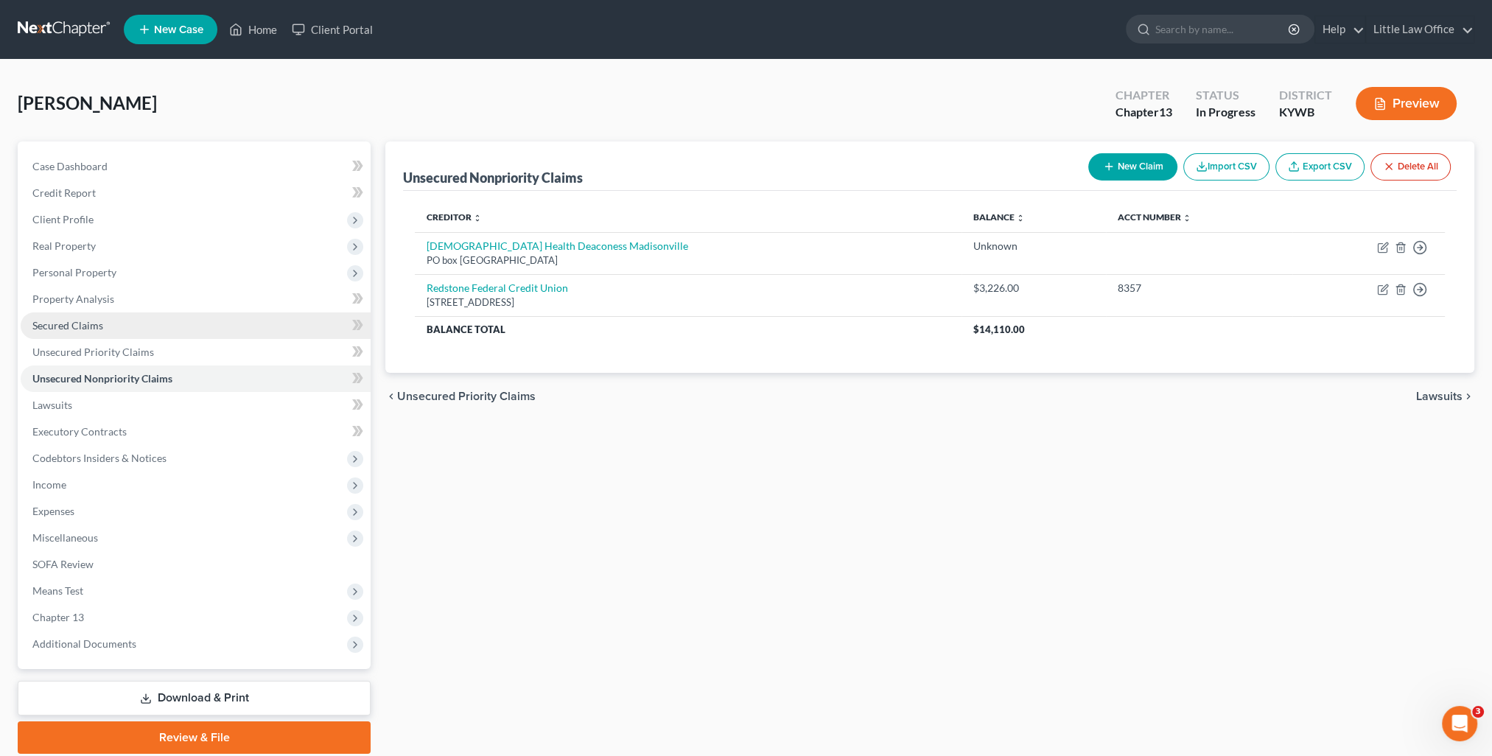
click at [114, 321] on link "Secured Claims" at bounding box center [196, 325] width 350 height 27
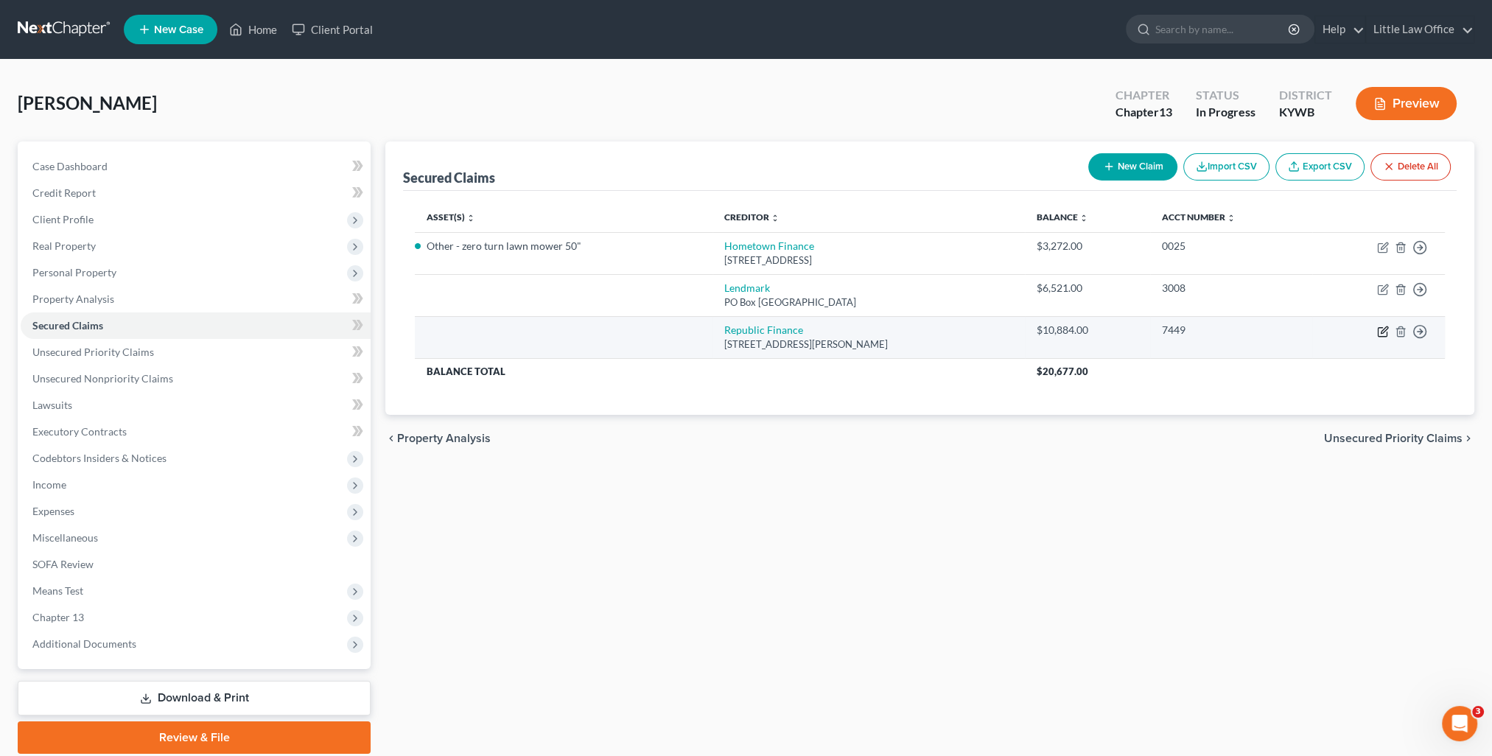
click at [1379, 333] on icon "button" at bounding box center [1383, 332] width 12 height 12
select select "18"
select select "0"
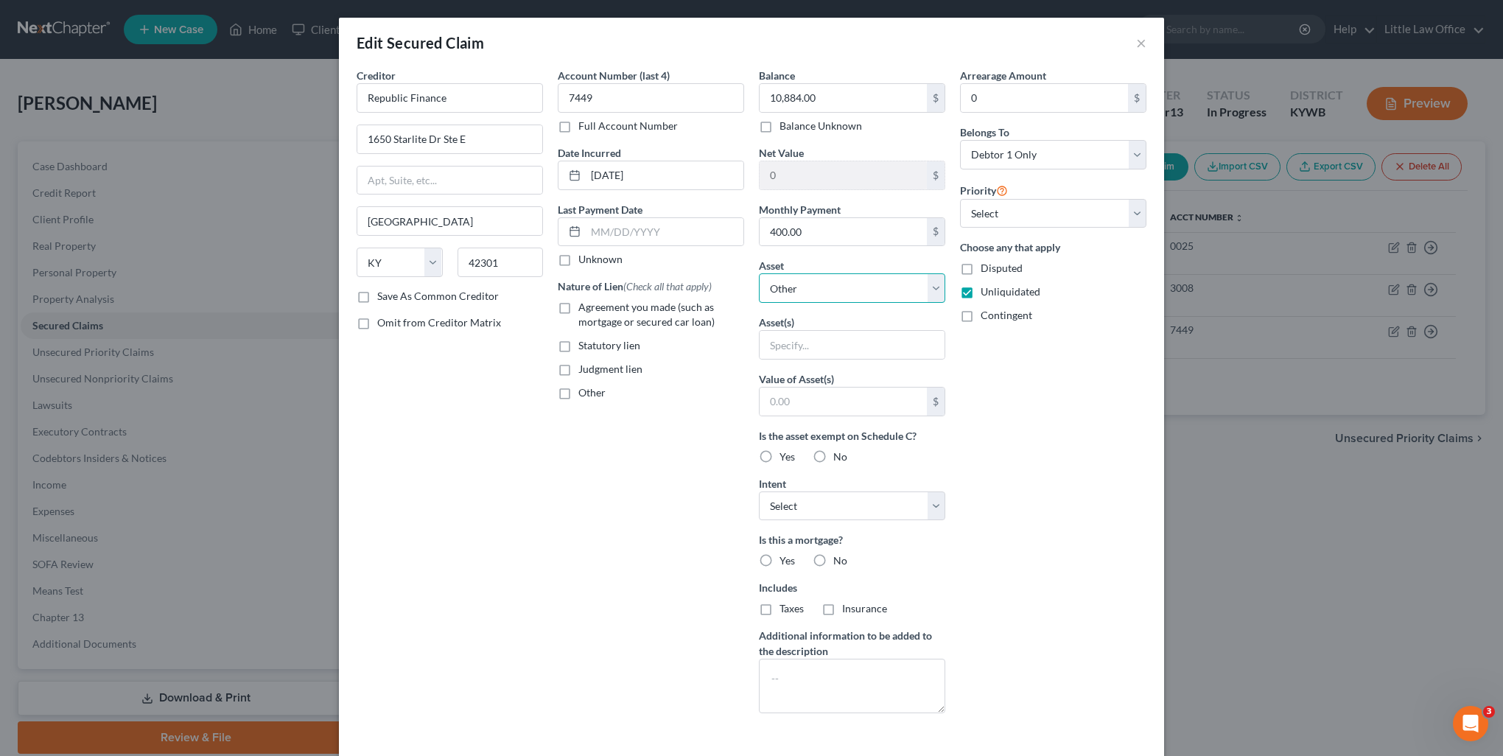
click at [822, 280] on select "Select Other Multiple Assets Clothing - clothing for 1 adult - $100.0 Other - z…" at bounding box center [852, 287] width 186 height 29
select select "5"
click at [759, 273] on select "Select Other Multiple Assets Clothing - clothing for 1 adult - $100.0 Other - z…" at bounding box center [852, 287] width 186 height 29
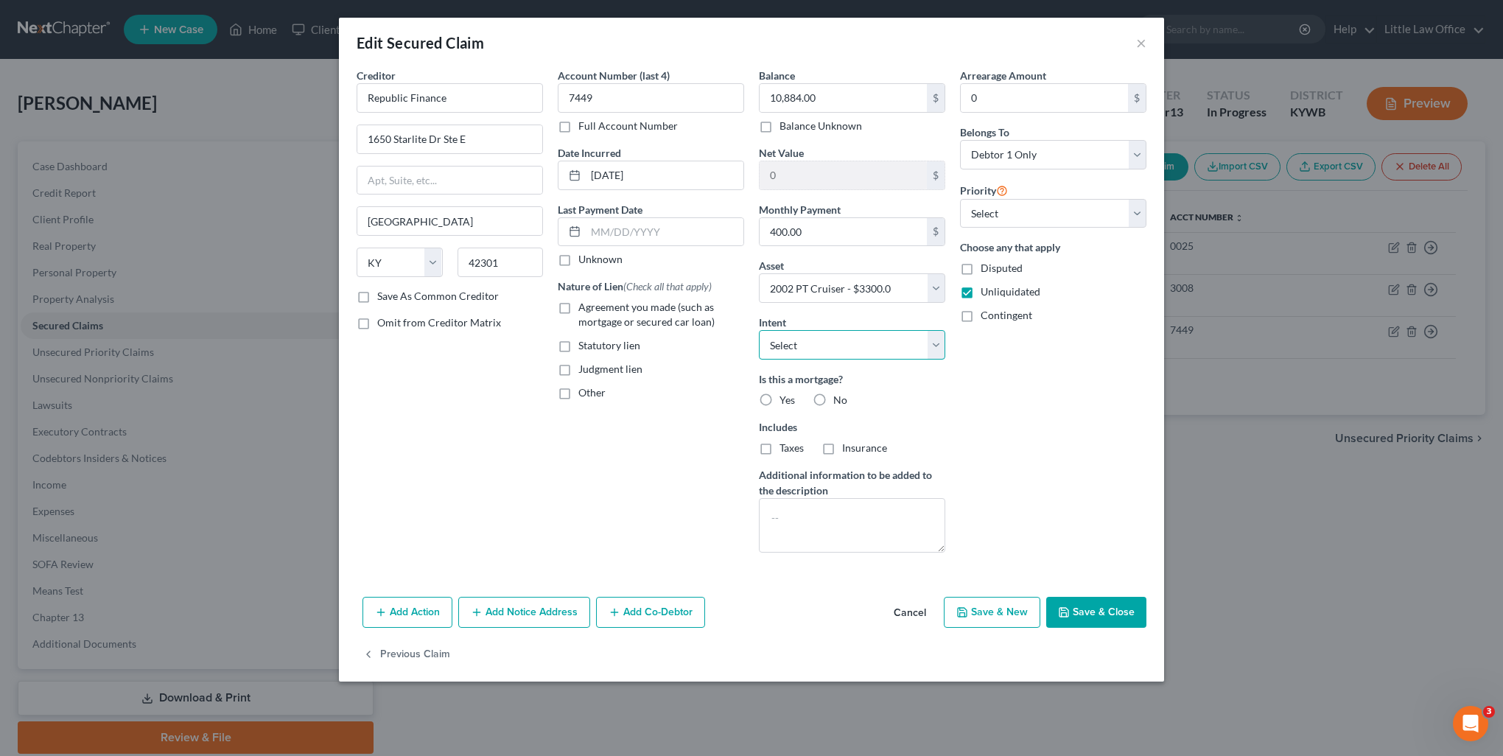
click at [808, 340] on select "Select Surrender Redeem Reaffirm Avoid Other" at bounding box center [852, 344] width 186 height 29
select select "2"
click at [759, 330] on select "Select Surrender Redeem Reaffirm Avoid Other" at bounding box center [852, 344] width 186 height 29
click at [611, 310] on span "Agreement you made (such as mortgage or secured car loan)" at bounding box center [646, 314] width 136 height 27
click at [594, 310] on input "Agreement you made (such as mortgage or secured car loan)" at bounding box center [589, 305] width 10 height 10
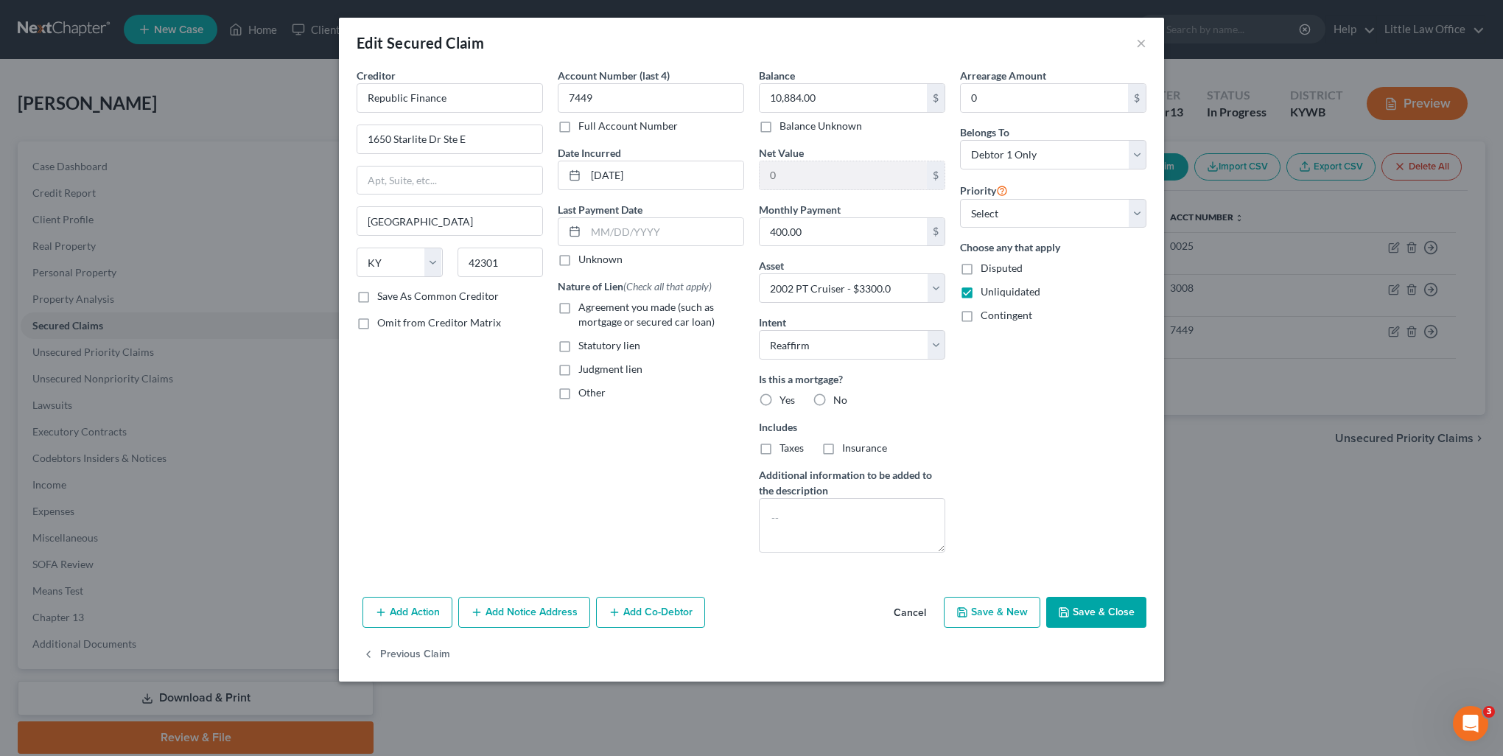
checkbox input "true"
click at [831, 404] on div "No" at bounding box center [830, 400] width 35 height 15
click at [833, 398] on label "No" at bounding box center [840, 400] width 14 height 15
click at [839, 398] on input "No" at bounding box center [844, 398] width 10 height 10
radio input "true"
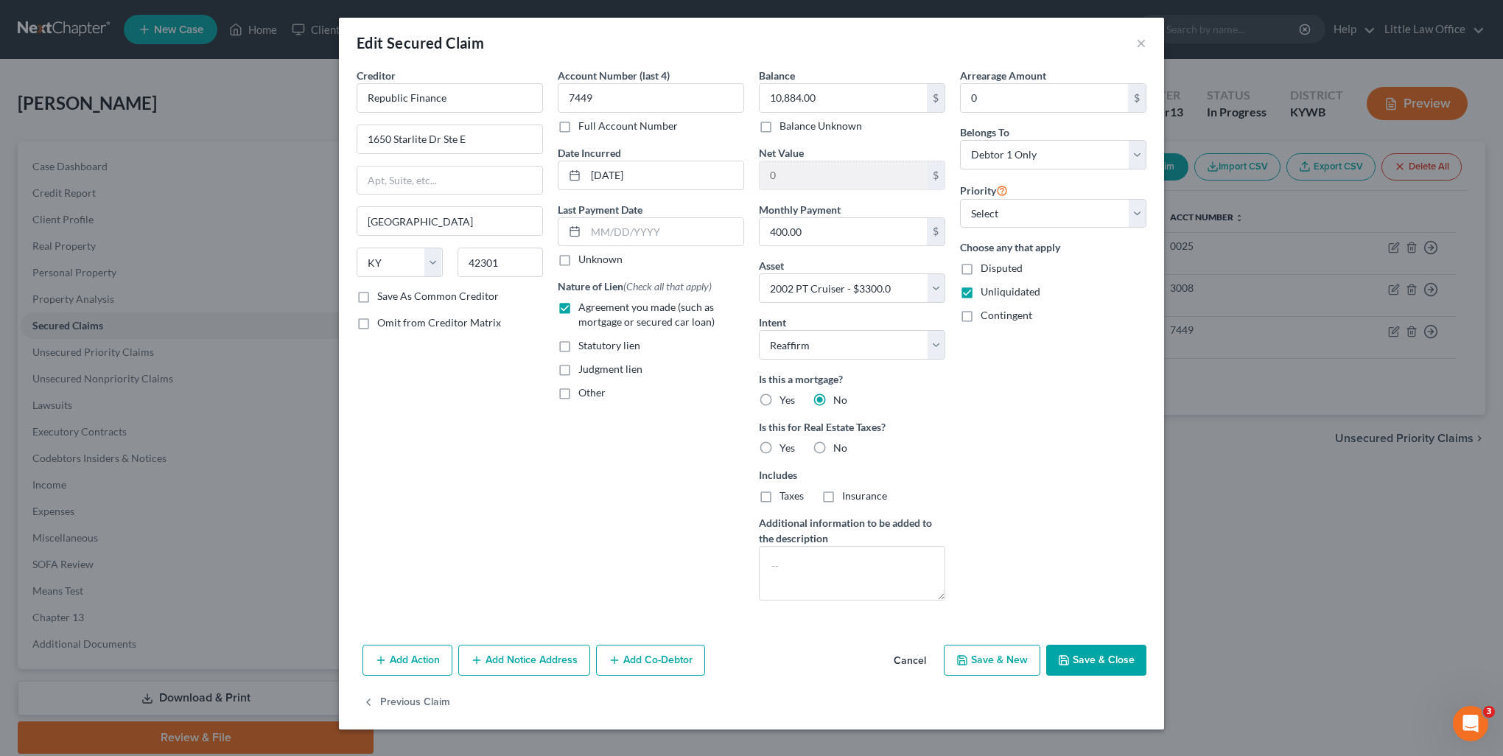
click at [832, 446] on div "No" at bounding box center [830, 448] width 35 height 15
click at [833, 444] on label "No" at bounding box center [840, 448] width 14 height 15
click at [839, 444] on input "No" at bounding box center [844, 446] width 10 height 10
radio input "true"
click at [1090, 656] on button "Save & Close" at bounding box center [1096, 660] width 100 height 31
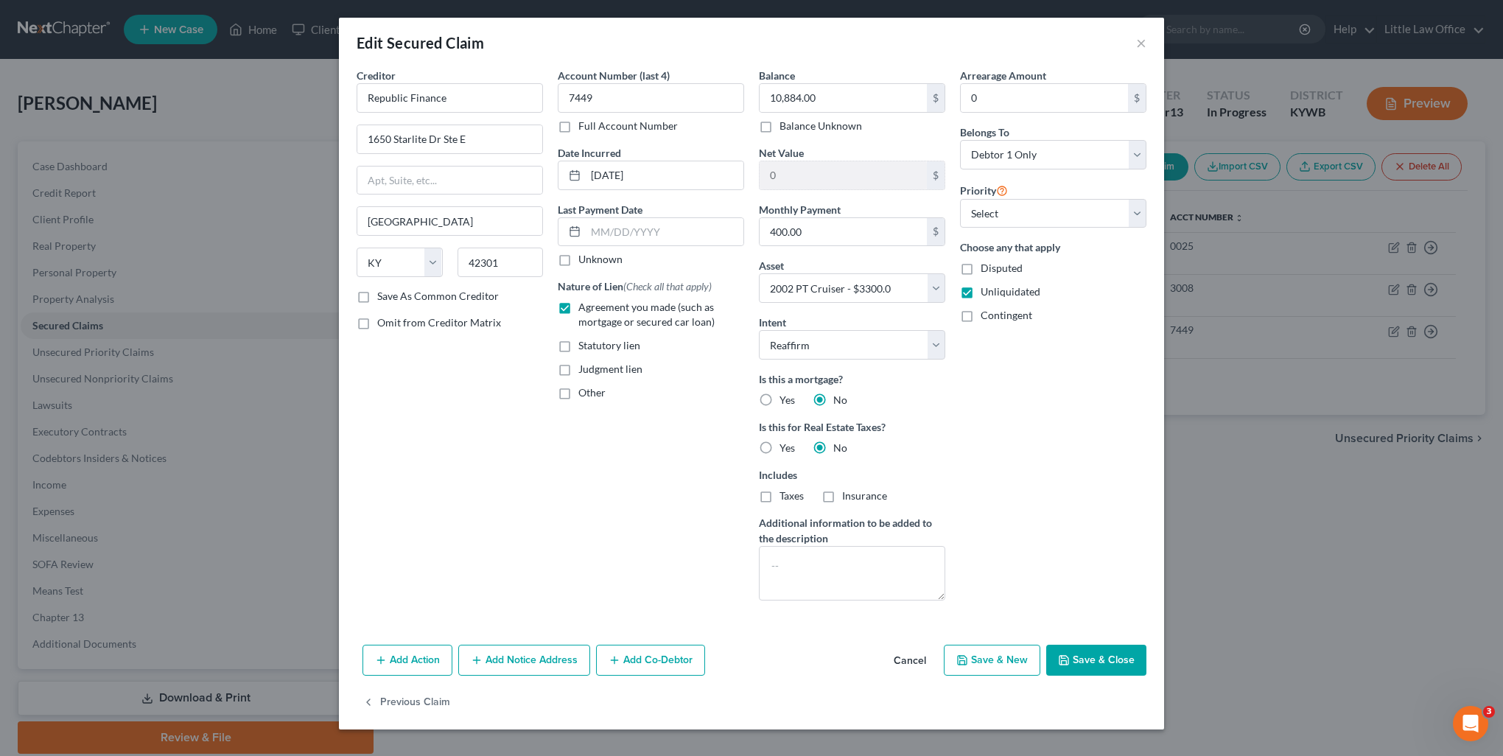
select select
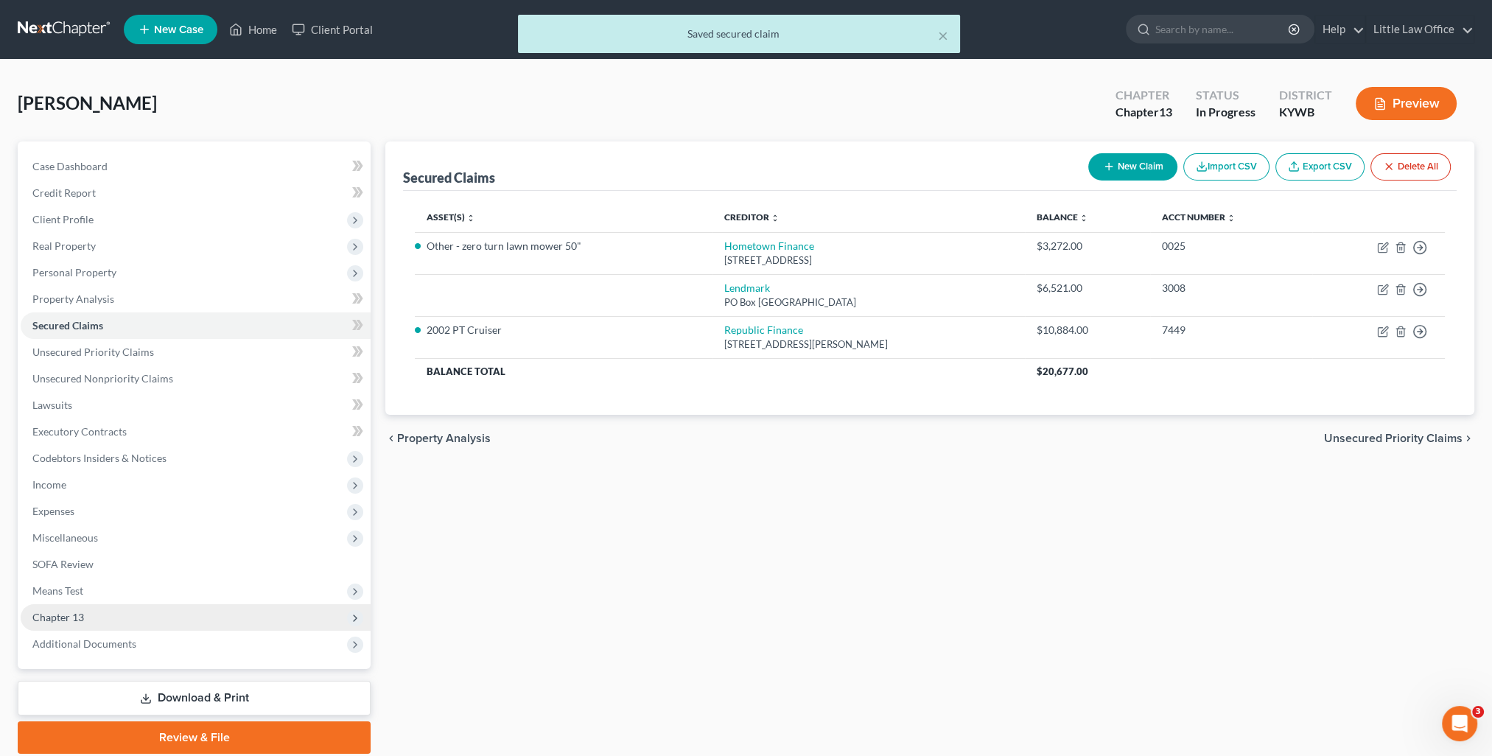
click at [52, 618] on span "Chapter 13" at bounding box center [58, 617] width 52 height 13
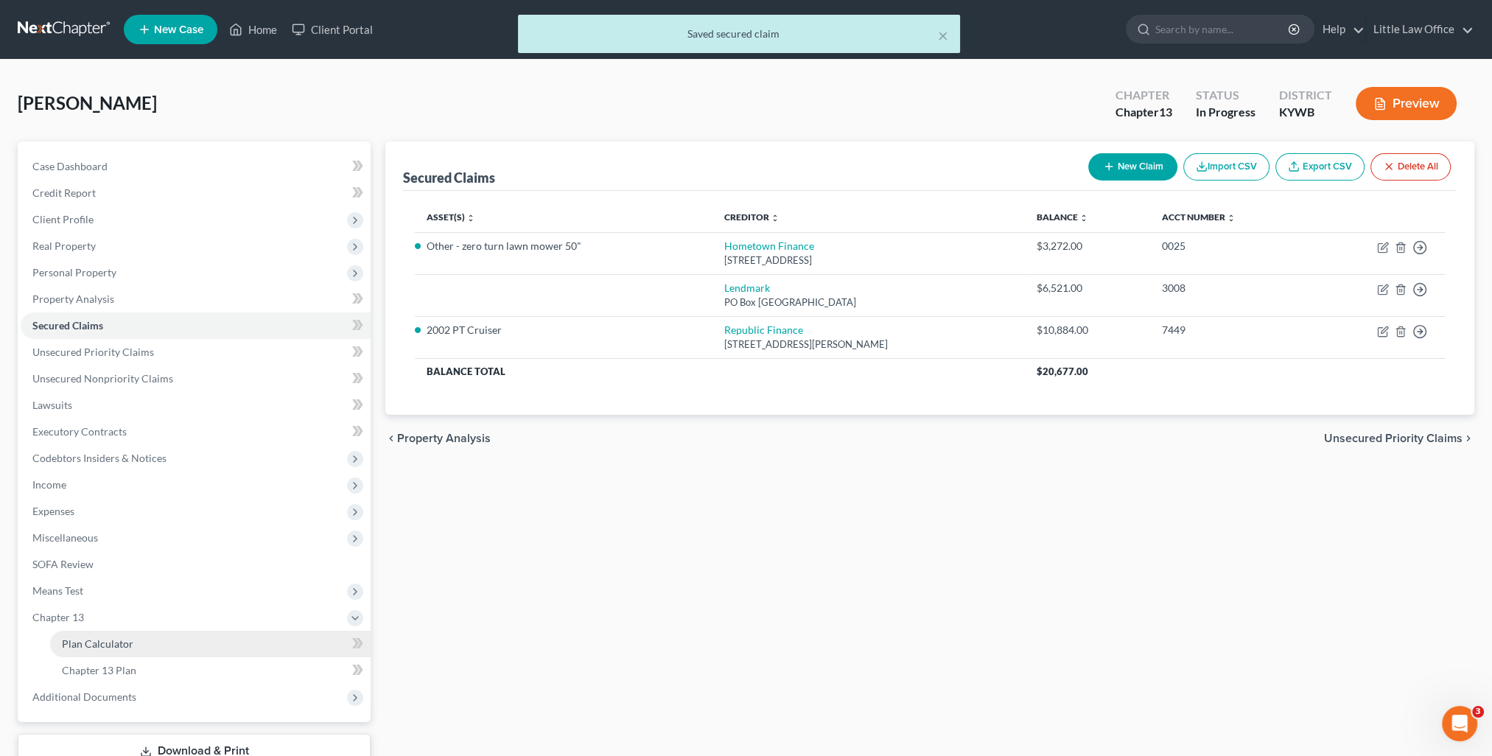
drag, startPoint x: 119, startPoint y: 638, endPoint x: 167, endPoint y: 638, distance: 47.9
click at [119, 638] on span "Plan Calculator" at bounding box center [97, 643] width 71 height 13
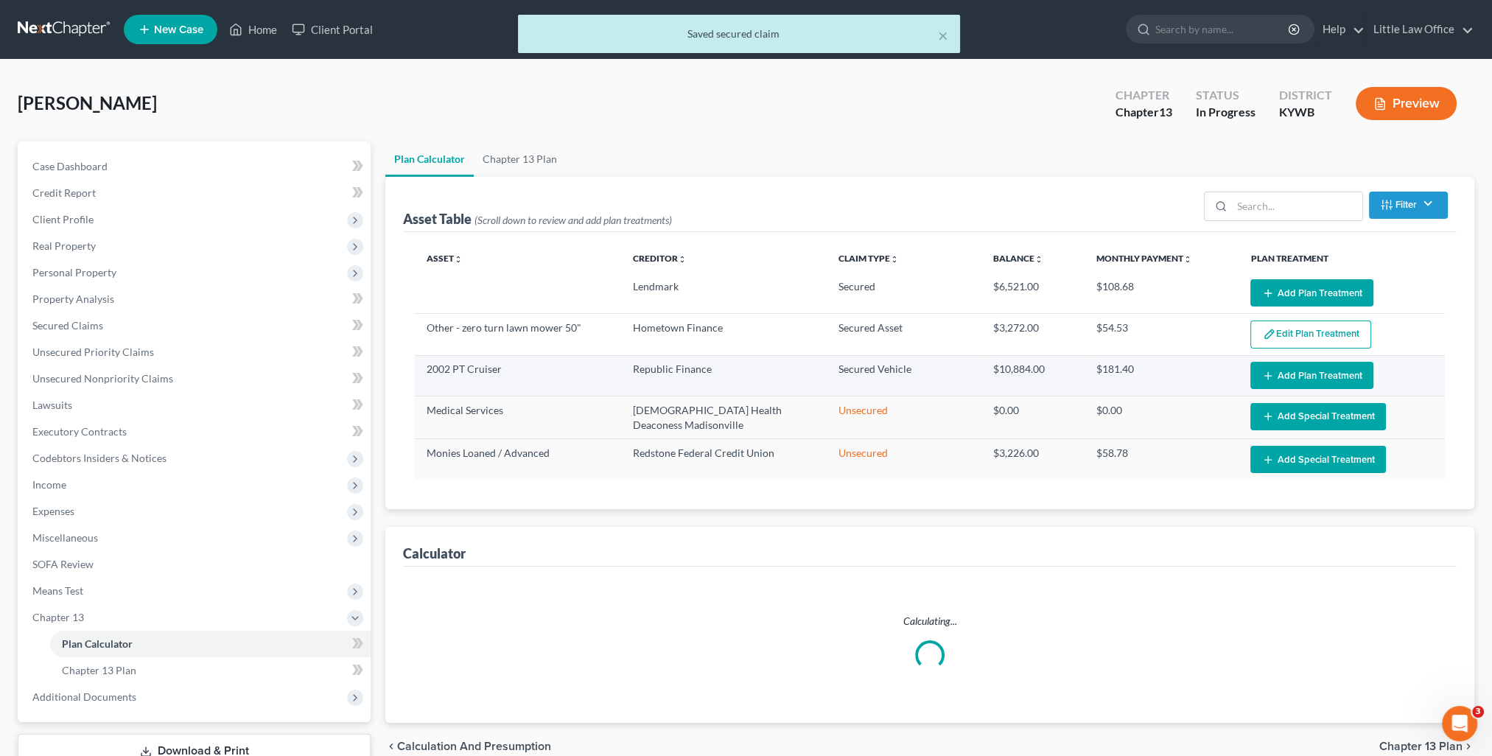
select select "59"
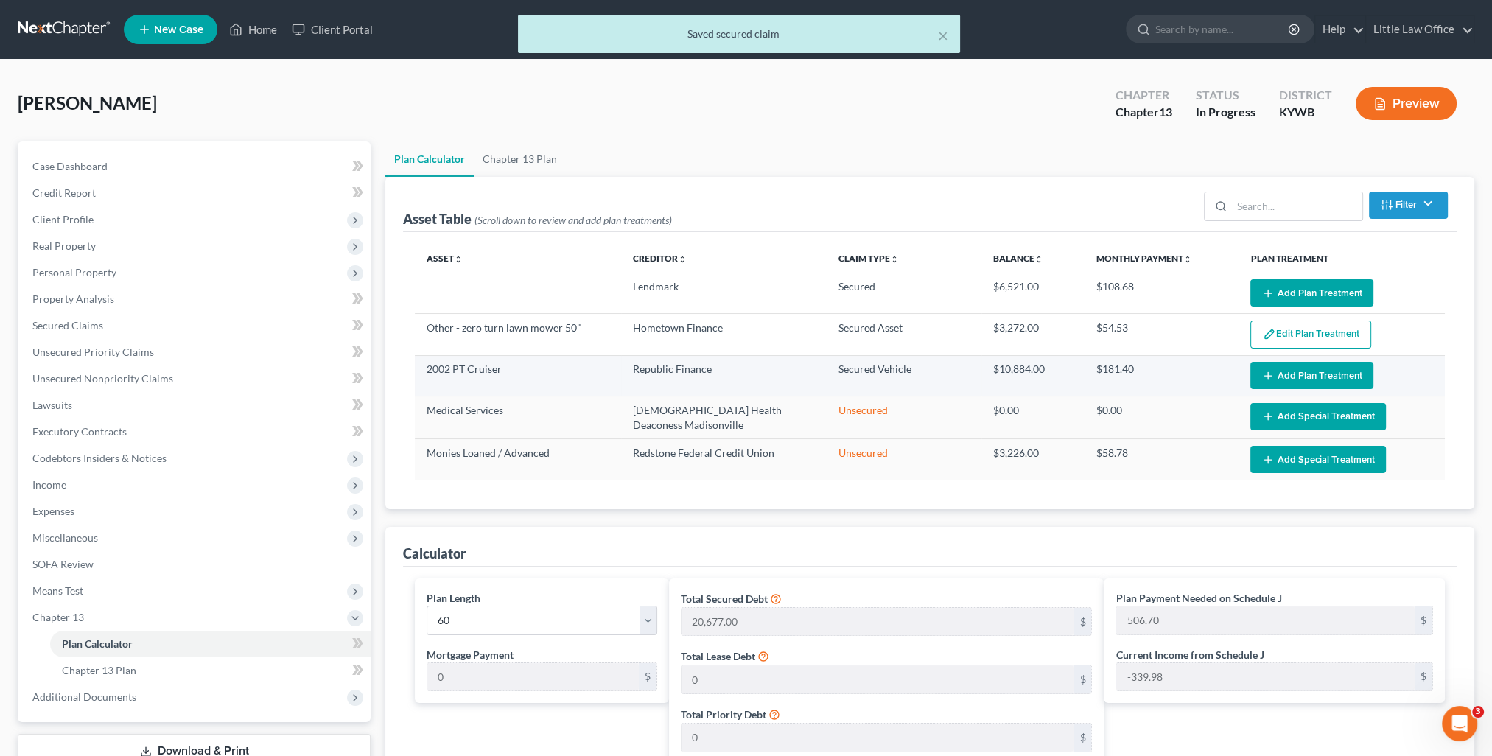
click at [1323, 376] on button "Add Plan Treatment" at bounding box center [1312, 375] width 123 height 27
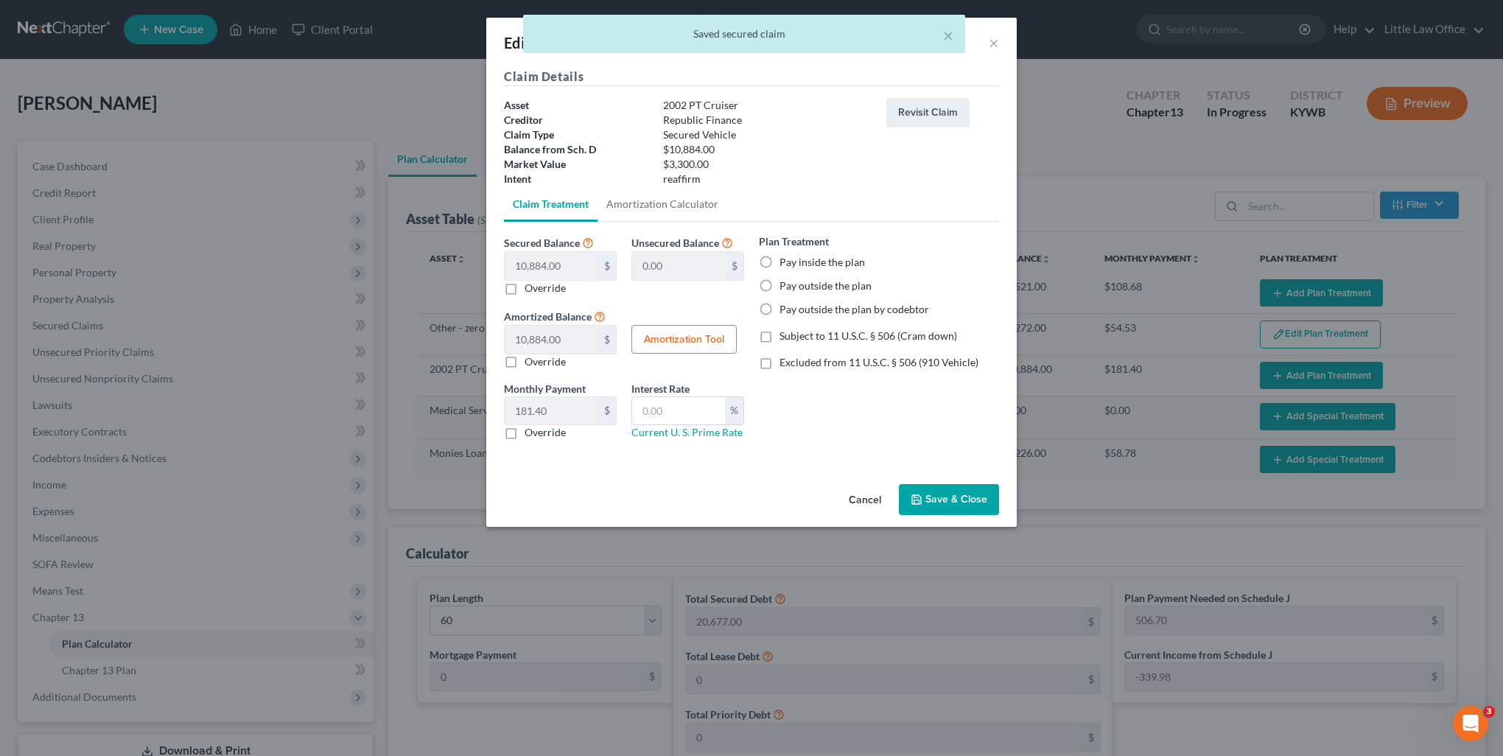
click at [550, 296] on div "Secured Balance 10,884.00 $ $ Override Unsecured Balance 0.00 $ Amortized Balan…" at bounding box center [624, 307] width 255 height 147
click at [550, 290] on label "Override" at bounding box center [545, 288] width 41 height 15
click at [540, 290] on input "Override" at bounding box center [536, 286] width 10 height 10
checkbox input "true"
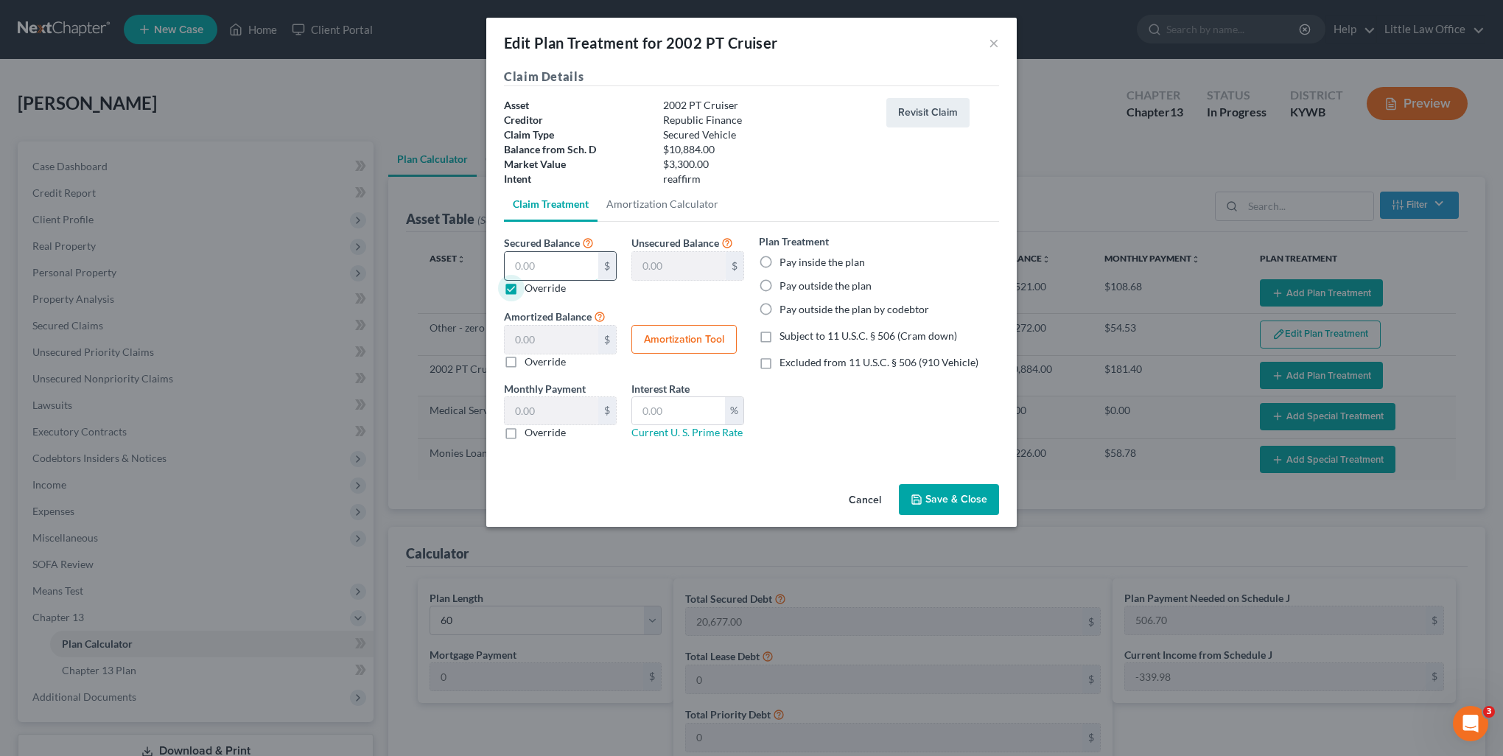
click at [564, 273] on input "text" at bounding box center [552, 266] width 94 height 28
type input "3"
type input "10,881.00"
type input "3.00"
type input "0.05"
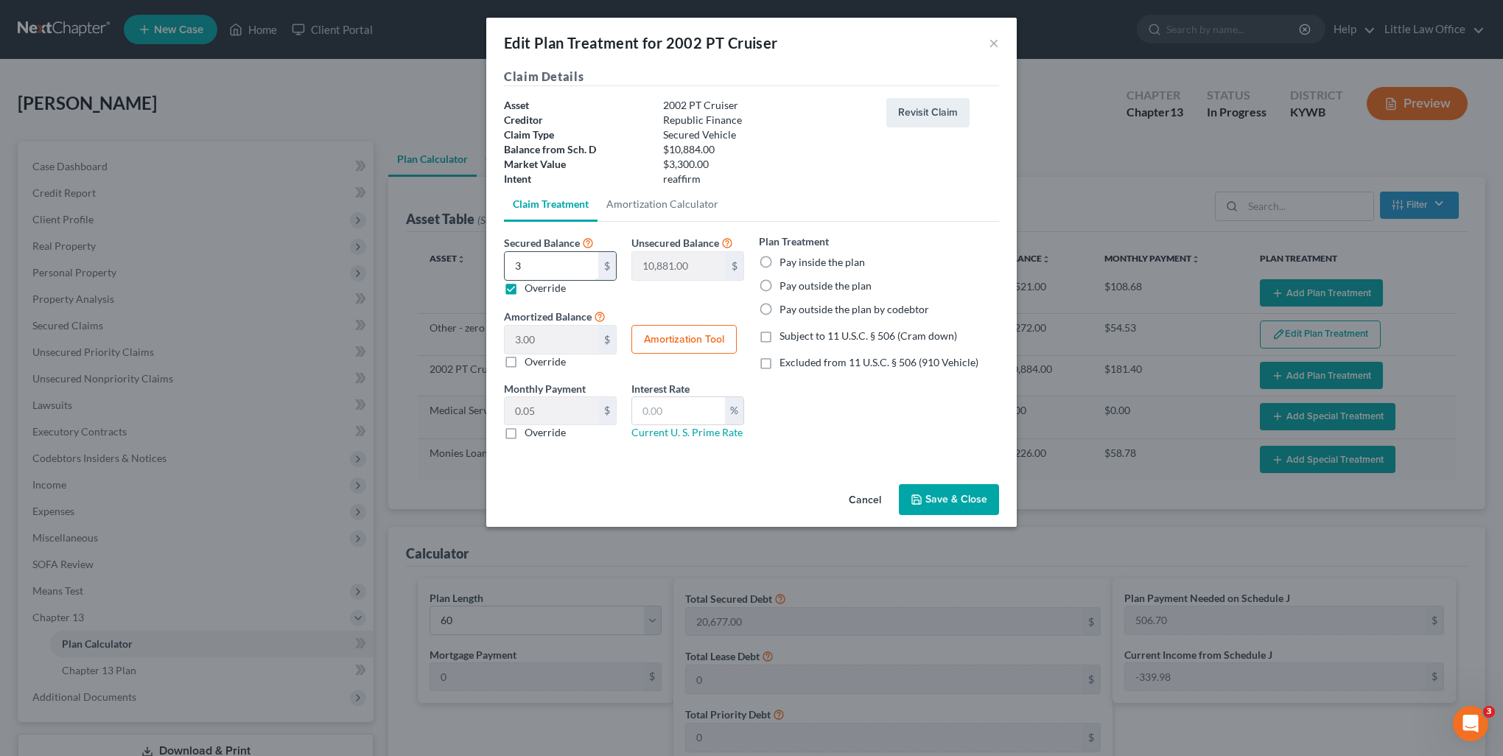
type input "33"
type input "10,851.00"
type input "33.00"
type input "0.55"
type input "330"
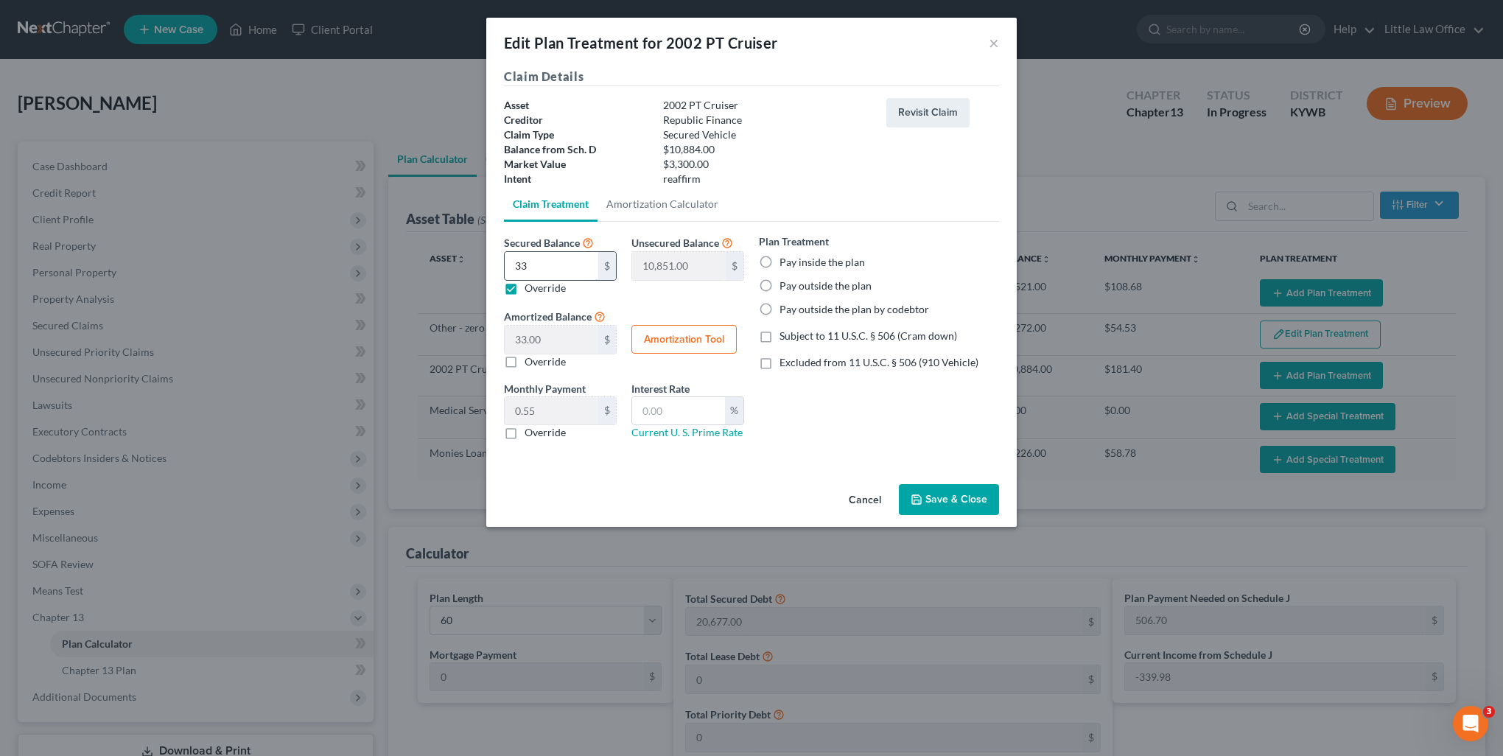
type input "10,554.00"
type input "330.00"
type input "5.50"
type input "3300"
type input "7,584.00"
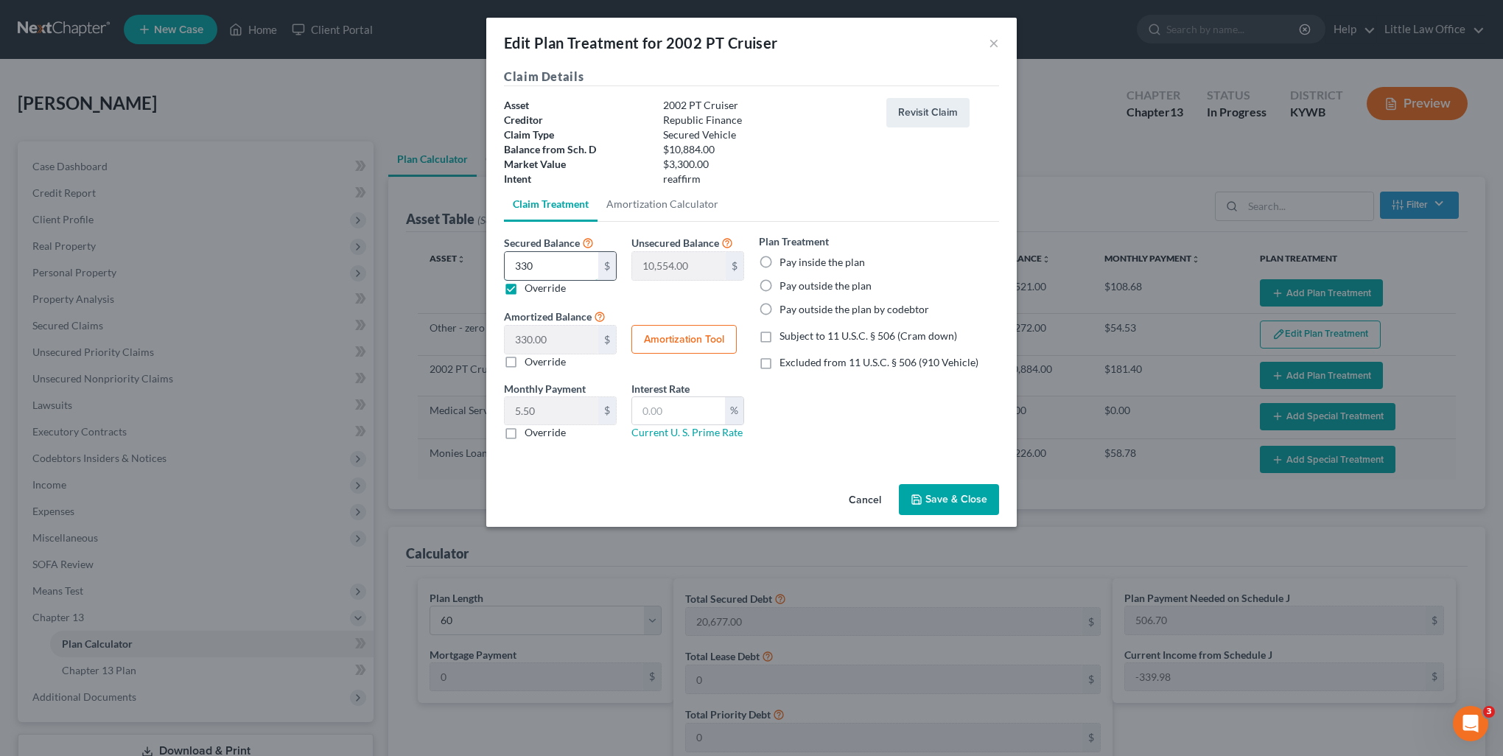
type input "3,300.00"
type input "55.00"
type input "3,300"
click at [704, 403] on input "text" at bounding box center [678, 411] width 93 height 28
type input "7.25"
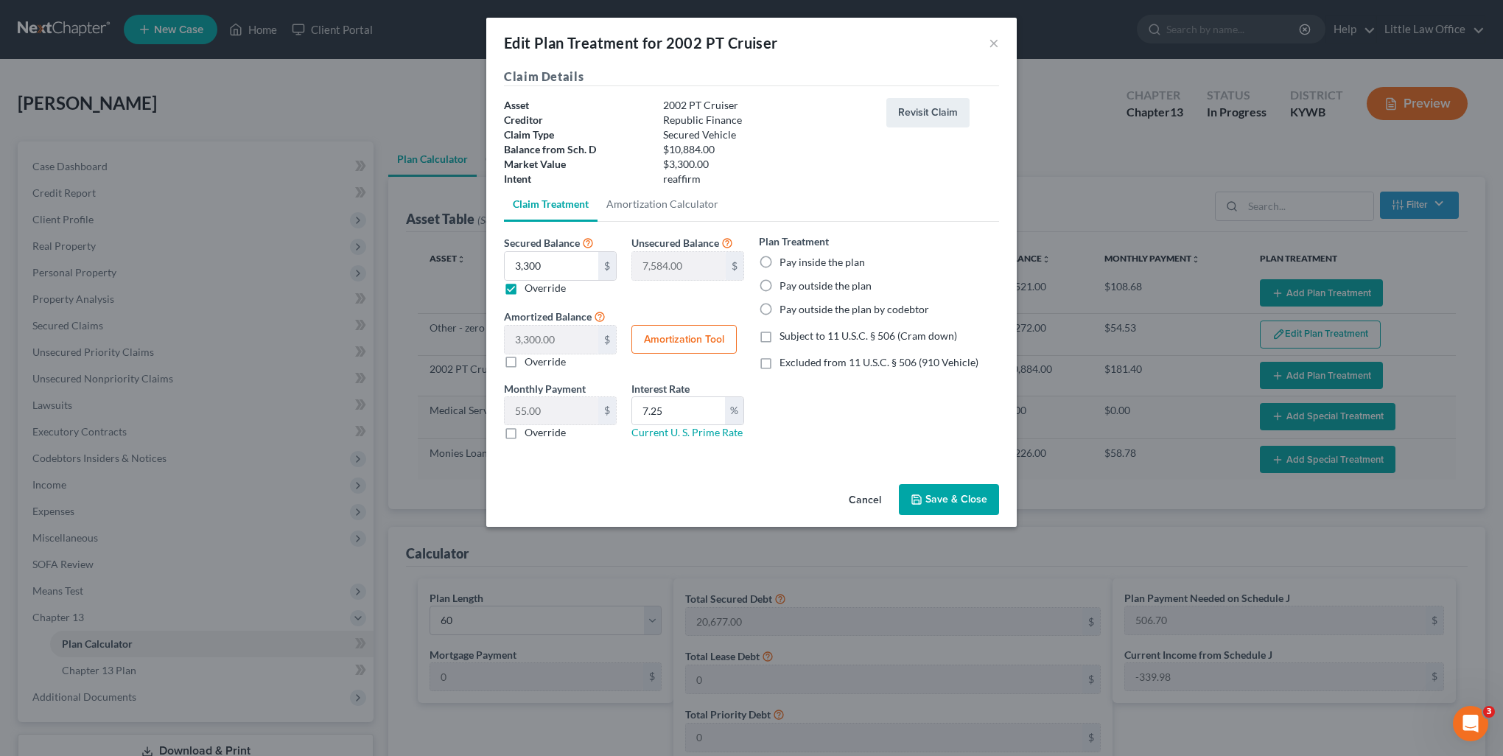
click at [685, 340] on button "Amortization Tool" at bounding box center [684, 339] width 105 height 29
type input "3,300.00"
type input "7.25"
type input "60"
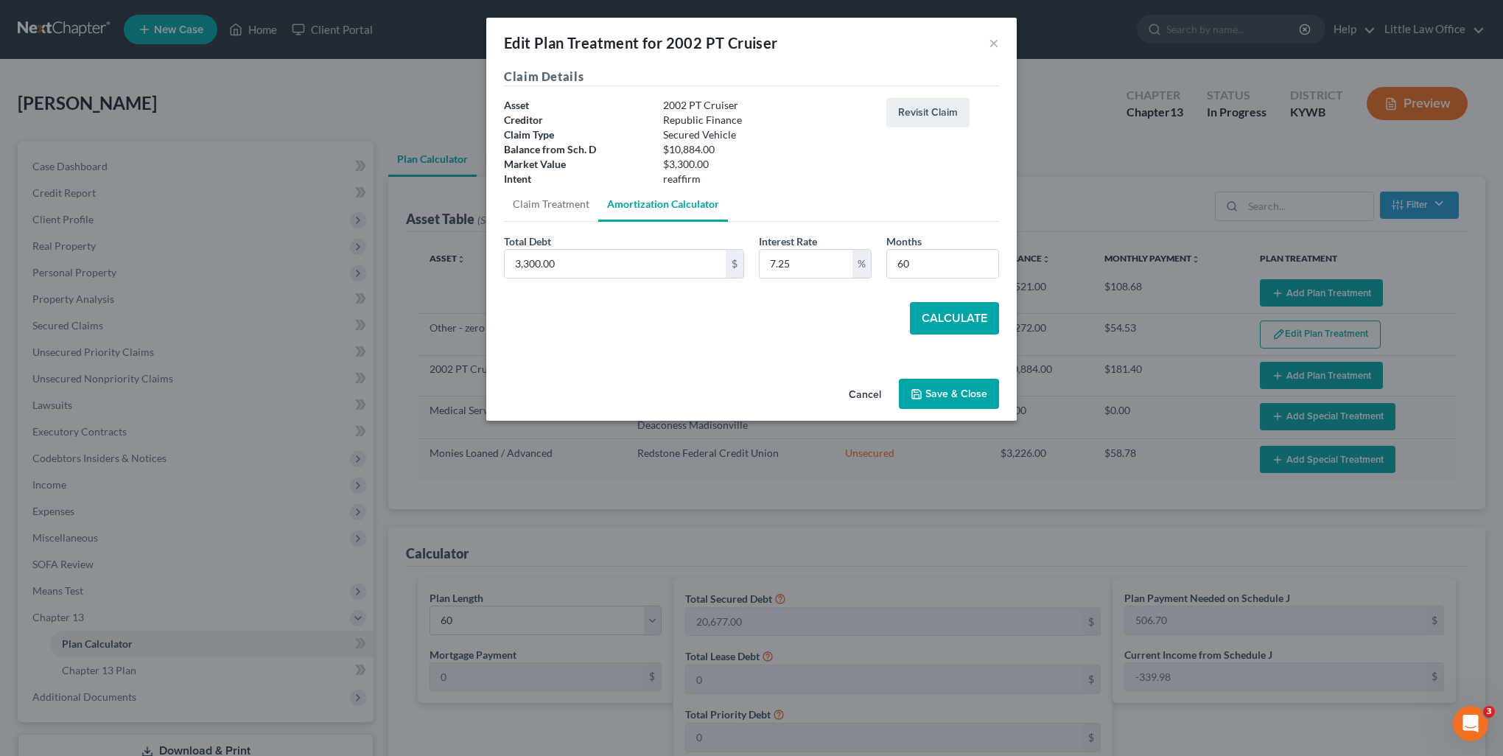
click at [929, 314] on button "Calculate" at bounding box center [954, 318] width 89 height 32
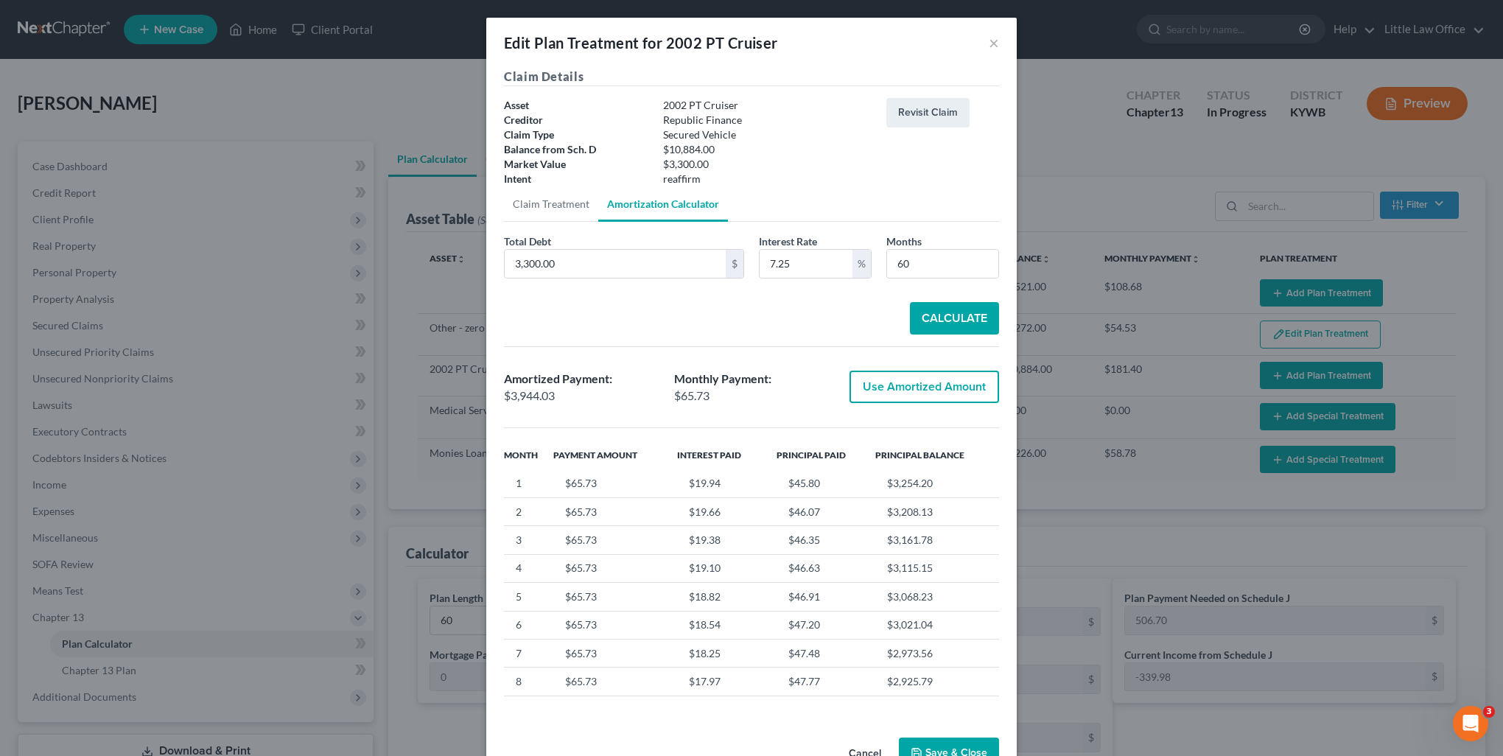
click at [934, 405] on div "Amortized Payment: $3,944.03 Monthly Payment: $65.73 Use Amortized Amount" at bounding box center [752, 387] width 510 height 57
click at [926, 395] on button "Use Amortized Amount" at bounding box center [925, 387] width 150 height 32
type input "3,944.03"
checkbox input "true"
type input "65.73"
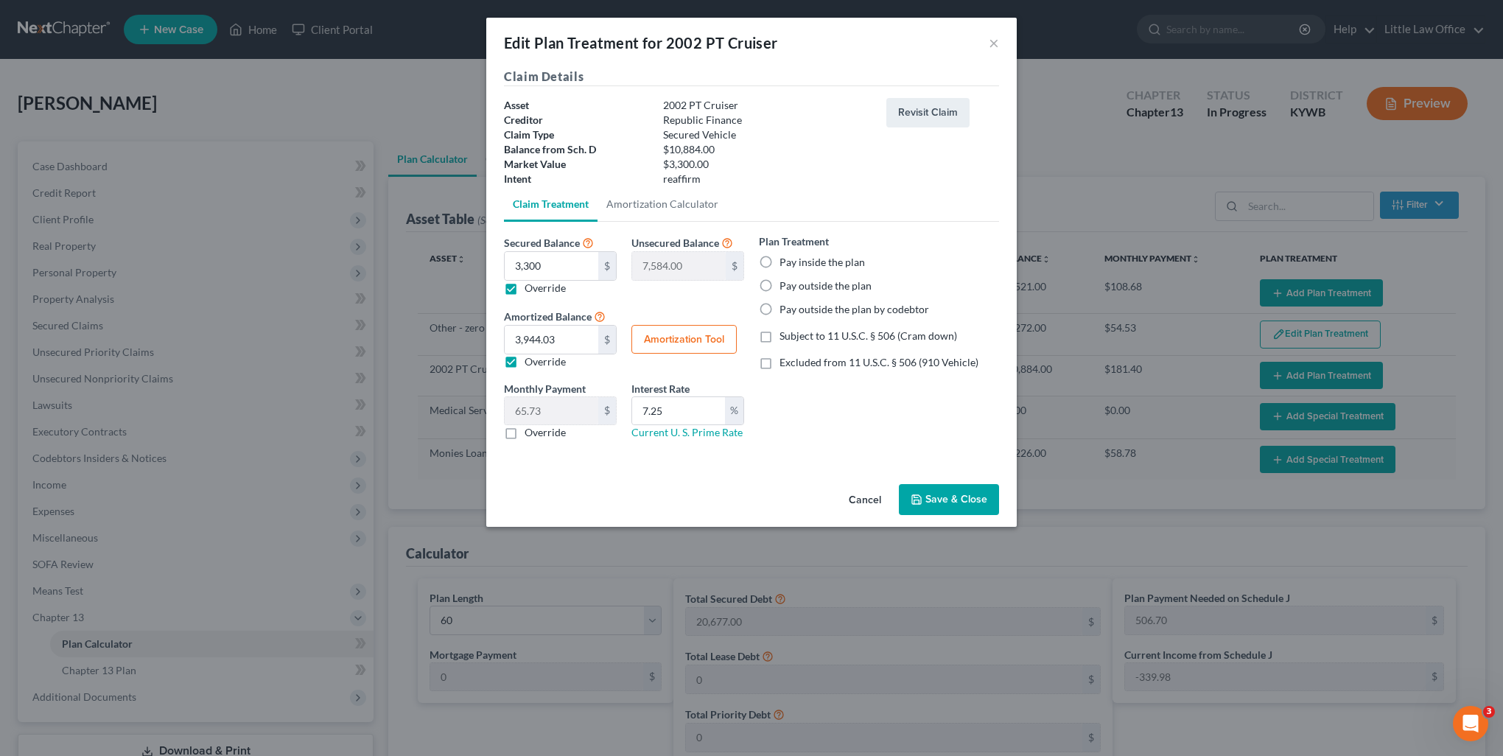
click at [938, 506] on button "Save & Close" at bounding box center [949, 499] width 100 height 31
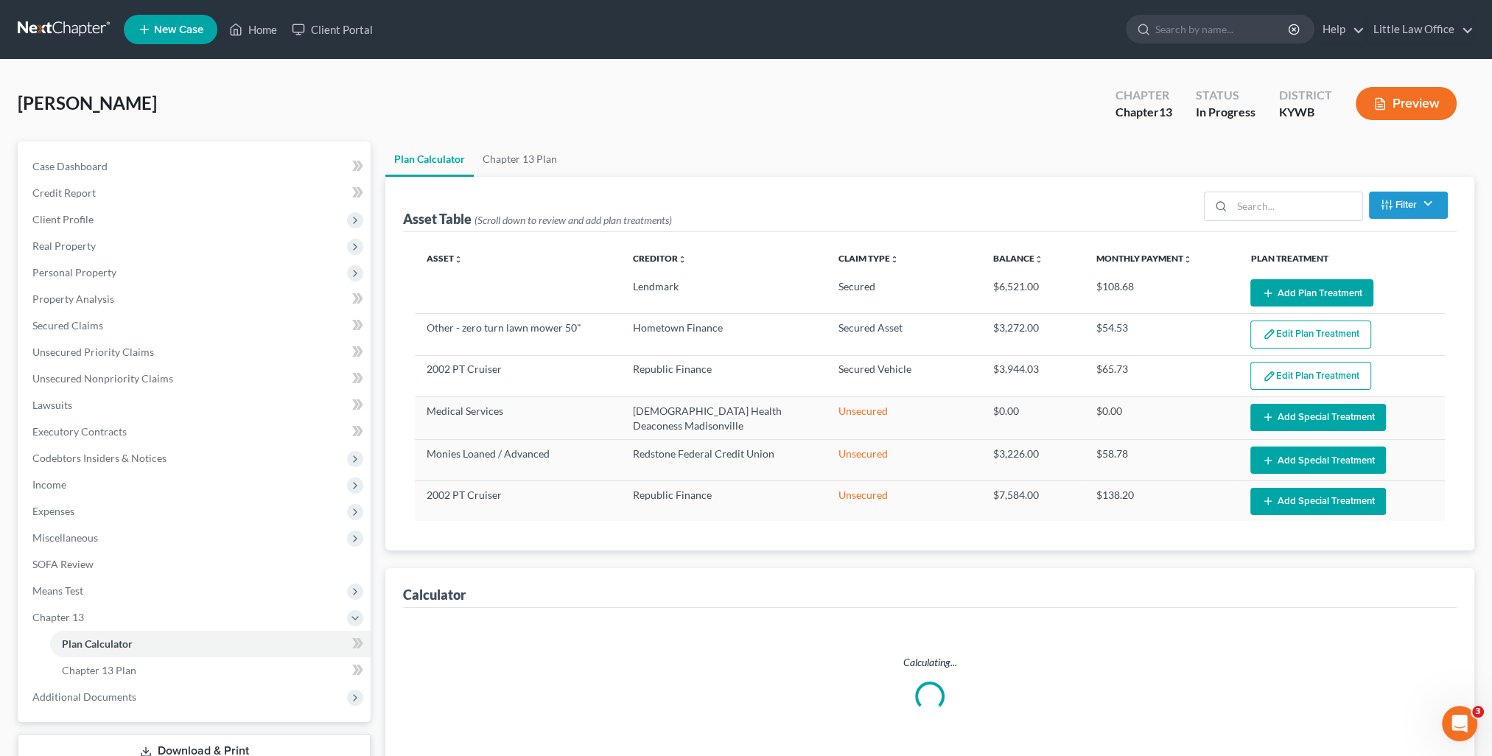
select select "59"
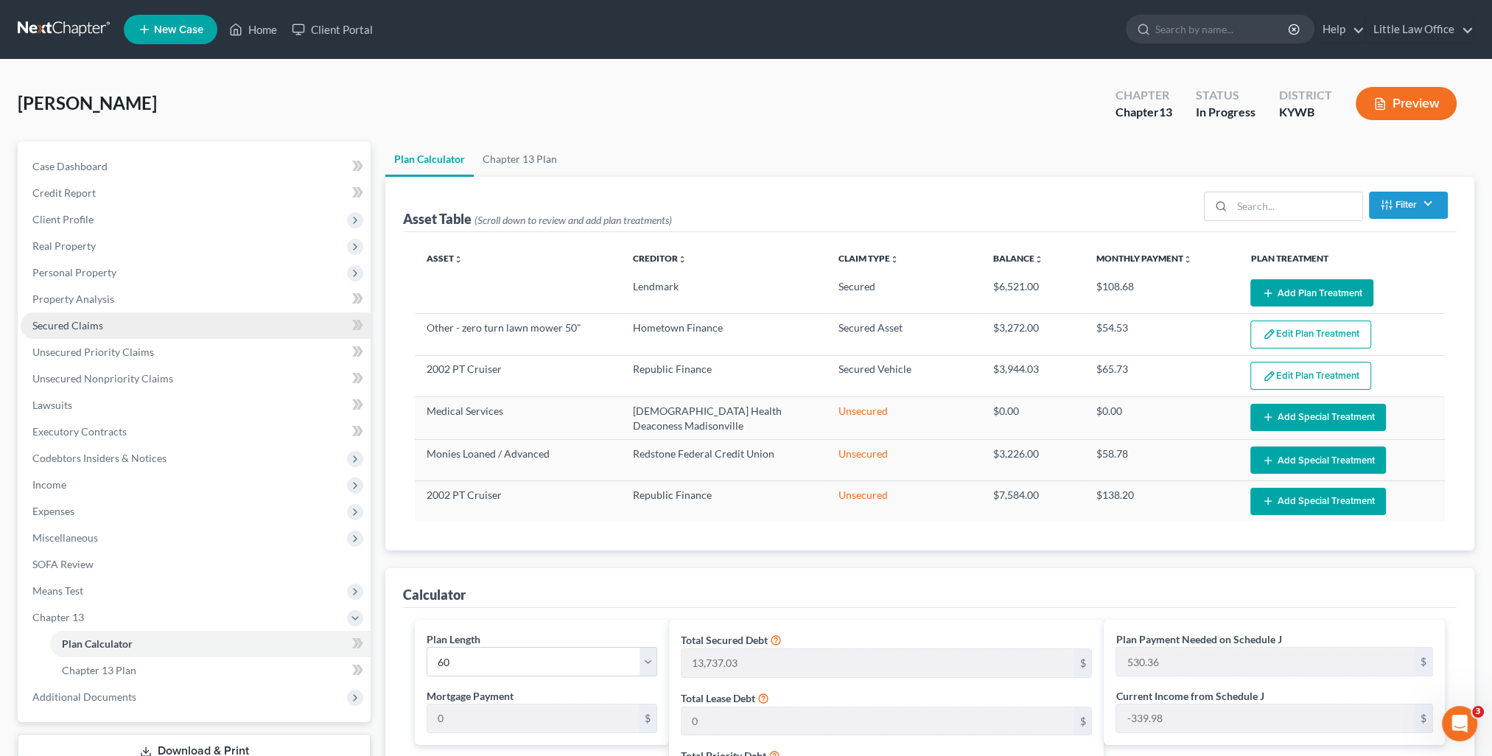
click at [115, 332] on link "Secured Claims" at bounding box center [196, 325] width 350 height 27
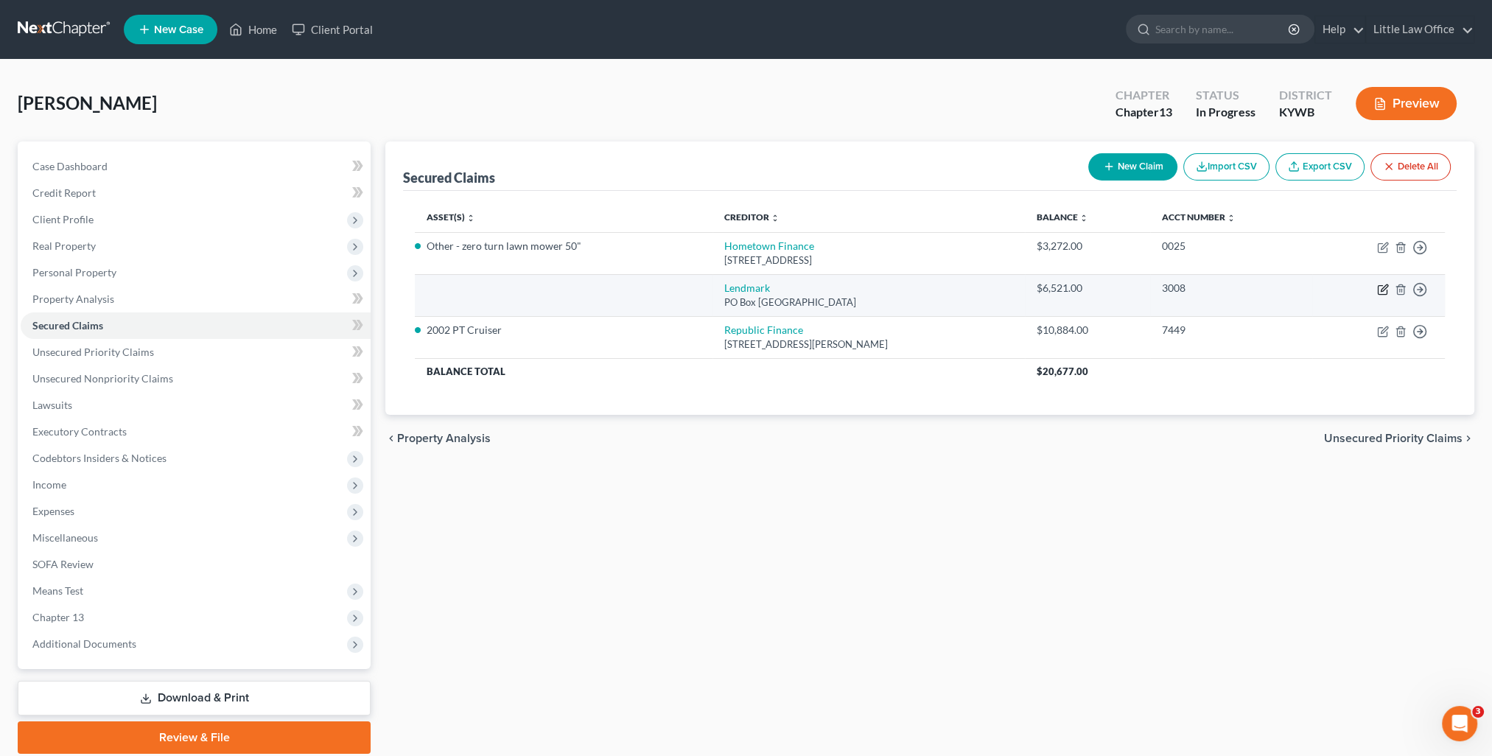
click at [1384, 289] on icon "button" at bounding box center [1384, 287] width 7 height 7
select select "10"
select select "0"
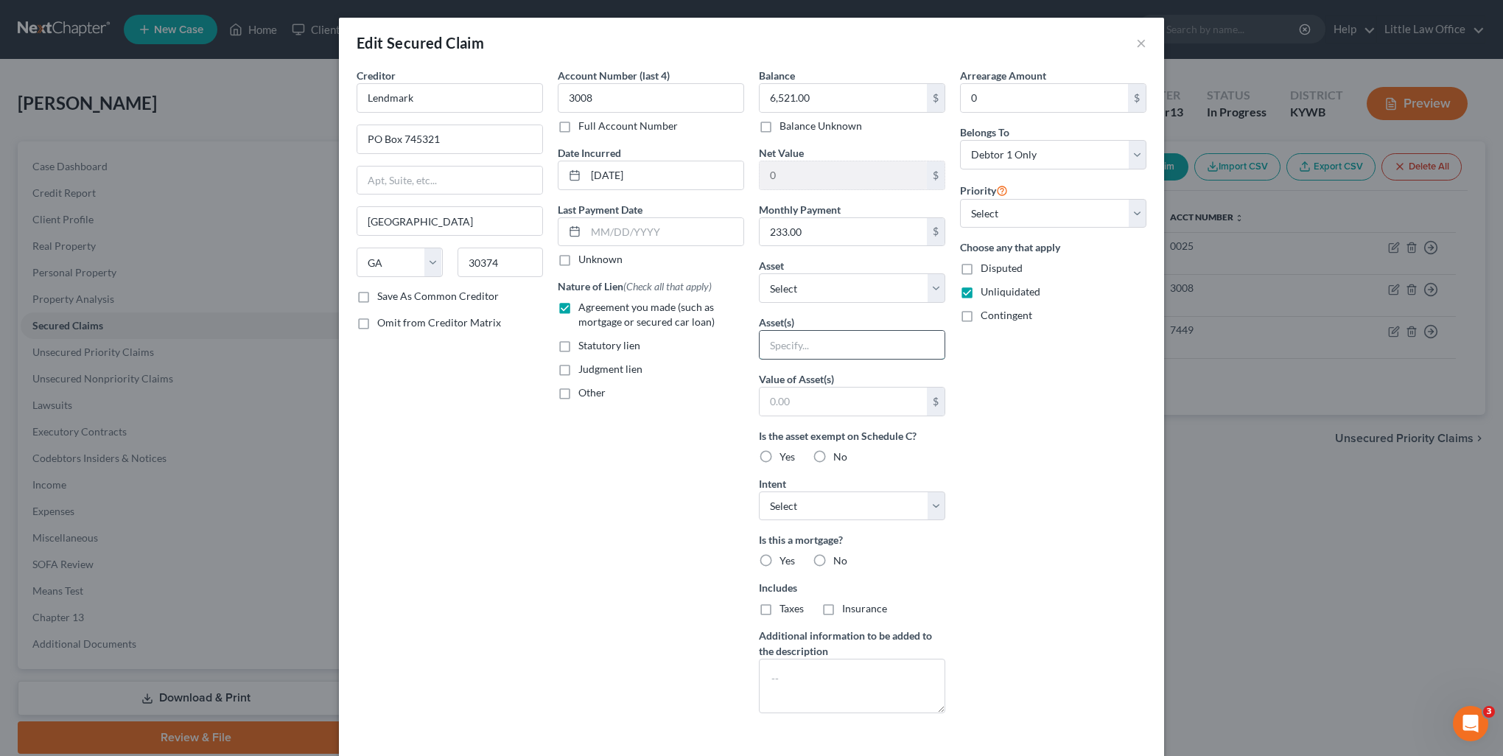
click at [814, 346] on input "text" at bounding box center [852, 345] width 185 height 28
type input "Cub Cadet lawn mower; Echo weedeater"
click at [943, 571] on div "Balance 6,521.00 $ Balance Unknown Balance Undetermined 6,521.00 $ Balance Unkn…" at bounding box center [852, 396] width 201 height 657
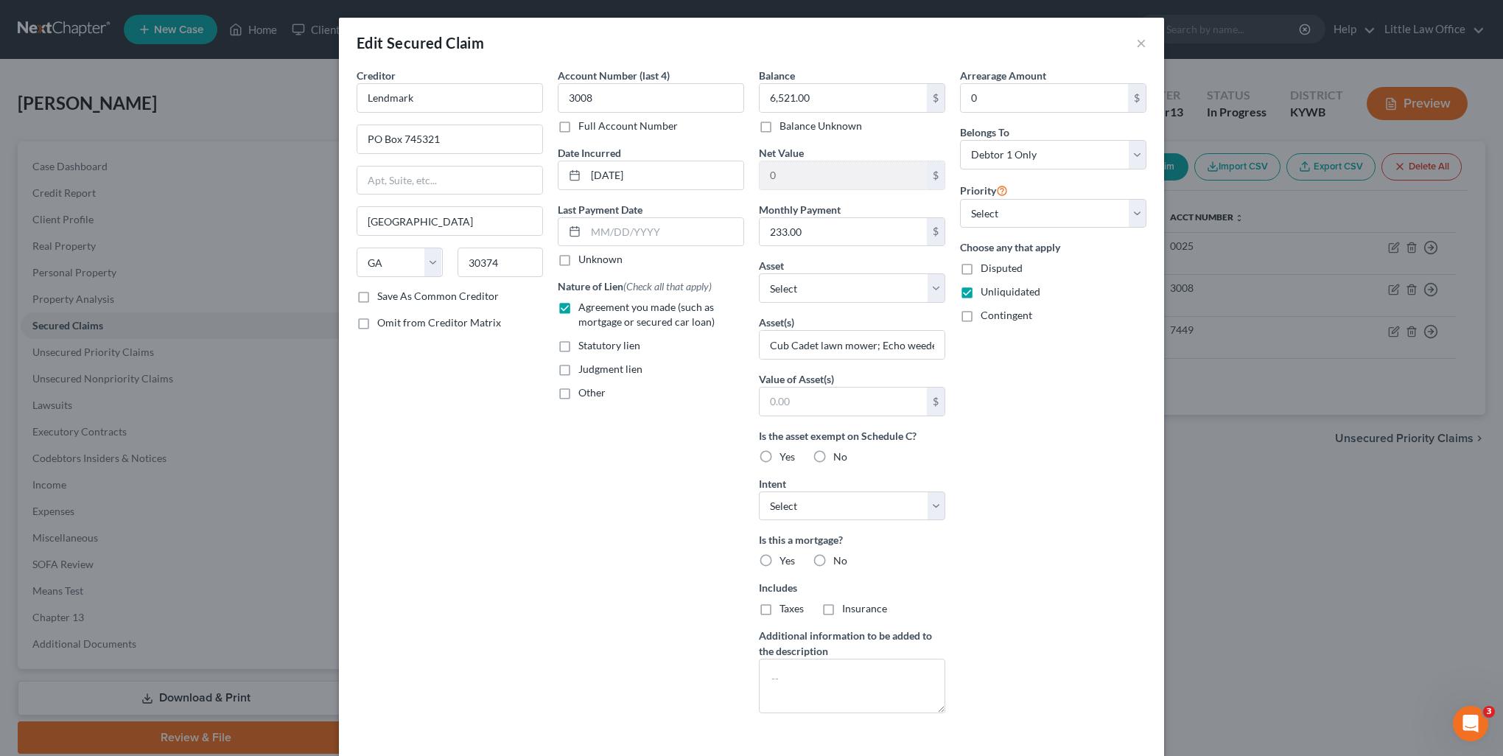
click at [833, 554] on label "No" at bounding box center [840, 560] width 14 height 15
click at [839, 554] on input "No" at bounding box center [844, 558] width 10 height 10
radio input "true"
click at [833, 606] on span "No" at bounding box center [840, 608] width 14 height 13
click at [839, 606] on input "No" at bounding box center [844, 606] width 10 height 10
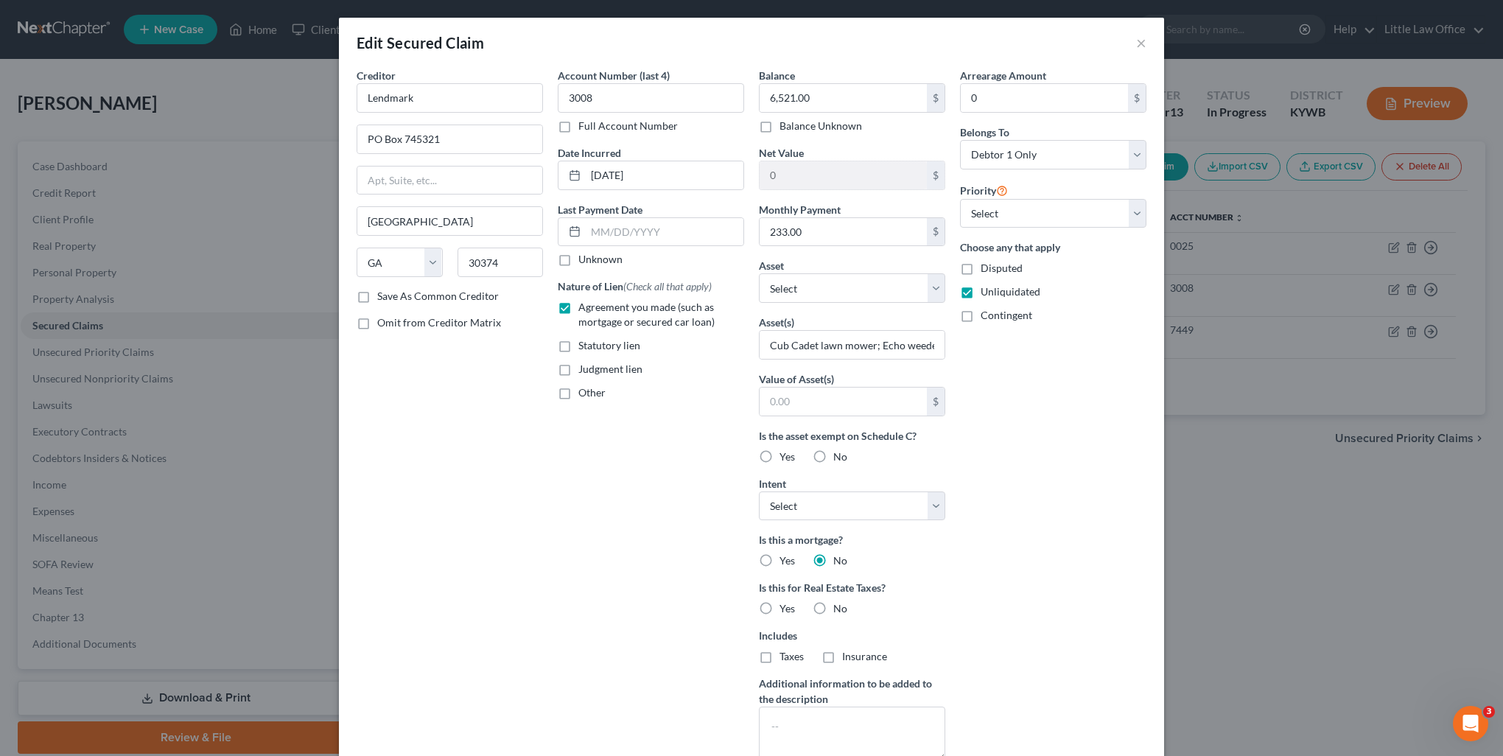
radio input "true"
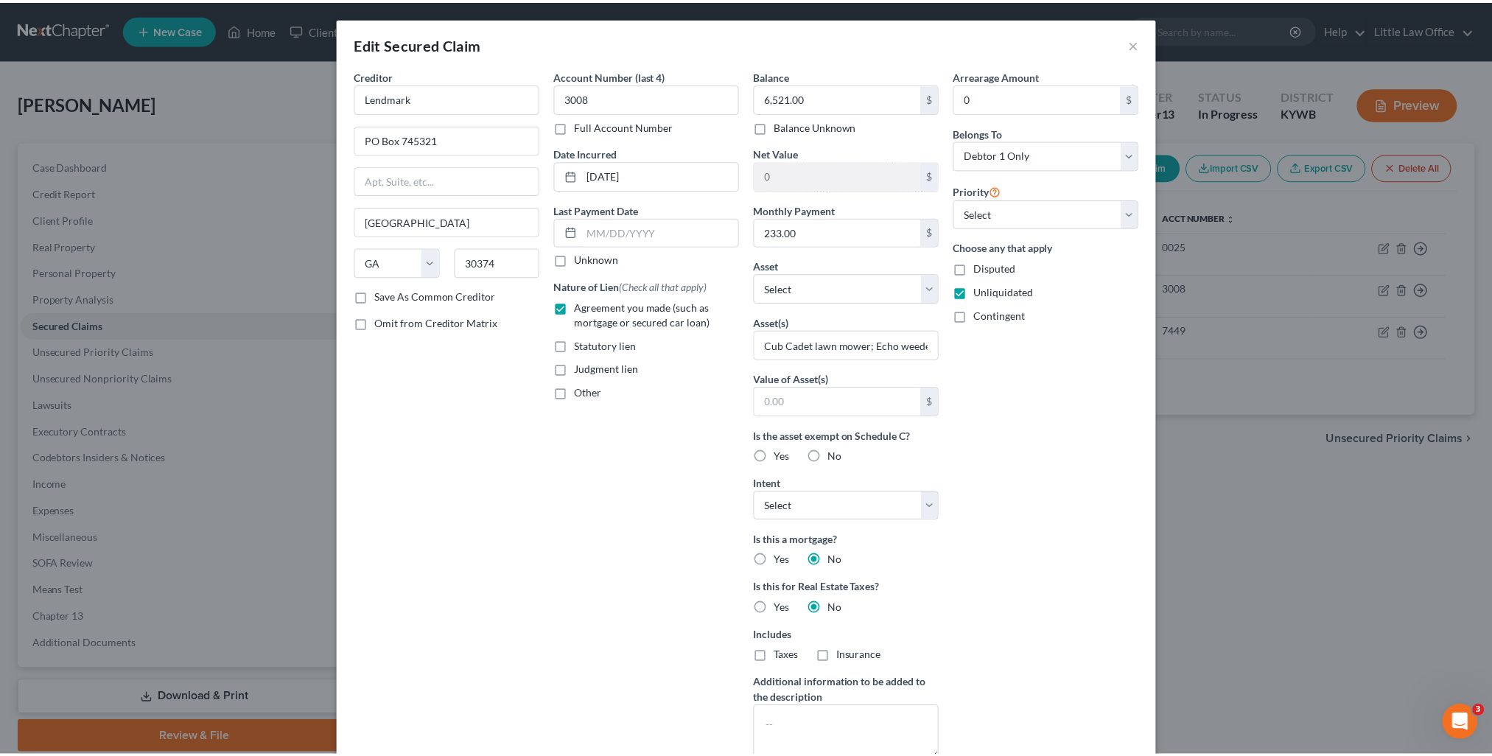
scroll to position [150, 0]
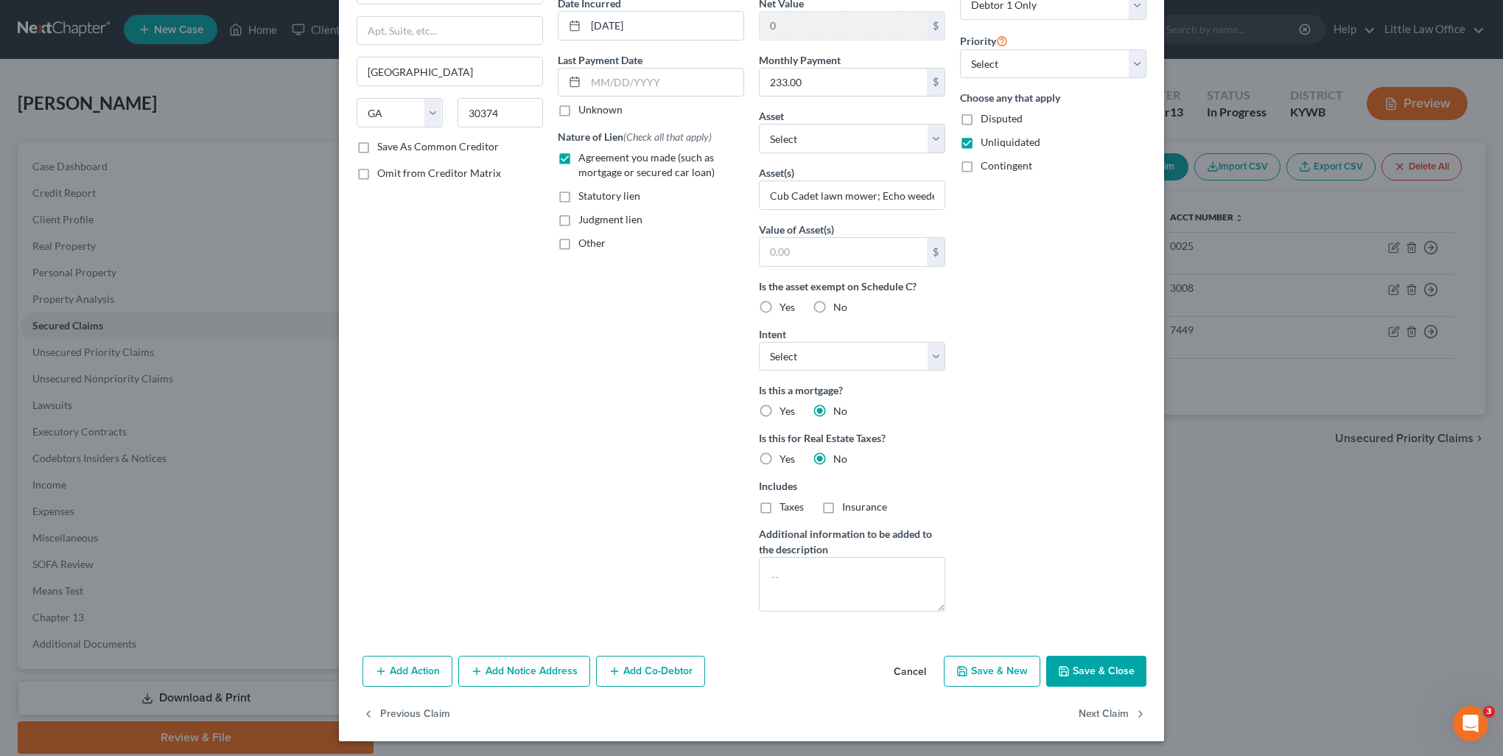
click at [1074, 668] on button "Save & Close" at bounding box center [1096, 671] width 100 height 31
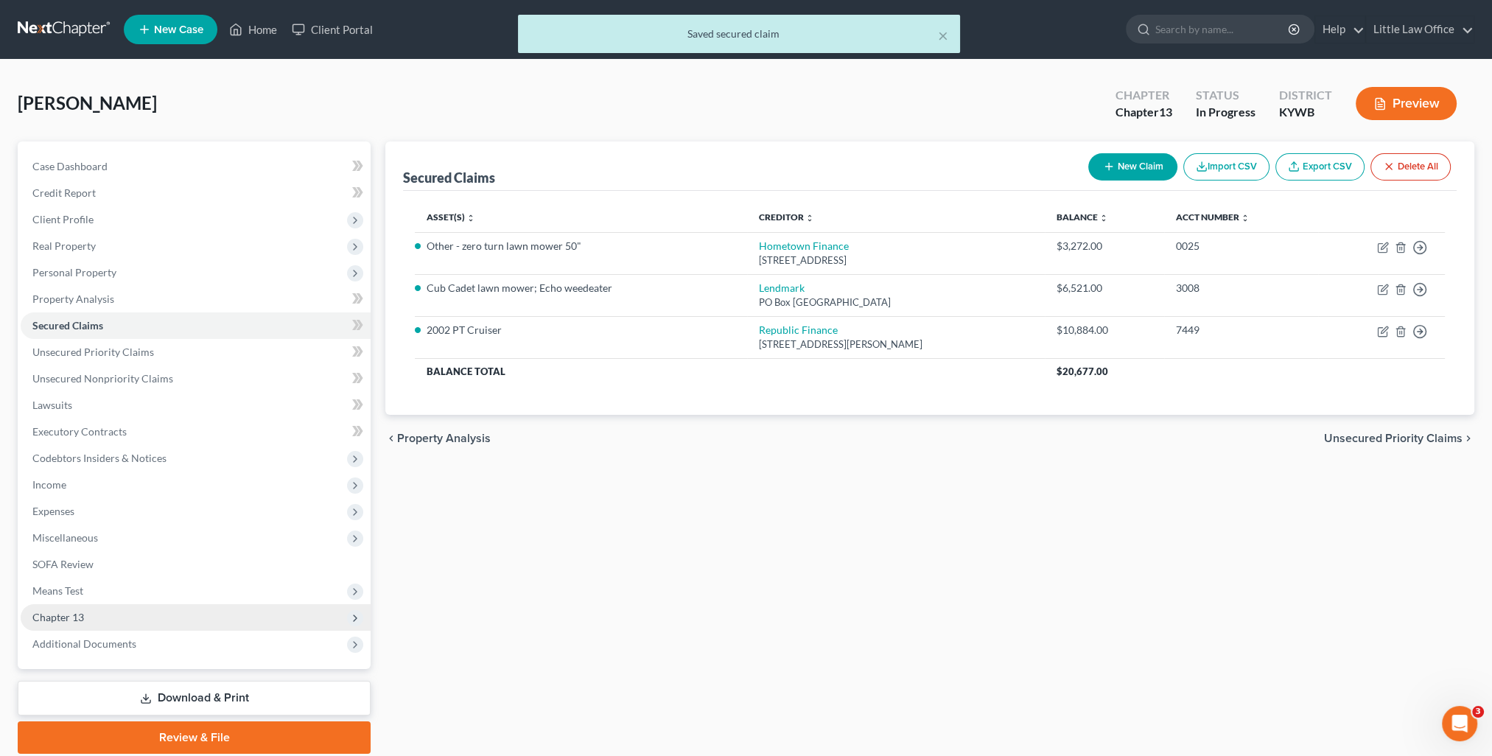
click at [115, 615] on span "Chapter 13" at bounding box center [196, 617] width 350 height 27
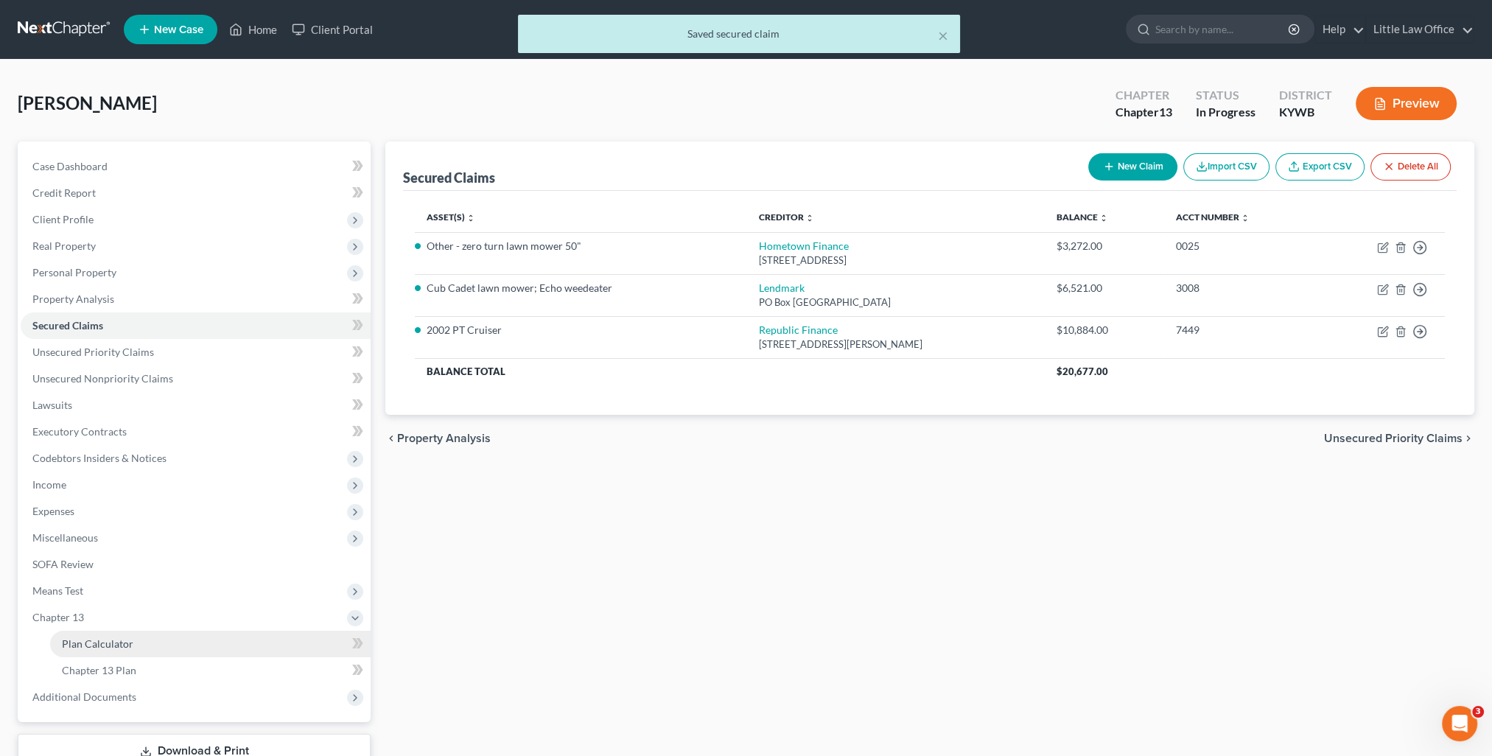
click at [138, 649] on link "Plan Calculator" at bounding box center [210, 644] width 321 height 27
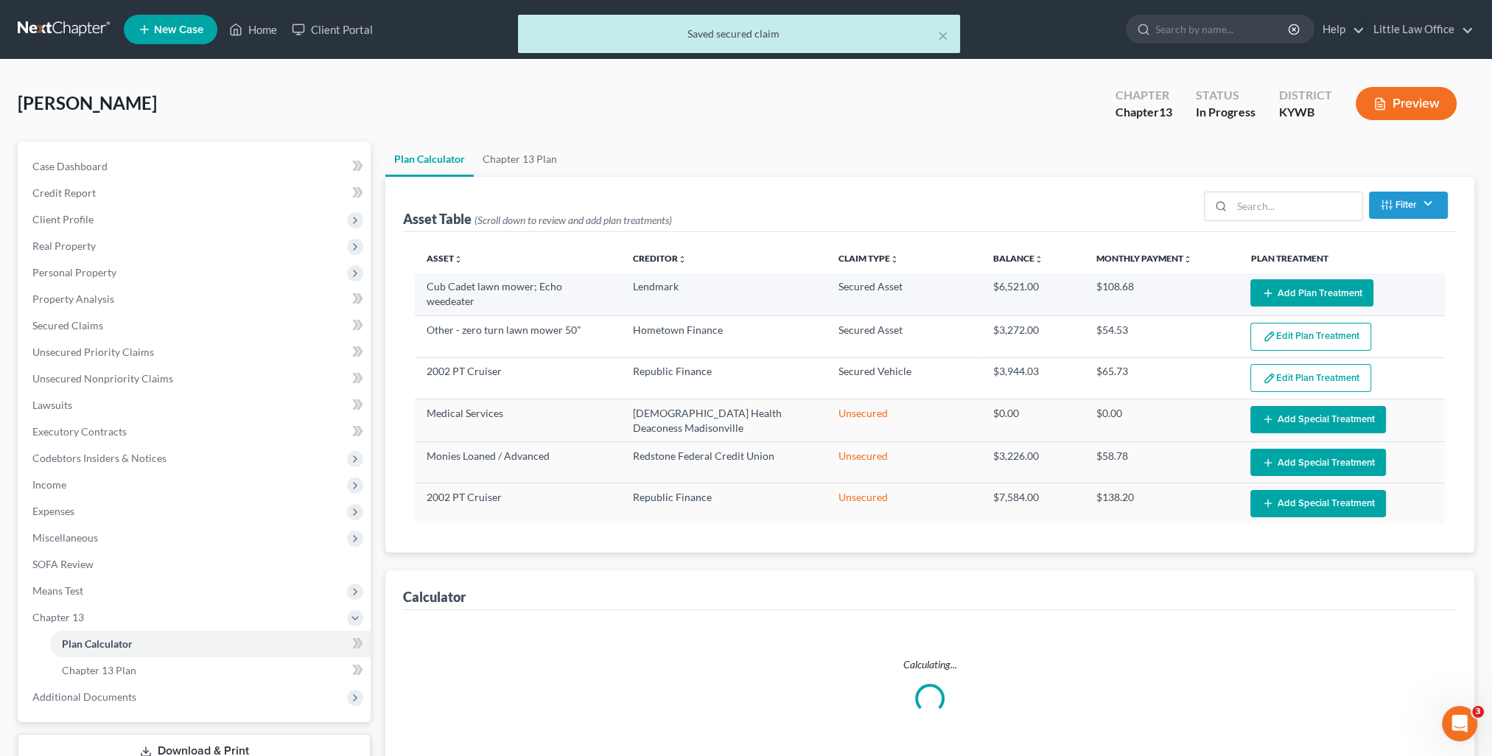
select select "59"
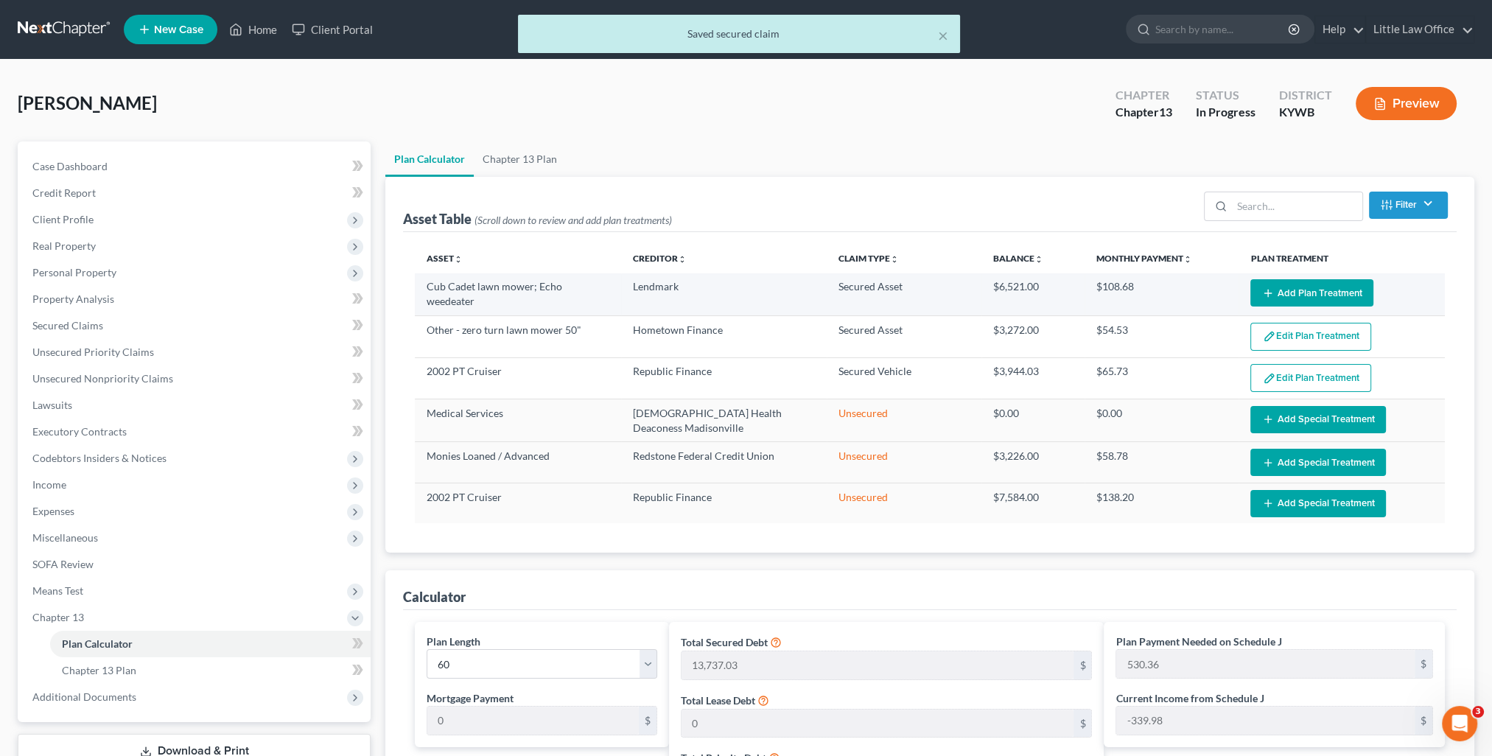
click at [1307, 297] on button "Add Plan Treatment" at bounding box center [1312, 292] width 123 height 27
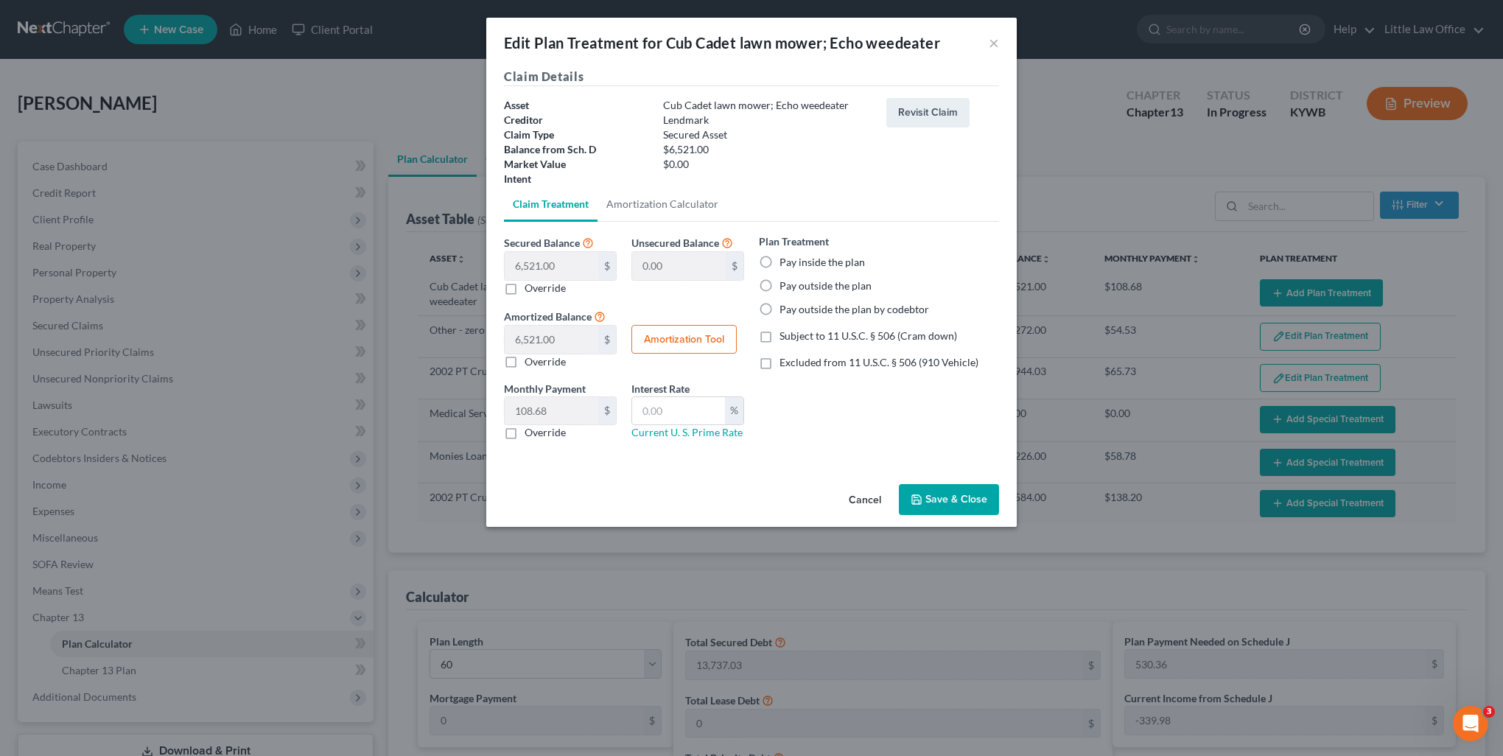
click at [830, 261] on label "Pay inside the plan" at bounding box center [822, 262] width 85 height 15
click at [795, 261] on input "Pay inside the plan" at bounding box center [791, 260] width 10 height 10
radio input "true"
click at [816, 340] on span "Subject to 11 U.S.C. § 506 (Cram down)" at bounding box center [869, 335] width 178 height 13
click at [795, 338] on input "Subject to 11 U.S.C. § 506 (Cram down)" at bounding box center [791, 334] width 10 height 10
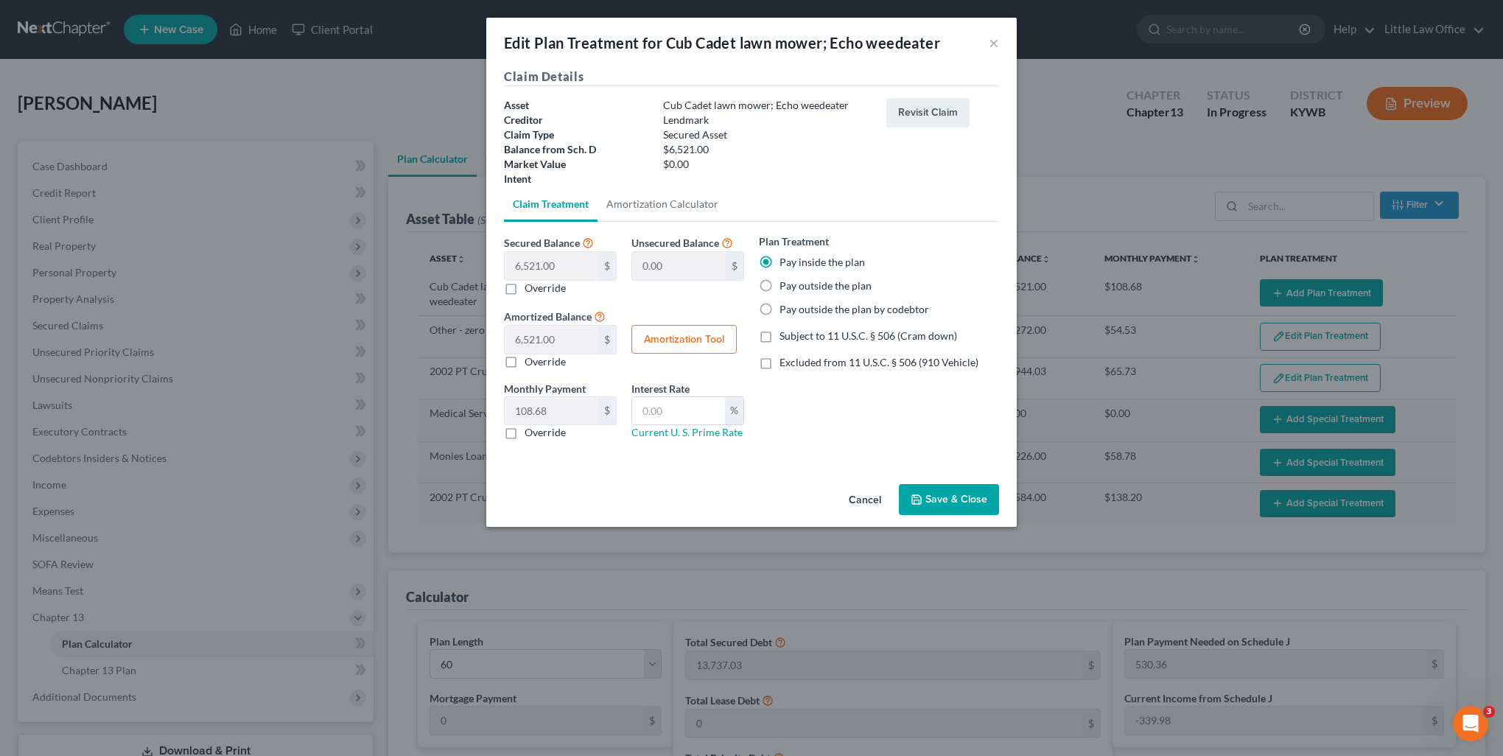
checkbox input "true"
click at [531, 285] on label "Override" at bounding box center [545, 288] width 41 height 15
click at [531, 285] on input "Override" at bounding box center [536, 286] width 10 height 10
checkbox input "true"
click at [566, 276] on input "text" at bounding box center [552, 266] width 94 height 28
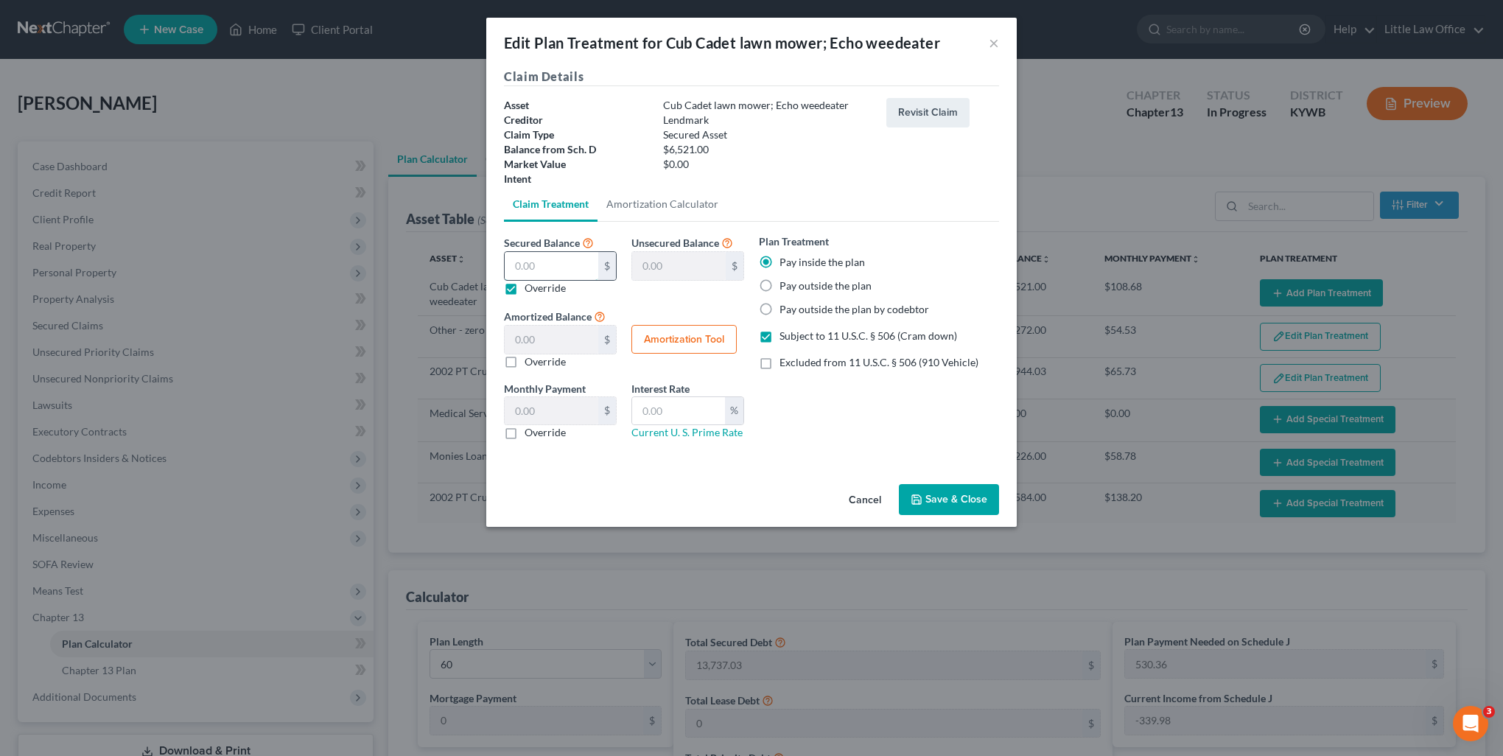
type input "1"
type input "6,520.00"
type input "1.00"
type input "0.01"
type input "10"
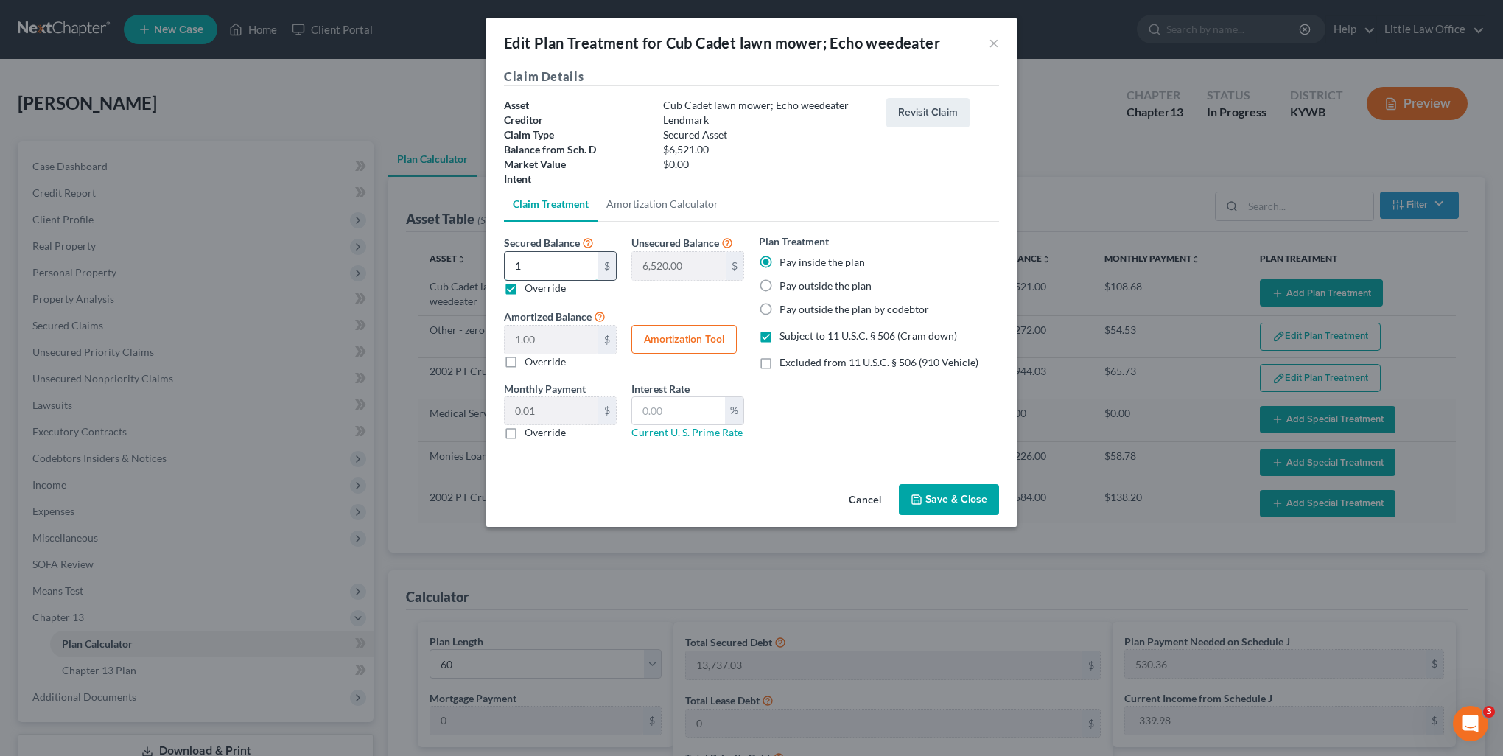
type input "6,511.00"
type input "10.00"
type input "0.16"
type input "100"
type input "6,421.00"
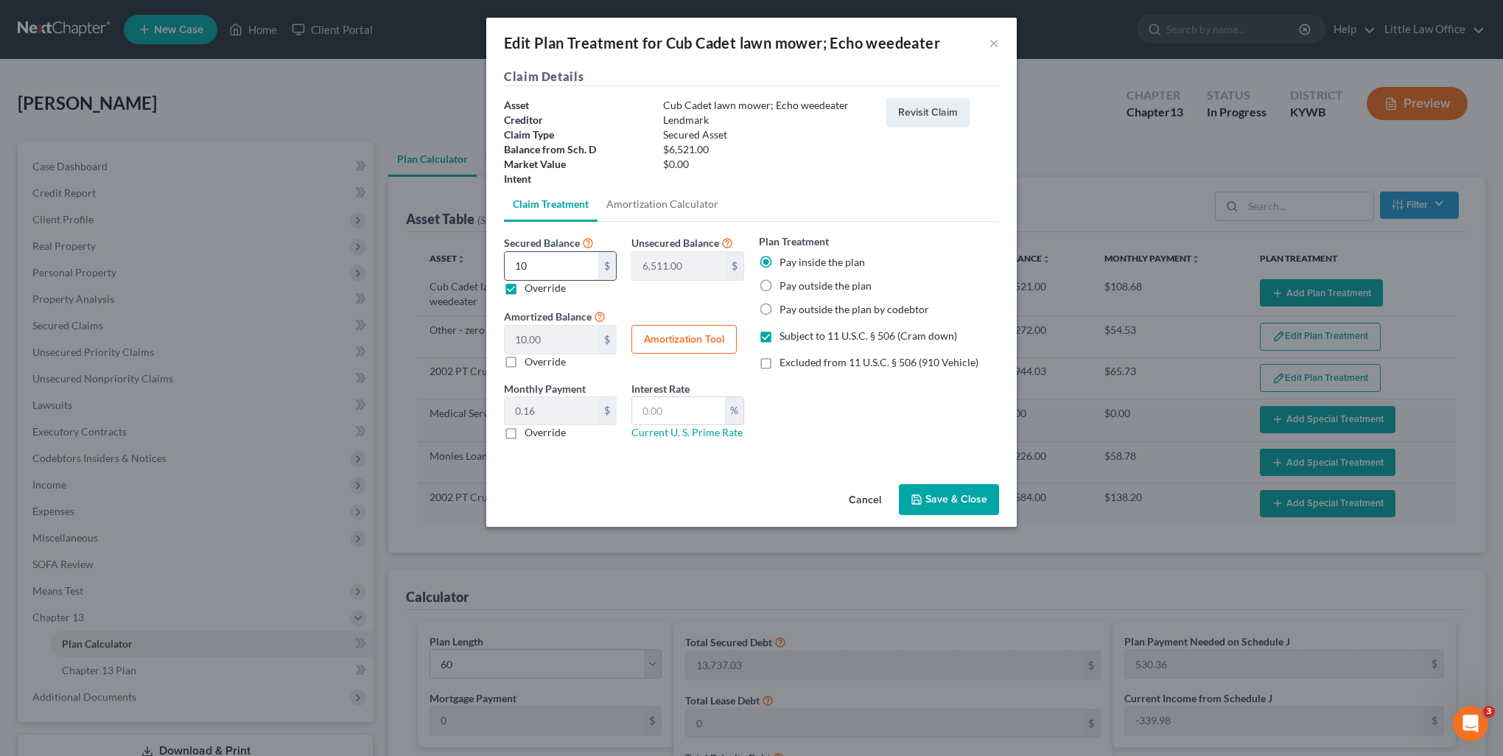
type input "100.00"
type input "1.66"
type input "1000"
type input "5,521.00"
type input "1,000.00"
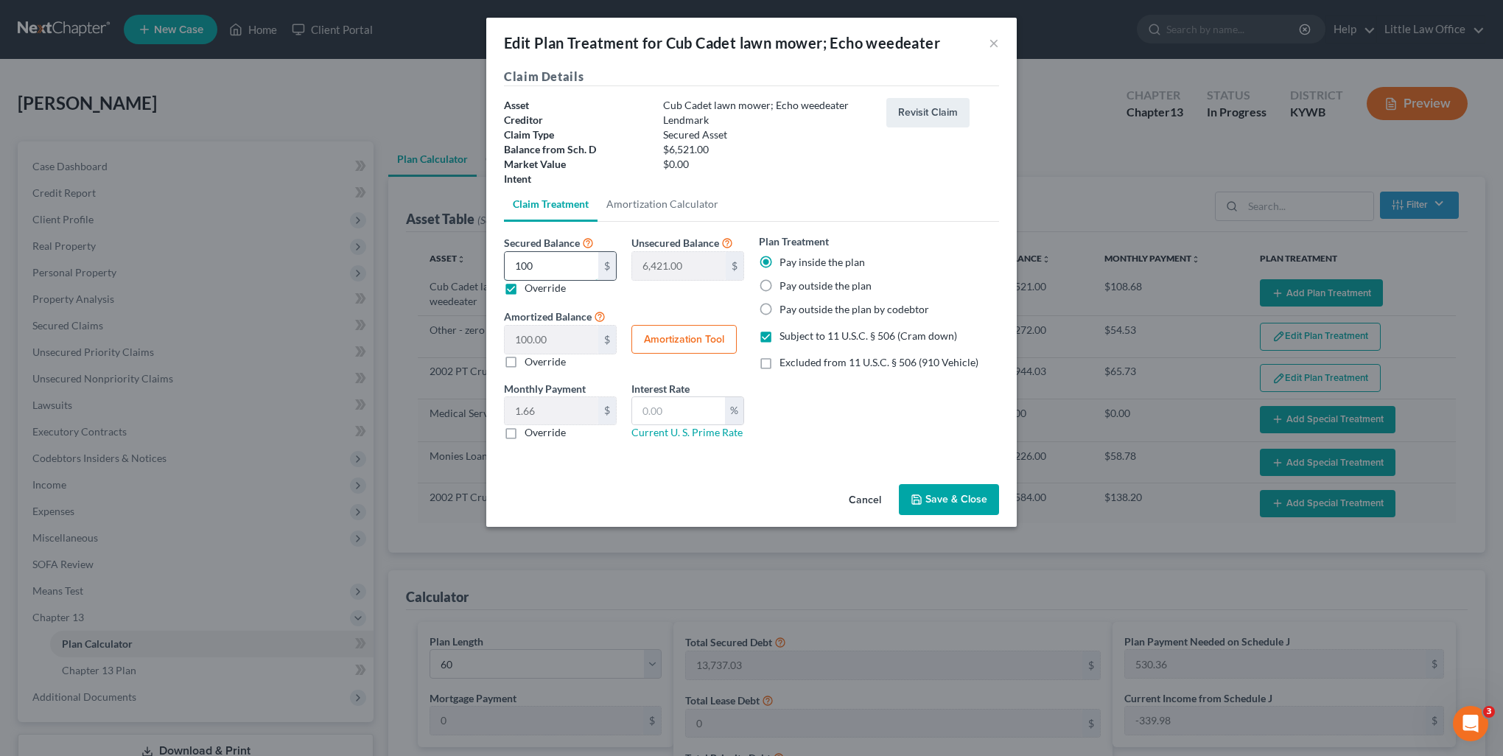
type input "16.66"
type input "1,000"
click at [660, 410] on input "text" at bounding box center [678, 411] width 93 height 28
type input "0.00"
click at [926, 494] on button "Save & Close" at bounding box center [949, 499] width 100 height 31
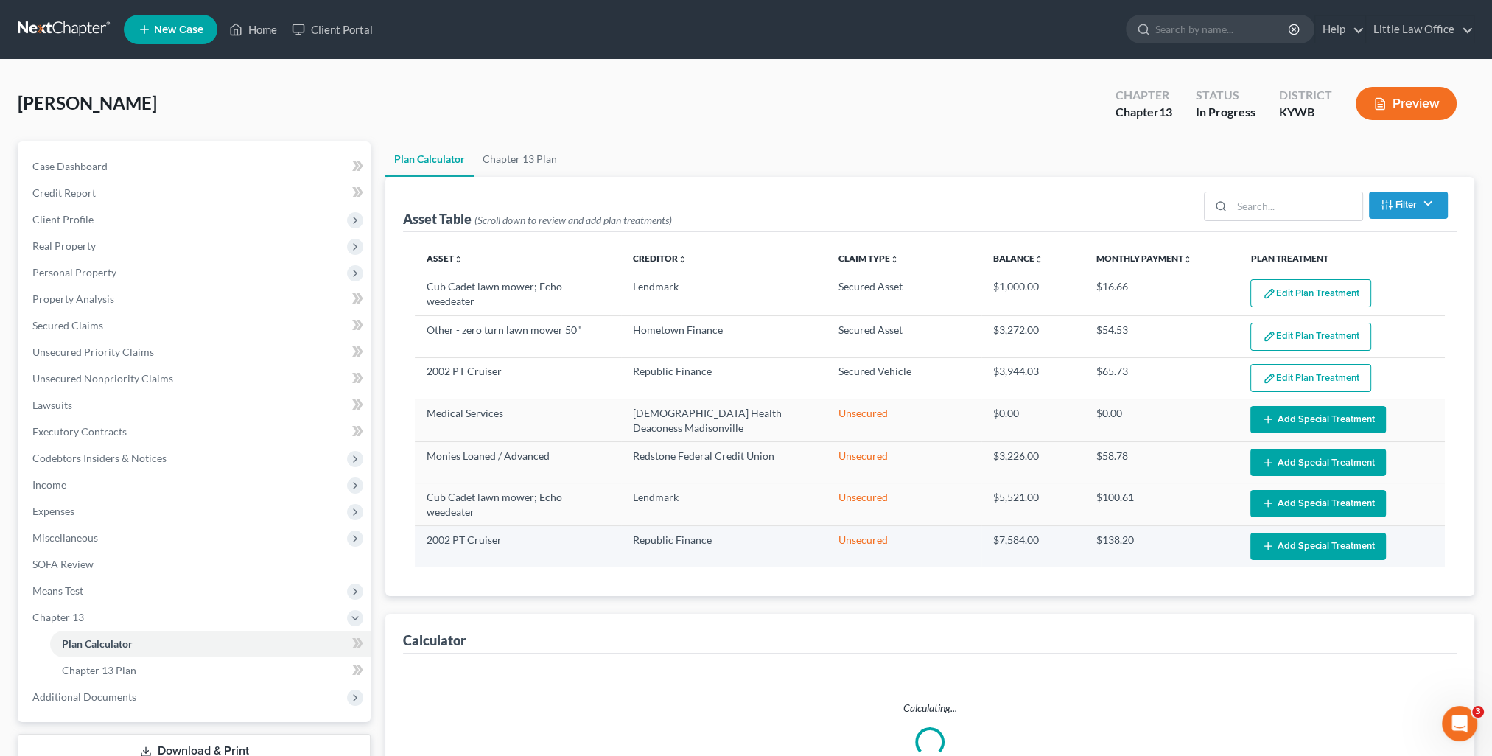
select select "59"
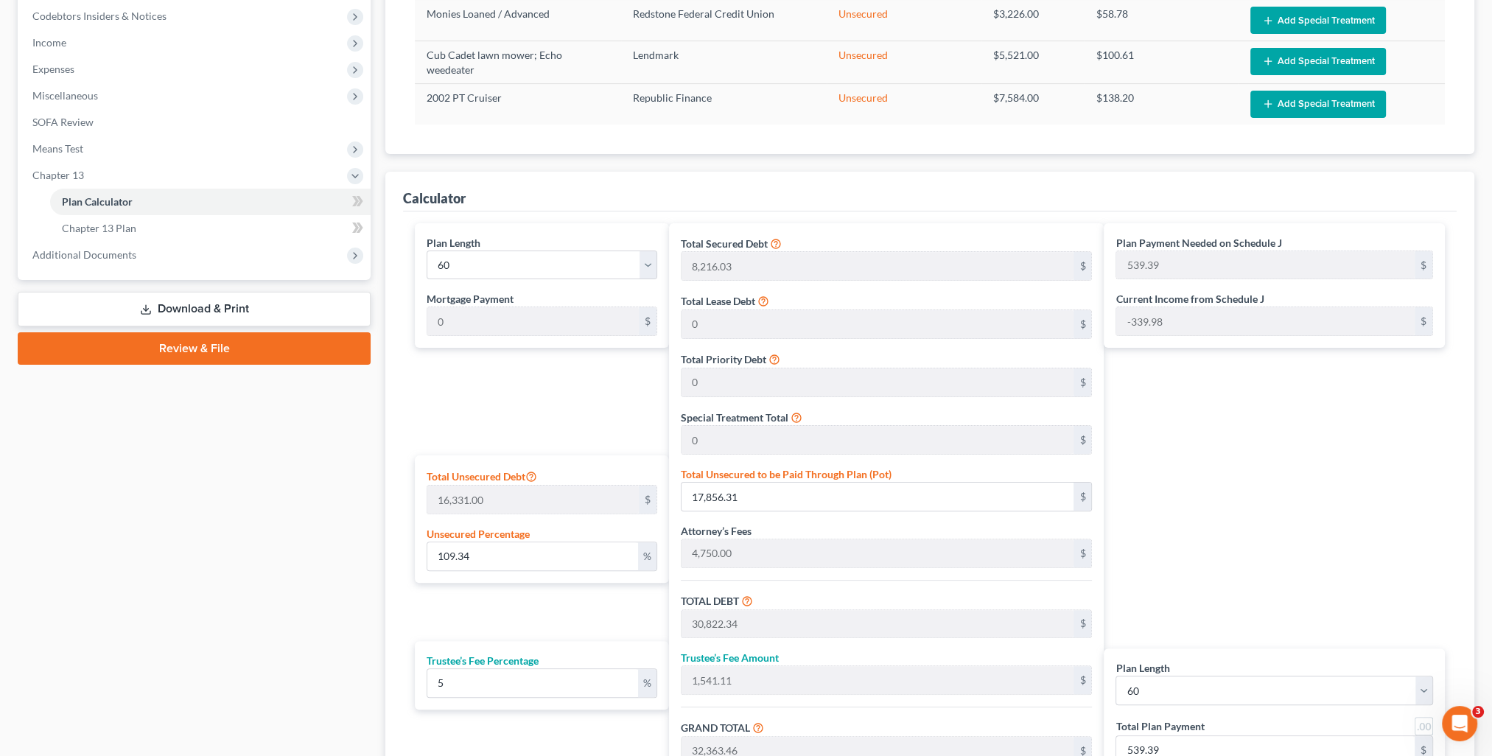
scroll to position [516, 0]
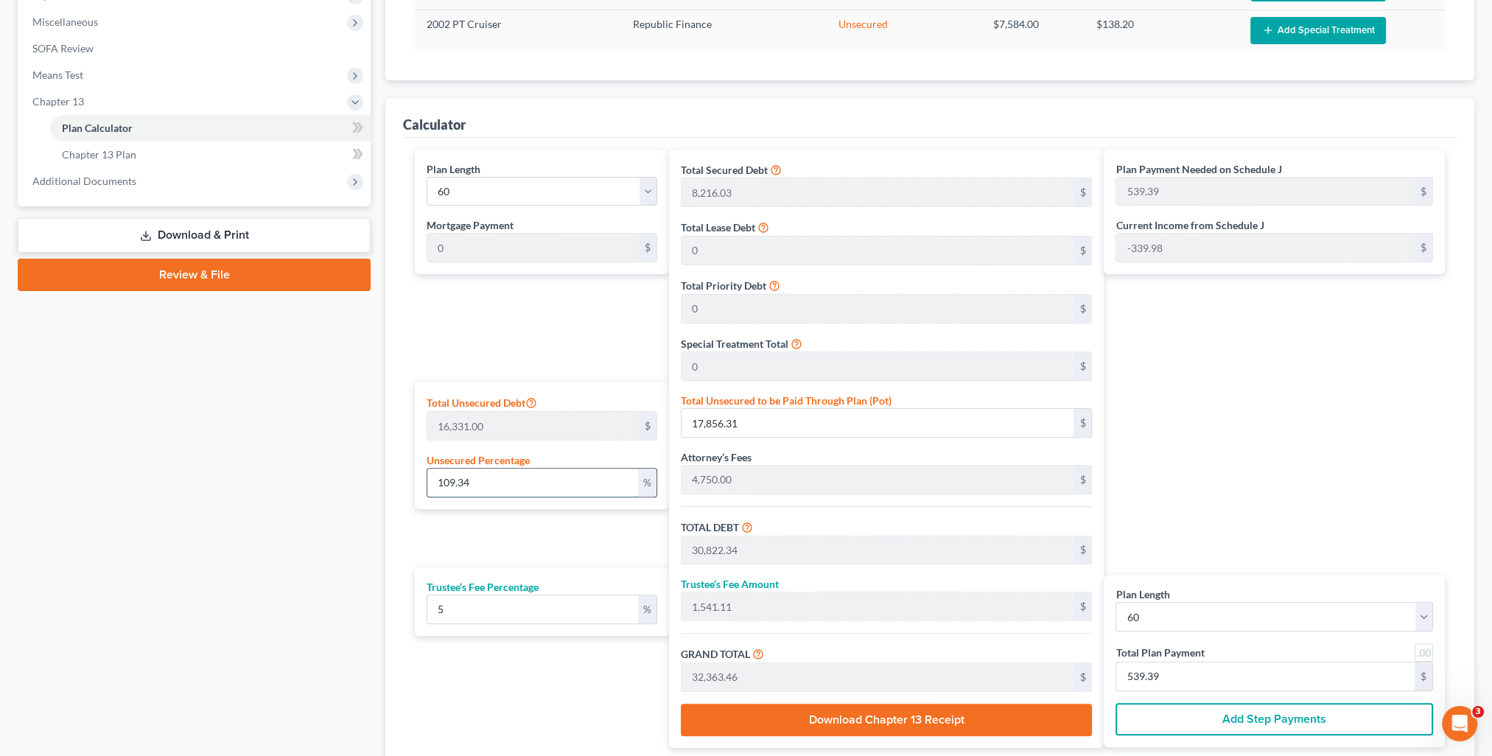
click at [615, 473] on input "109.34" at bounding box center [532, 483] width 210 height 28
type input "109.3"
type input "17,849.78"
type input "30,815.81"
type input "1,540.79"
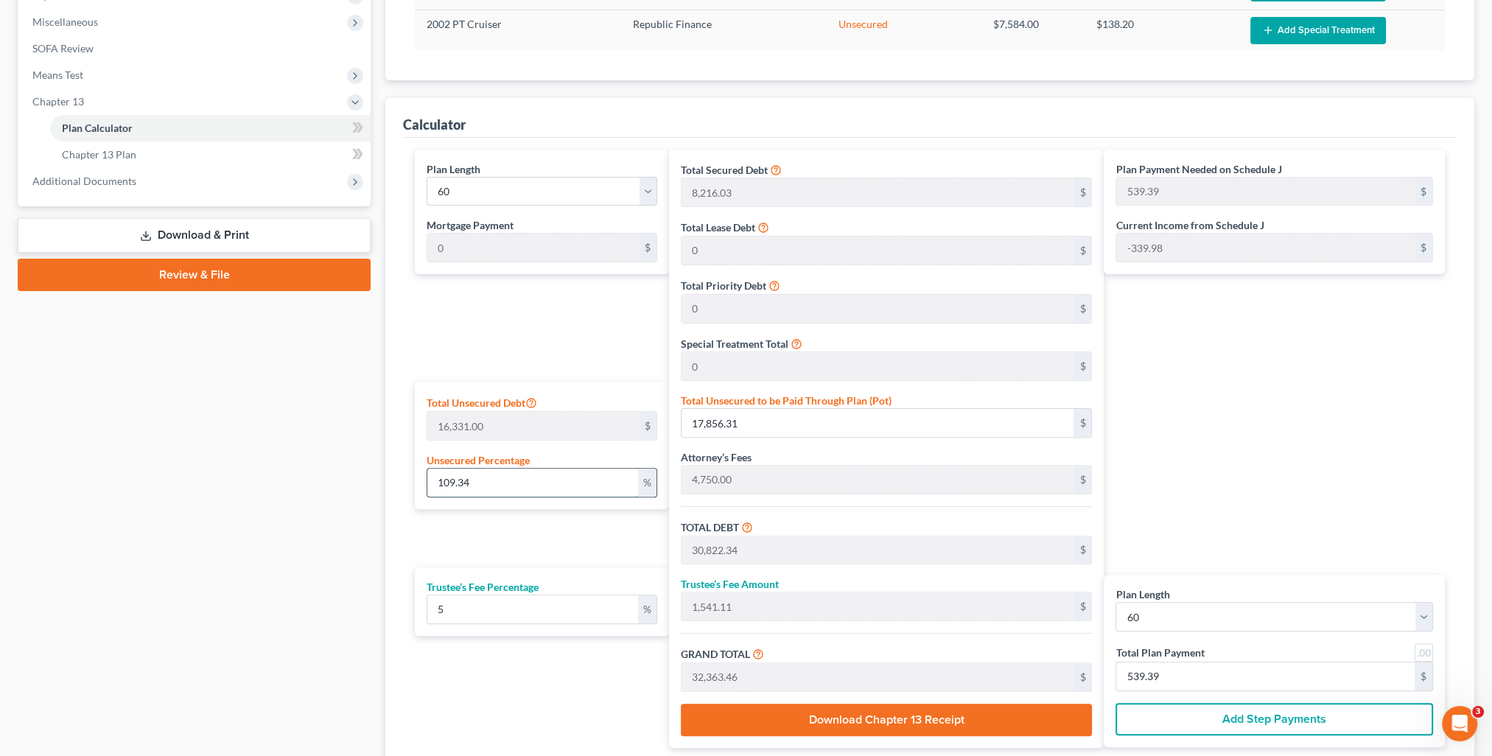
type input "32,356.60"
type input "539.27"
type input "109."
type input "17,800.79"
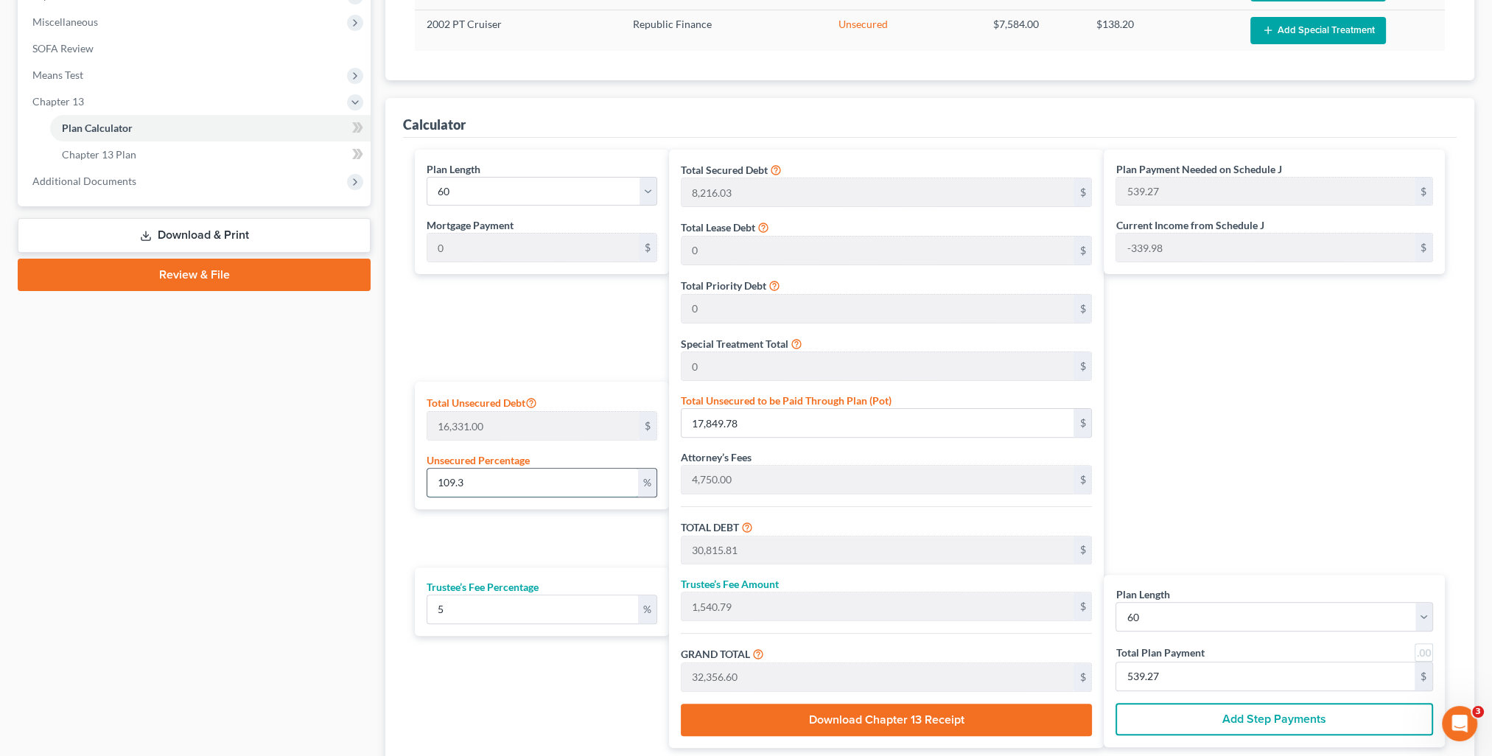
type input "30,766.82"
type input "1,538.34"
type input "32,305.16"
type input "538.41"
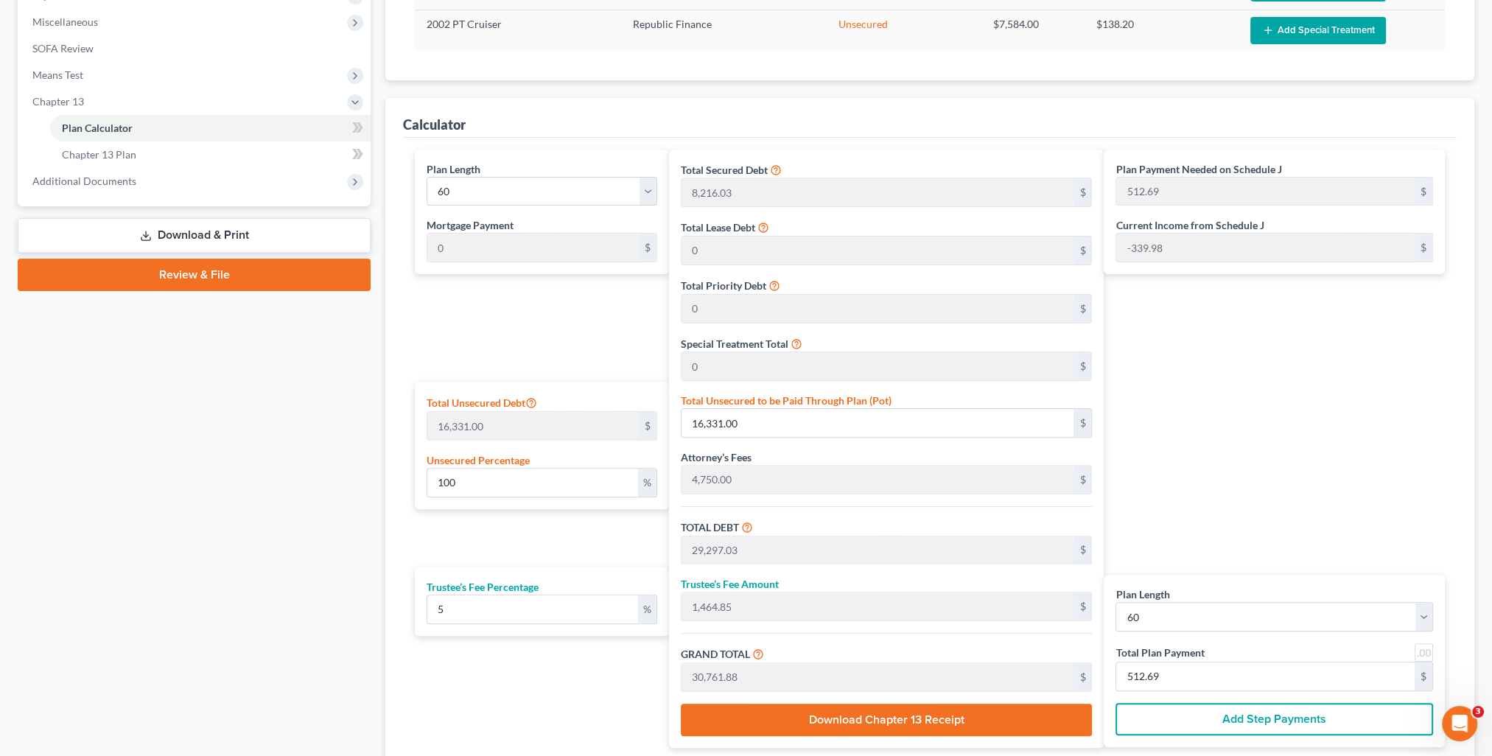
click at [1200, 471] on div "Plan Payment Needed on Schedule J 512.69 $ Current Income from Schedule J -339.…" at bounding box center [1278, 449] width 349 height 598
click at [1206, 679] on input "512.69" at bounding box center [1265, 676] width 298 height 28
click at [1240, 500] on div "Plan Payment Needed on Schedule J 512.69 $ Current Income from Schedule J -339.…" at bounding box center [1278, 449] width 349 height 598
click at [1280, 454] on div "Plan Payment Needed on Schedule J 512.69 $ Current Income from Schedule J -339.…" at bounding box center [1278, 449] width 349 height 598
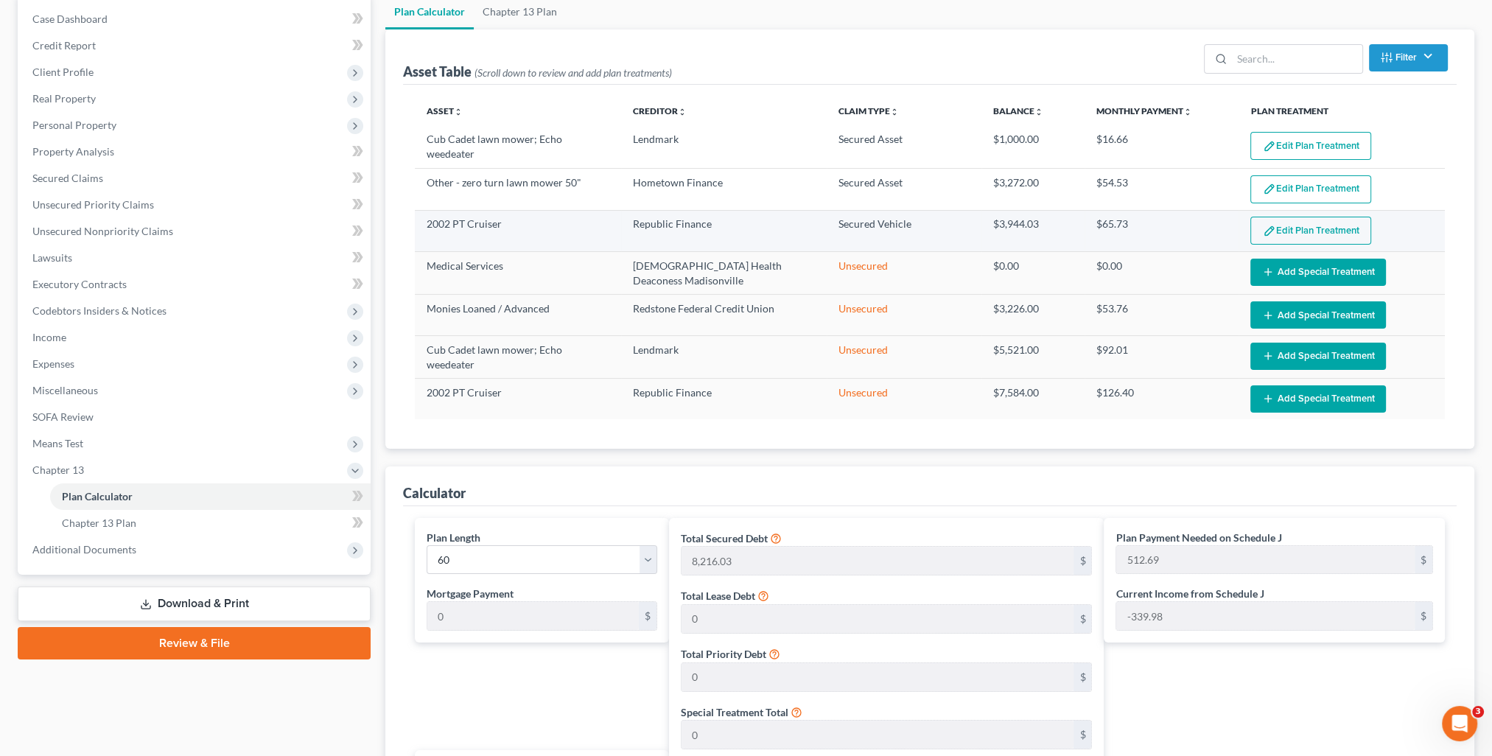
scroll to position [0, 0]
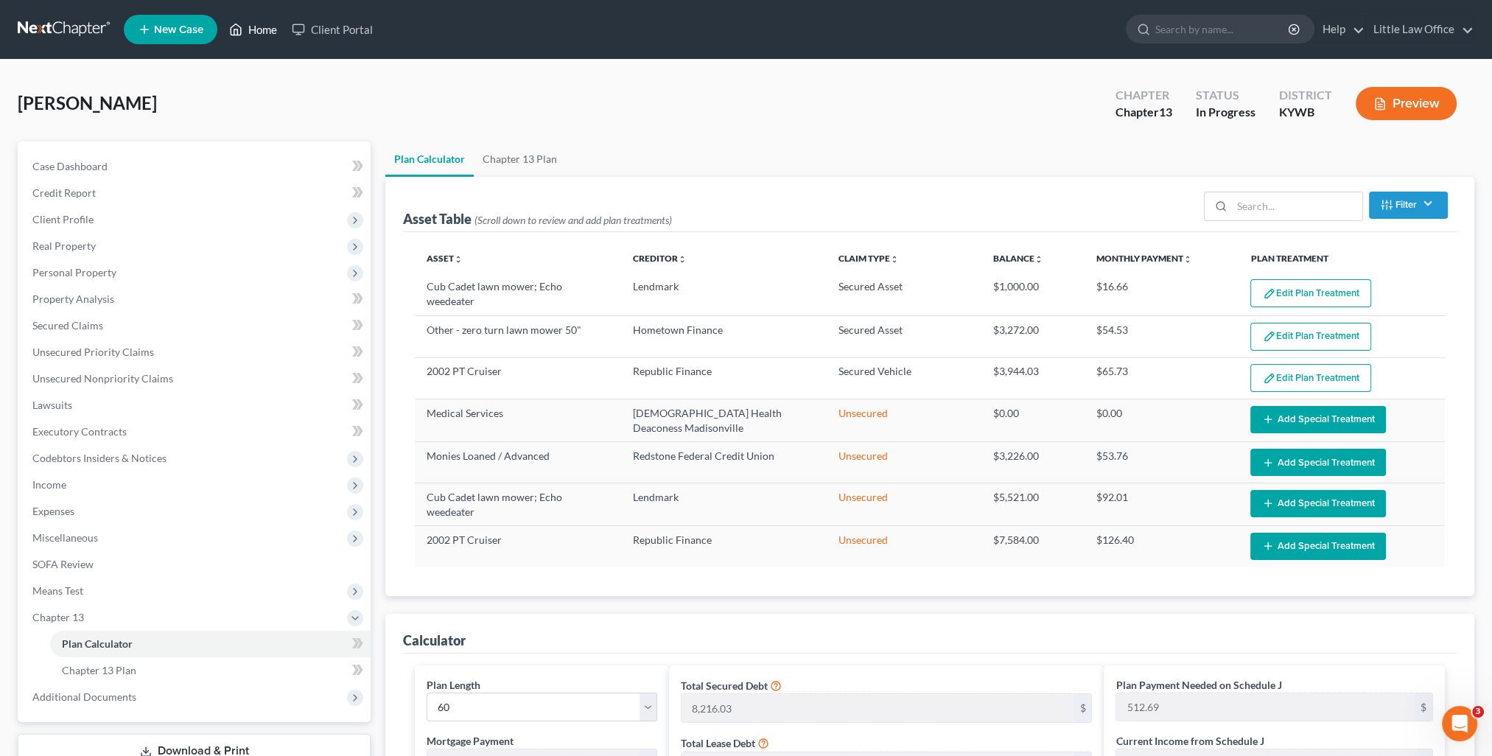
click at [239, 24] on icon at bounding box center [235, 30] width 13 height 18
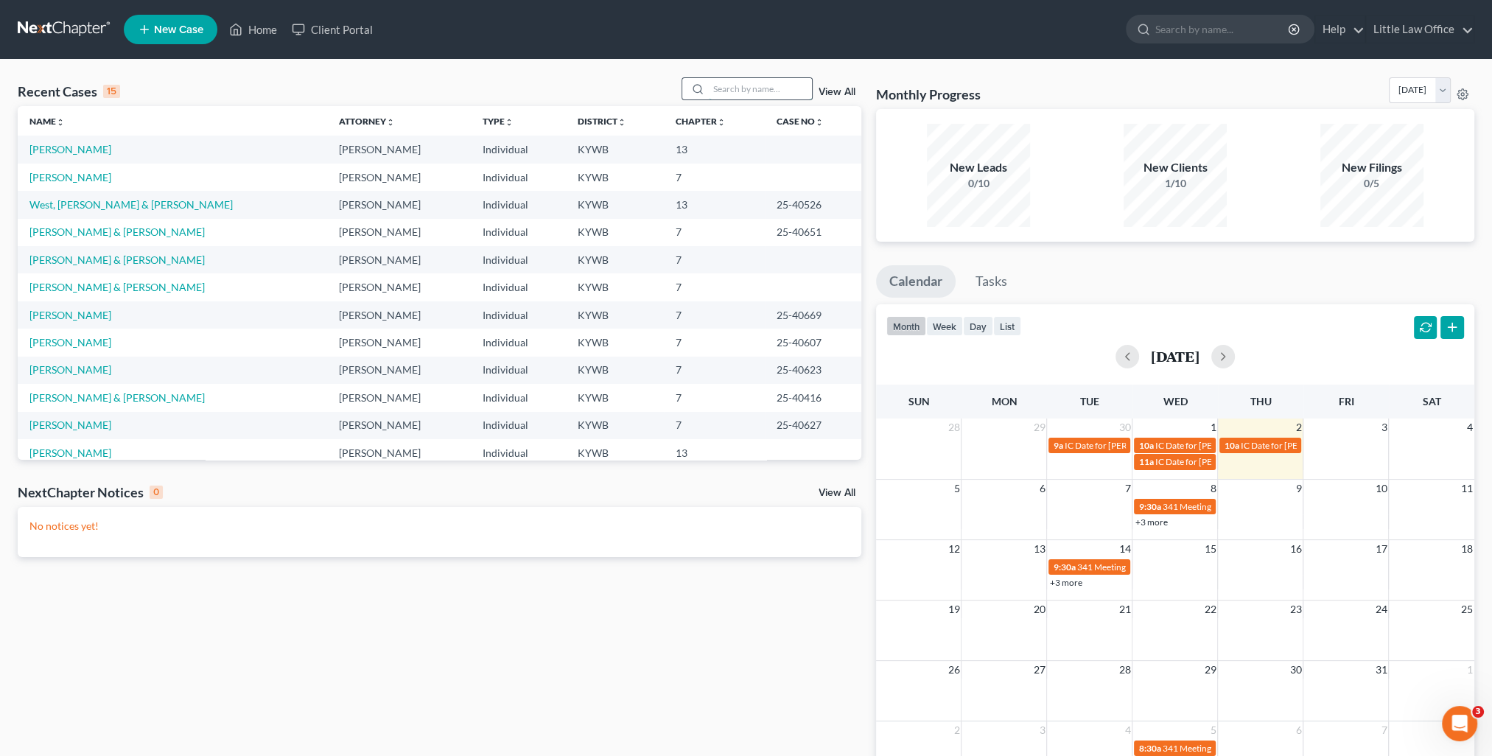
click at [749, 86] on input "search" at bounding box center [760, 88] width 103 height 21
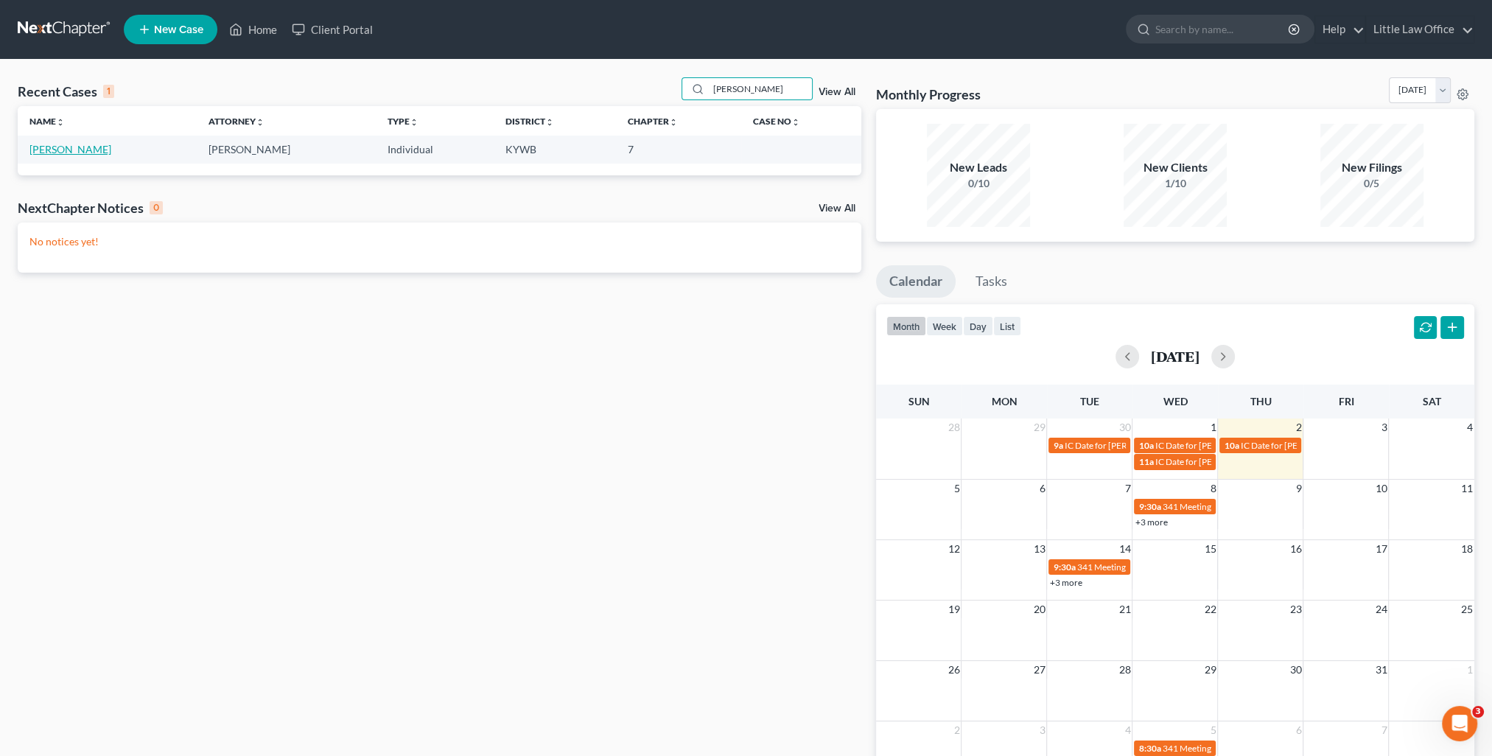
click at [66, 152] on link "Shadrick, Mason" at bounding box center [70, 149] width 82 height 13
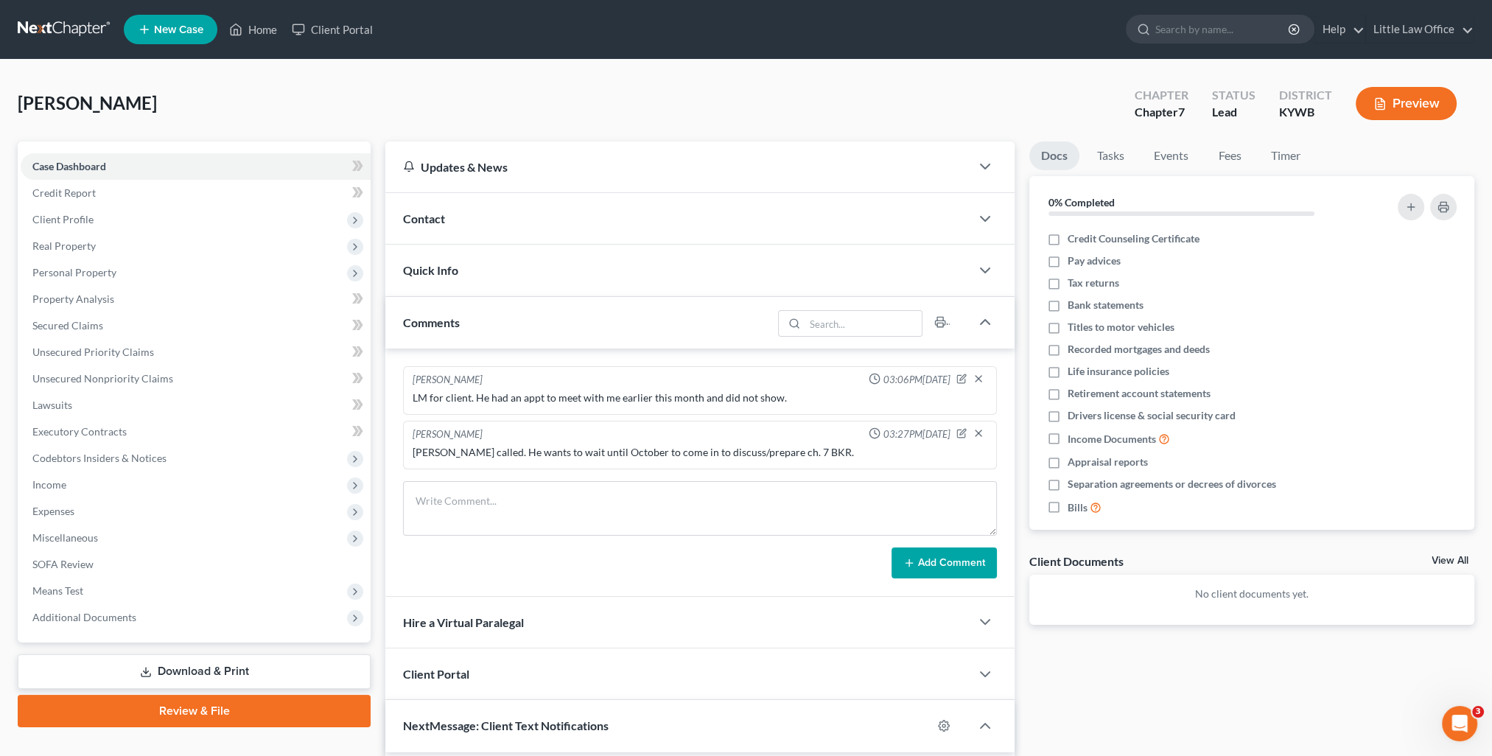
click at [500, 328] on div "Comments" at bounding box center [578, 322] width 387 height 51
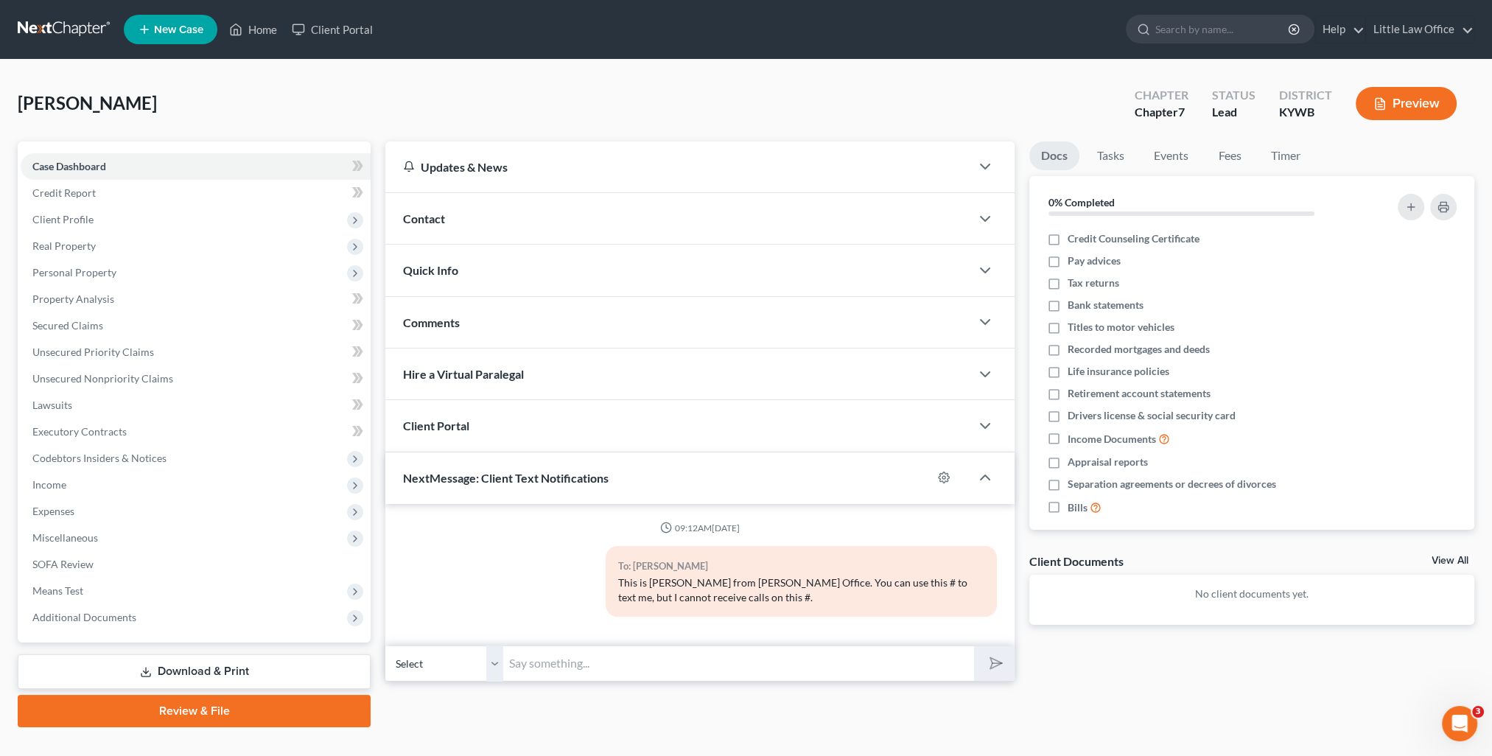
scroll to position [26, 0]
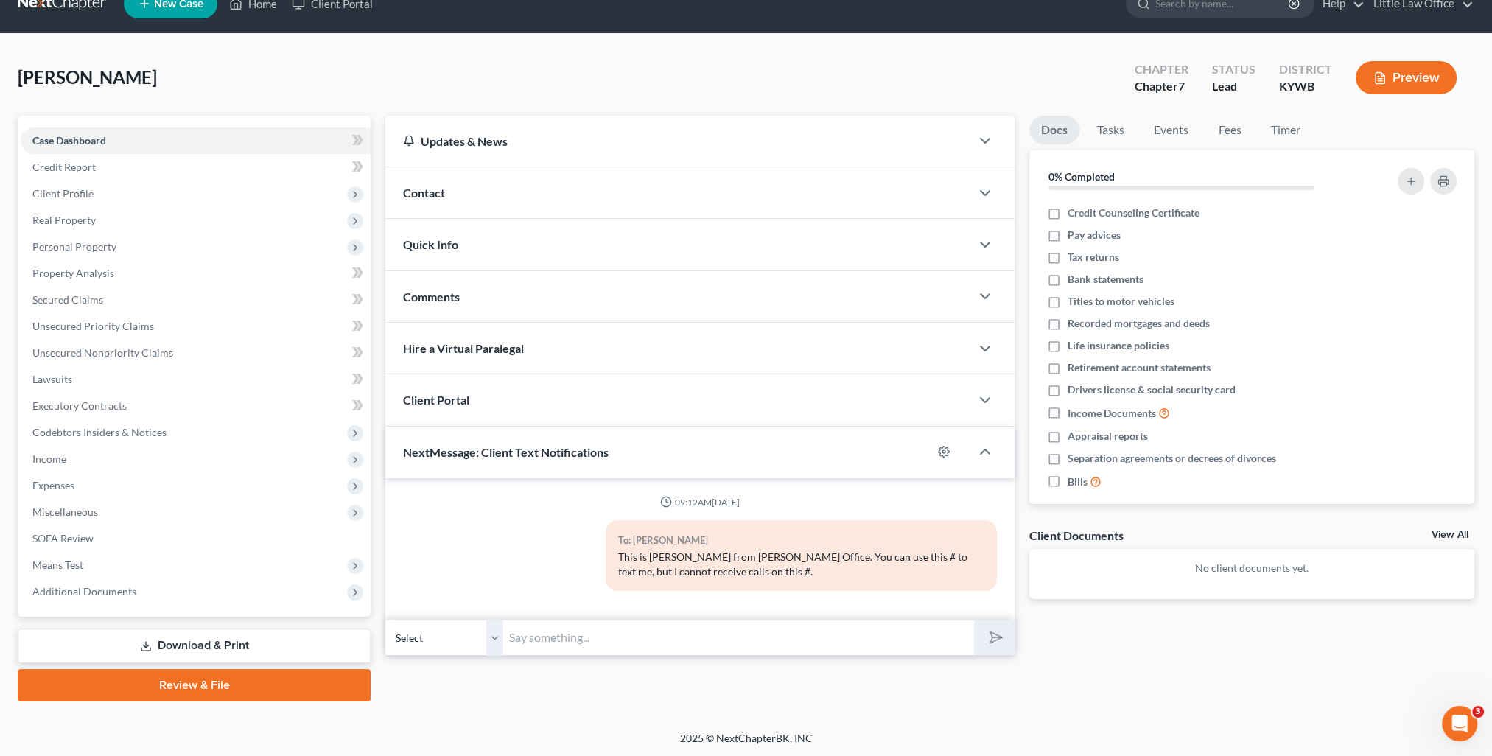
click at [698, 634] on input "text" at bounding box center [738, 638] width 471 height 36
click at [974, 620] on button "submit" at bounding box center [994, 637] width 41 height 35
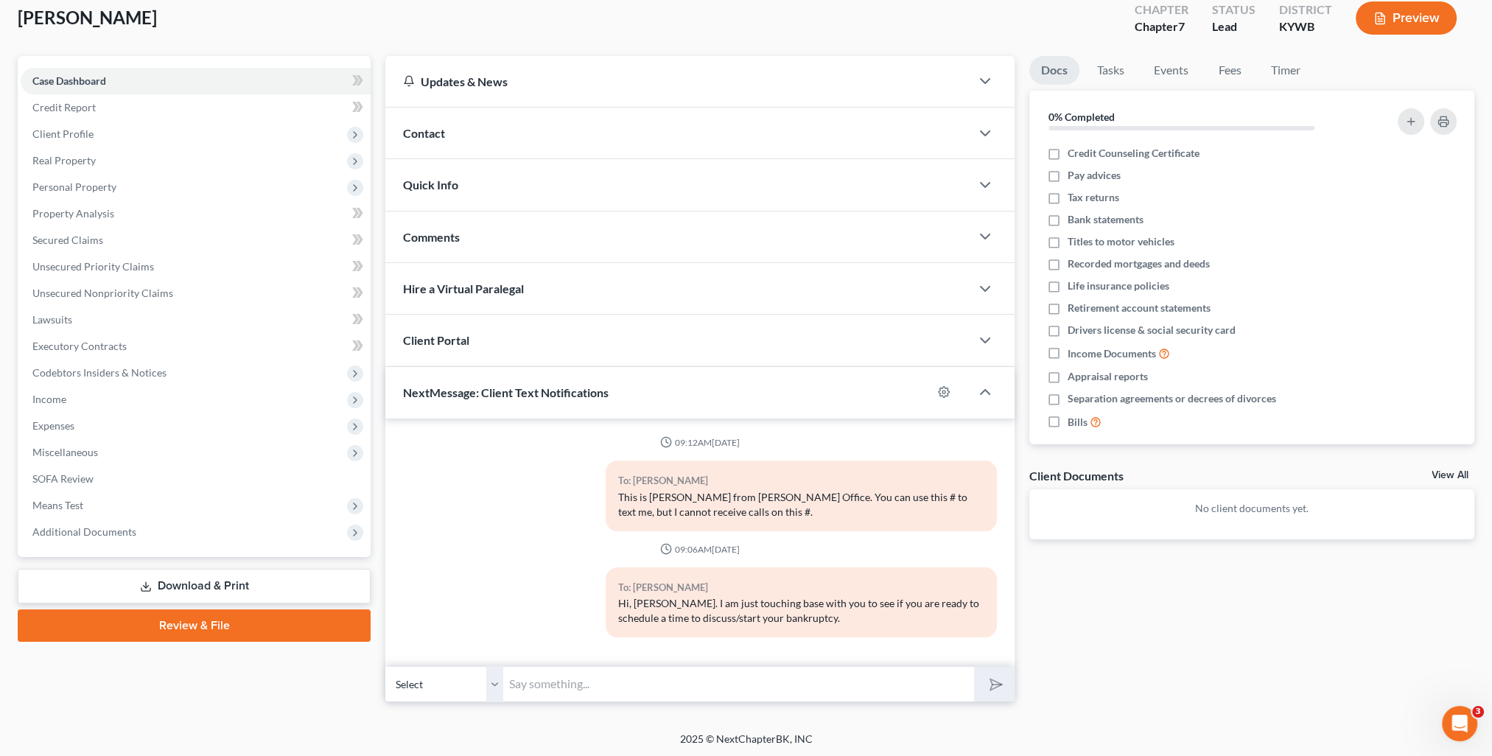
scroll to position [0, 0]
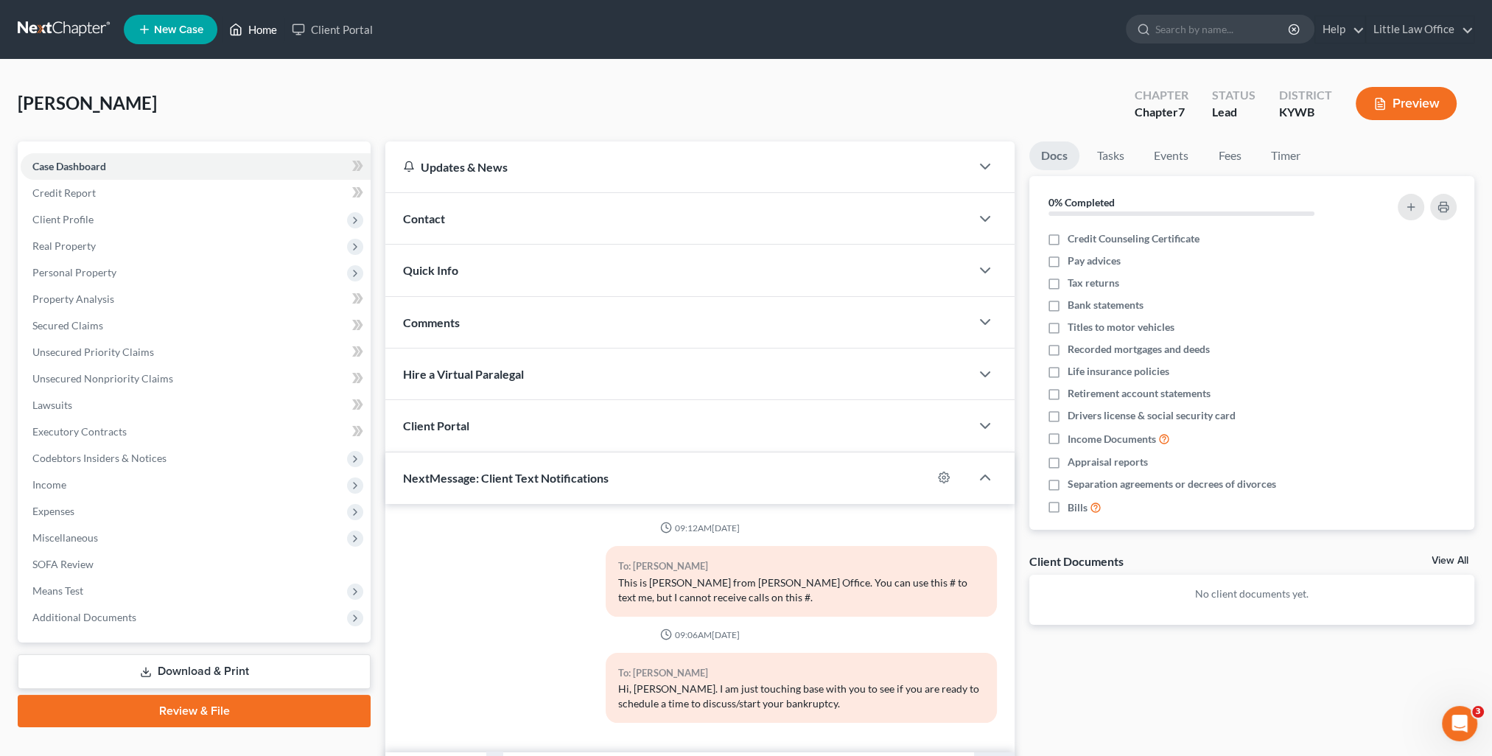
click at [253, 31] on link "Home" at bounding box center [253, 29] width 63 height 27
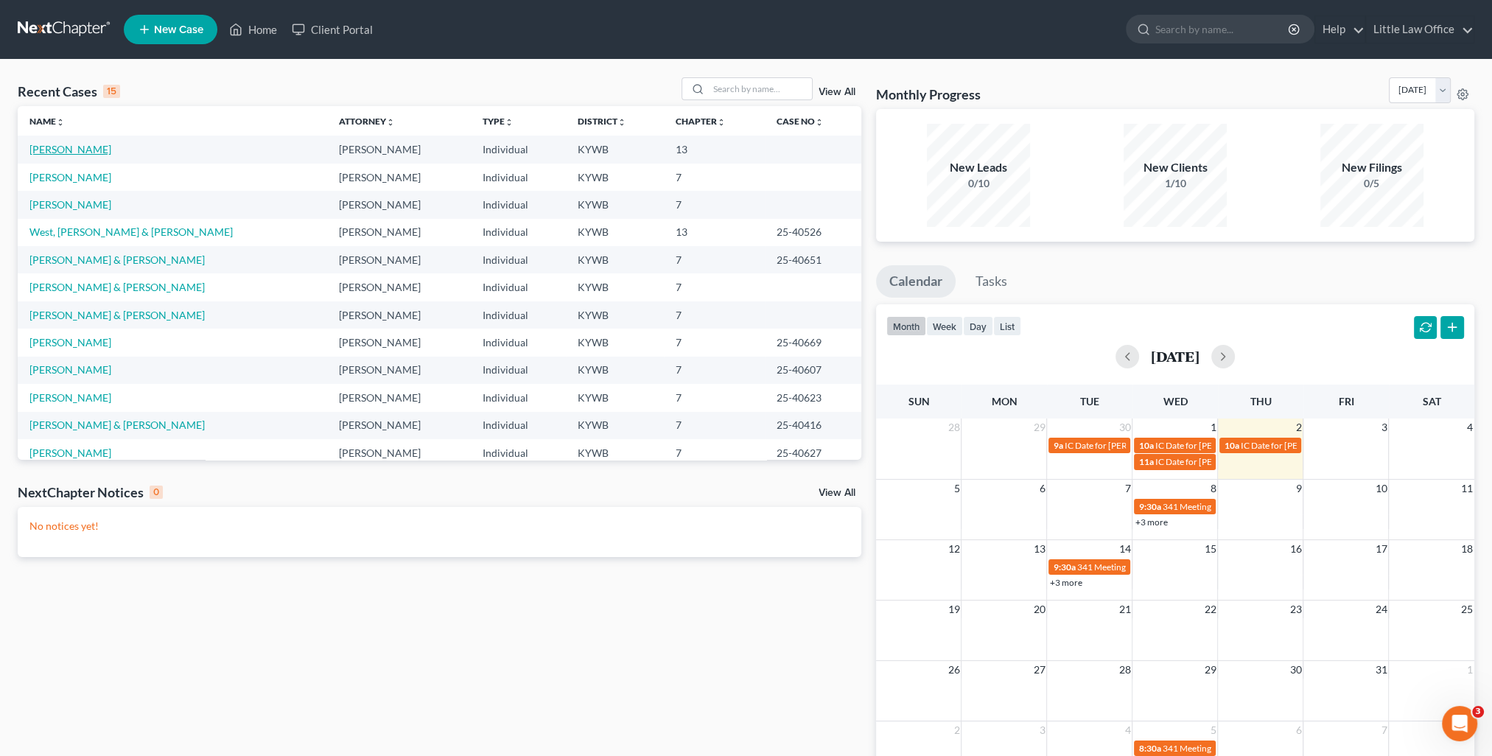
click at [34, 144] on link "Evans, Roger" at bounding box center [70, 149] width 82 height 13
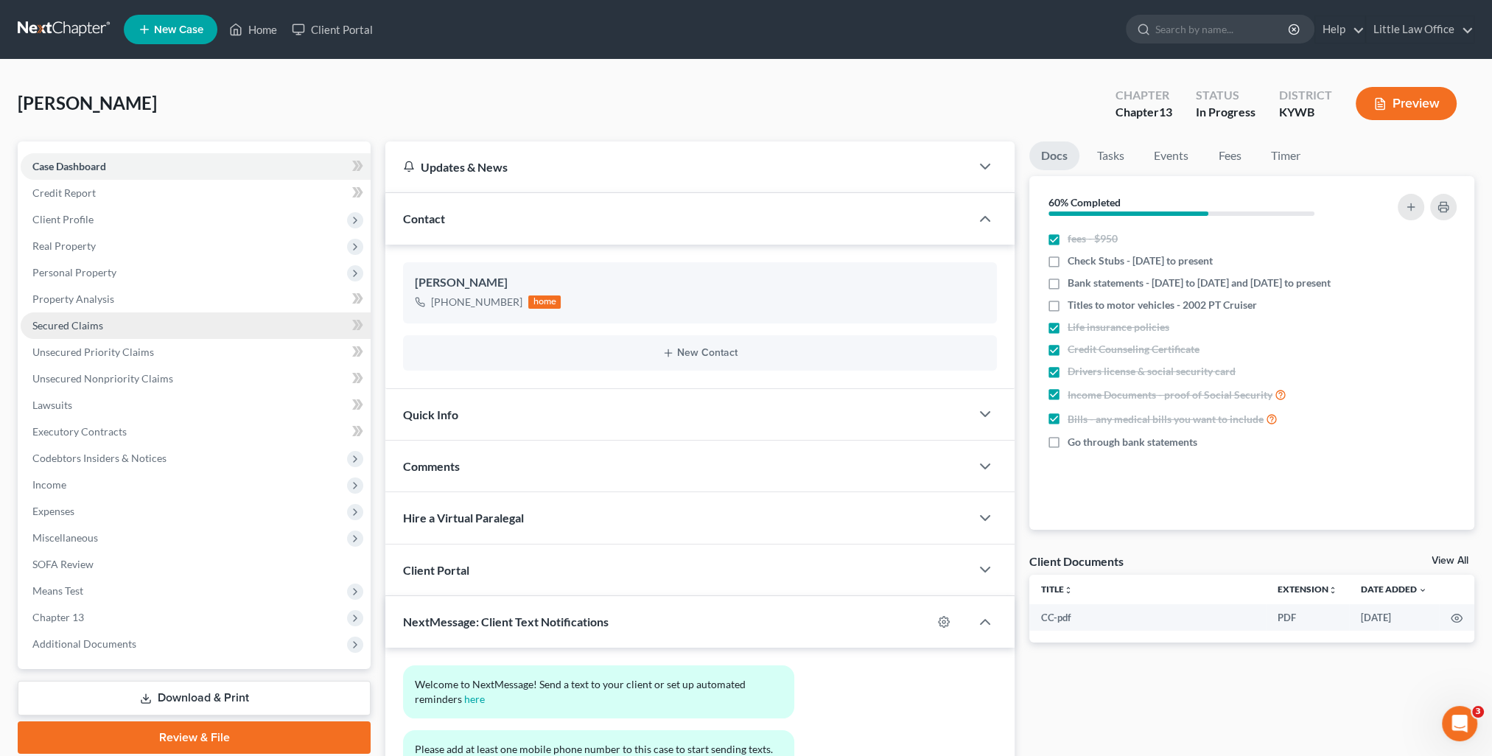
click at [126, 333] on link "Secured Claims" at bounding box center [196, 325] width 350 height 27
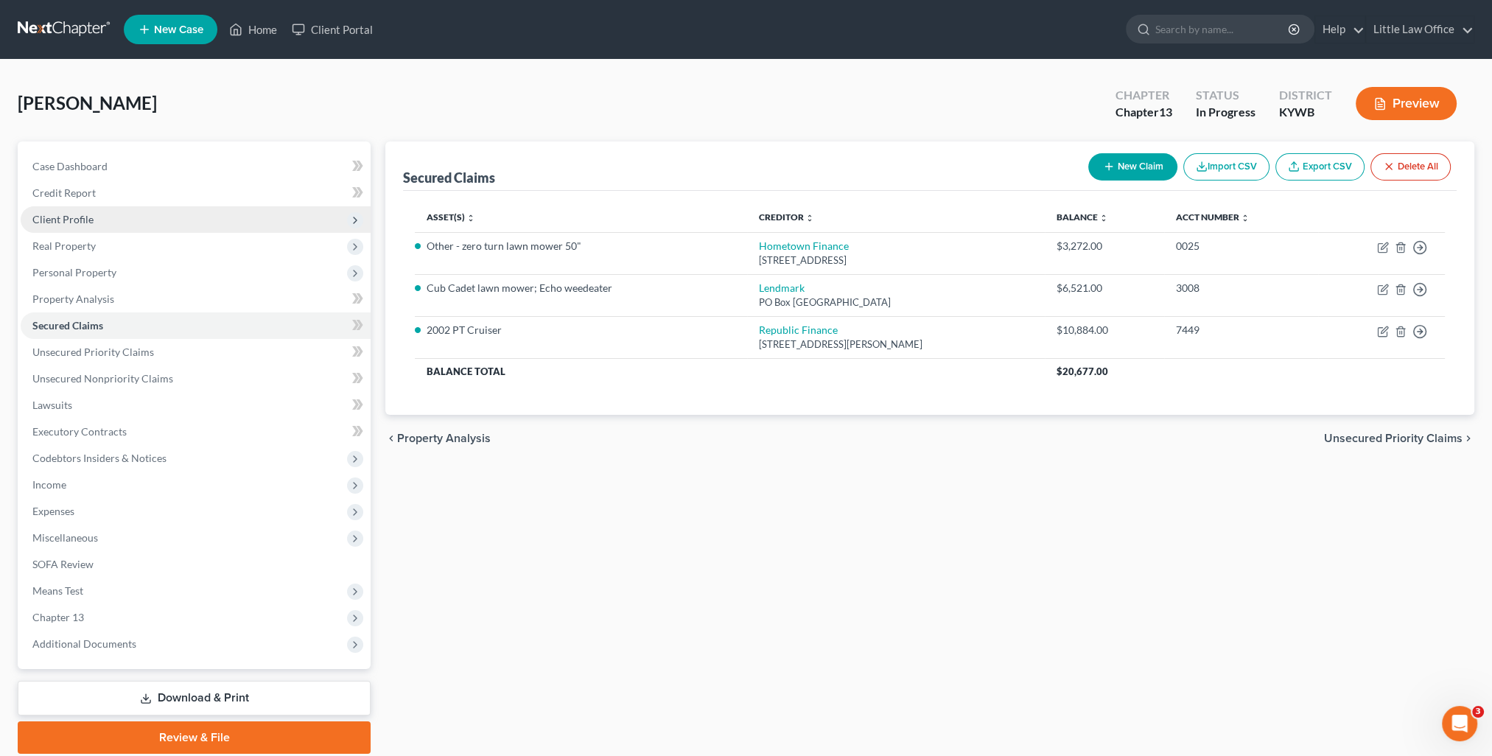
click at [68, 214] on span "Client Profile" at bounding box center [62, 219] width 61 height 13
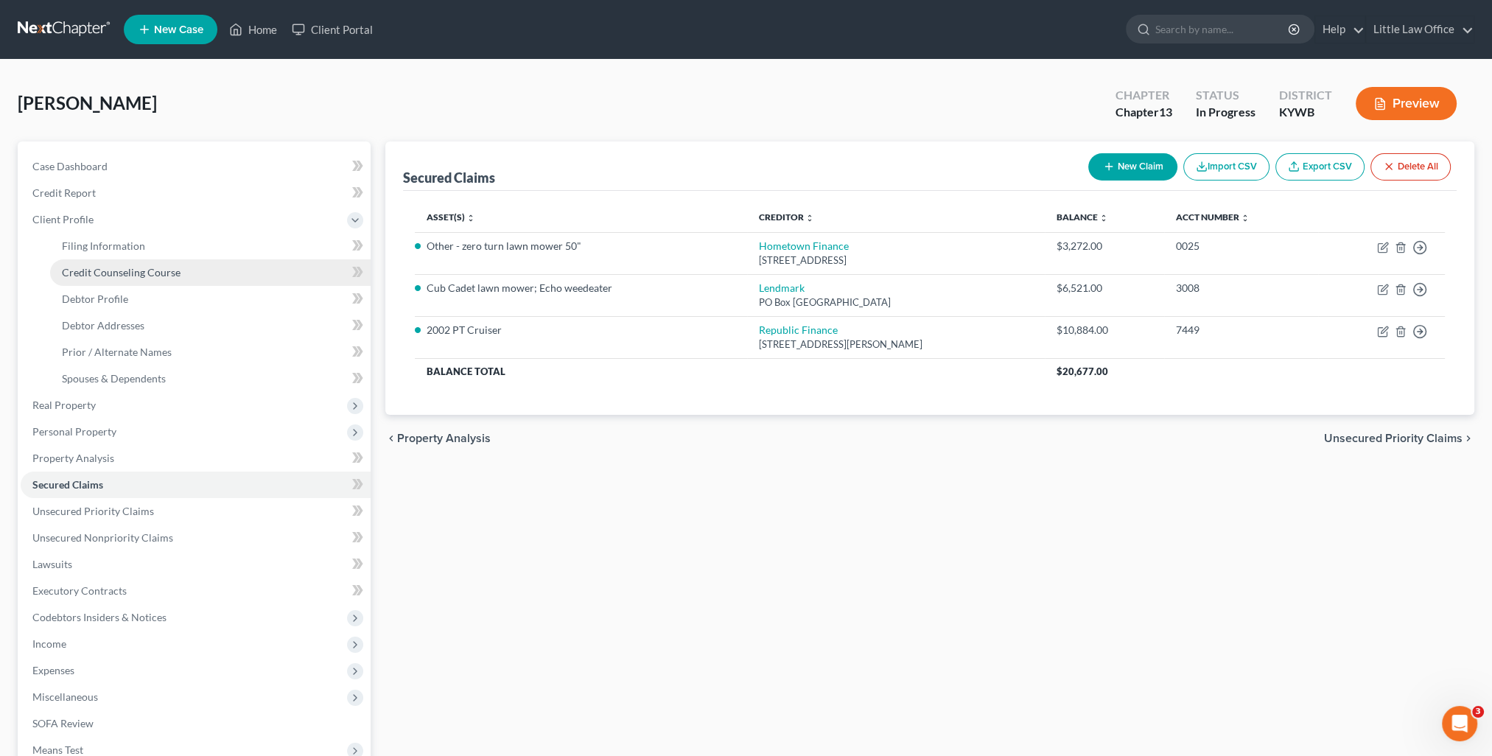
click at [141, 275] on span "Credit Counseling Course" at bounding box center [121, 272] width 119 height 13
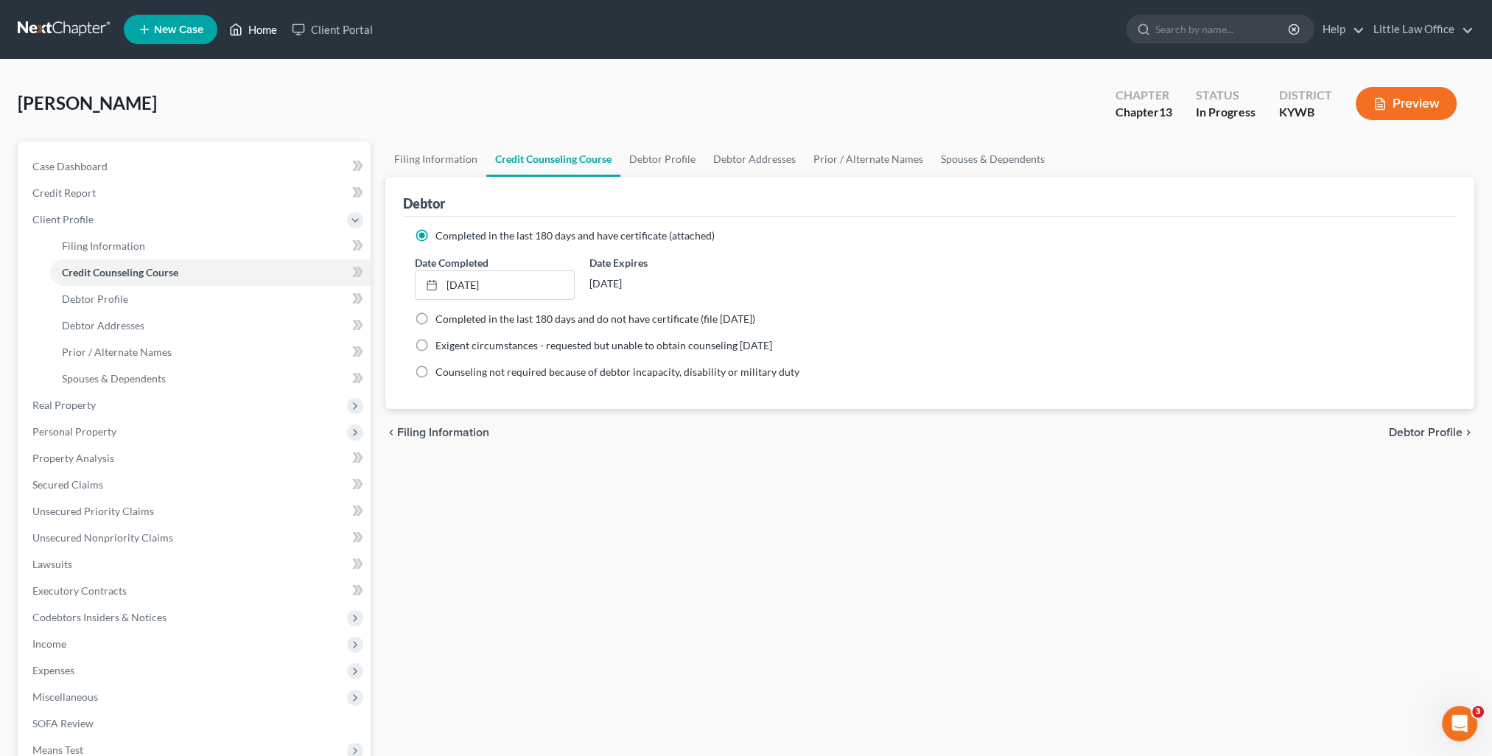
click at [259, 30] on link "Home" at bounding box center [253, 29] width 63 height 27
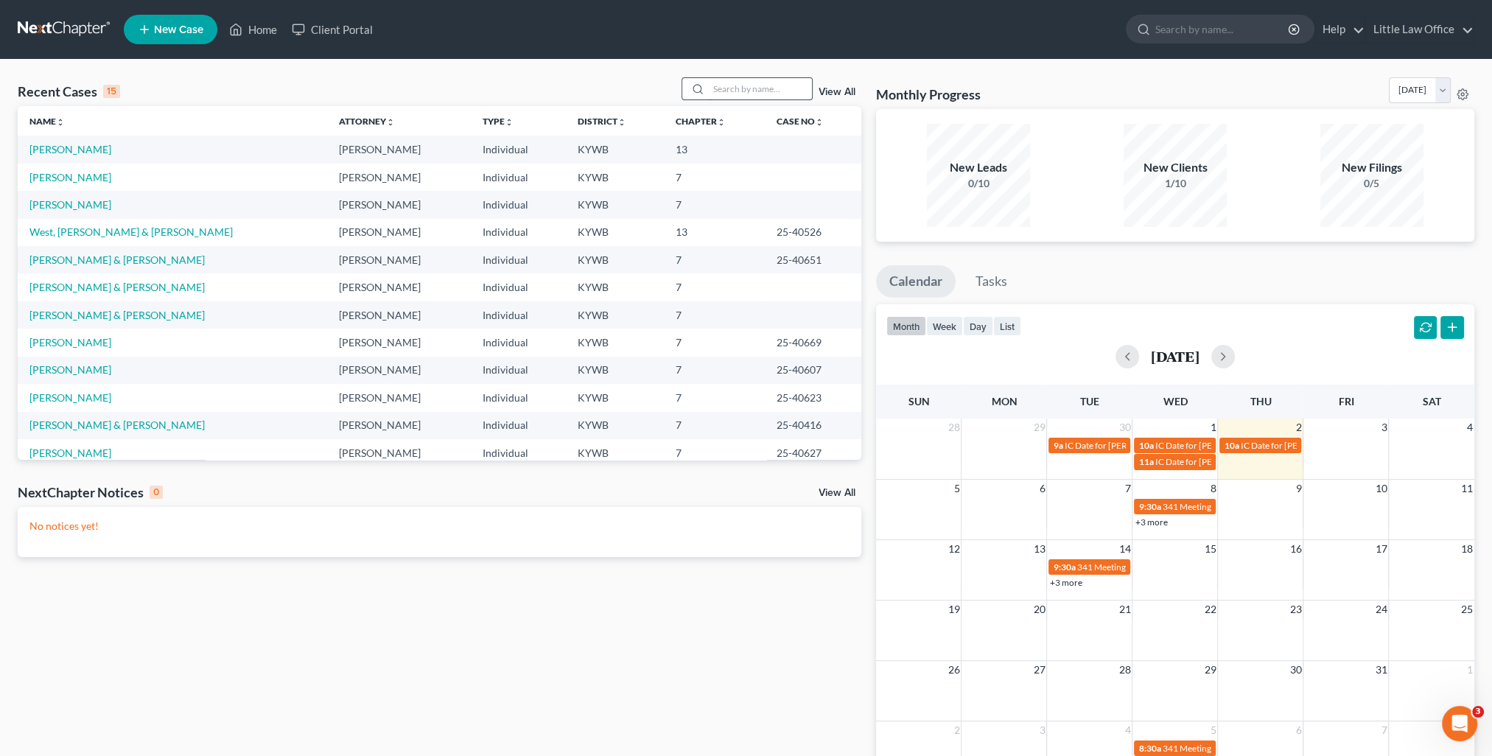
click at [731, 91] on input "search" at bounding box center [760, 88] width 103 height 21
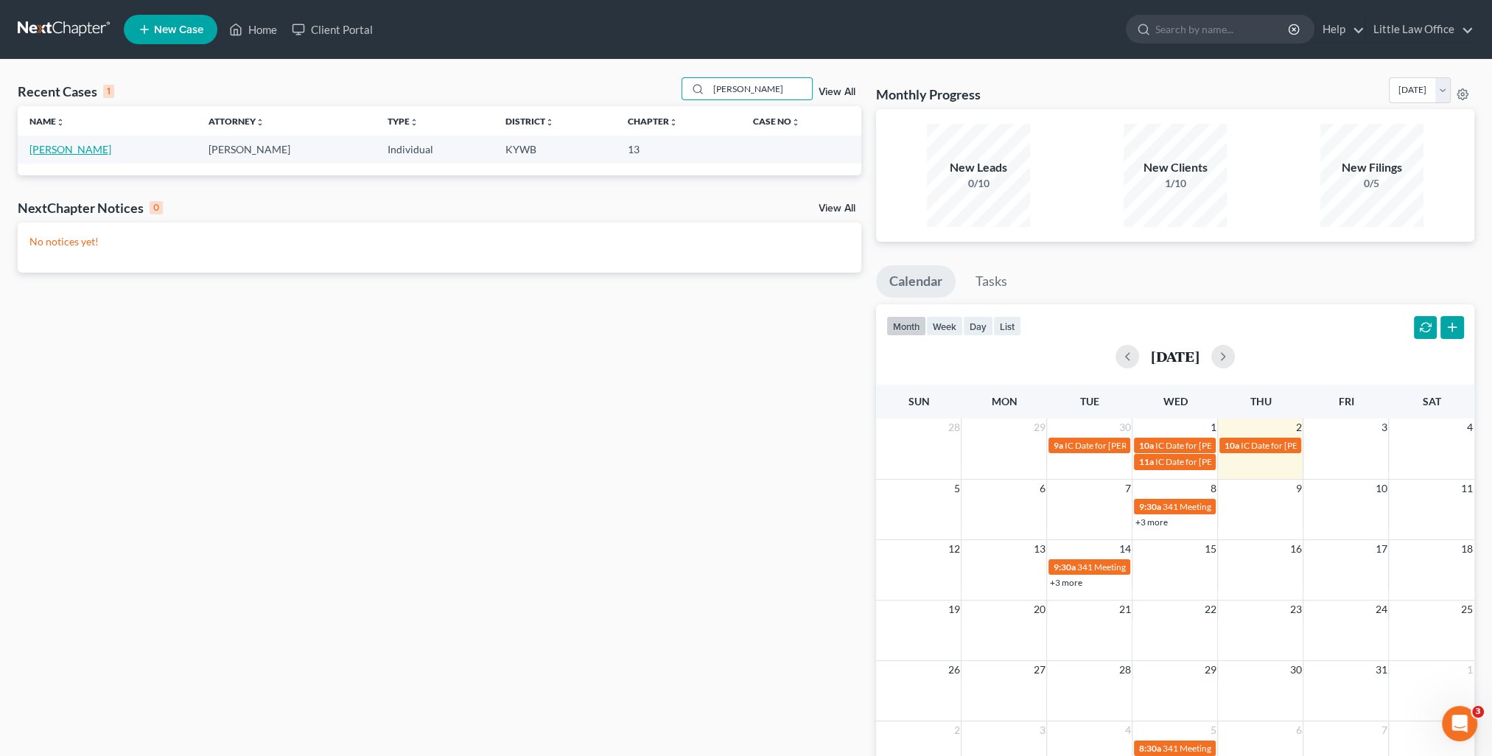
click at [36, 143] on link "Jones, Danny" at bounding box center [70, 149] width 82 height 13
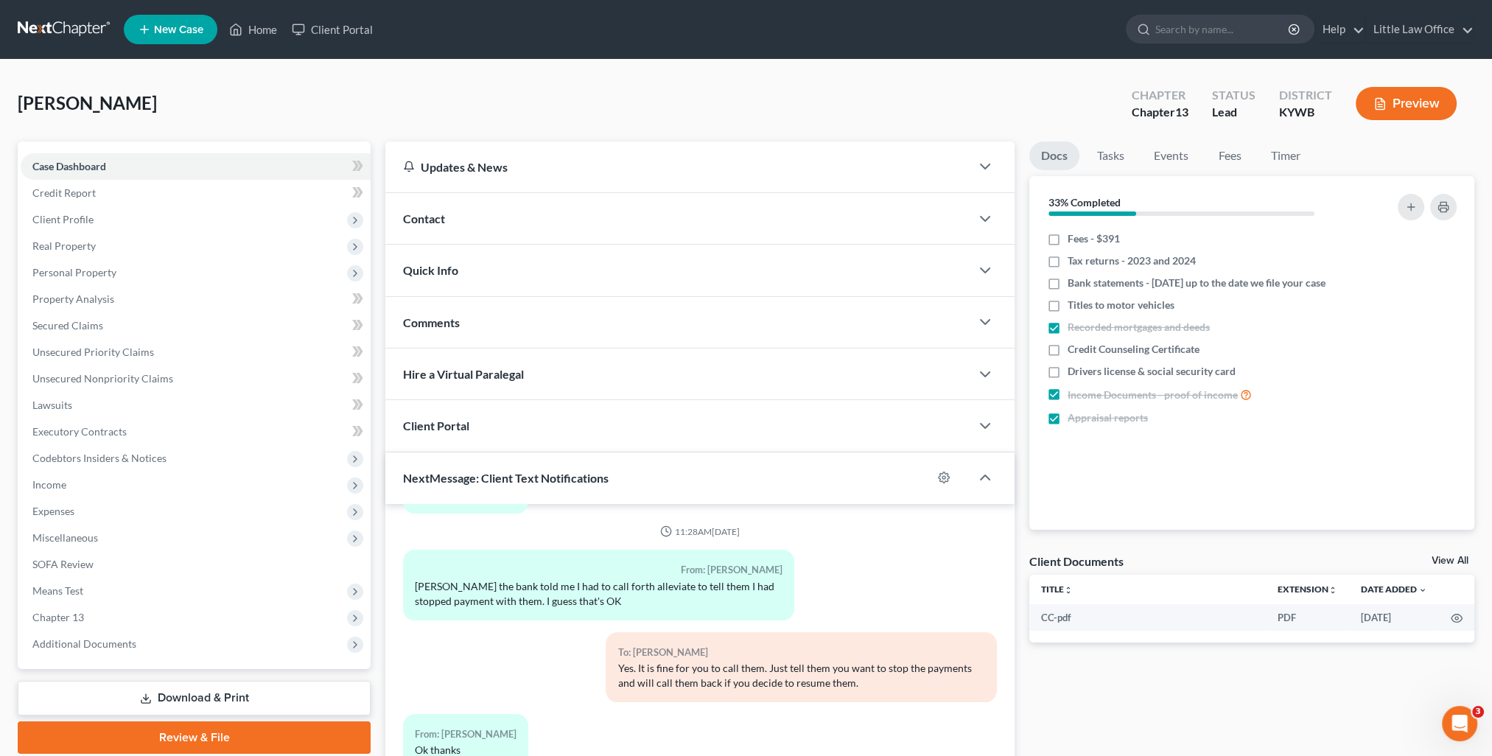
scroll to position [132, 0]
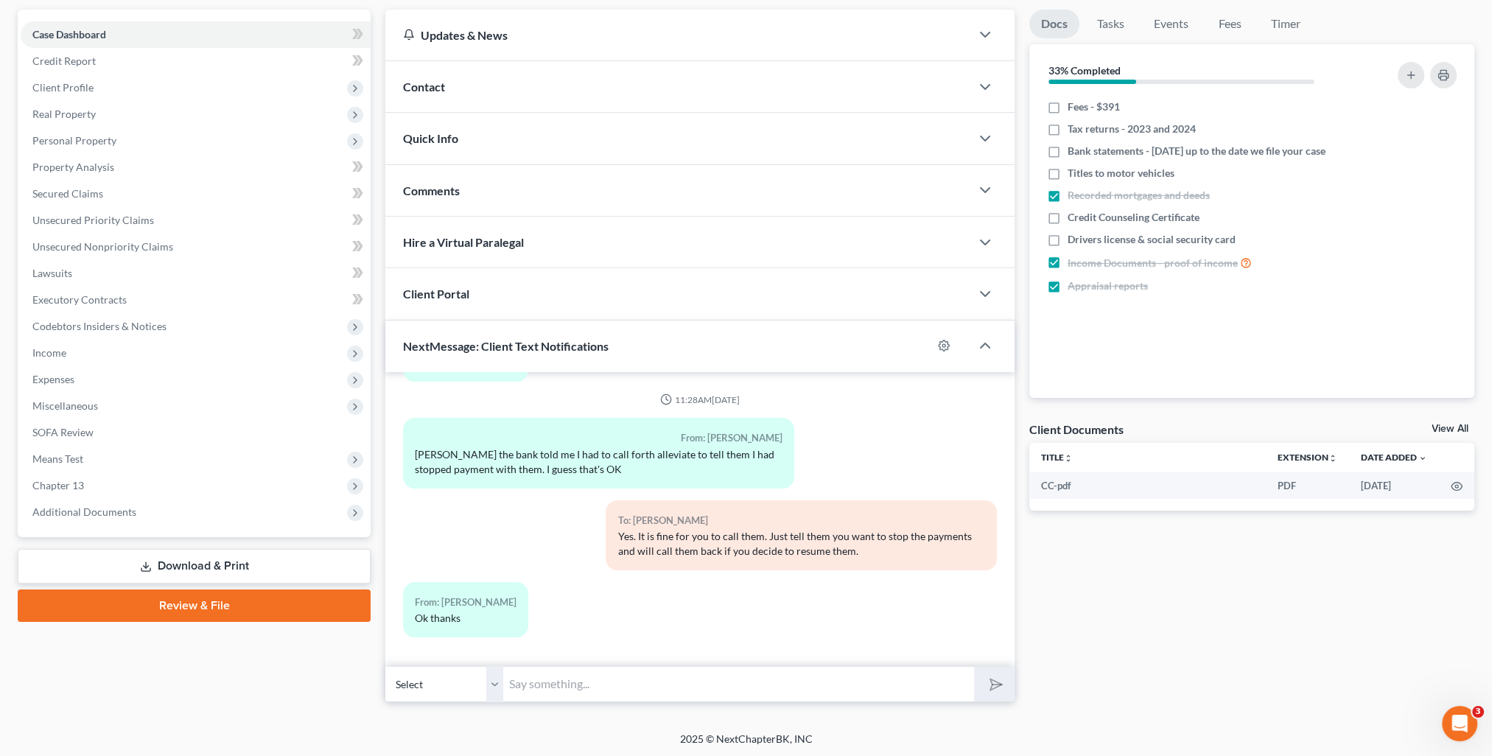
drag, startPoint x: 176, startPoint y: 571, endPoint x: 404, endPoint y: 560, distance: 228.0
click at [176, 571] on link "Download & Print" at bounding box center [194, 566] width 353 height 35
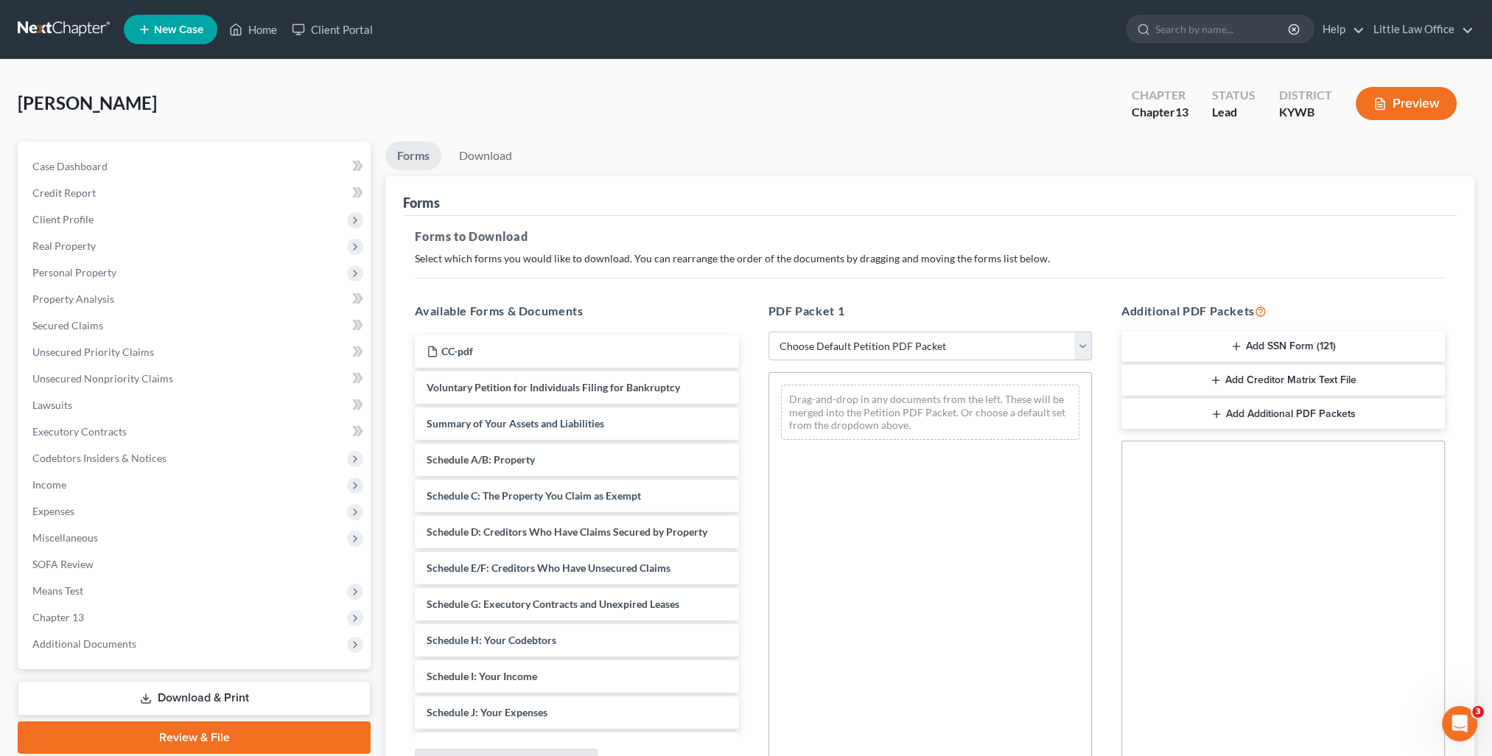
click at [908, 346] on select "Choose Default Petition PDF Packet Complete Bankruptcy Petition (all forms and …" at bounding box center [931, 346] width 324 height 29
click at [769, 332] on select "Choose Default Petition PDF Packet Complete Bankruptcy Petition (all forms and …" at bounding box center [931, 346] width 324 height 29
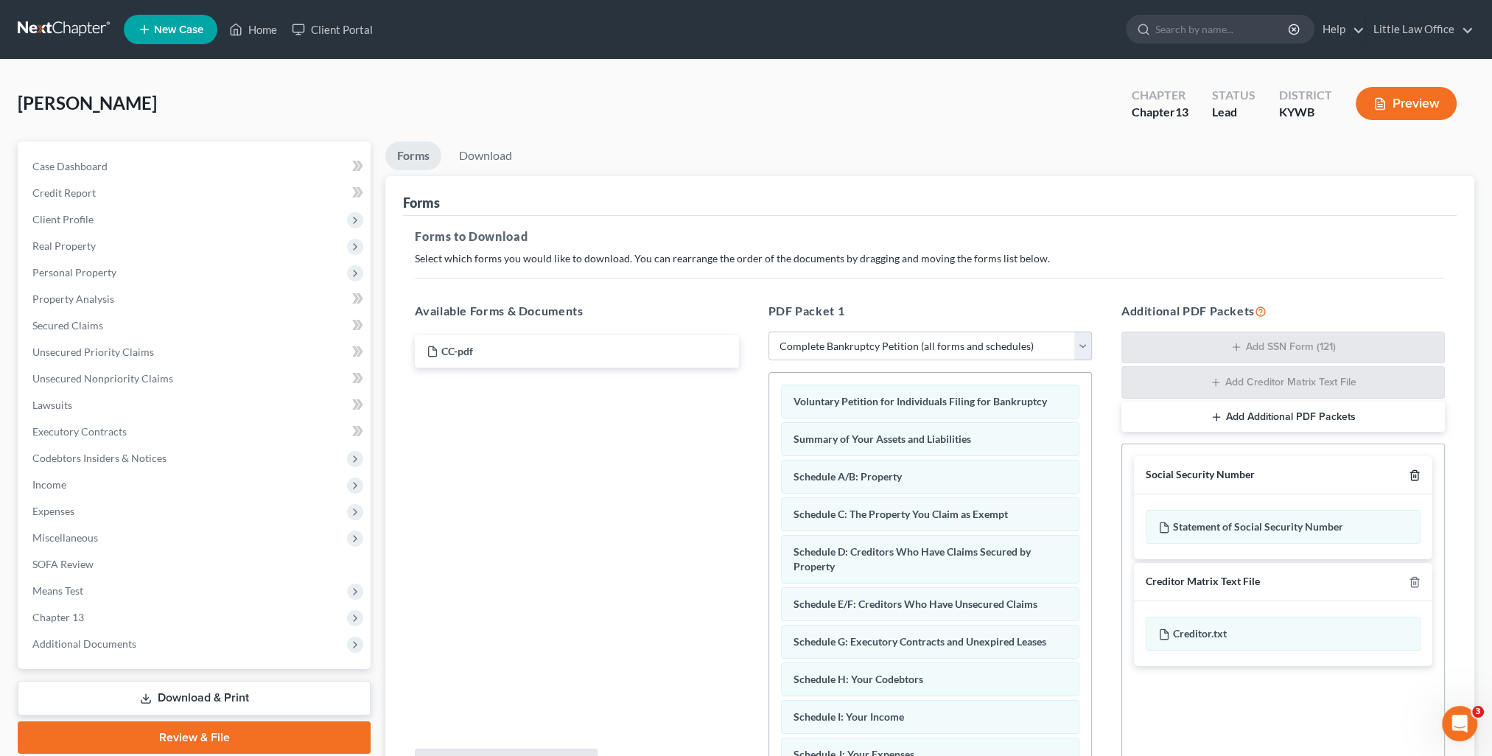
click at [1420, 475] on icon "button" at bounding box center [1415, 475] width 12 height 12
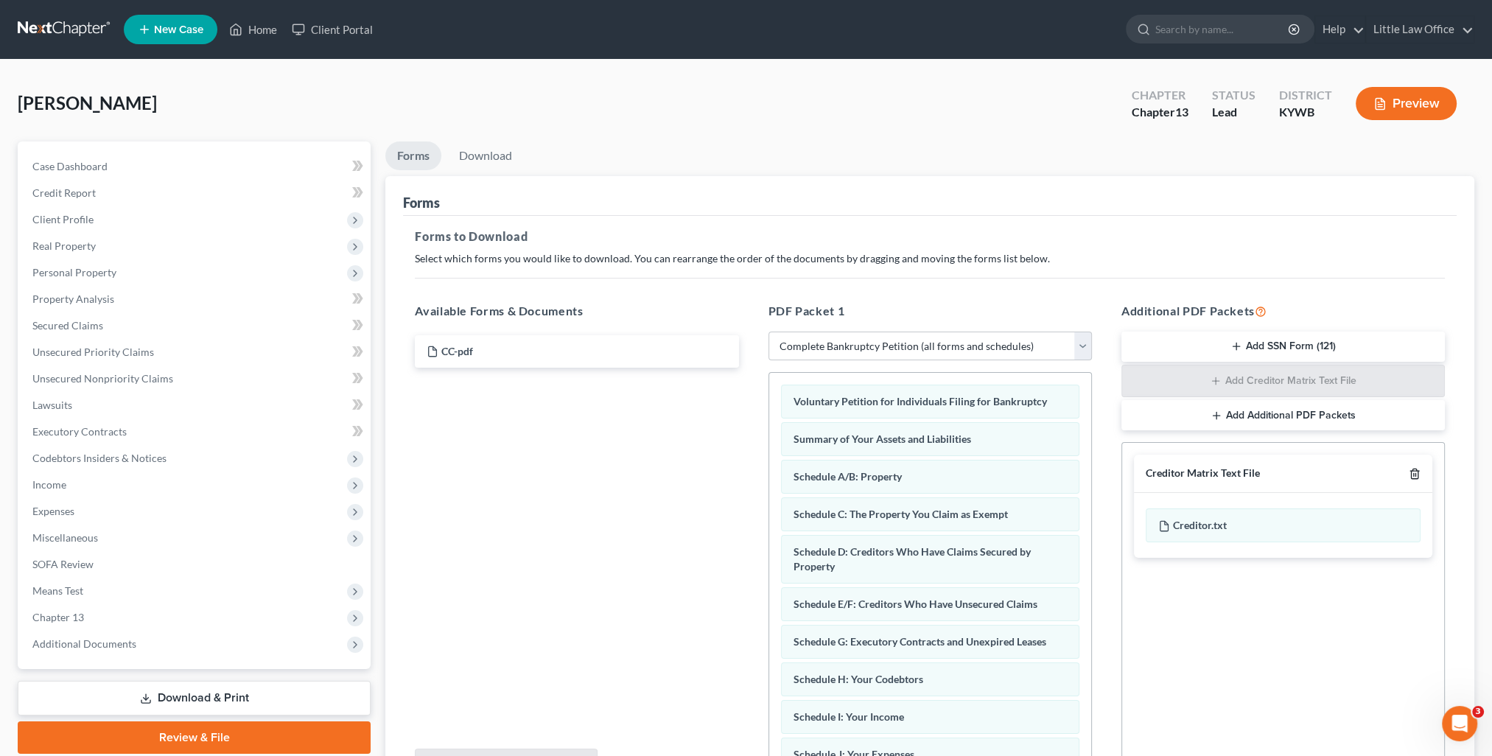
click at [1419, 468] on icon "button" at bounding box center [1415, 474] width 12 height 12
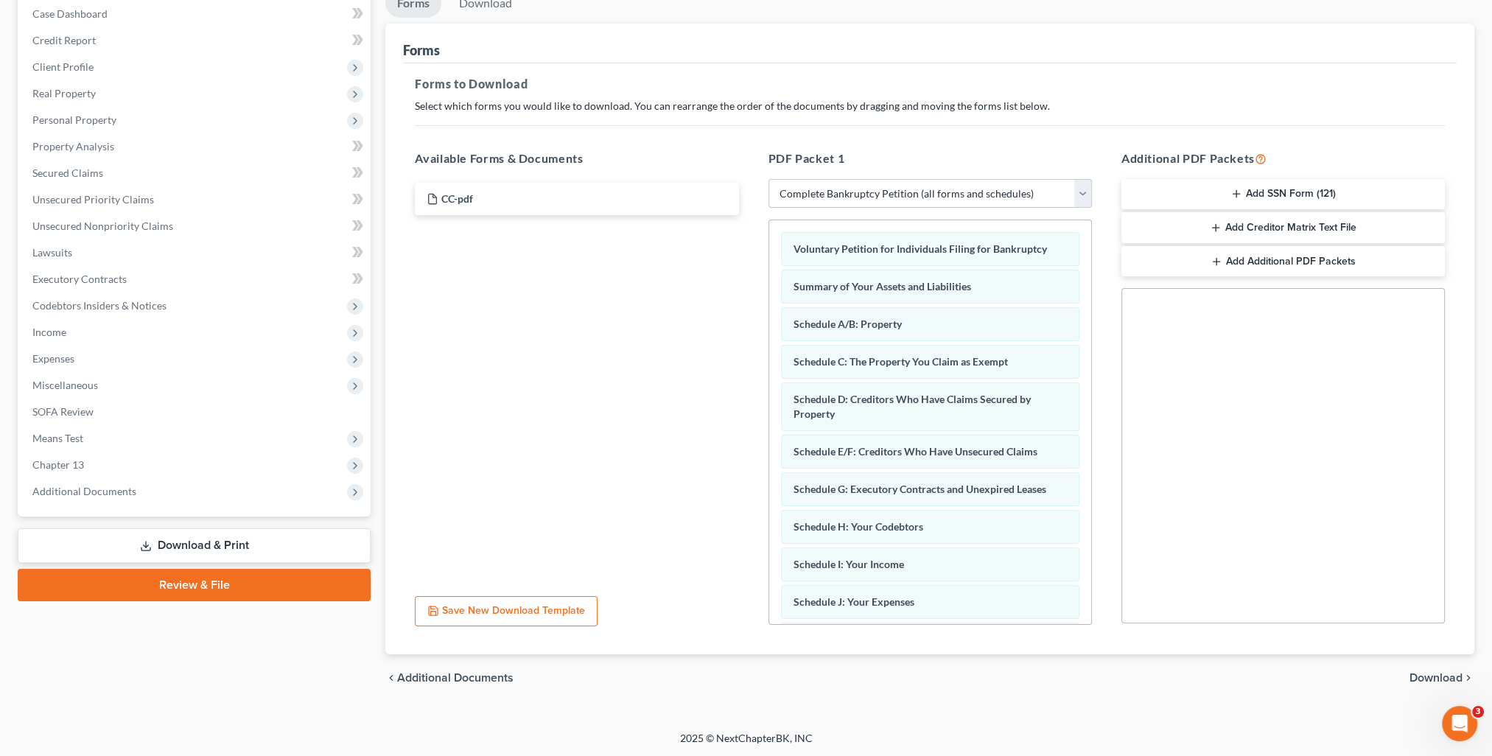
click at [1449, 676] on span "Download" at bounding box center [1436, 678] width 53 height 12
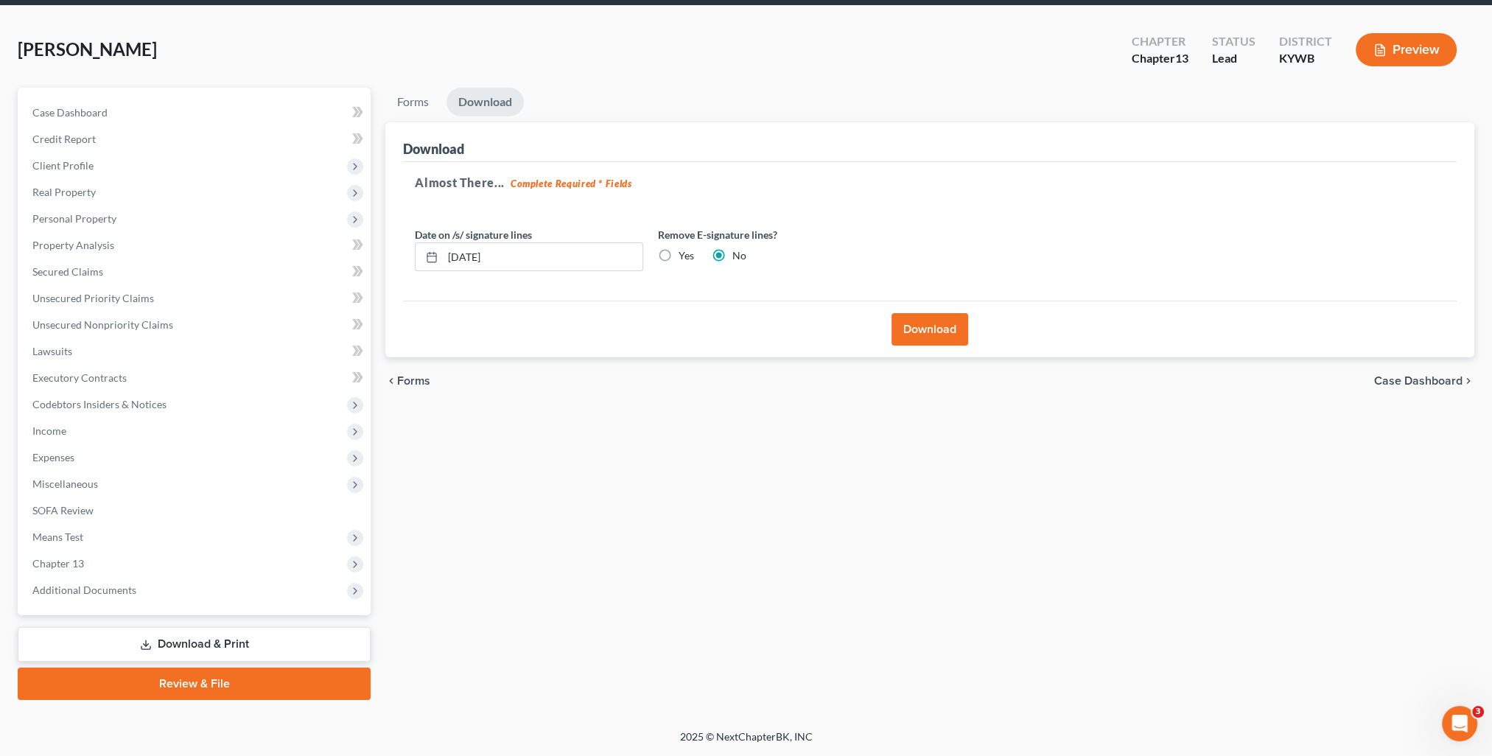
scroll to position [52, 0]
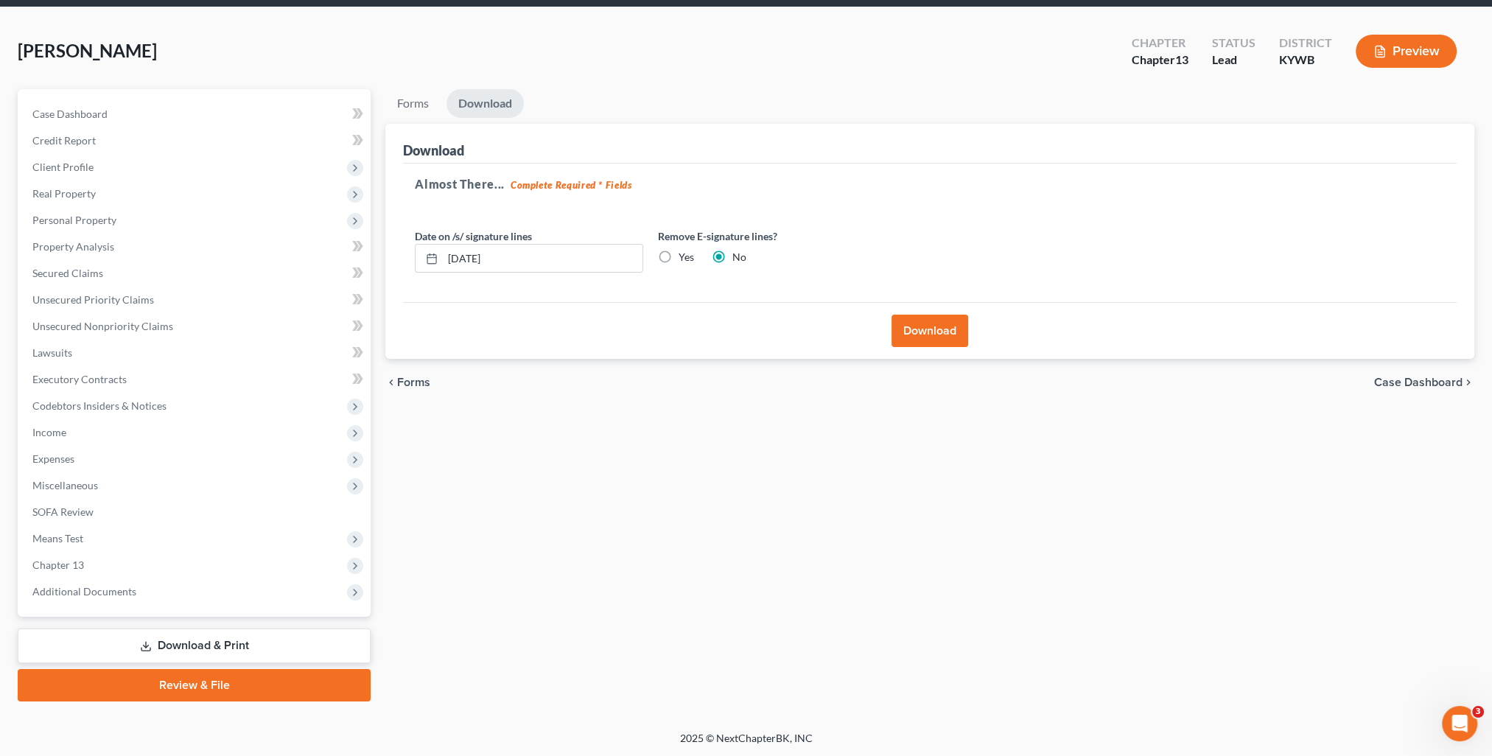
click at [952, 338] on button "Download" at bounding box center [930, 331] width 77 height 32
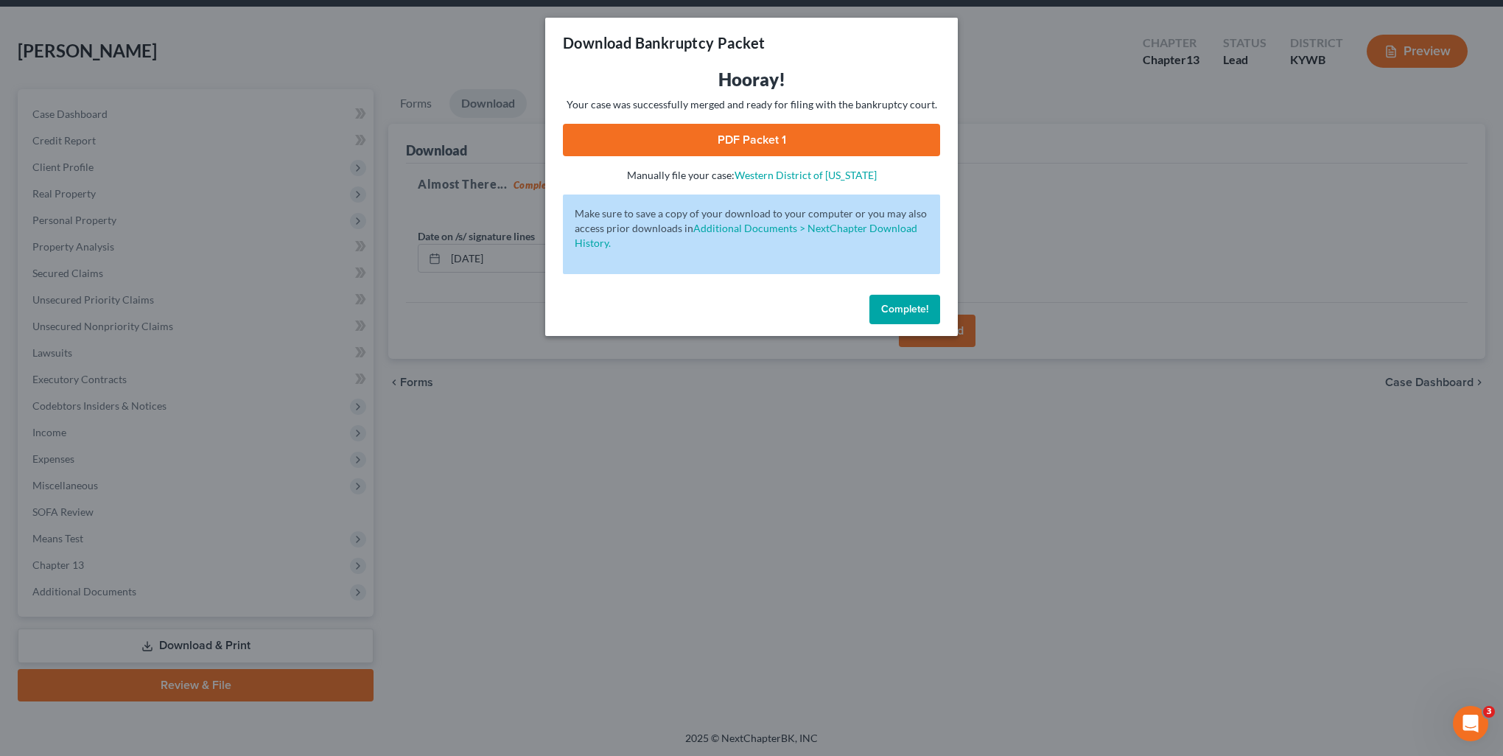
click at [794, 139] on link "PDF Packet 1" at bounding box center [751, 140] width 377 height 32
click at [932, 312] on button "Complete!" at bounding box center [905, 309] width 71 height 29
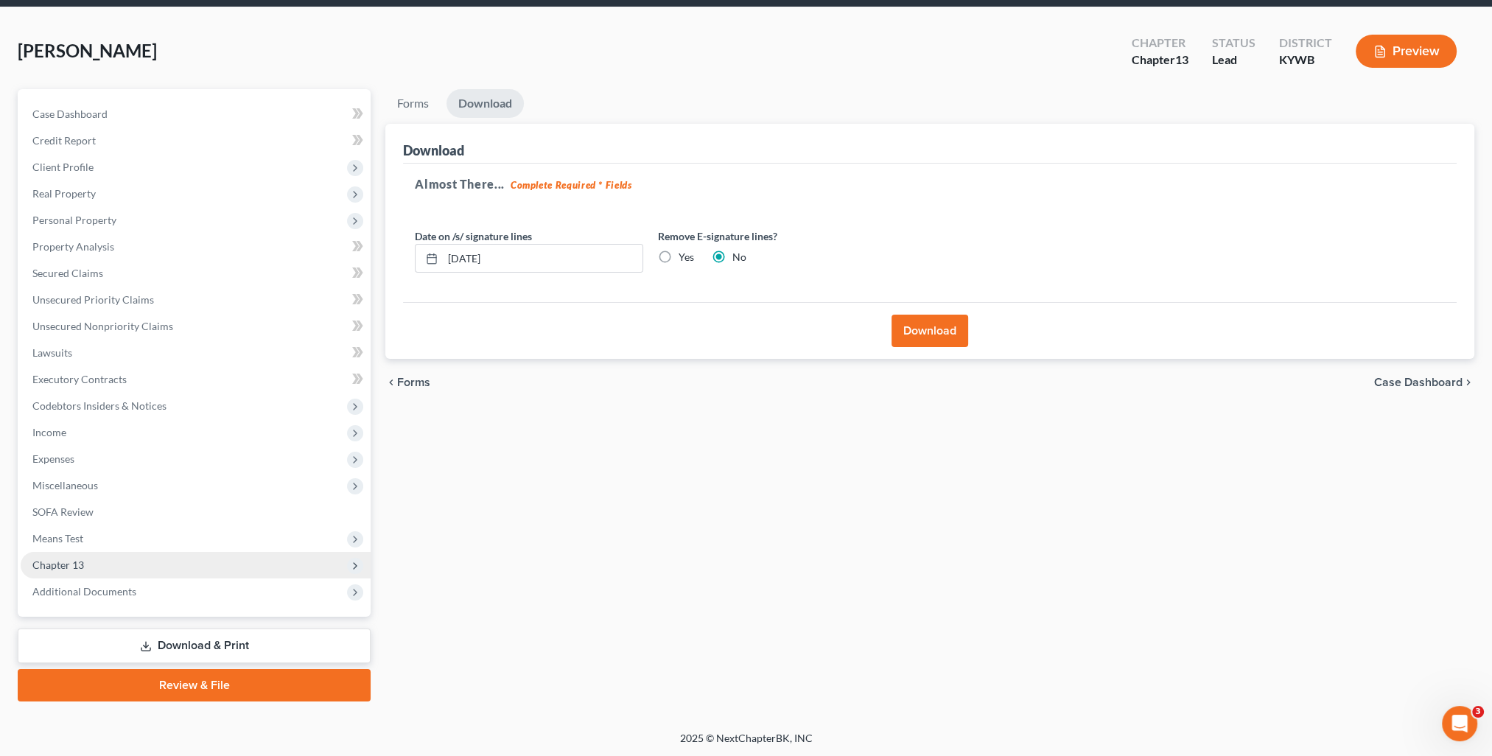
click at [170, 556] on span "Chapter 13" at bounding box center [196, 565] width 350 height 27
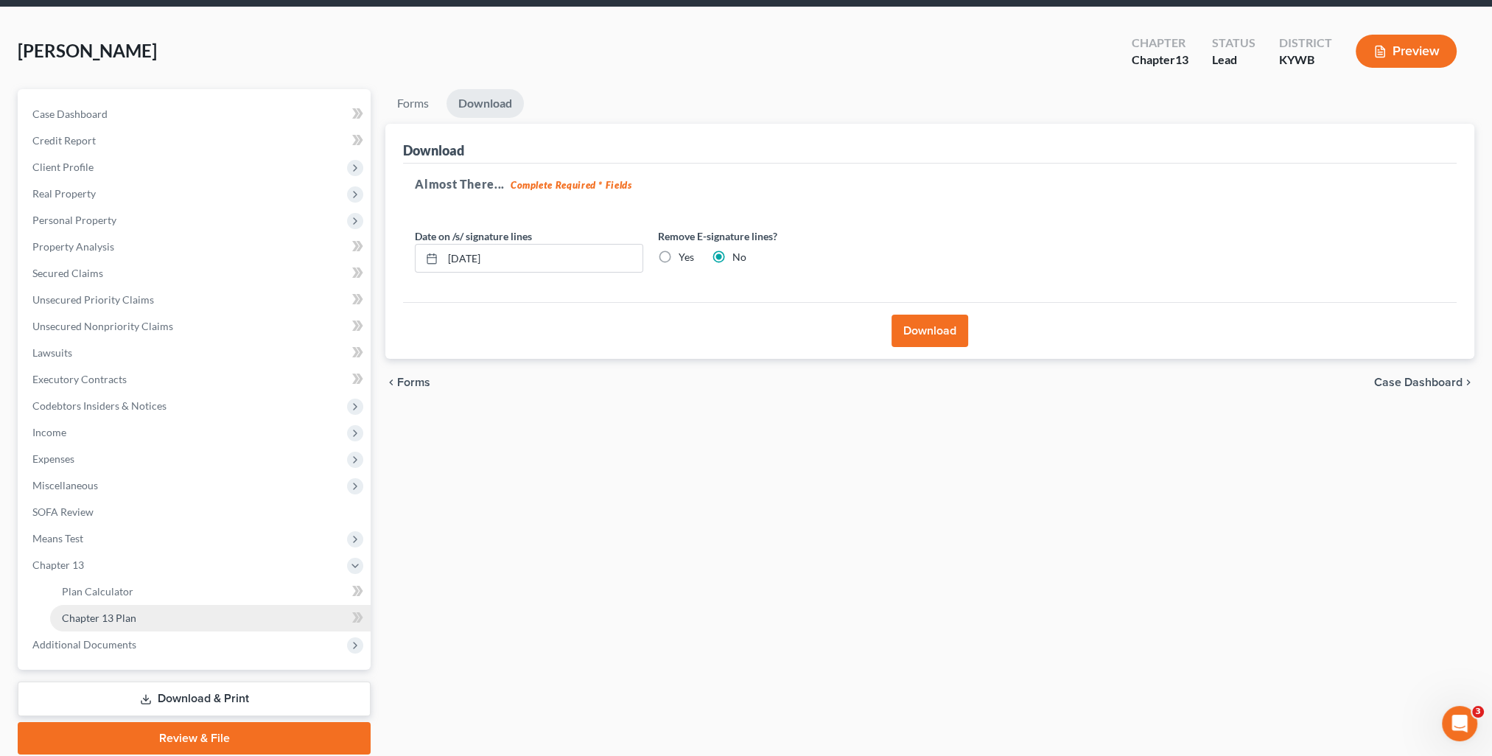
click at [163, 612] on link "Chapter 13 Plan" at bounding box center [210, 618] width 321 height 27
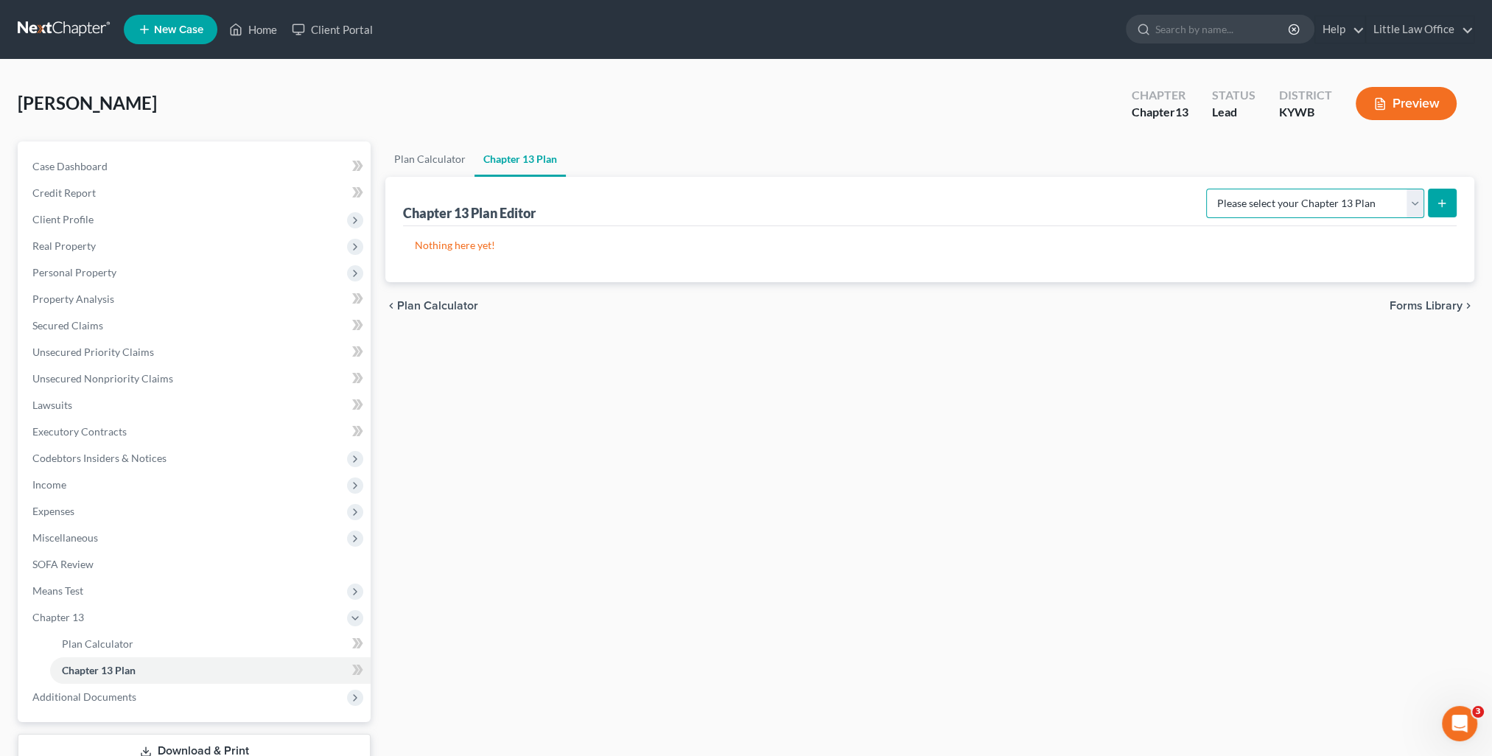
click at [1363, 209] on select "Please select your Chapter 13 Plan National Form Plan - Official Form 113" at bounding box center [1315, 203] width 218 height 29
click at [1211, 189] on select "Please select your Chapter 13 Plan National Form Plan - Official Form 113" at bounding box center [1315, 203] width 218 height 29
click at [1444, 194] on button "submit" at bounding box center [1442, 203] width 29 height 29
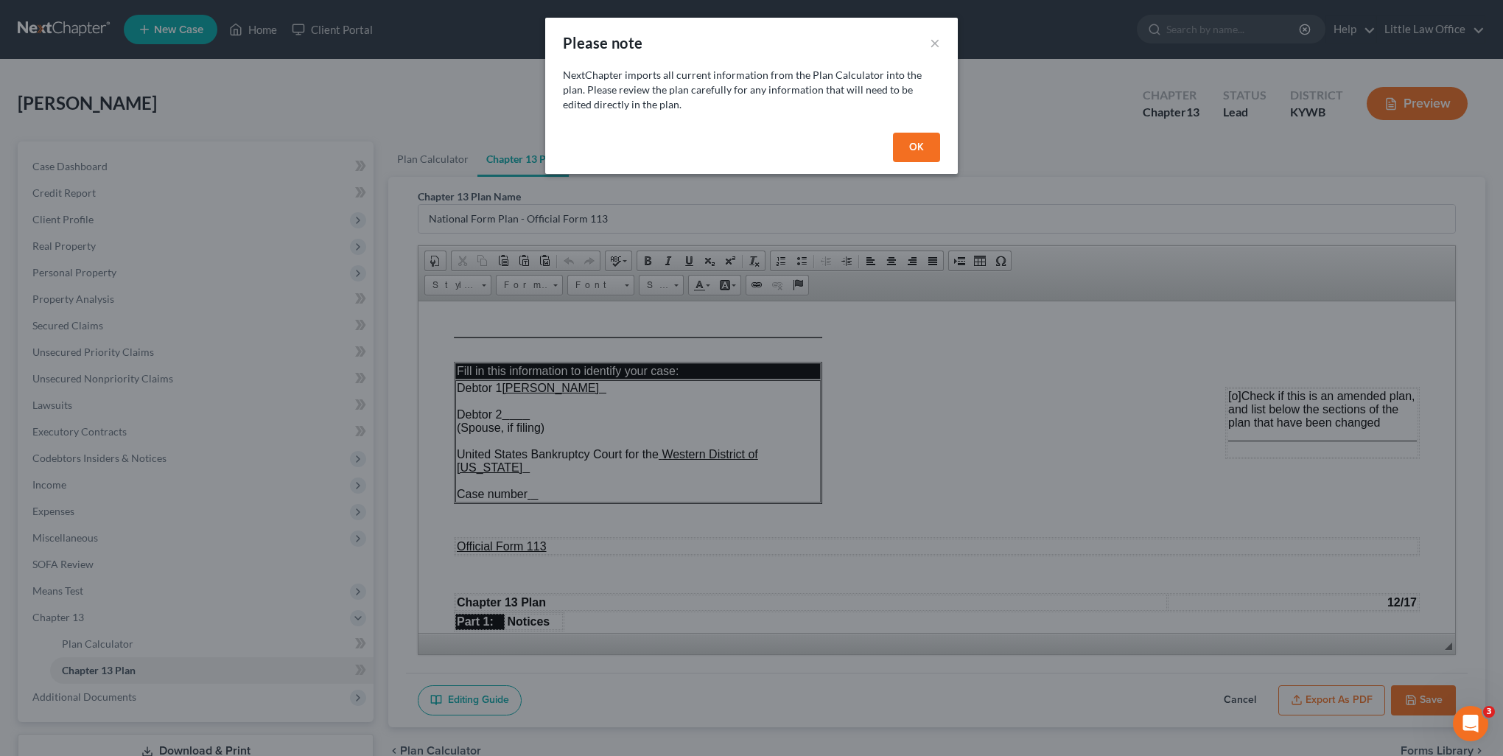
click at [911, 139] on button "OK" at bounding box center [916, 147] width 47 height 29
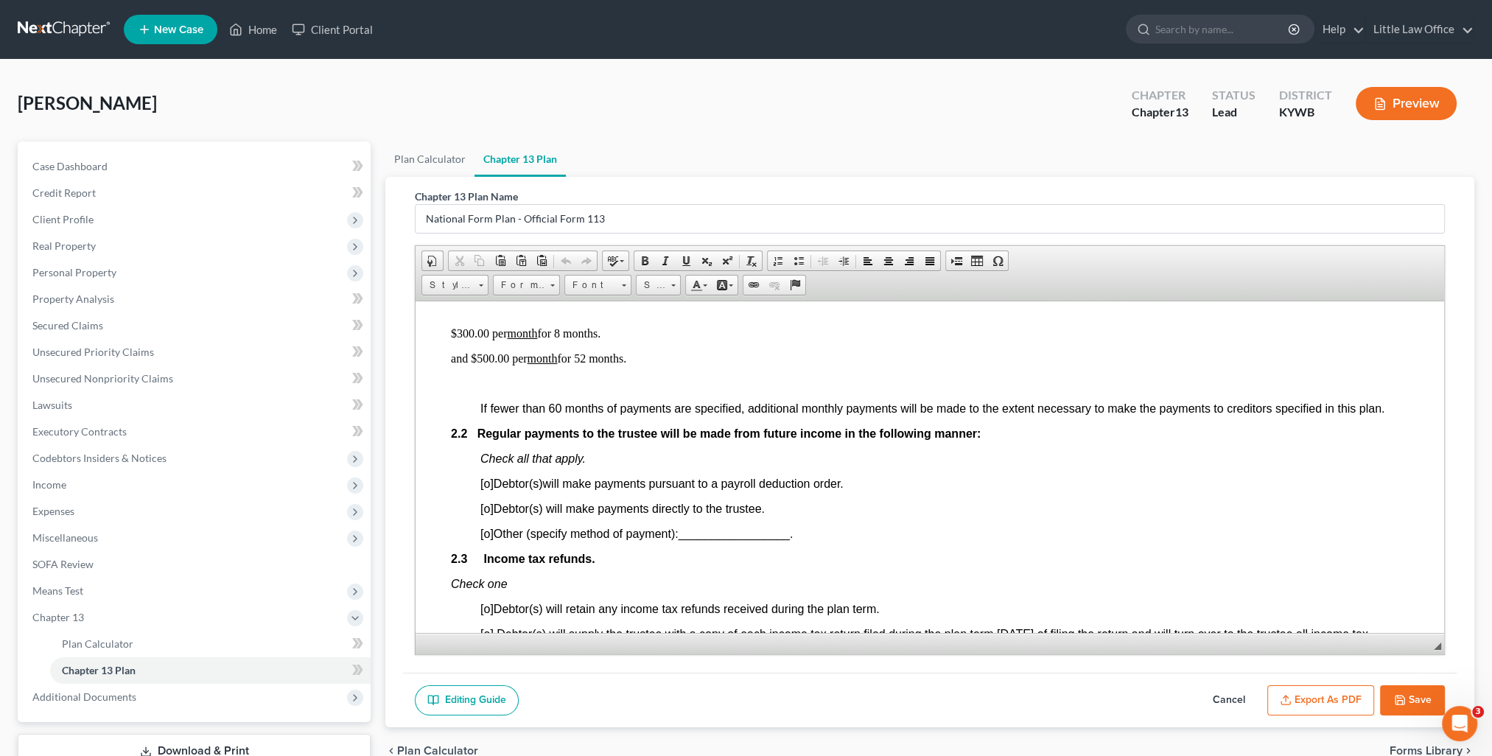
scroll to position [811, 0]
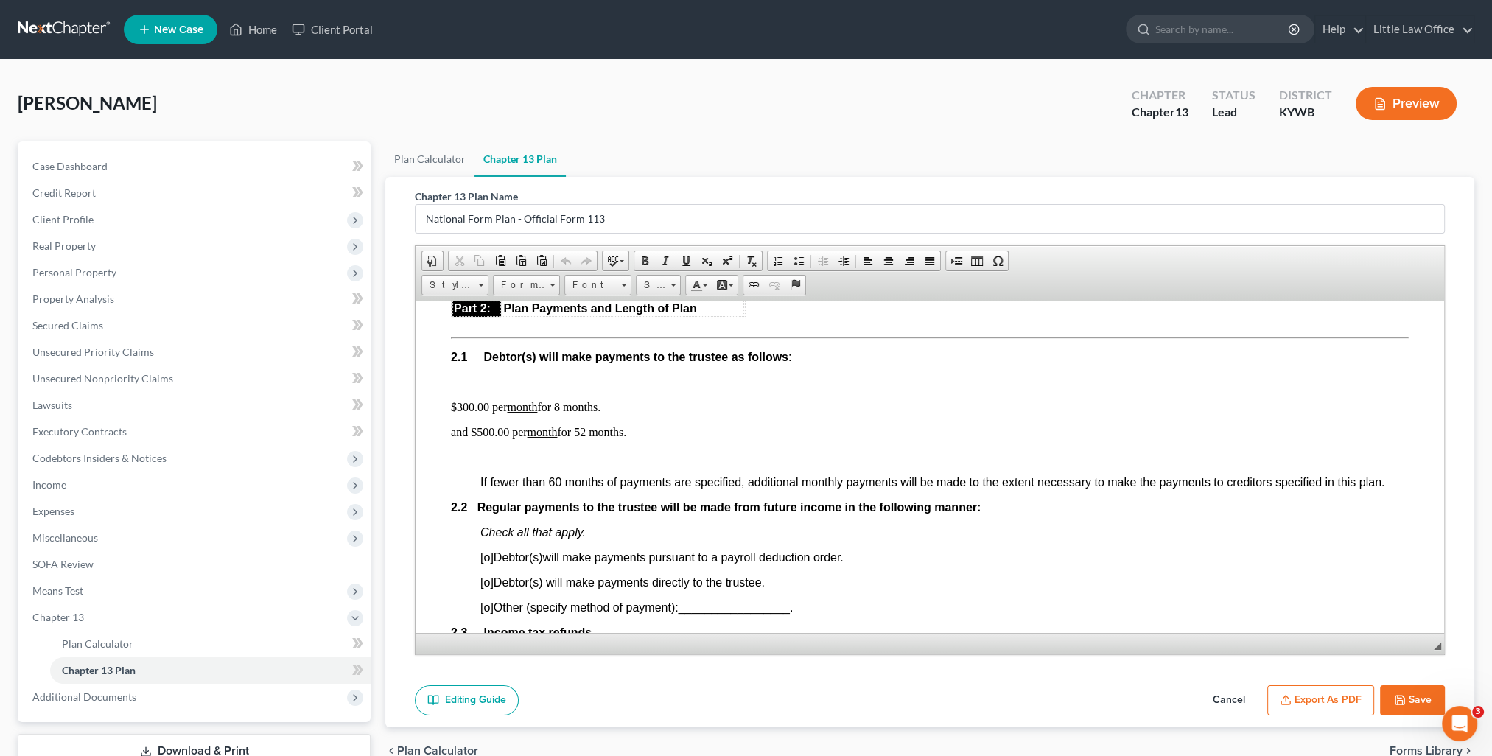
click at [601, 412] on p "$300.00 per month for 8 months." at bounding box center [930, 406] width 958 height 13
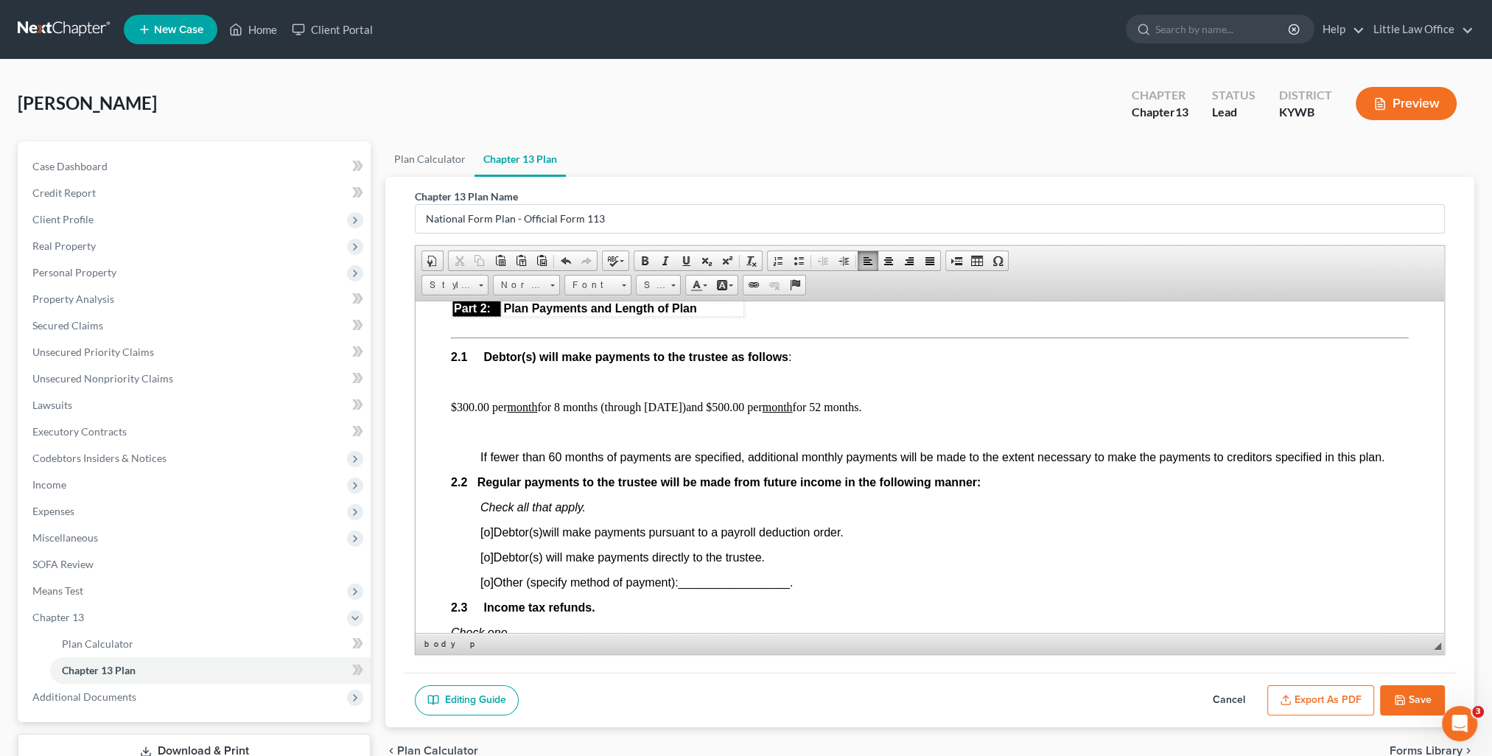
click at [892, 413] on p "$300.00 per month for 8 months (through June 2023) and $500.00 per month for 52…" at bounding box center [930, 406] width 958 height 13
click at [483, 588] on span "[o]" at bounding box center [486, 582] width 13 height 13
click at [704, 588] on span "_________________" at bounding box center [733, 582] width 111 height 13
click at [677, 258] on link "Underline" at bounding box center [686, 260] width 21 height 19
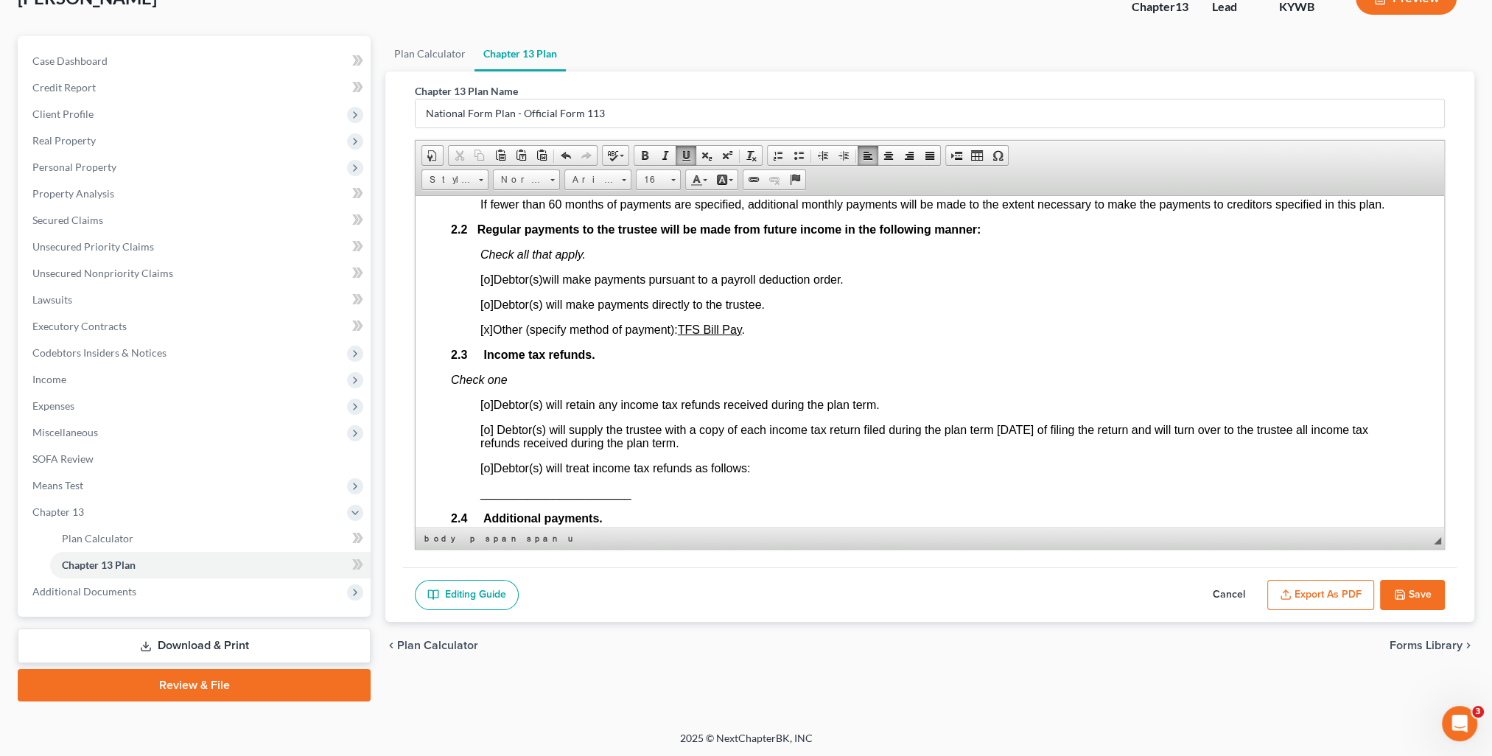
scroll to position [1032, 0]
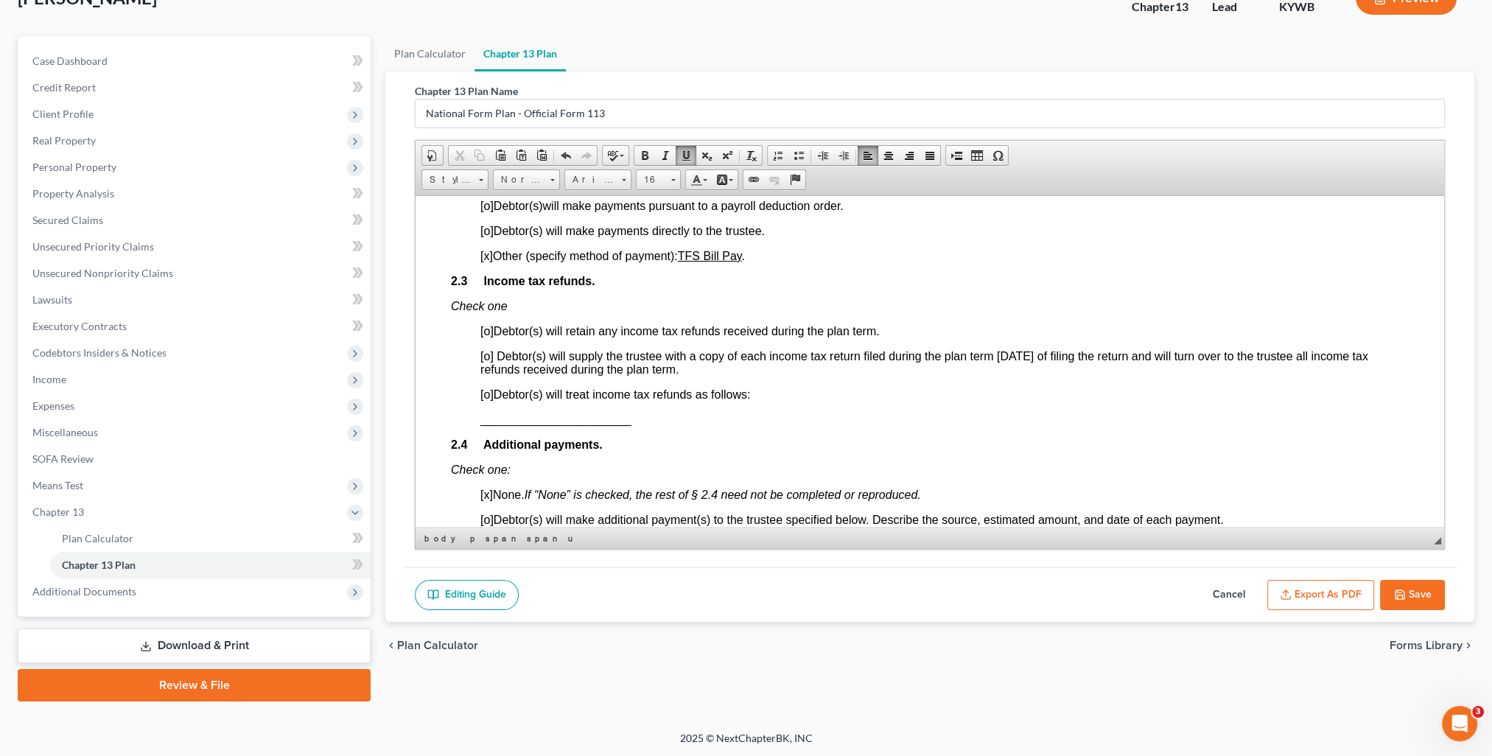
click at [486, 362] on span "[o]" at bounding box center [486, 355] width 13 height 13
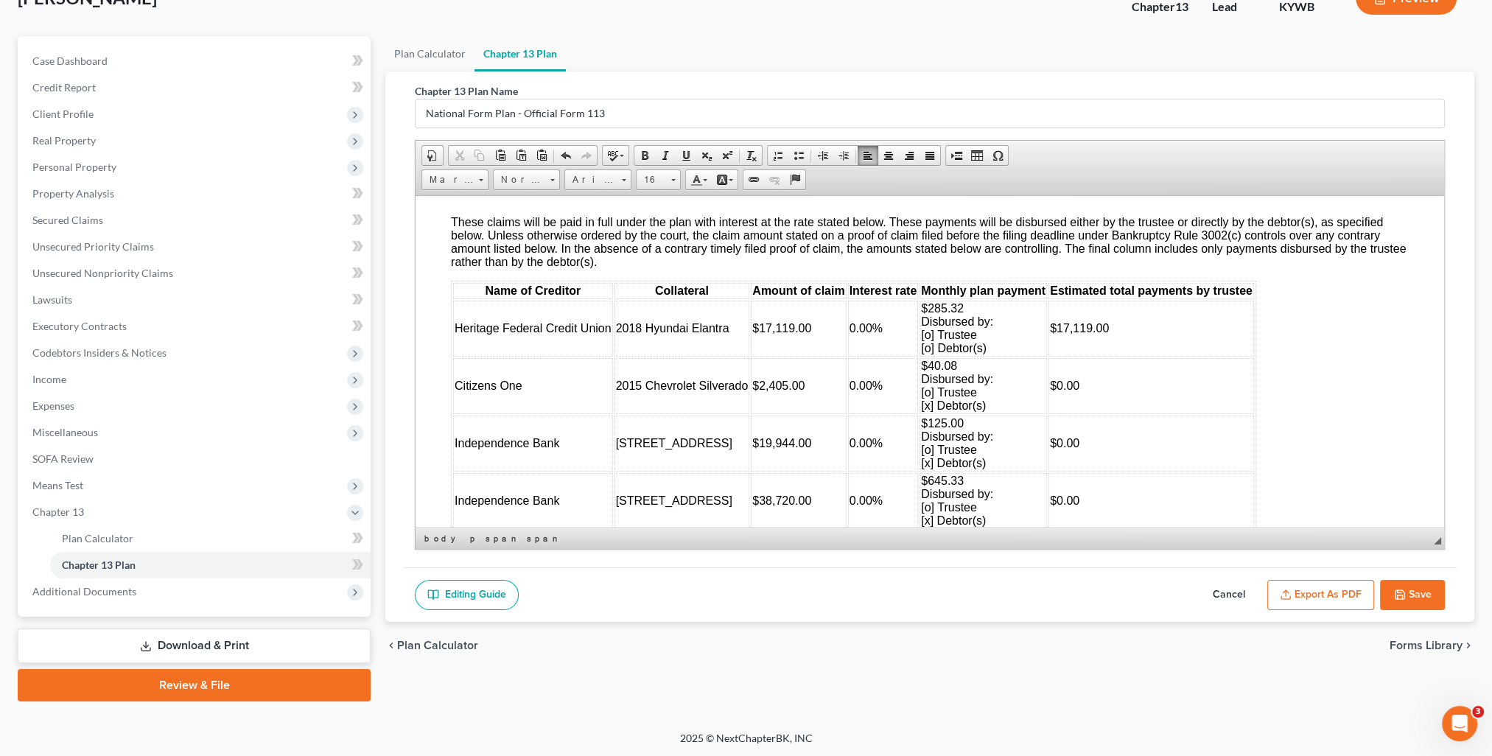
scroll to position [2137, 0]
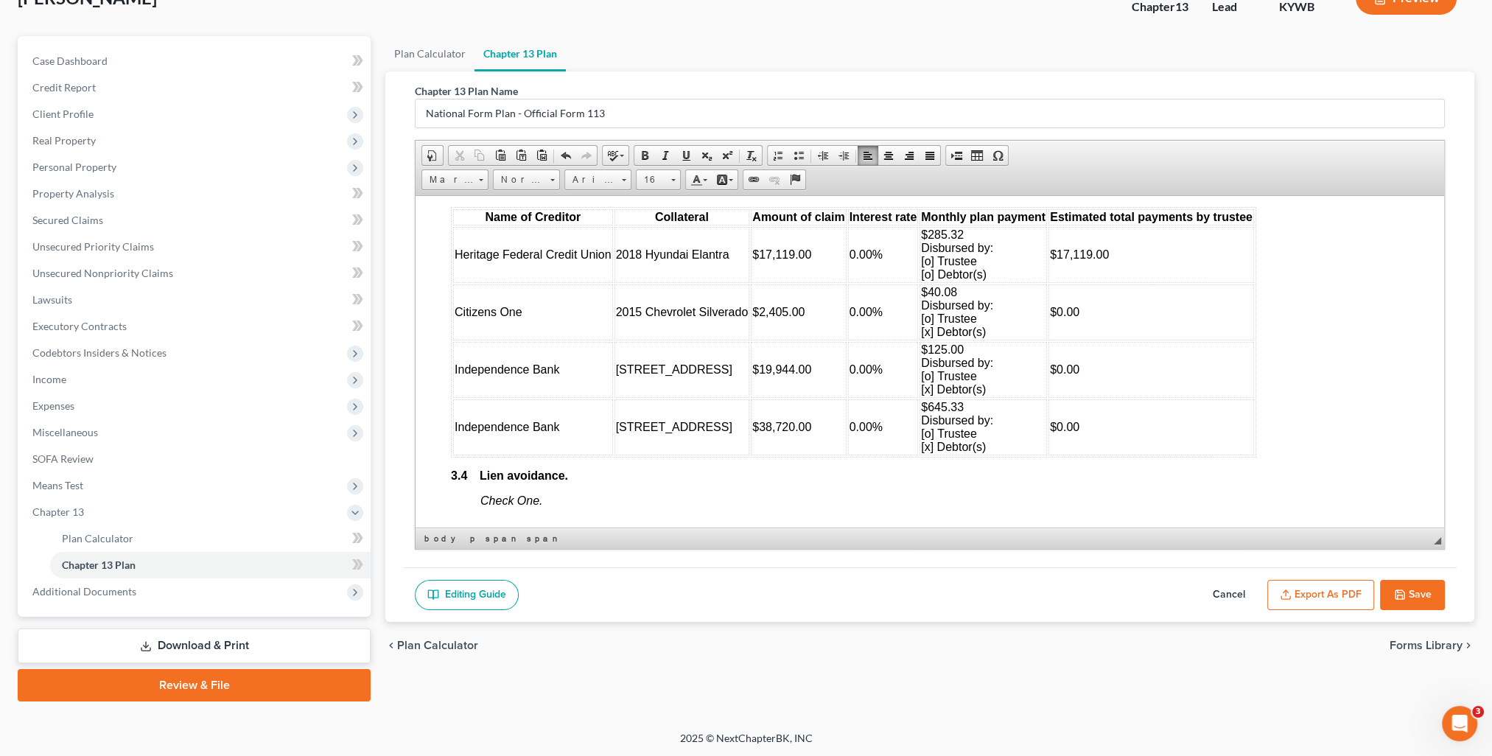
click at [923, 280] on span "$285.32 Disbursed by: [o] Trustee [o] Debtor(s)" at bounding box center [957, 254] width 72 height 52
click at [1242, 592] on button "Cancel" at bounding box center [1229, 595] width 65 height 31
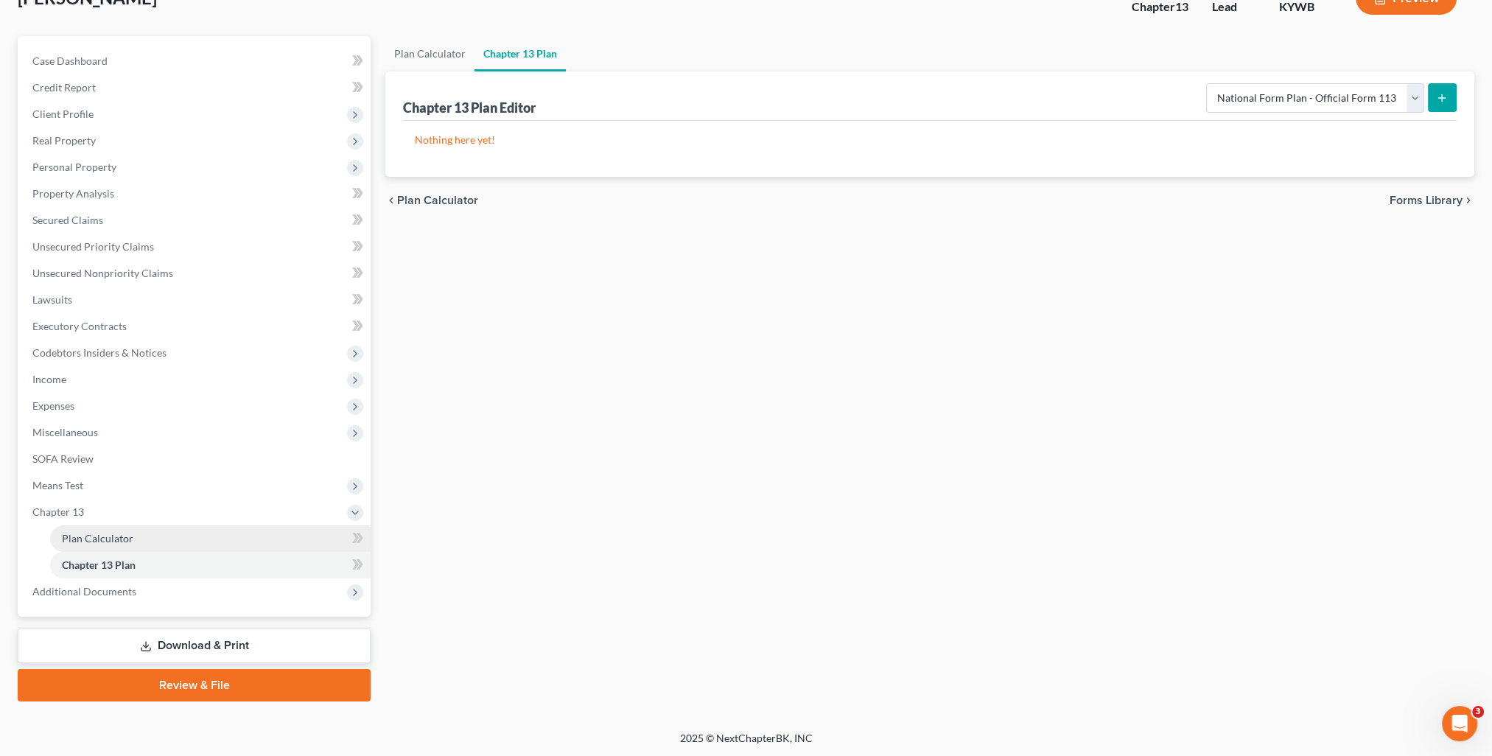
click at [105, 535] on span "Plan Calculator" at bounding box center [97, 538] width 71 height 13
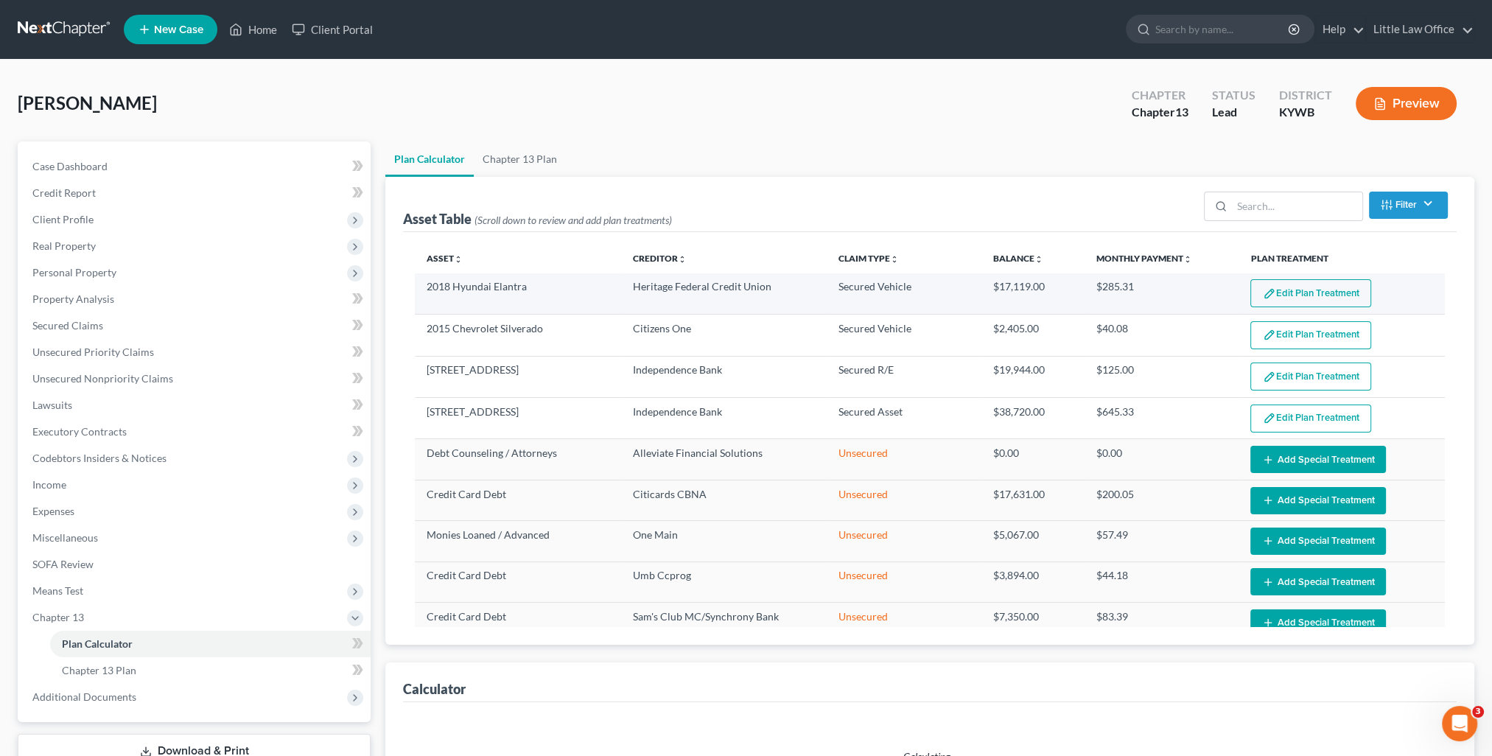
click at [1317, 282] on button "Edit Plan Treatment" at bounding box center [1311, 293] width 121 height 28
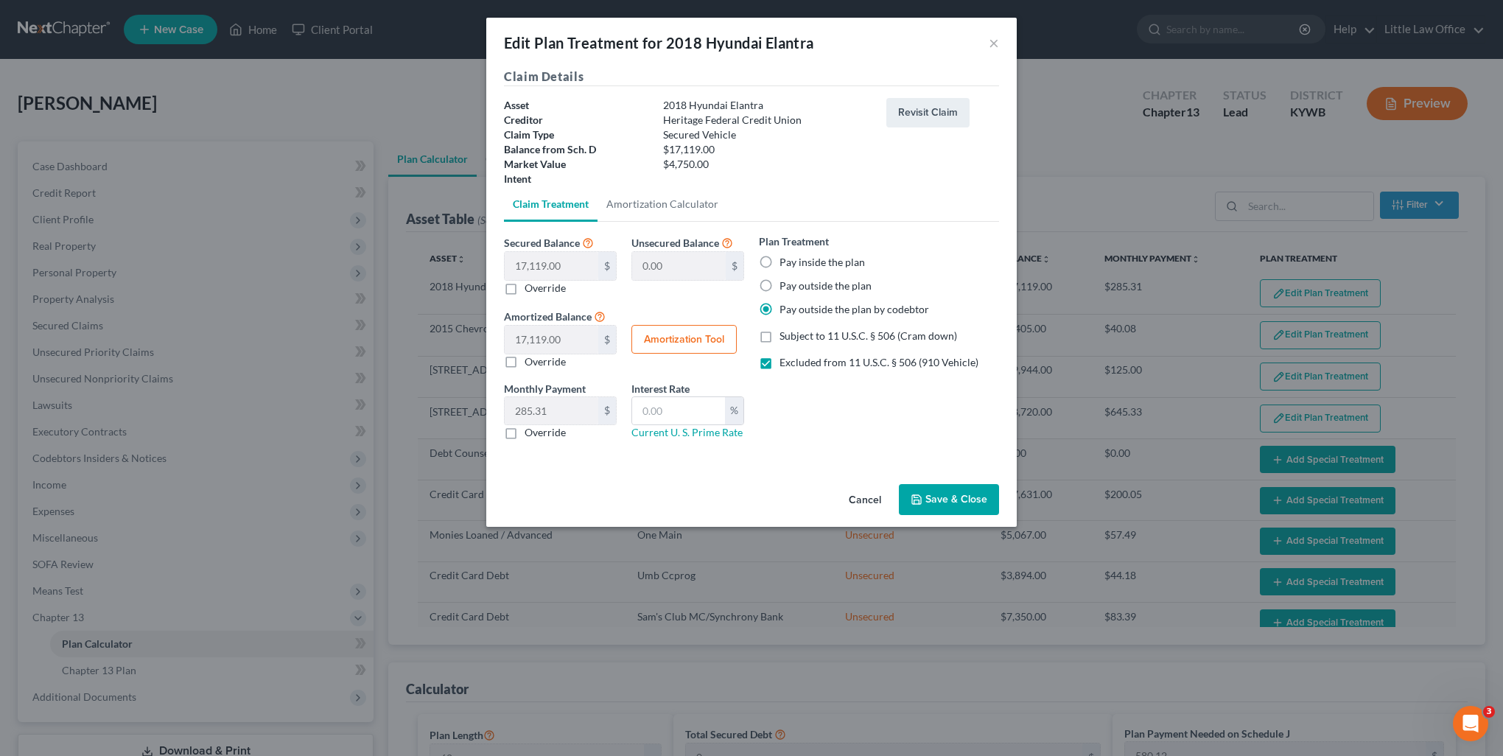
click at [780, 366] on label "Excluded from 11 U.S.C. § 506 (910 Vehicle)" at bounding box center [879, 362] width 199 height 15
click at [786, 365] on input "Excluded from 11 U.S.C. § 506 (910 Vehicle)" at bounding box center [791, 360] width 10 height 10
click at [780, 287] on label "Pay outside the plan" at bounding box center [826, 286] width 92 height 15
click at [786, 287] on input "Pay outside the plan" at bounding box center [791, 284] width 10 height 10
click at [780, 358] on label "Excluded from 11 U.S.C. § 506 (910 Vehicle)" at bounding box center [879, 362] width 199 height 15
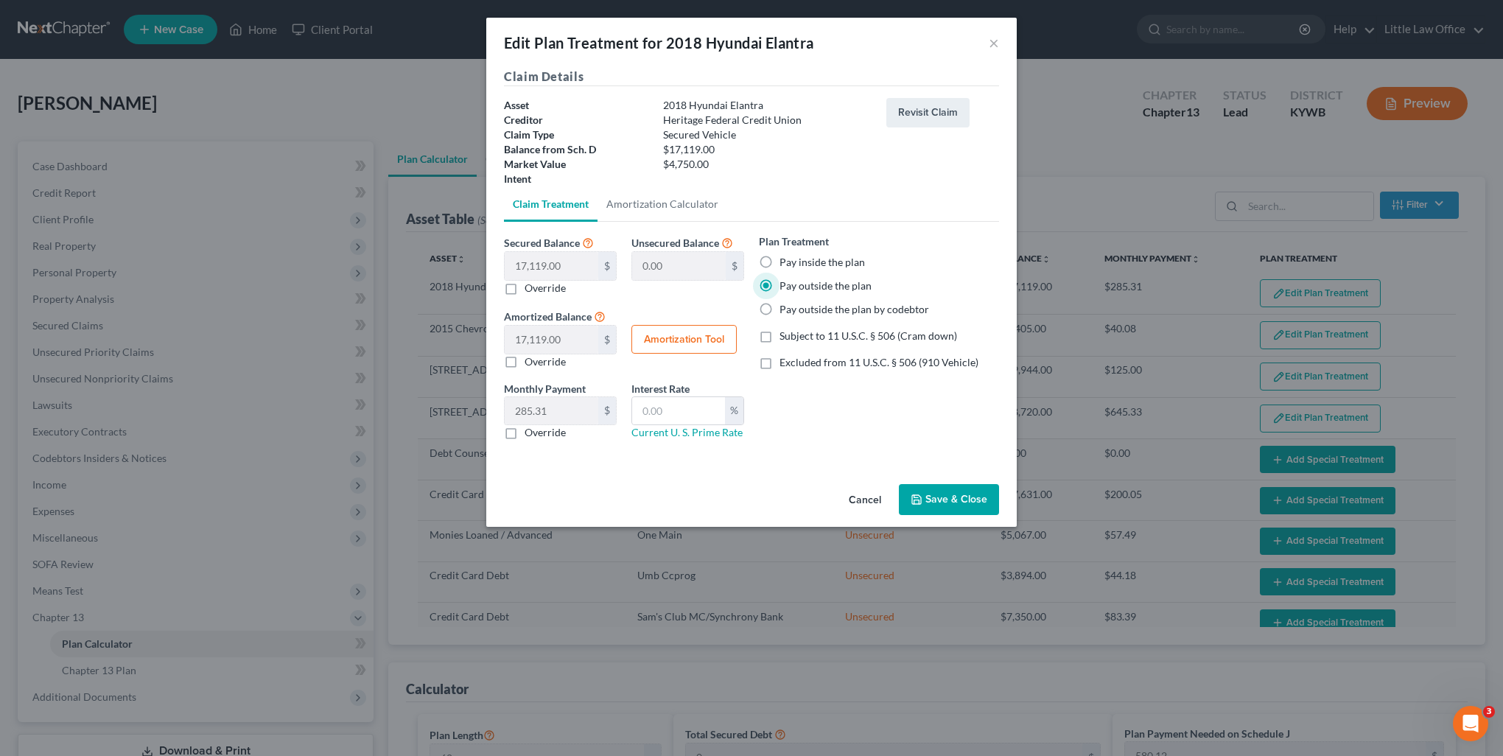
click at [786, 358] on input "Excluded from 11 U.S.C. § 506 (910 Vehicle)" at bounding box center [791, 360] width 10 height 10
click at [958, 496] on button "Save & Close" at bounding box center [949, 499] width 100 height 31
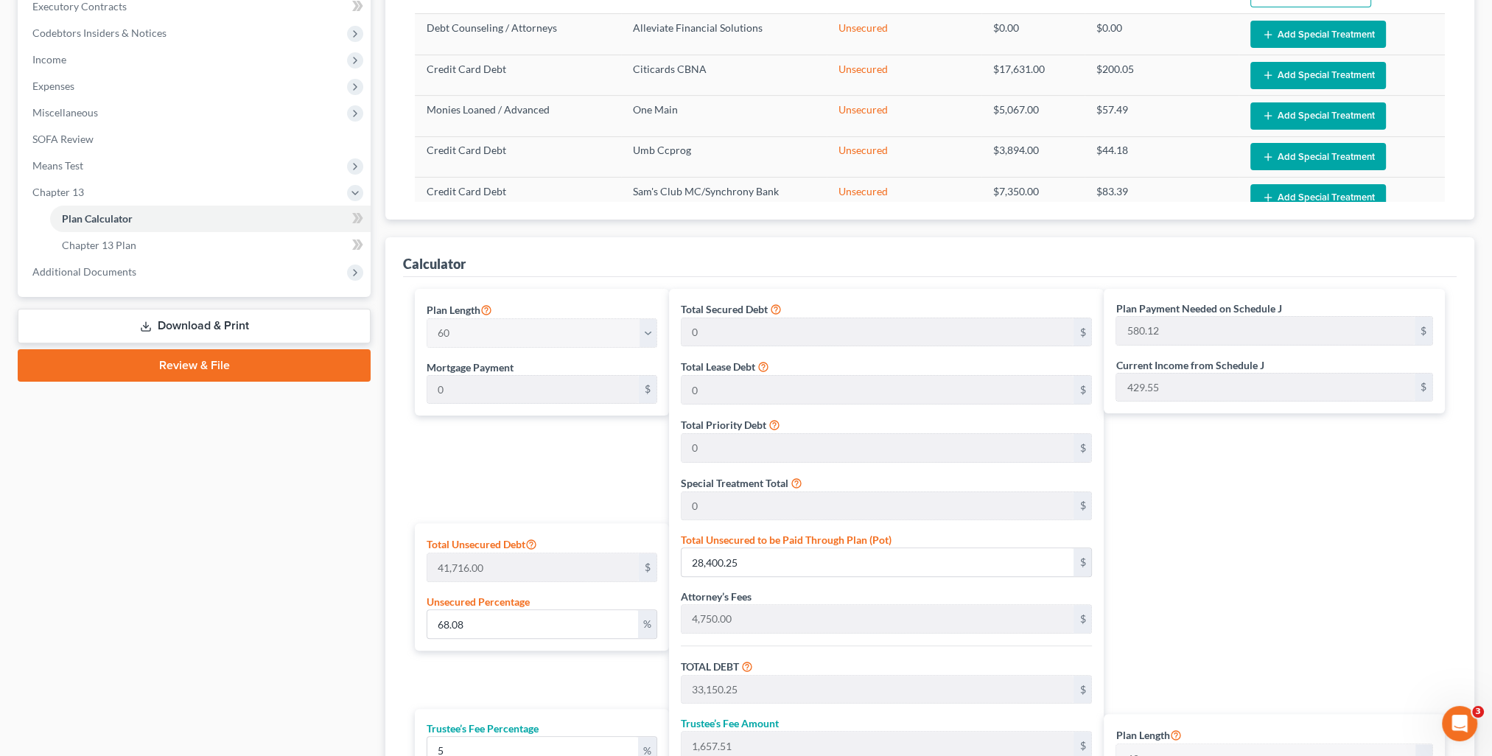
scroll to position [646, 0]
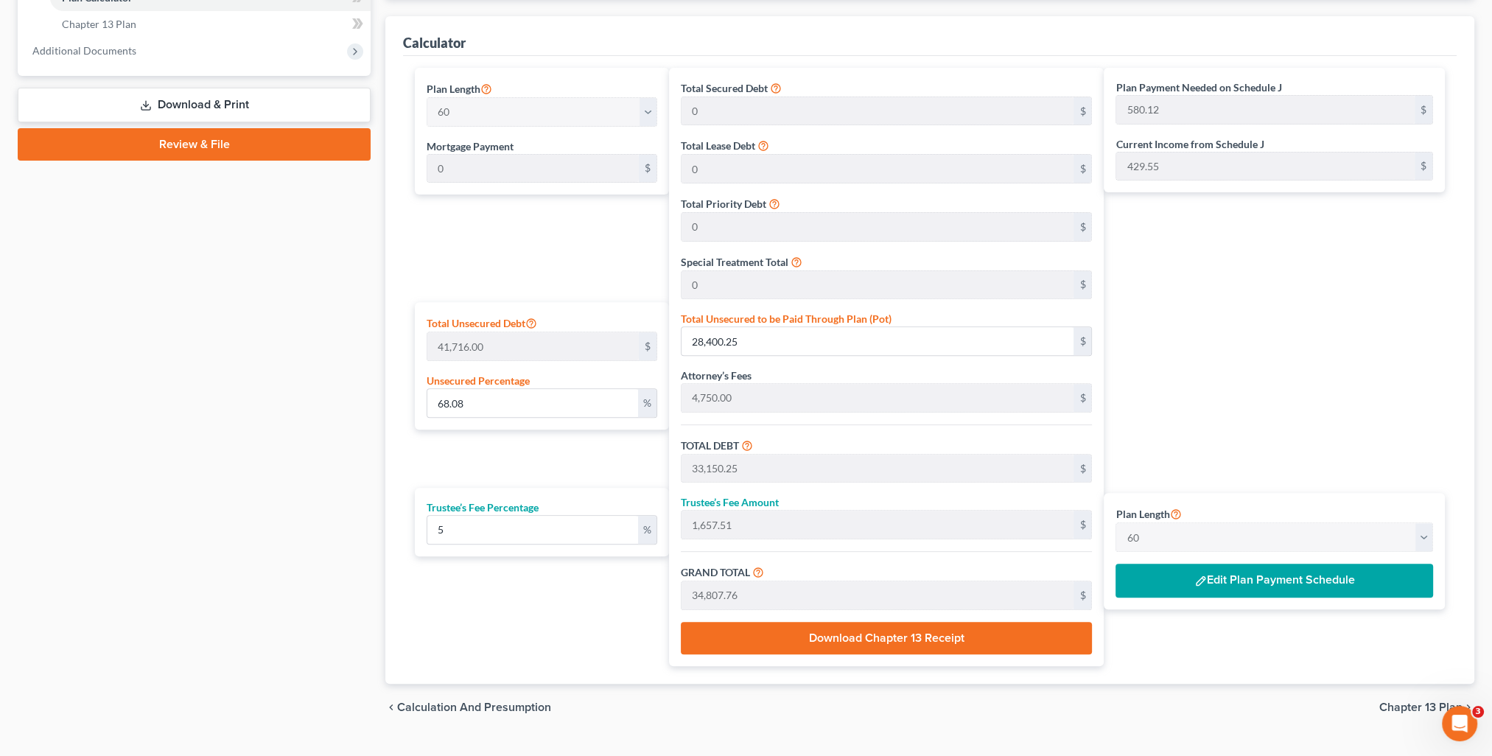
click at [1245, 585] on button "Edit Plan Payment Schedule" at bounding box center [1275, 581] width 318 height 34
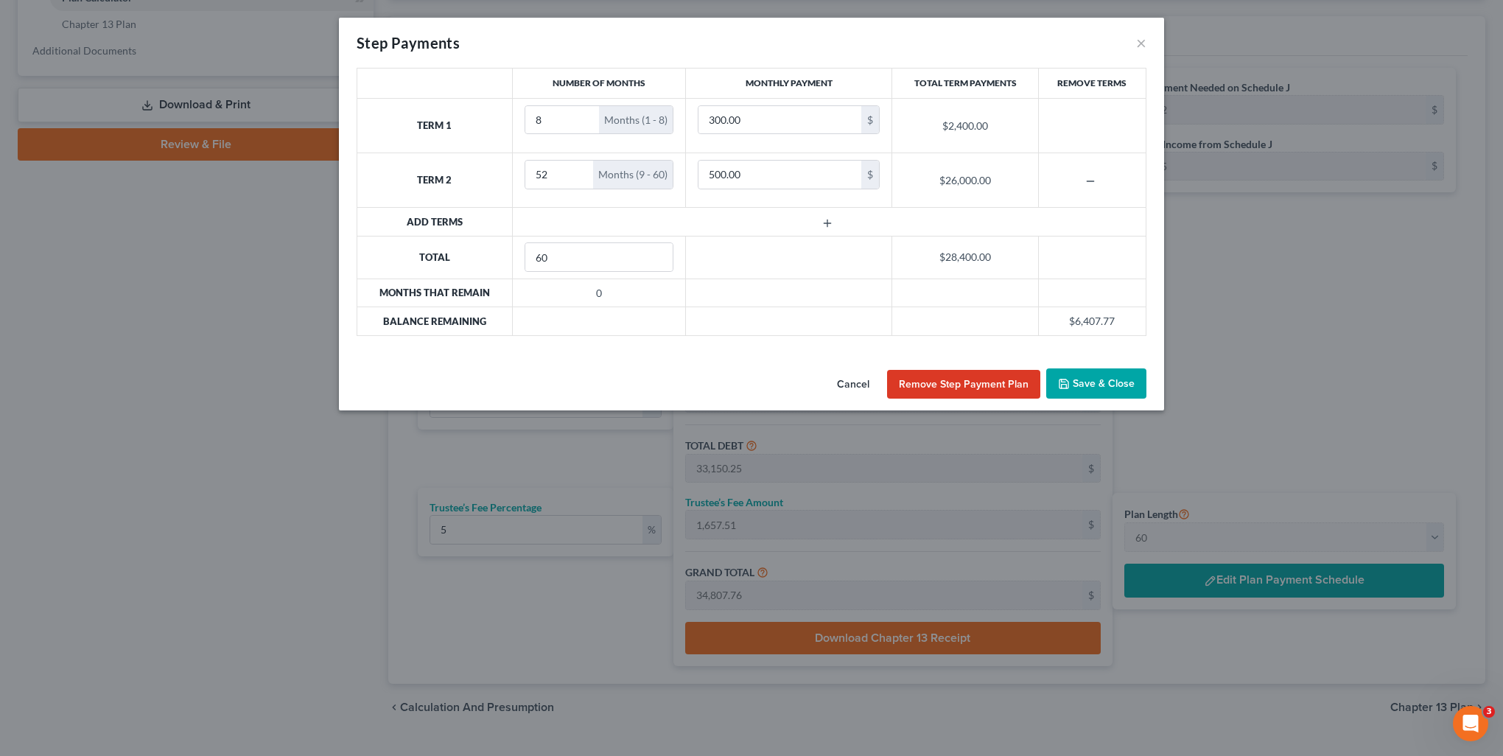
click at [1096, 392] on button "Save & Close" at bounding box center [1096, 383] width 100 height 31
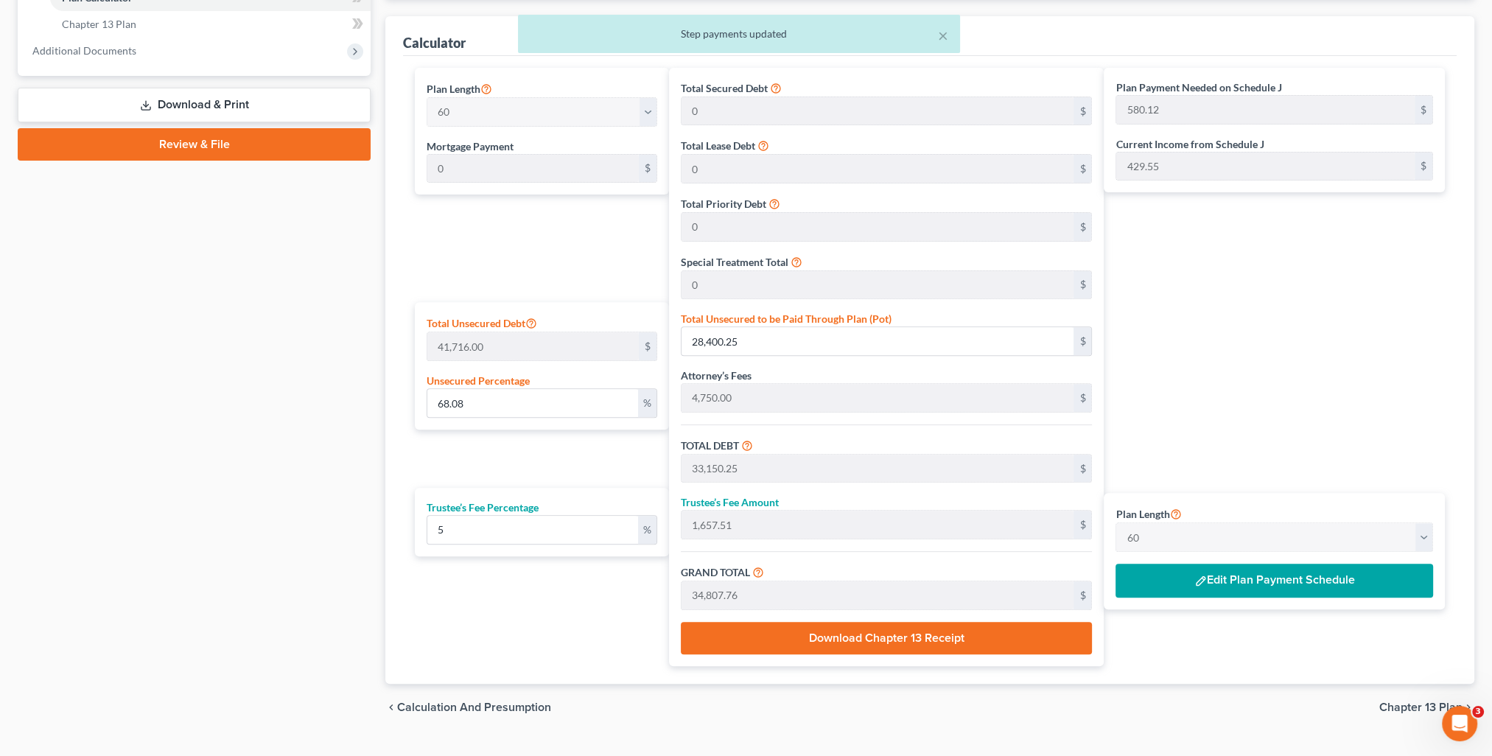
scroll to position [573, 0]
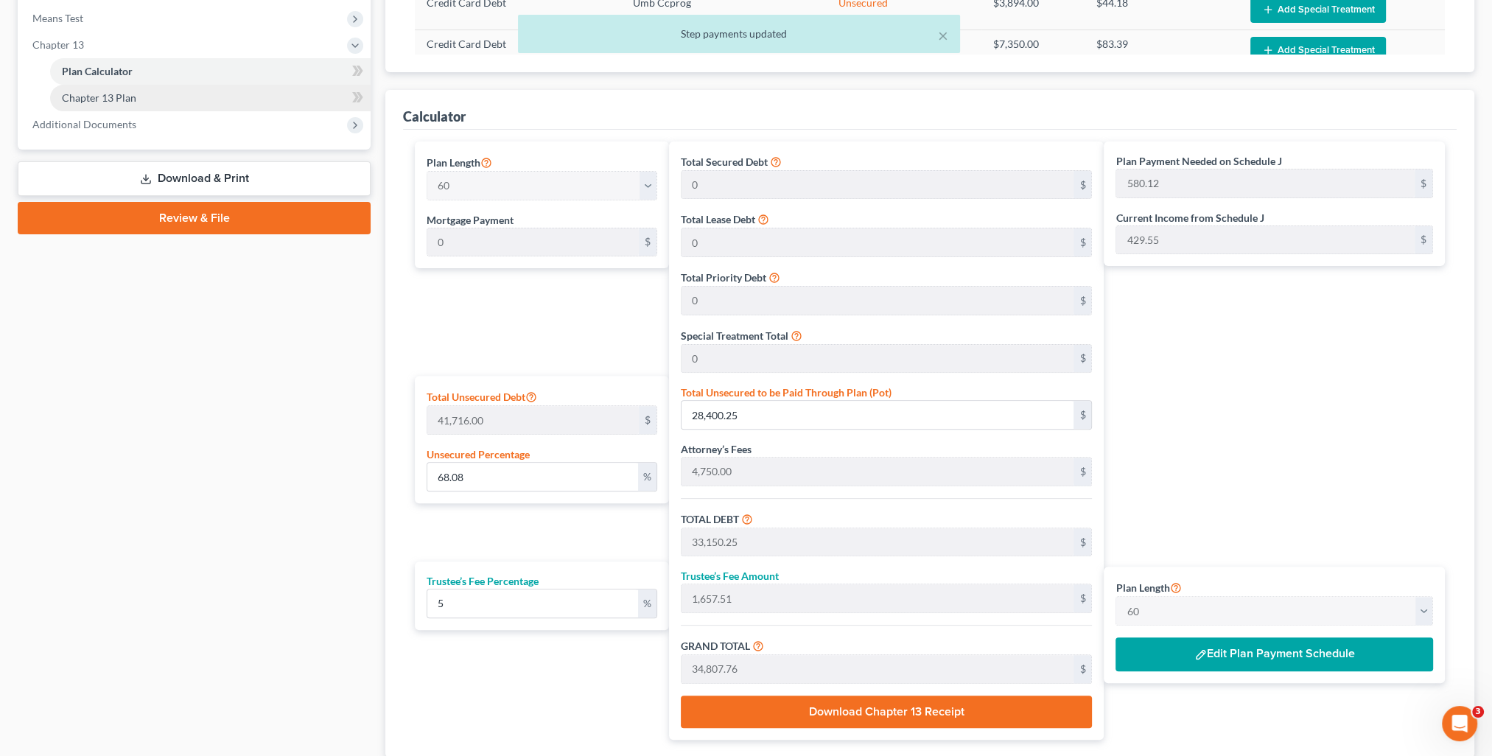
click at [92, 99] on span "Chapter 13 Plan" at bounding box center [99, 97] width 74 height 13
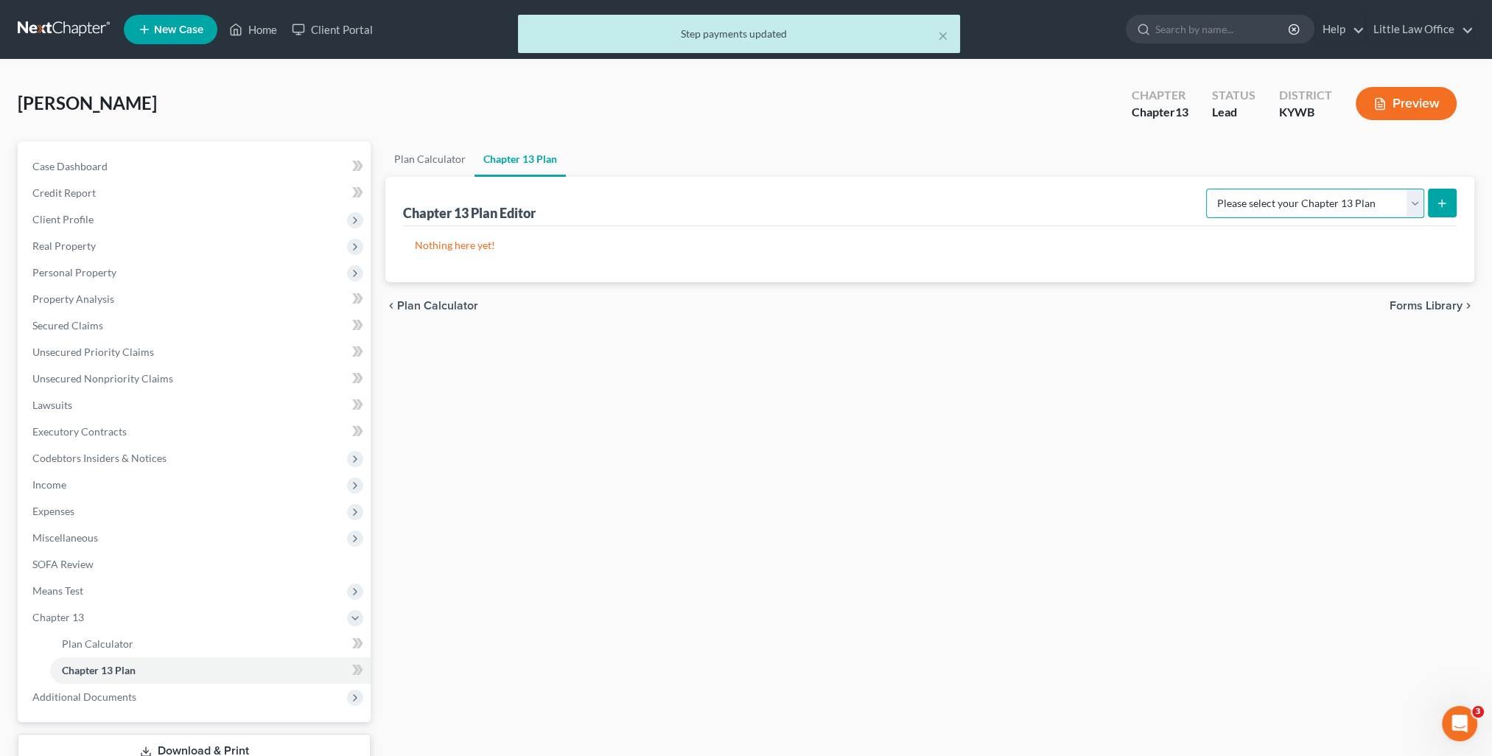
click at [1346, 205] on select "Please select your Chapter 13 Plan National Form Plan - Official Form 113" at bounding box center [1315, 203] width 218 height 29
click at [1211, 189] on select "Please select your Chapter 13 Plan National Form Plan - Official Form 113" at bounding box center [1315, 203] width 218 height 29
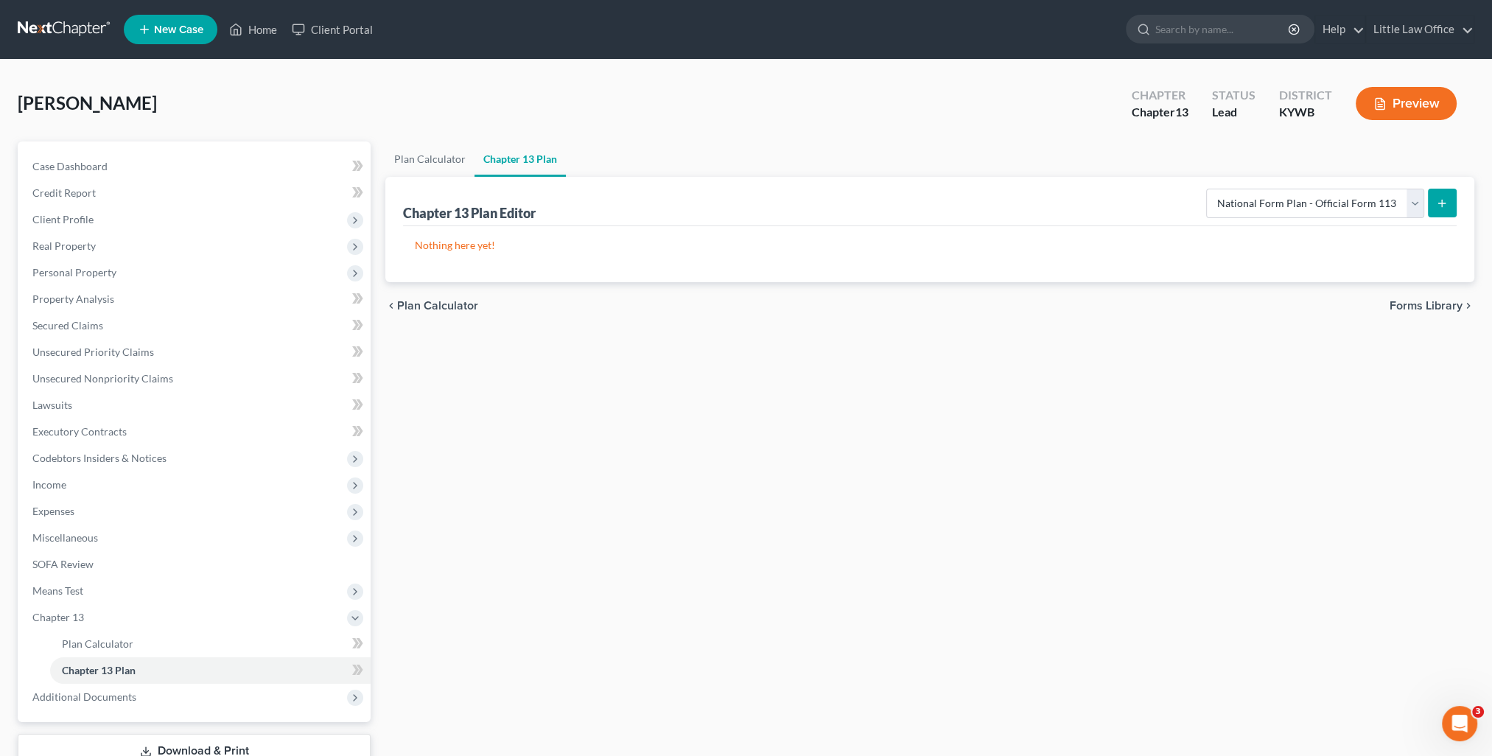
click at [1438, 208] on icon "submit" at bounding box center [1442, 203] width 12 height 12
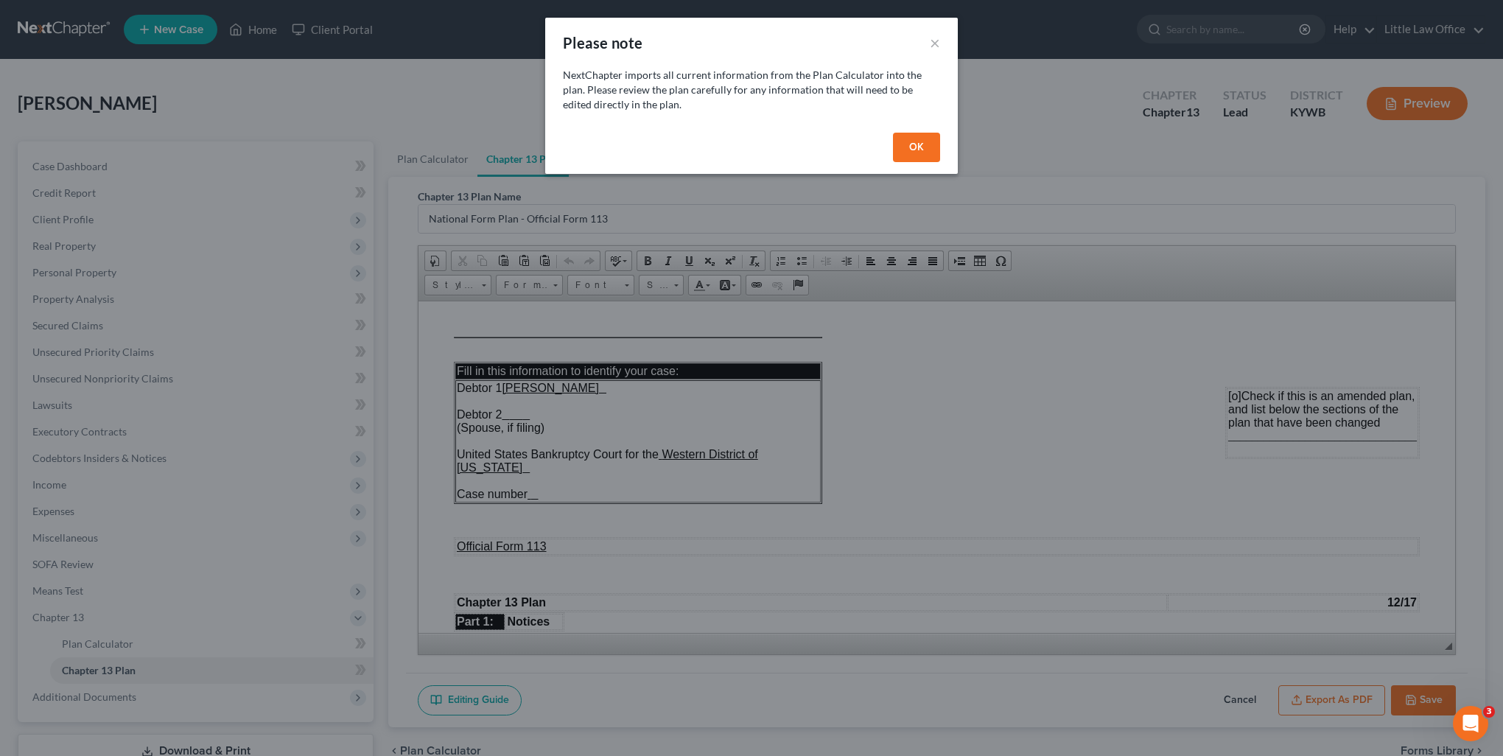
click at [914, 146] on button "OK" at bounding box center [916, 147] width 47 height 29
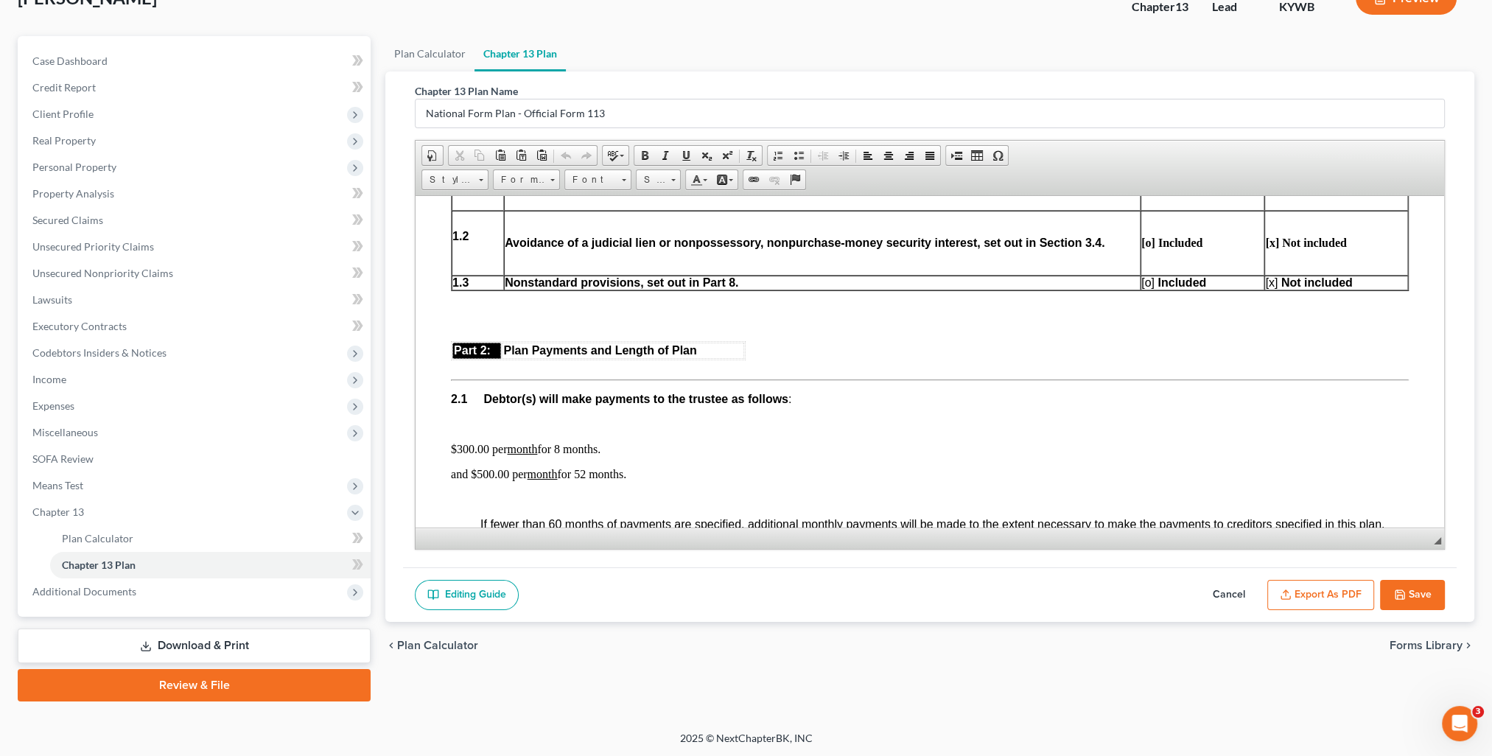
scroll to position [811, 0]
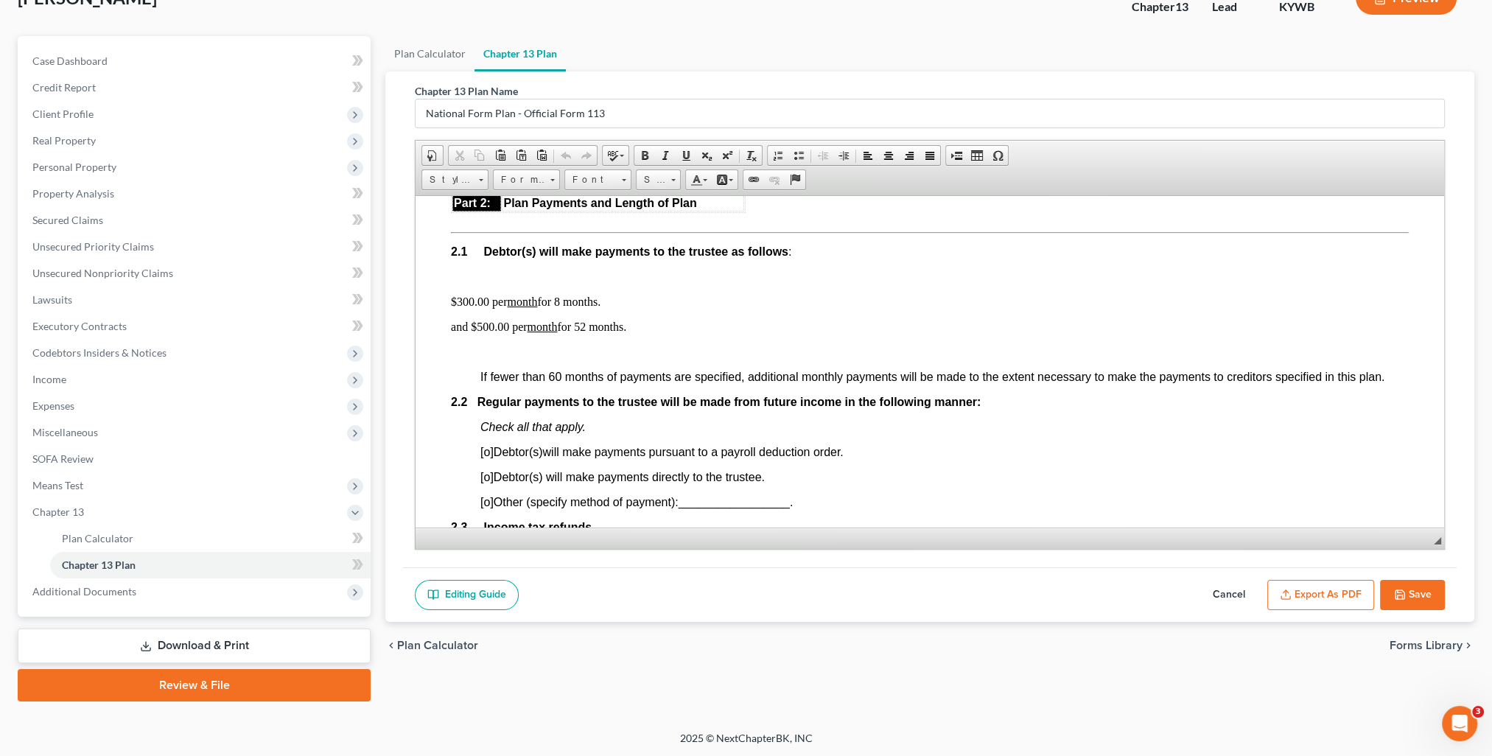
click at [607, 308] on p "$300.00 per month for 8 months." at bounding box center [930, 301] width 958 height 13
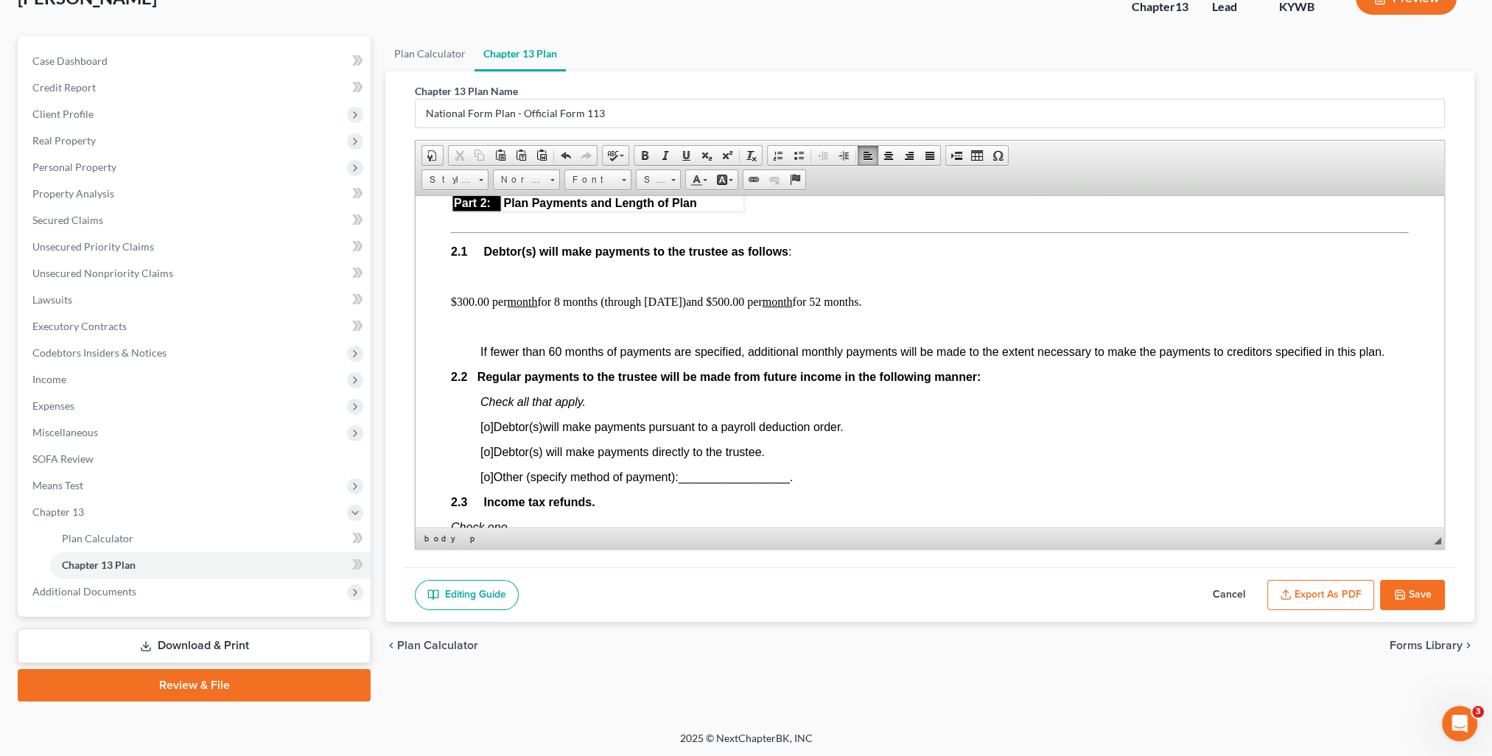
click at [757, 483] on span "_________________" at bounding box center [733, 476] width 111 height 13
click at [682, 150] on span at bounding box center [686, 156] width 12 height 12
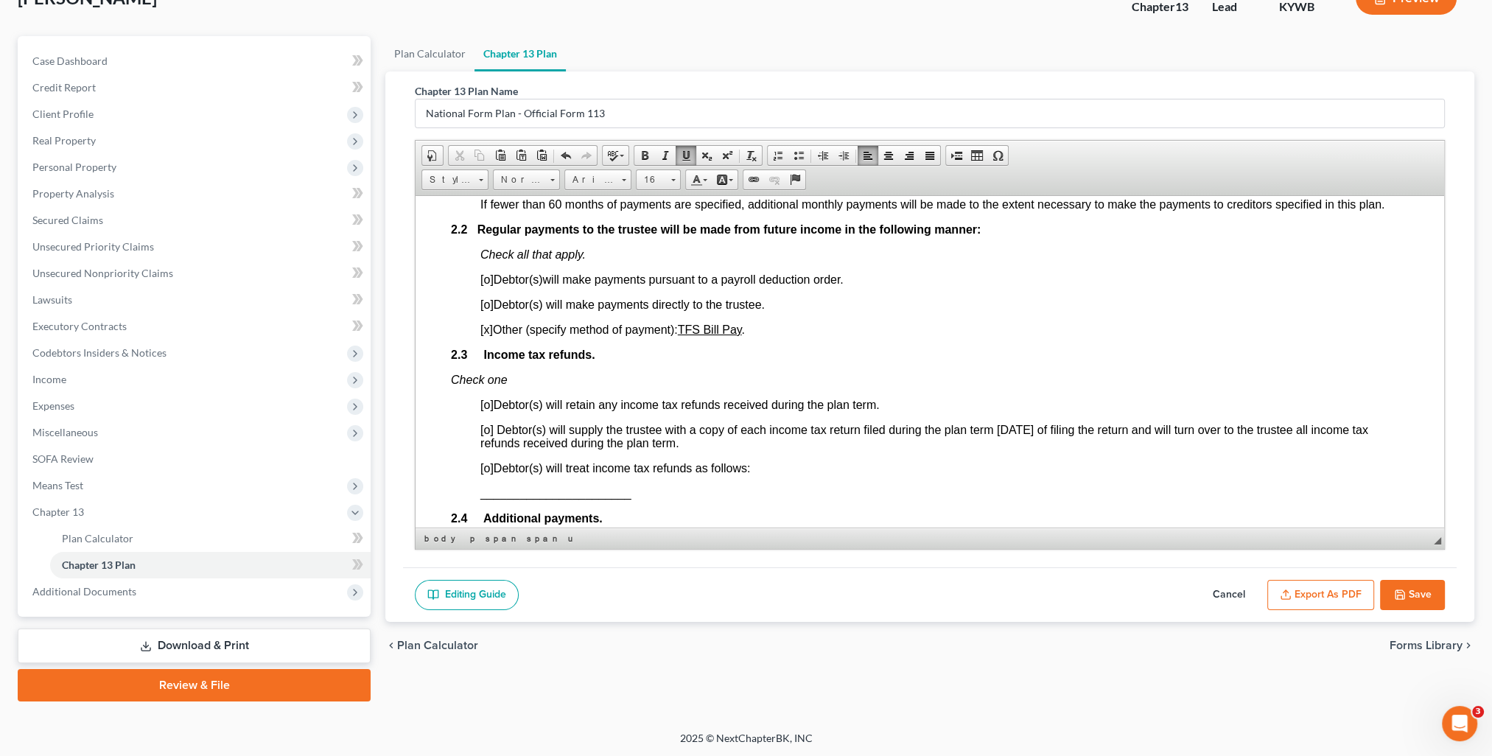
scroll to position [1032, 0]
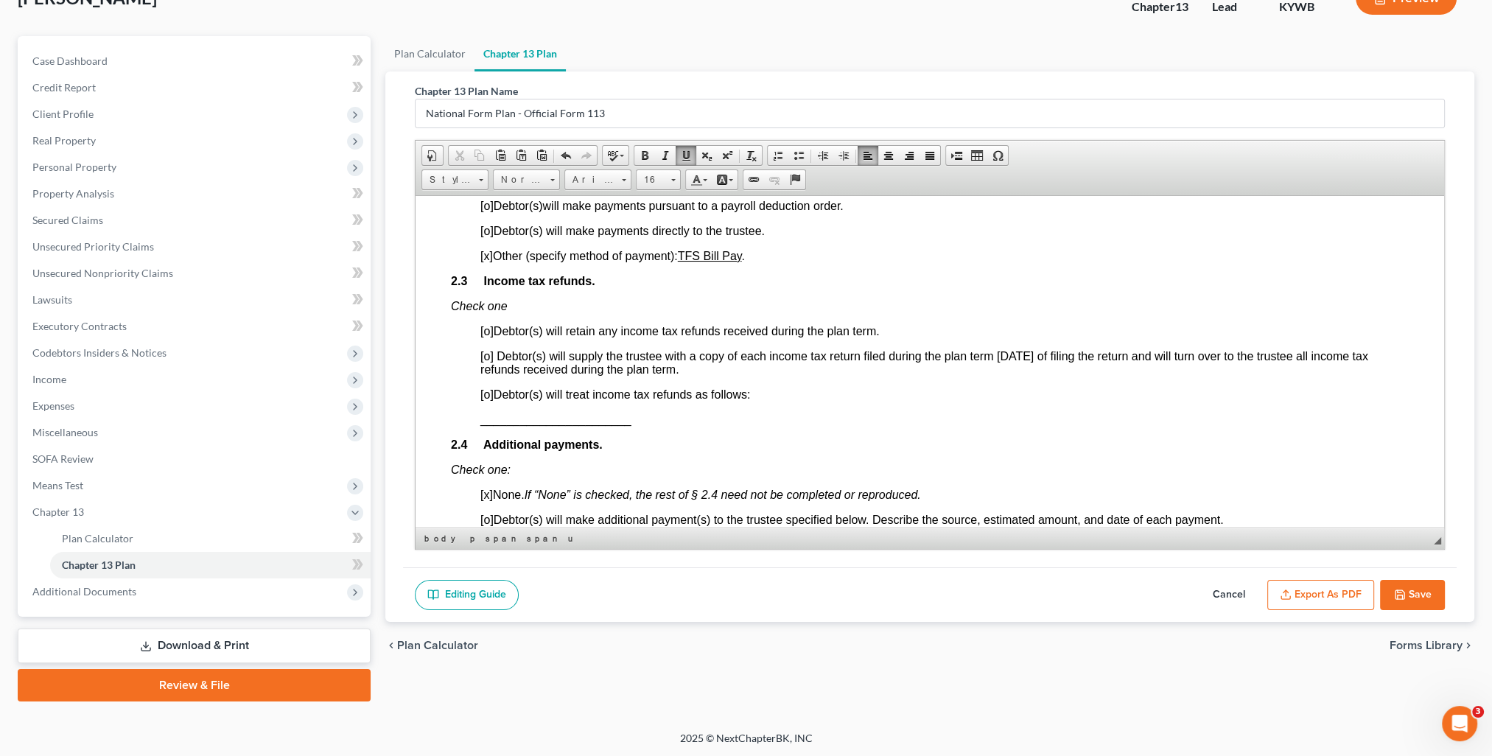
click at [483, 375] on span "Debtor(s) will supply the trustee with a copy of each income tax return filed d…" at bounding box center [924, 362] width 888 height 26
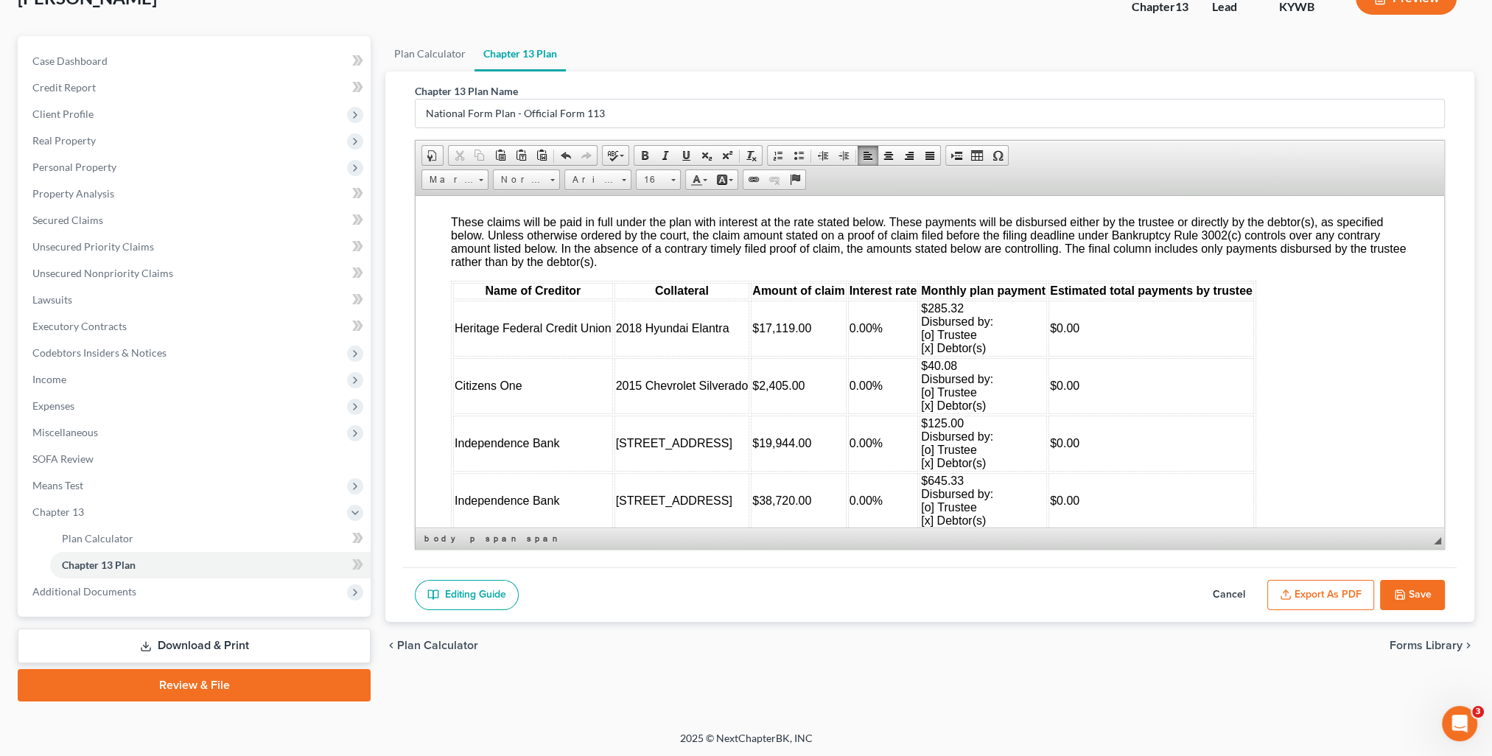
scroll to position [2137, 0]
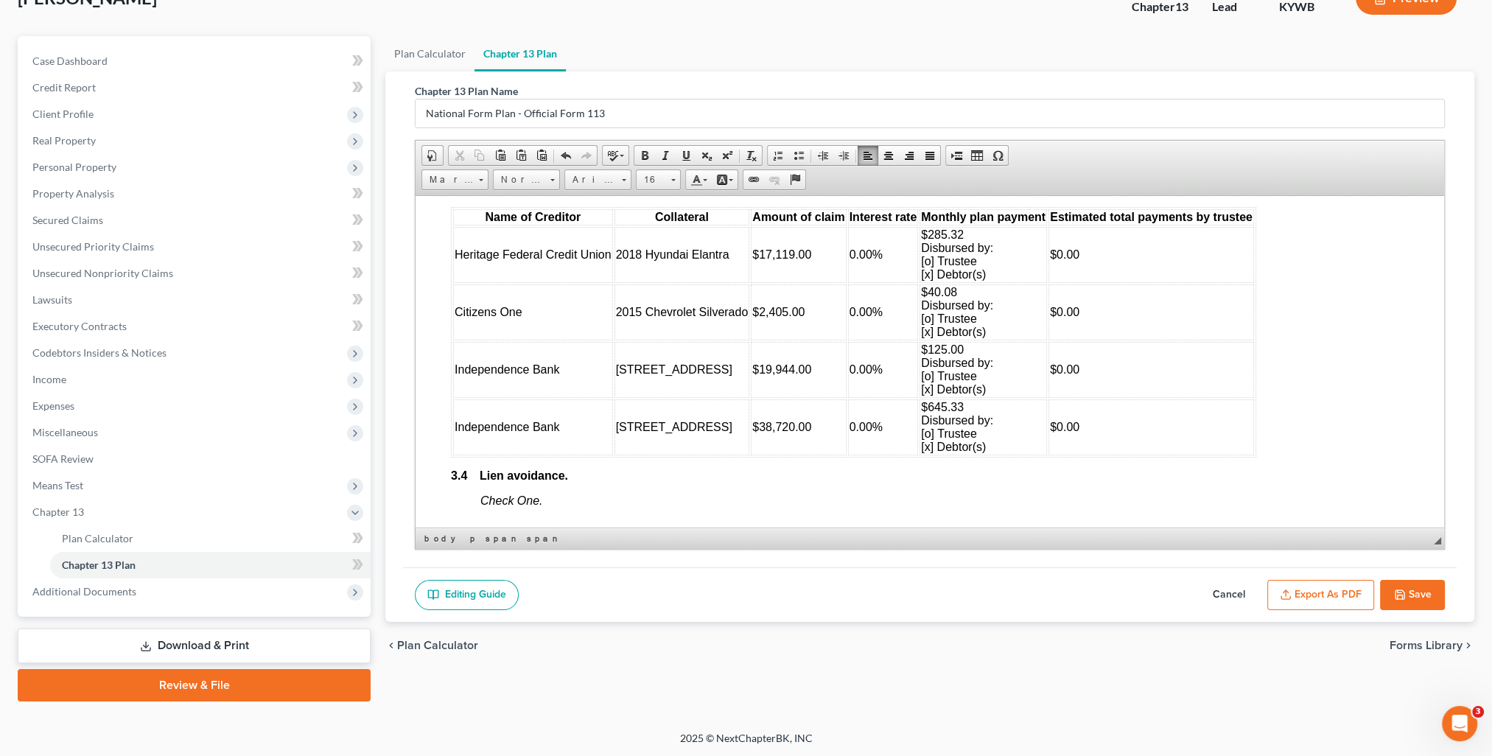
click at [937, 280] on span "$285.32 Disbursed by: [o] Trustee [x] Debtor(s)" at bounding box center [957, 254] width 72 height 52
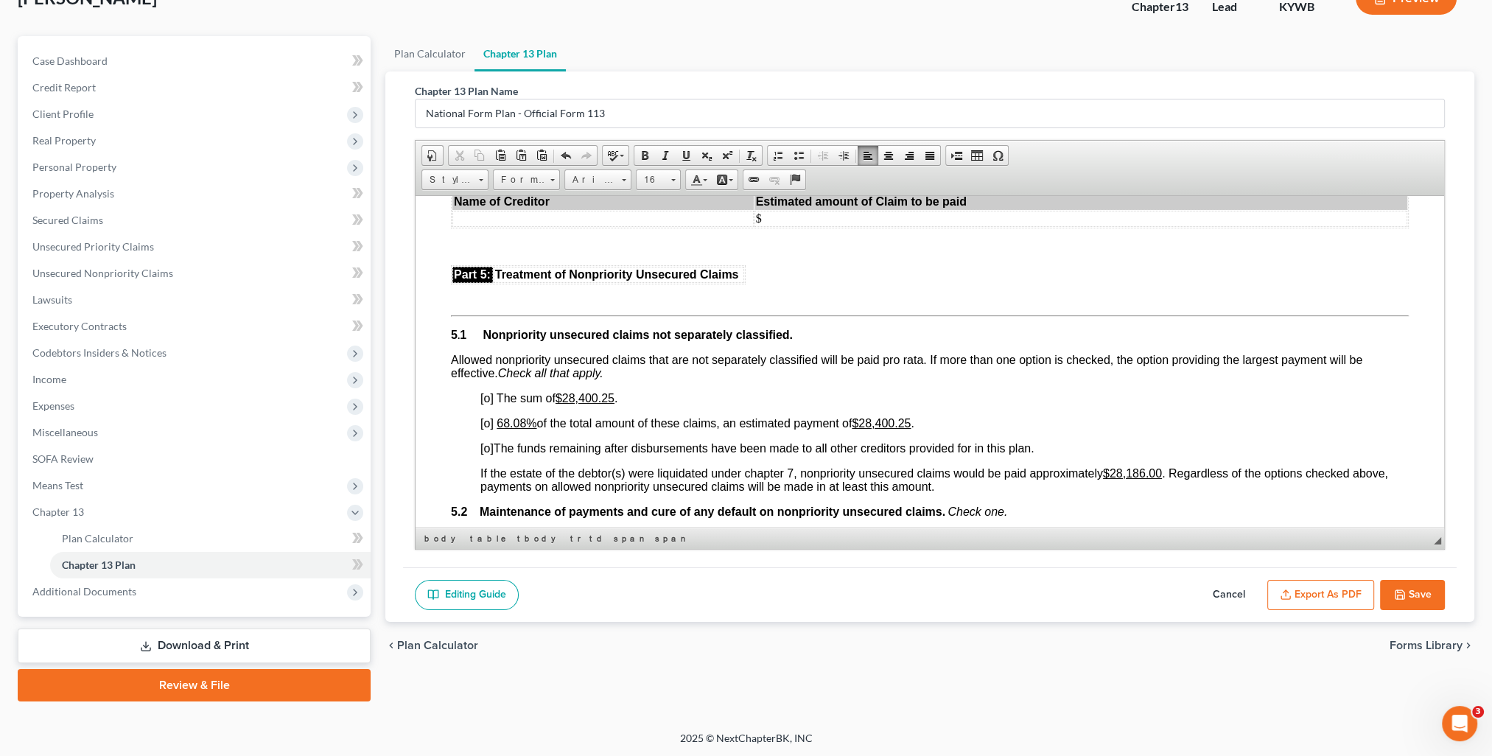
scroll to position [3242, 0]
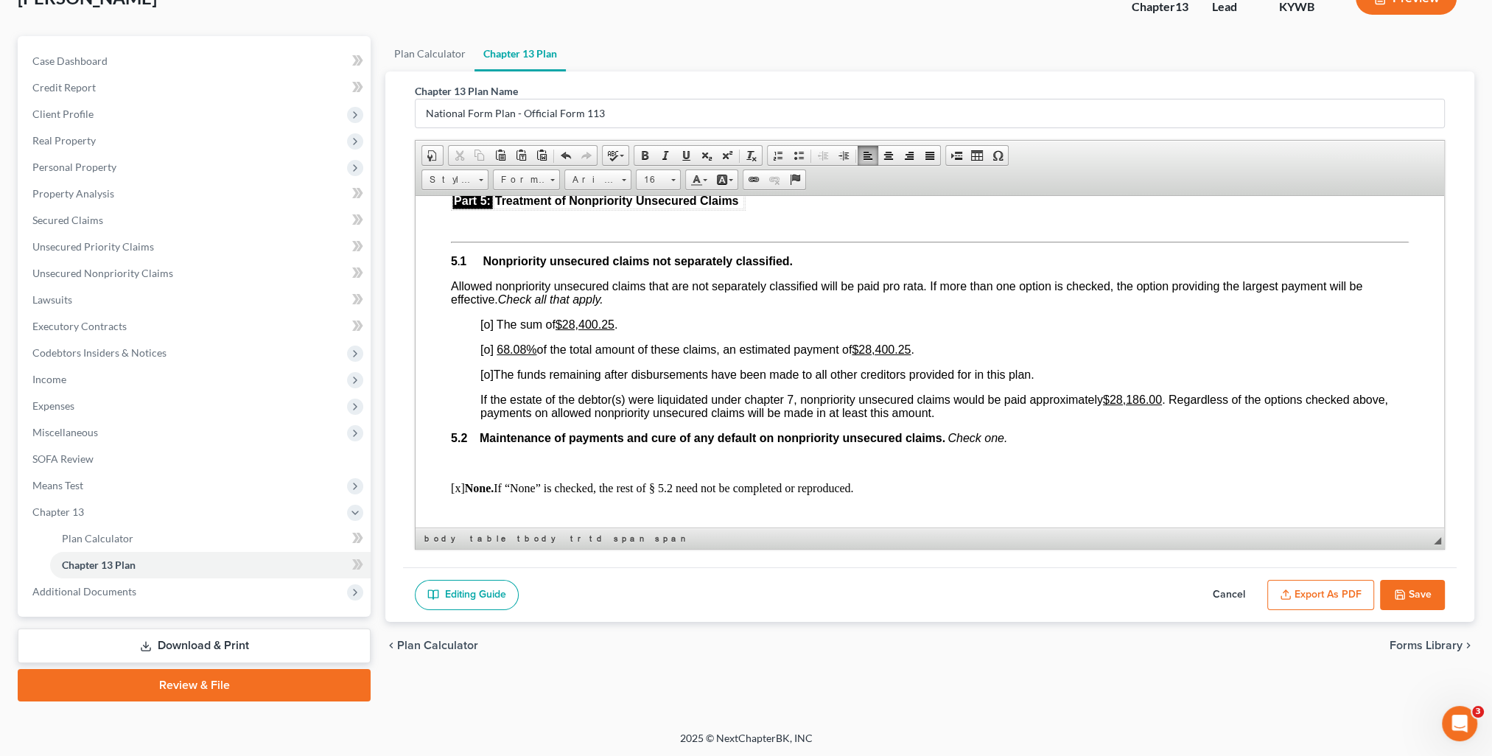
click at [485, 355] on span "[o]" at bounding box center [486, 349] width 13 height 13
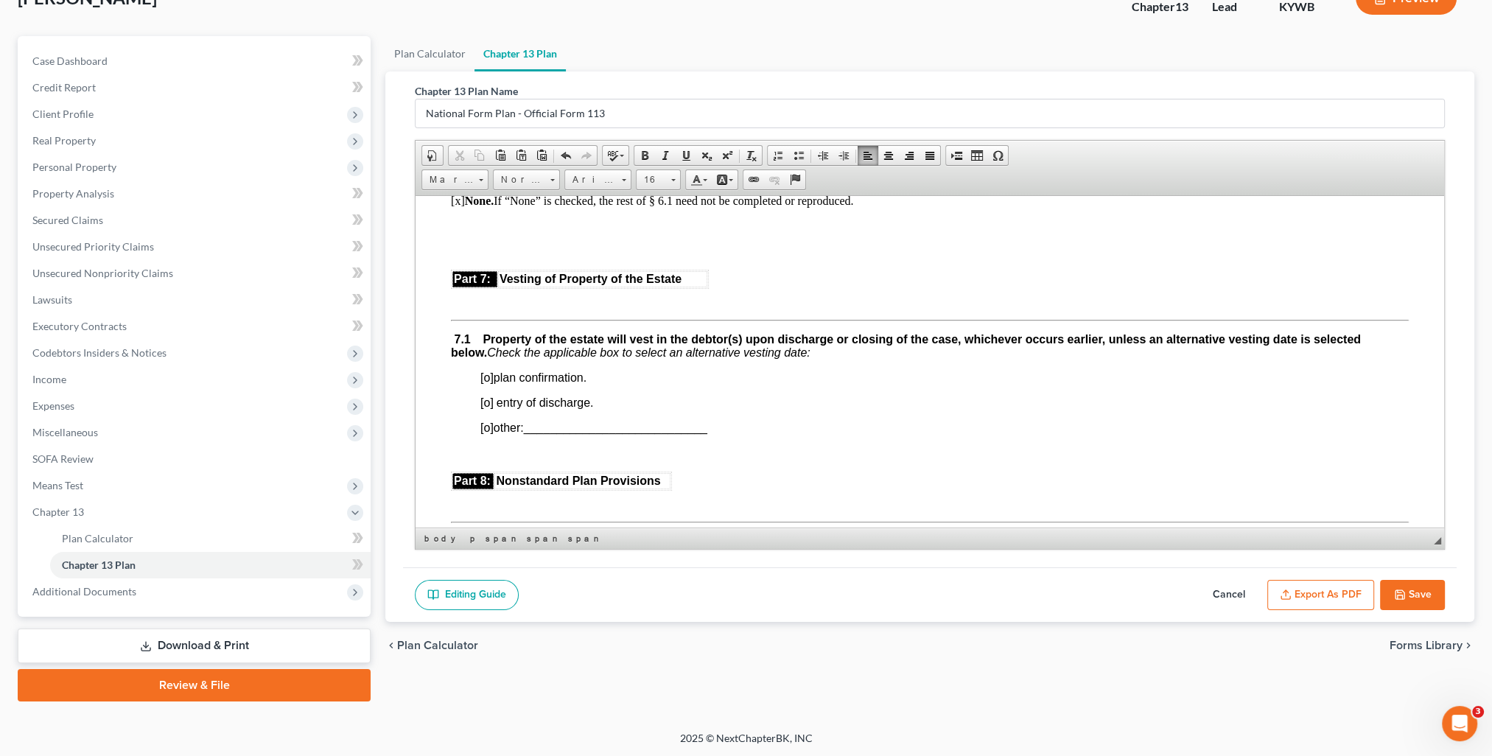
scroll to position [3906, 0]
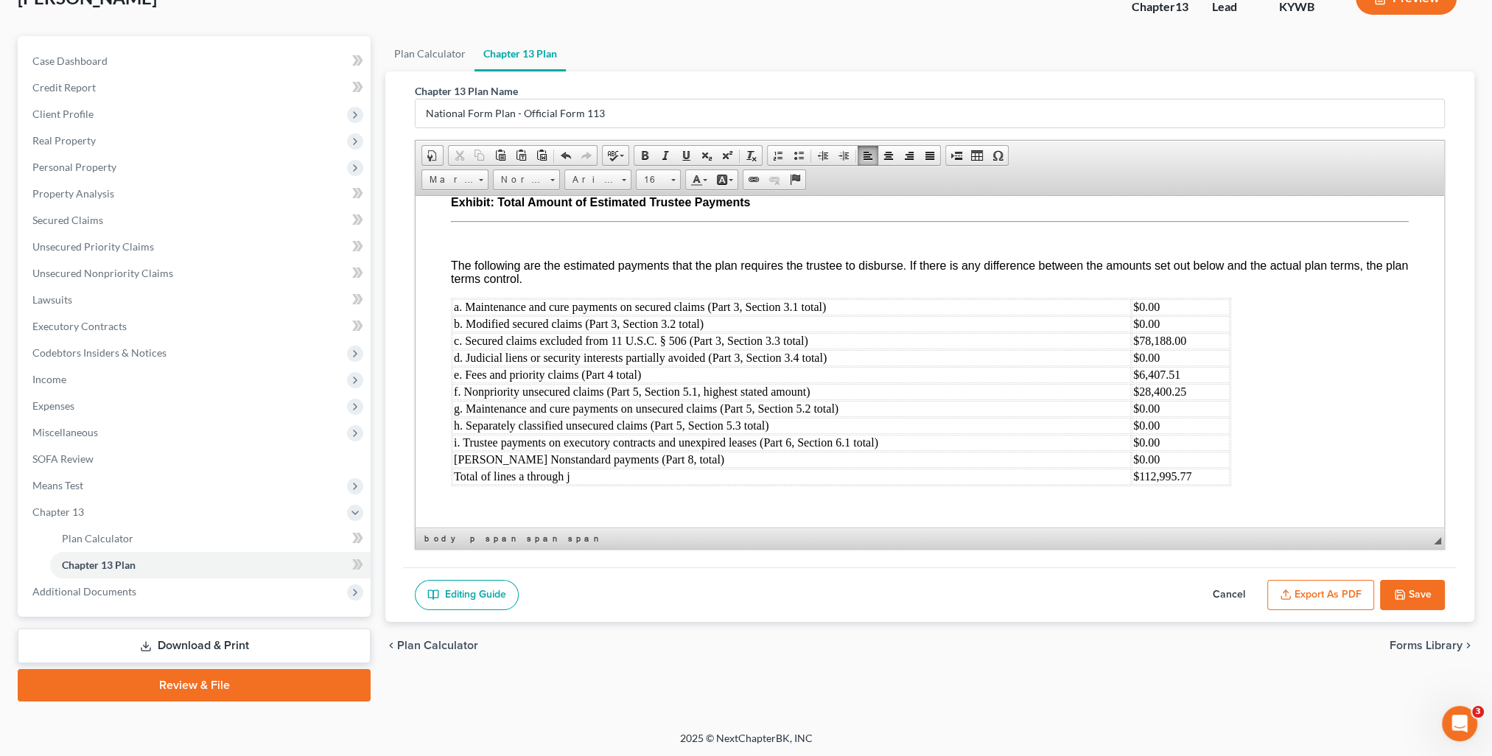
scroll to position [4856, 0]
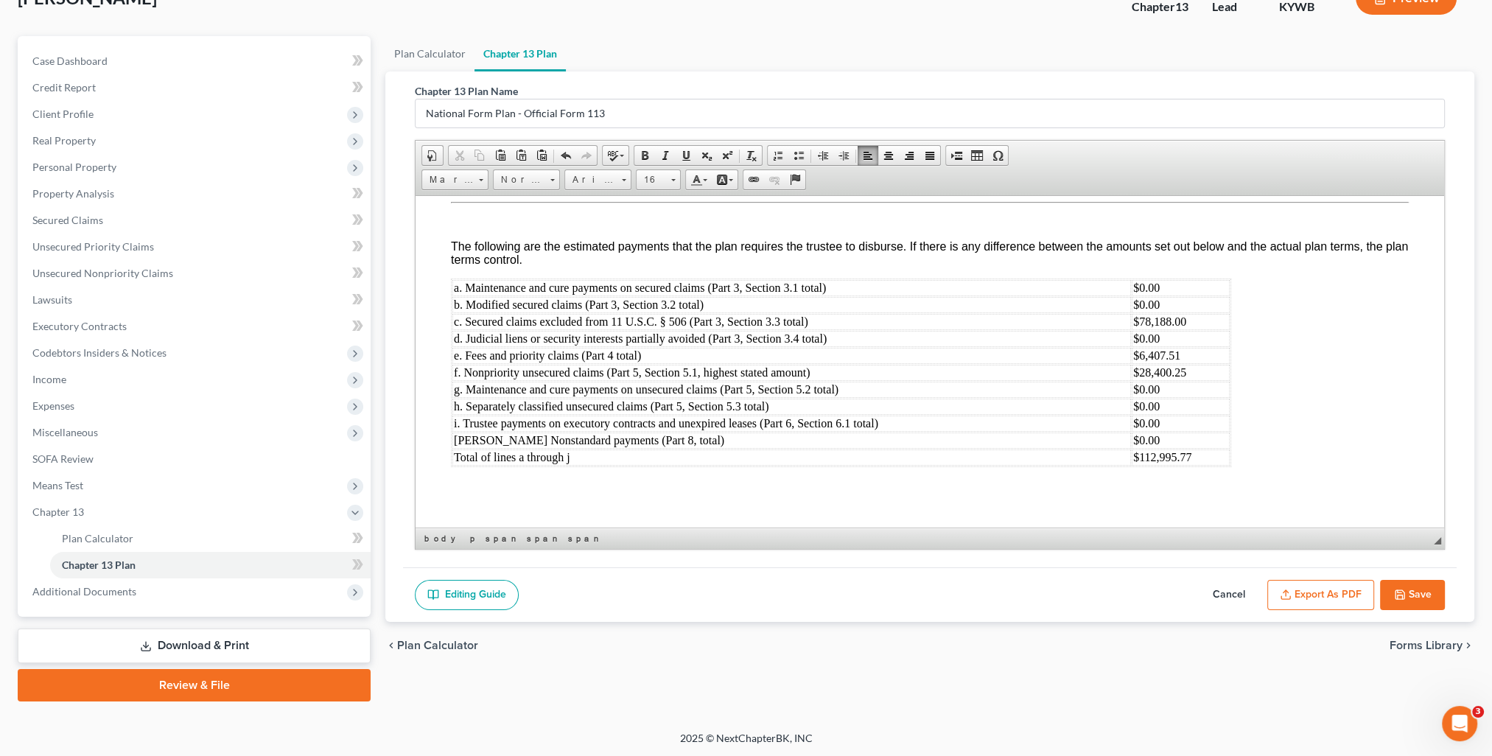
click at [1330, 591] on button "Export as PDF" at bounding box center [1320, 595] width 107 height 31
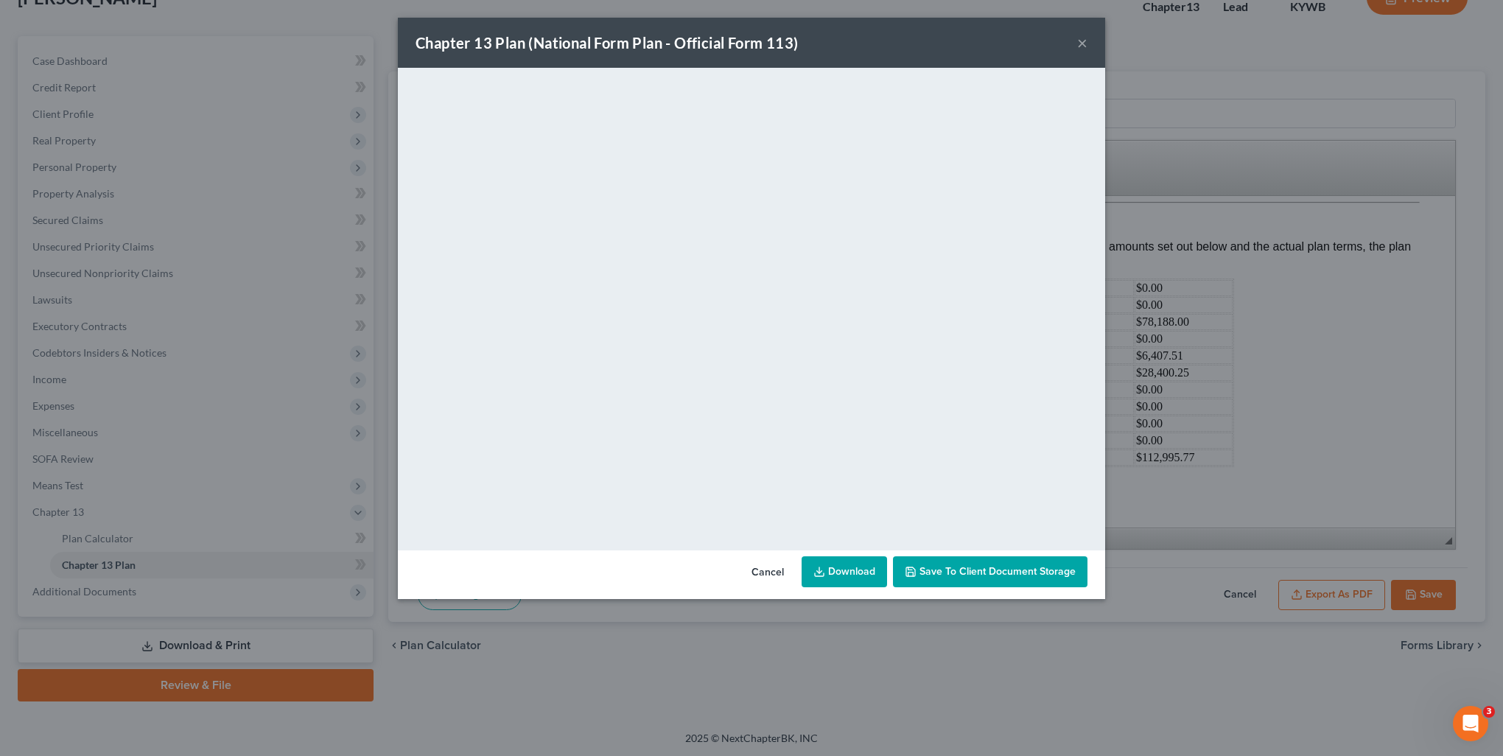
click at [1083, 46] on button "×" at bounding box center [1082, 43] width 10 height 18
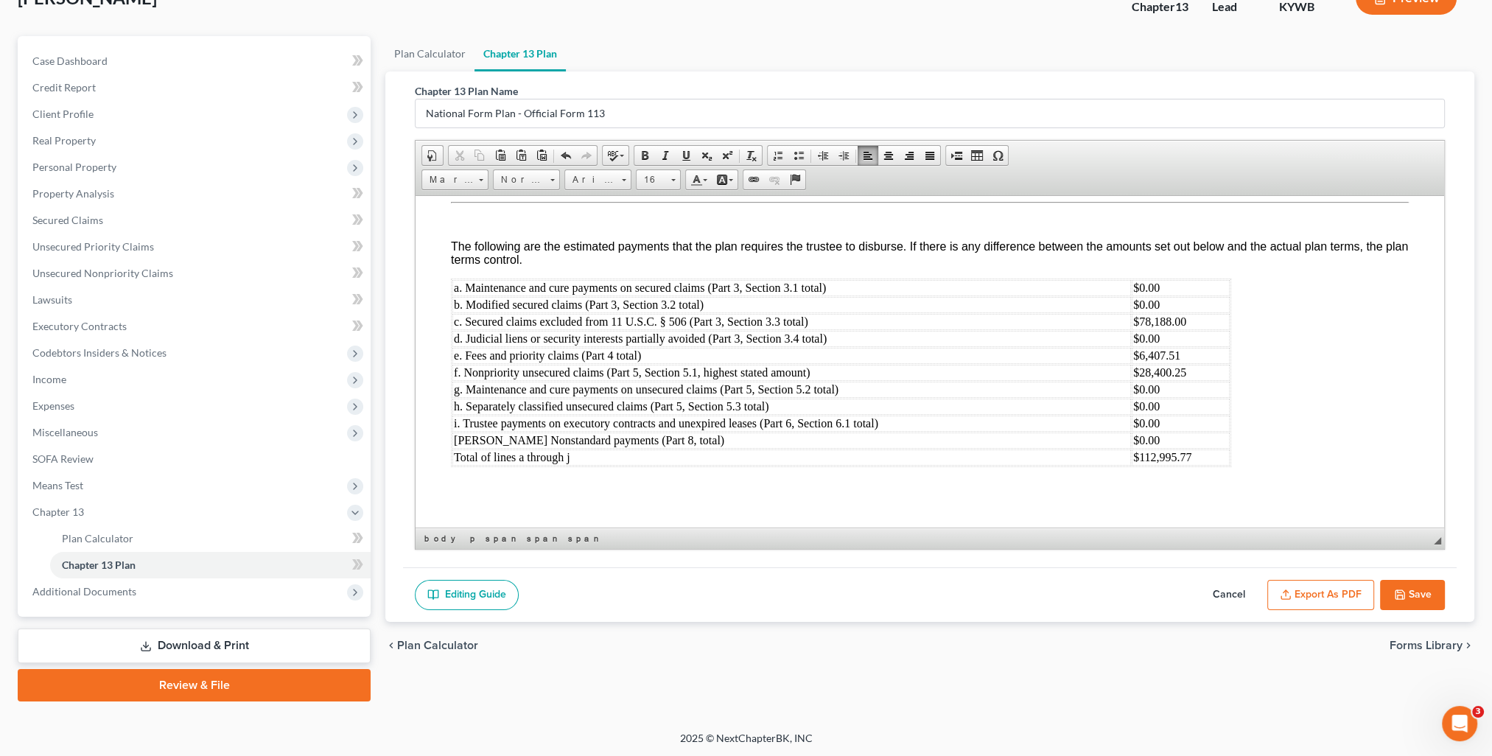
click at [1412, 593] on button "Save" at bounding box center [1412, 595] width 65 height 31
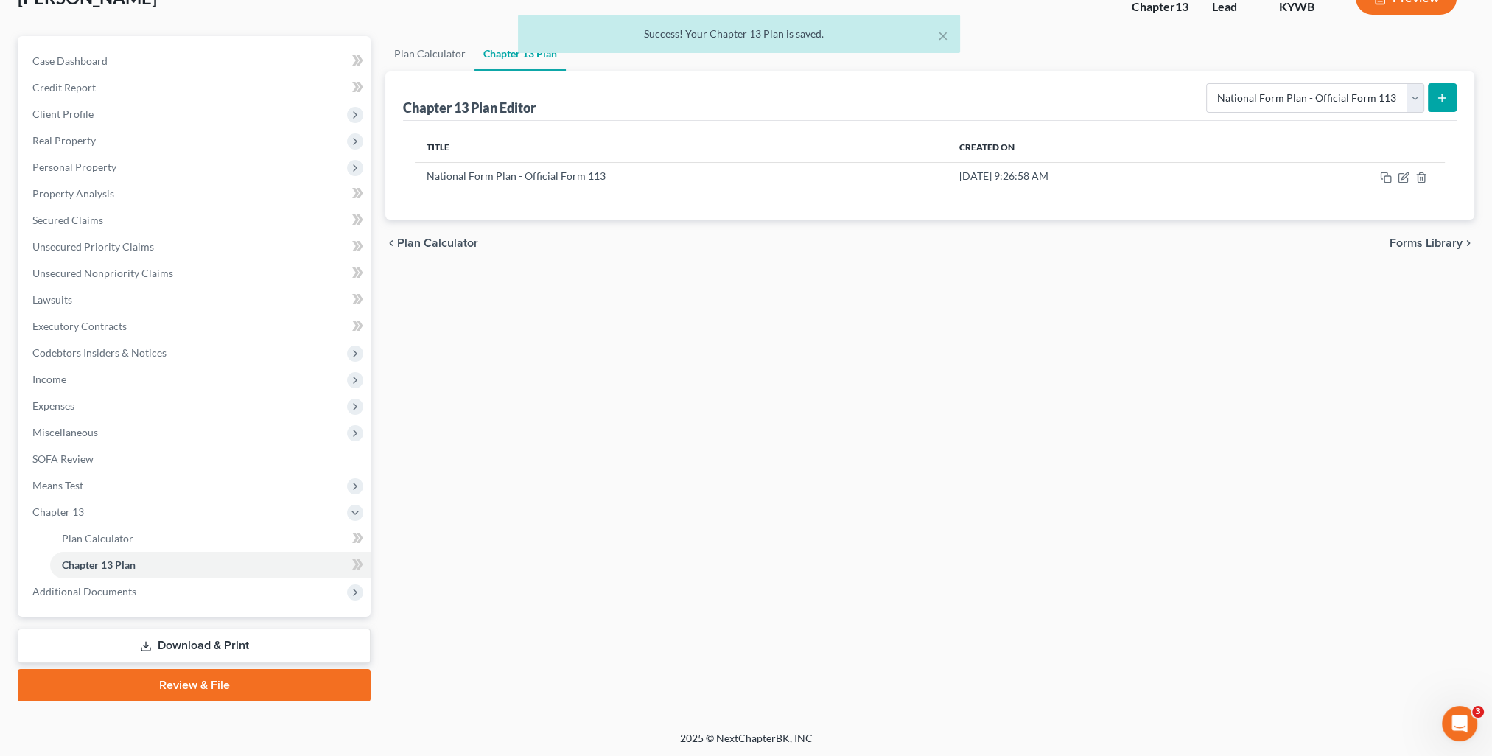
scroll to position [0, 0]
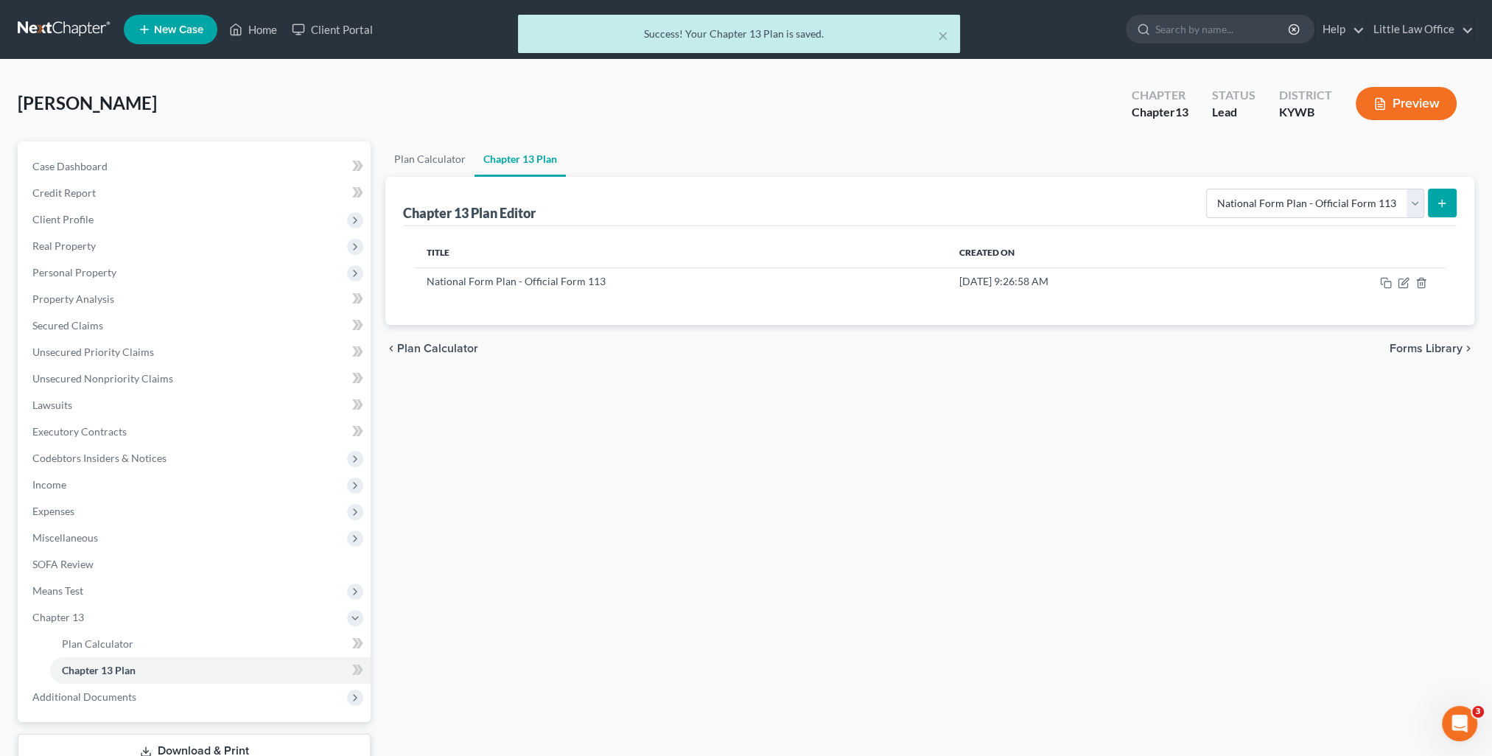
click at [1427, 26] on div "× Success! Your Chapter 13 Plan is saved." at bounding box center [739, 38] width 1492 height 46
click at [941, 31] on button "×" at bounding box center [943, 36] width 10 height 18
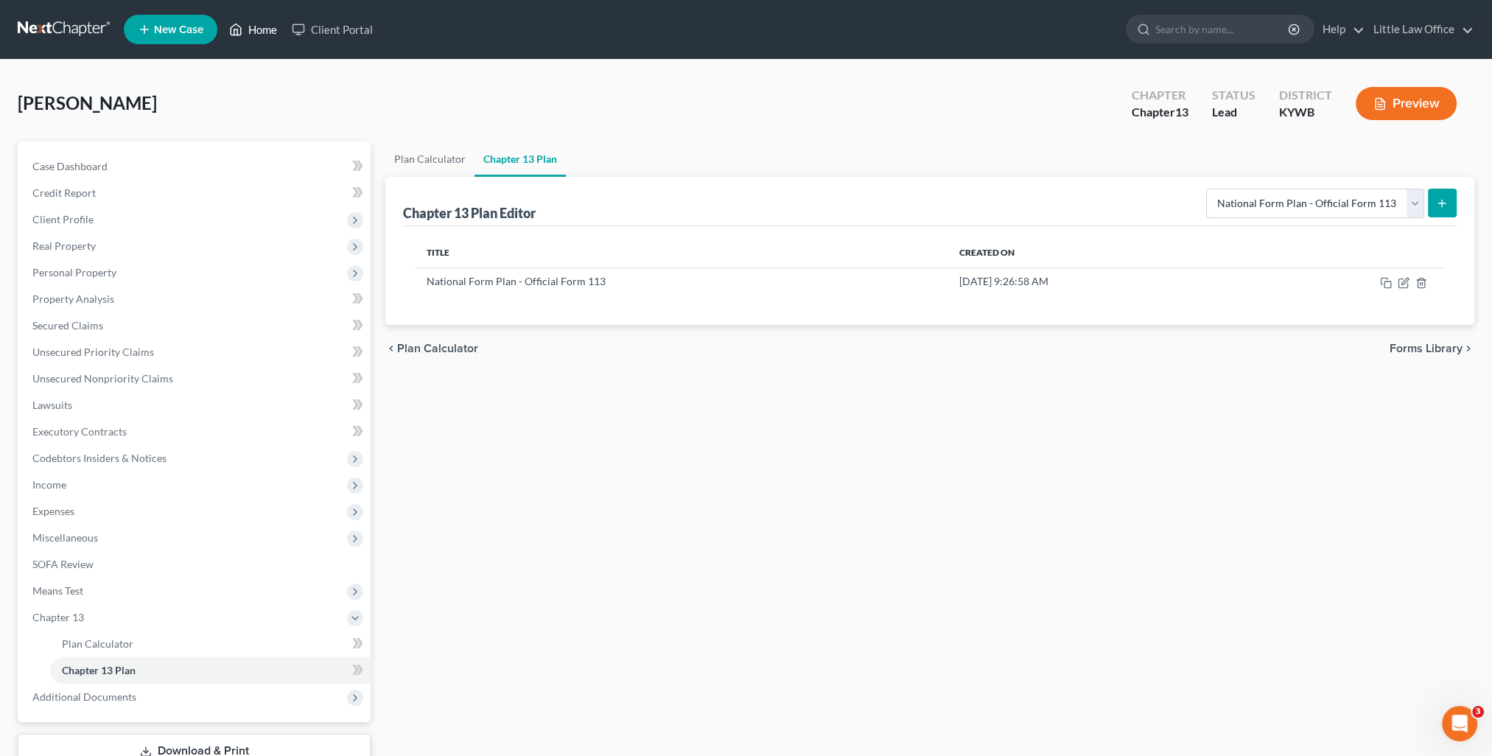
click at [265, 17] on link "Home" at bounding box center [253, 29] width 63 height 27
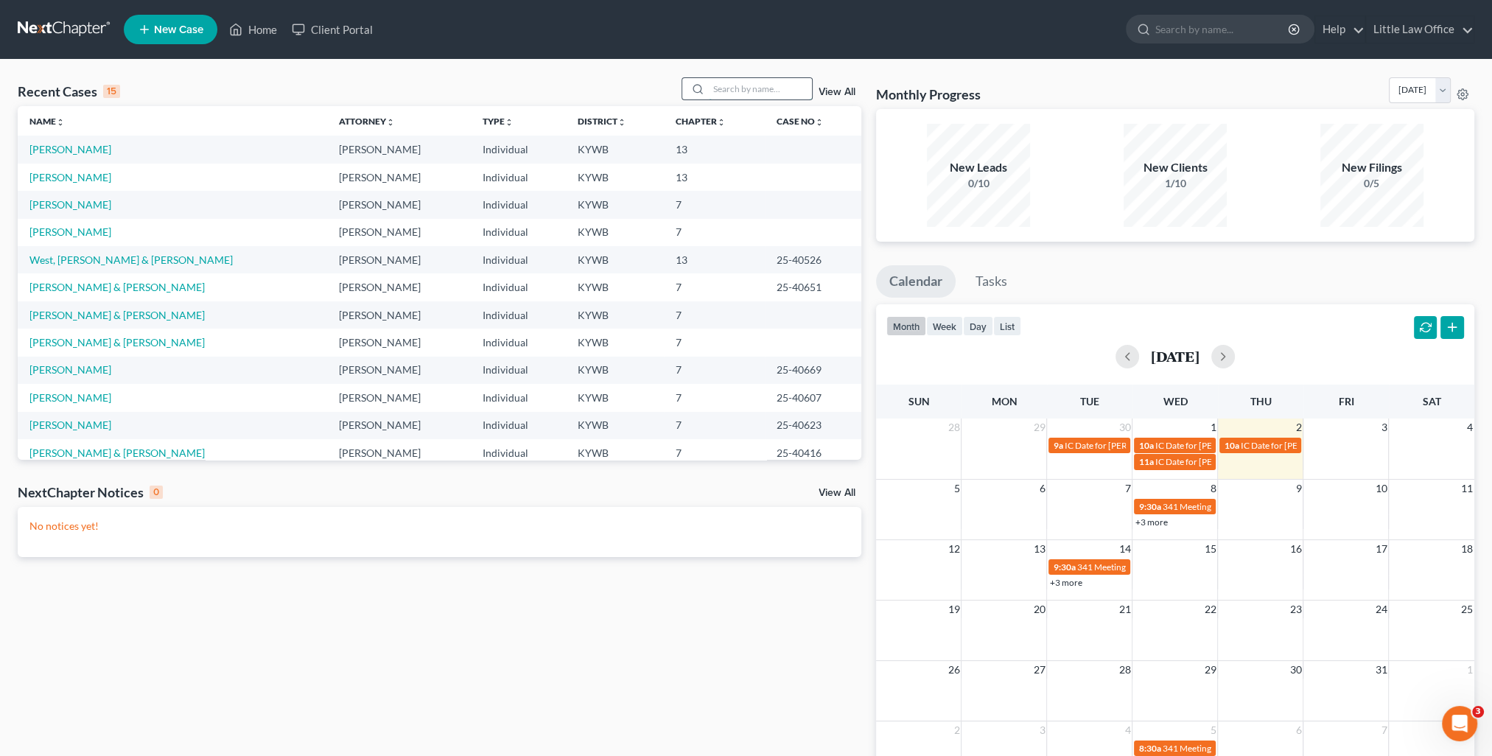
click at [755, 87] on input "search" at bounding box center [760, 88] width 103 height 21
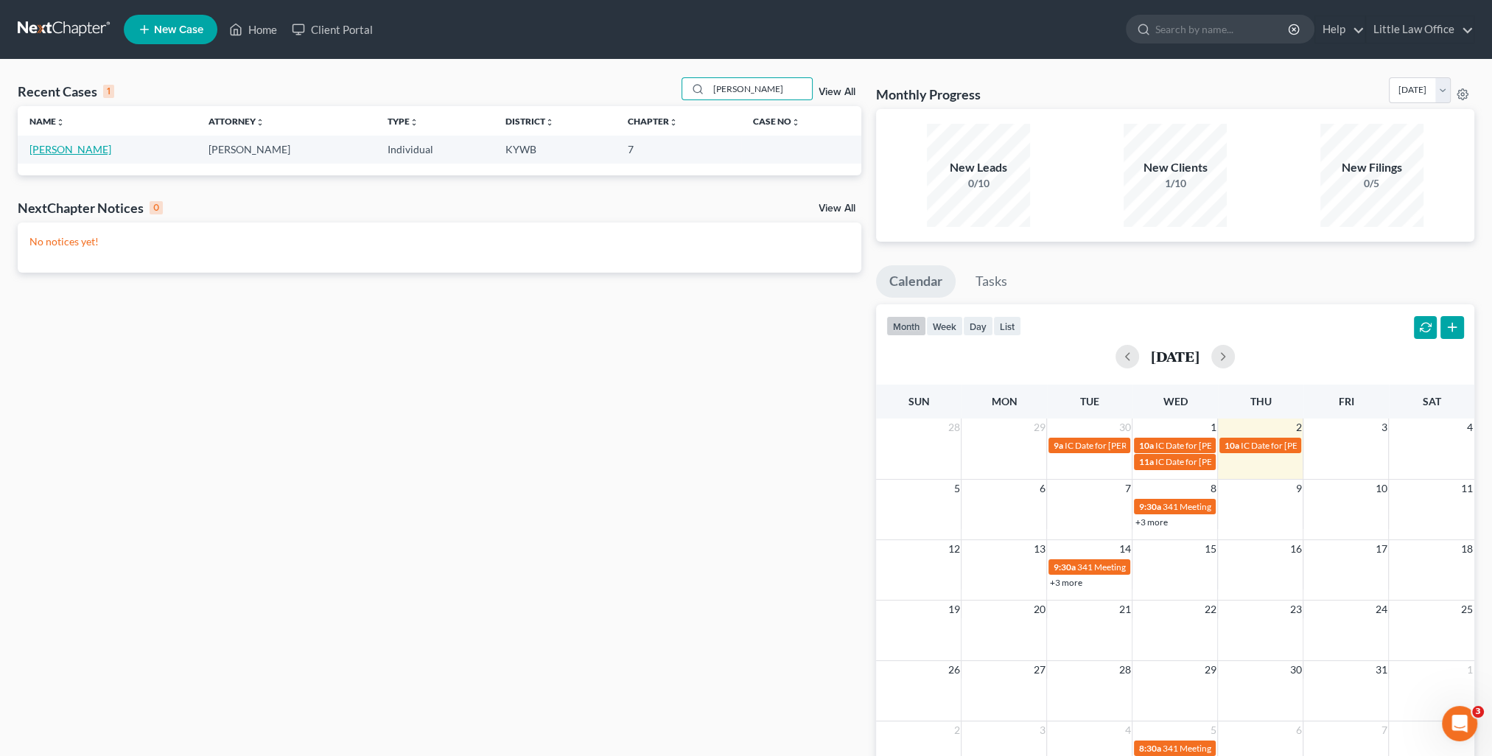
drag, startPoint x: 80, startPoint y: 146, endPoint x: 91, endPoint y: 147, distance: 11.8
click at [80, 146] on link "Bumpus, Chasity" at bounding box center [70, 149] width 82 height 13
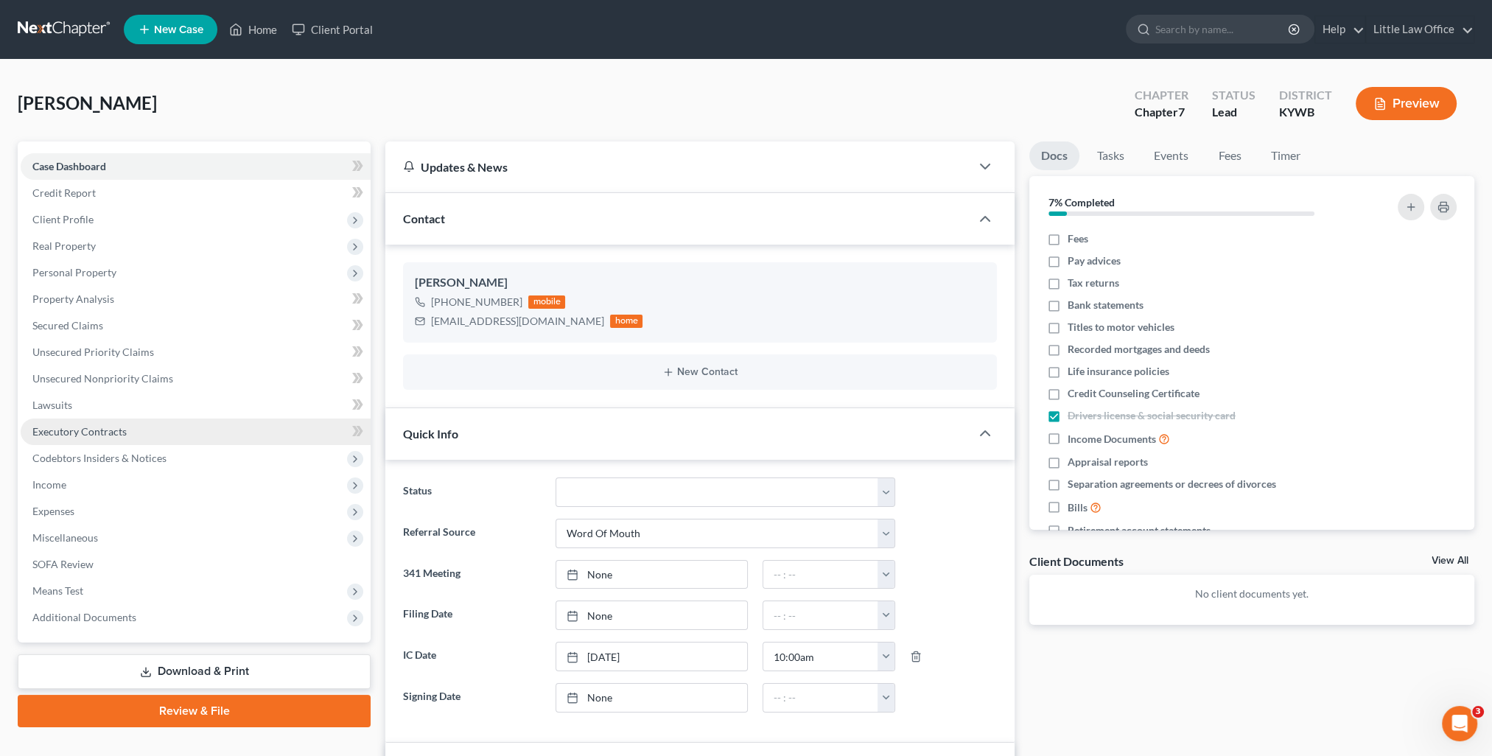
scroll to position [265, 0]
click at [1453, 30] on link "Little Law Office" at bounding box center [1420, 29] width 108 height 27
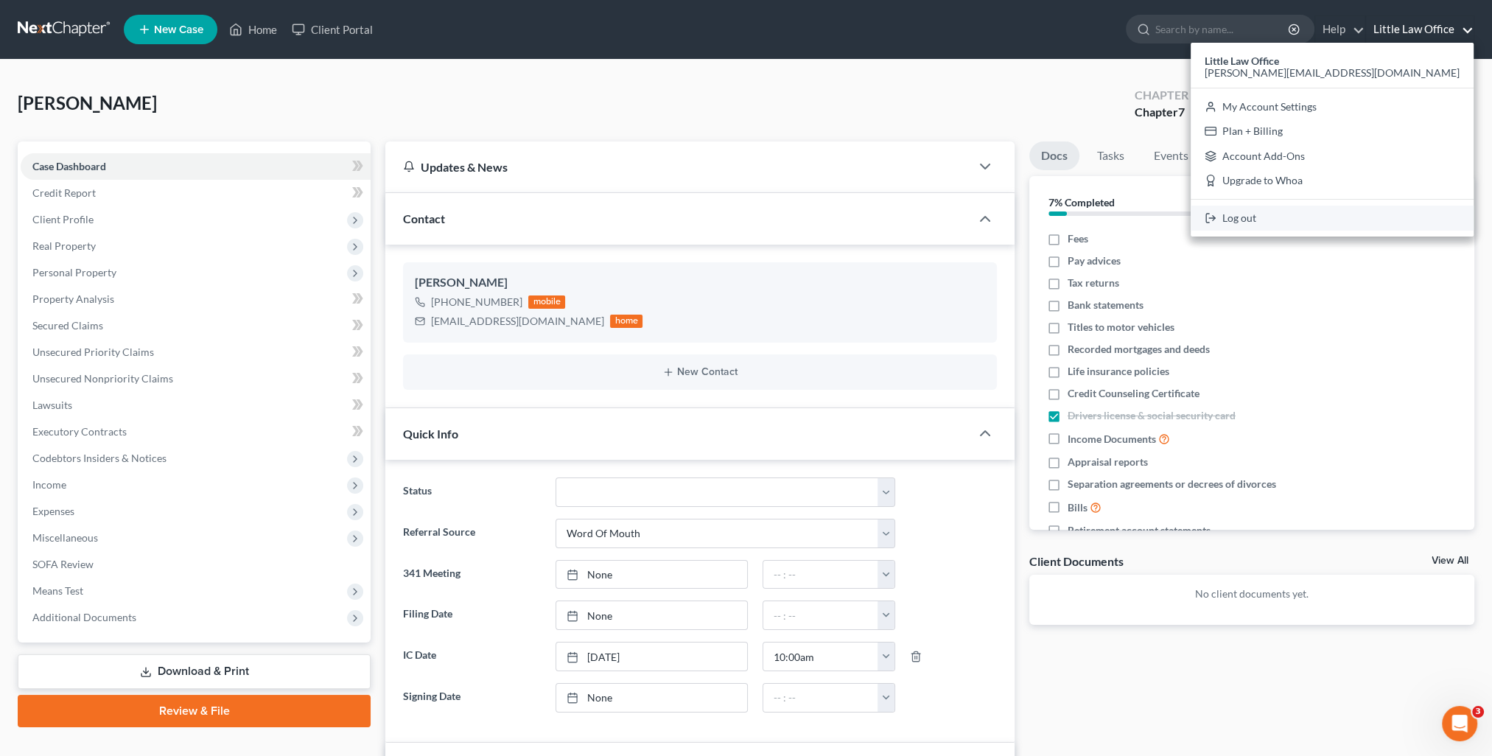
click at [1404, 214] on link "Log out" at bounding box center [1332, 218] width 283 height 25
